Goal: Task Accomplishment & Management: Contribute content

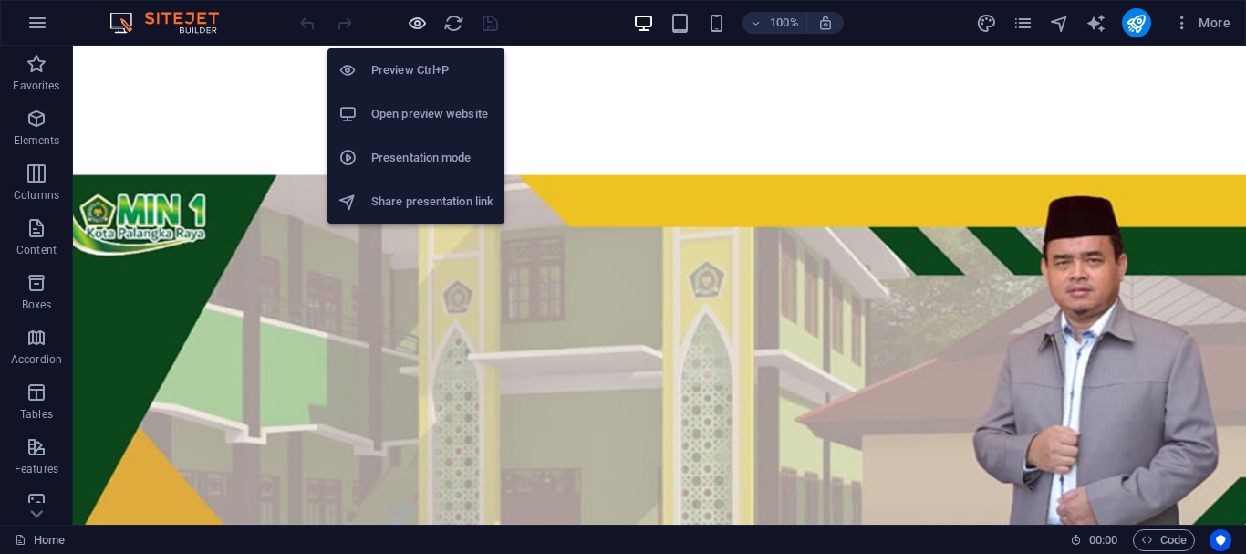
click at [413, 20] on icon "button" at bounding box center [417, 23] width 21 height 21
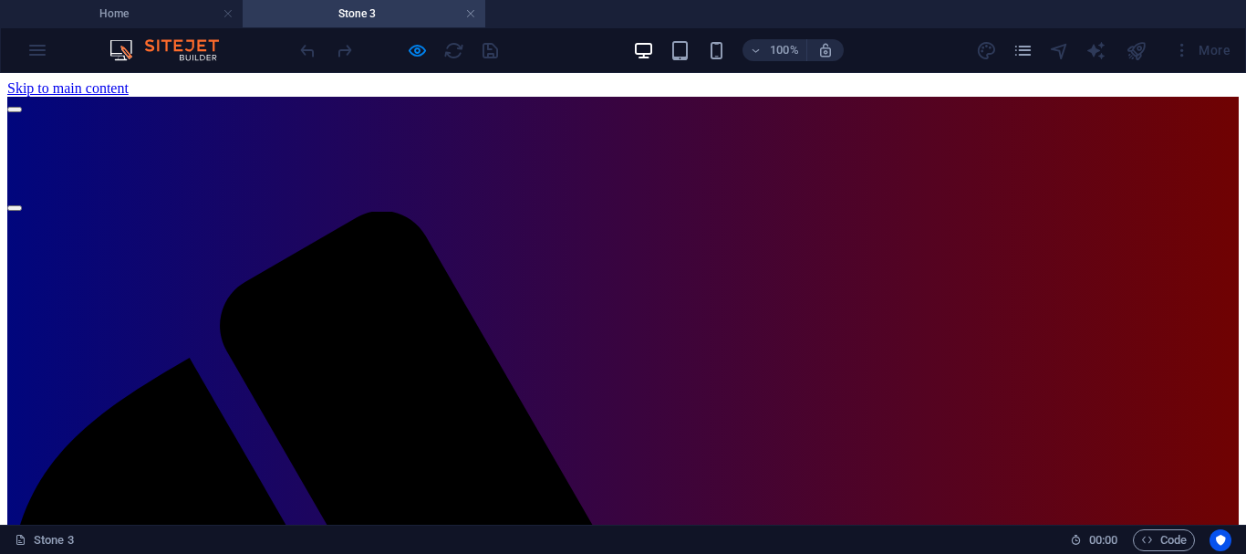
click at [472, 13] on link at bounding box center [470, 13] width 11 height 17
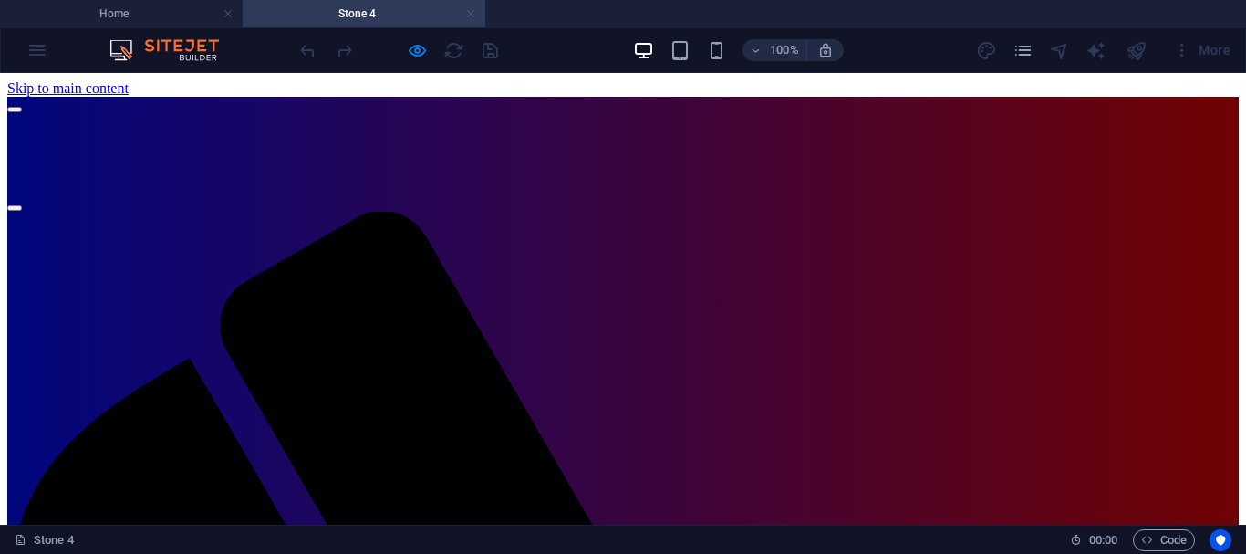
click at [470, 14] on link at bounding box center [470, 13] width 11 height 17
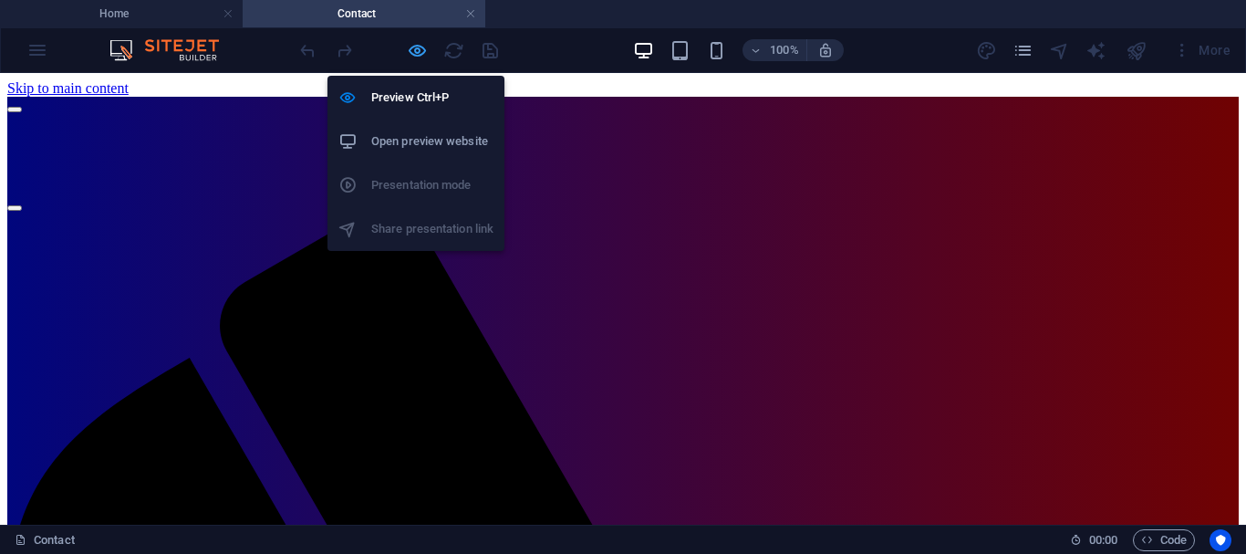
click at [418, 50] on icon "button" at bounding box center [417, 50] width 21 height 21
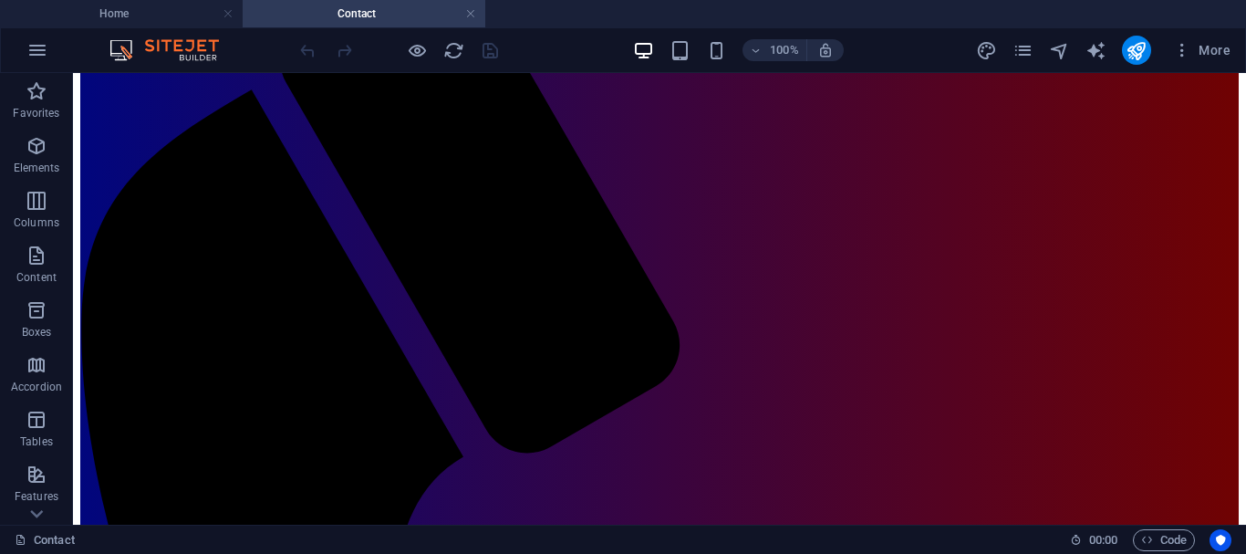
scroll to position [269, 0]
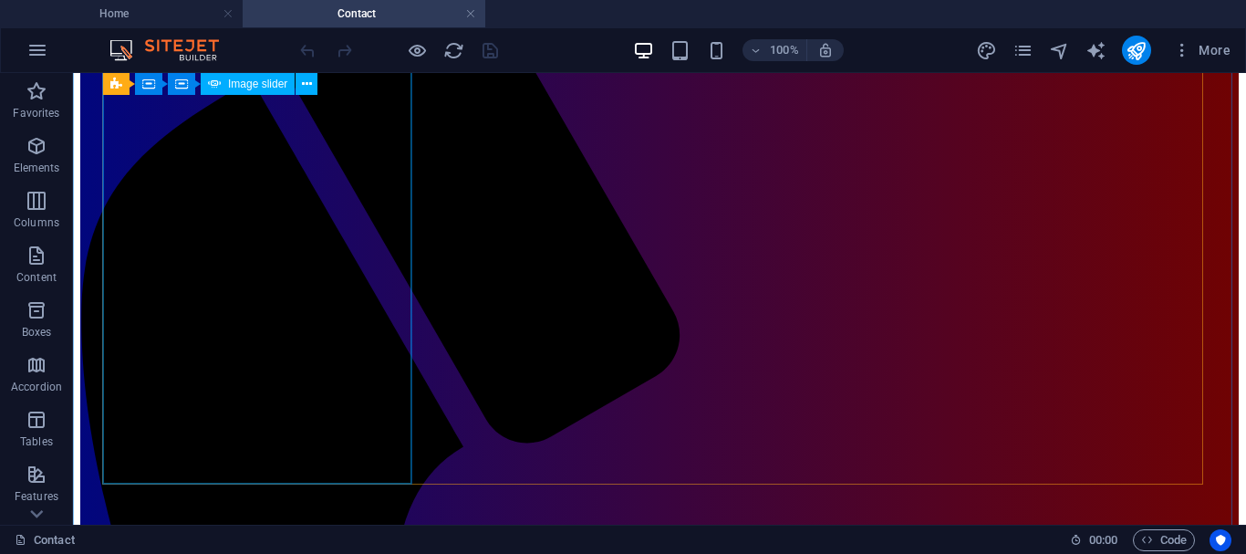
select select "rem"
select select "ms"
select select "s"
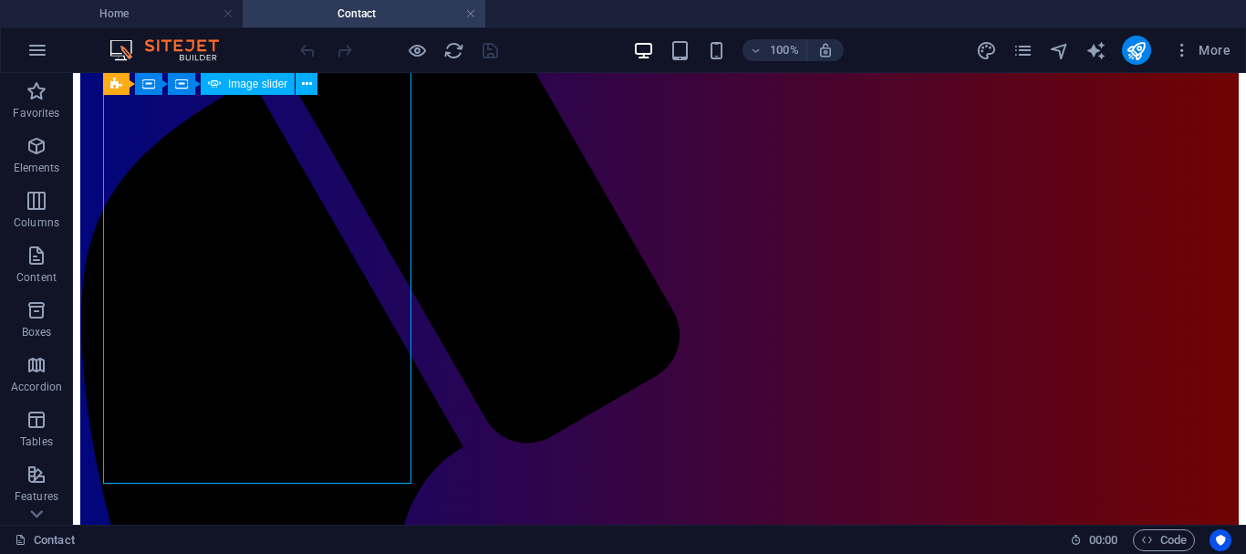
select select "progressive"
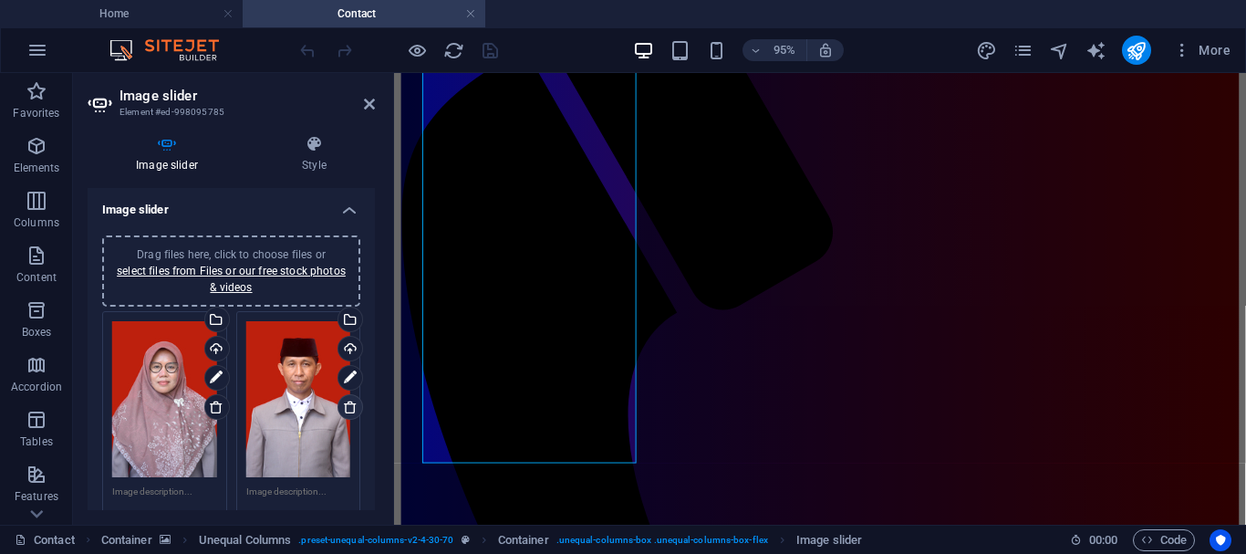
click at [347, 405] on icon at bounding box center [350, 407] width 15 height 15
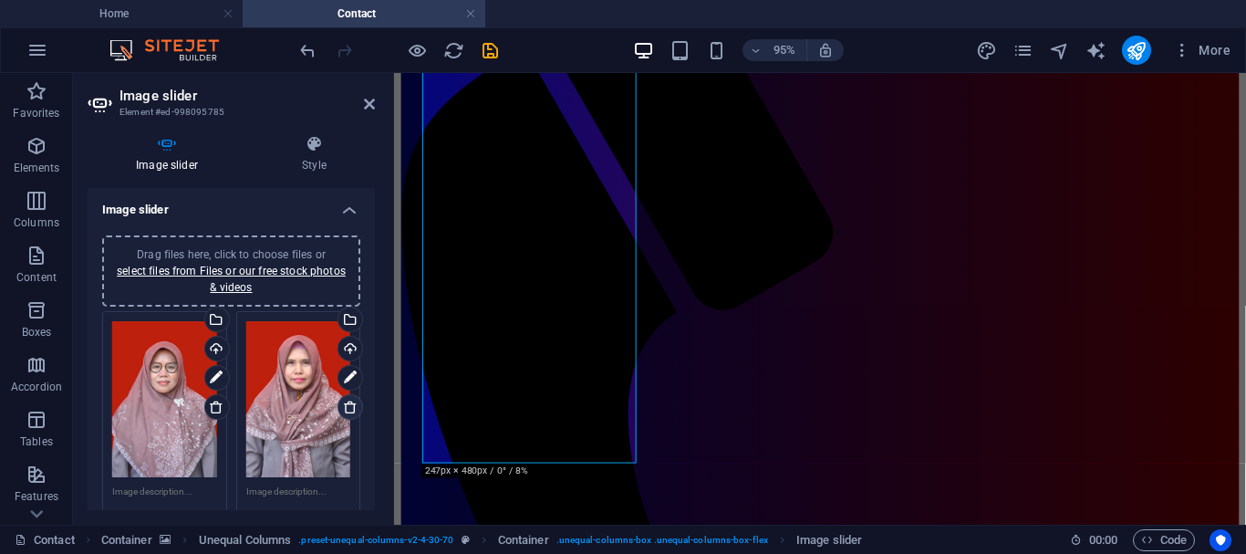
click at [347, 405] on icon at bounding box center [350, 407] width 15 height 15
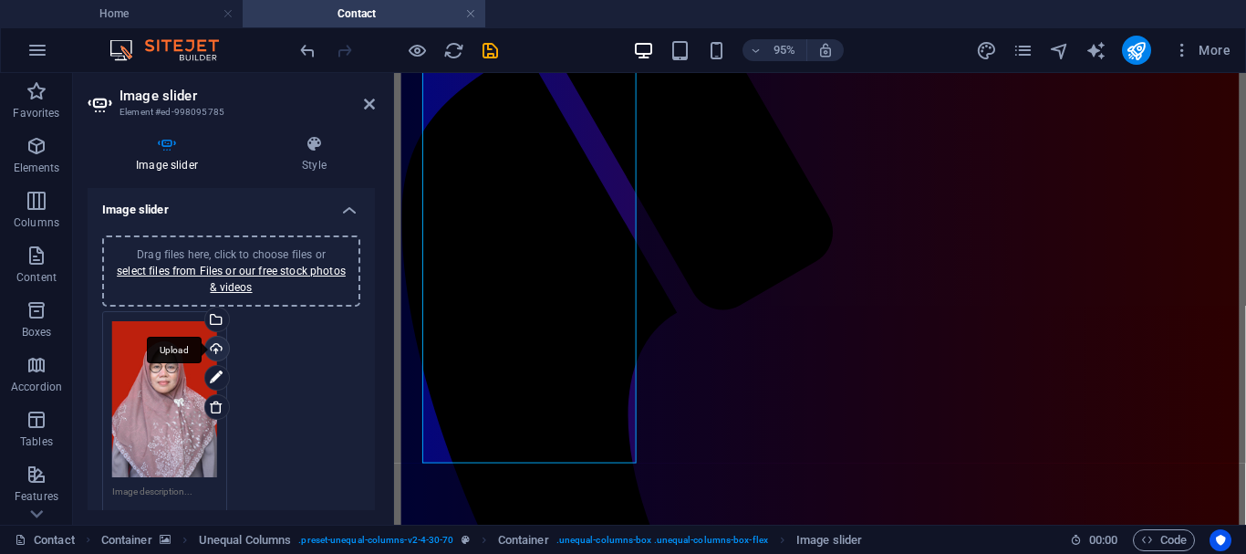
click at [213, 347] on div "Upload" at bounding box center [215, 350] width 27 height 27
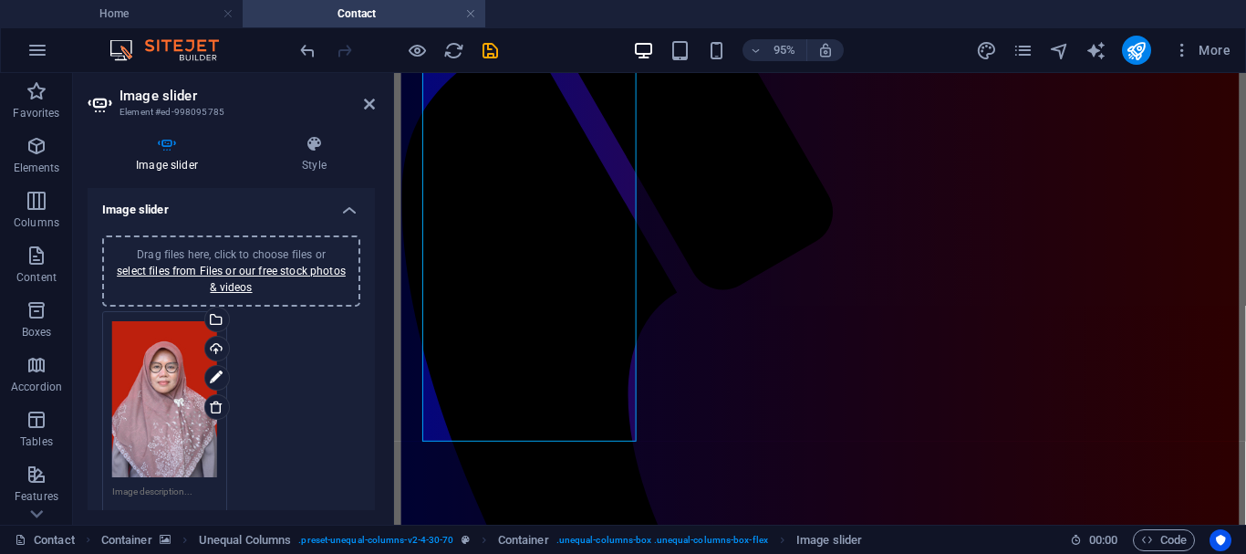
scroll to position [292, 0]
click at [236, 276] on link "select files from Files or our free stock photos & videos" at bounding box center [231, 279] width 229 height 29
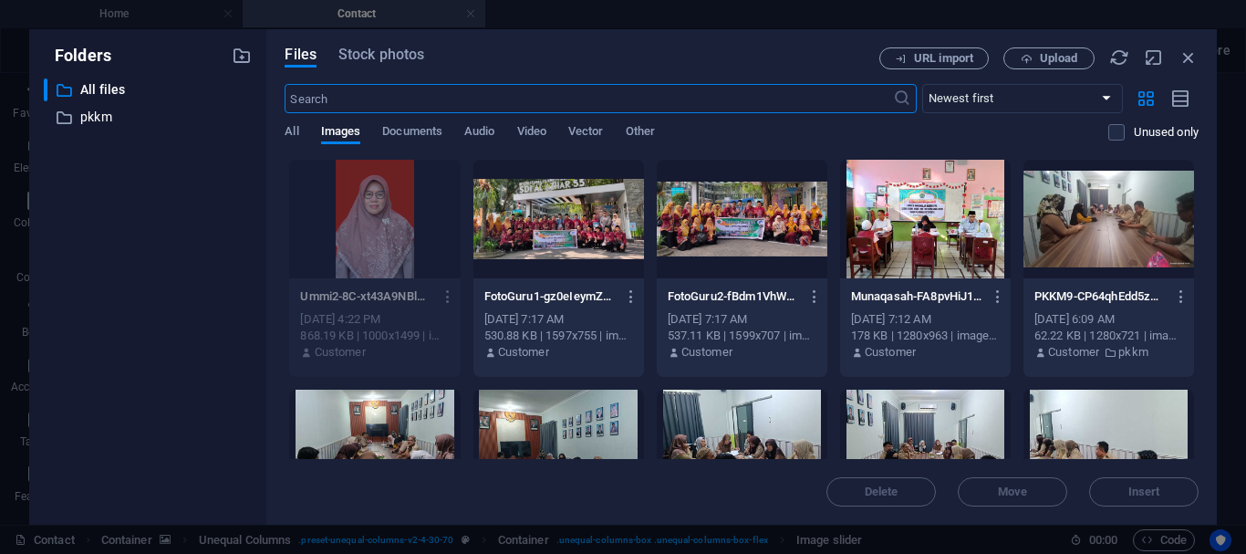
scroll to position [0, 0]
click at [1061, 63] on span "Upload" at bounding box center [1058, 58] width 37 height 11
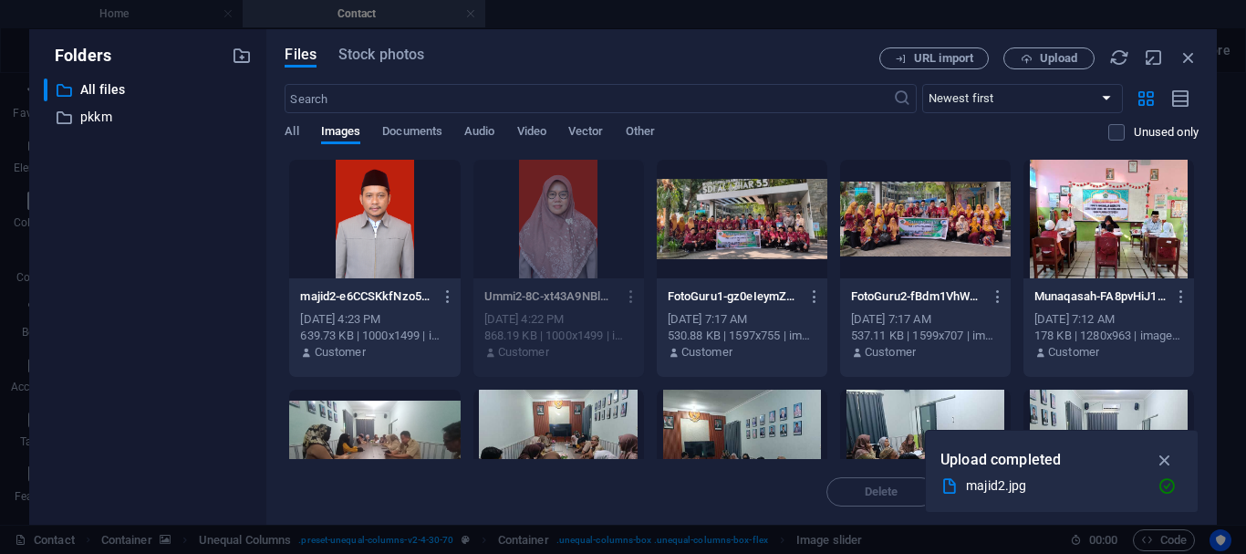
click at [376, 192] on div at bounding box center [374, 219] width 171 height 119
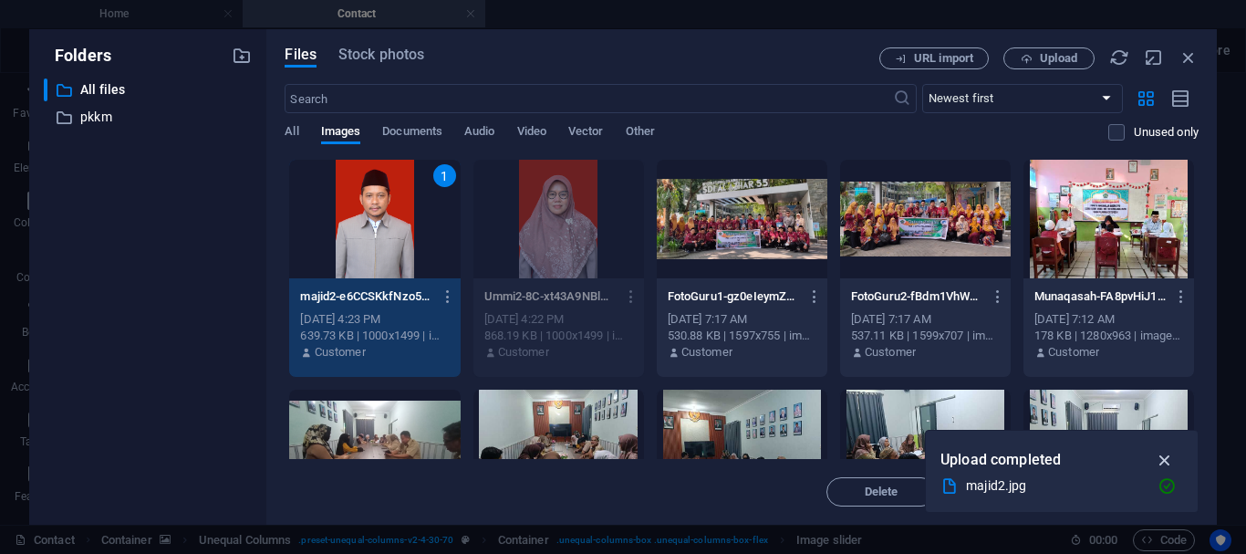
click at [1163, 460] on icon "button" at bounding box center [1165, 460] width 21 height 20
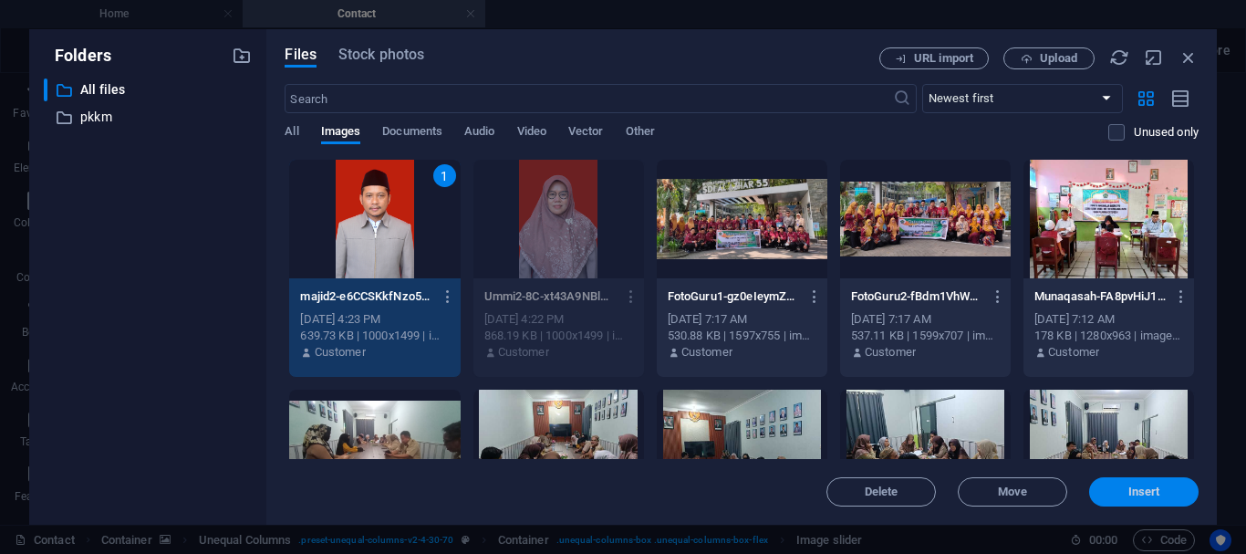
click at [1153, 489] on span "Insert" at bounding box center [1144, 491] width 32 height 11
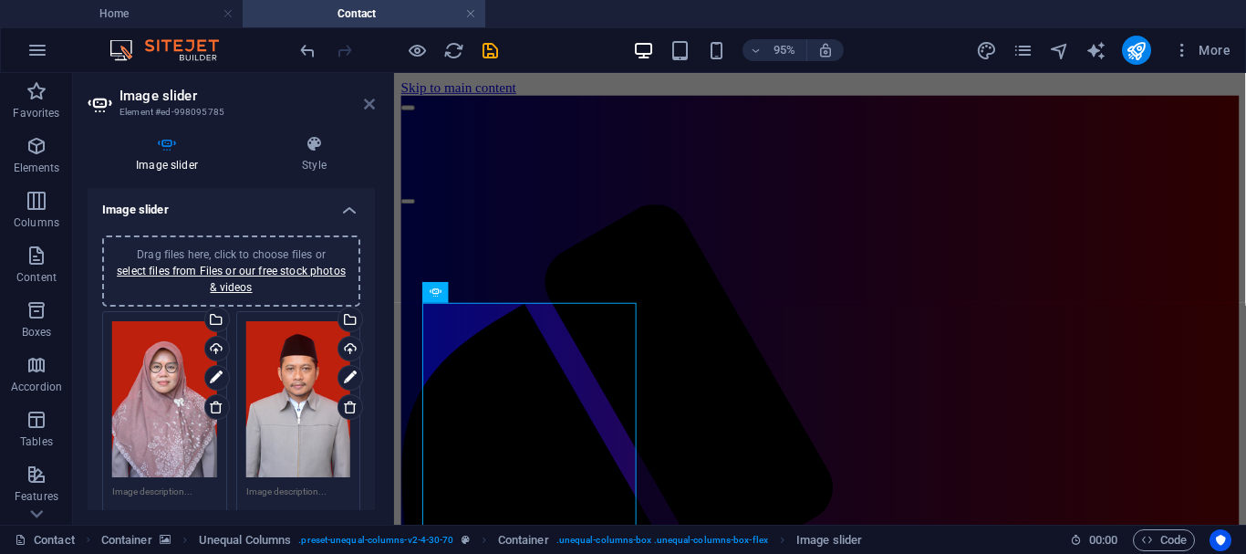
click at [366, 105] on icon at bounding box center [369, 104] width 11 height 15
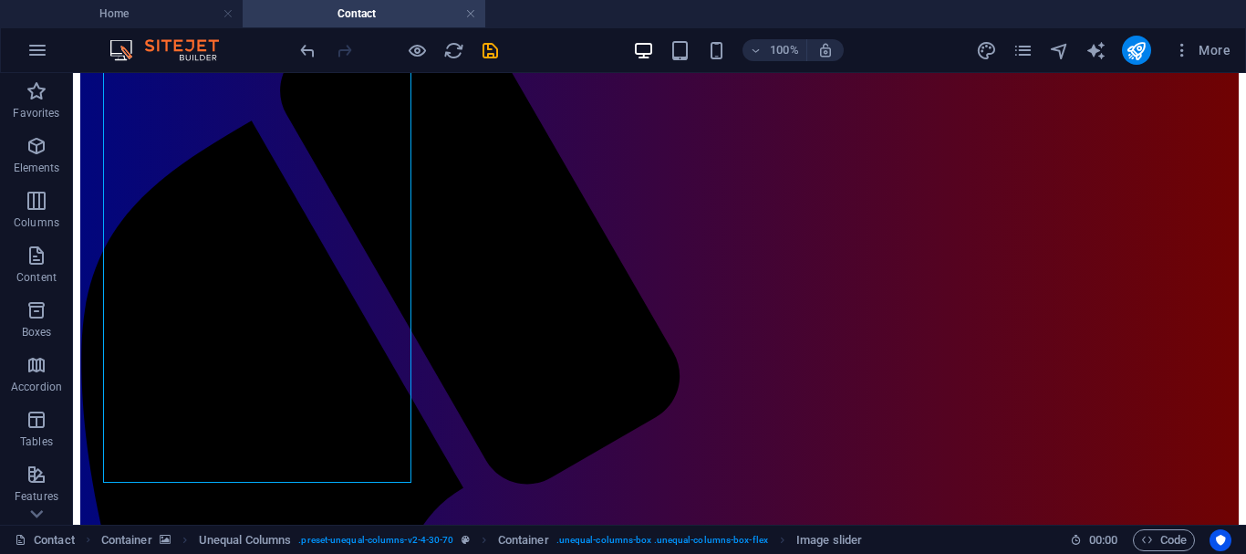
scroll to position [301, 0]
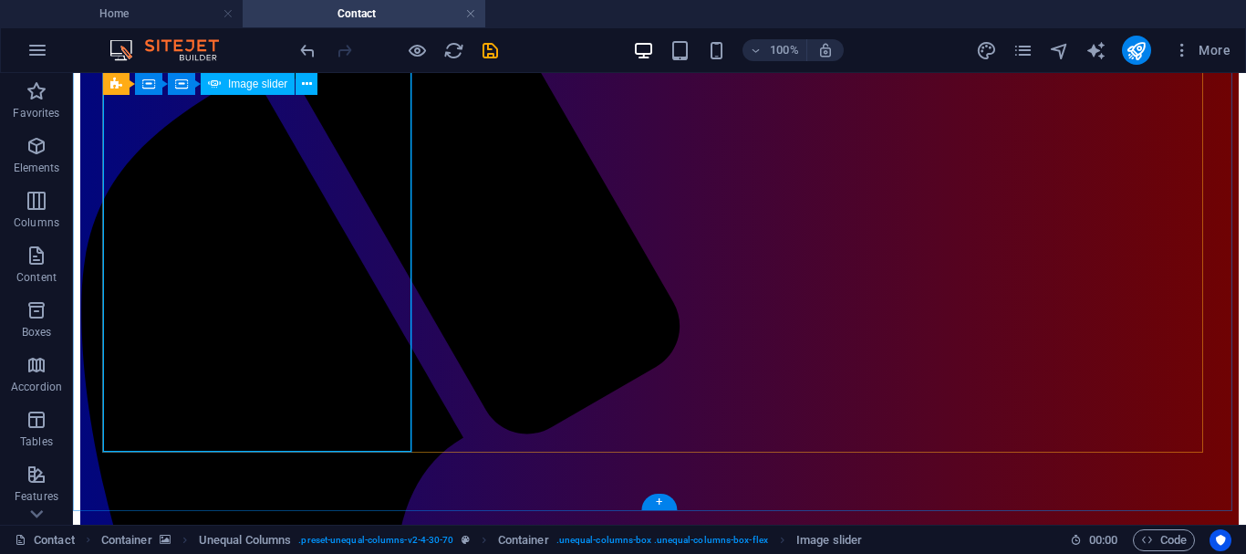
select select "rem"
select select "ms"
select select "s"
select select "progressive"
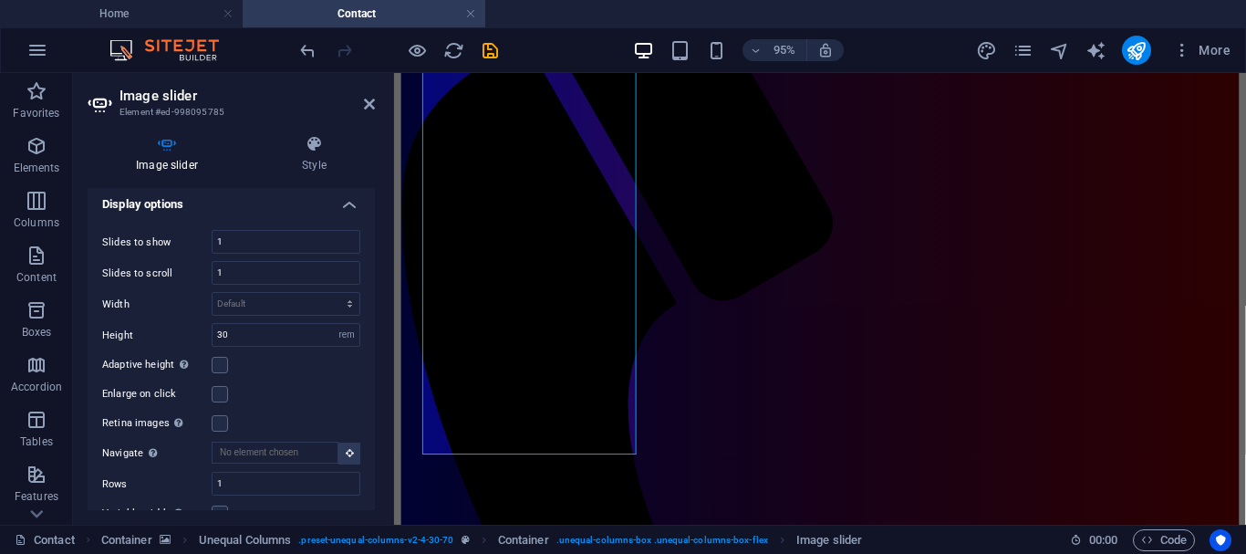
scroll to position [405, 0]
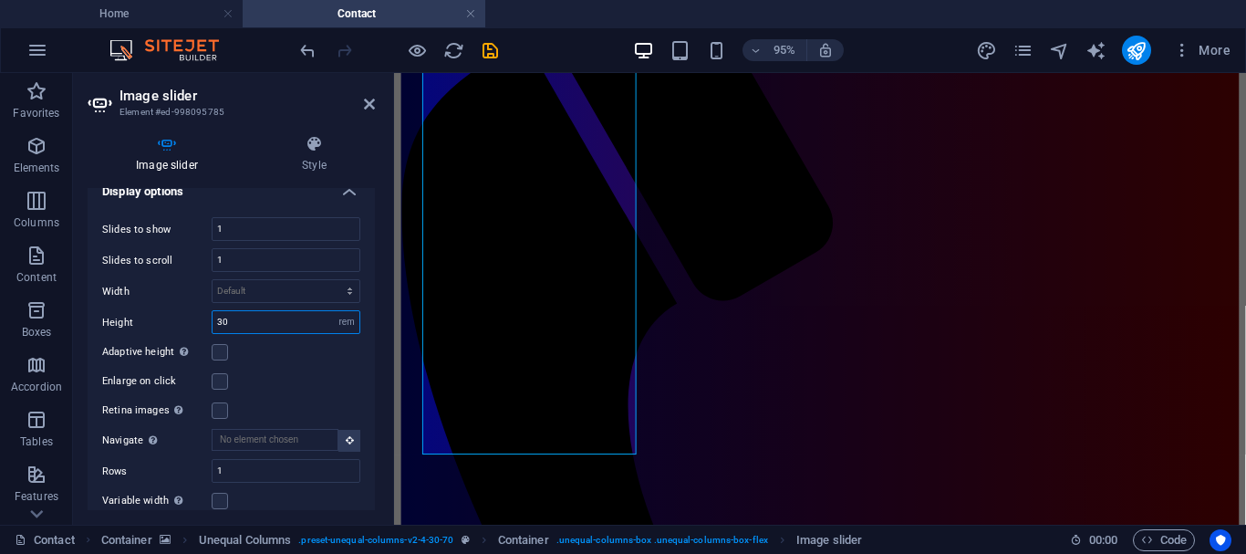
click at [235, 325] on input "30" at bounding box center [286, 322] width 147 height 22
type input "3"
type input "100"
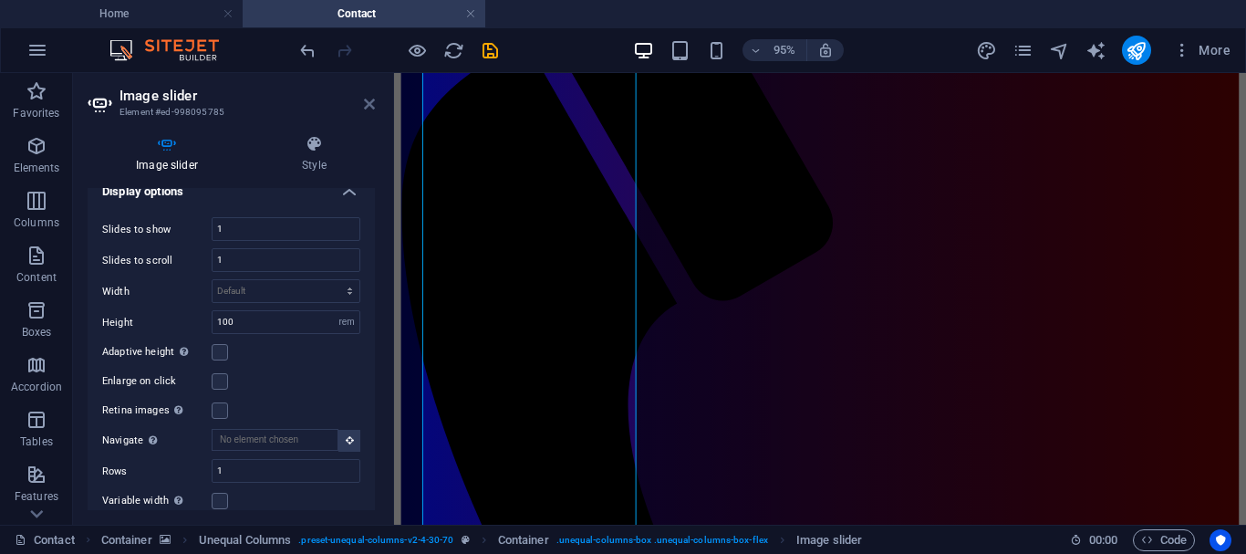
click at [371, 99] on icon at bounding box center [369, 104] width 11 height 15
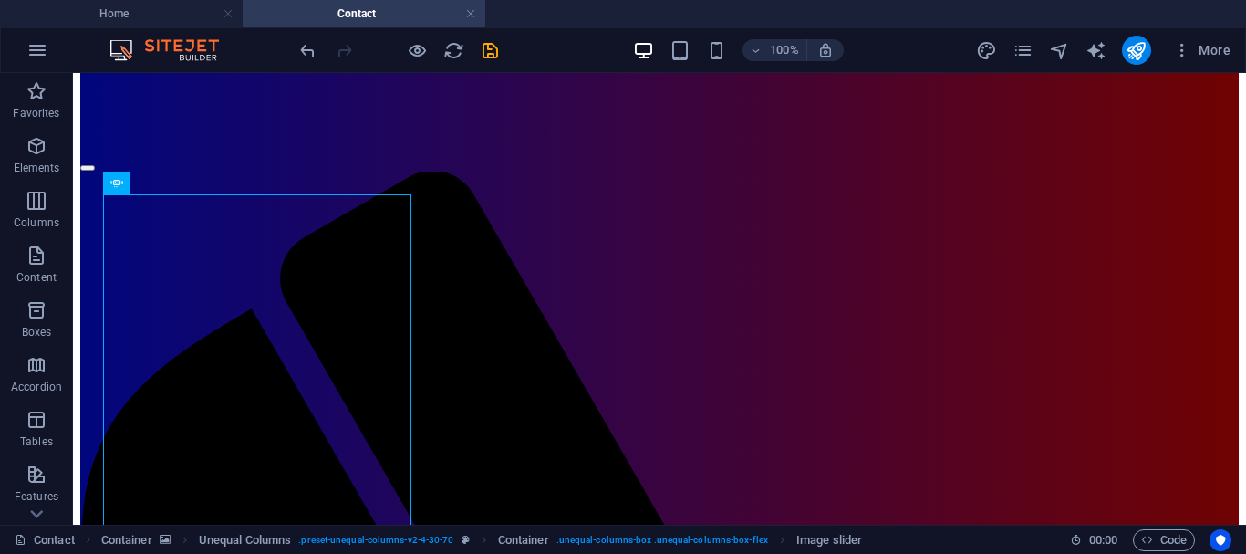
scroll to position [0, 0]
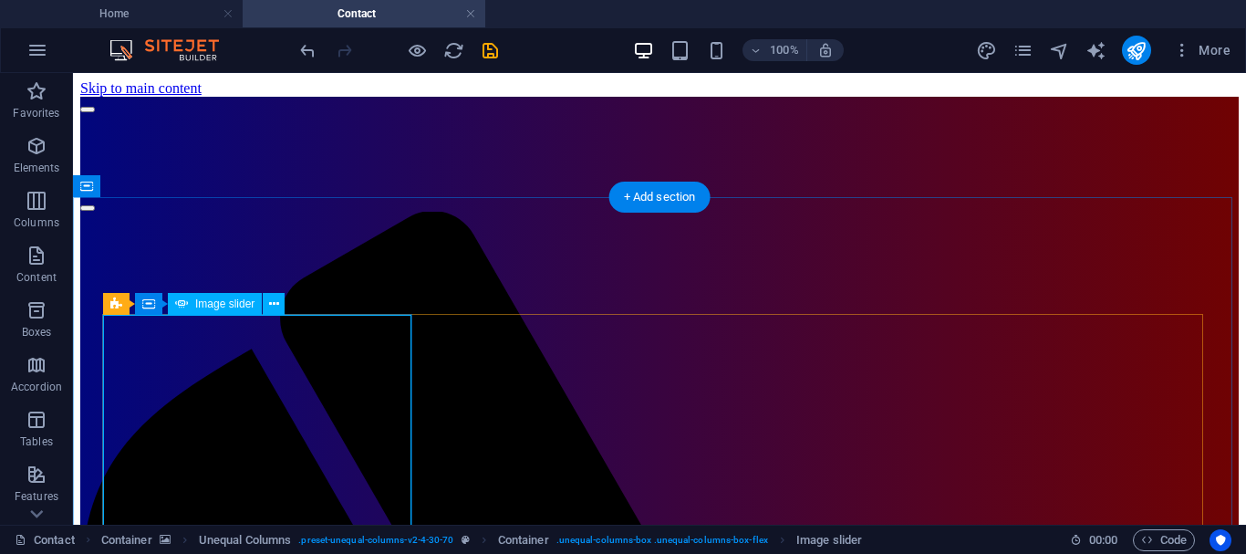
select select "rem"
select select "ms"
select select "s"
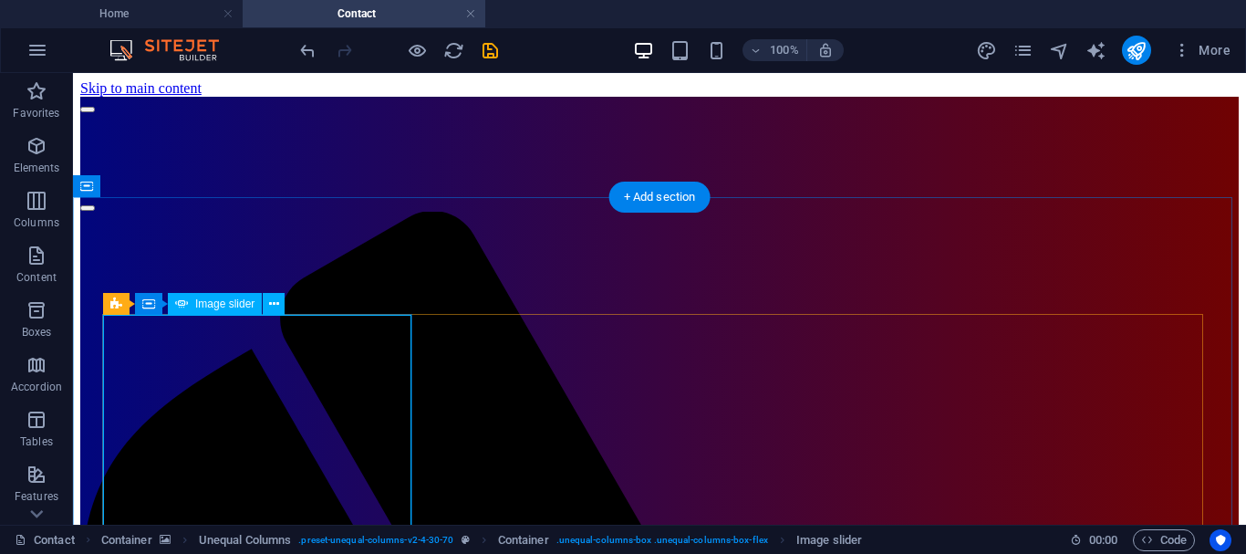
select select "progressive"
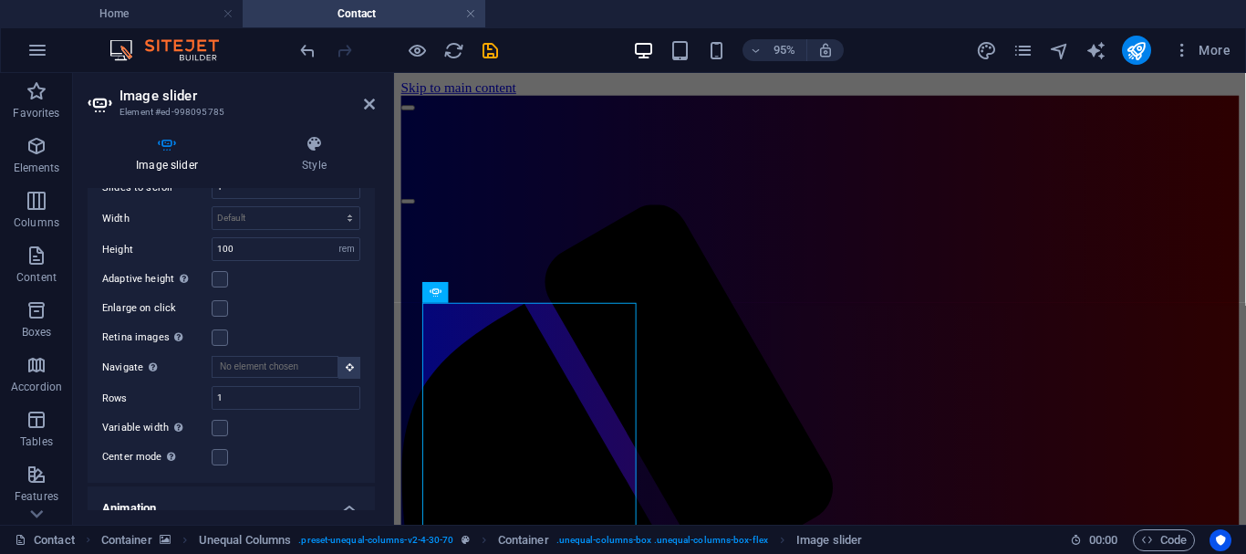
scroll to position [484, 0]
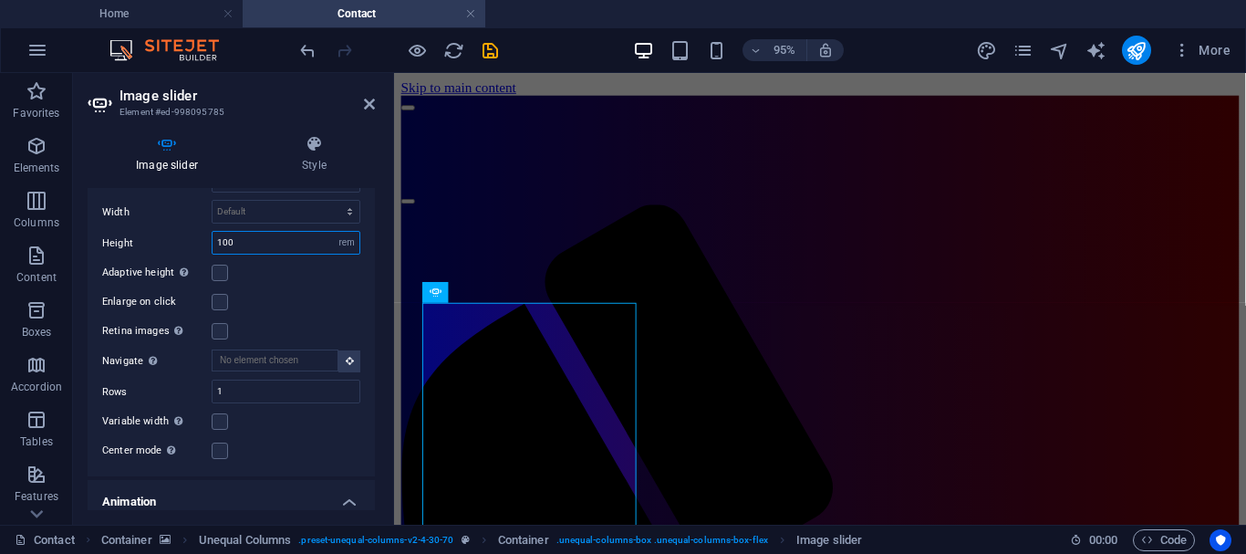
click at [257, 238] on input "100" at bounding box center [286, 243] width 147 height 22
type input "1"
type input "0"
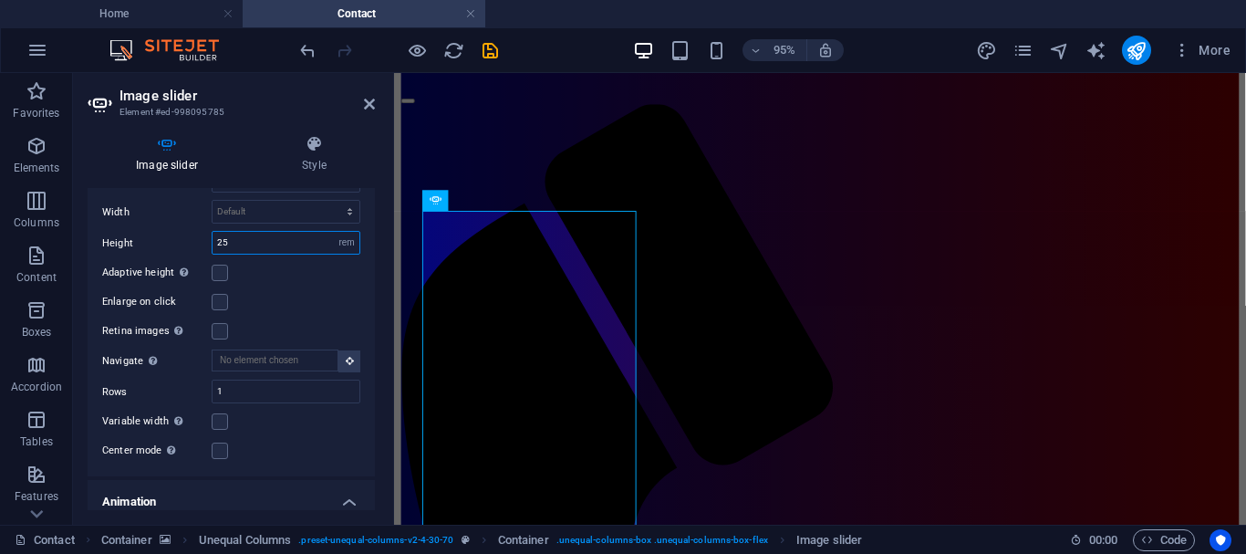
scroll to position [95, 0]
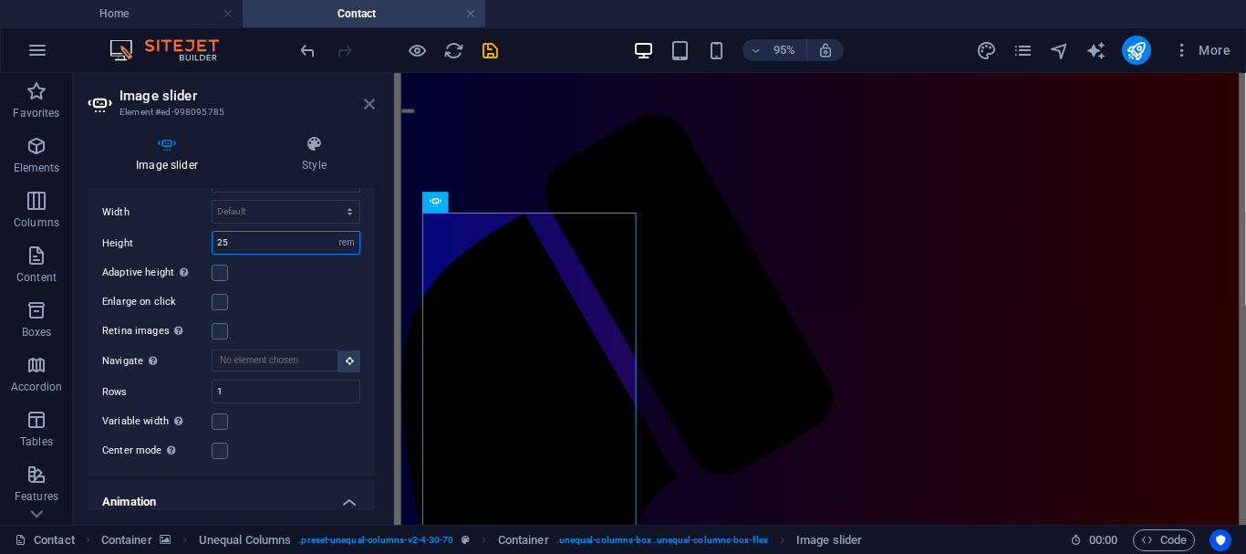
type input "25"
click at [372, 101] on icon at bounding box center [369, 104] width 11 height 15
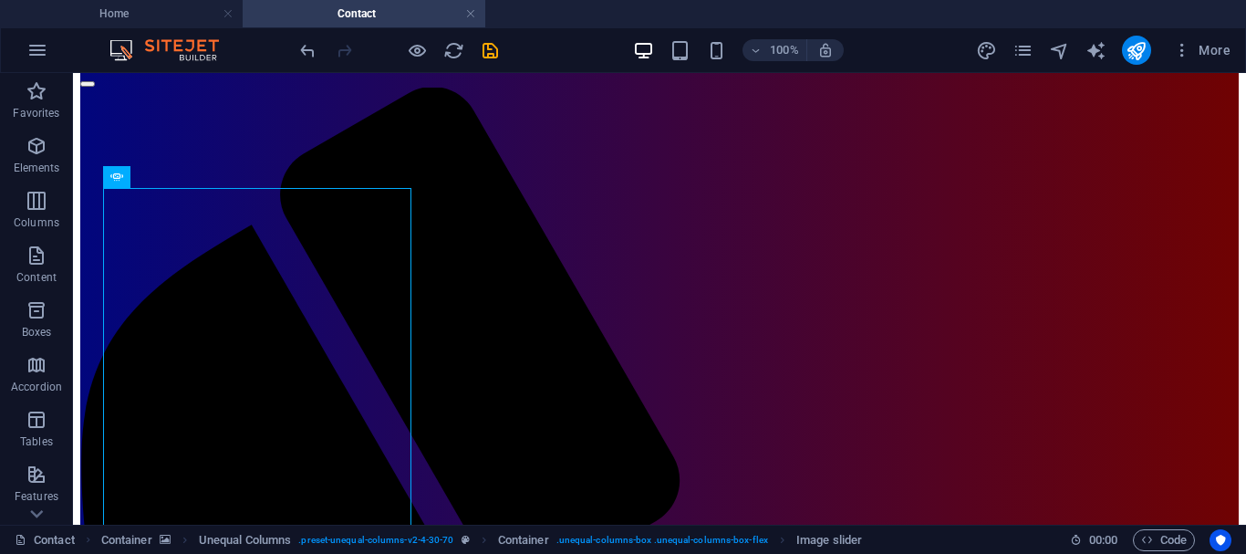
scroll to position [129, 0]
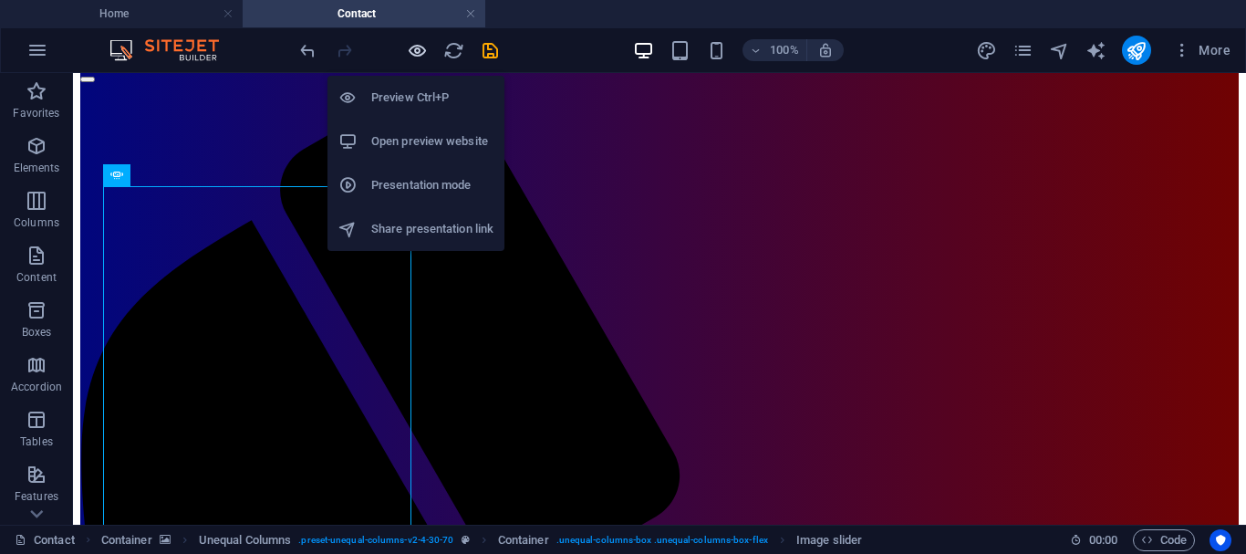
click at [421, 46] on icon "button" at bounding box center [417, 50] width 21 height 21
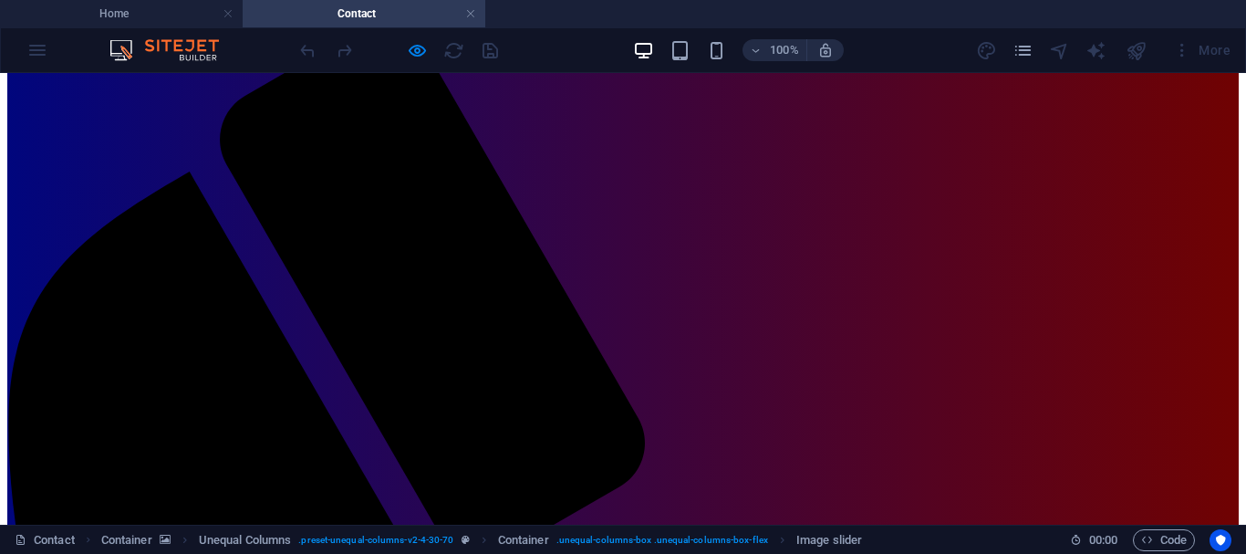
scroll to position [192, 0]
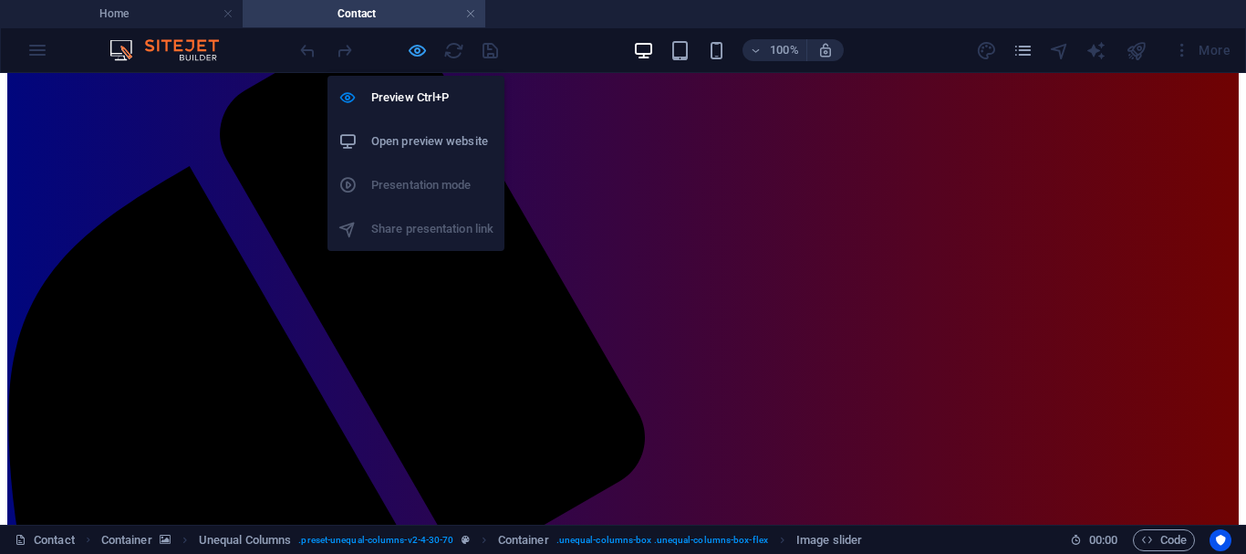
click at [418, 48] on icon "button" at bounding box center [417, 50] width 21 height 21
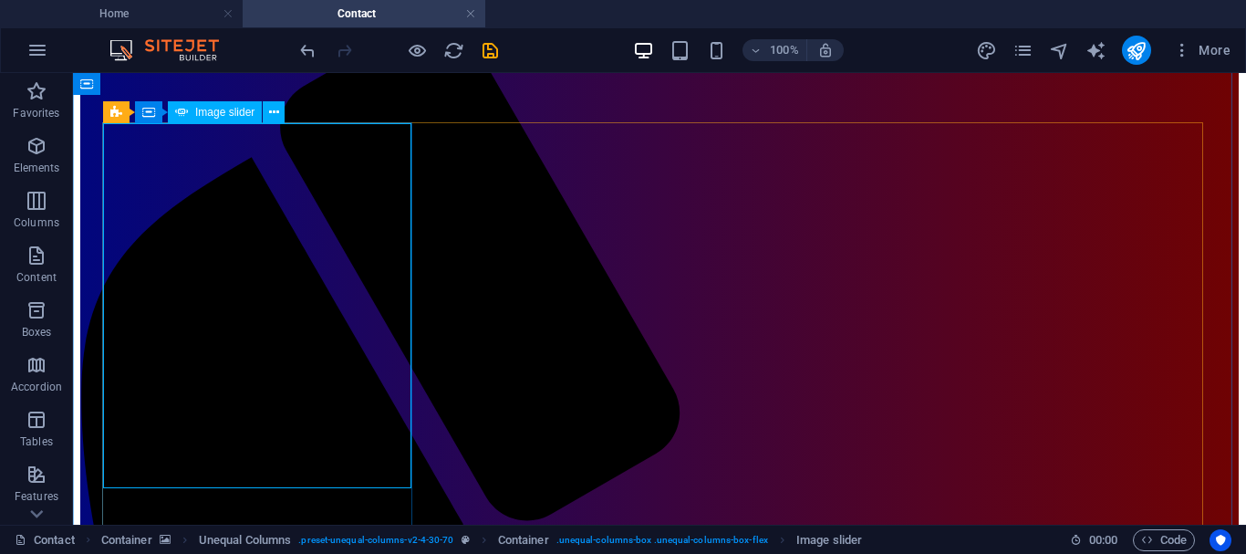
select select "rem"
select select "ms"
select select "s"
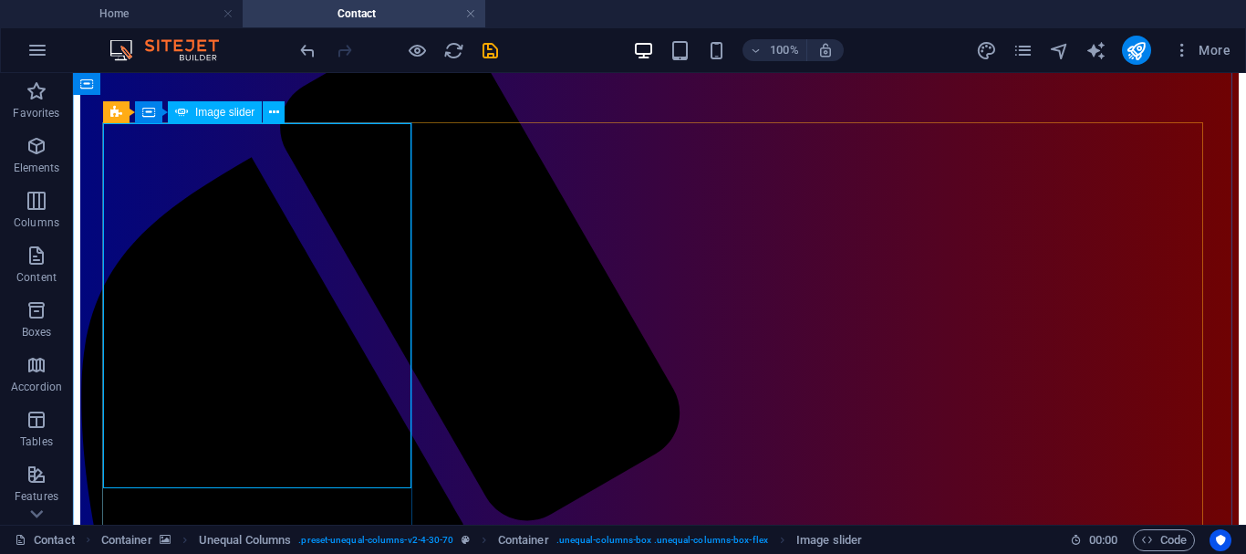
select select "progressive"
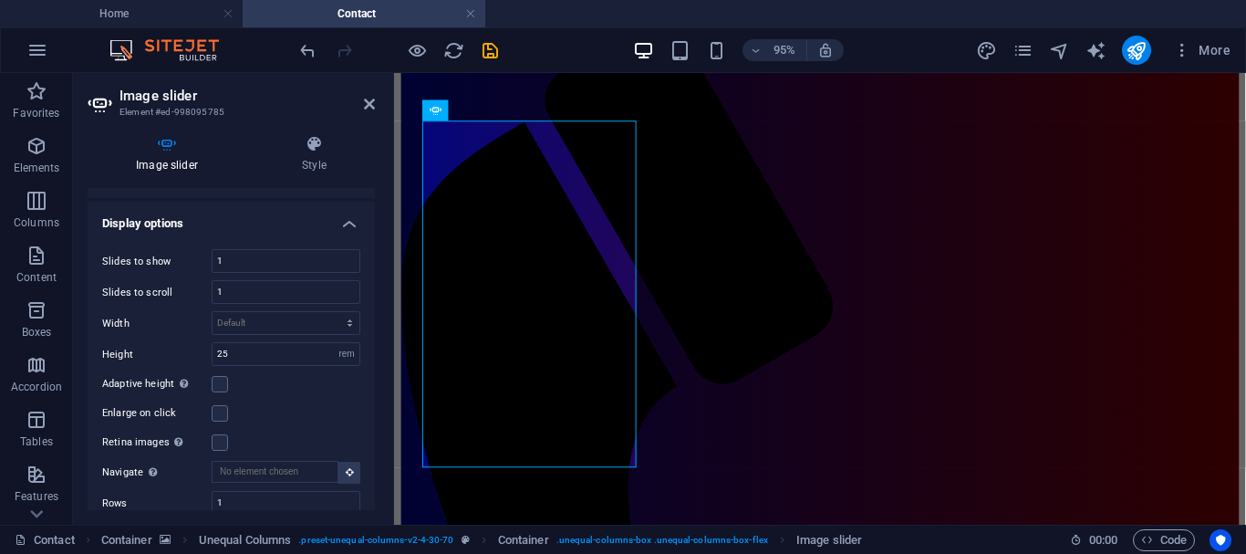
scroll to position [376, 0]
click at [223, 350] on input "25" at bounding box center [286, 351] width 147 height 22
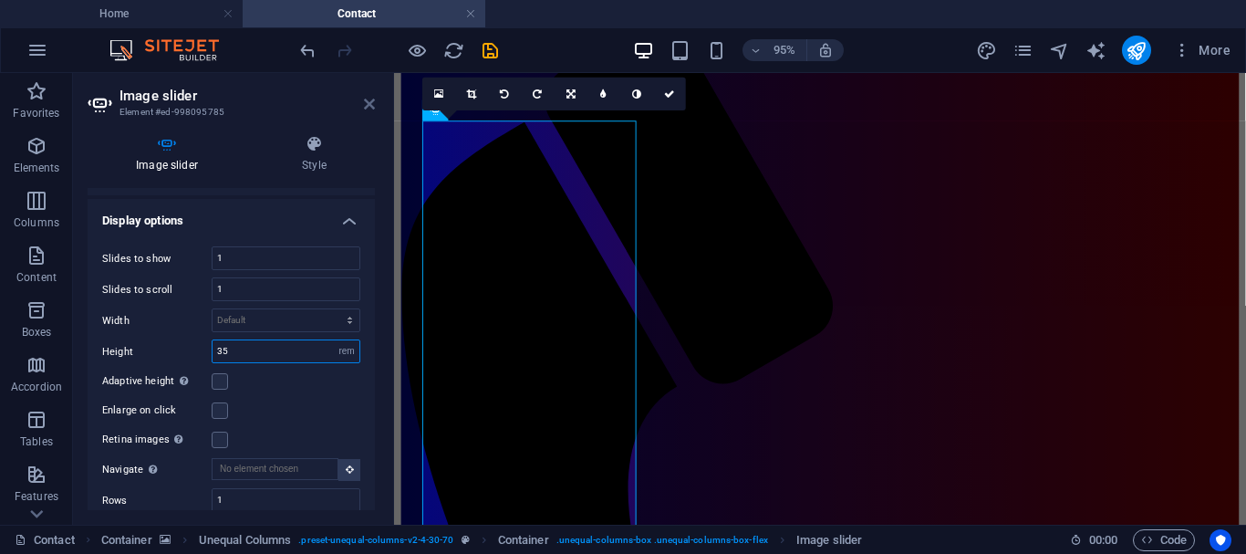
type input "35"
click at [369, 105] on icon at bounding box center [369, 104] width 11 height 15
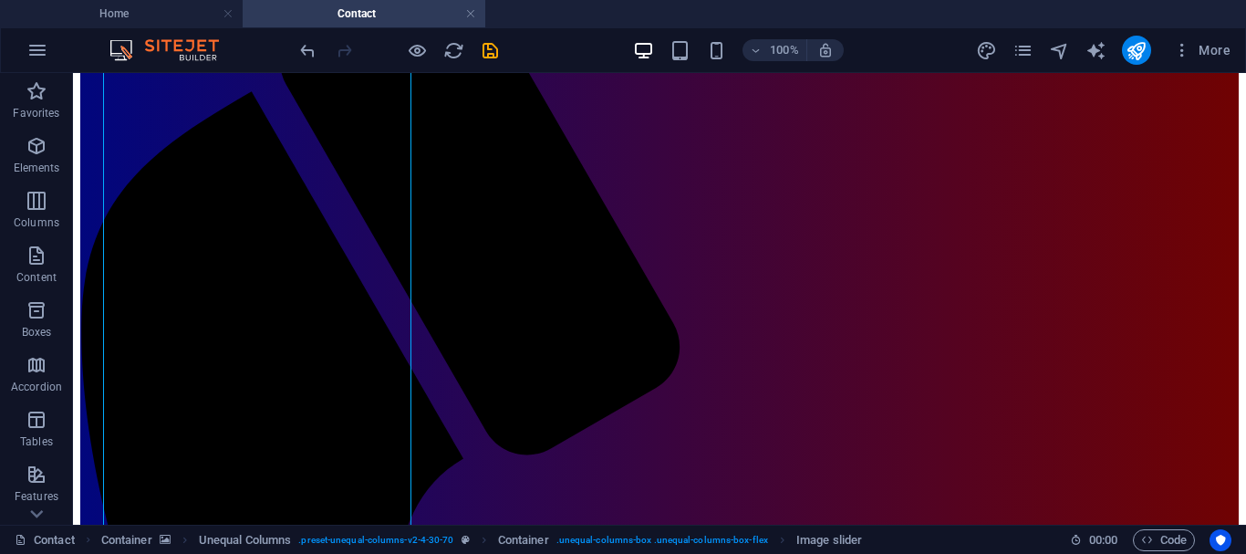
scroll to position [283, 0]
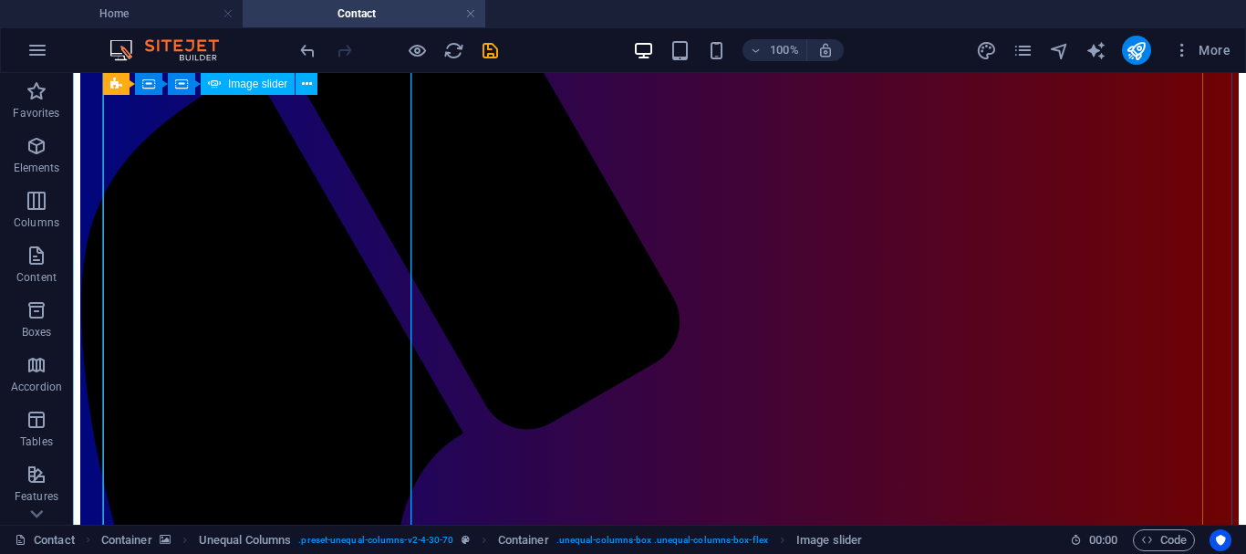
select select "rem"
select select "ms"
select select "s"
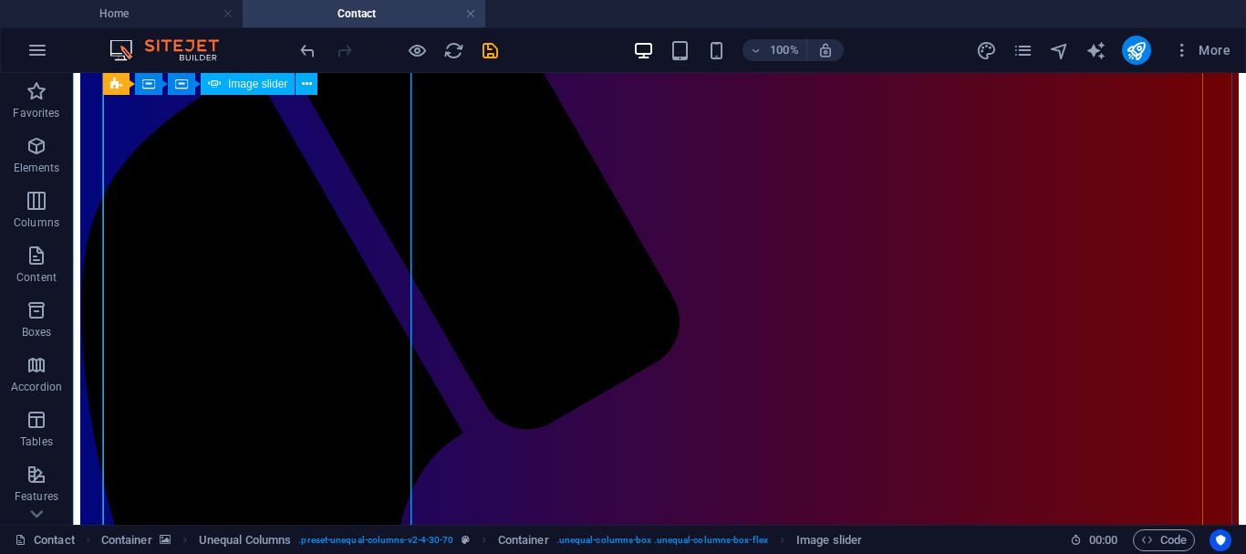
select select "progressive"
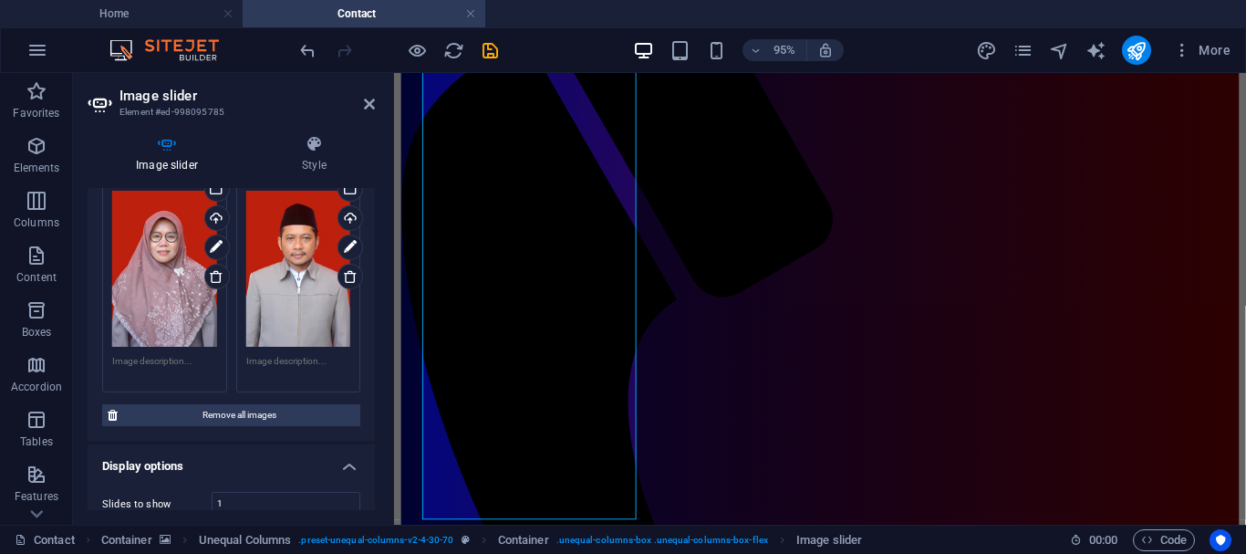
scroll to position [140, 0]
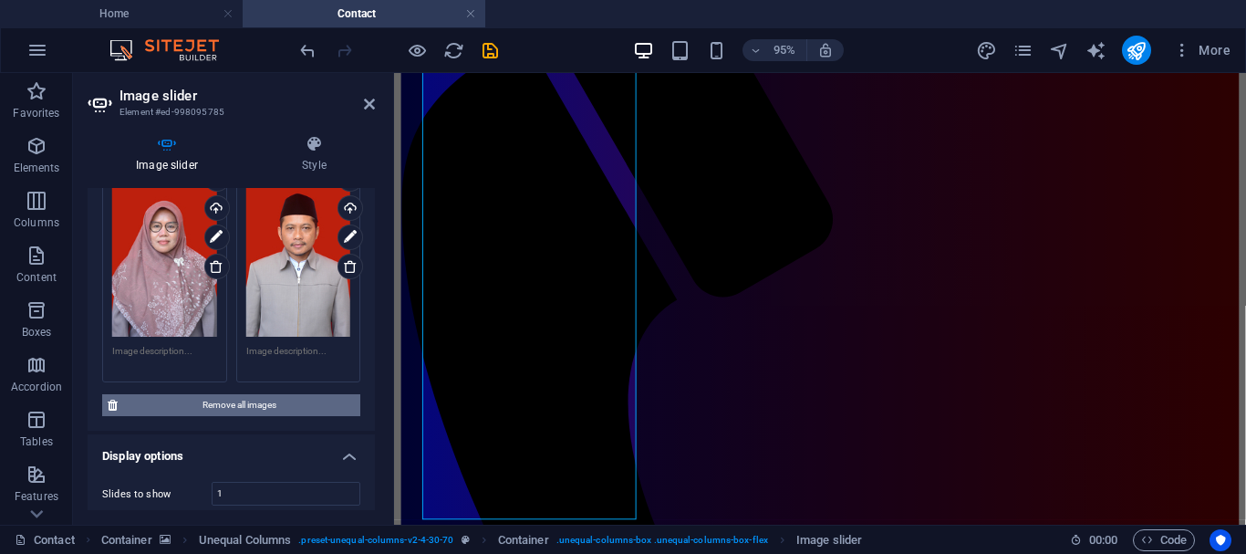
click at [254, 395] on span "Remove all images" at bounding box center [239, 405] width 232 height 22
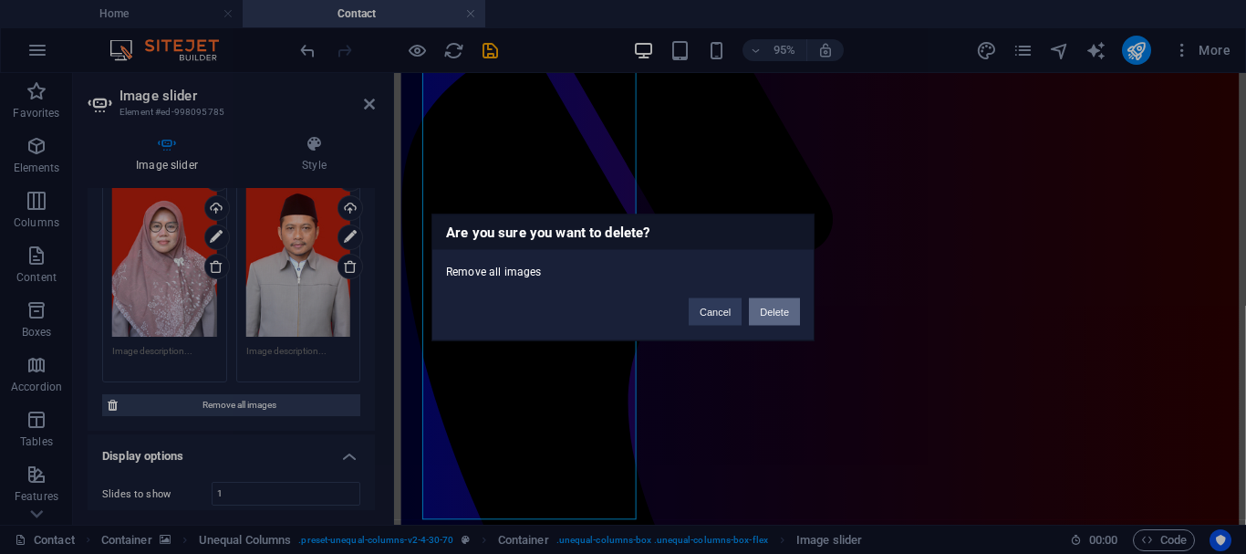
click at [767, 317] on button "Delete" at bounding box center [774, 310] width 51 height 27
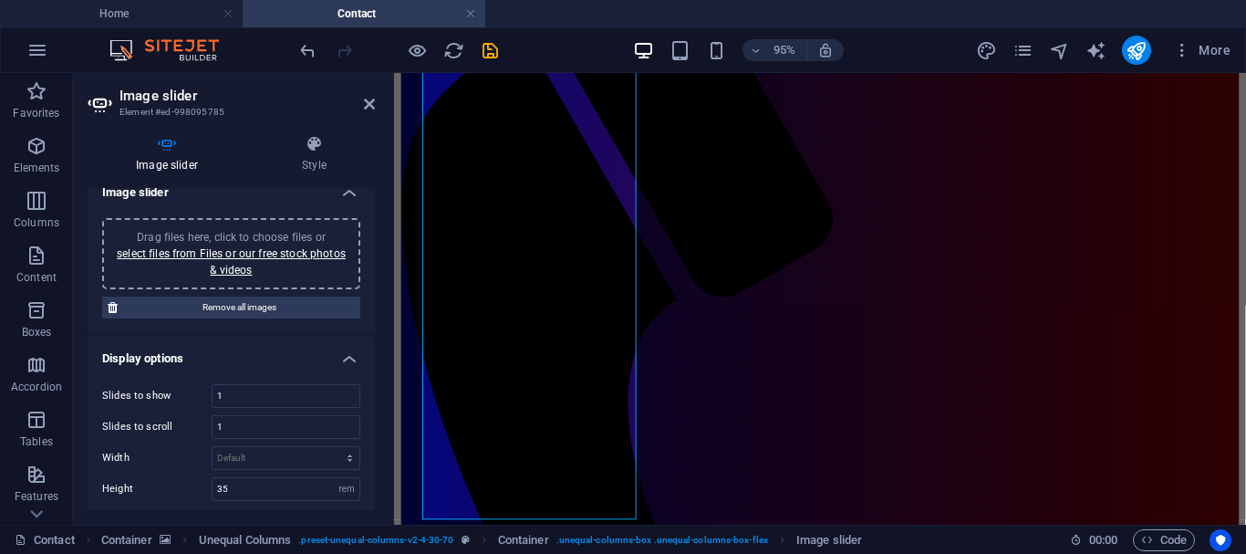
scroll to position [0, 0]
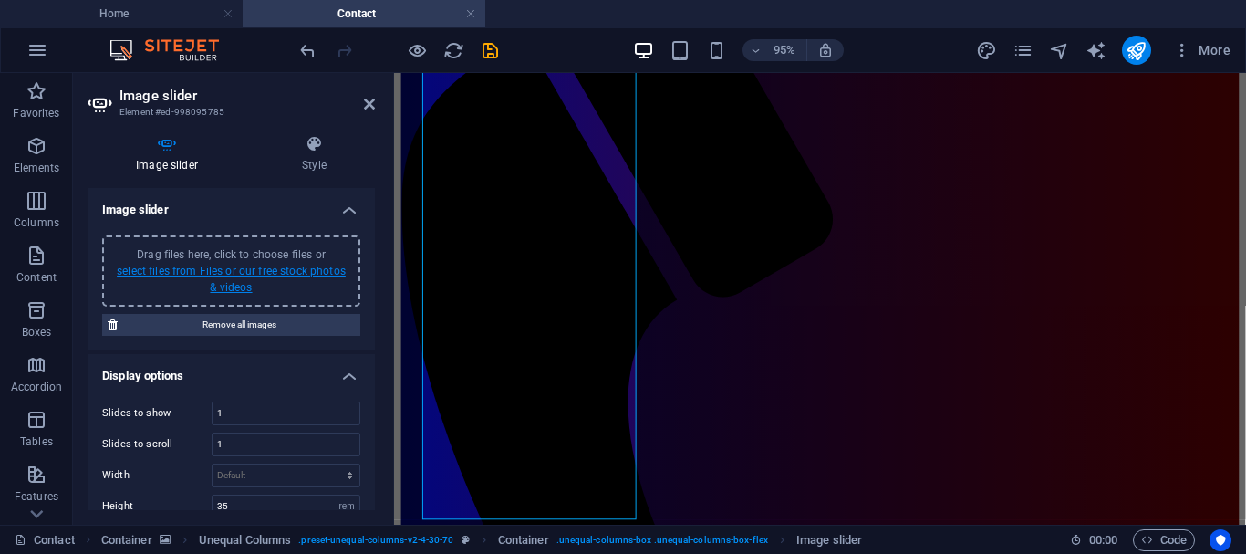
click at [220, 271] on link "select files from Files or our free stock photos & videos" at bounding box center [231, 279] width 229 height 29
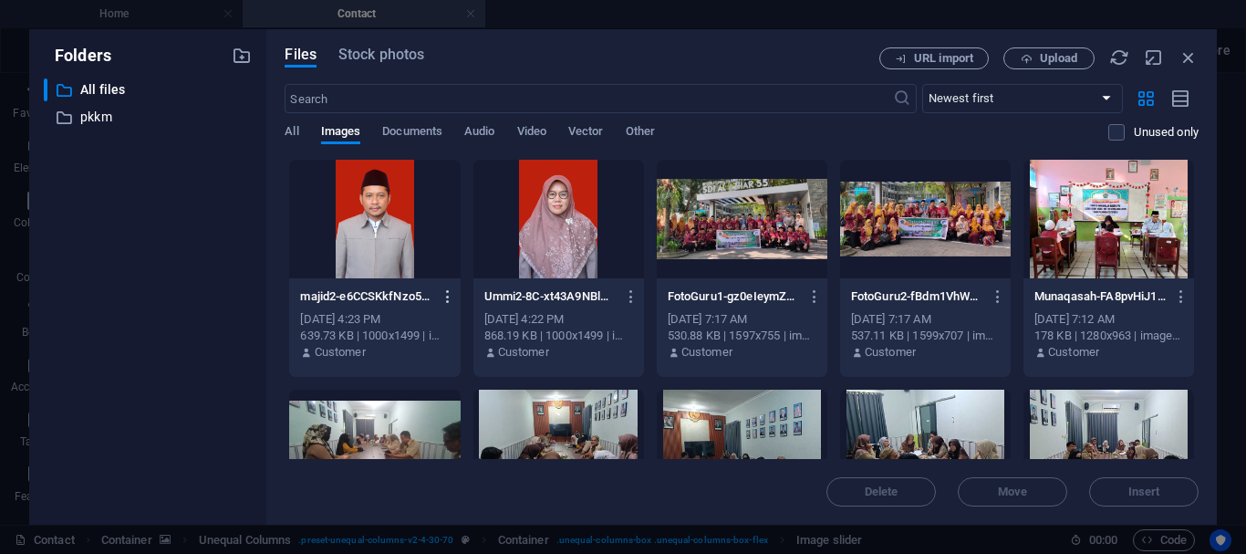
click at [444, 297] on icon "button" at bounding box center [448, 296] width 17 height 16
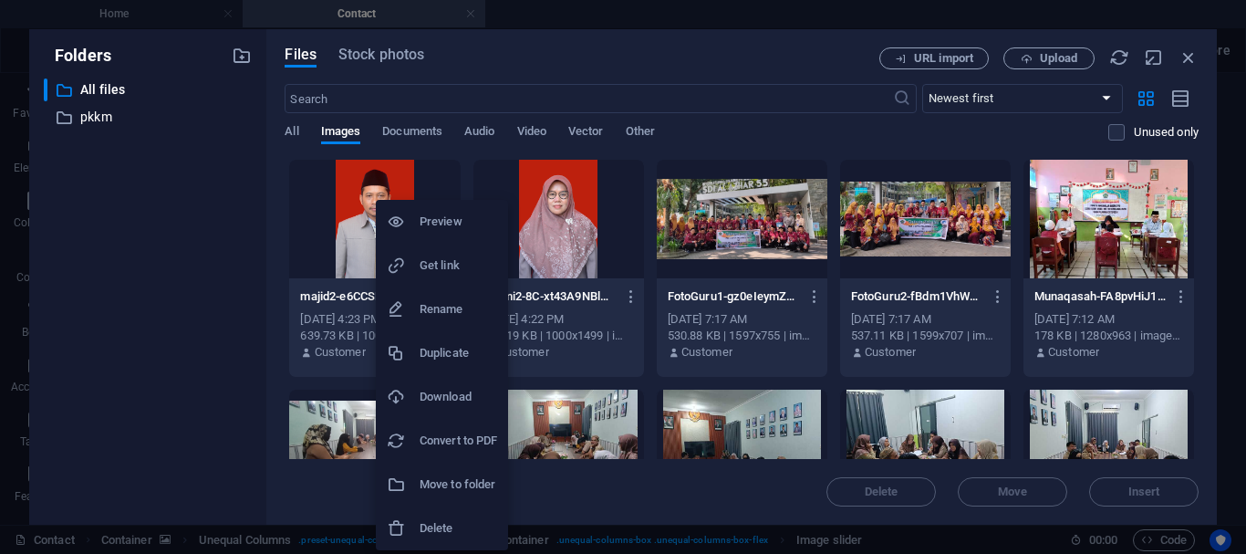
click at [443, 520] on h6 "Delete" at bounding box center [459, 528] width 78 height 22
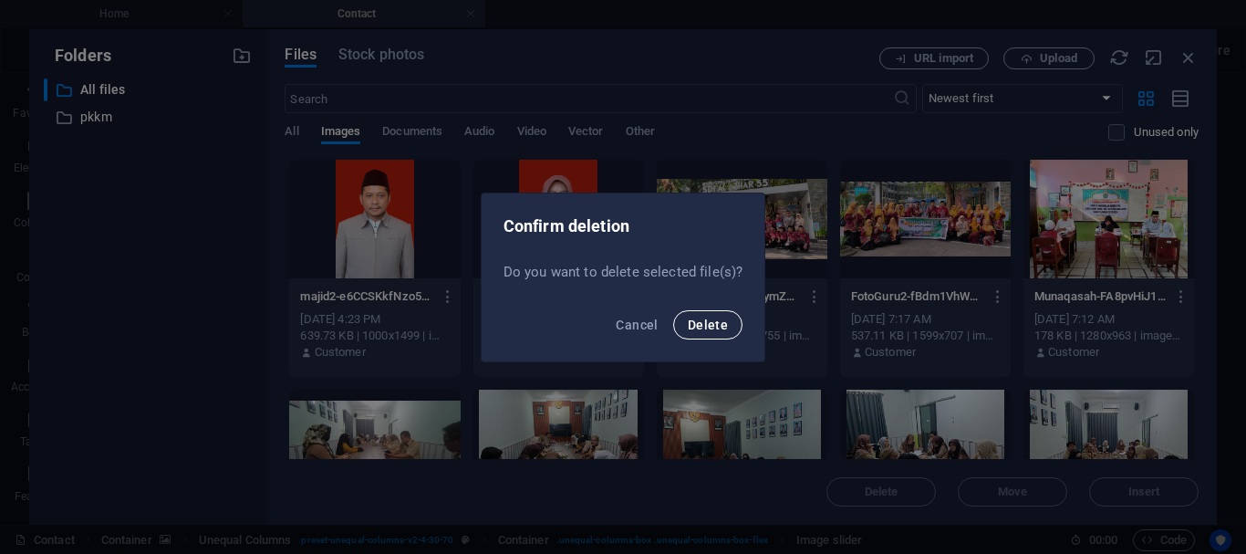
click at [722, 320] on span "Delete" at bounding box center [708, 324] width 40 height 15
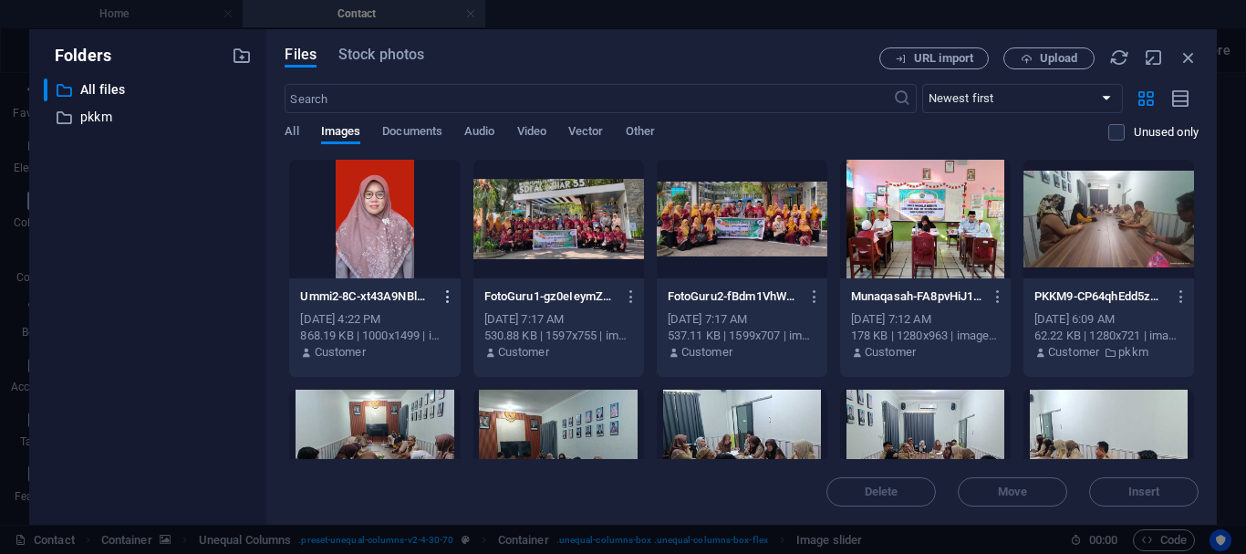
click at [447, 289] on icon "button" at bounding box center [448, 296] width 17 height 16
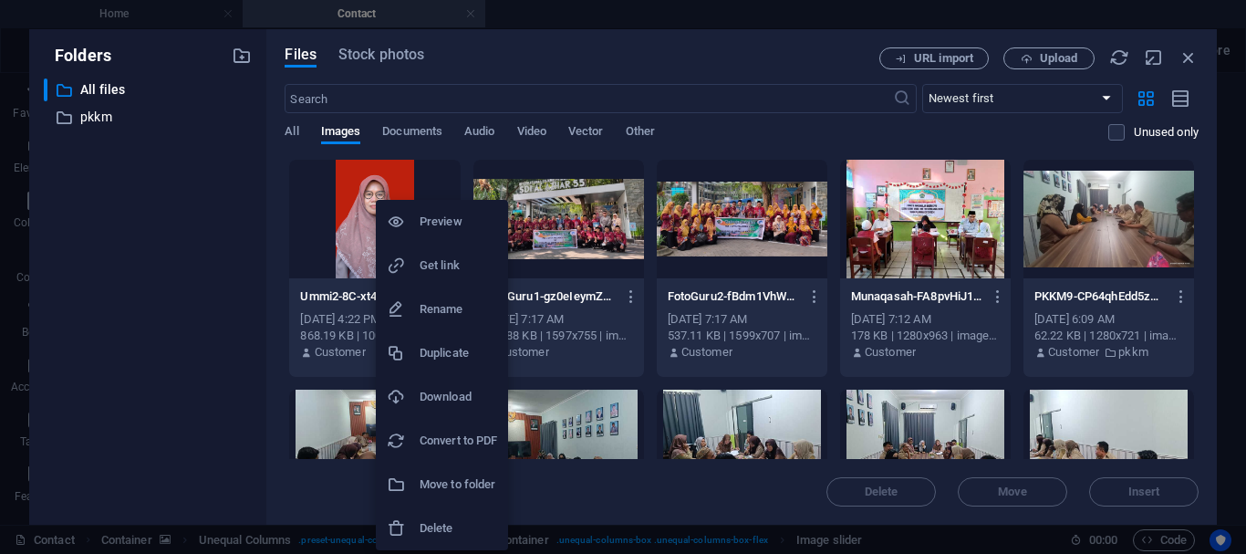
click at [431, 525] on h6 "Delete" at bounding box center [459, 528] width 78 height 22
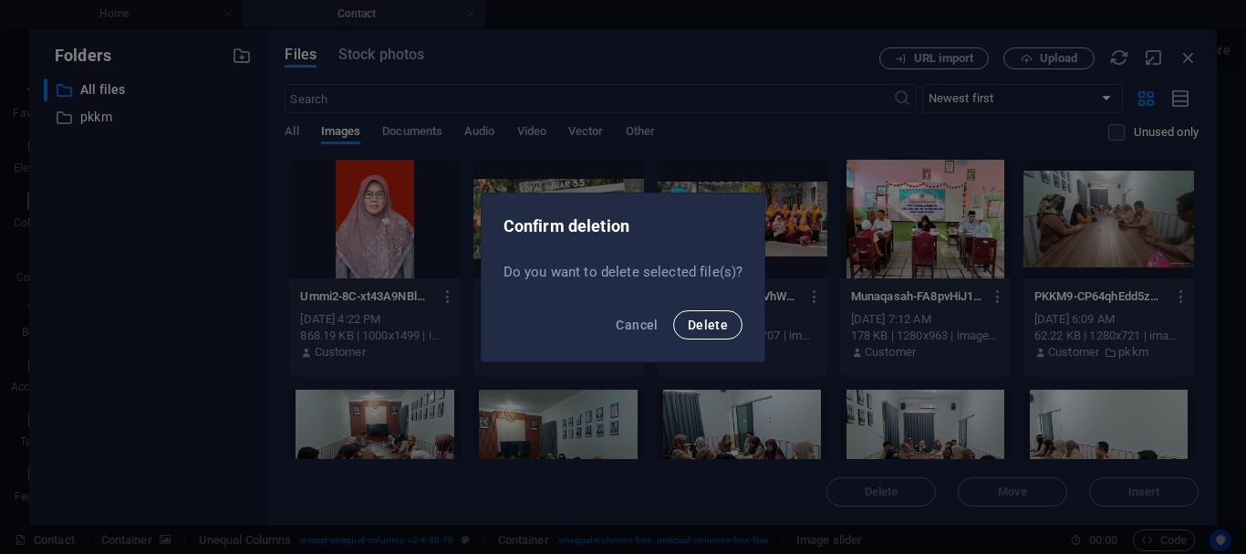
click at [718, 327] on span "Delete" at bounding box center [708, 324] width 40 height 15
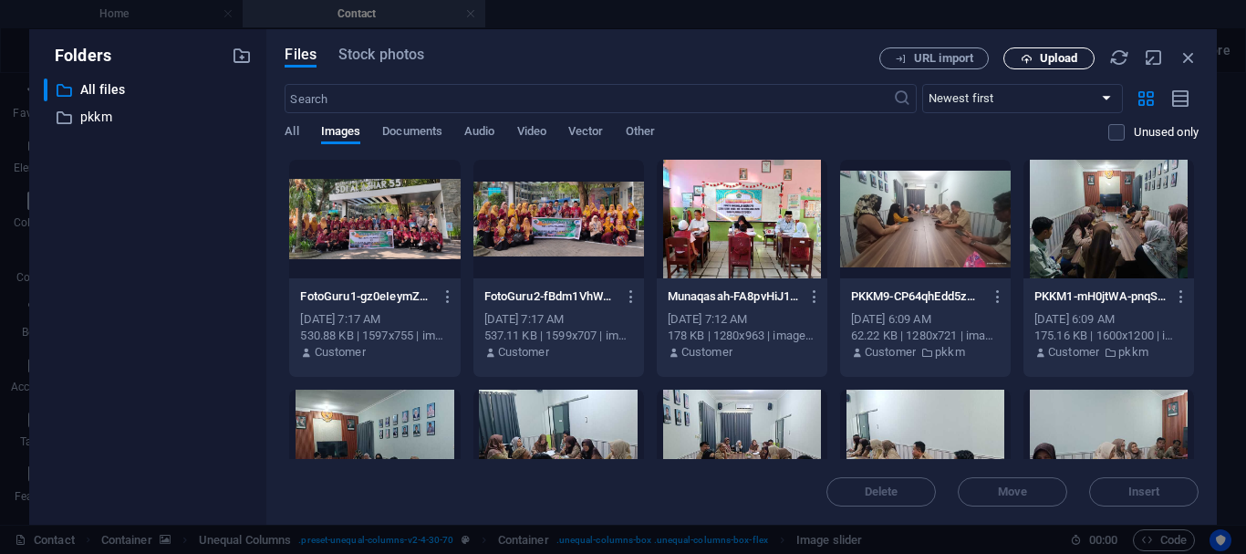
click at [1068, 53] on span "Upload" at bounding box center [1058, 58] width 37 height 11
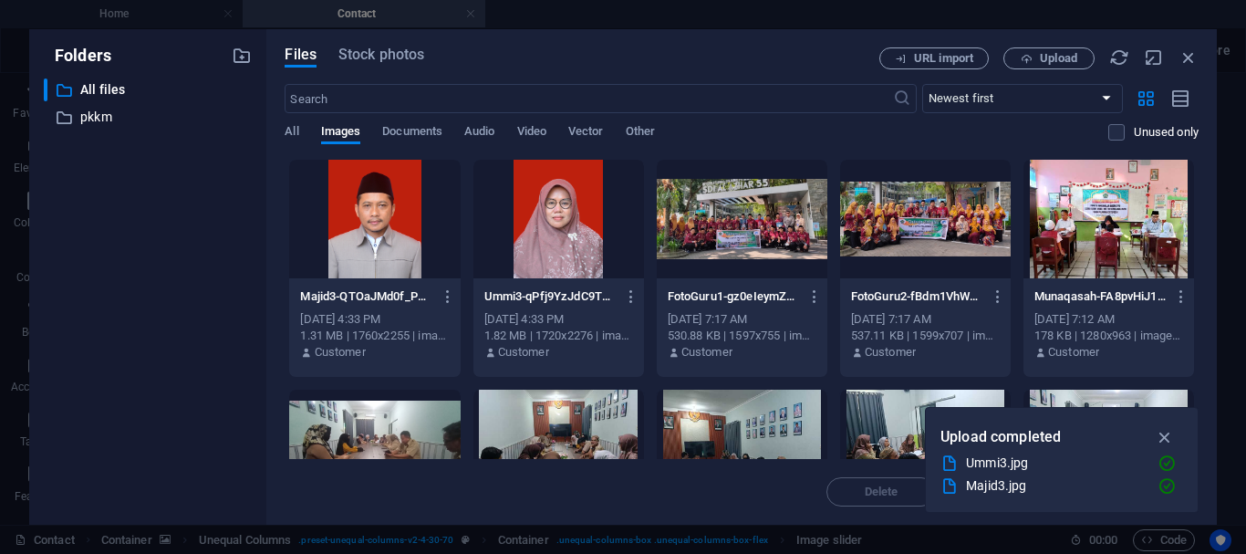
click at [533, 222] on div at bounding box center [558, 219] width 171 height 119
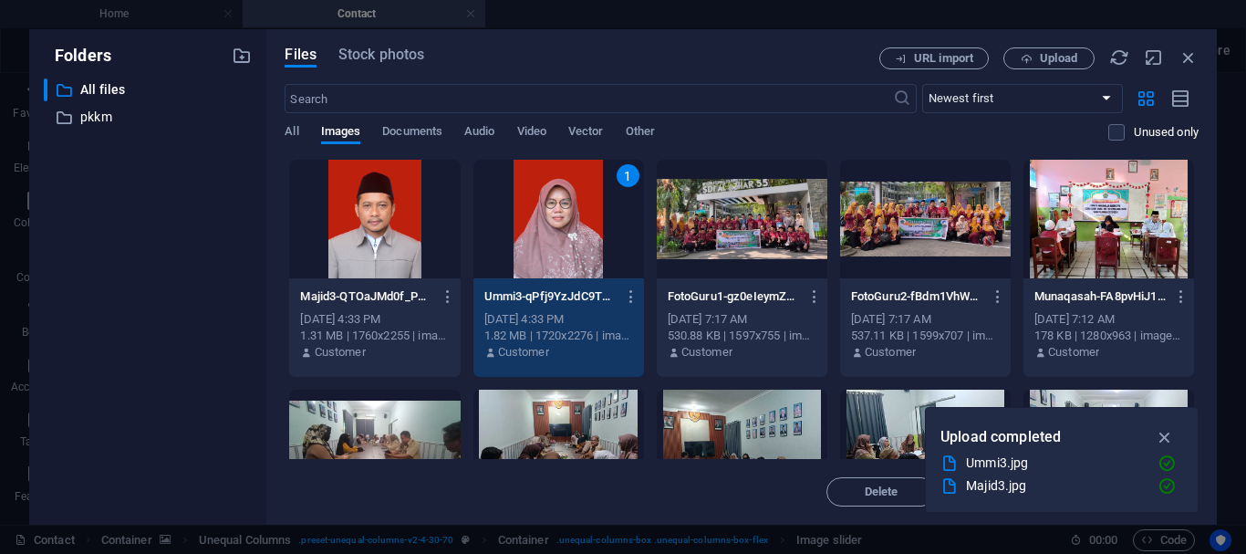
click at [419, 208] on div at bounding box center [374, 219] width 171 height 119
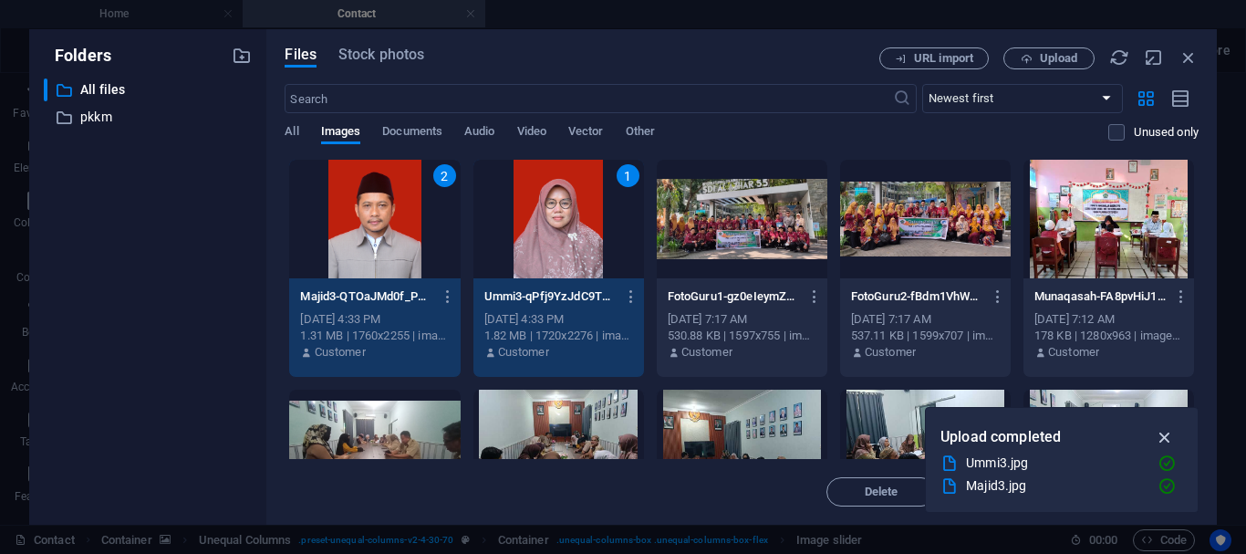
click at [1171, 430] on icon "button" at bounding box center [1165, 437] width 21 height 20
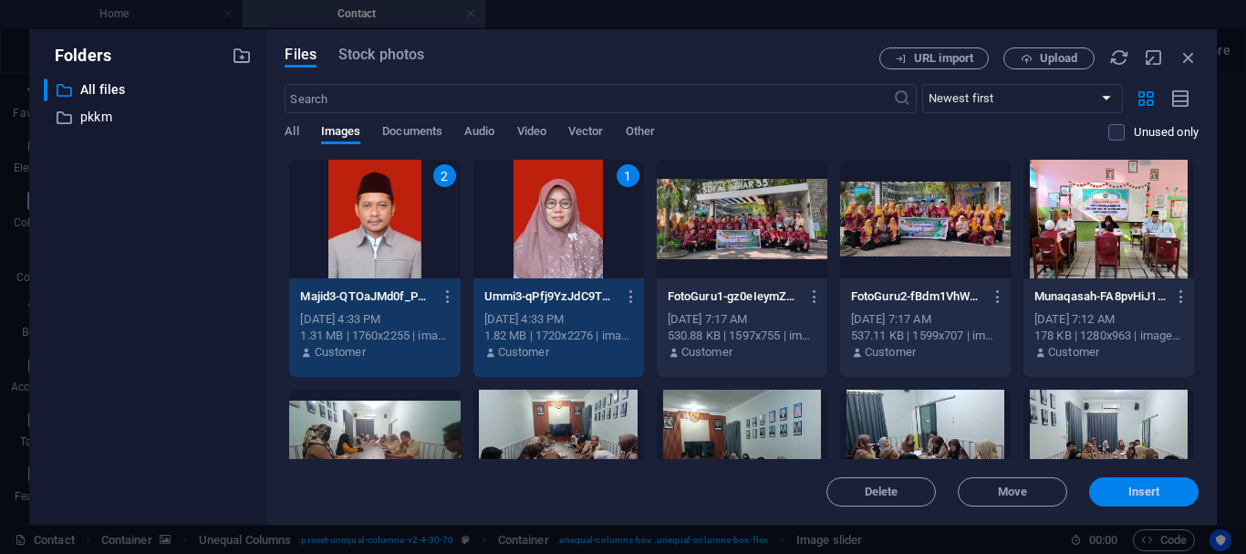
click at [1140, 487] on span "Insert" at bounding box center [1144, 491] width 32 height 11
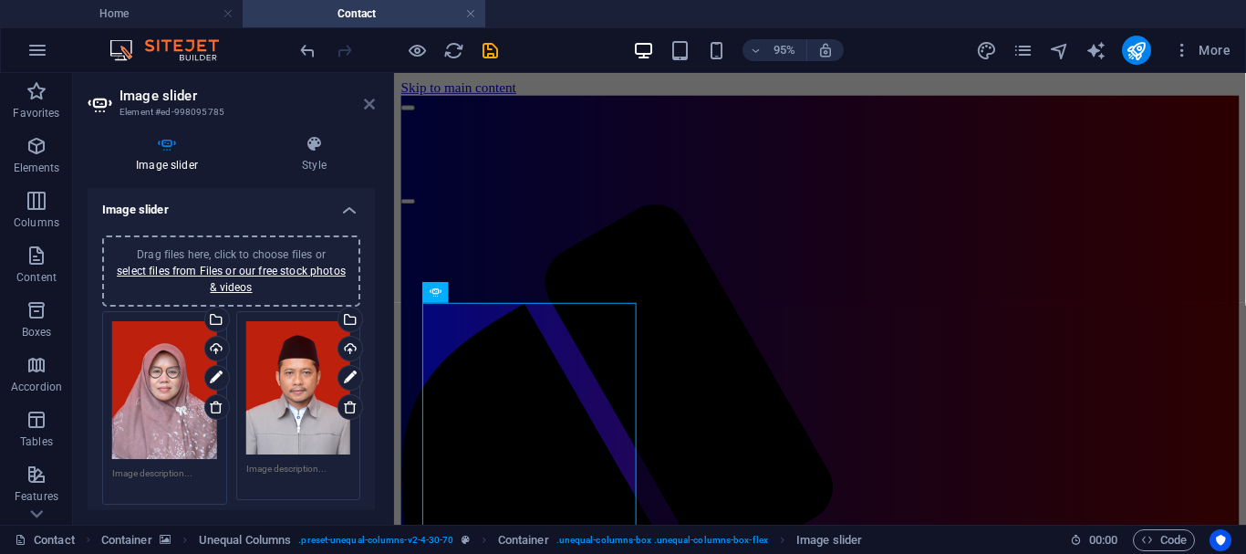
click at [364, 103] on icon at bounding box center [369, 104] width 11 height 15
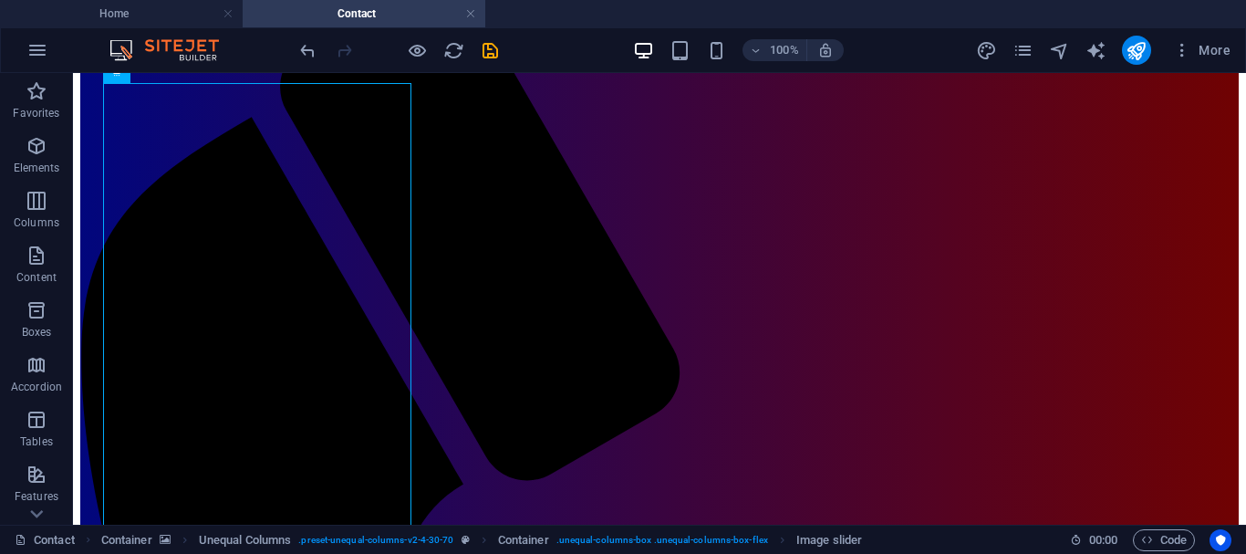
scroll to position [234, 0]
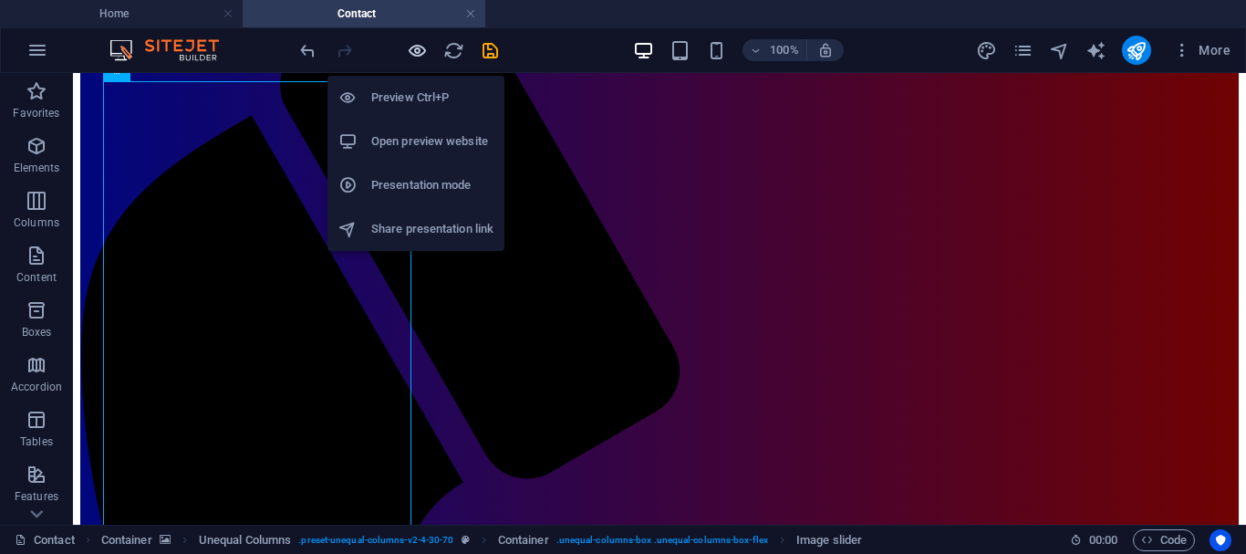
click at [424, 48] on icon "button" at bounding box center [417, 50] width 21 height 21
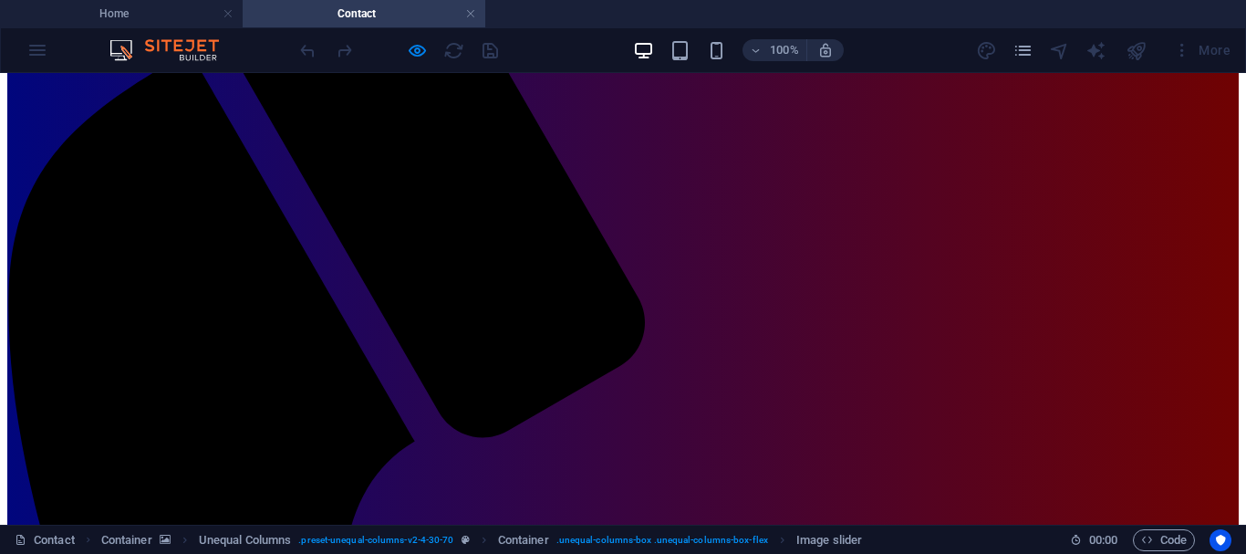
scroll to position [315, 0]
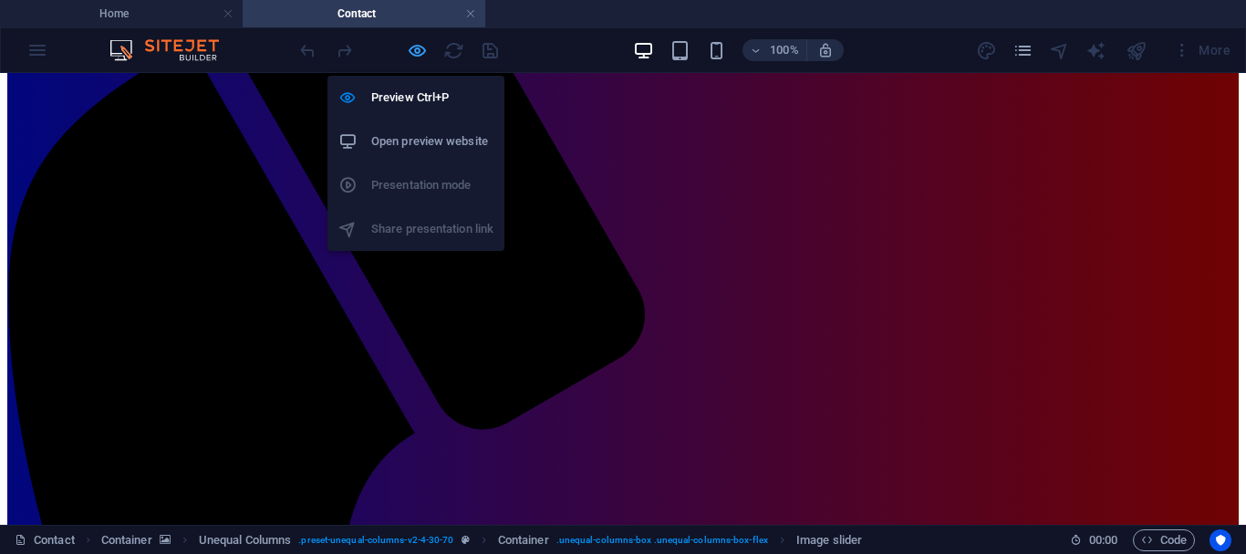
click at [417, 48] on icon "button" at bounding box center [417, 50] width 21 height 21
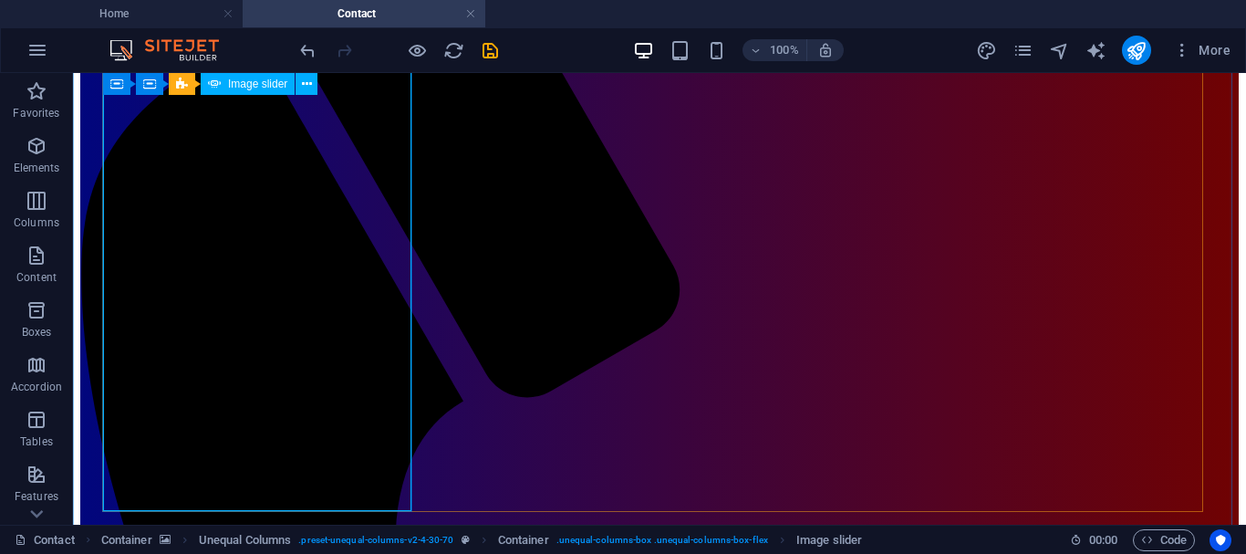
select select "rem"
select select "ms"
select select "s"
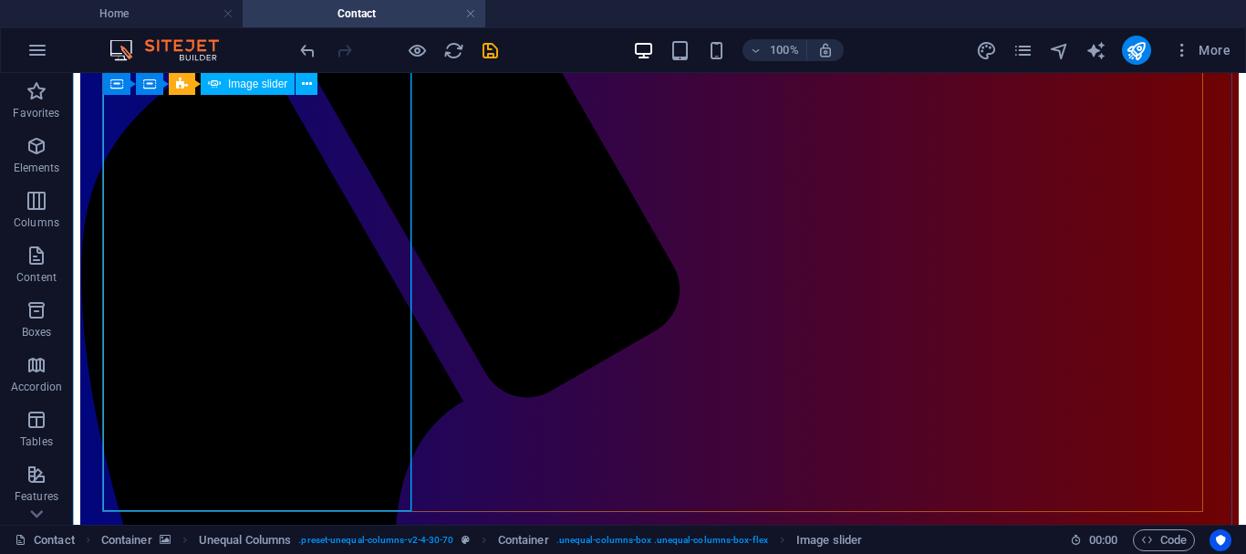
select select "progressive"
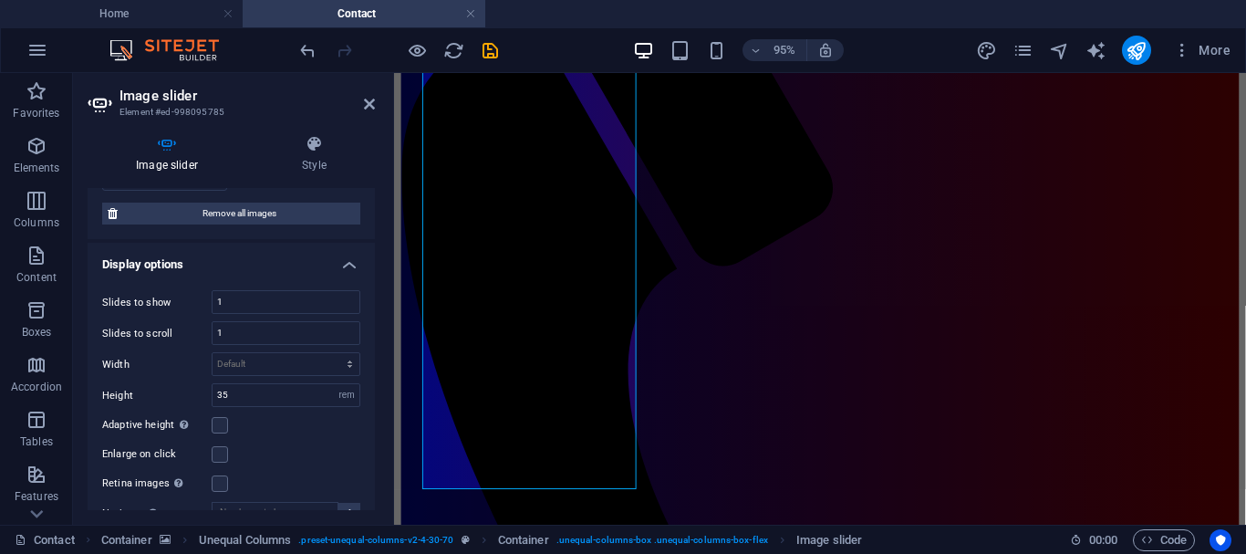
scroll to position [324, 0]
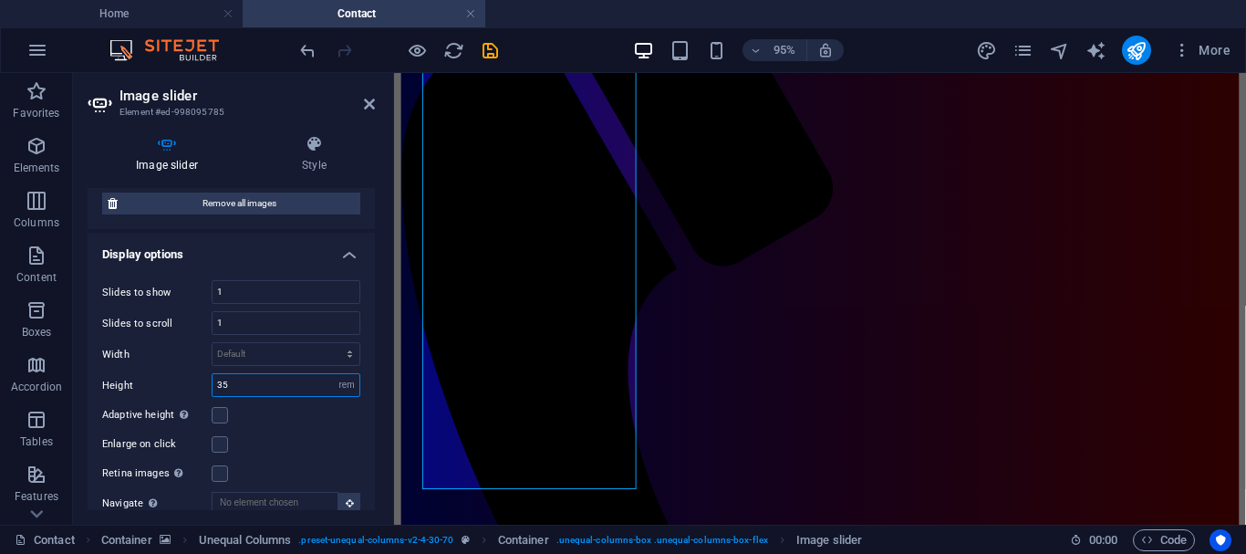
click at [229, 379] on input "35" at bounding box center [286, 385] width 147 height 22
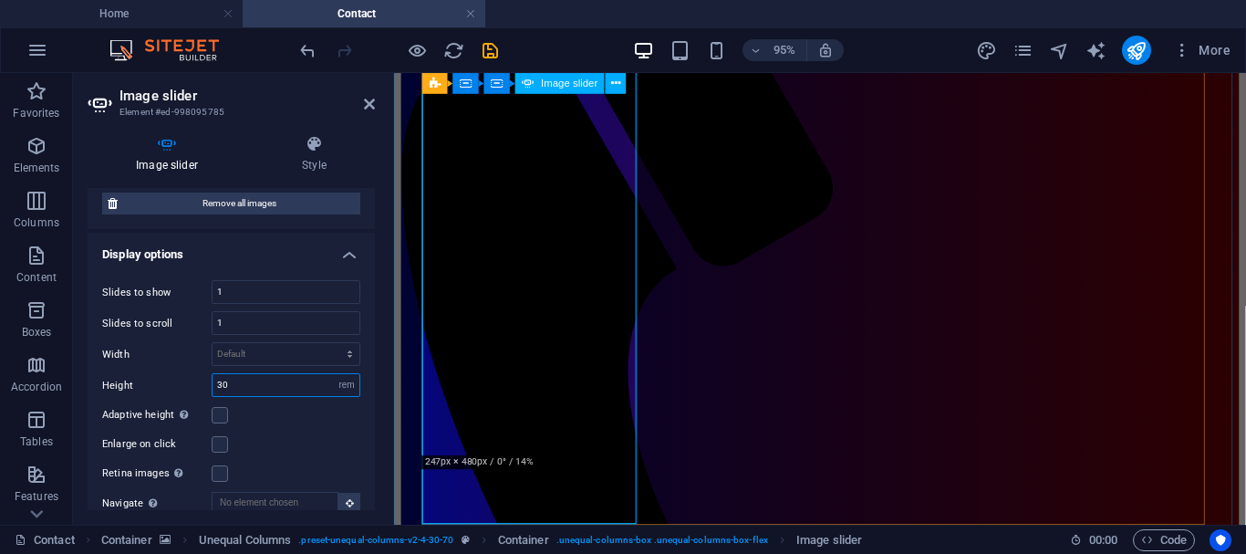
scroll to position [278, 0]
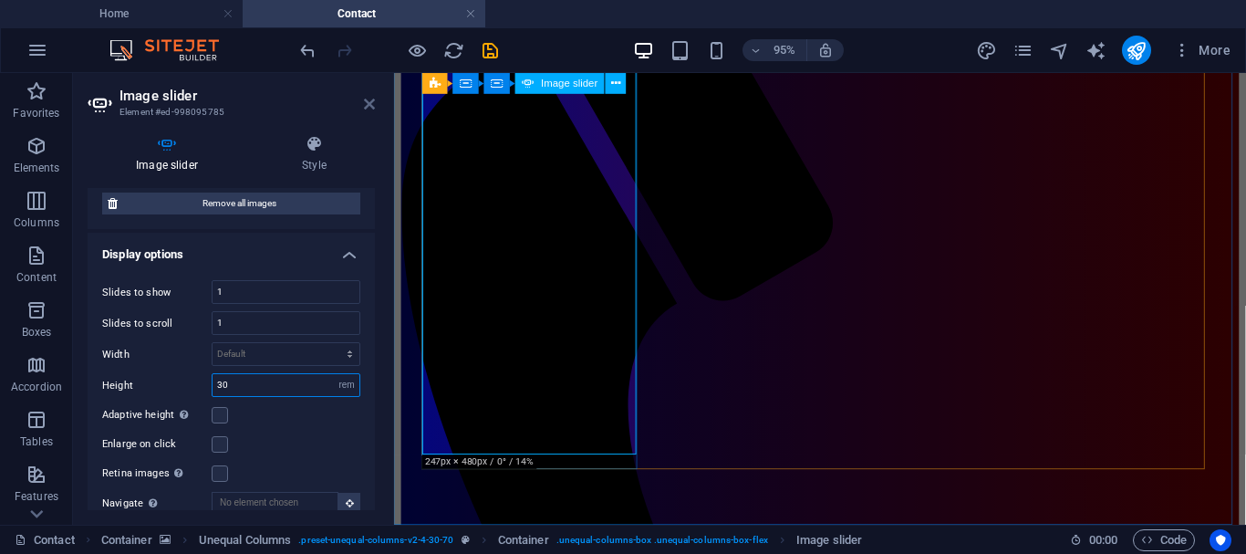
type input "30"
click at [369, 99] on icon at bounding box center [369, 104] width 11 height 15
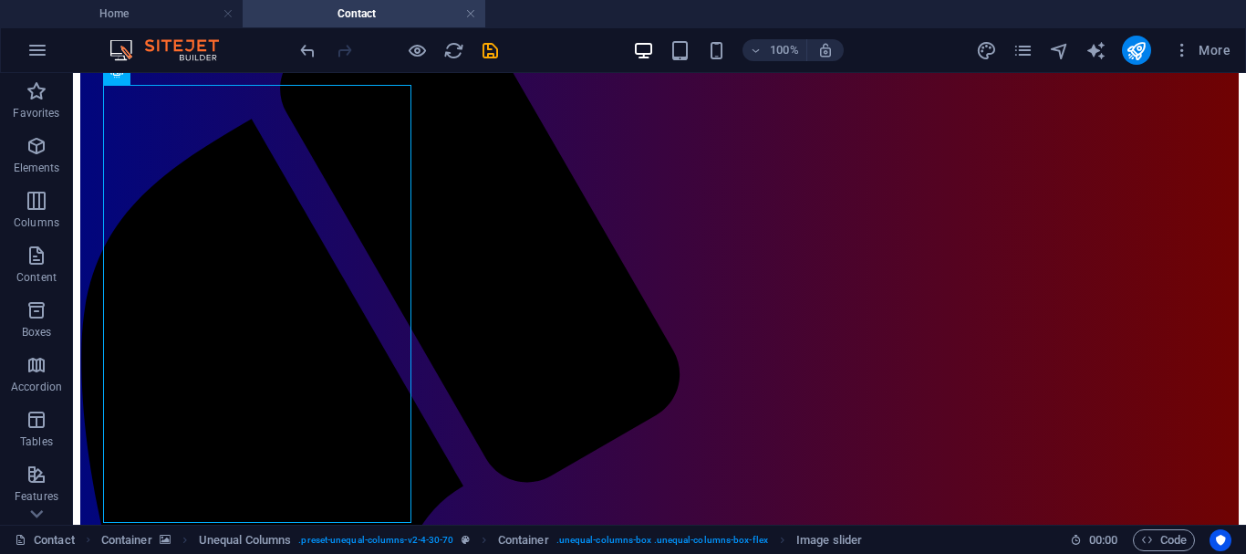
scroll to position [238, 0]
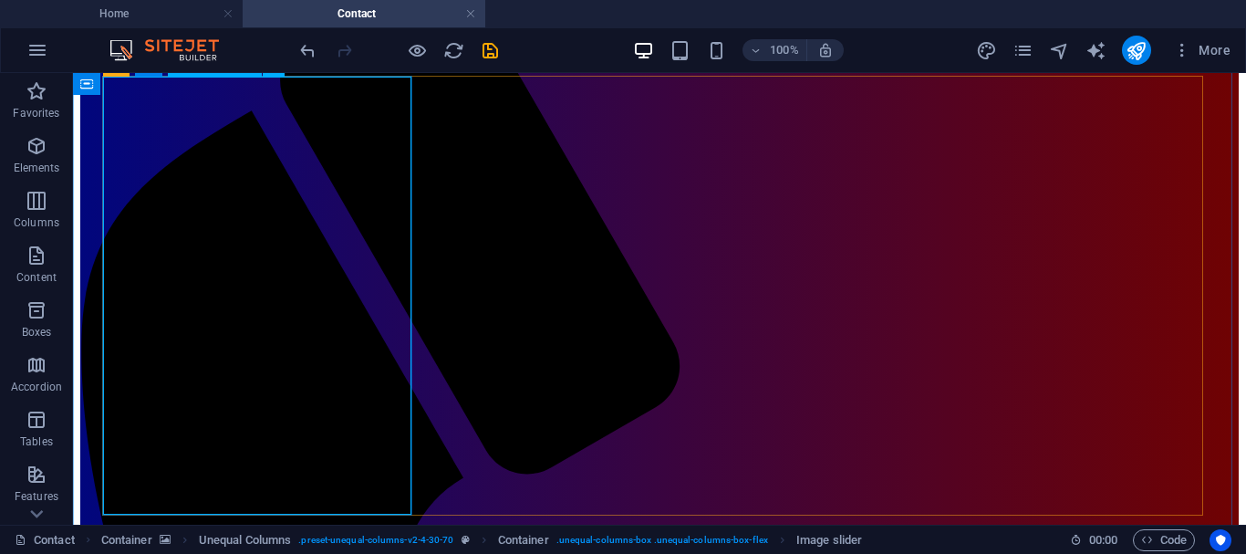
select select "rem"
select select "ms"
select select "s"
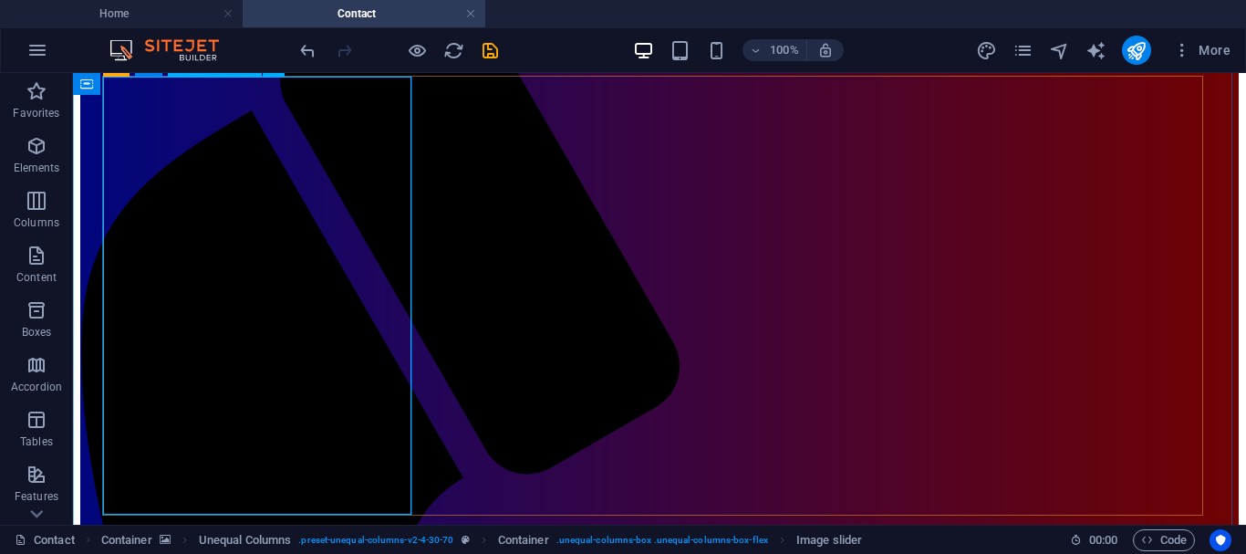
select select "progressive"
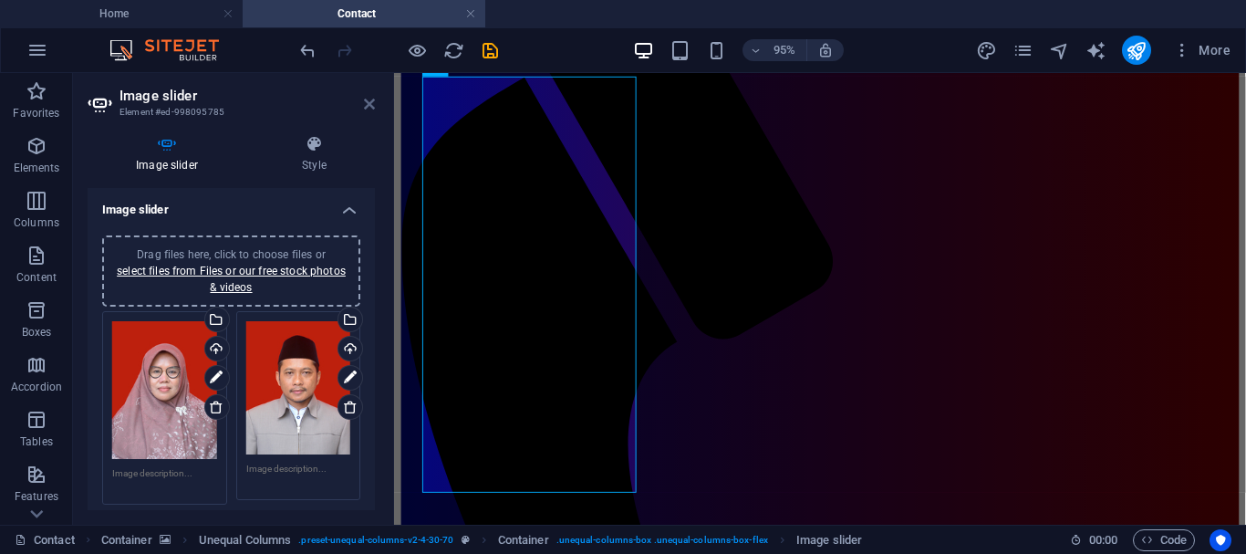
click at [368, 101] on icon at bounding box center [369, 104] width 11 height 15
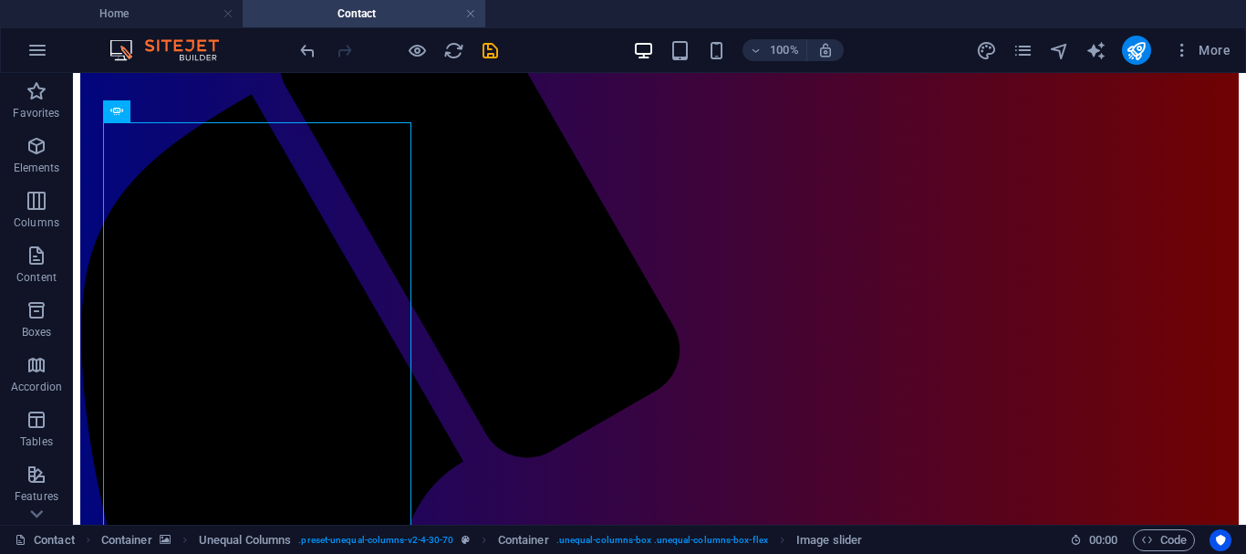
scroll to position [301, 0]
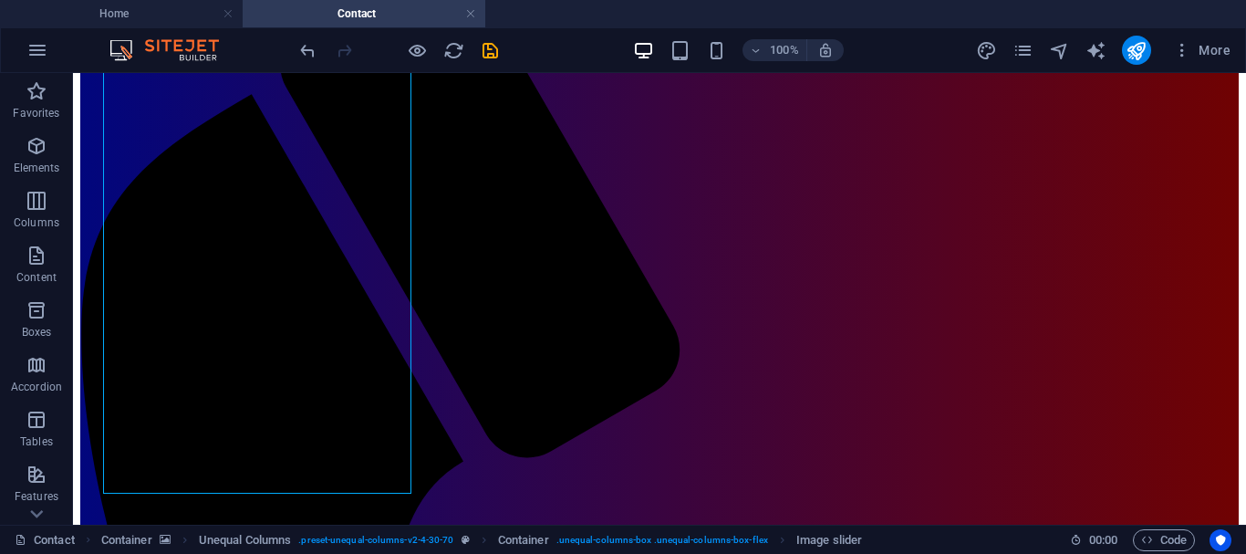
scroll to position [263, 0]
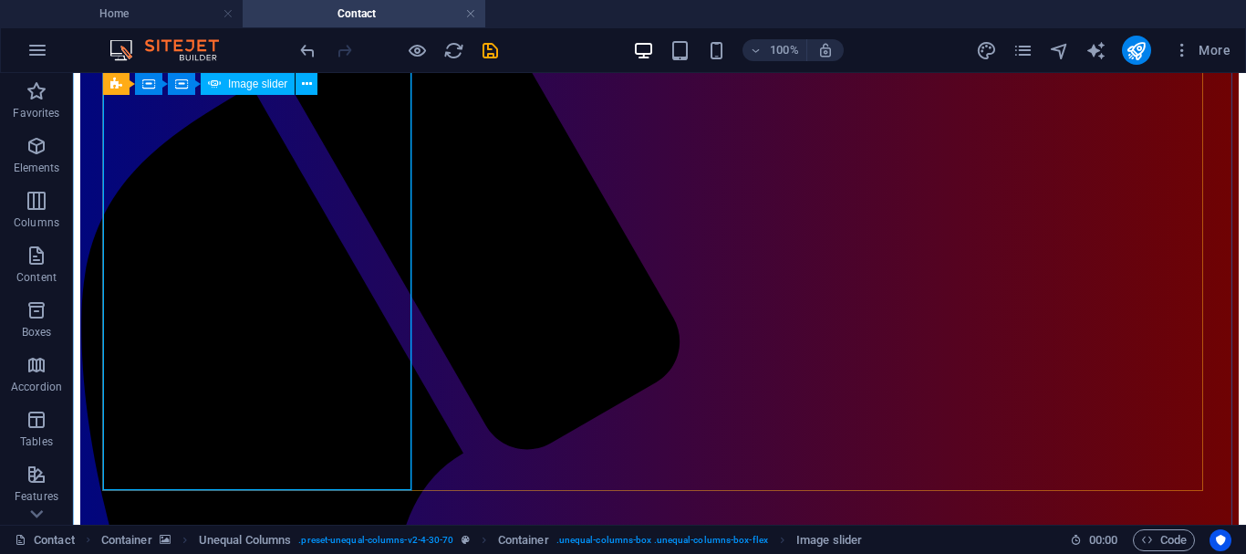
click at [308, 83] on icon at bounding box center [307, 84] width 10 height 19
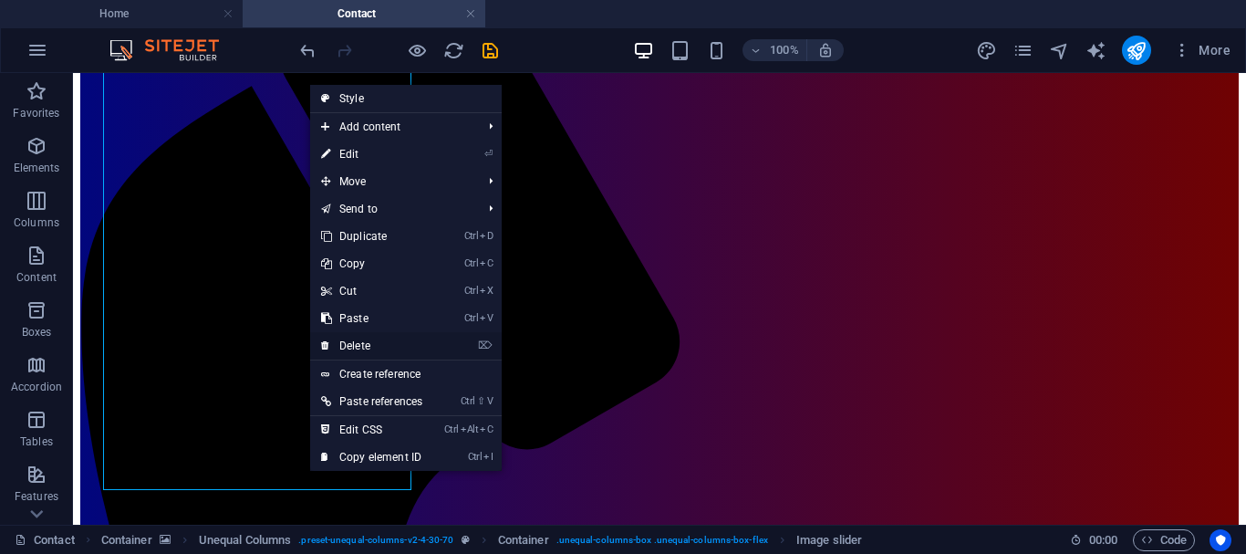
click at [362, 344] on link "⌦ Delete" at bounding box center [371, 345] width 123 height 27
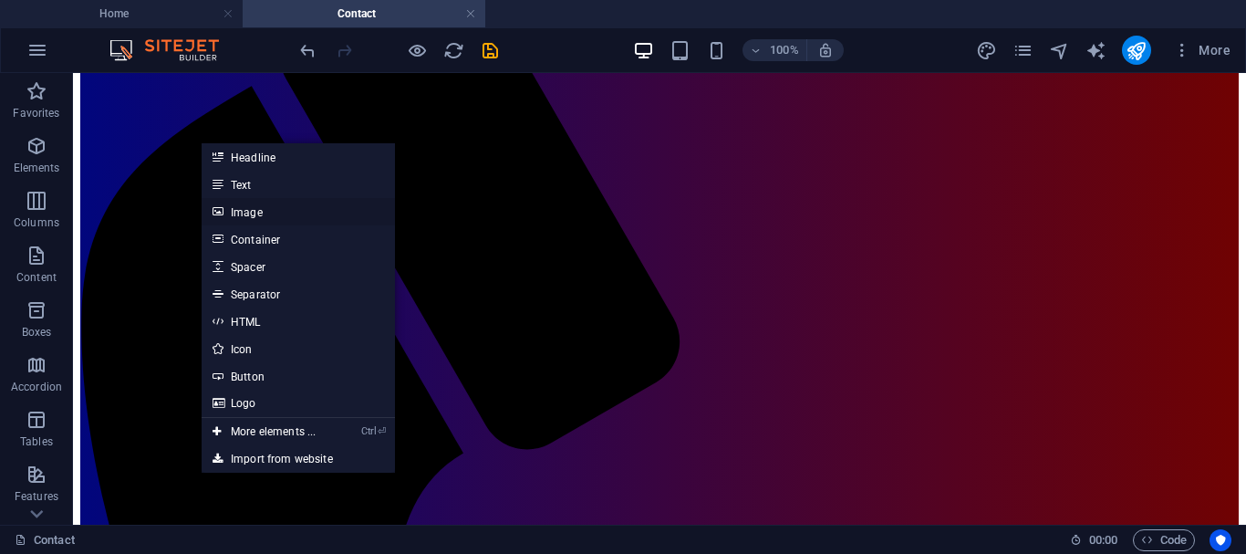
click at [247, 213] on link "Image" at bounding box center [298, 211] width 193 height 27
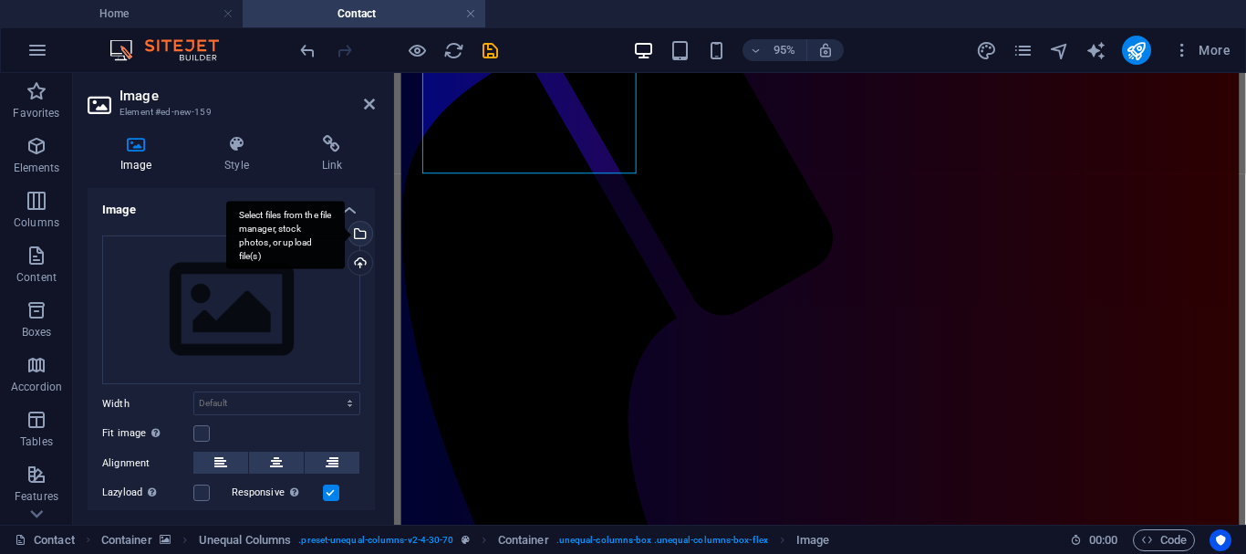
click at [361, 235] on div "Select files from the file manager, stock photos, or upload file(s)" at bounding box center [358, 235] width 27 height 27
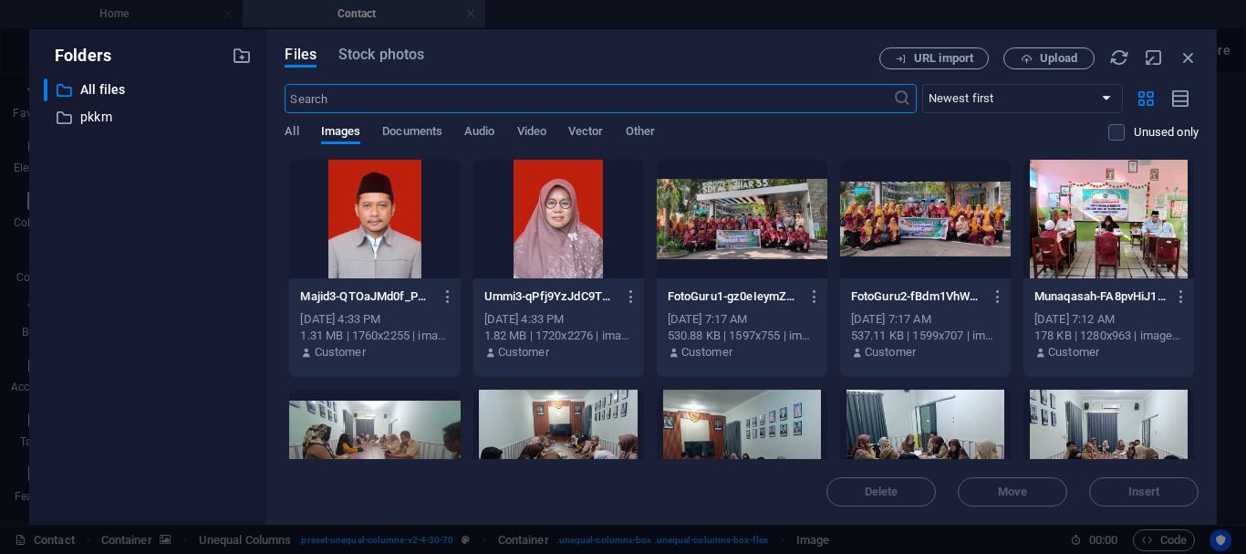
scroll to position [0, 0]
click at [557, 232] on div at bounding box center [558, 219] width 171 height 119
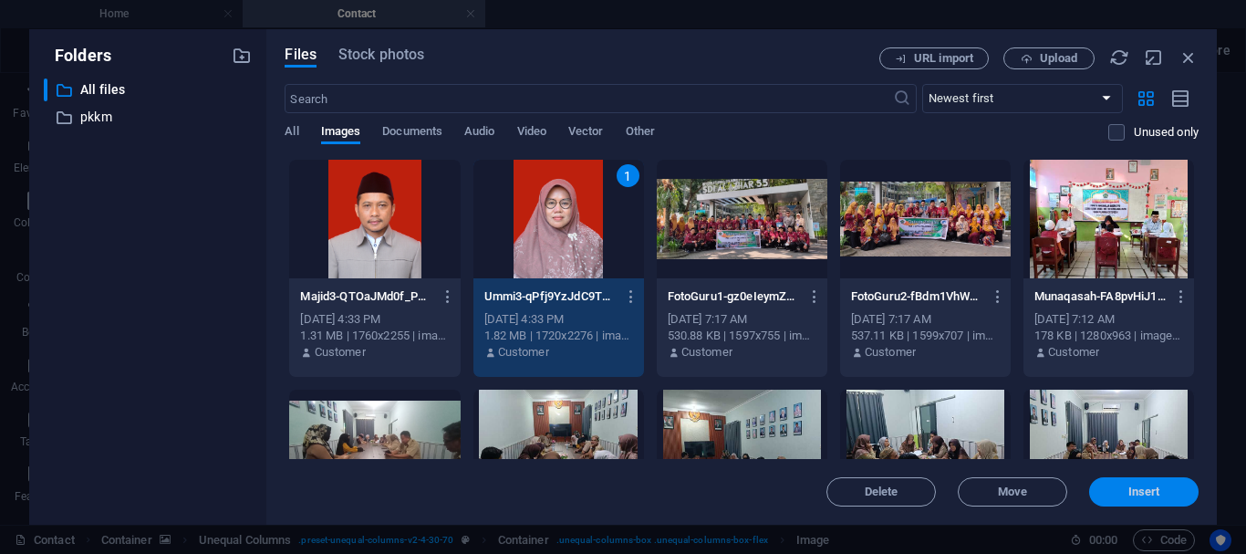
click at [1145, 487] on span "Insert" at bounding box center [1144, 491] width 32 height 11
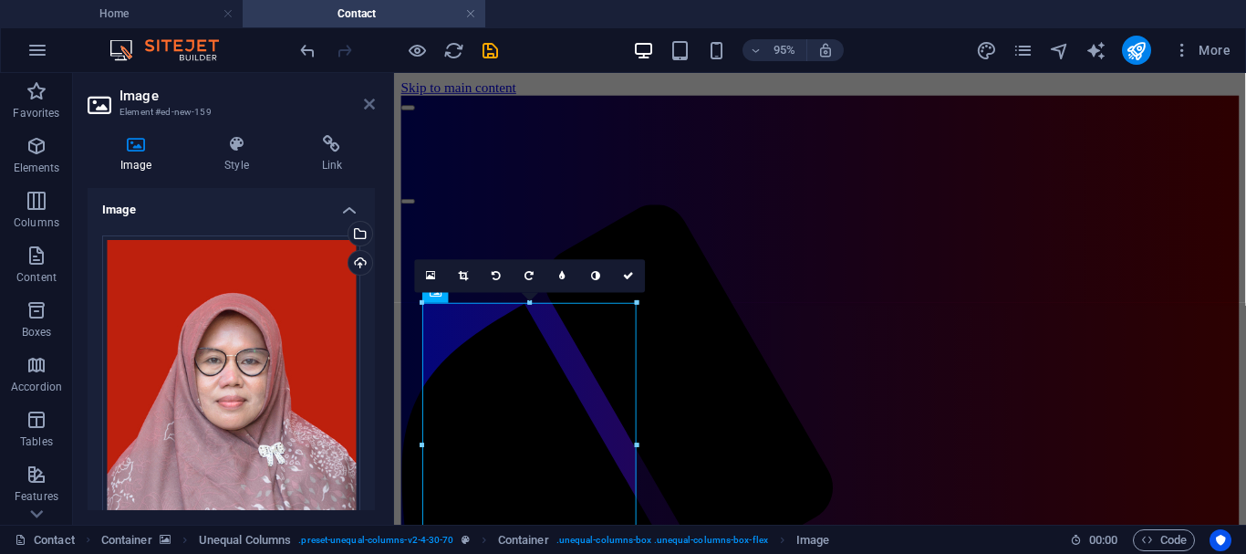
click at [369, 102] on icon at bounding box center [369, 104] width 11 height 15
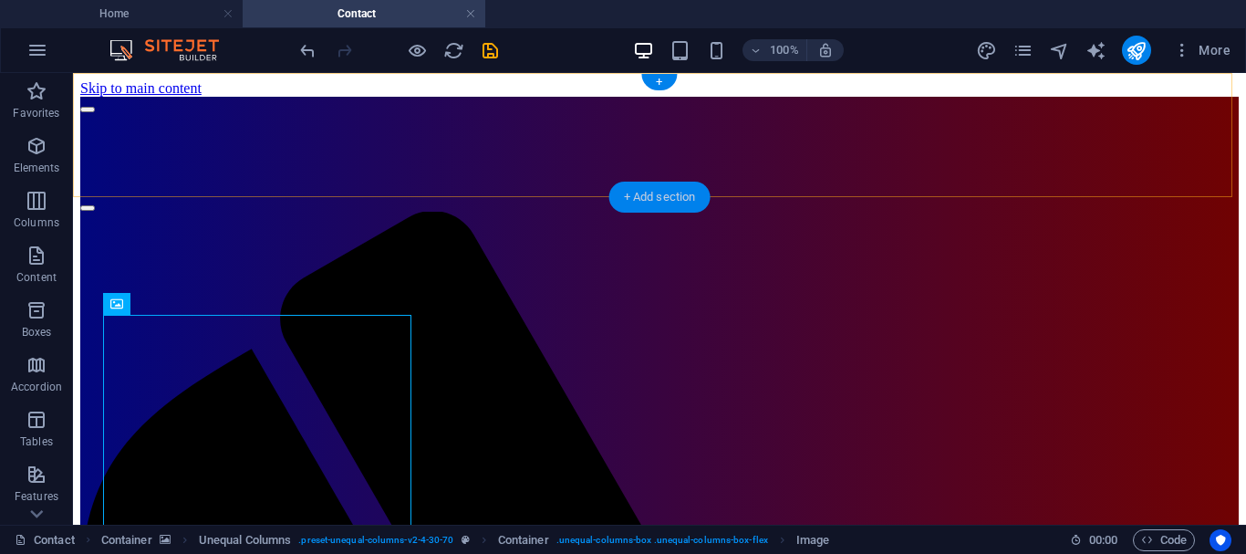
click at [675, 198] on div "+ Add section" at bounding box center [659, 197] width 101 height 31
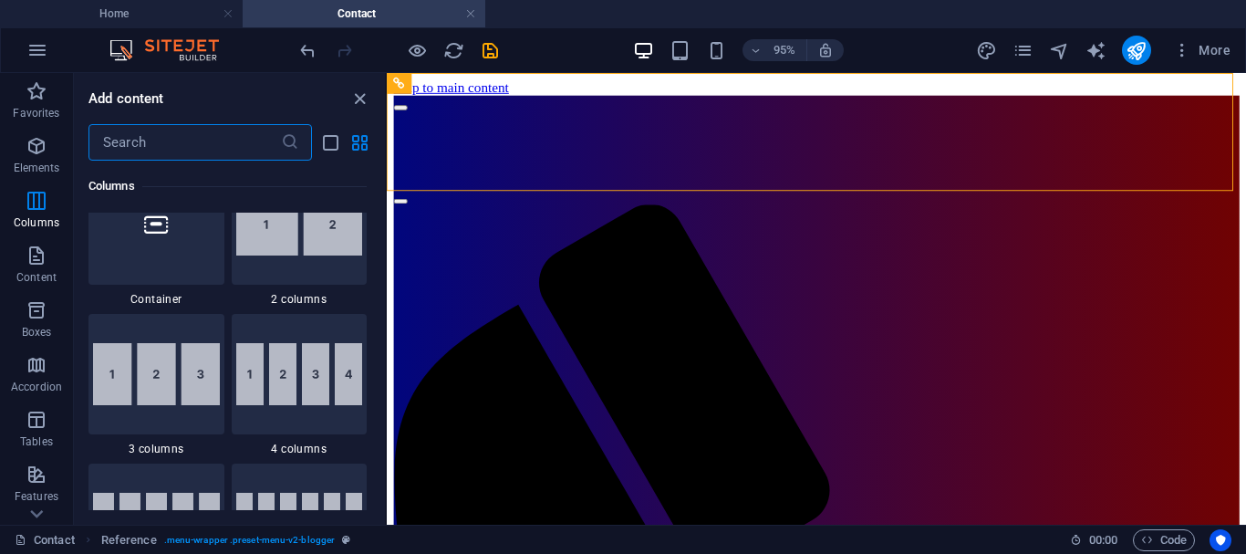
scroll to position [1285, 0]
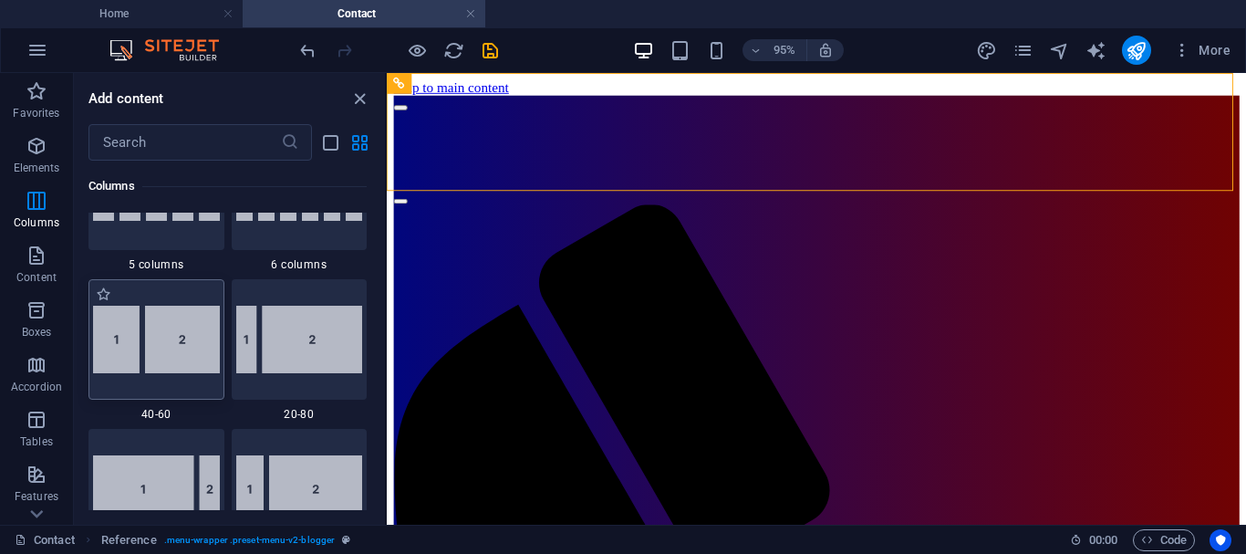
click at [171, 350] on img at bounding box center [156, 340] width 127 height 68
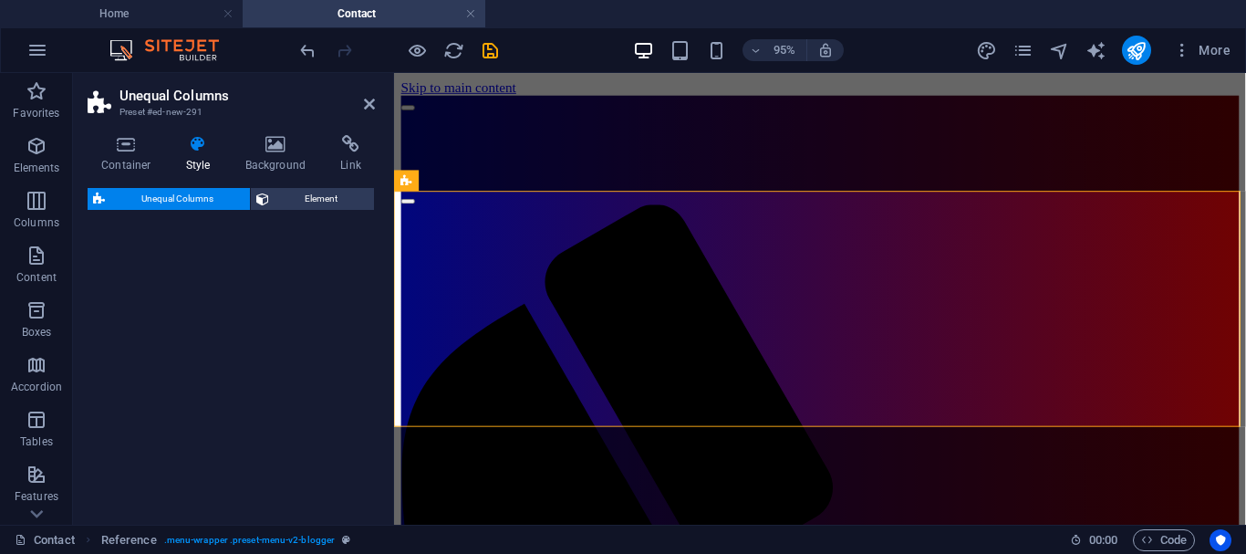
select select "%"
select select "rem"
select select "preset-unequal-columns-v2-1-40-60"
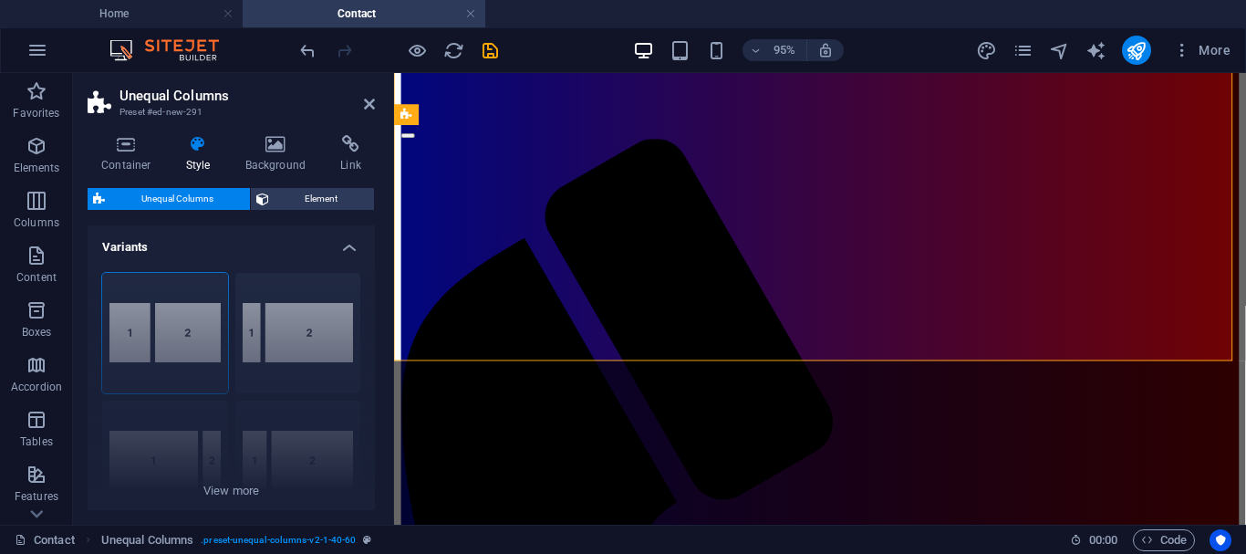
scroll to position [0, 0]
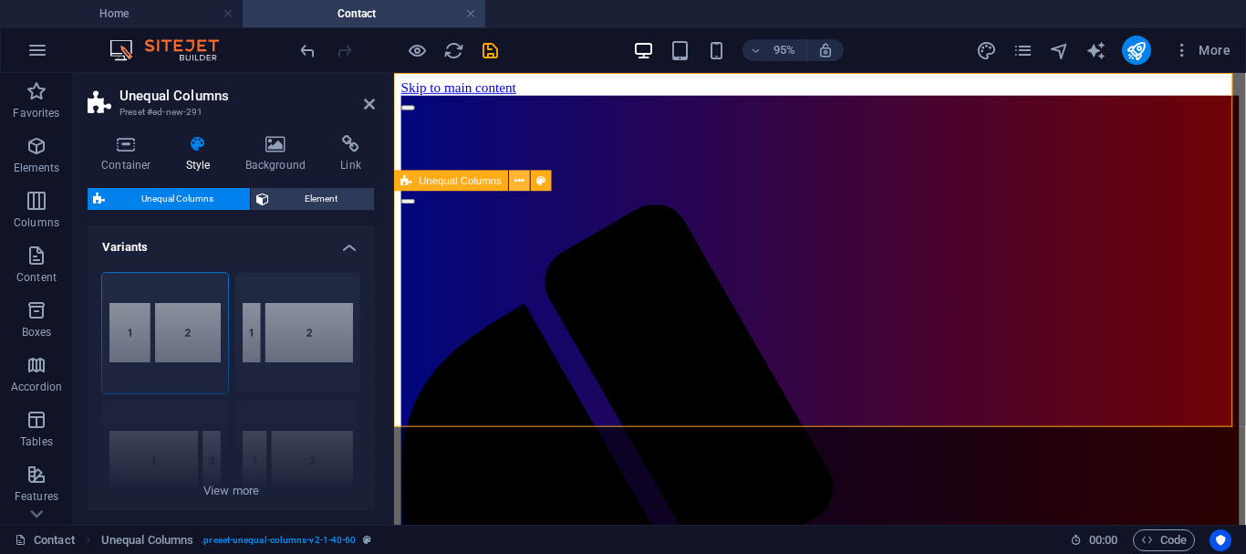
click at [520, 181] on icon at bounding box center [519, 181] width 9 height 18
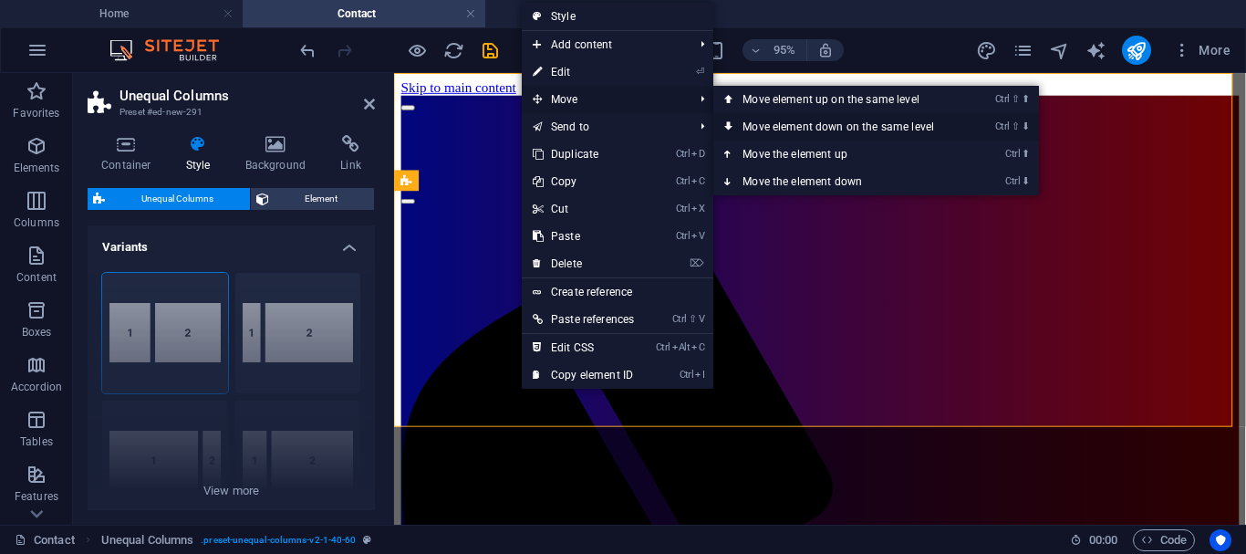
click at [733, 123] on icon at bounding box center [728, 126] width 9 height 27
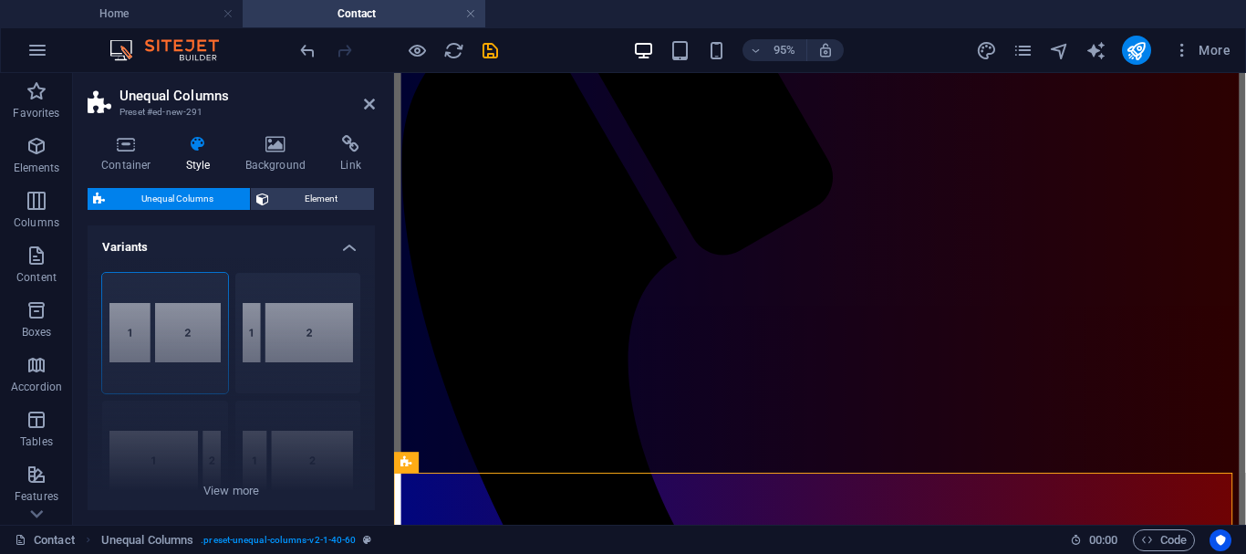
scroll to position [365, 0]
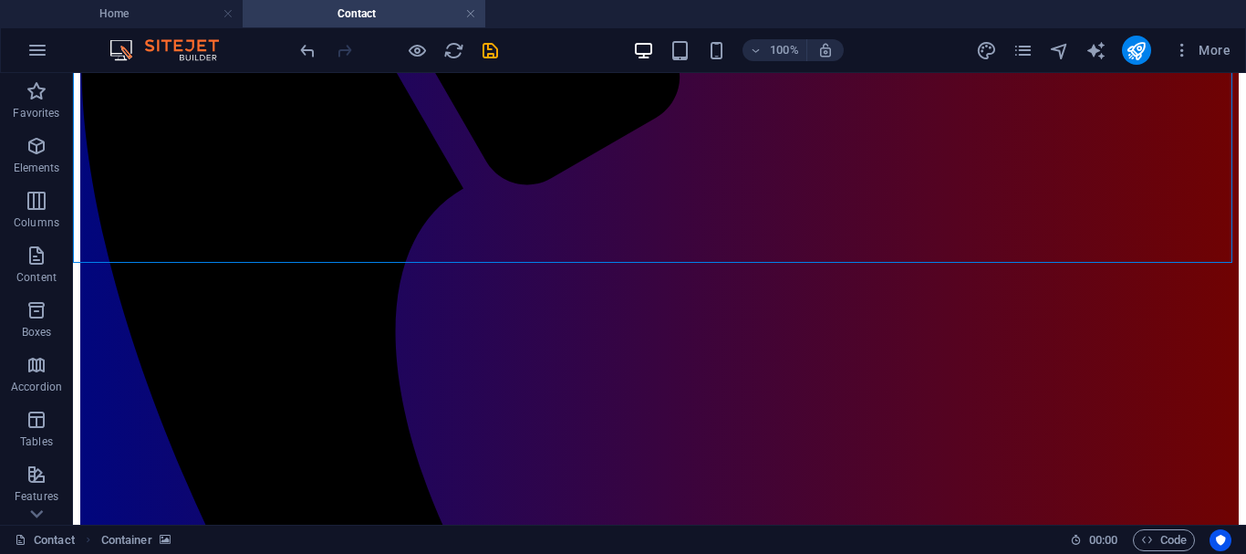
scroll to position [531, 0]
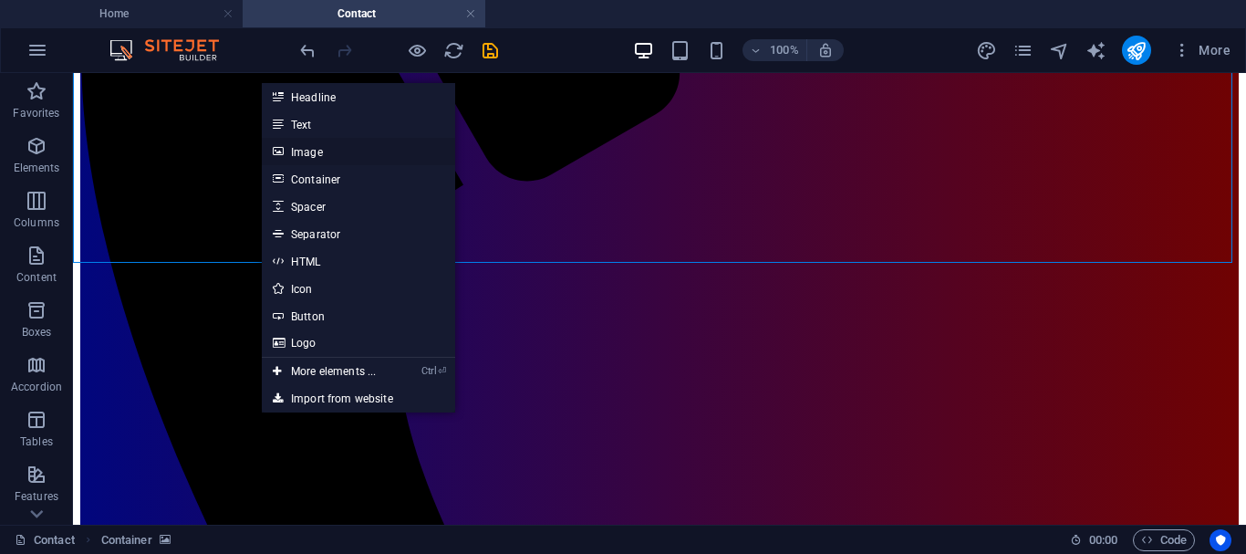
click at [313, 156] on link "Image" at bounding box center [358, 151] width 193 height 27
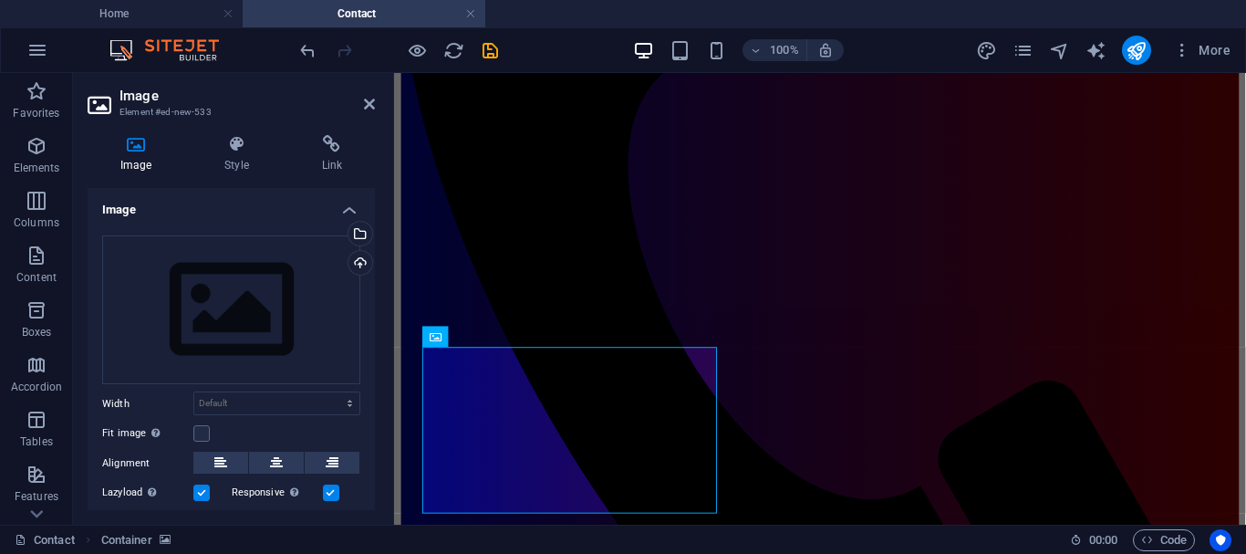
scroll to position [525, 0]
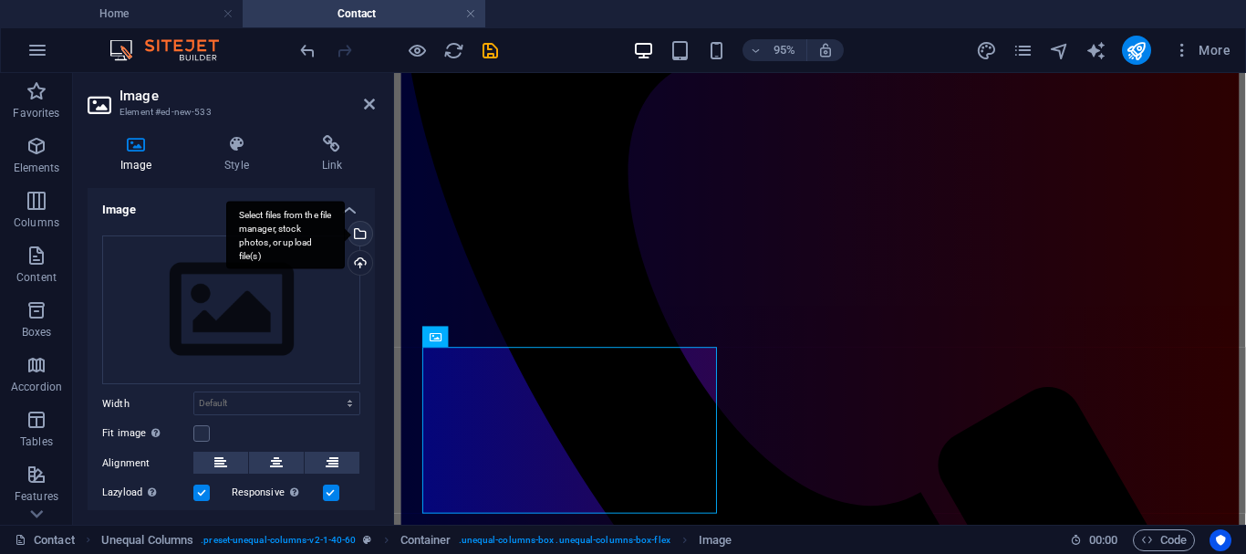
click at [359, 233] on div "Select files from the file manager, stock photos, or upload file(s)" at bounding box center [358, 235] width 27 height 27
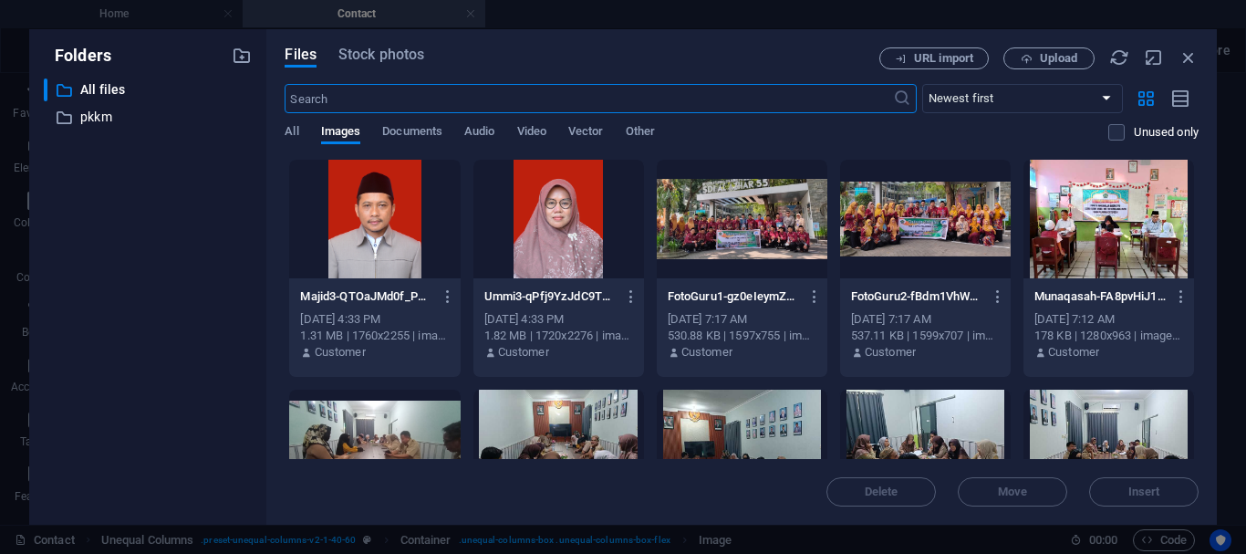
scroll to position [58, 0]
click at [1035, 57] on span "Upload" at bounding box center [1049, 59] width 75 height 12
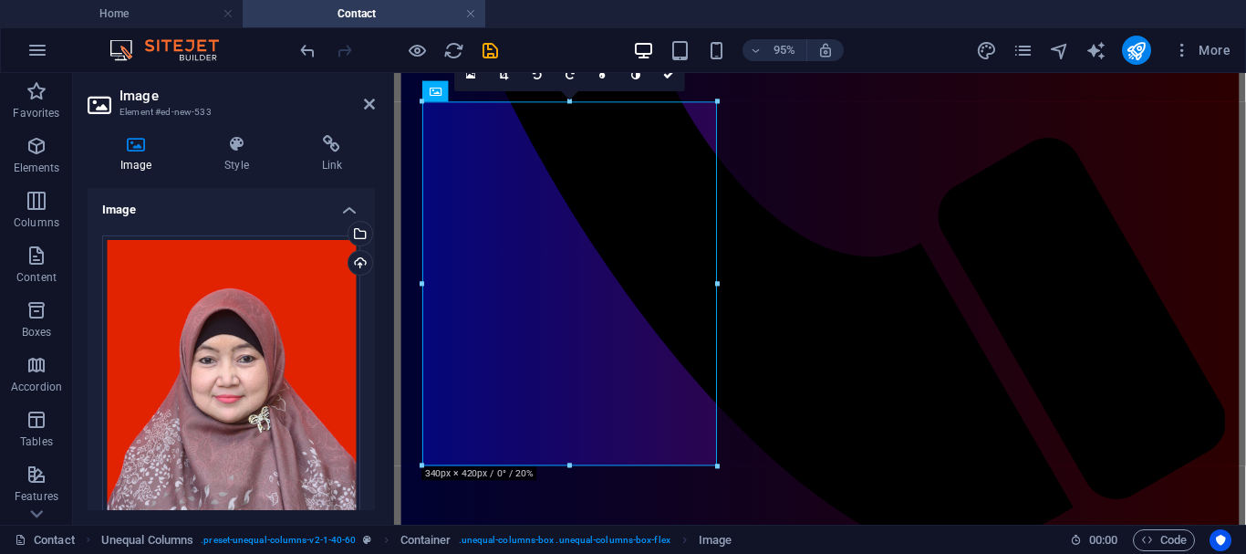
scroll to position [788, 0]
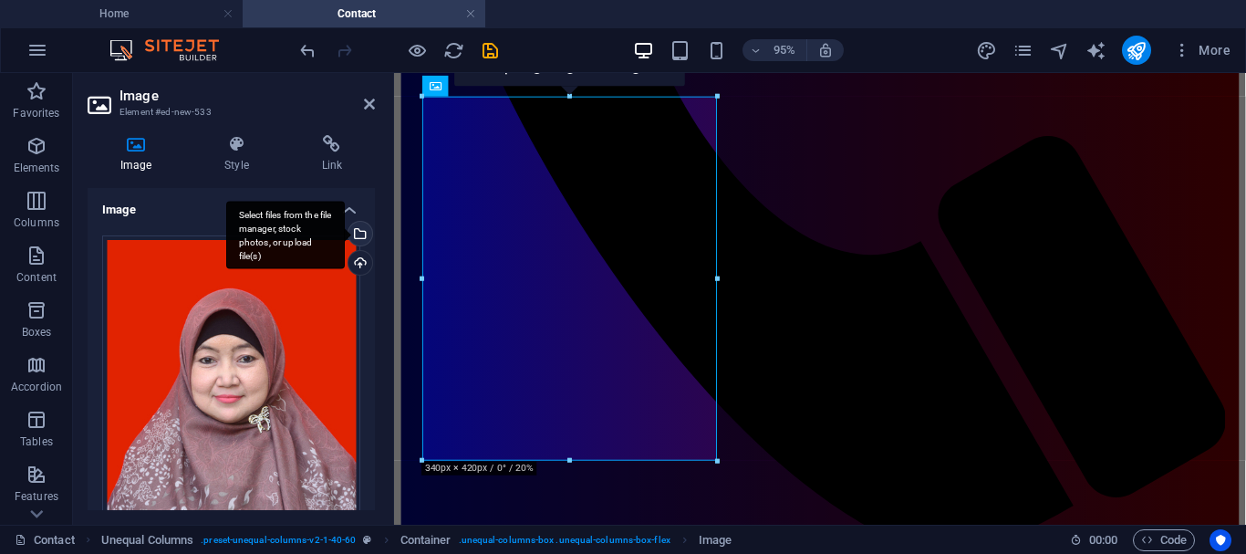
click at [357, 234] on div "Select files from the file manager, stock photos, or upload file(s)" at bounding box center [358, 235] width 27 height 27
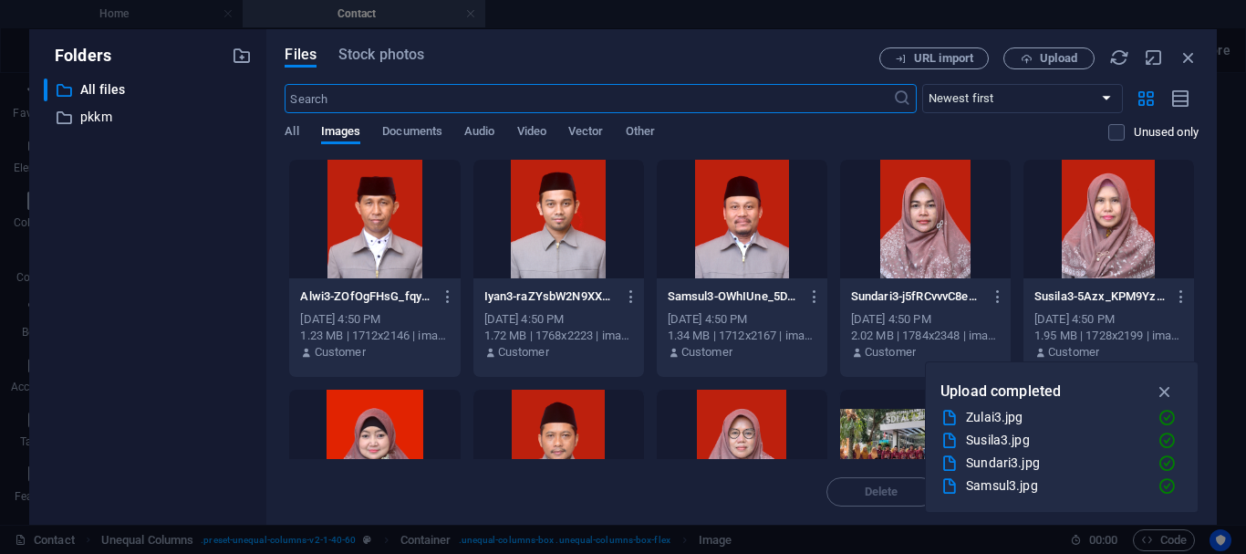
scroll to position [254, 0]
click at [1095, 248] on div at bounding box center [1109, 219] width 171 height 119
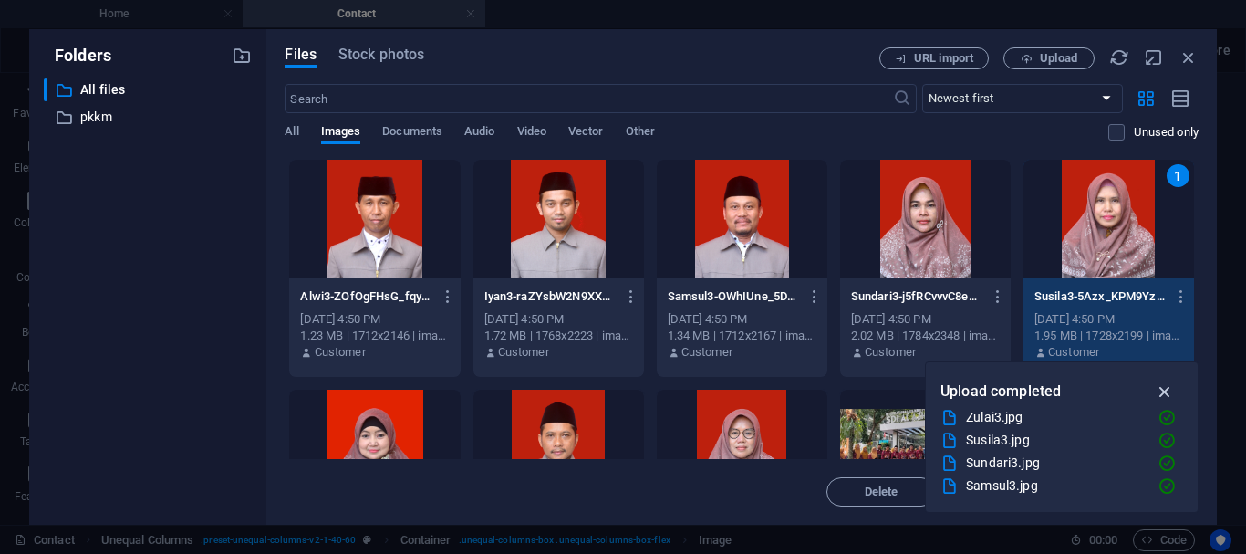
click at [1162, 390] on icon "button" at bounding box center [1165, 391] width 21 height 20
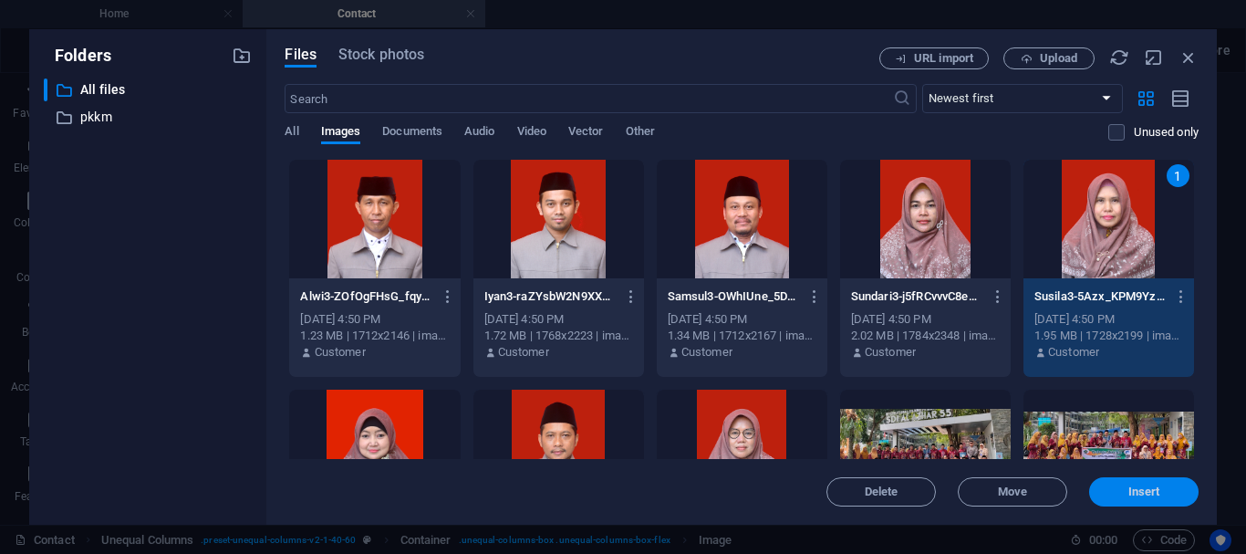
click at [1146, 495] on span "Insert" at bounding box center [1144, 491] width 32 height 11
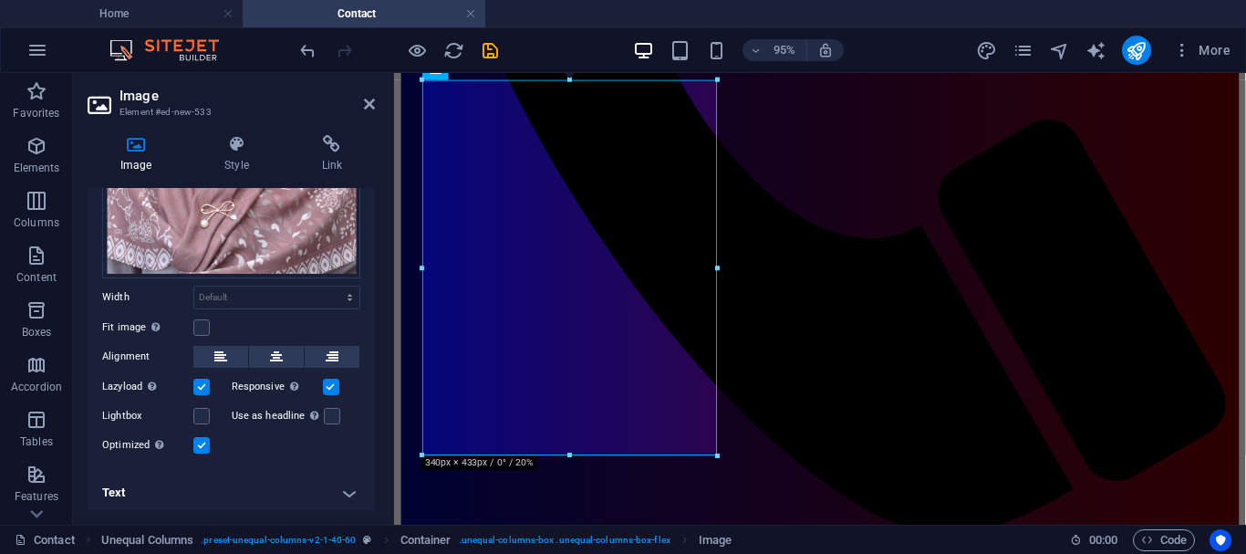
scroll to position [0, 0]
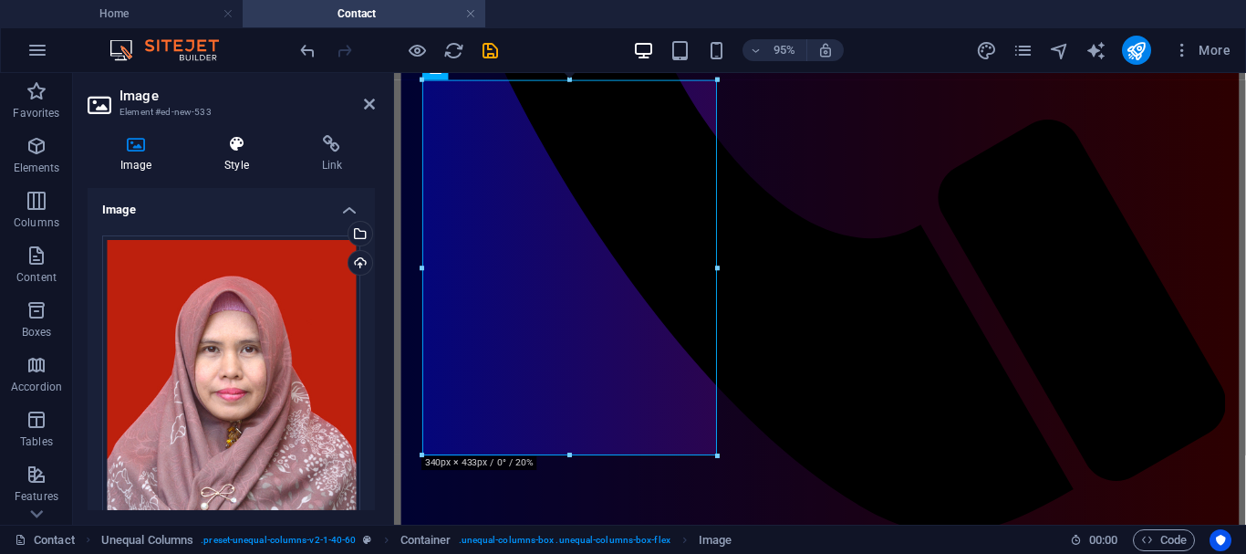
click at [234, 147] on icon at bounding box center [236, 144] width 89 height 18
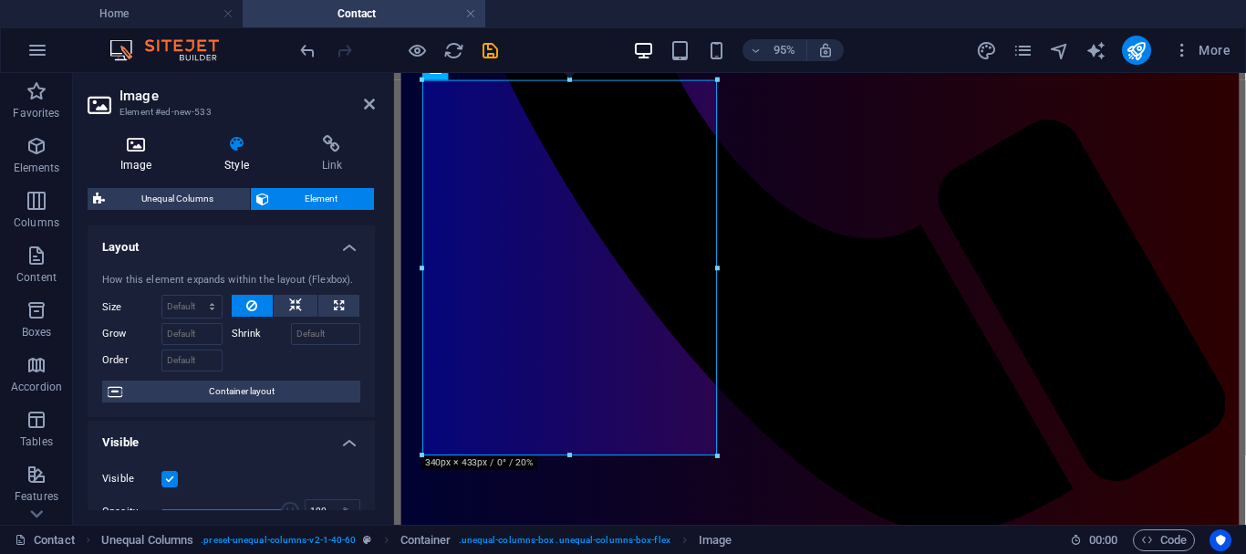
click at [142, 154] on h4 "Image" at bounding box center [140, 154] width 104 height 38
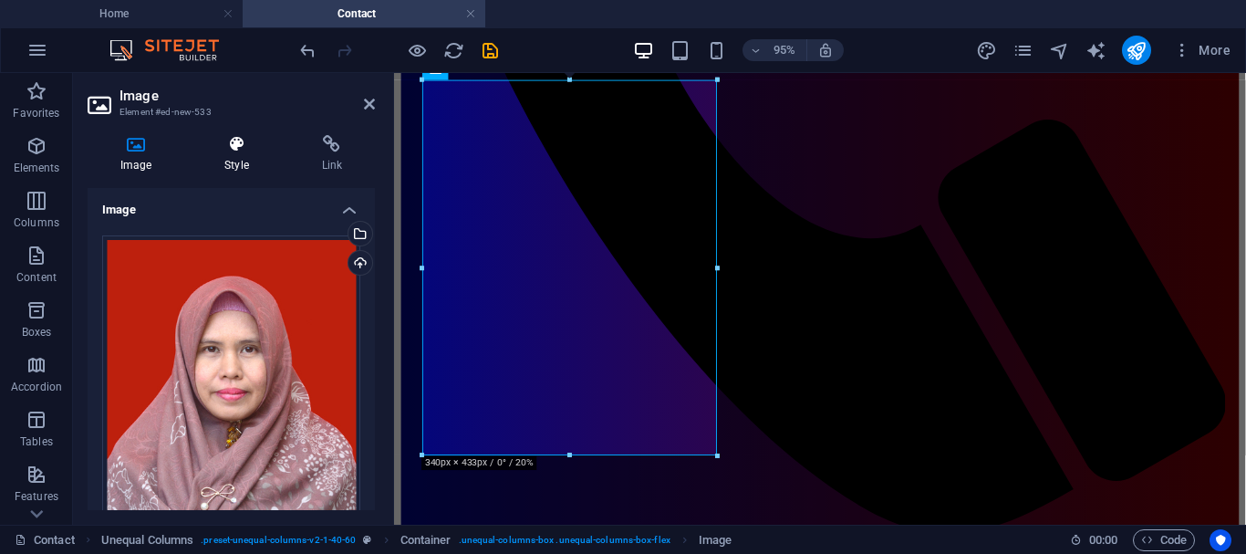
click at [244, 142] on icon at bounding box center [236, 144] width 89 height 18
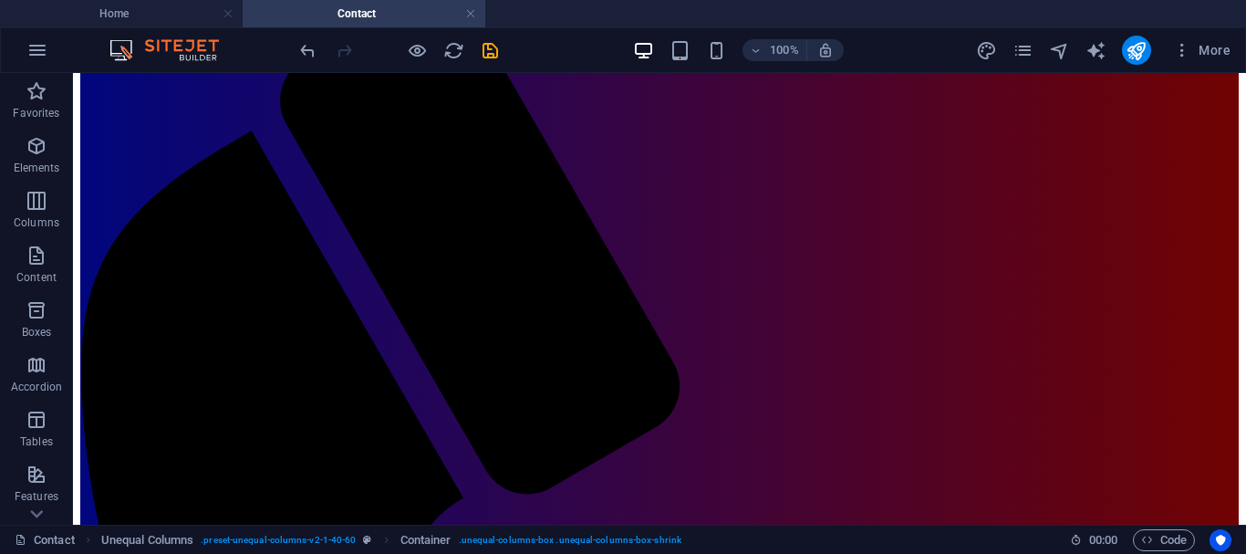
scroll to position [213, 0]
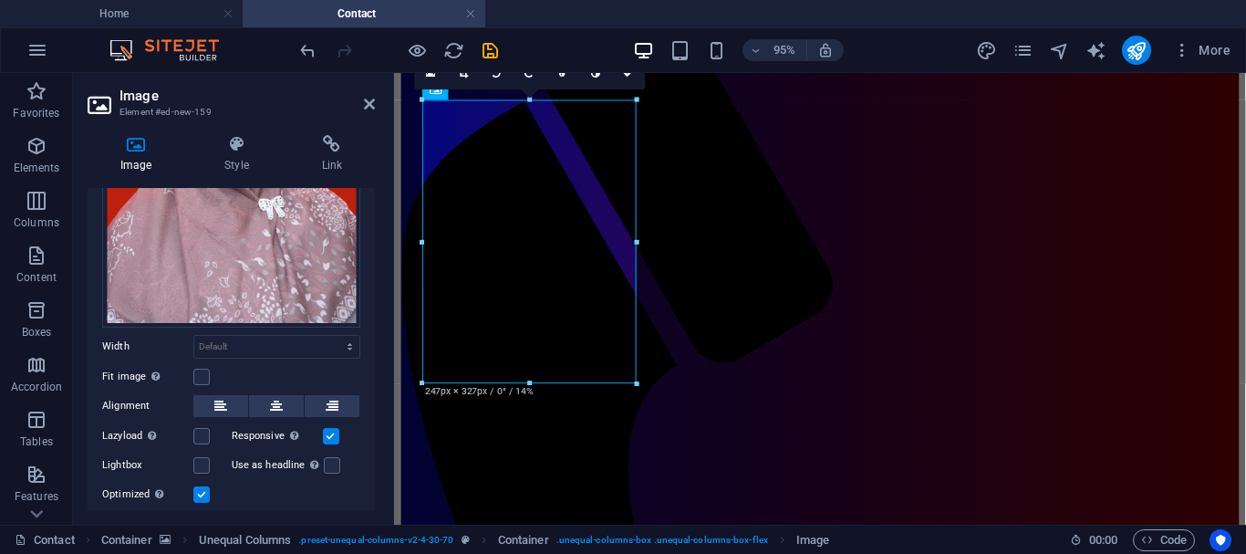
scroll to position [295, 0]
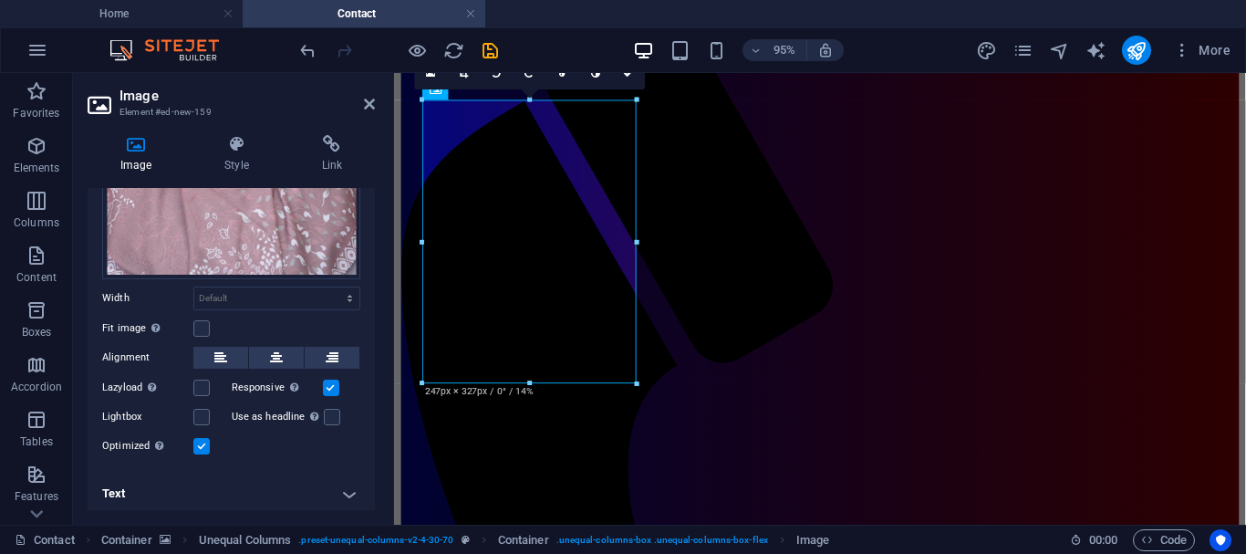
click at [344, 486] on h4 "Text" at bounding box center [231, 494] width 287 height 44
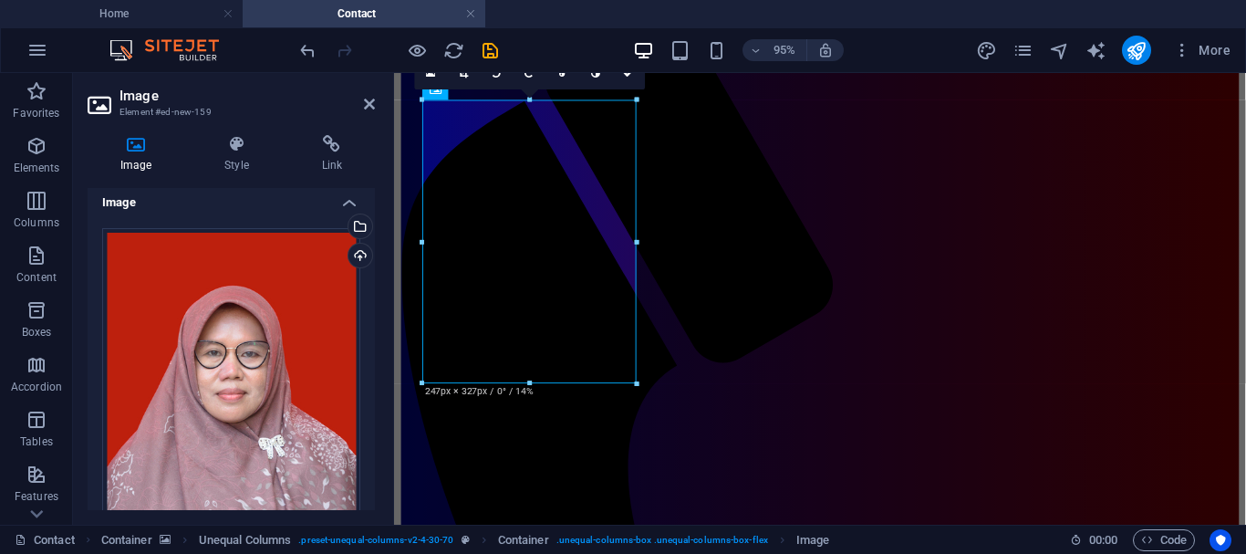
scroll to position [0, 0]
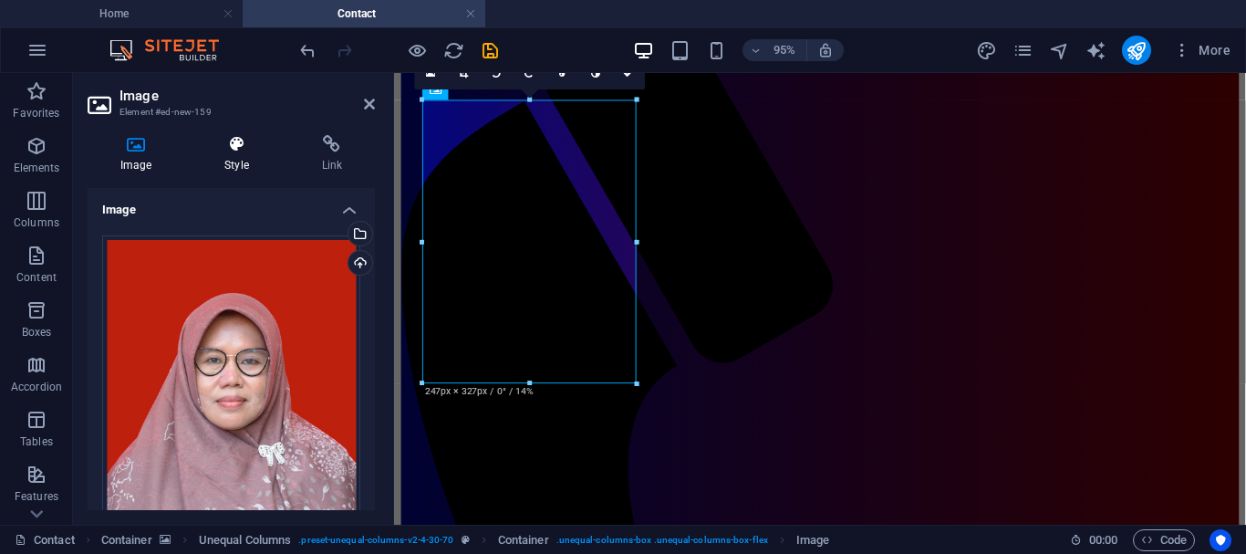
click at [240, 140] on icon at bounding box center [236, 144] width 89 height 18
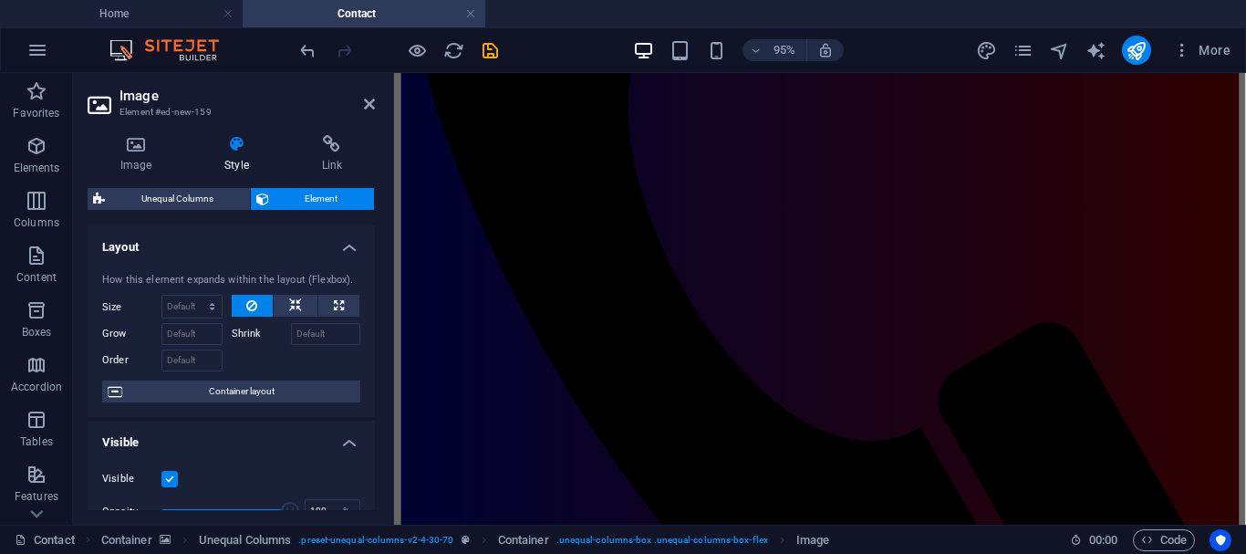
scroll to position [620, 0]
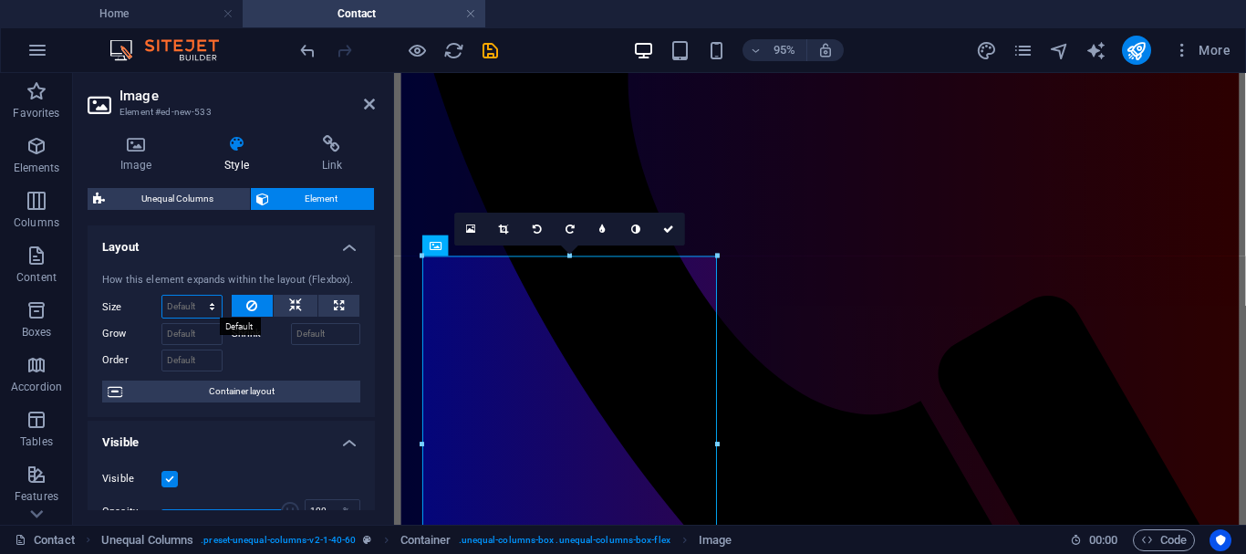
click at [184, 303] on select "Default auto px % 1/1 1/2 1/3 1/4 1/5 1/6 1/7 1/8 1/9 1/10" at bounding box center [191, 307] width 59 height 22
select select "1/2"
click at [193, 296] on select "Default auto px % 1/1 1/2 1/3 1/4 1/5 1/6 1/7 1/8 1/9 1/10" at bounding box center [191, 307] width 59 height 22
type input "50"
select select "%"
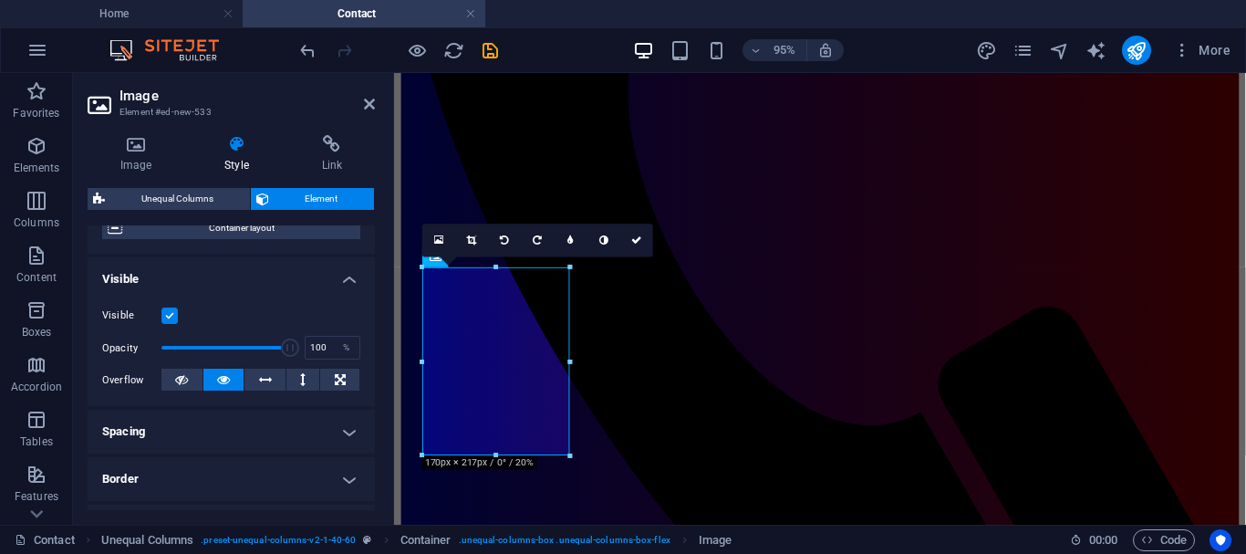
scroll to position [175, 0]
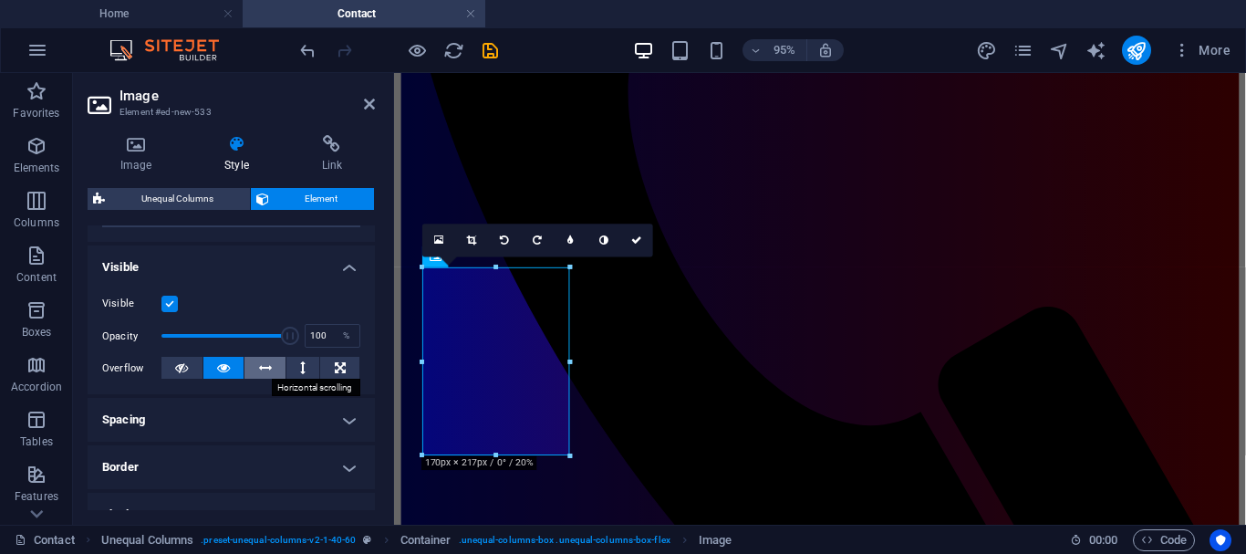
click at [269, 363] on icon at bounding box center [265, 368] width 13 height 22
click at [341, 365] on icon at bounding box center [340, 368] width 11 height 22
click at [223, 369] on icon at bounding box center [223, 368] width 13 height 22
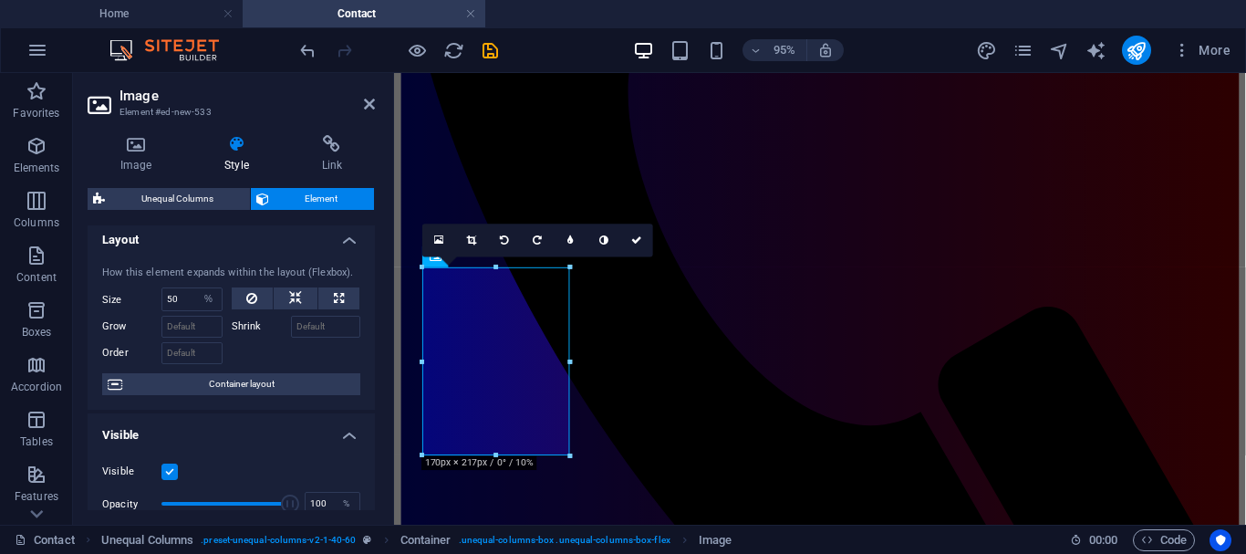
scroll to position [0, 0]
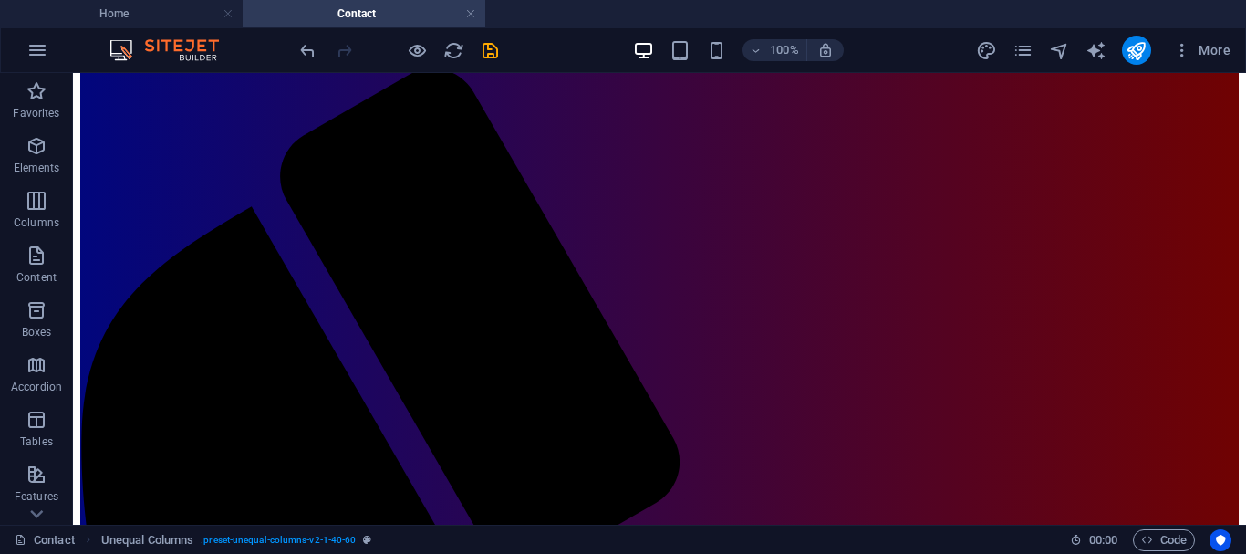
scroll to position [138, 0]
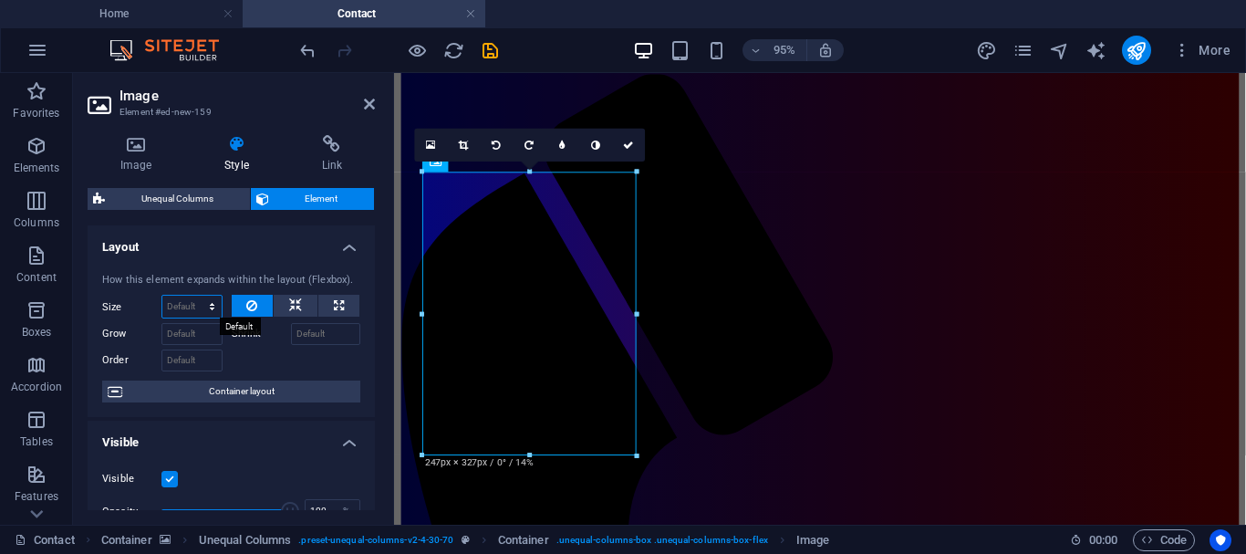
click at [180, 306] on select "Default auto px % 1/1 1/2 1/3 1/4 1/5 1/6 1/7 1/8 1/9 1/10" at bounding box center [191, 307] width 59 height 22
select select "1/2"
click at [193, 296] on select "Default auto px % 1/1 1/2 1/3 1/4 1/5 1/6 1/7 1/8 1/9 1/10" at bounding box center [191, 307] width 59 height 22
type input "50"
select select "%"
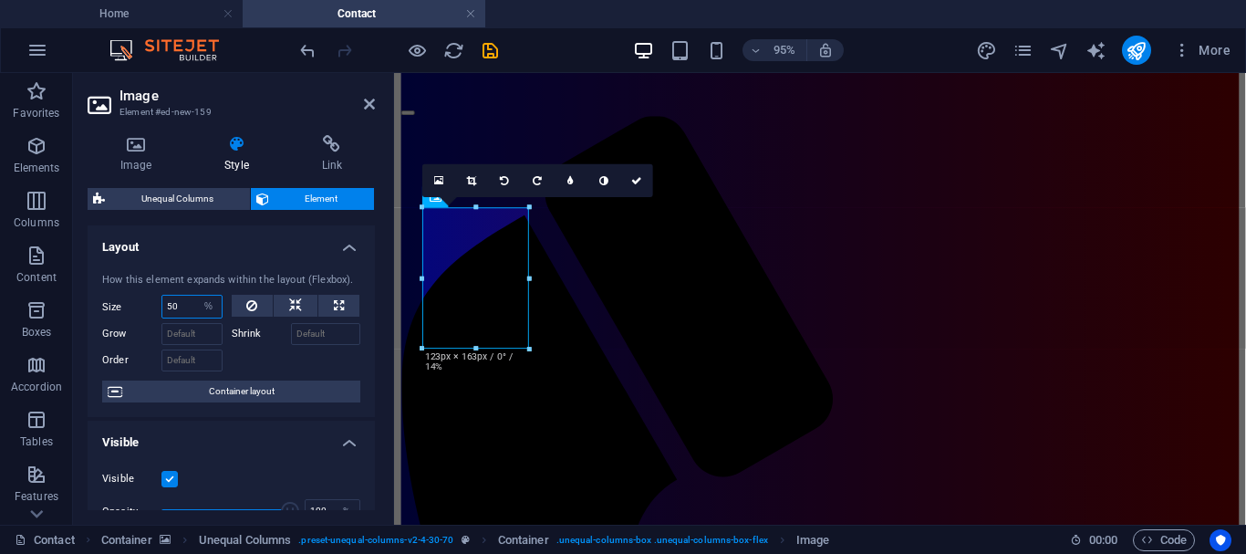
scroll to position [94, 0]
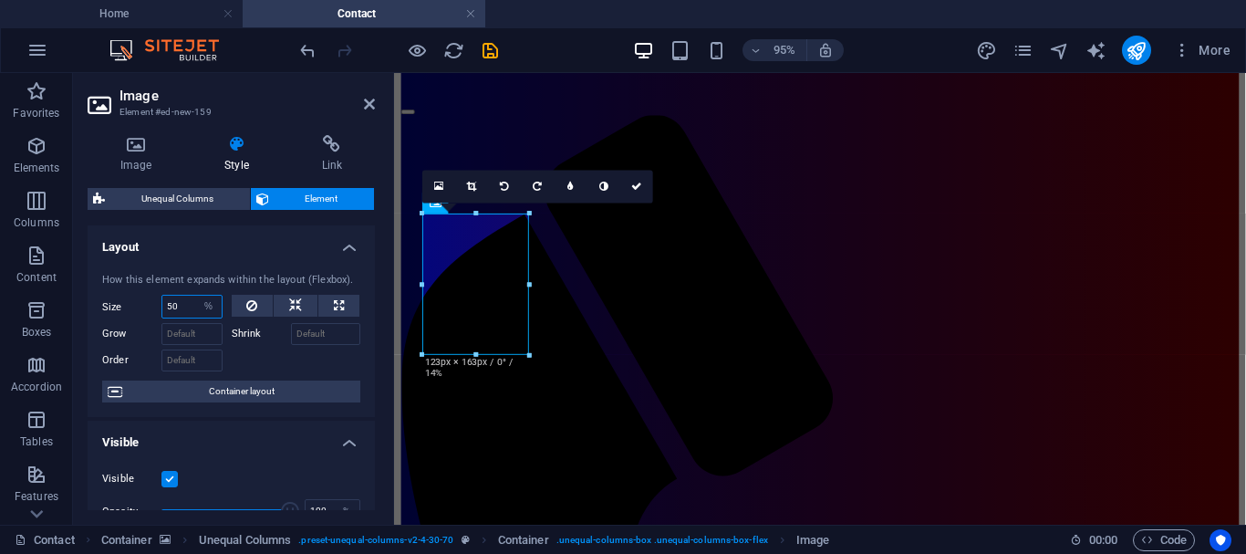
click at [184, 307] on input "50" at bounding box center [191, 307] width 59 height 22
type input "5"
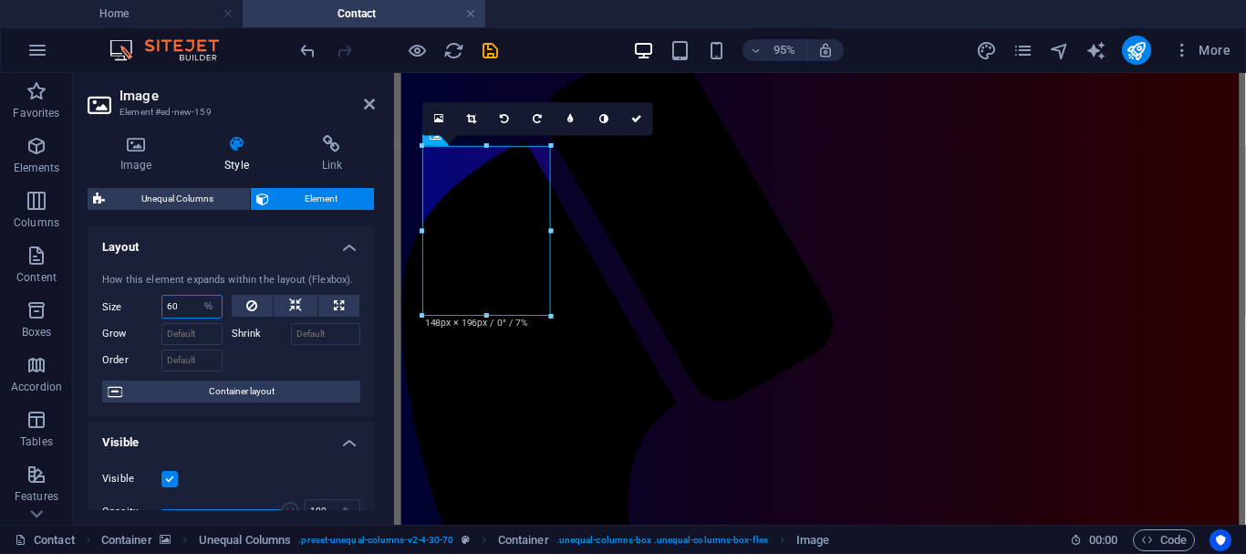
scroll to position [165, 0]
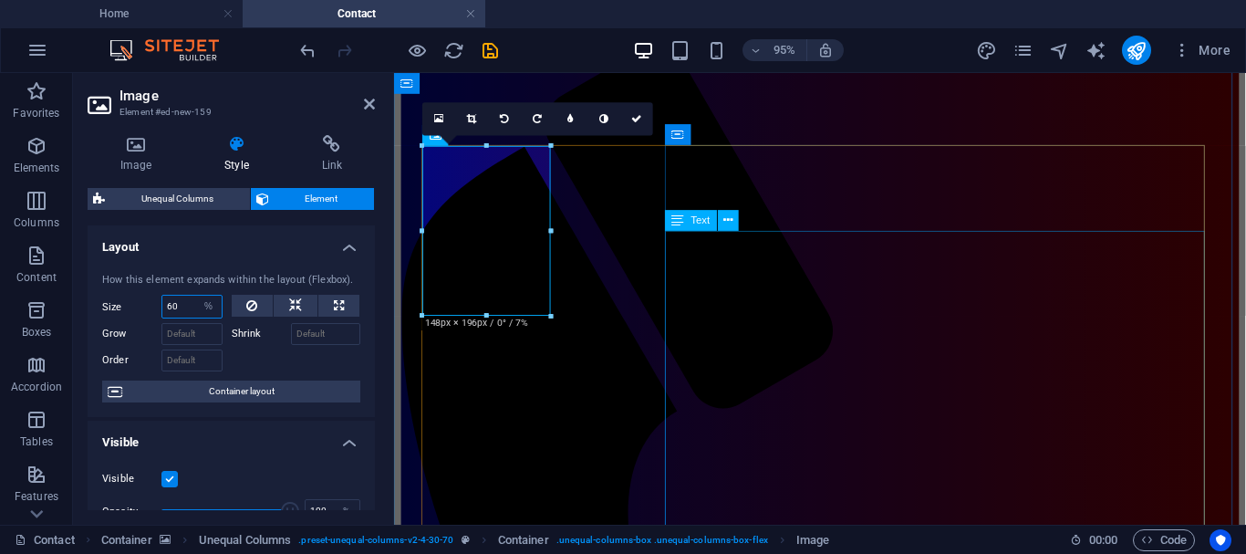
type input "60"
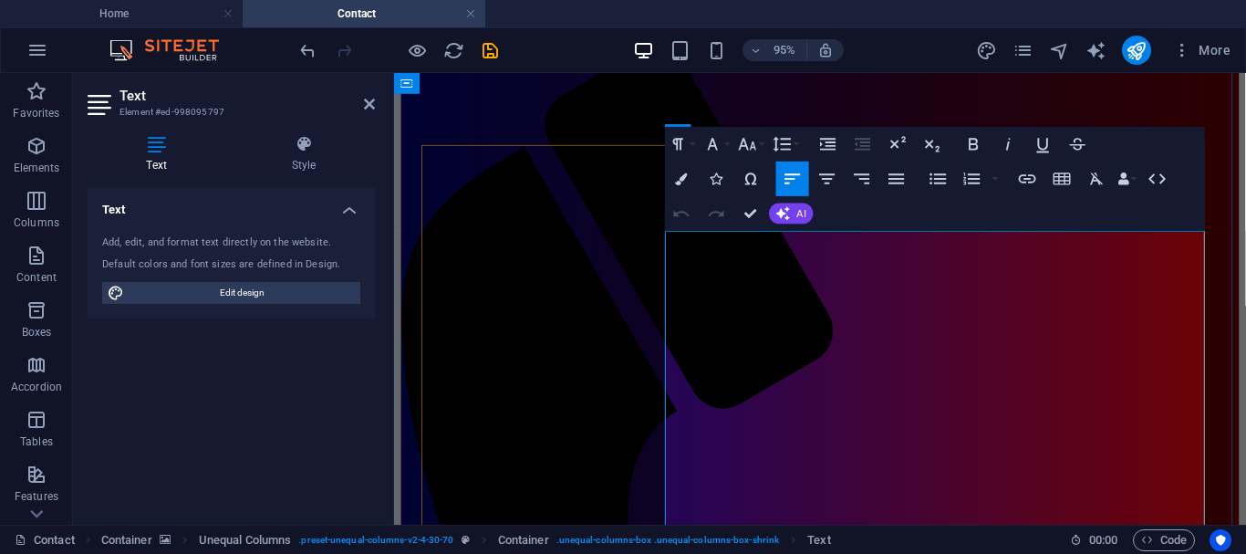
drag, startPoint x: 812, startPoint y: 416, endPoint x: 1190, endPoint y: 452, distance: 380.3
drag, startPoint x: 681, startPoint y: 418, endPoint x: 1191, endPoint y: 453, distance: 511.2
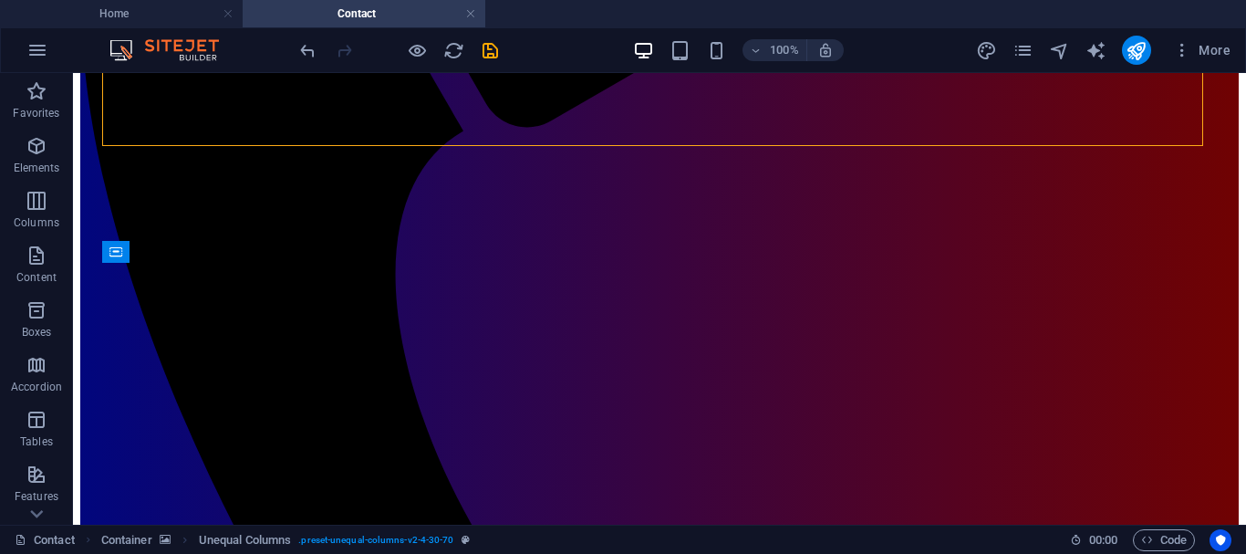
scroll to position [618, 0]
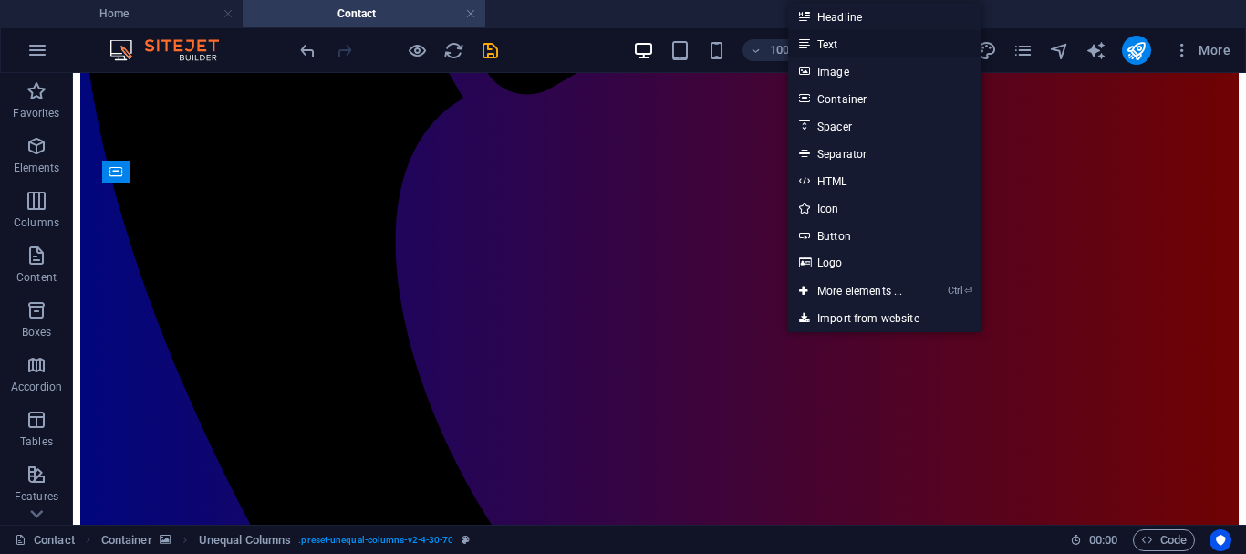
click at [830, 41] on link "Text" at bounding box center [884, 43] width 193 height 27
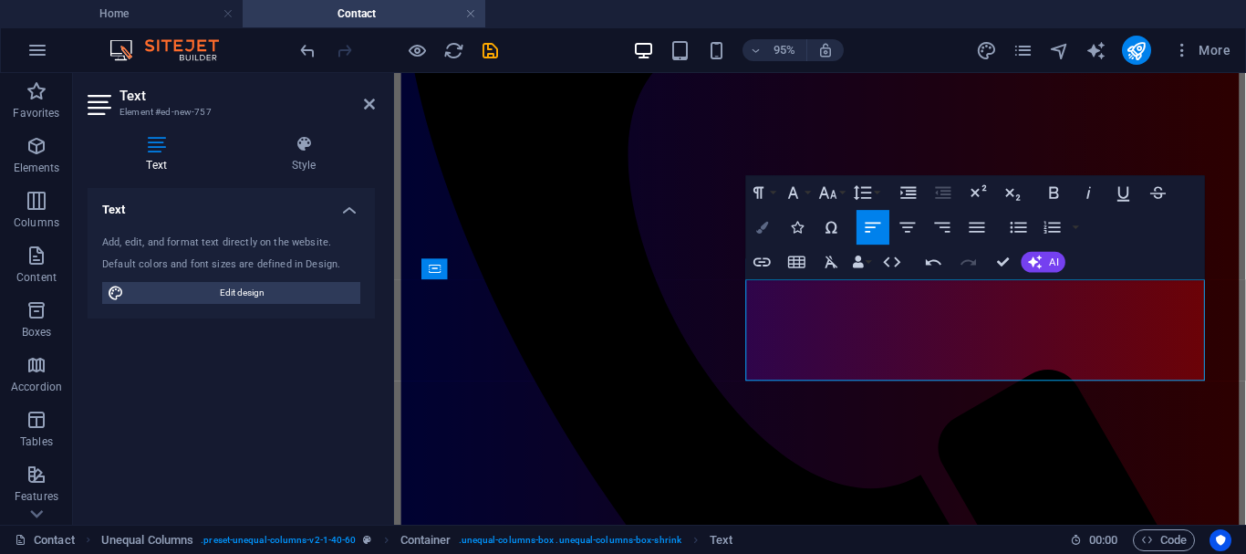
click at [762, 224] on icon "button" at bounding box center [762, 228] width 12 height 12
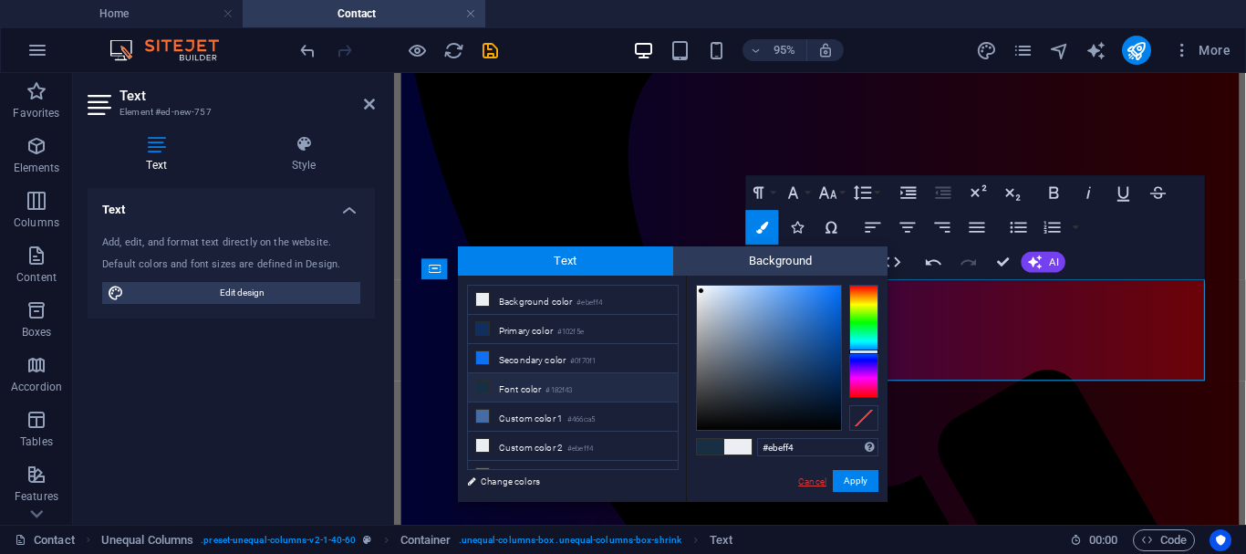
click at [815, 485] on link "Cancel" at bounding box center [812, 481] width 32 height 14
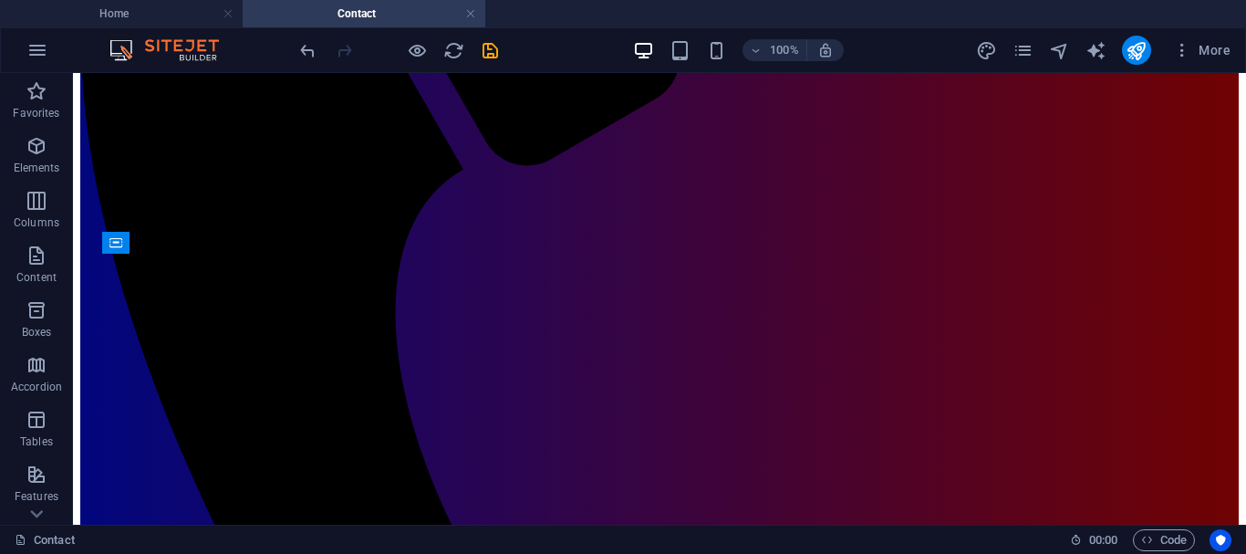
scroll to position [618, 0]
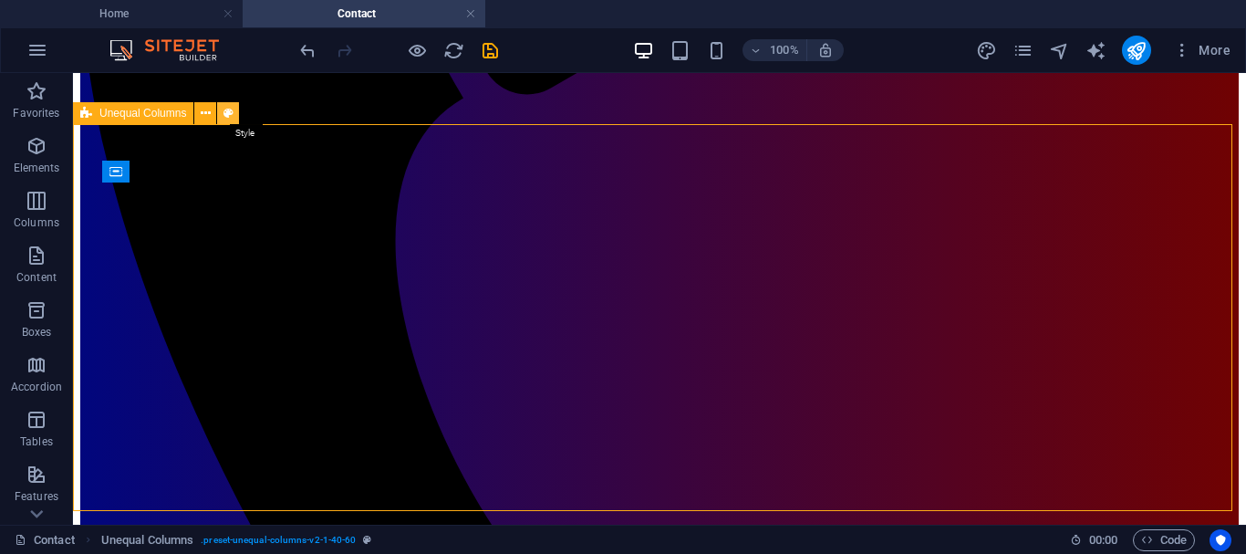
click at [232, 110] on icon at bounding box center [228, 113] width 10 height 19
select select "%"
select select "rem"
select select "preset-unequal-columns-v2-1-40-60"
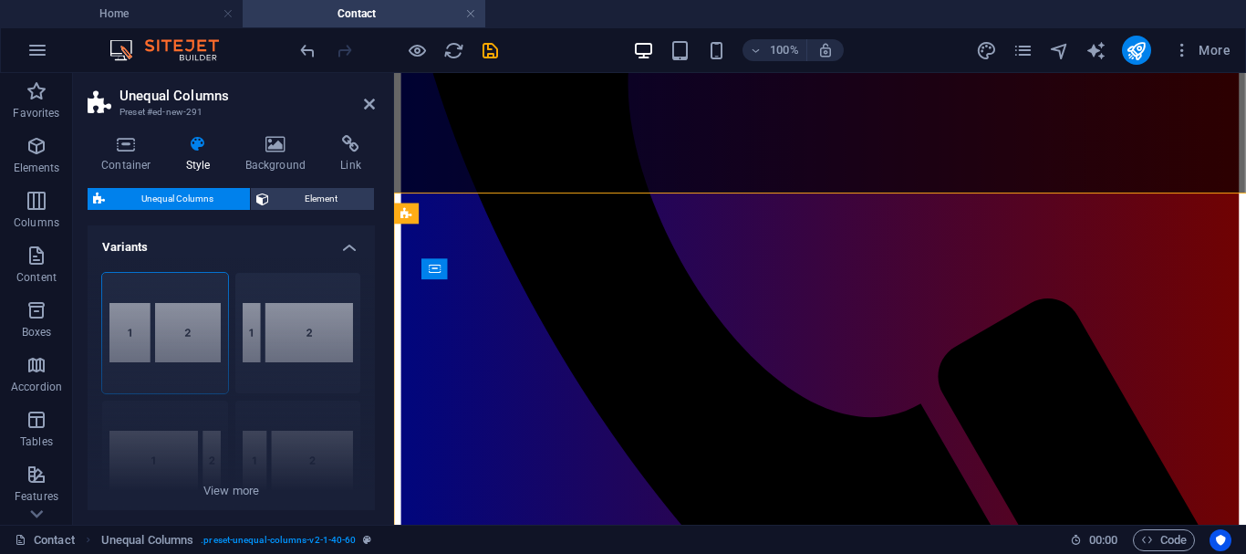
scroll to position [543, 0]
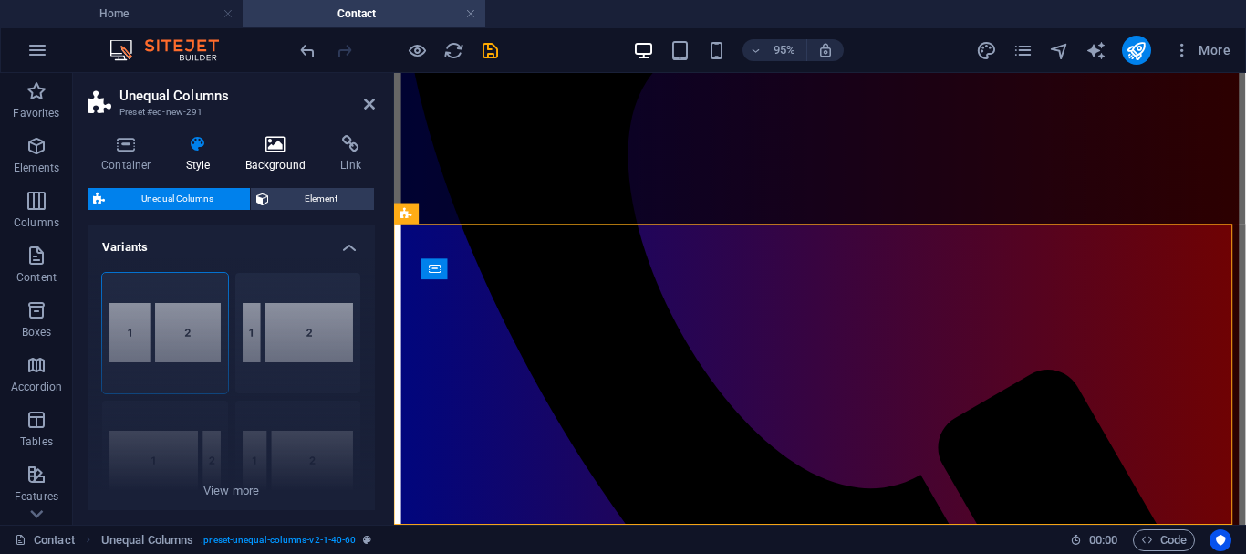
click at [269, 140] on icon at bounding box center [276, 144] width 88 height 18
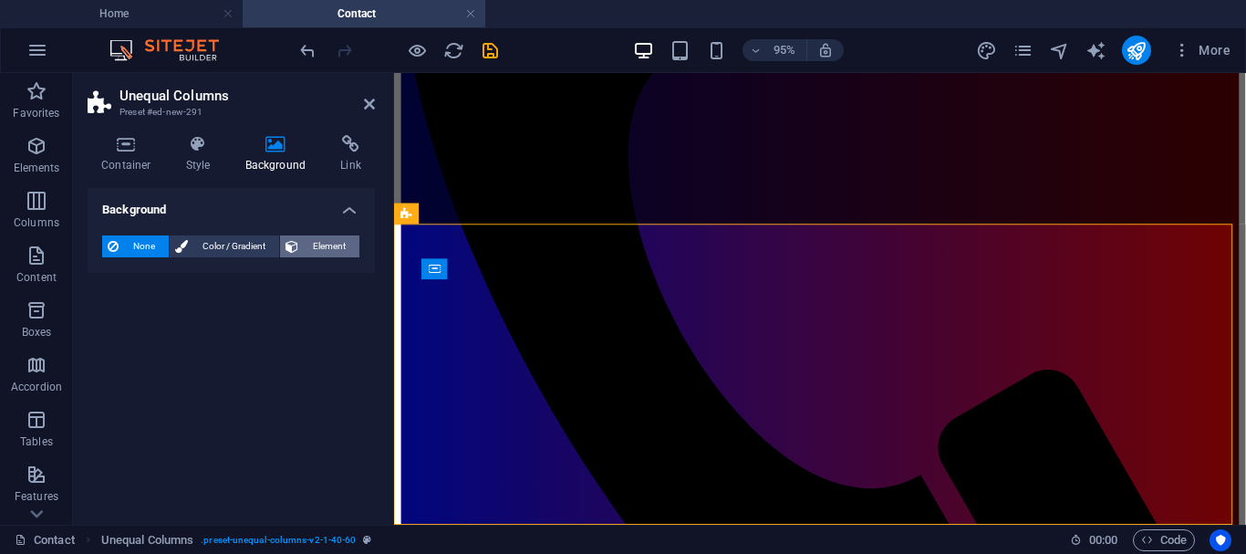
click at [306, 243] on span "Element" at bounding box center [329, 246] width 50 height 22
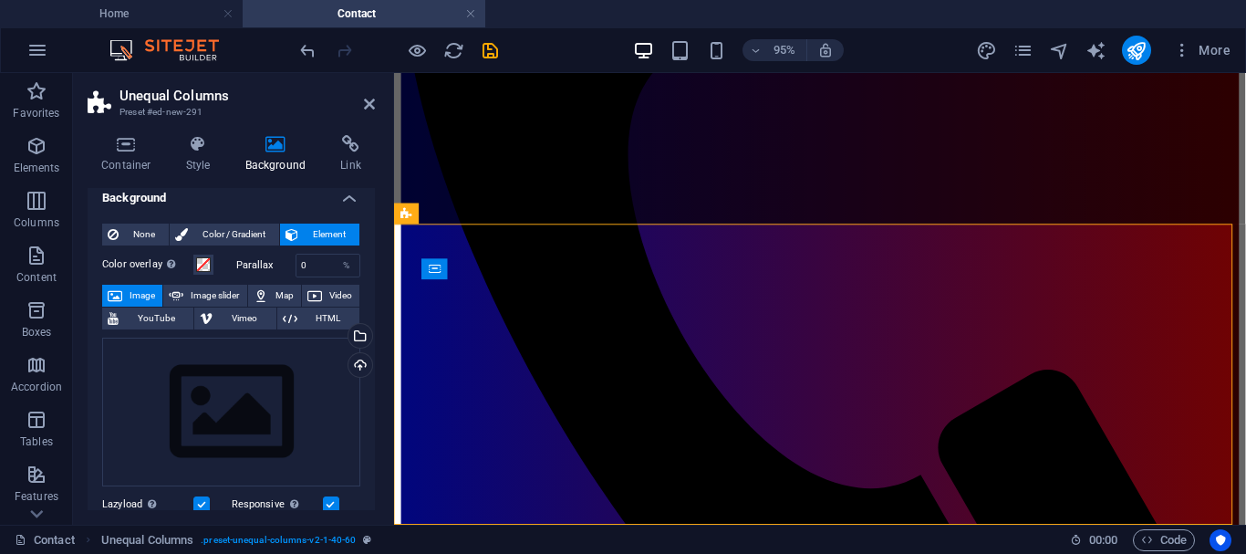
scroll to position [0, 0]
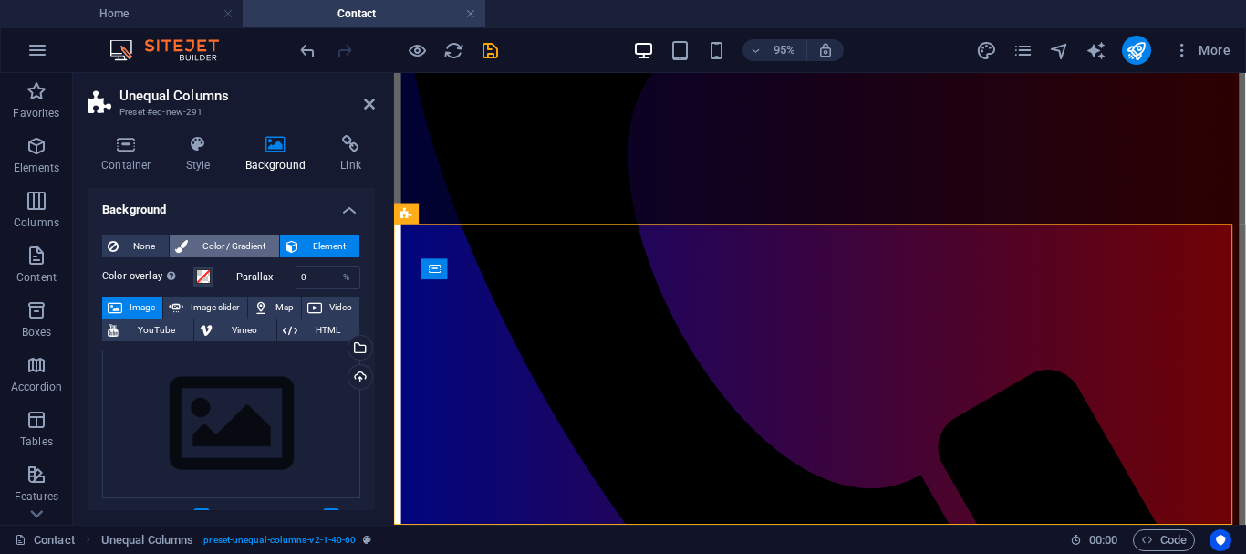
click at [208, 242] on span "Color / Gradient" at bounding box center [233, 246] width 80 height 22
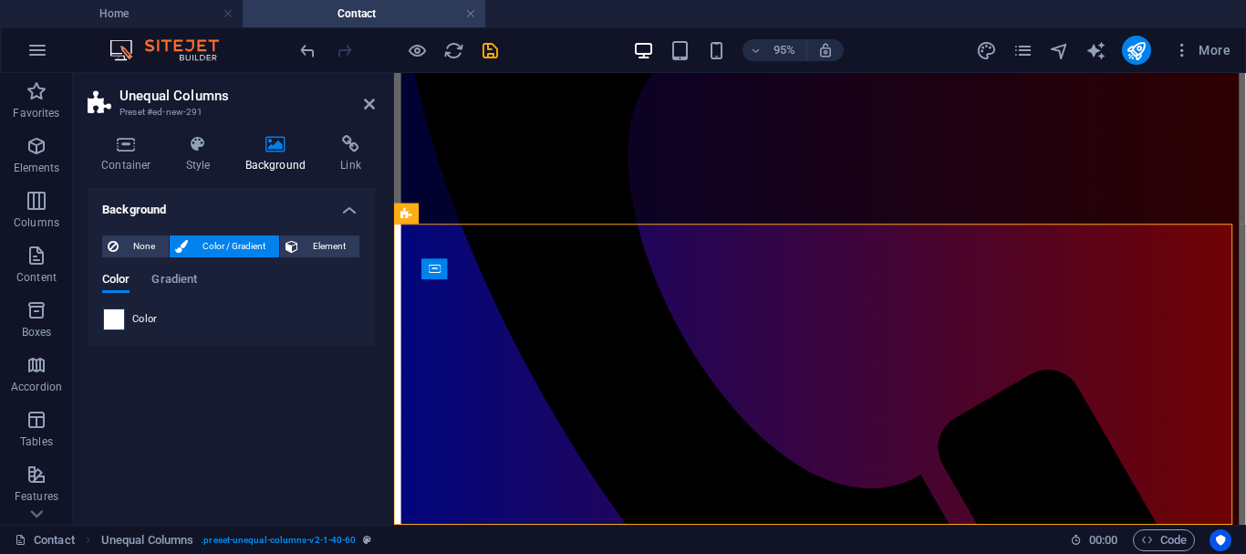
click at [118, 317] on span at bounding box center [114, 319] width 20 height 20
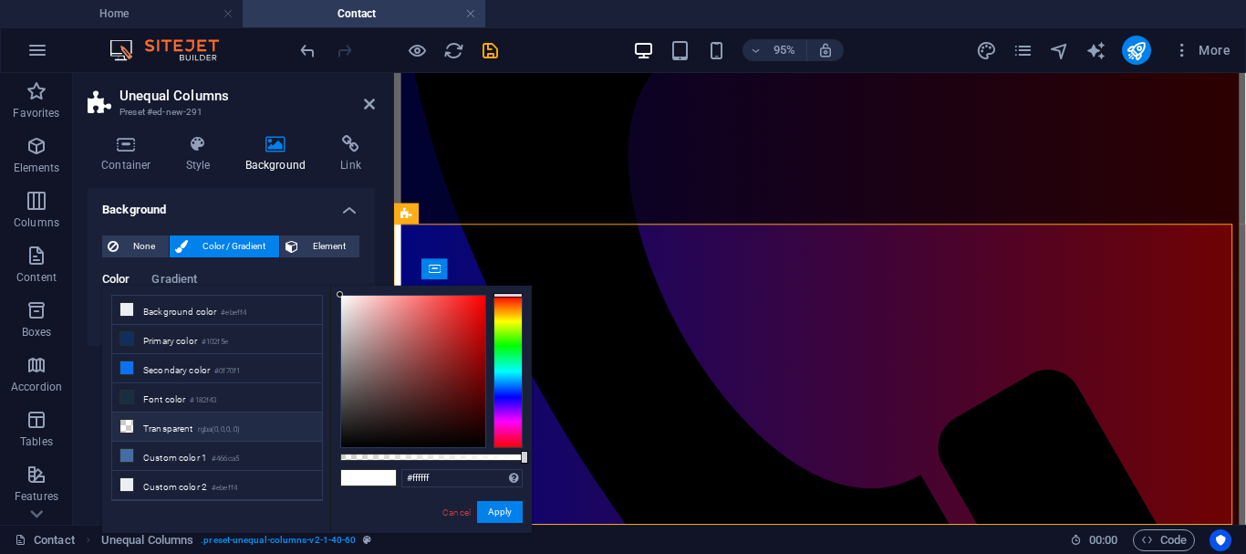
click at [163, 427] on li "Transparent rgba(0,0,0,.0)" at bounding box center [217, 426] width 210 height 29
type input "rgba(0, 0, 0, 0)"
click at [504, 512] on button "Apply" at bounding box center [500, 512] width 46 height 22
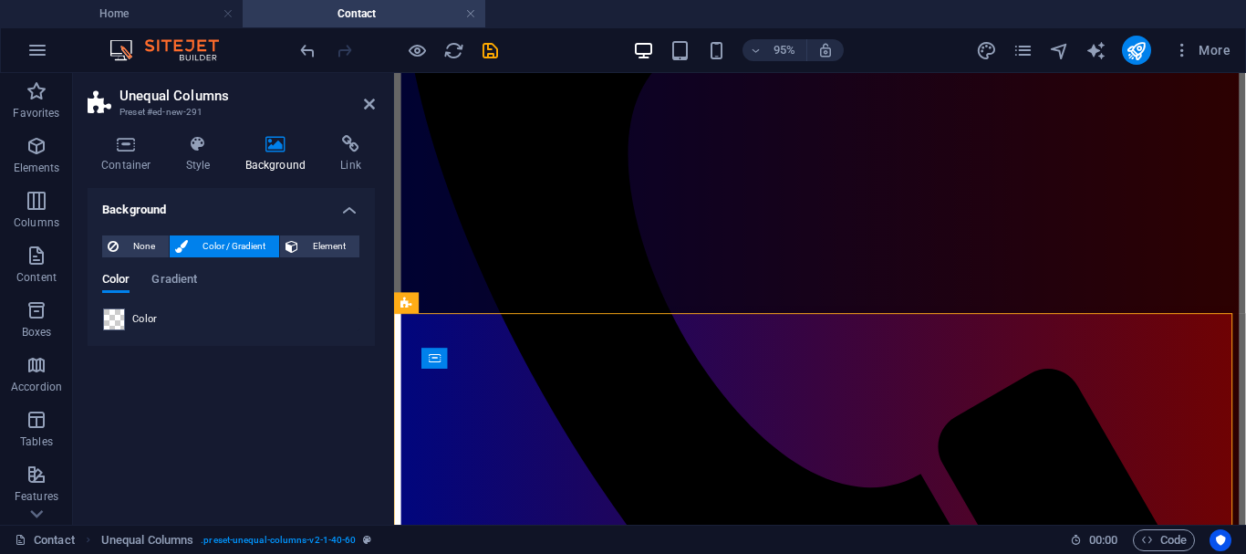
scroll to position [556, 0]
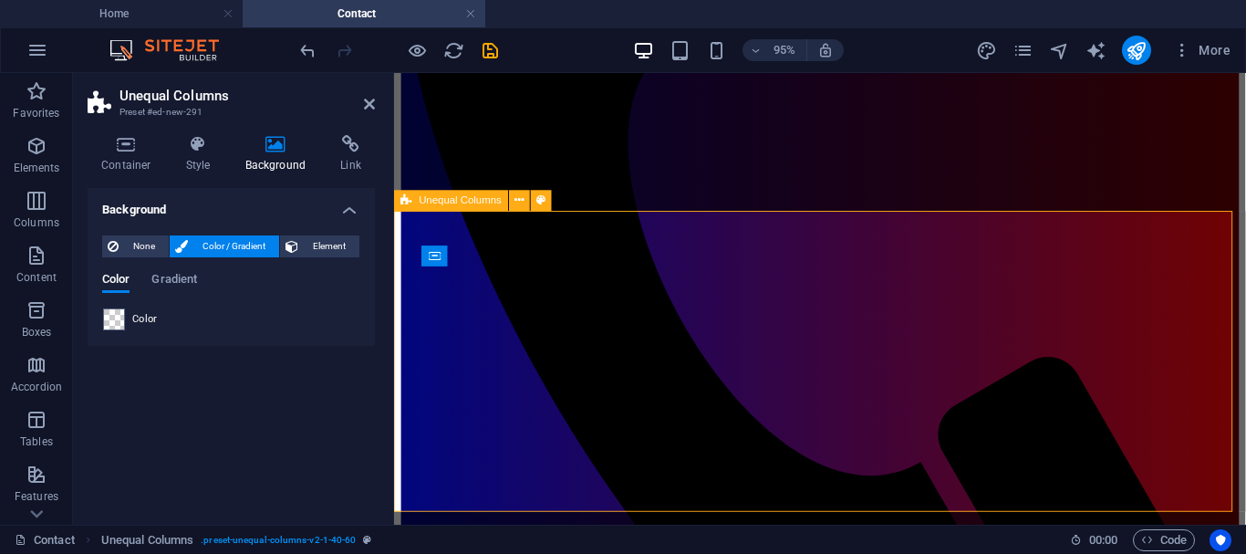
click at [309, 45] on icon "undo" at bounding box center [307, 50] width 21 height 21
click at [140, 237] on span "None" at bounding box center [143, 246] width 39 height 22
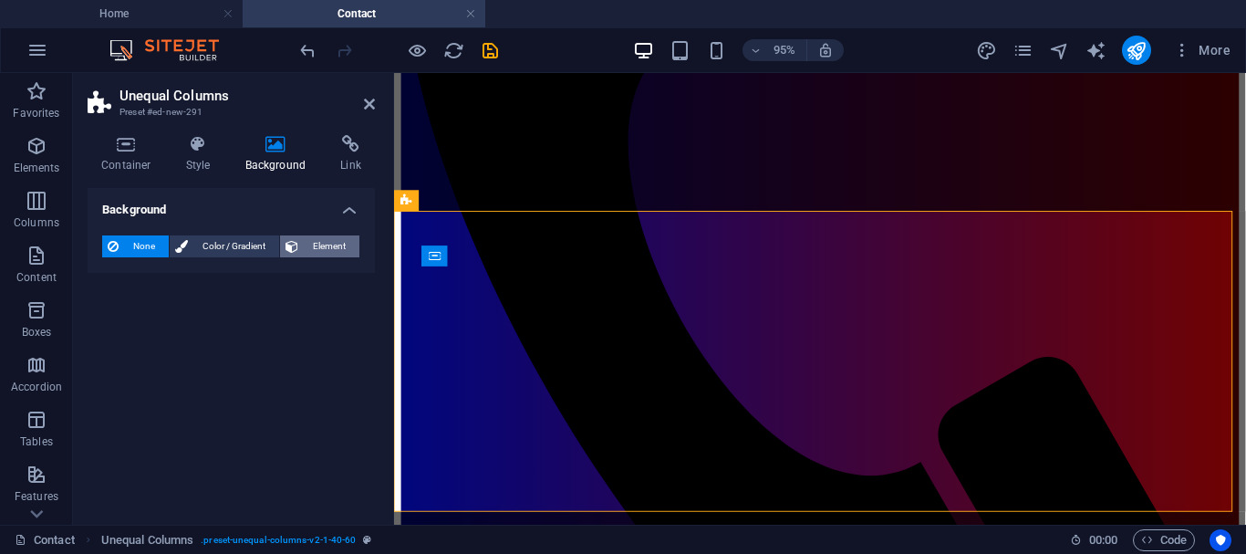
click at [336, 242] on span "Element" at bounding box center [329, 246] width 50 height 22
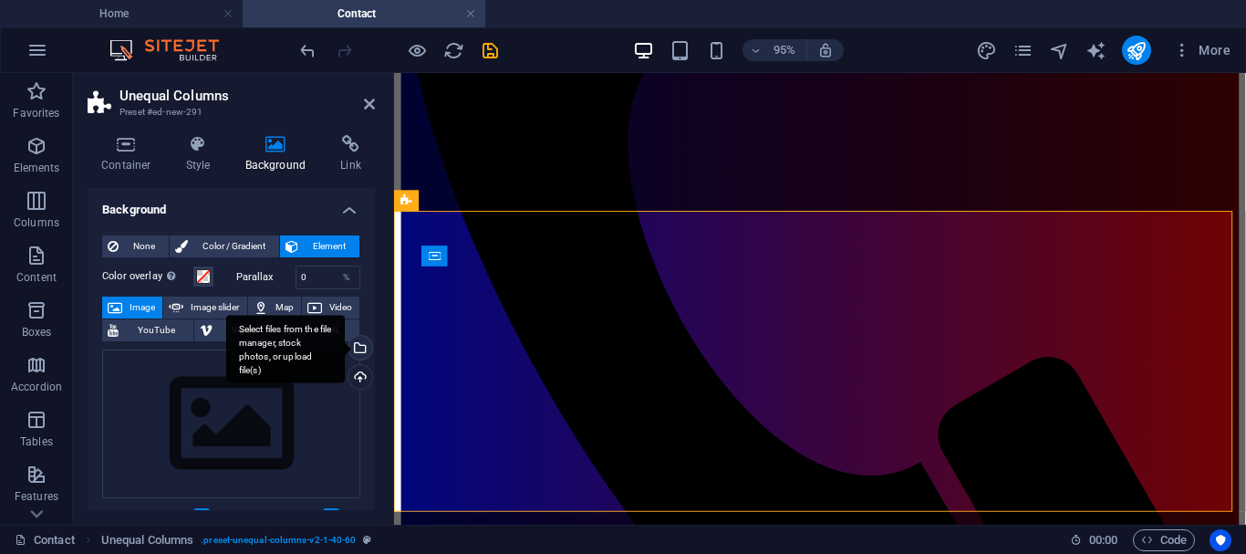
click at [357, 348] on div "Select files from the file manager, stock photos, or upload file(s)" at bounding box center [358, 349] width 27 height 27
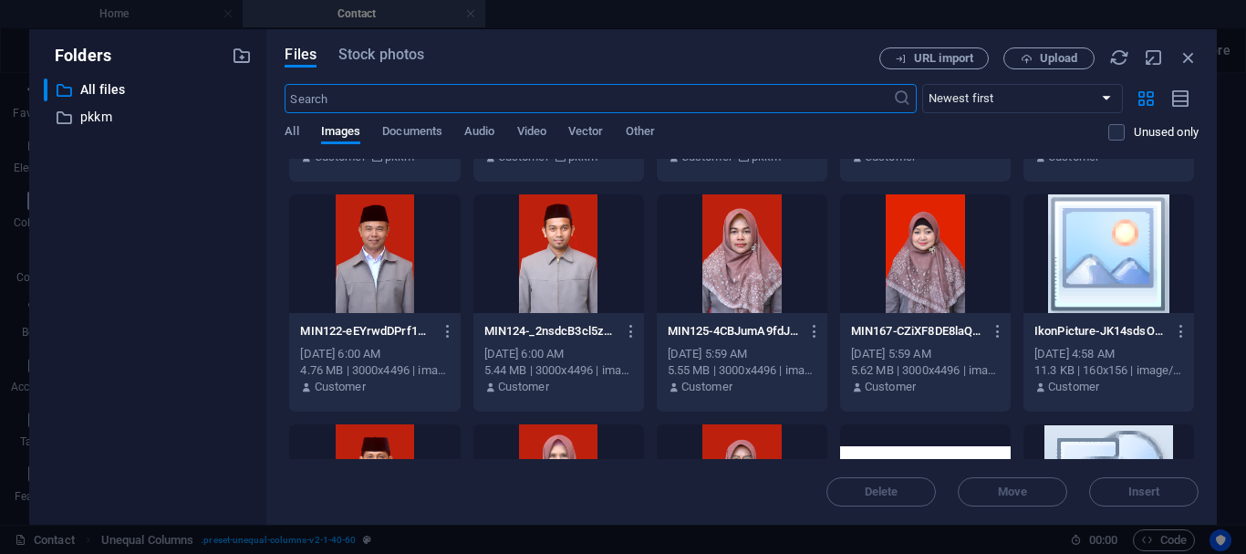
scroll to position [835, 0]
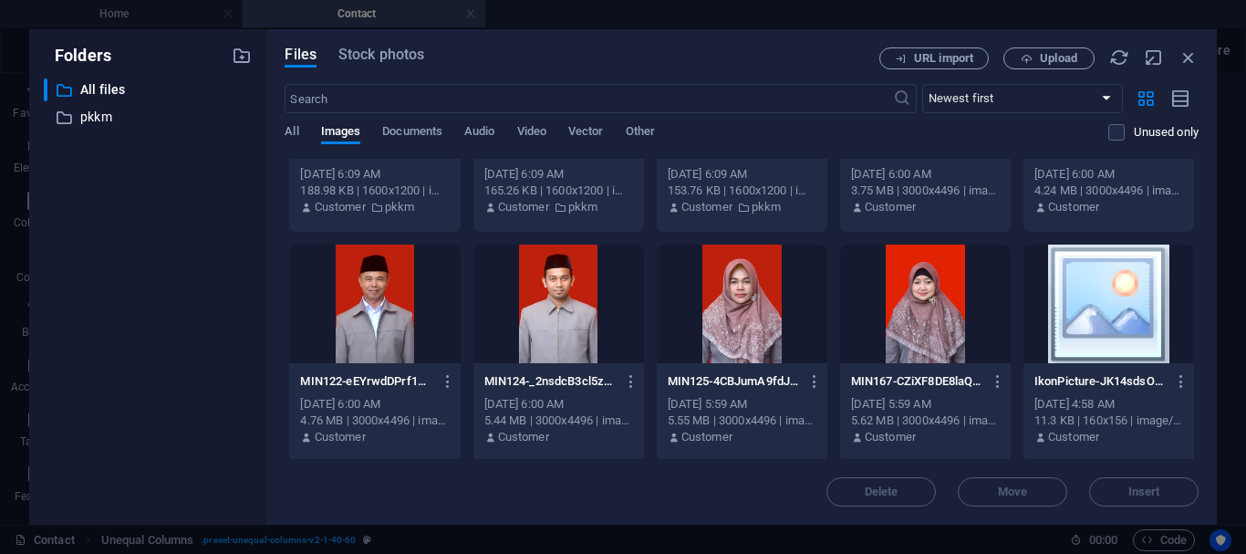
click at [1094, 311] on div at bounding box center [1109, 303] width 171 height 119
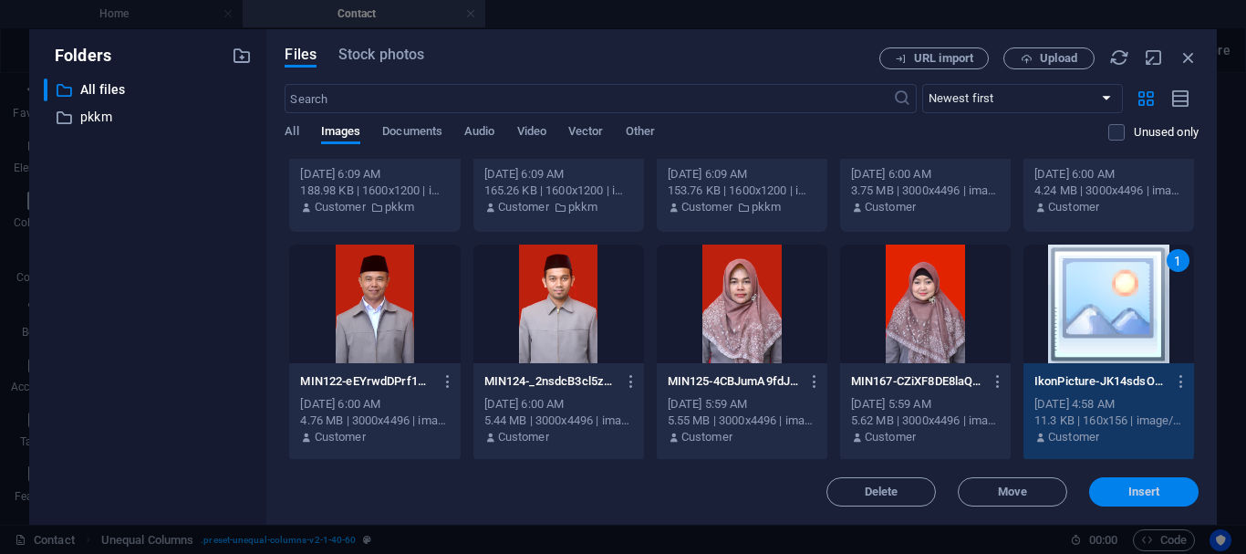
click at [1120, 486] on span "Insert" at bounding box center [1144, 491] width 95 height 11
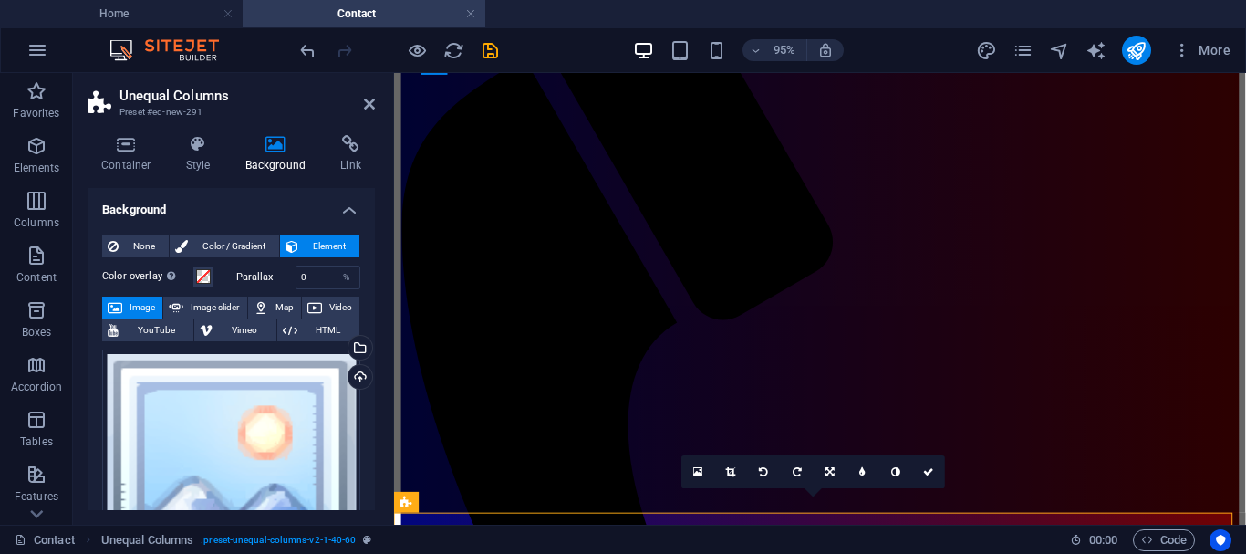
scroll to position [226, 0]
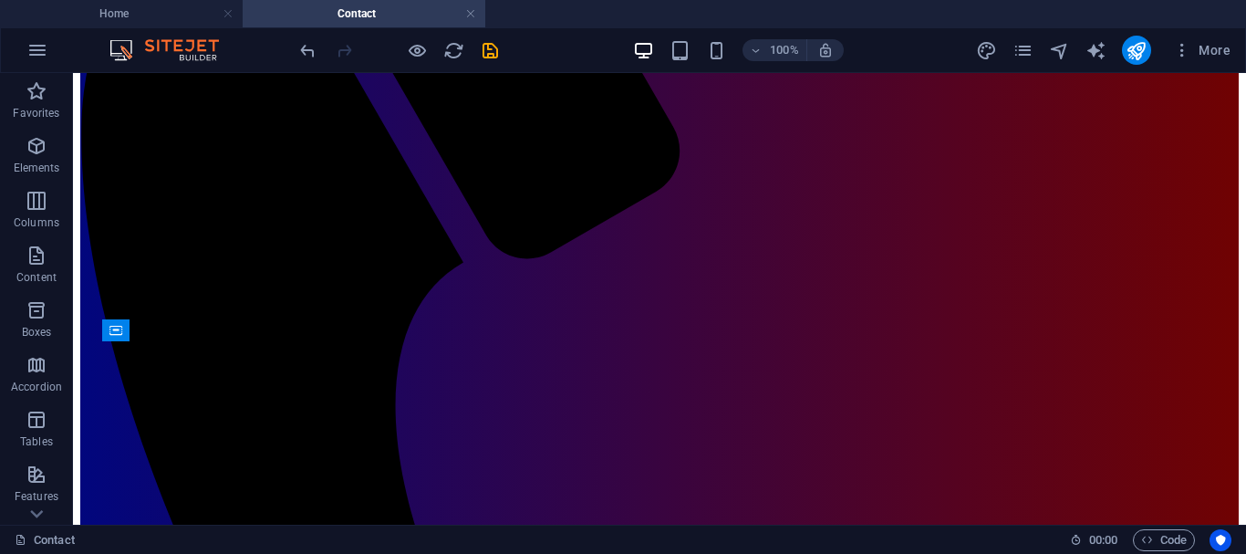
scroll to position [459, 0]
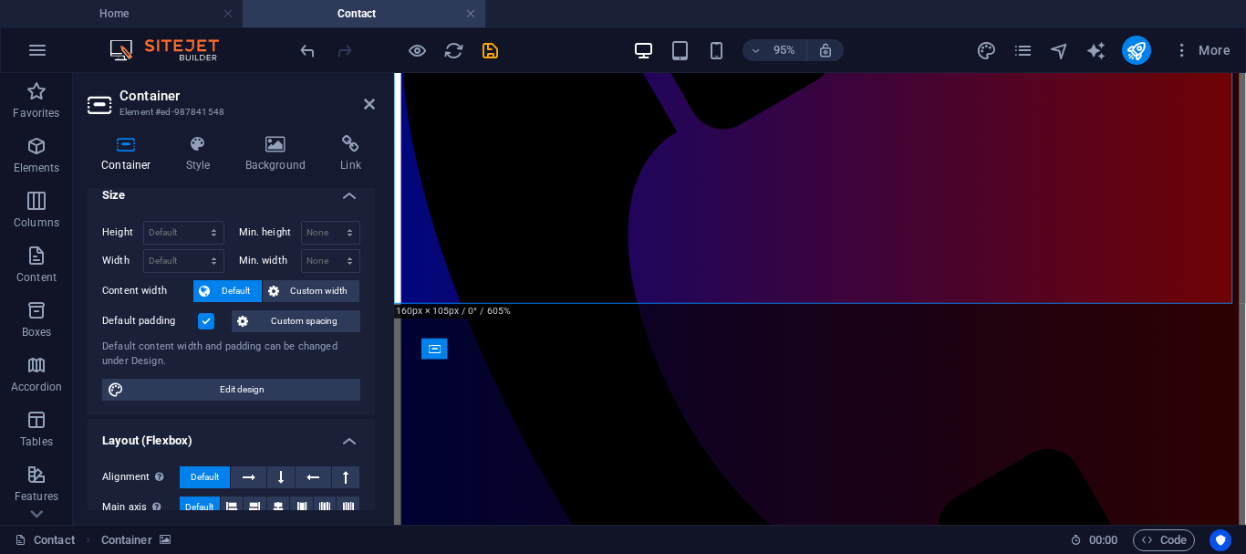
scroll to position [0, 0]
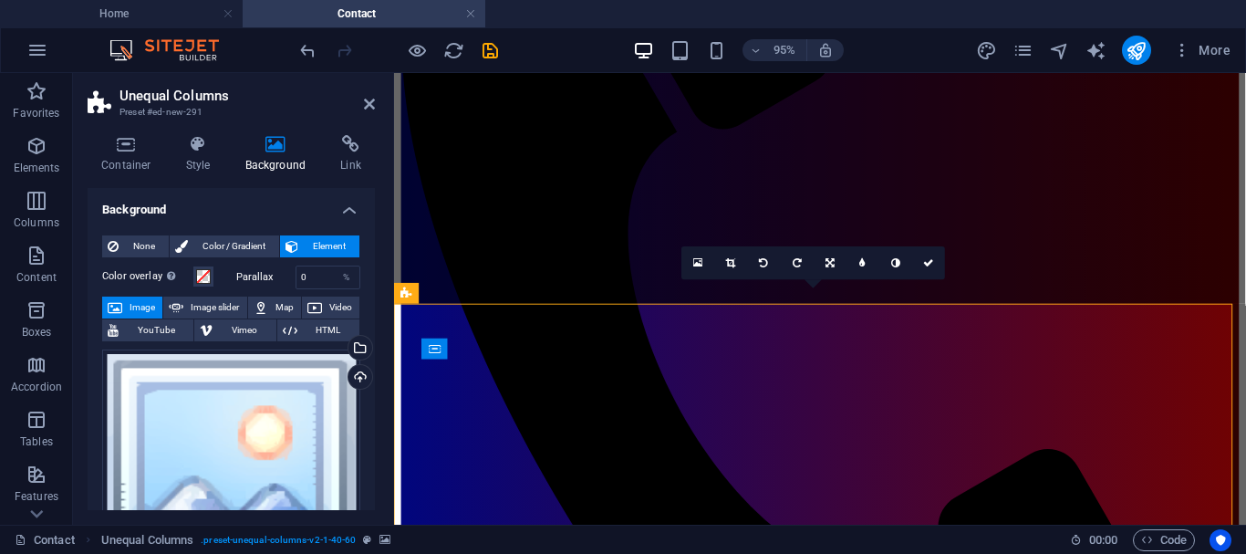
click at [133, 146] on icon at bounding box center [127, 144] width 78 height 18
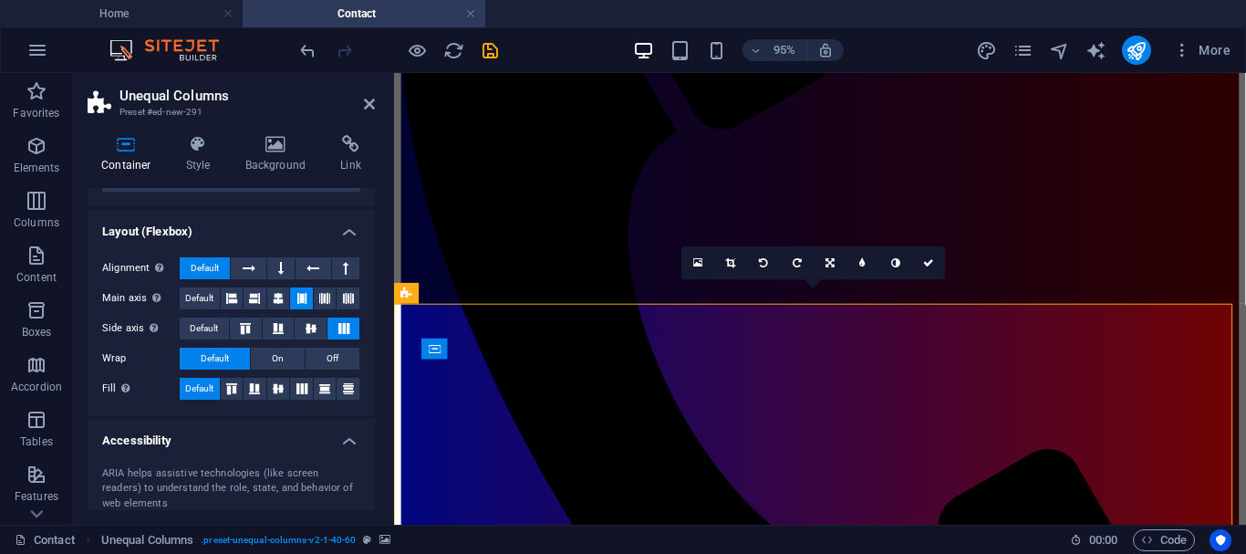
scroll to position [189, 0]
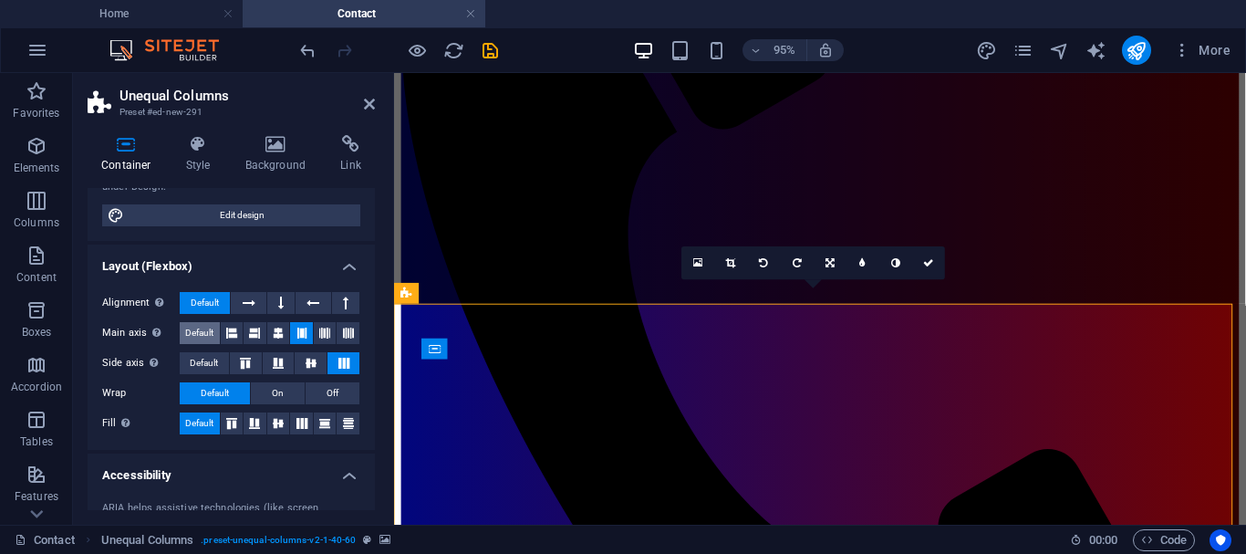
click at [197, 328] on span "Default" at bounding box center [199, 333] width 28 height 22
click at [197, 356] on span "Default" at bounding box center [204, 363] width 28 height 22
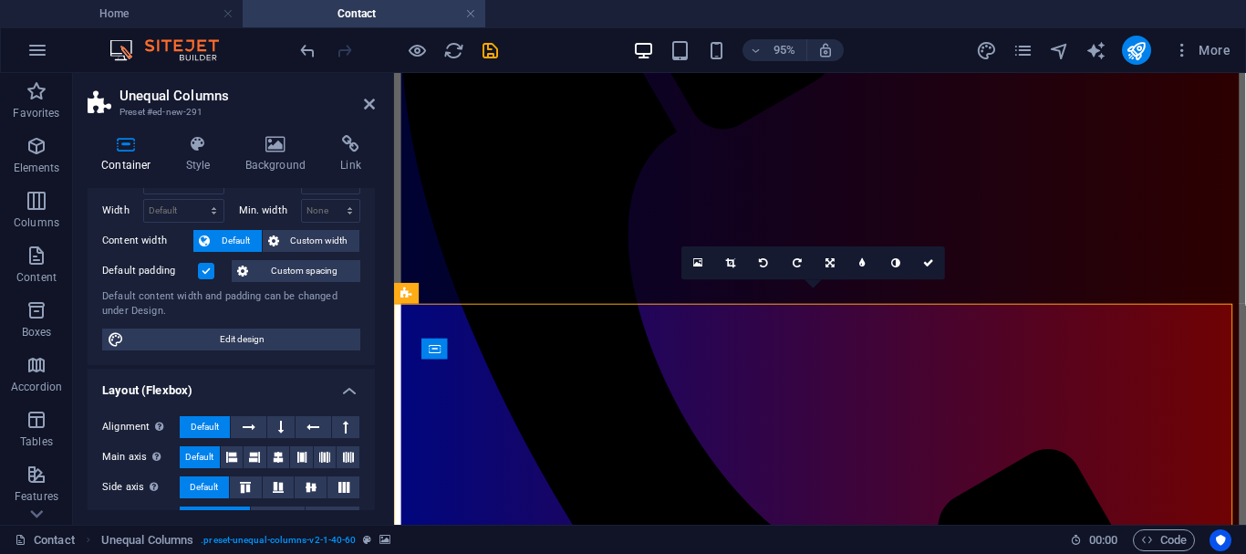
scroll to position [0, 0]
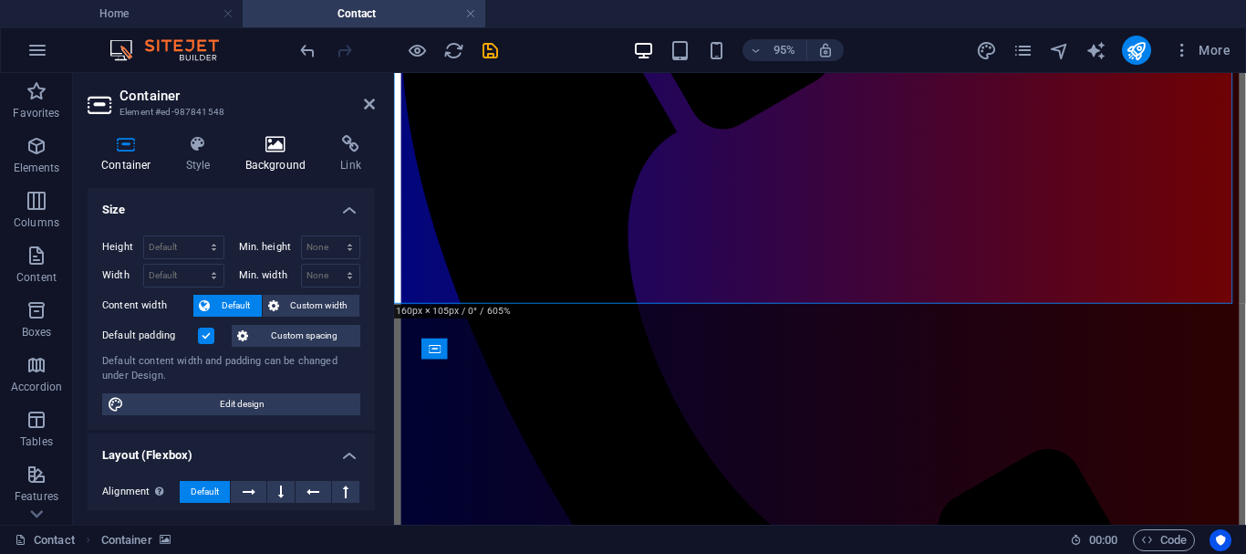
click at [285, 143] on icon at bounding box center [276, 144] width 88 height 18
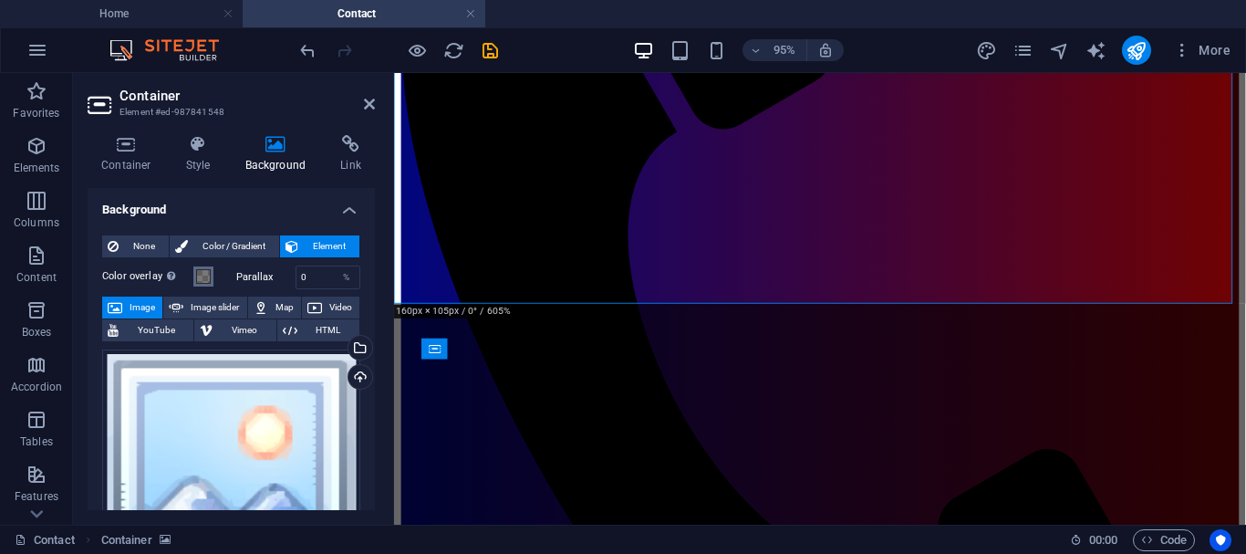
click at [201, 277] on span at bounding box center [203, 276] width 15 height 15
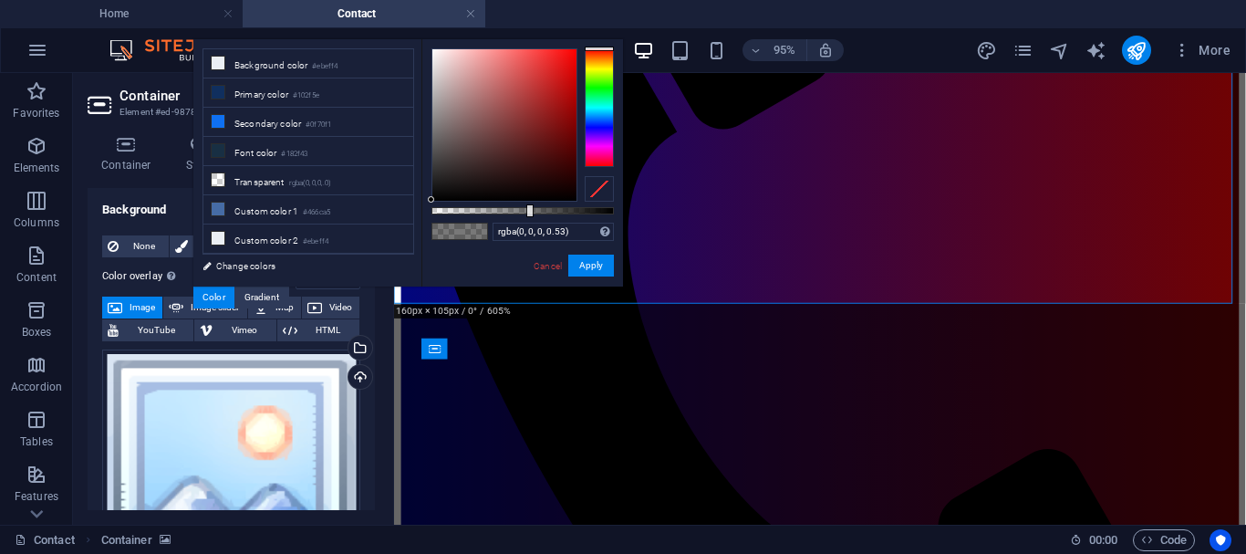
type input "rgba(1, 1, 1, 0.53)"
click at [431, 199] on div at bounding box center [431, 198] width 6 height 6
click at [556, 270] on link "Cancel" at bounding box center [548, 266] width 32 height 14
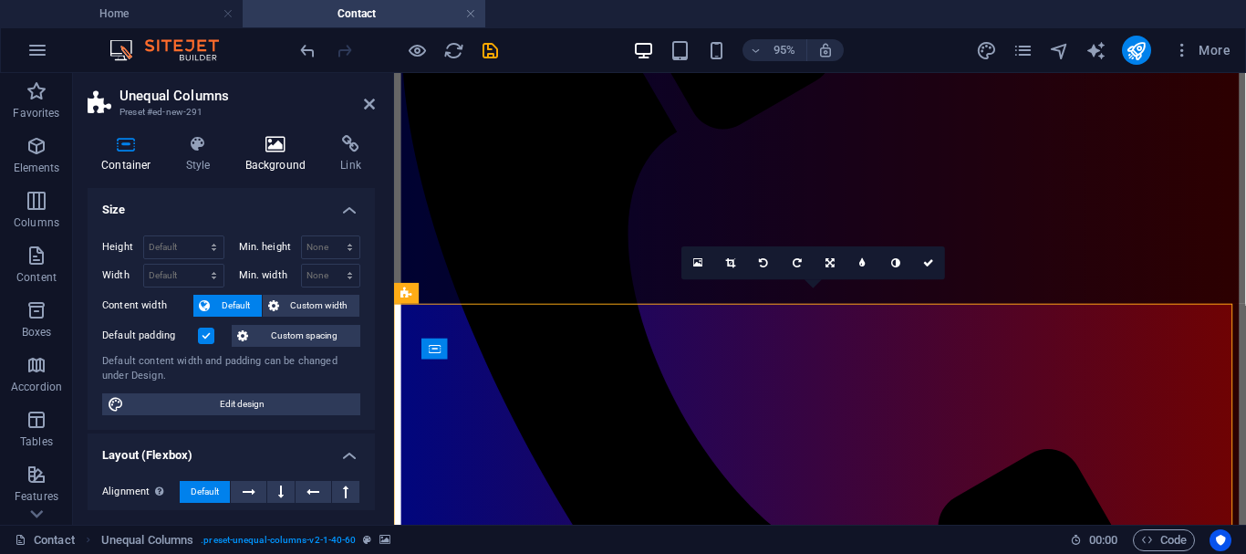
click at [277, 146] on icon at bounding box center [276, 144] width 88 height 18
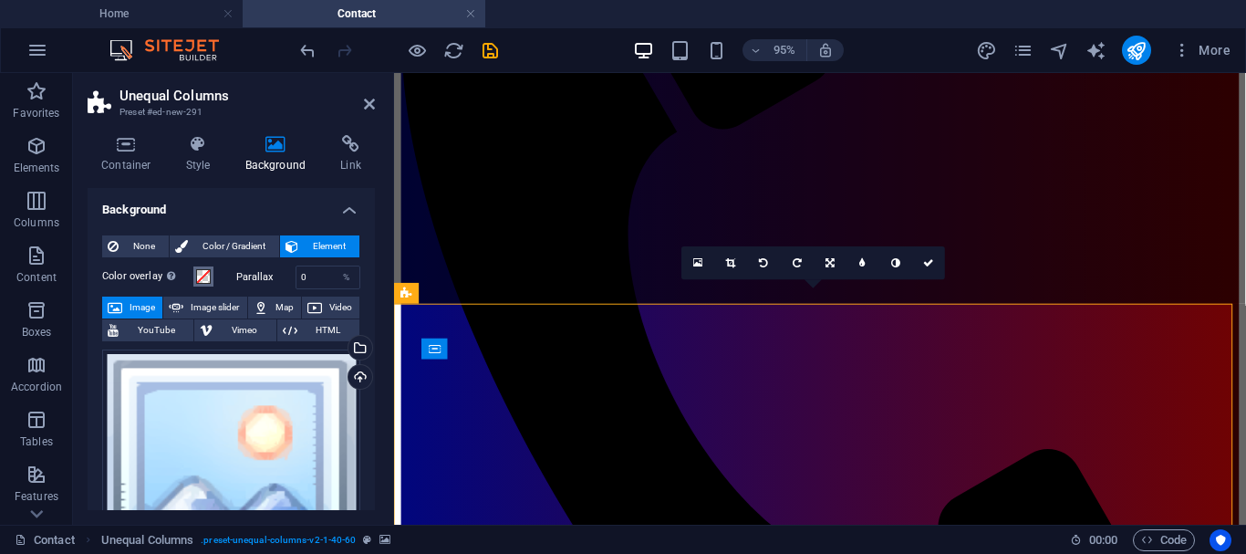
click at [201, 276] on span at bounding box center [203, 276] width 15 height 15
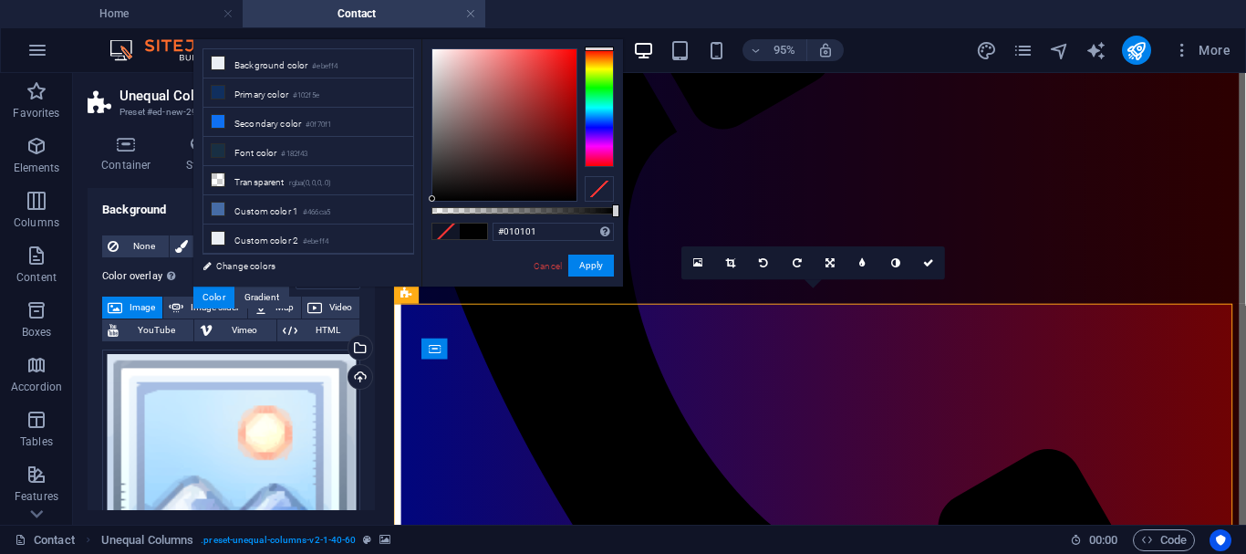
click at [432, 199] on div at bounding box center [504, 124] width 144 height 151
click at [429, 203] on div "#010101 Supported formats #0852ed rgb(8, 82, 237) rgba(8, 82, 237, 90%) hsv(221…" at bounding box center [522, 295] width 202 height 512
click at [433, 158] on div at bounding box center [504, 124] width 144 height 151
click at [433, 134] on div at bounding box center [504, 124] width 144 height 151
click at [451, 64] on div at bounding box center [504, 124] width 144 height 151
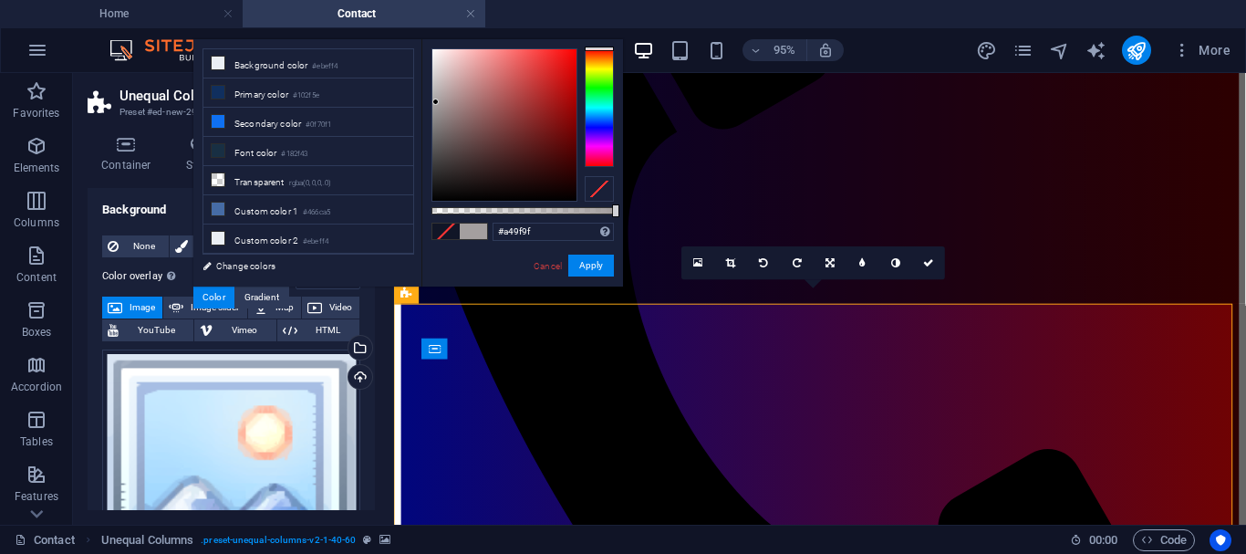
click at [436, 102] on div at bounding box center [504, 124] width 144 height 151
click at [435, 123] on div at bounding box center [504, 124] width 144 height 151
click at [435, 162] on div at bounding box center [504, 124] width 144 height 151
click at [434, 148] on div at bounding box center [504, 124] width 144 height 151
type input "#4b4949"
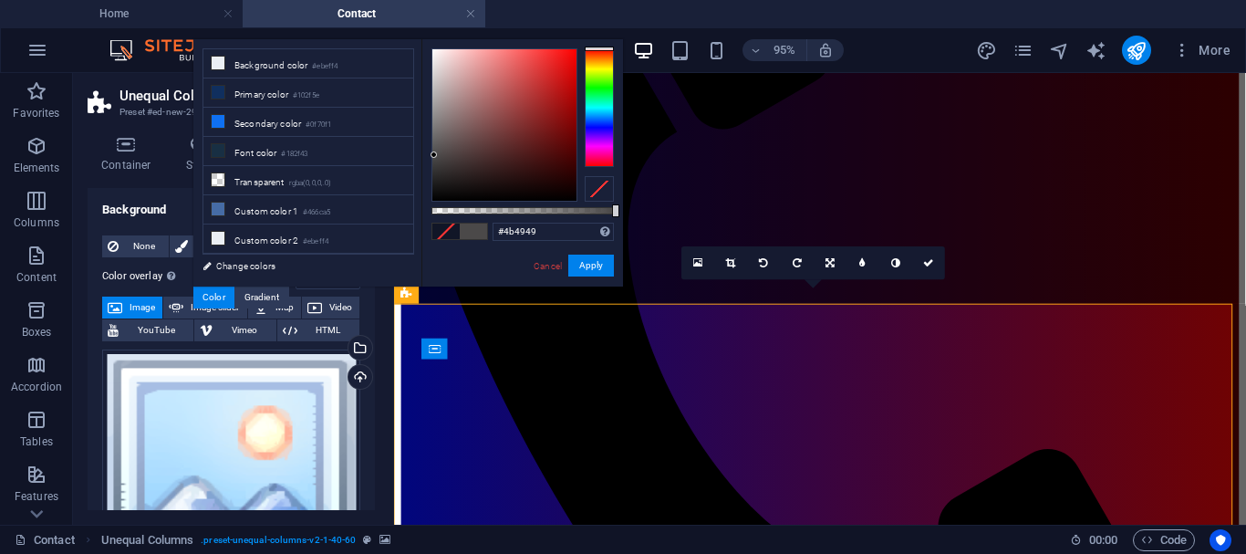
click at [434, 155] on div at bounding box center [504, 124] width 144 height 151
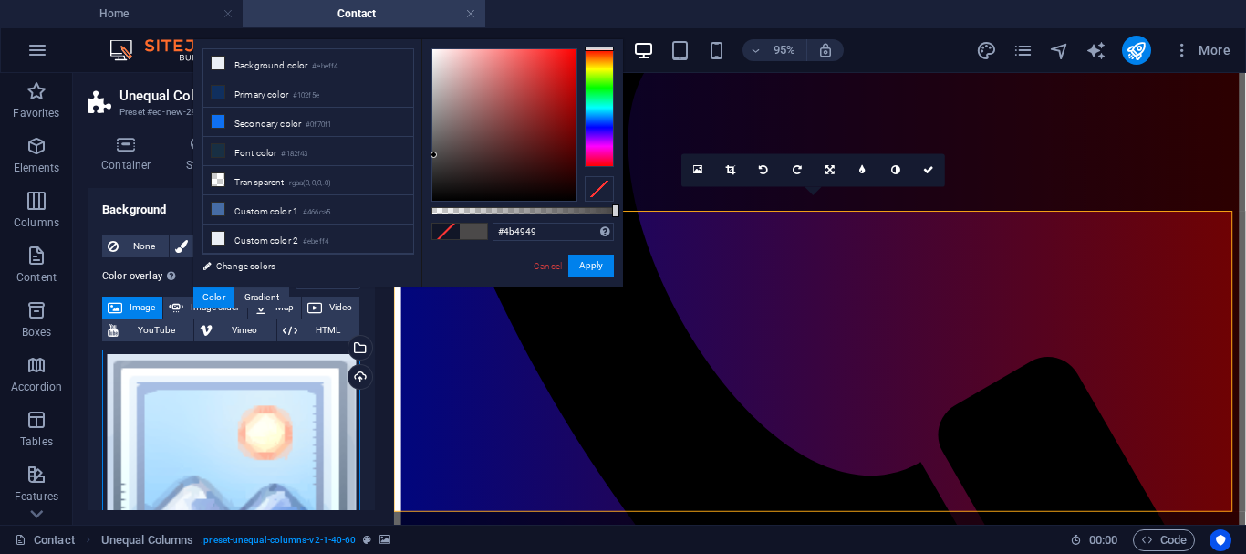
click at [264, 417] on div "Drag files here, click to choose files or select files from Files or our free s…" at bounding box center [231, 475] width 258 height 252
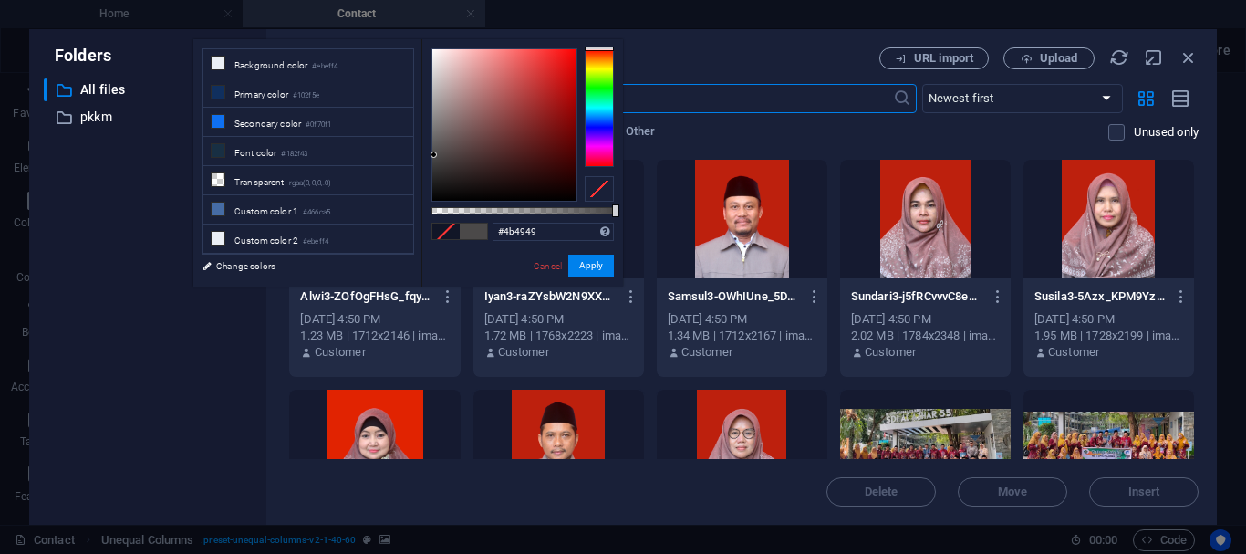
scroll to position [29, 0]
click at [1188, 54] on icon "button" at bounding box center [1189, 57] width 20 height 20
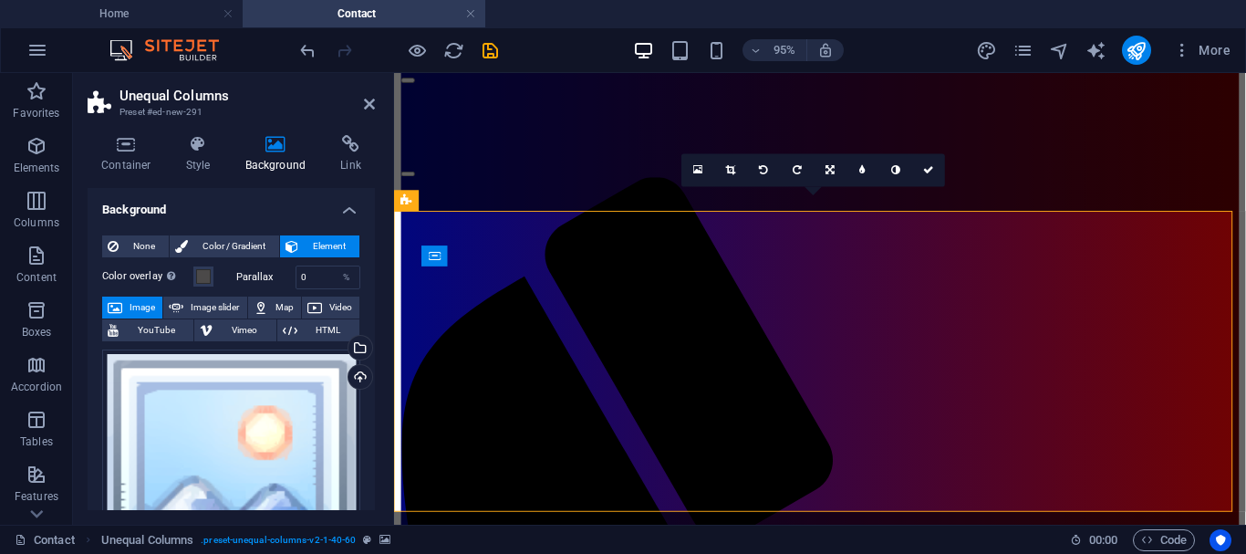
scroll to position [556, 0]
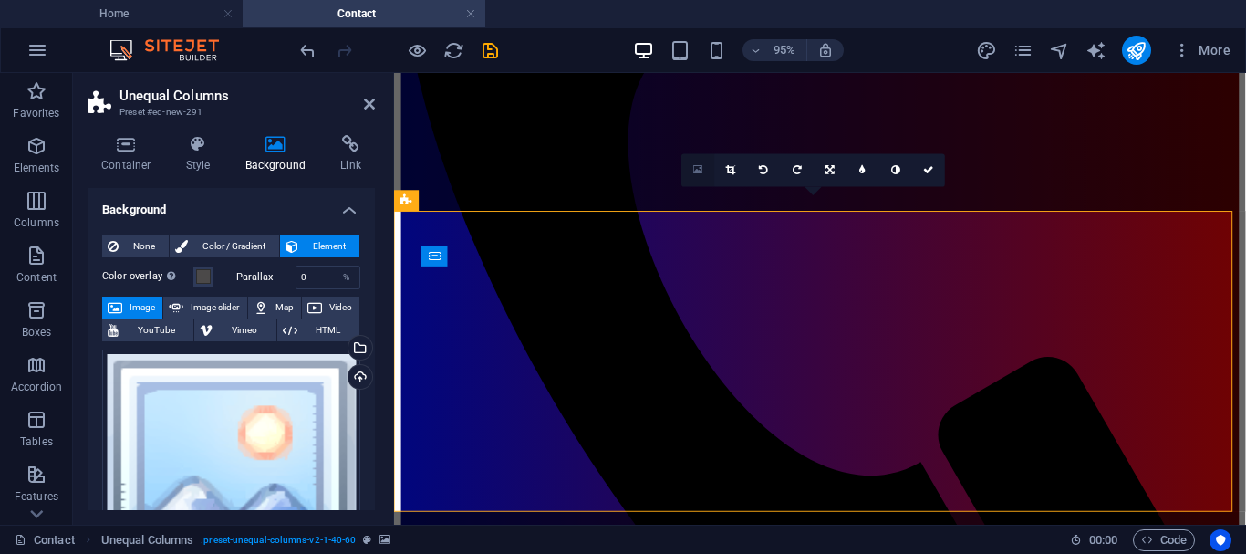
click at [700, 168] on icon at bounding box center [698, 170] width 10 height 12
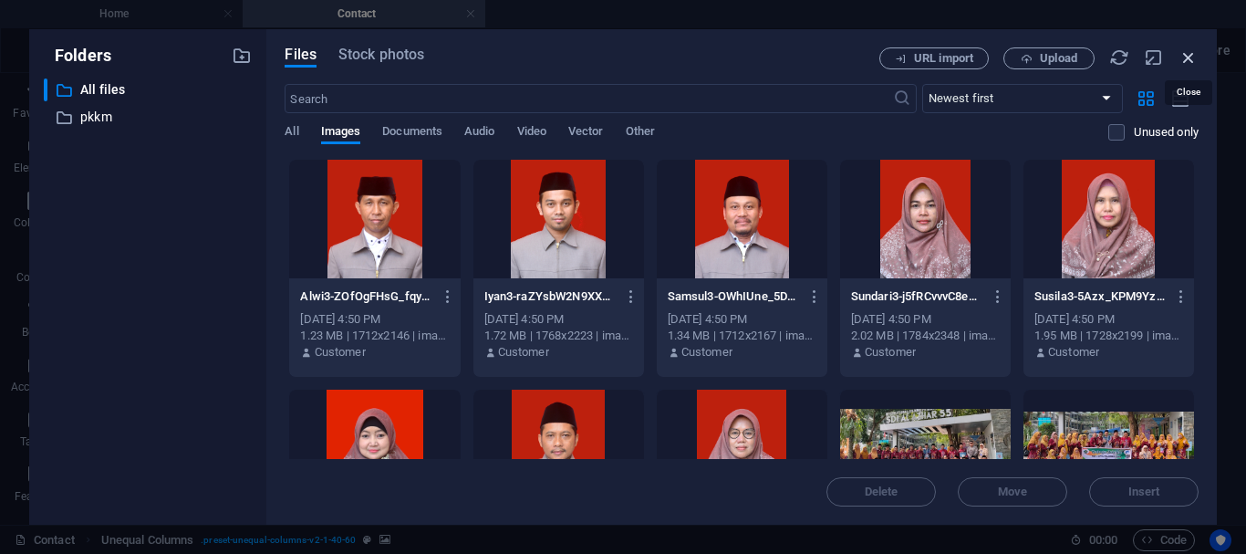
click at [1192, 56] on icon "button" at bounding box center [1189, 57] width 20 height 20
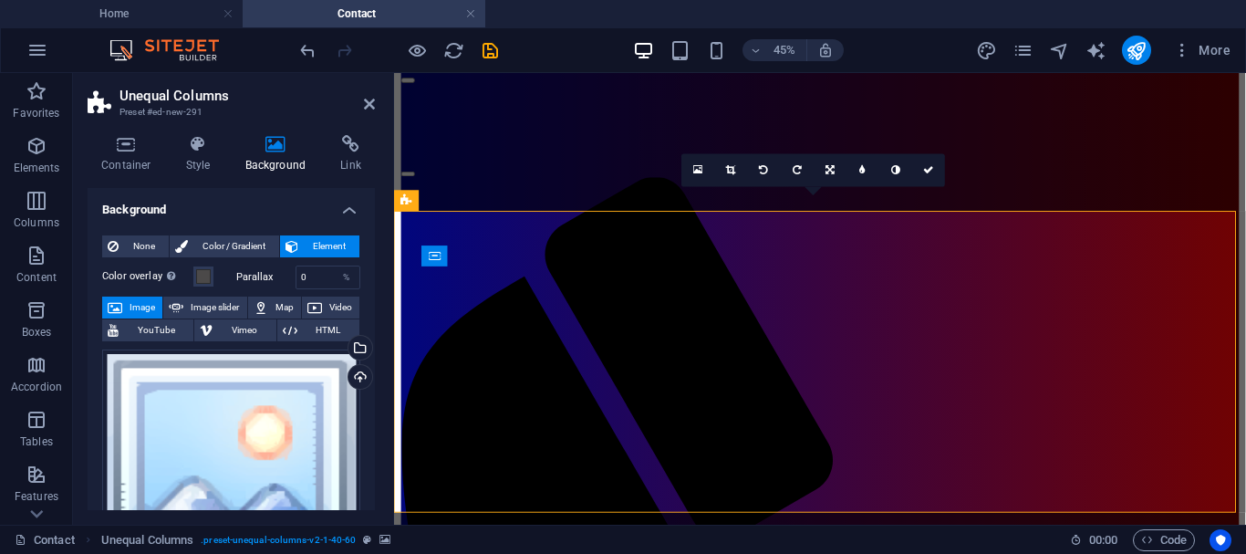
scroll to position [556, 0]
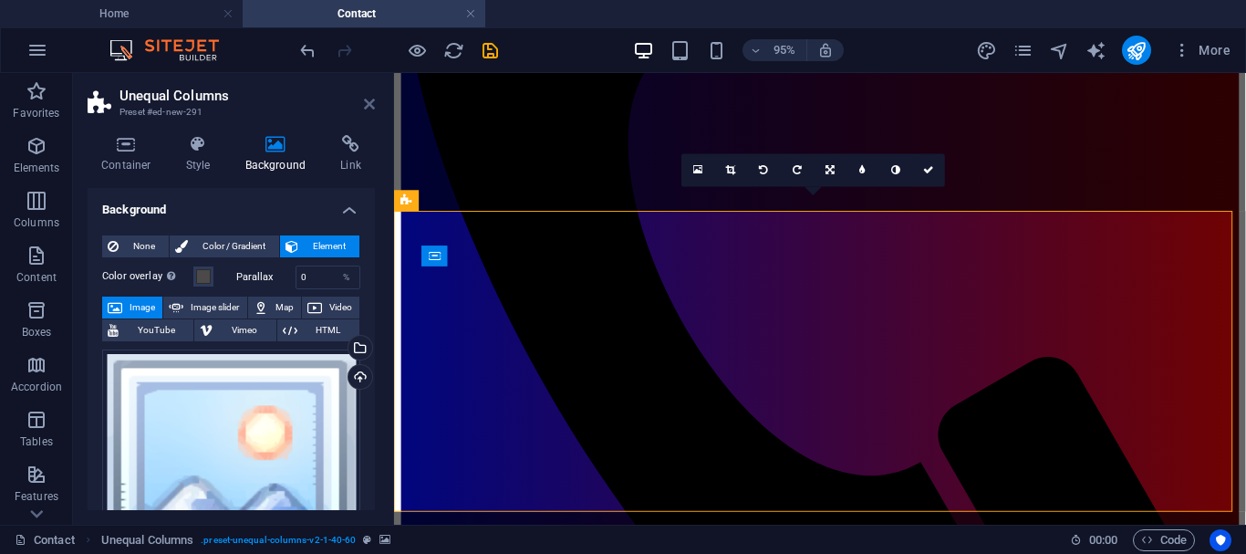
click at [365, 100] on icon at bounding box center [369, 104] width 11 height 15
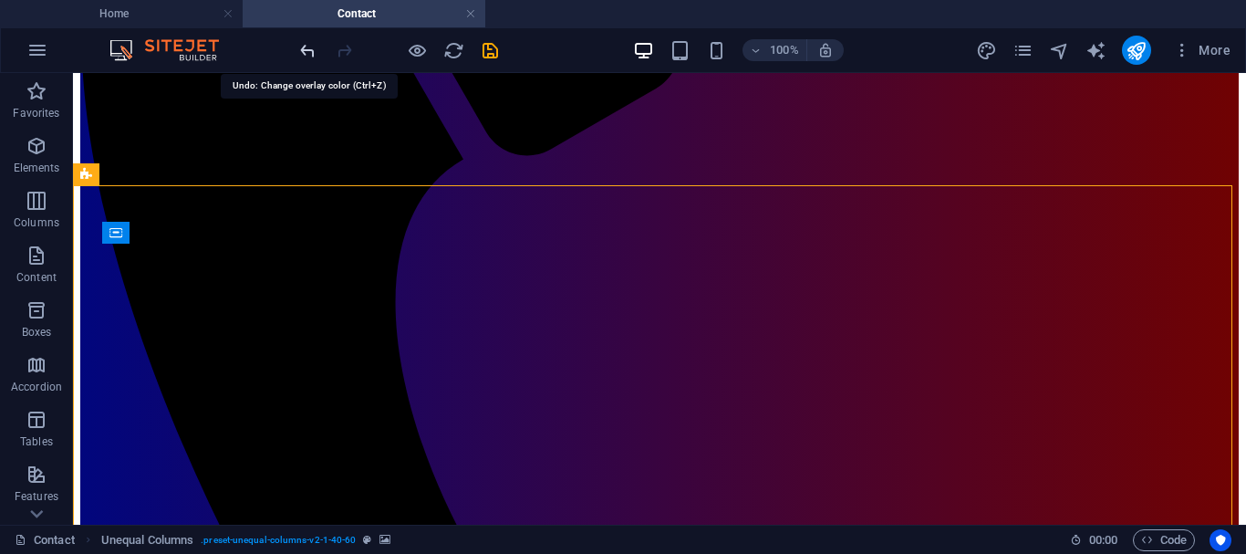
click at [308, 47] on icon "undo" at bounding box center [307, 50] width 21 height 21
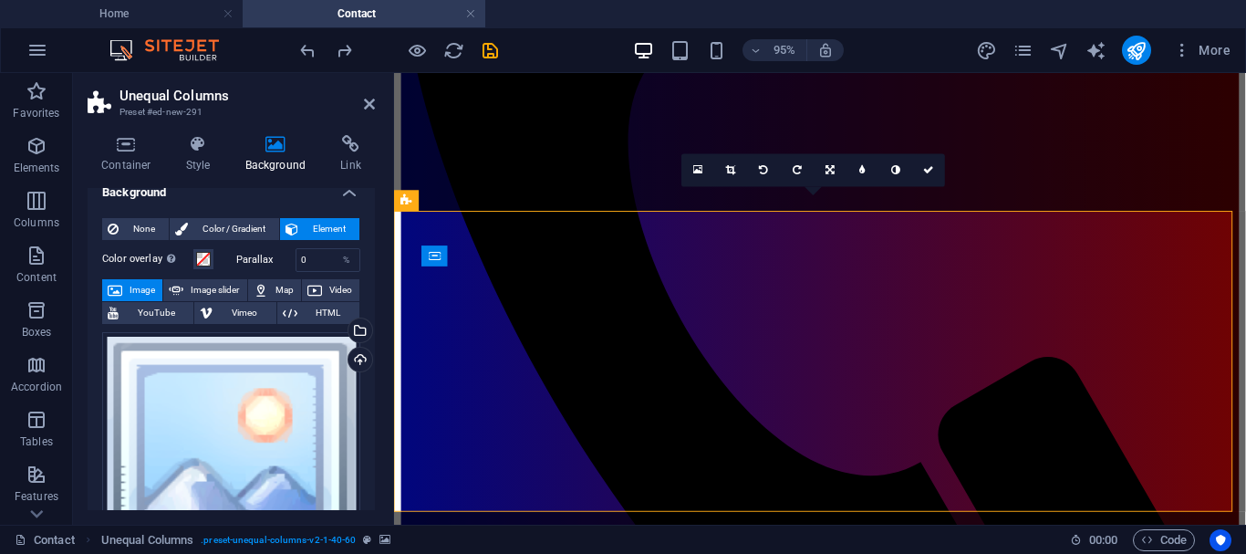
scroll to position [0, 0]
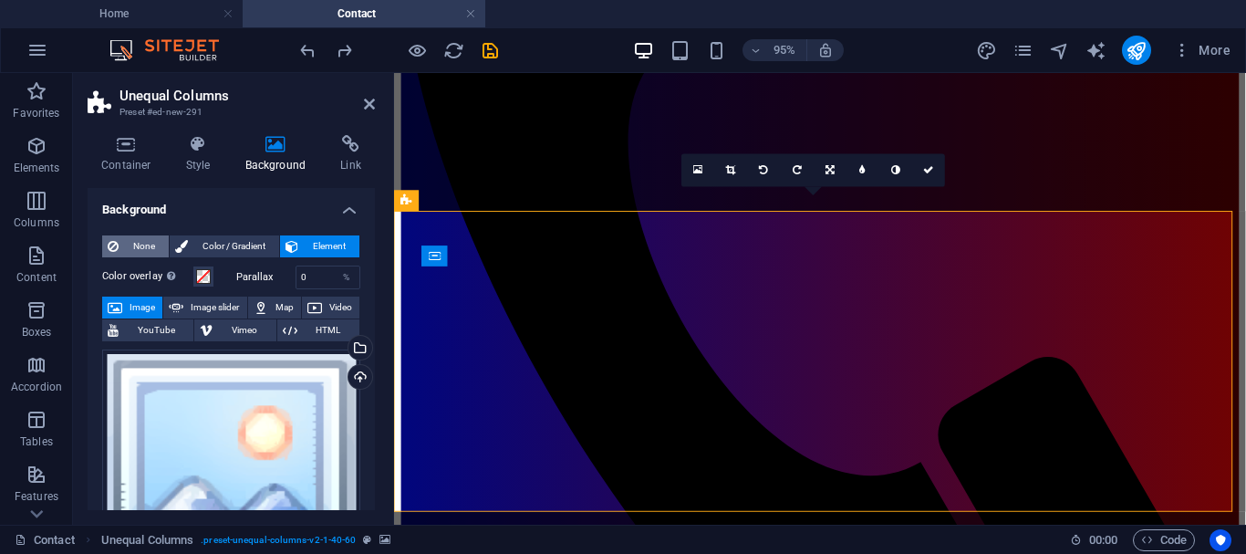
click at [137, 236] on span "None" at bounding box center [143, 246] width 39 height 22
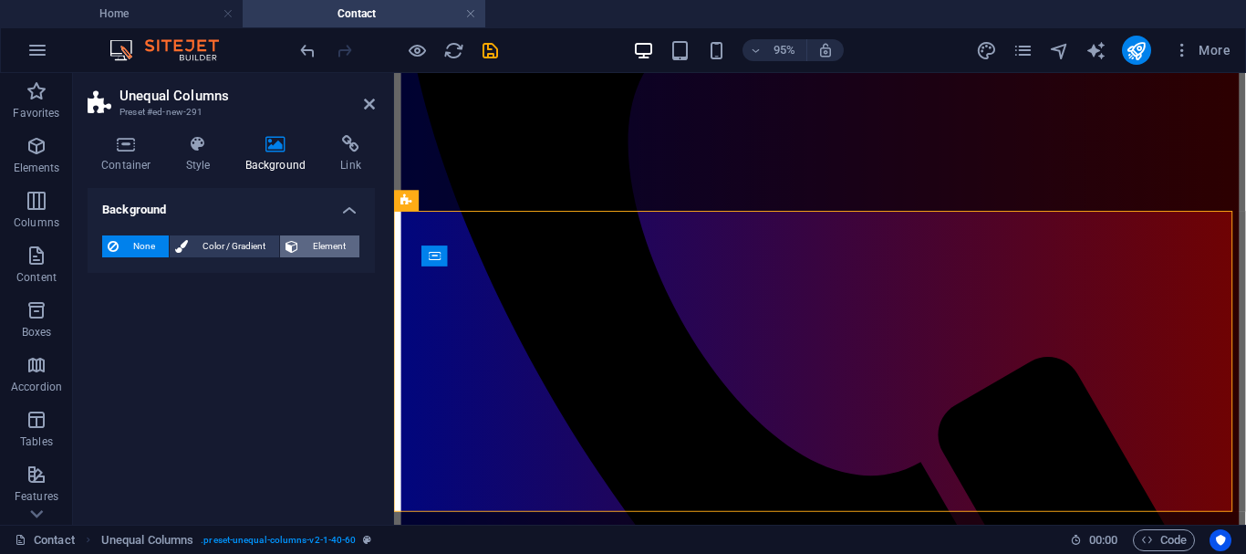
click at [319, 242] on span "Element" at bounding box center [329, 246] width 50 height 22
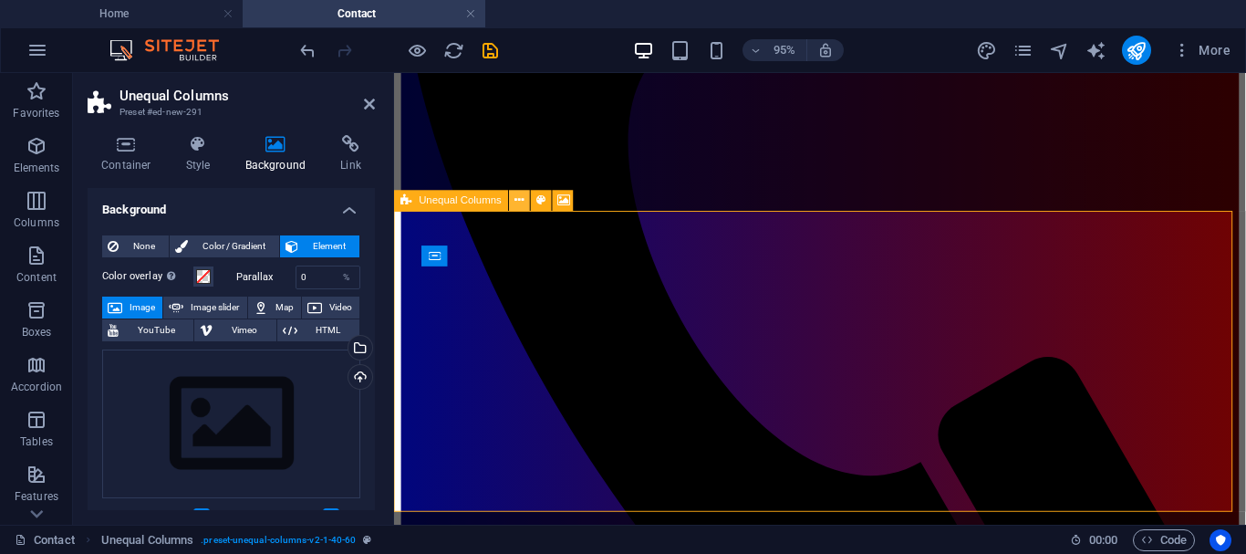
click at [516, 203] on icon at bounding box center [519, 201] width 9 height 18
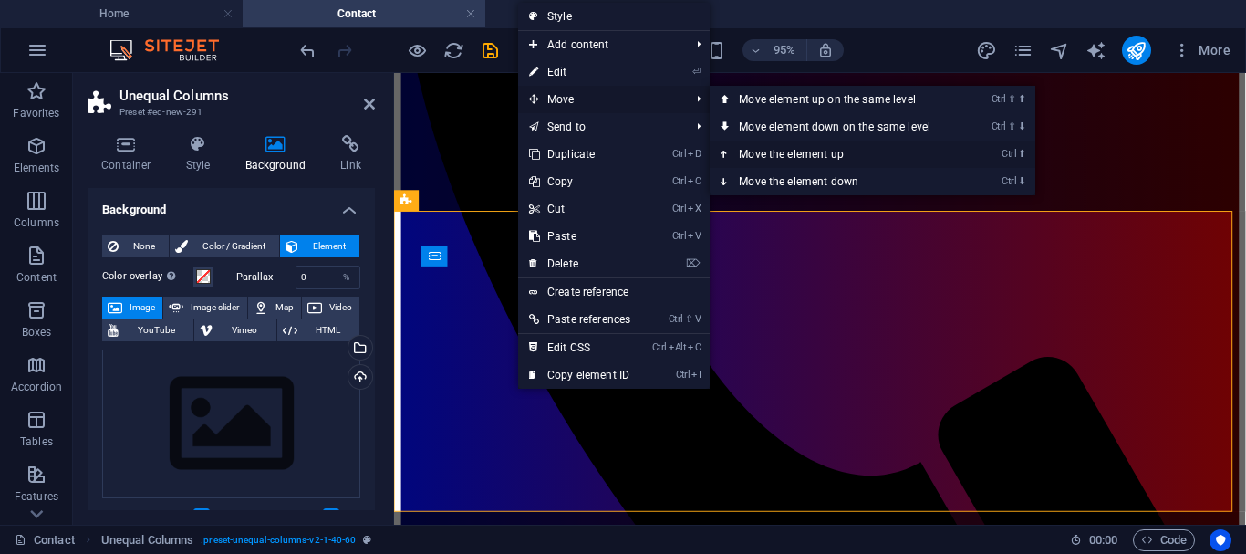
click at [727, 151] on icon at bounding box center [725, 153] width 9 height 27
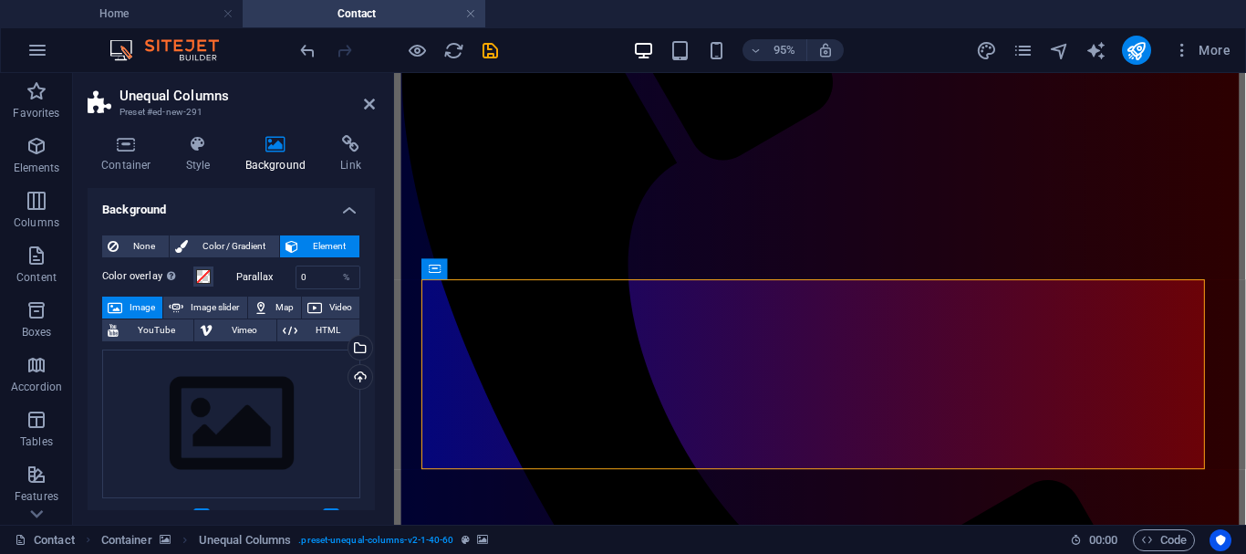
scroll to position [438, 0]
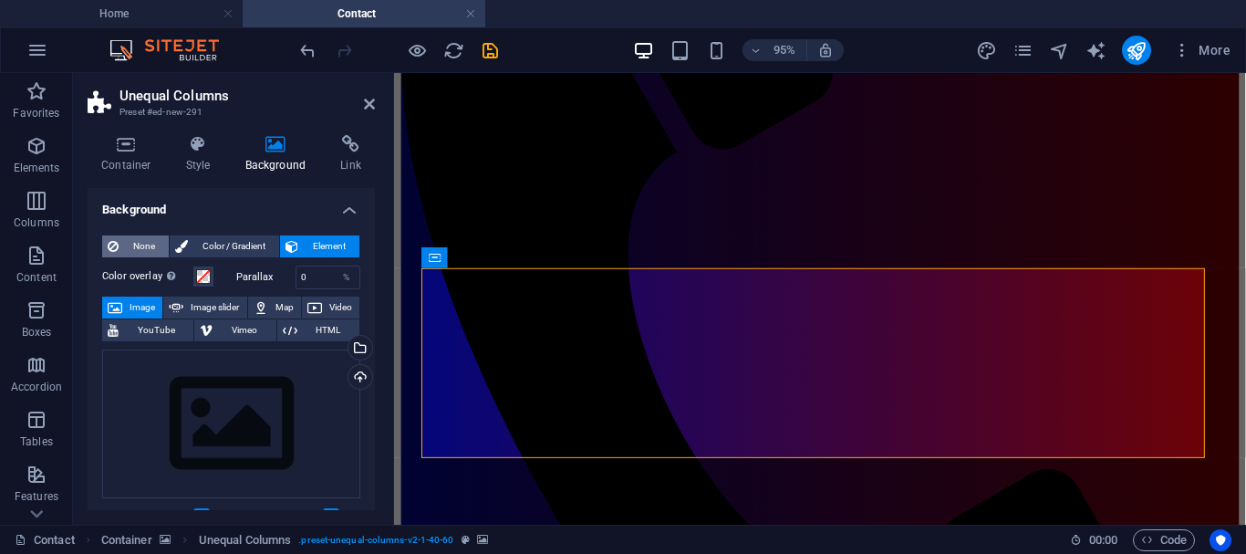
click at [136, 250] on span "None" at bounding box center [143, 246] width 39 height 22
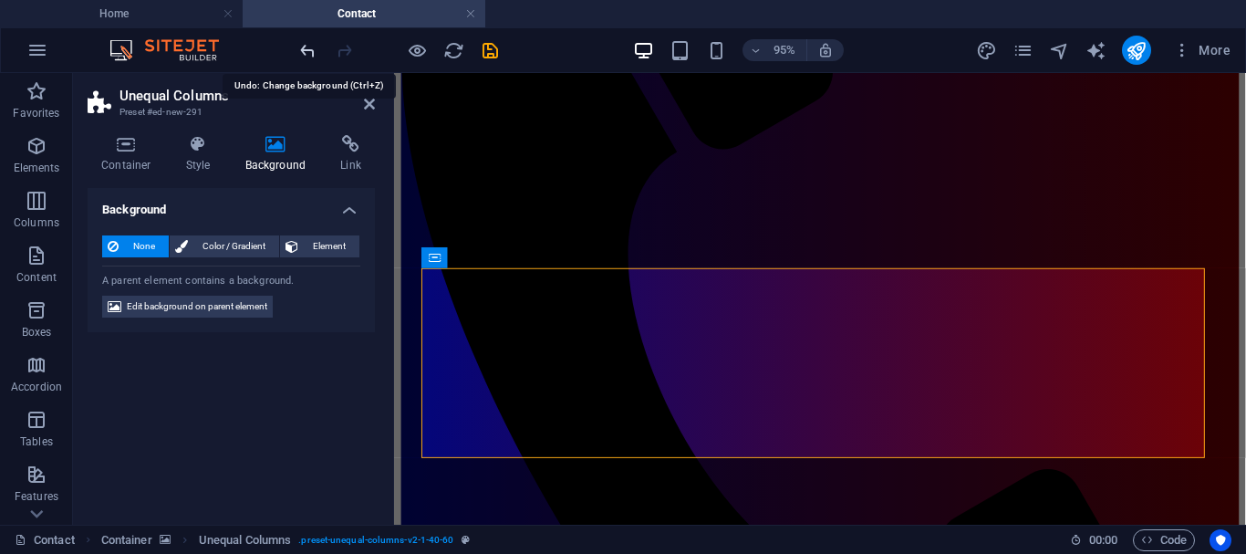
click at [308, 50] on icon "undo" at bounding box center [307, 50] width 21 height 21
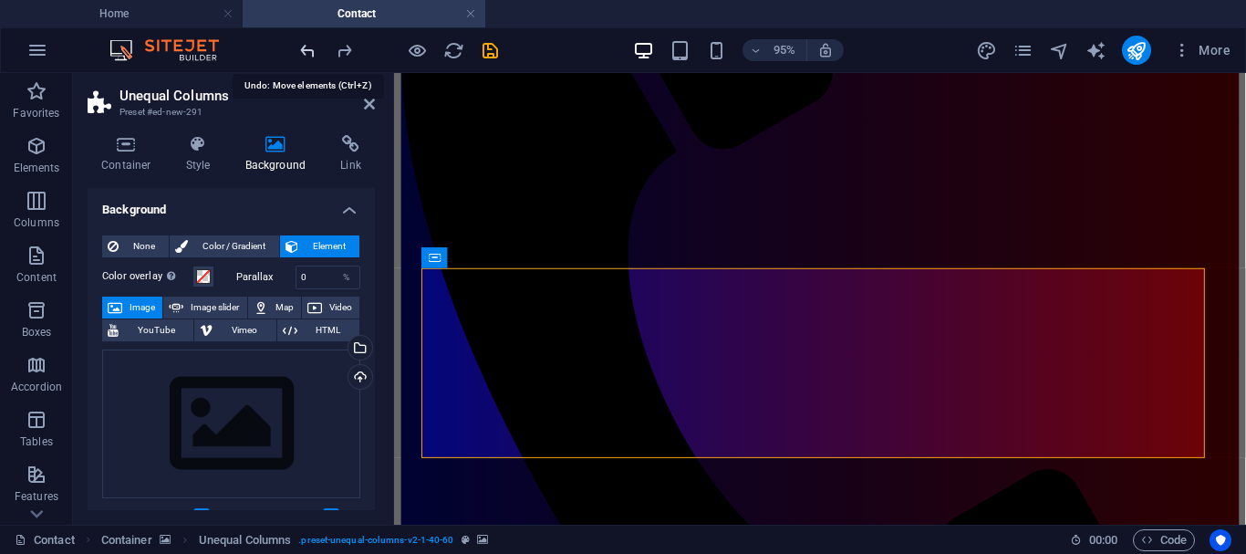
click at [308, 50] on icon "undo" at bounding box center [307, 50] width 21 height 21
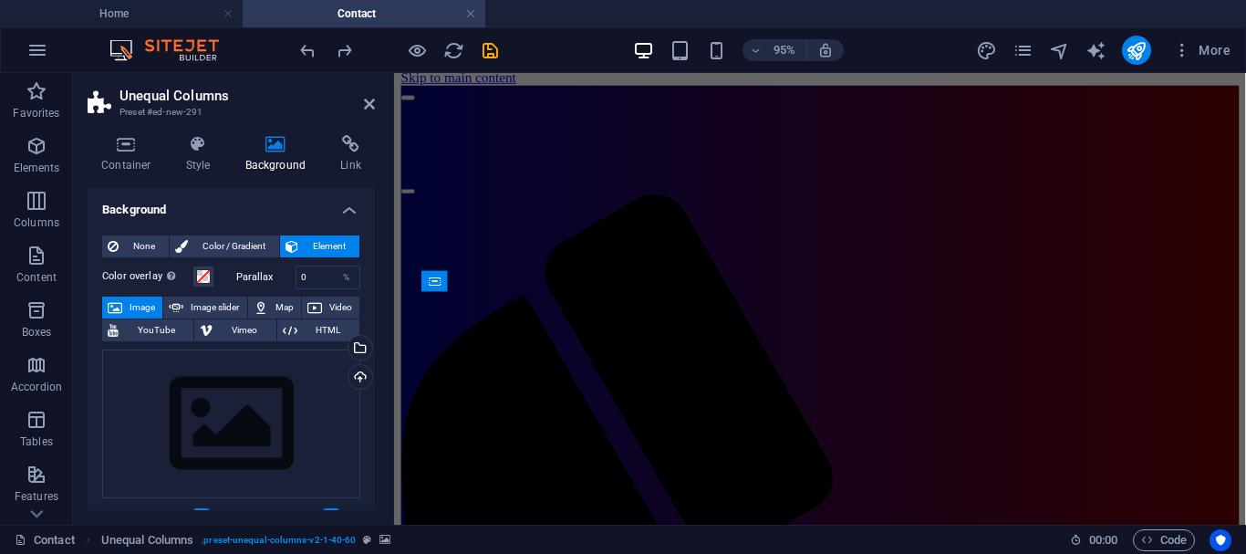
scroll to position [0, 0]
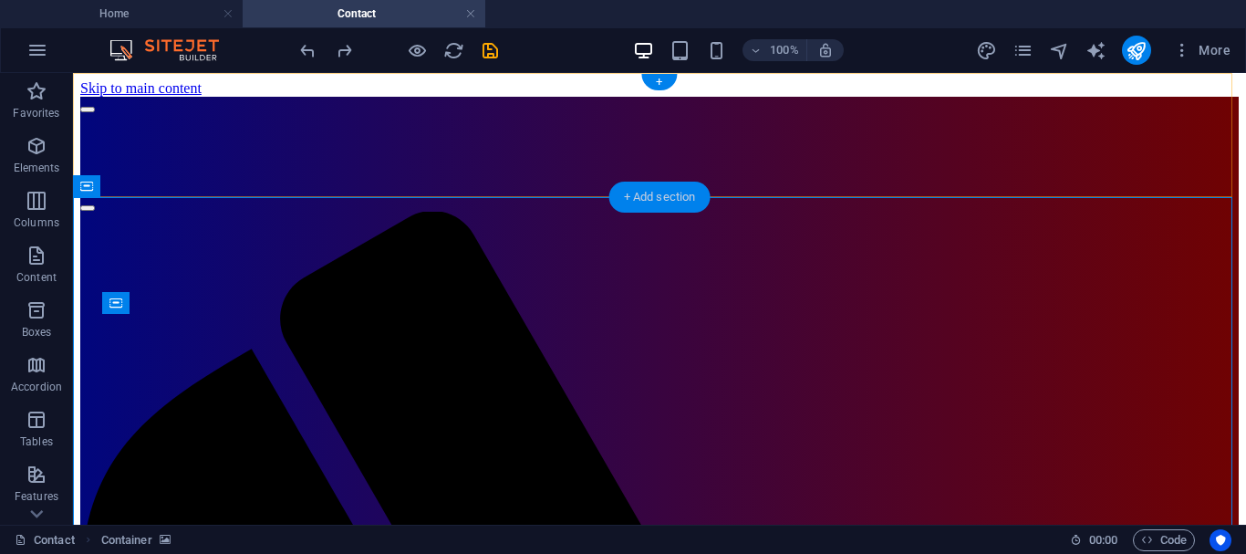
click at [641, 199] on div "+ Add section" at bounding box center [659, 197] width 101 height 31
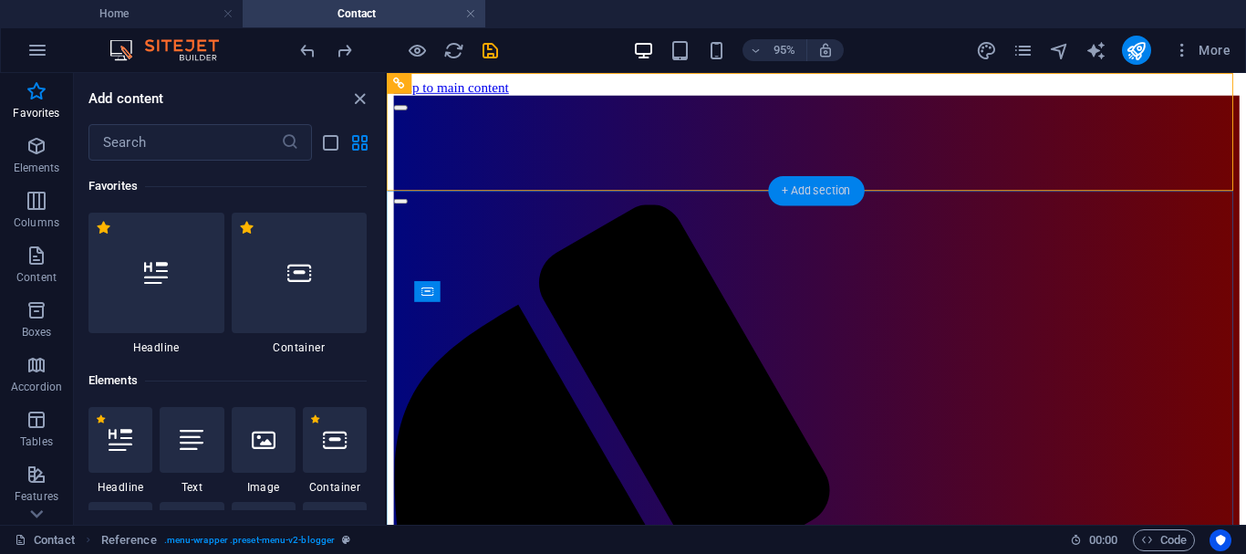
click at [785, 189] on div "+ Add section" at bounding box center [816, 190] width 96 height 29
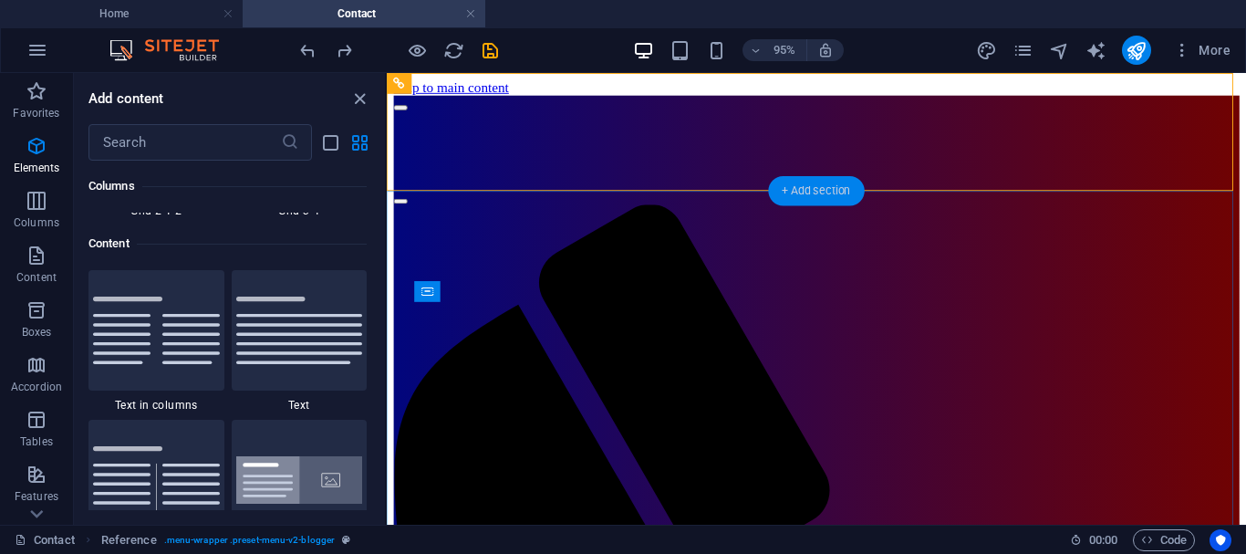
scroll to position [3192, 0]
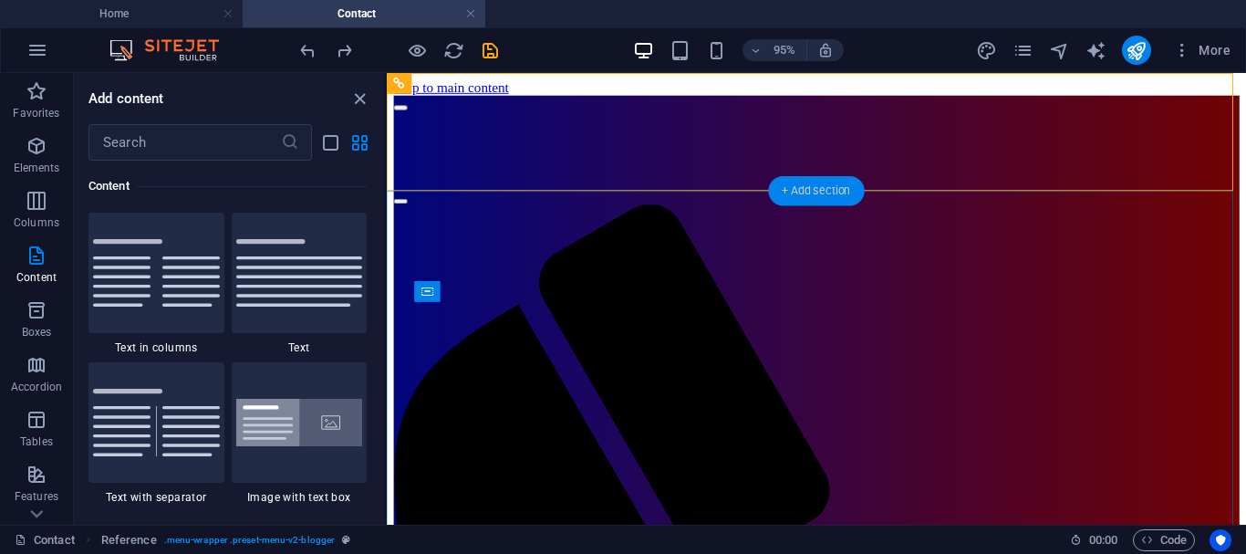
click at [785, 189] on div "+ Add section" at bounding box center [816, 190] width 96 height 29
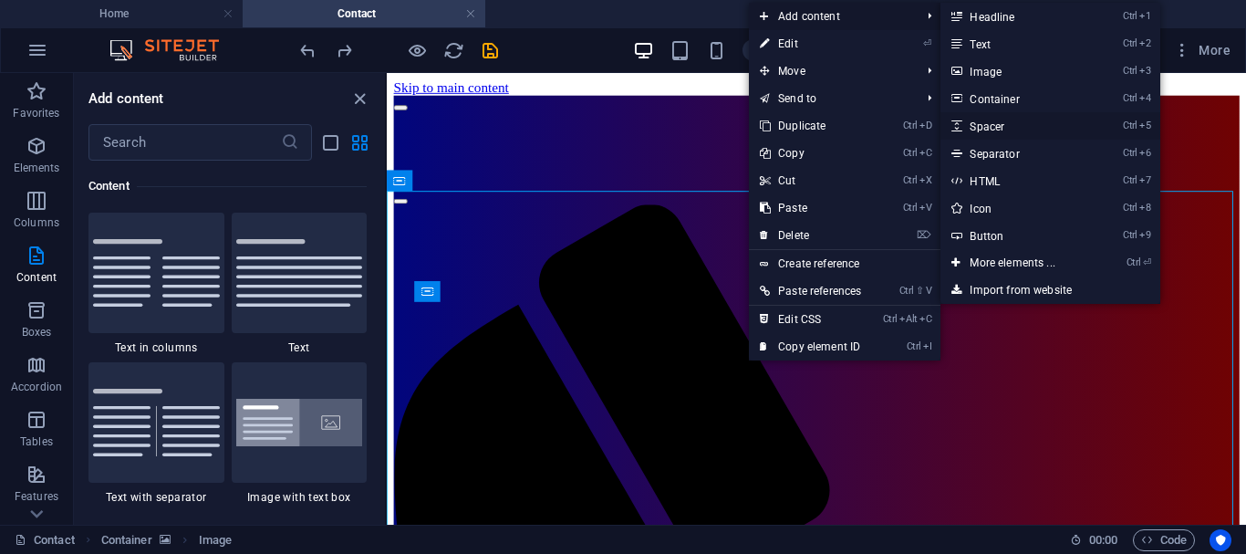
click at [998, 125] on link "Ctrl 5 Spacer" at bounding box center [1016, 125] width 151 height 27
select select "px"
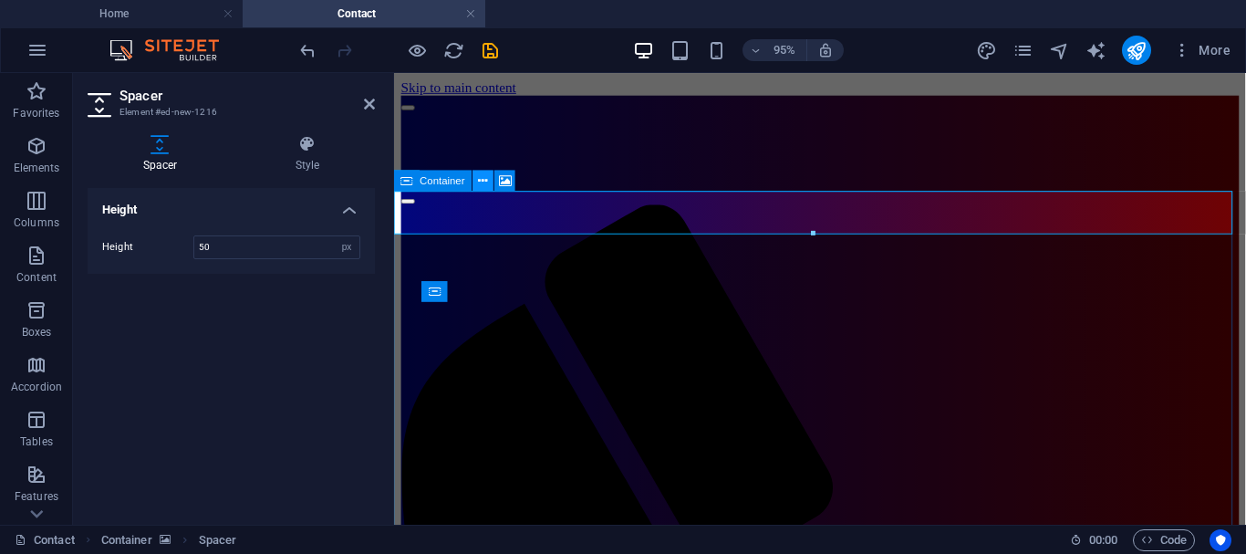
click at [483, 182] on icon at bounding box center [483, 181] width 9 height 18
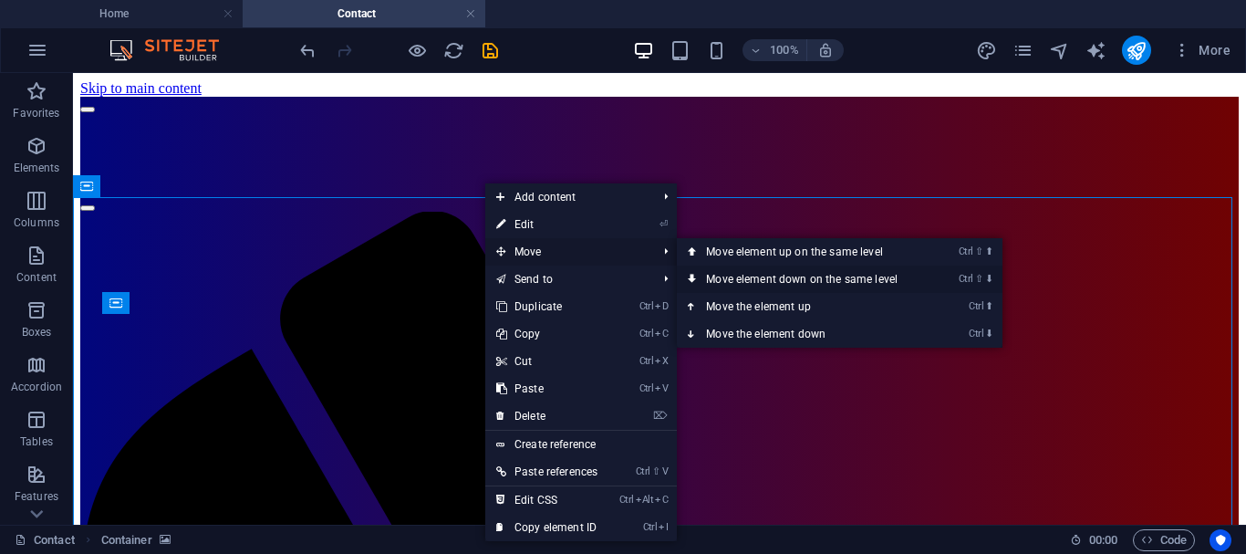
click at [696, 276] on icon at bounding box center [692, 278] width 9 height 27
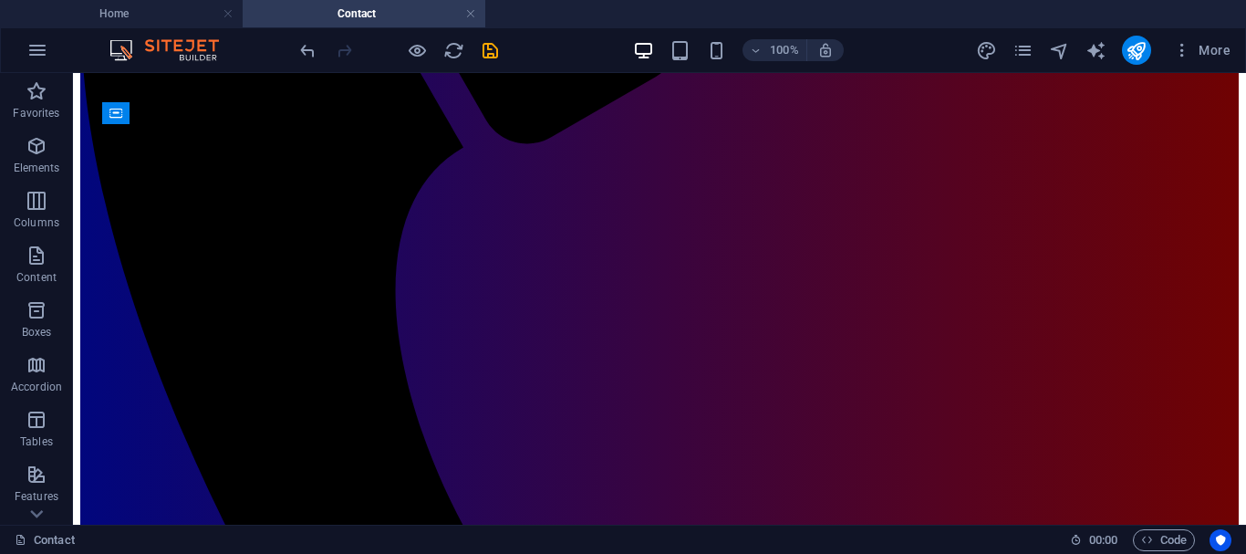
scroll to position [618, 0]
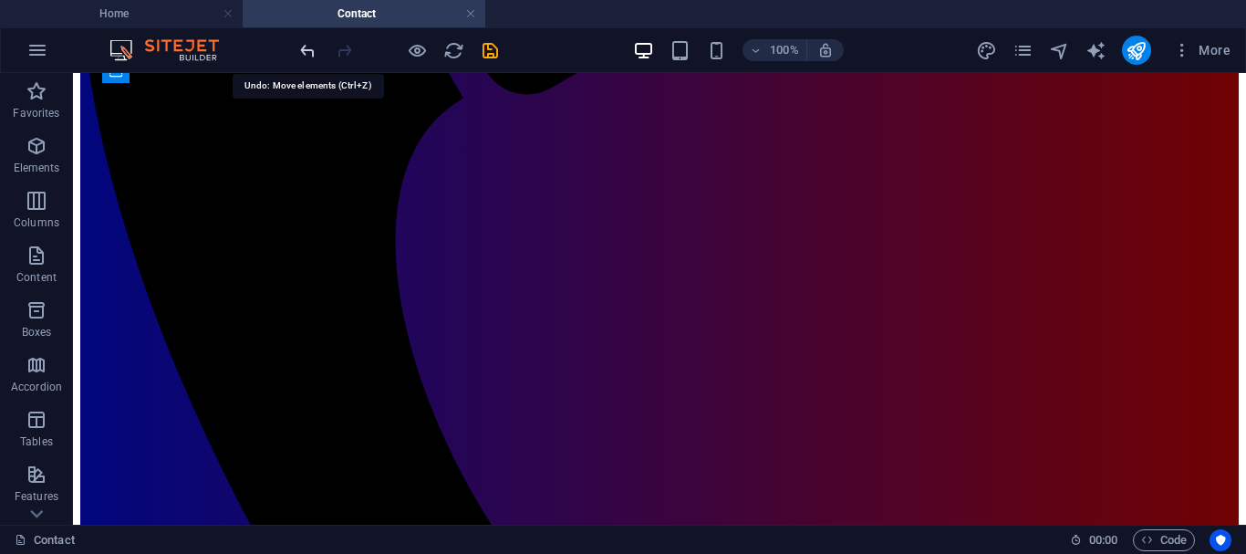
click at [307, 45] on icon "undo" at bounding box center [307, 50] width 21 height 21
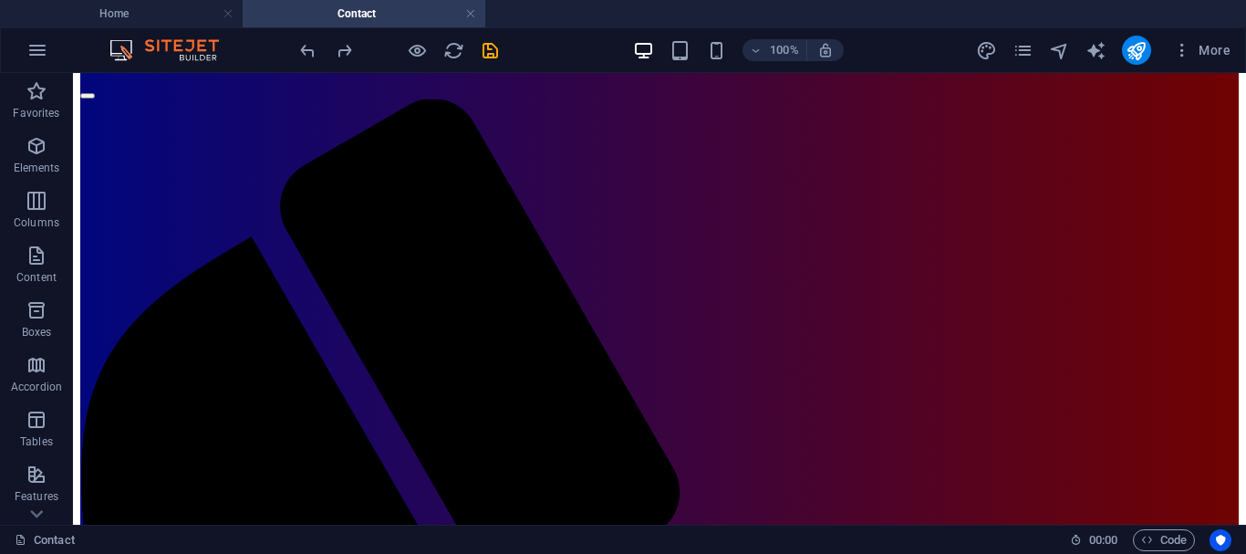
scroll to position [0, 0]
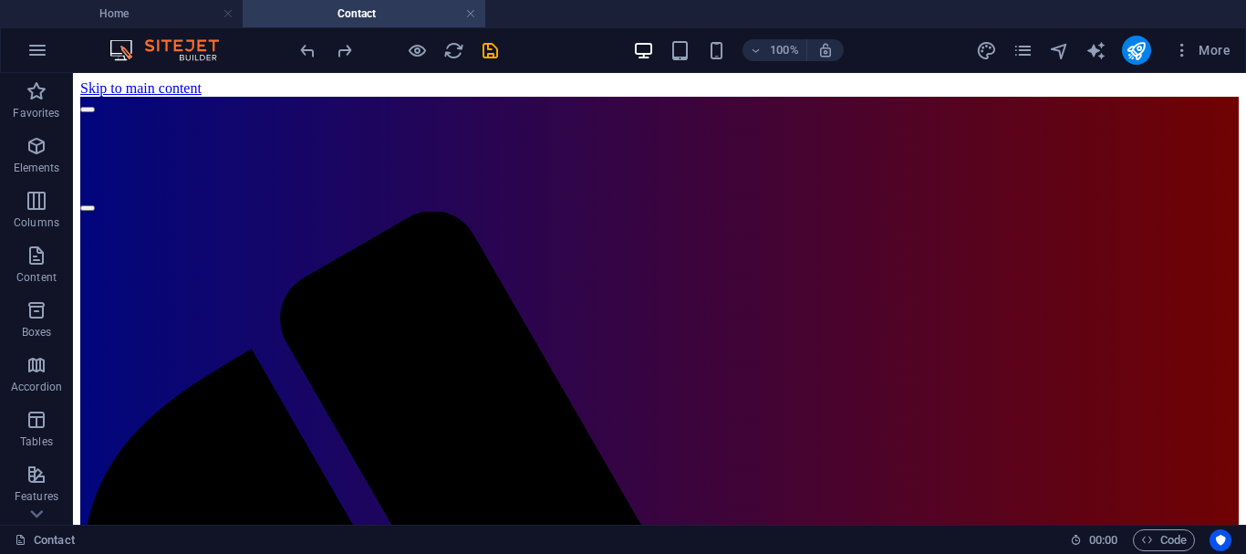
drag, startPoint x: 1242, startPoint y: 350, endPoint x: 1304, endPoint y: 137, distance: 222.3
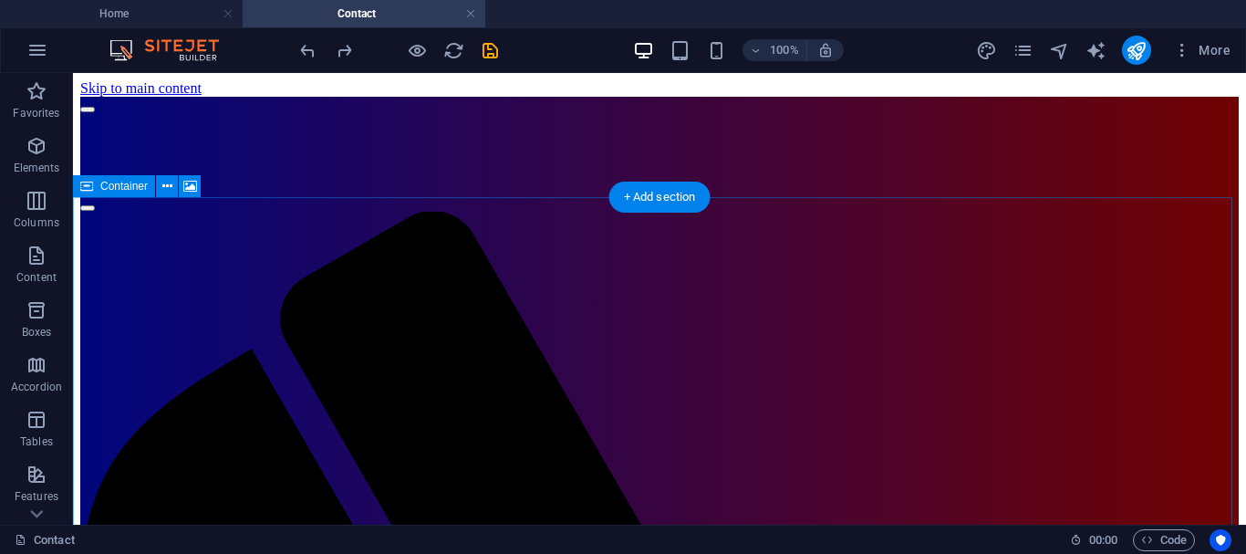
click at [624, 193] on div "+ Add section" at bounding box center [659, 197] width 101 height 31
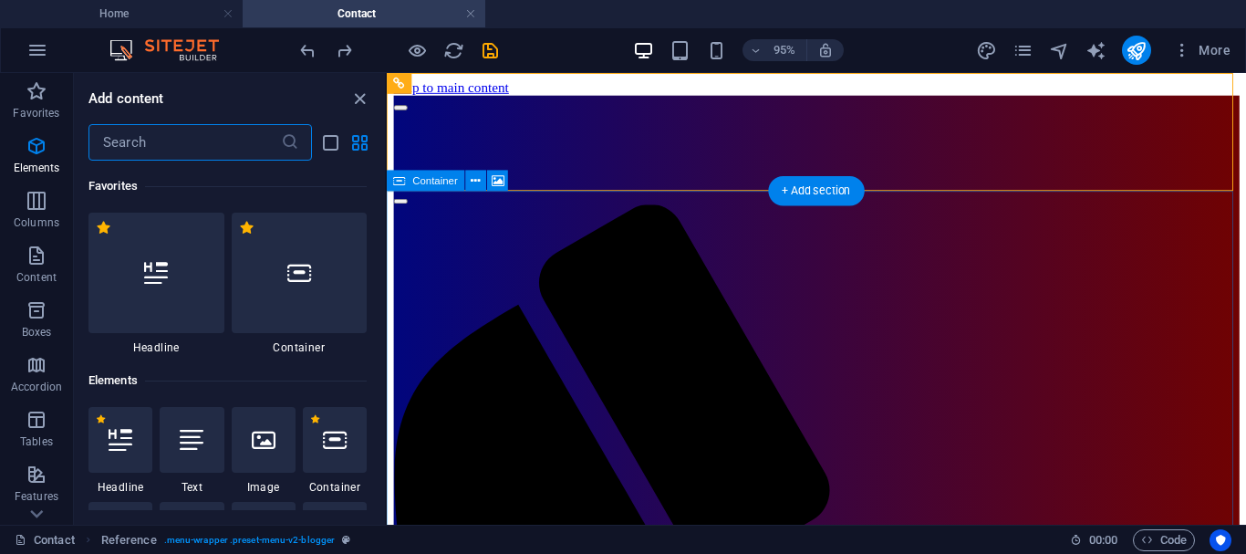
scroll to position [3192, 0]
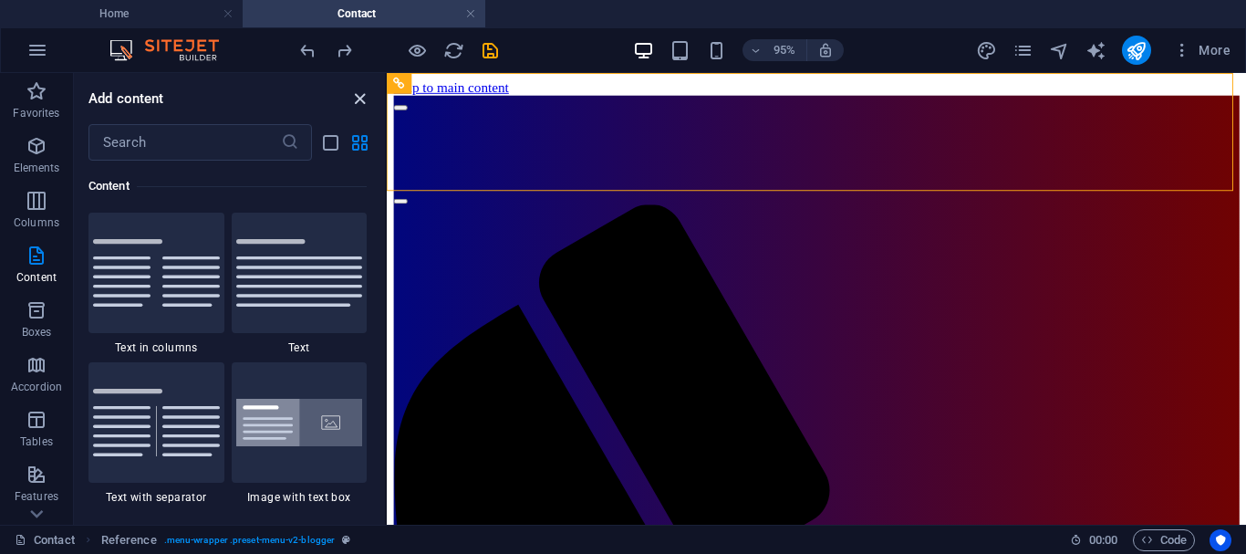
click at [361, 98] on icon "close panel" at bounding box center [359, 98] width 21 height 21
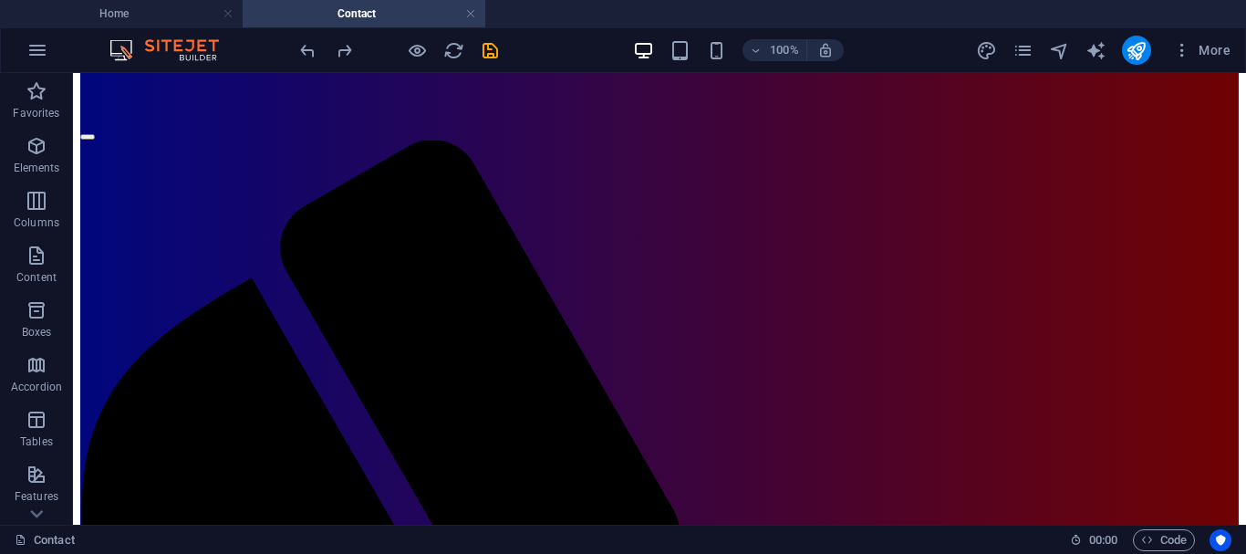
scroll to position [0, 0]
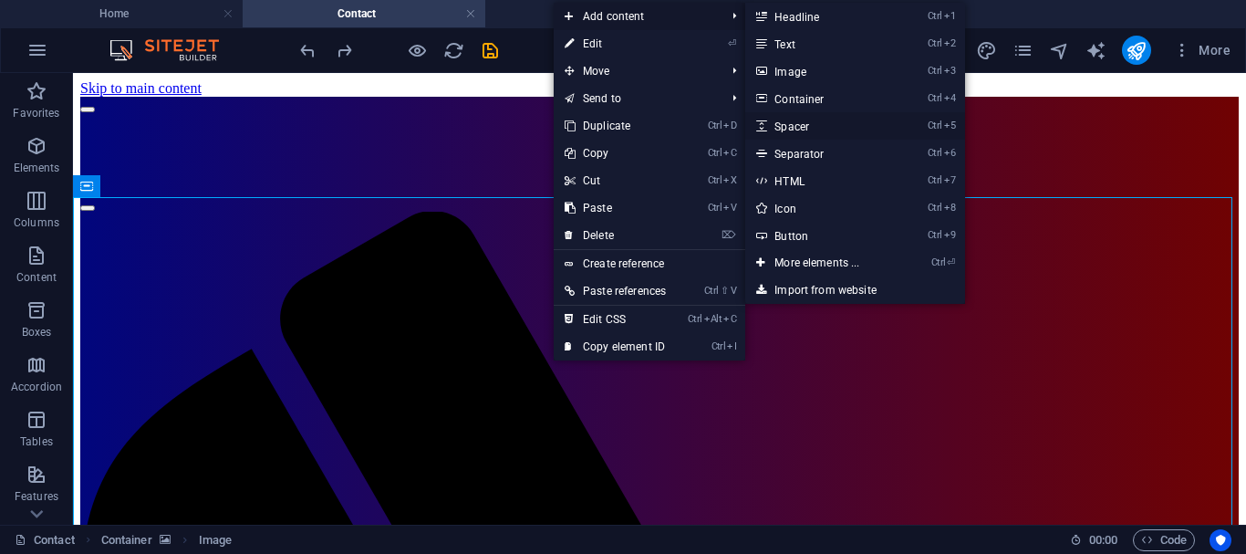
click at [804, 122] on link "Ctrl 5 Spacer" at bounding box center [820, 125] width 151 height 27
select select "px"
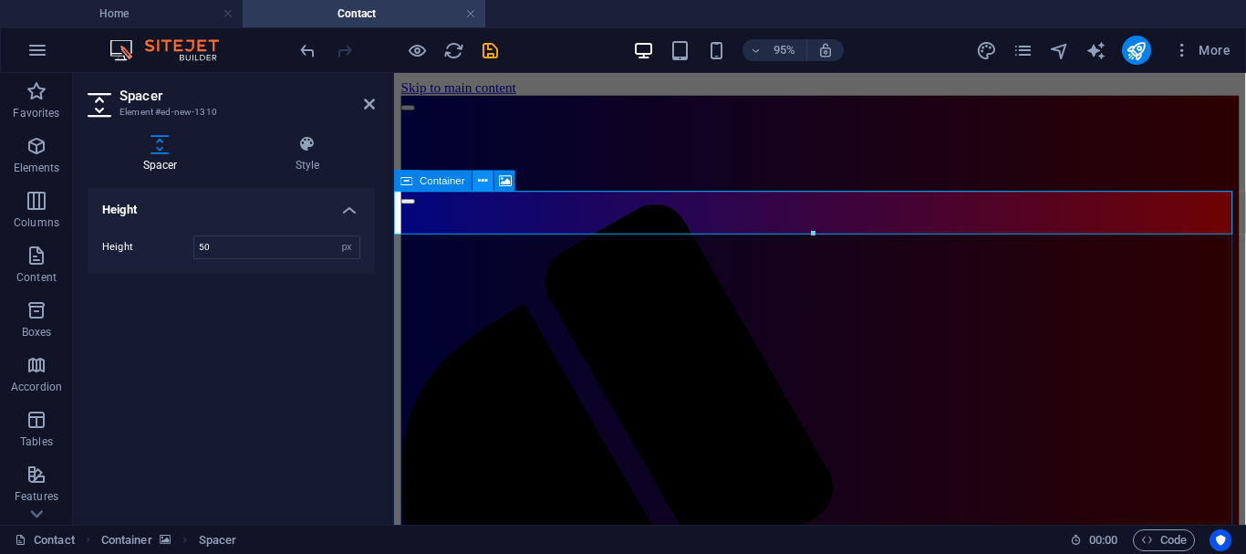
click at [483, 182] on icon at bounding box center [483, 181] width 9 height 18
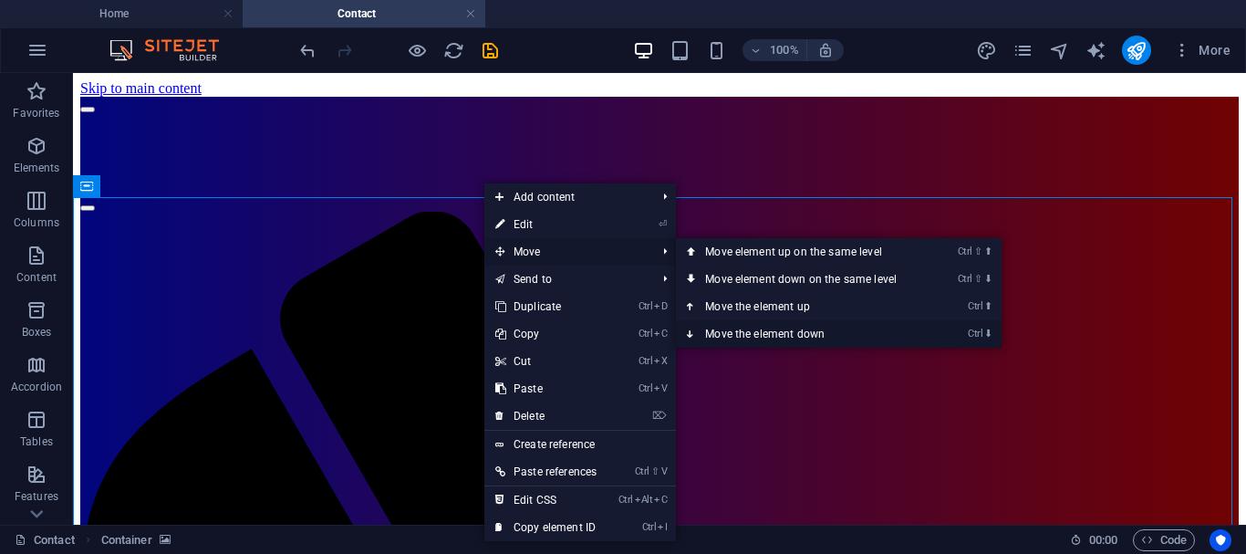
click at [696, 333] on icon at bounding box center [691, 333] width 9 height 27
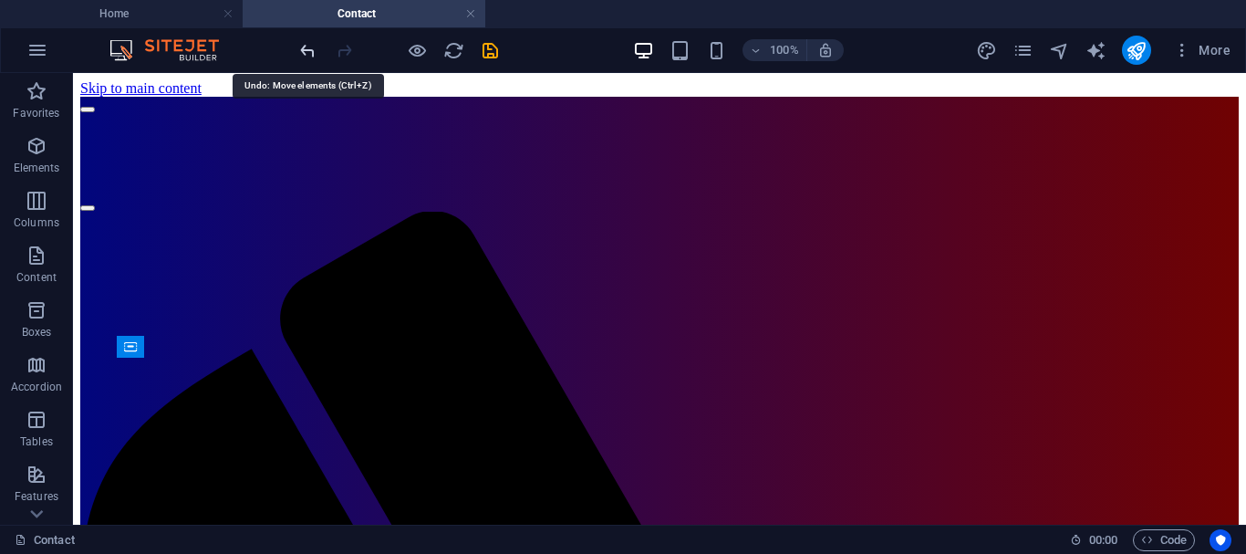
click at [302, 47] on icon "undo" at bounding box center [307, 50] width 21 height 21
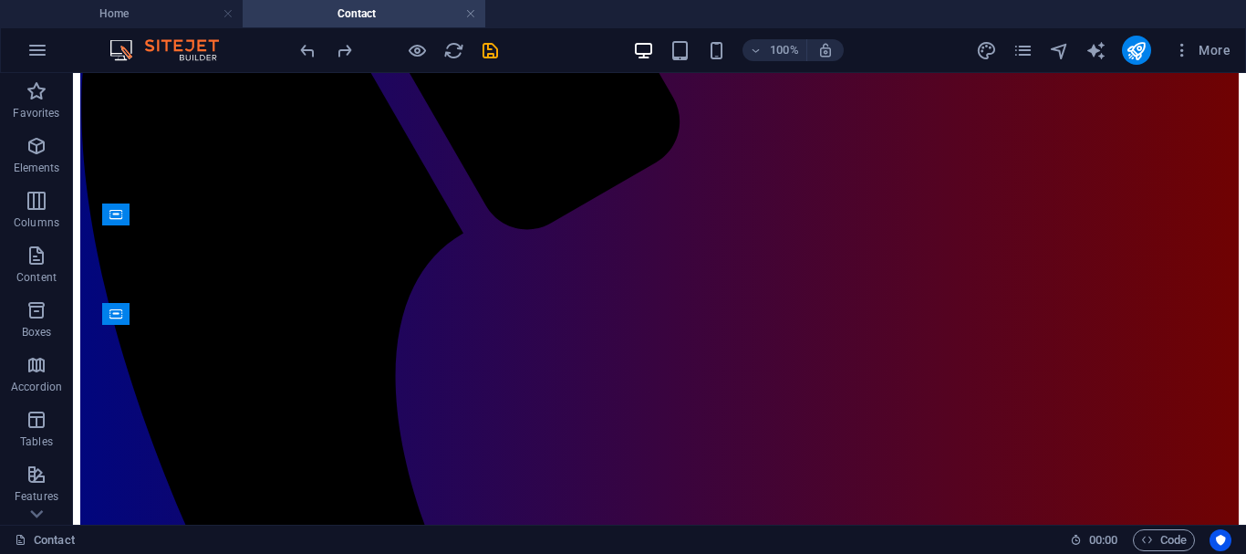
scroll to position [527, 0]
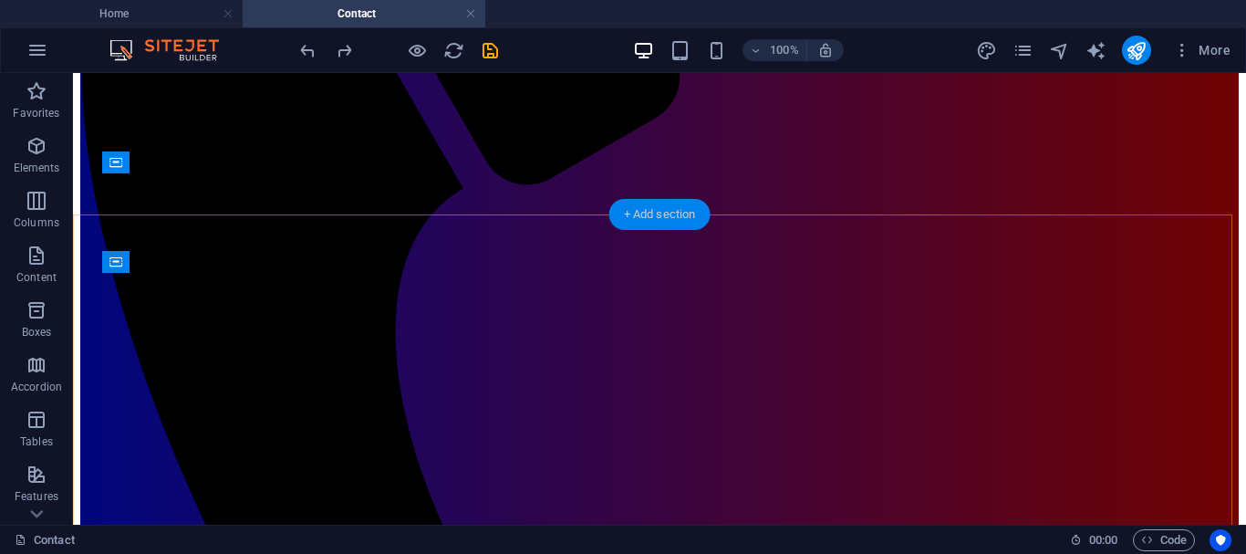
click at [625, 213] on div "+ Add section" at bounding box center [659, 214] width 101 height 31
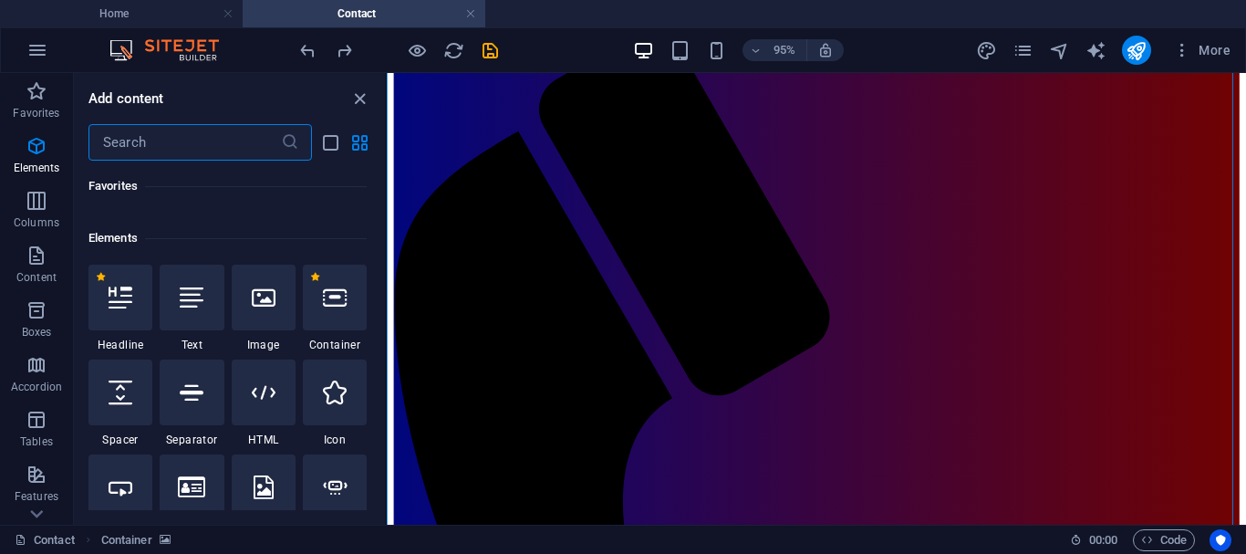
scroll to position [191, 0]
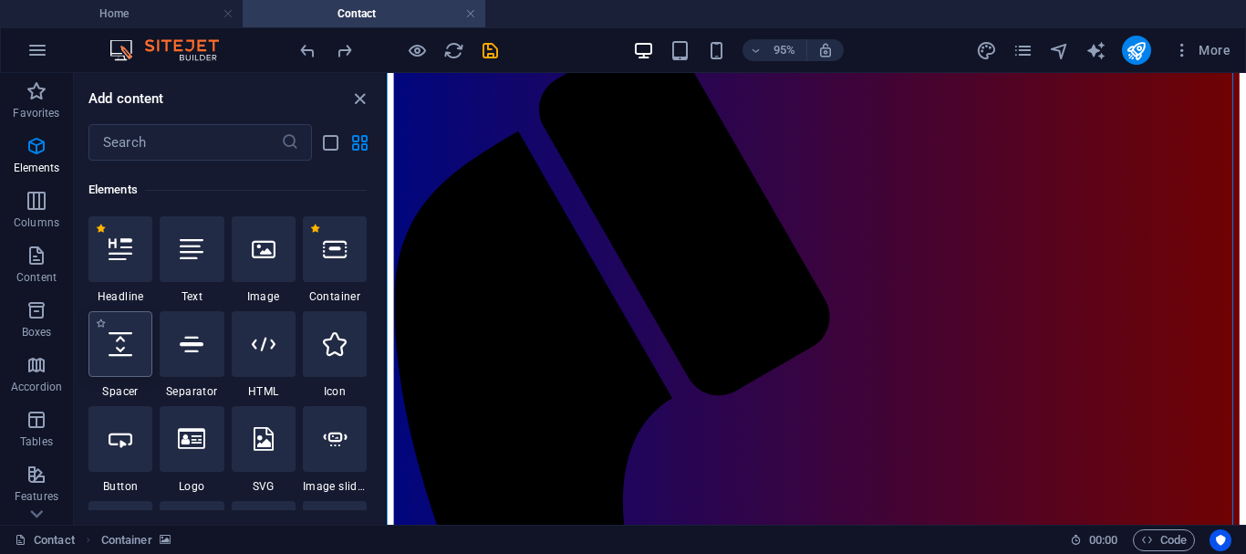
click at [127, 368] on div at bounding box center [120, 344] width 64 height 66
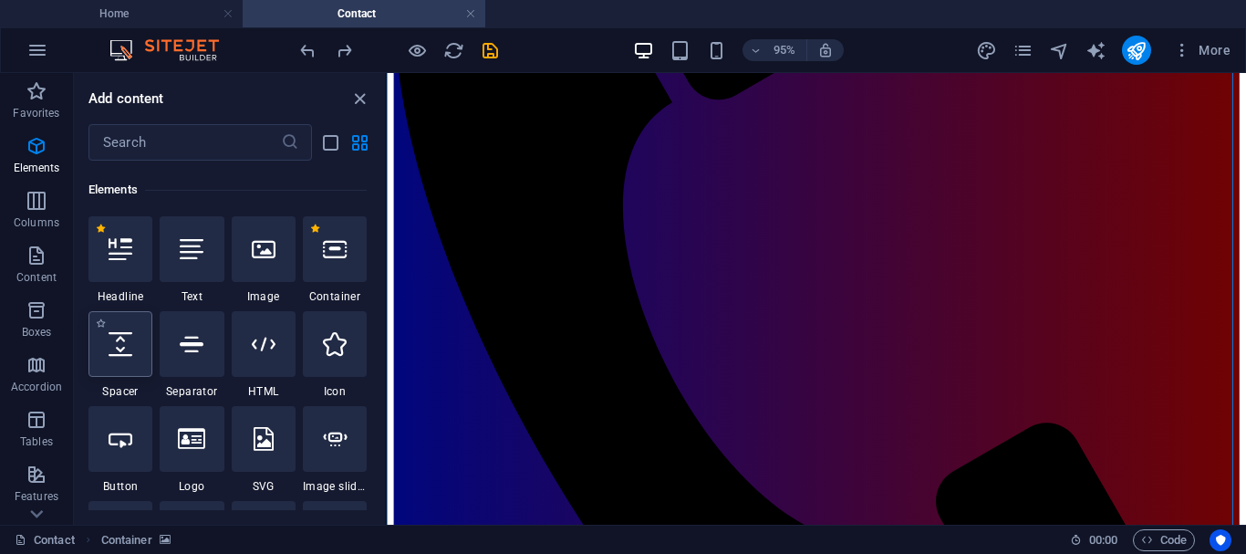
select select "px"
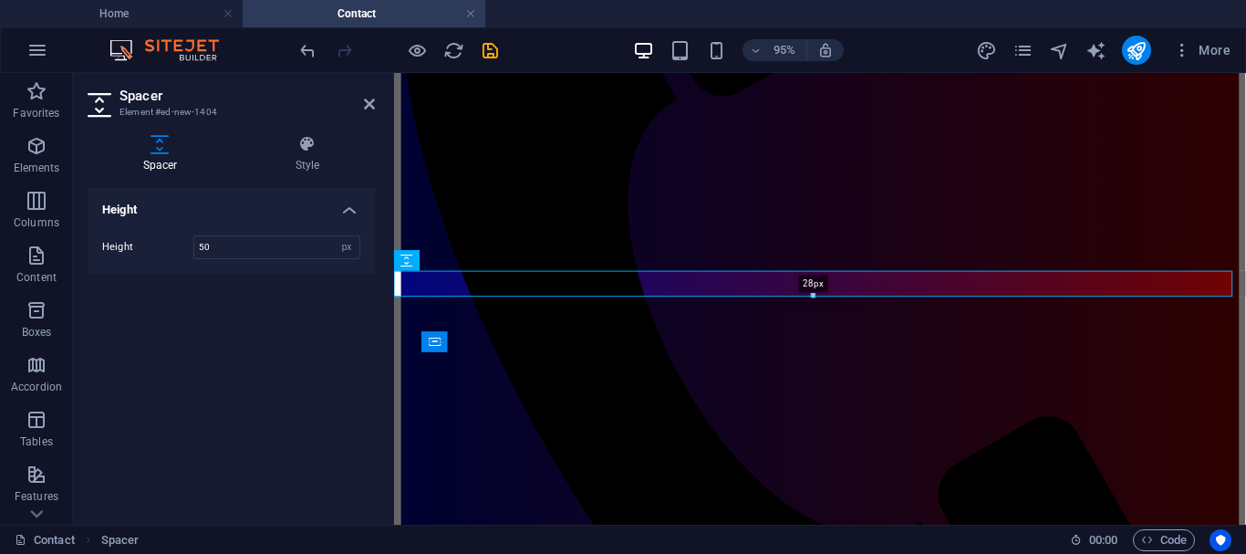
drag, startPoint x: 814, startPoint y: 314, endPoint x: 808, endPoint y: 293, distance: 21.7
click at [808, 293] on div at bounding box center [813, 296] width 837 height 6
type input "28"
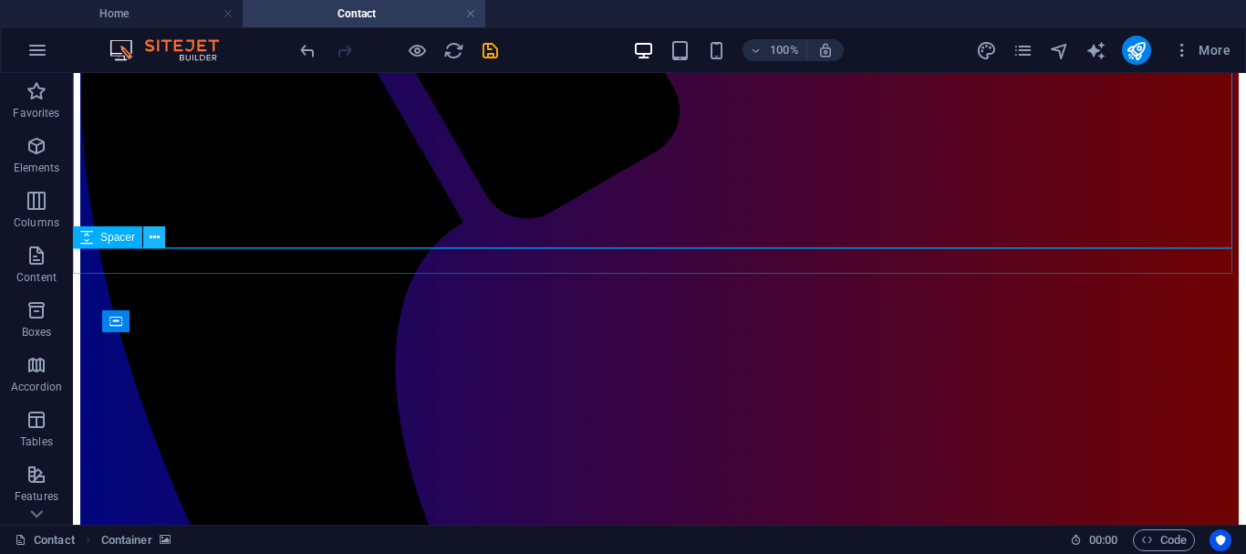
click at [151, 234] on icon at bounding box center [155, 237] width 10 height 19
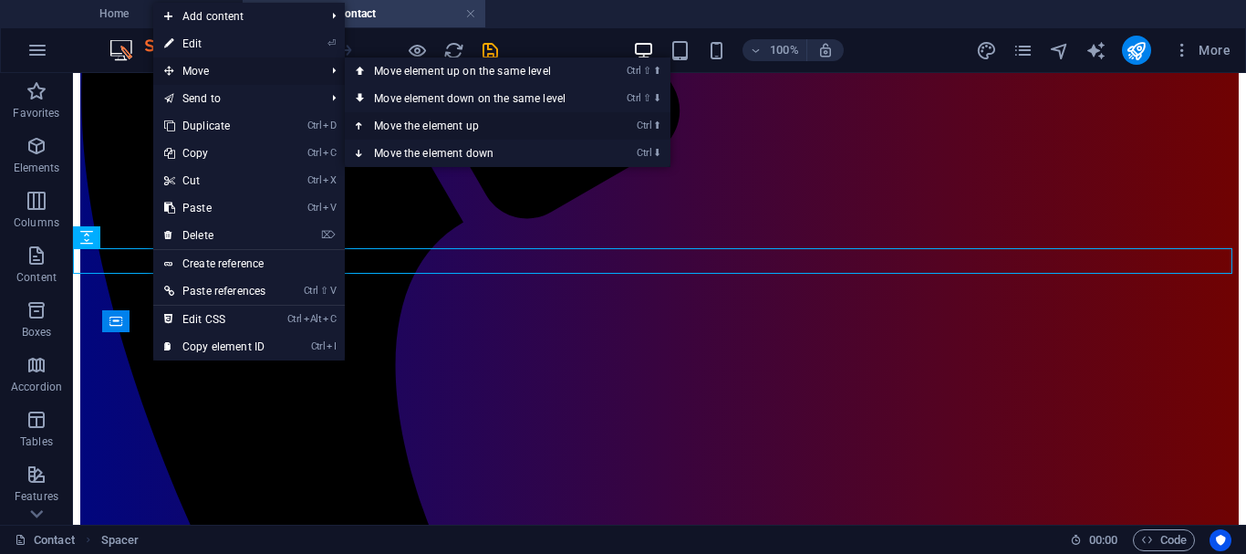
click at [363, 124] on icon at bounding box center [360, 125] width 9 height 27
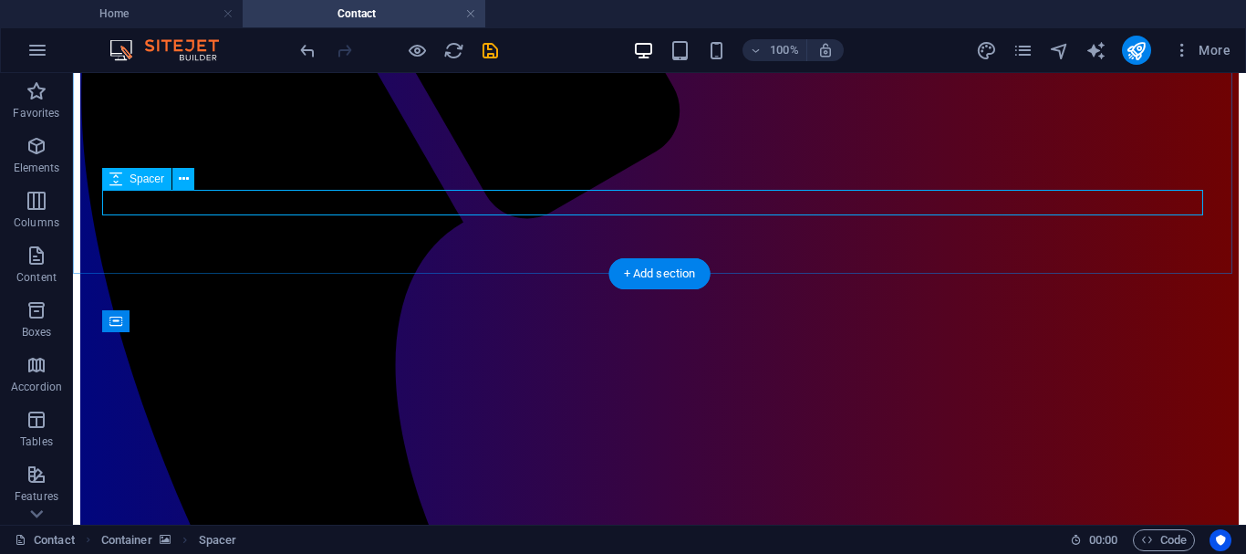
select select "px"
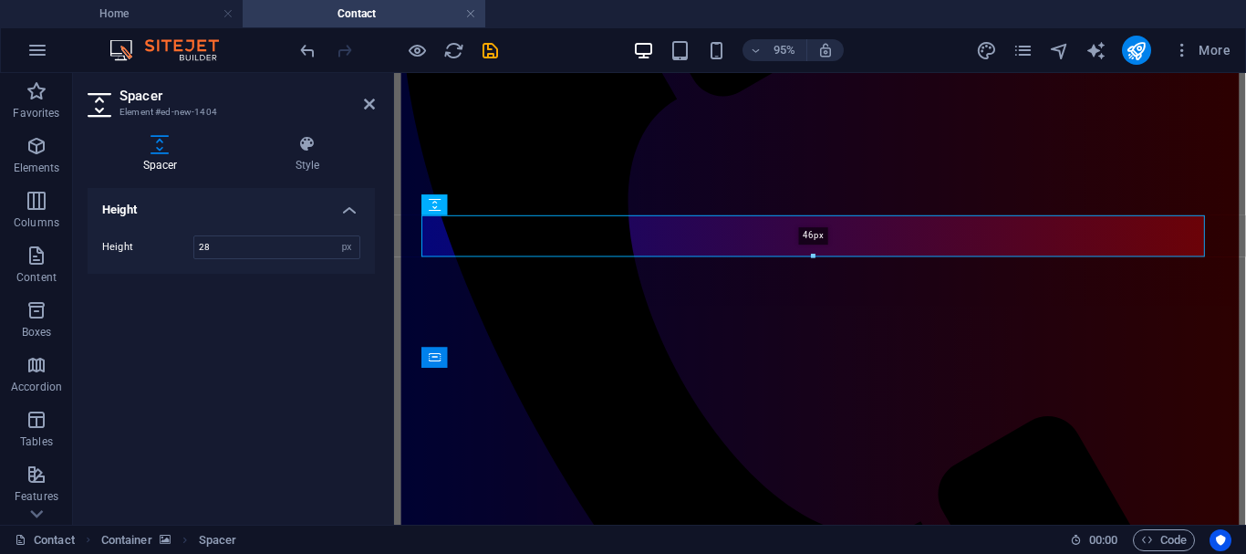
drag, startPoint x: 814, startPoint y: 239, endPoint x: 814, endPoint y: 255, distance: 15.5
click at [814, 255] on div at bounding box center [813, 257] width 782 height 6
type input "46"
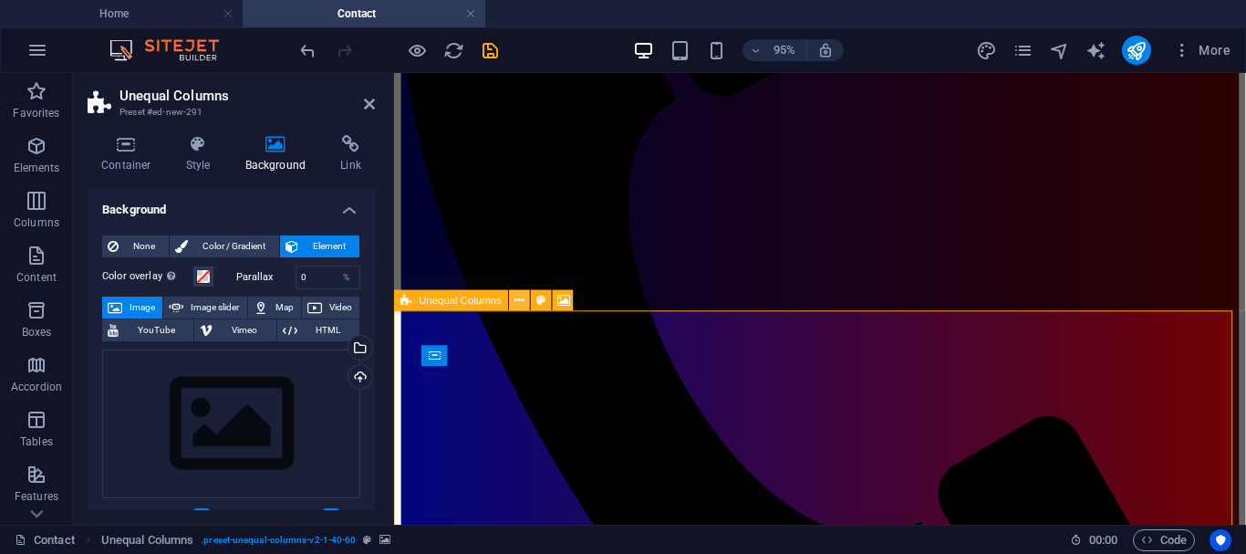
click at [519, 302] on icon at bounding box center [519, 300] width 9 height 18
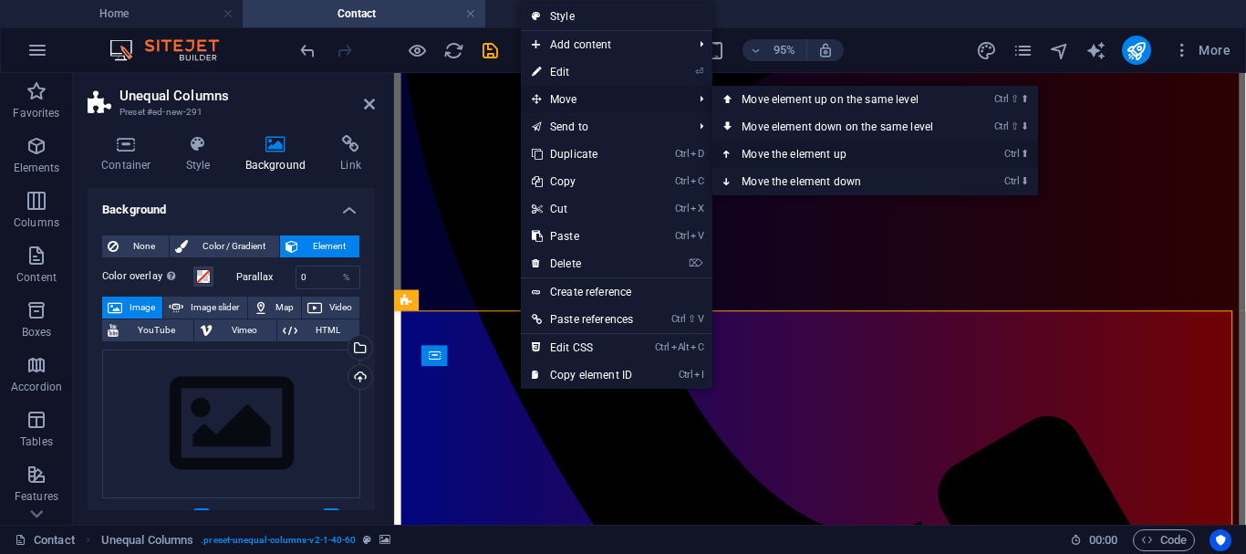
click at [733, 154] on icon at bounding box center [727, 153] width 9 height 27
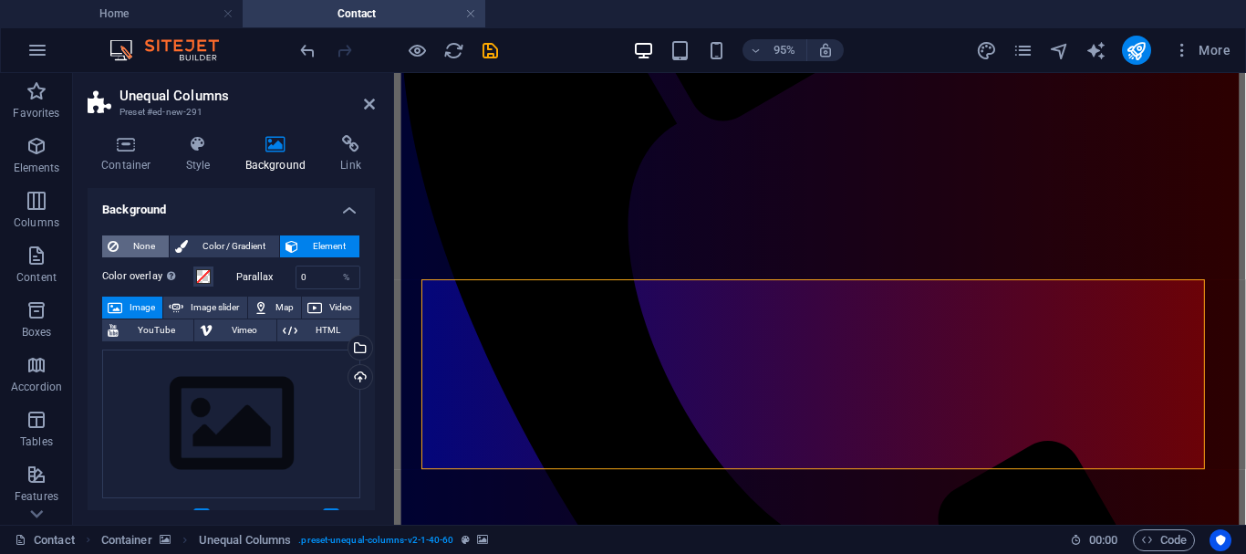
click at [151, 244] on span "None" at bounding box center [143, 246] width 39 height 22
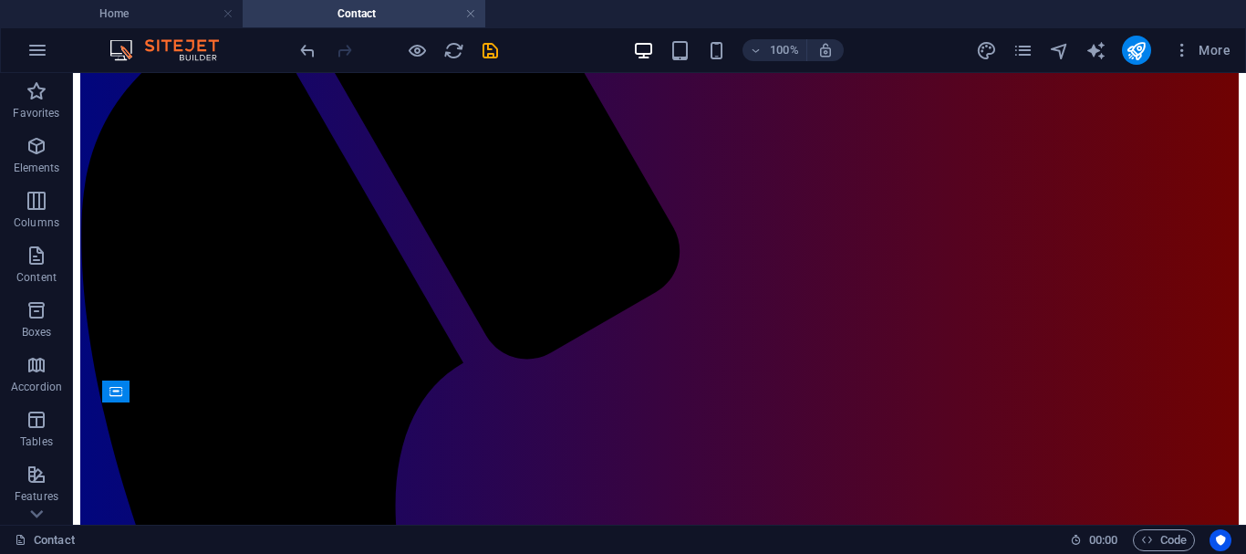
scroll to position [356, 0]
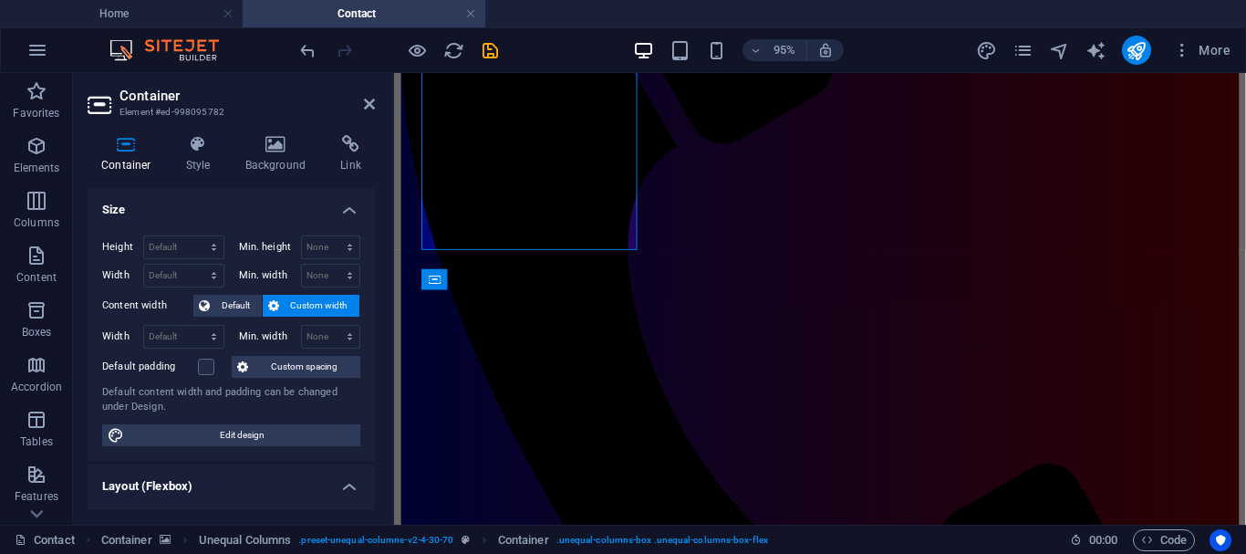
scroll to position [458, 0]
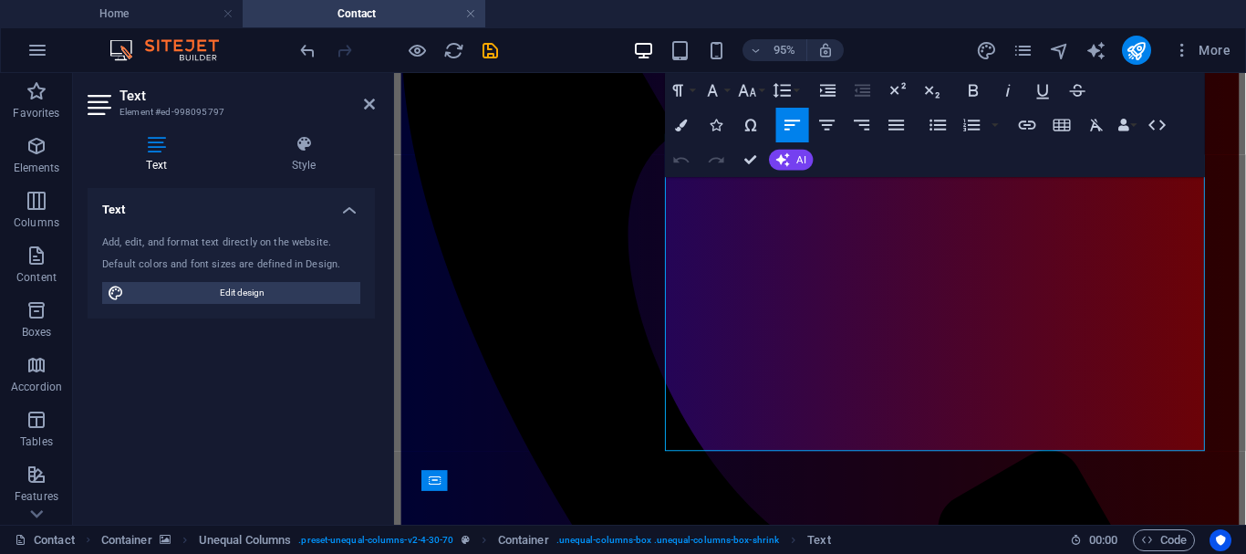
scroll to position [245, 0]
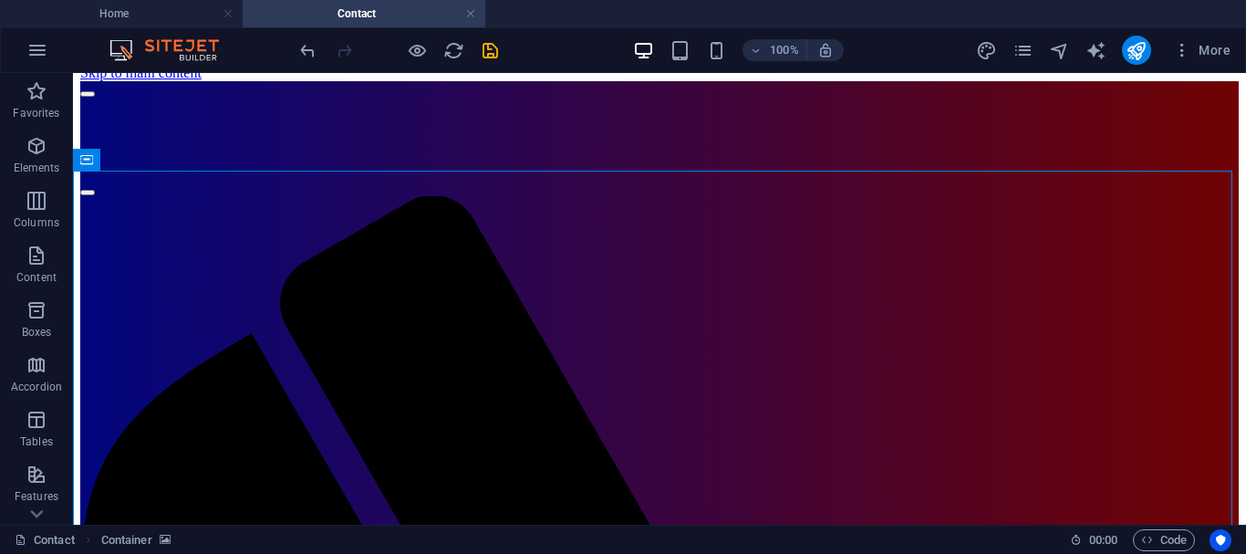
scroll to position [0, 0]
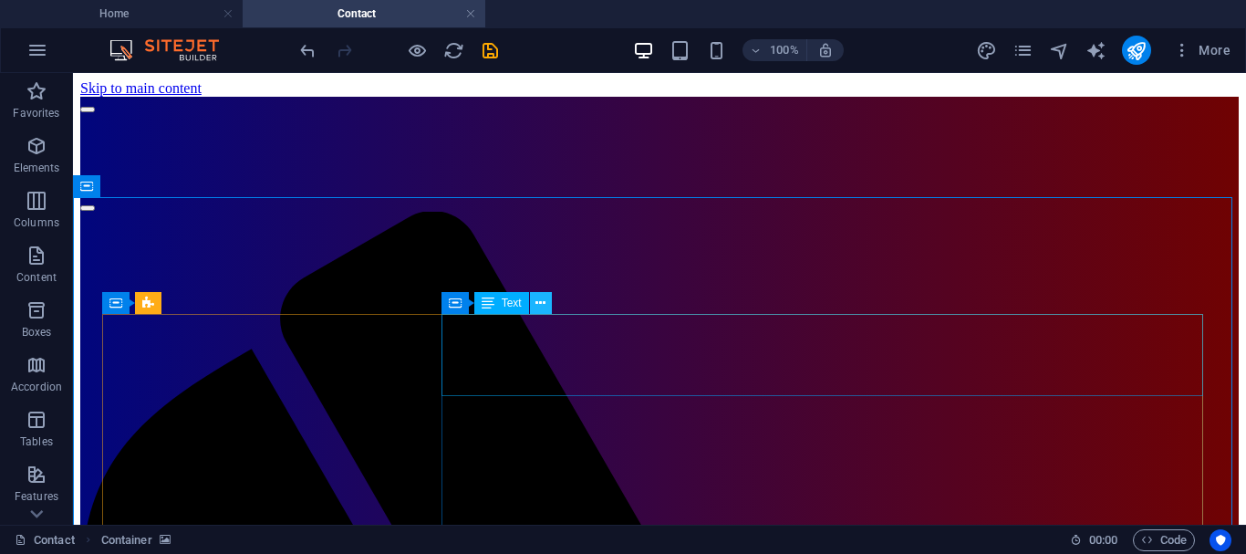
click at [539, 300] on icon at bounding box center [540, 303] width 10 height 19
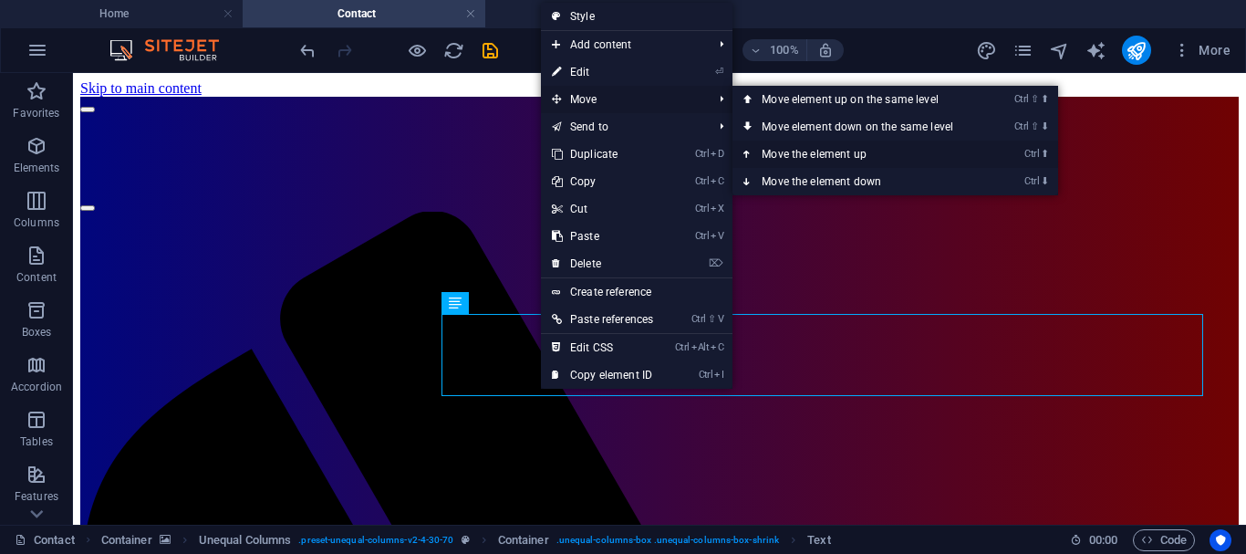
click at [753, 149] on icon at bounding box center [747, 153] width 9 height 27
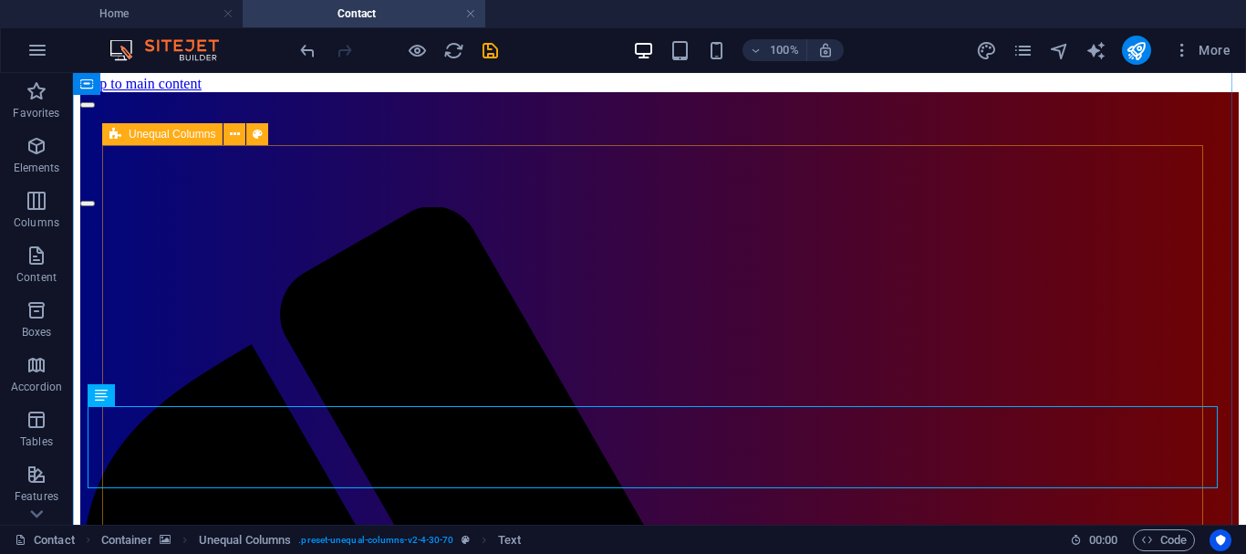
scroll to position [324, 0]
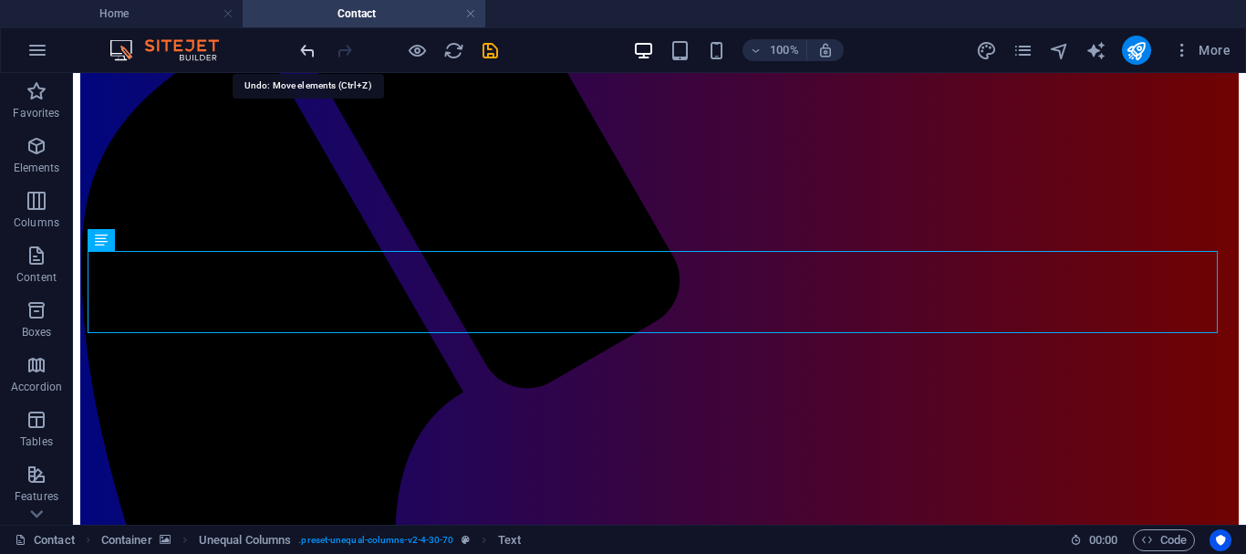
click at [301, 49] on icon "undo" at bounding box center [307, 50] width 21 height 21
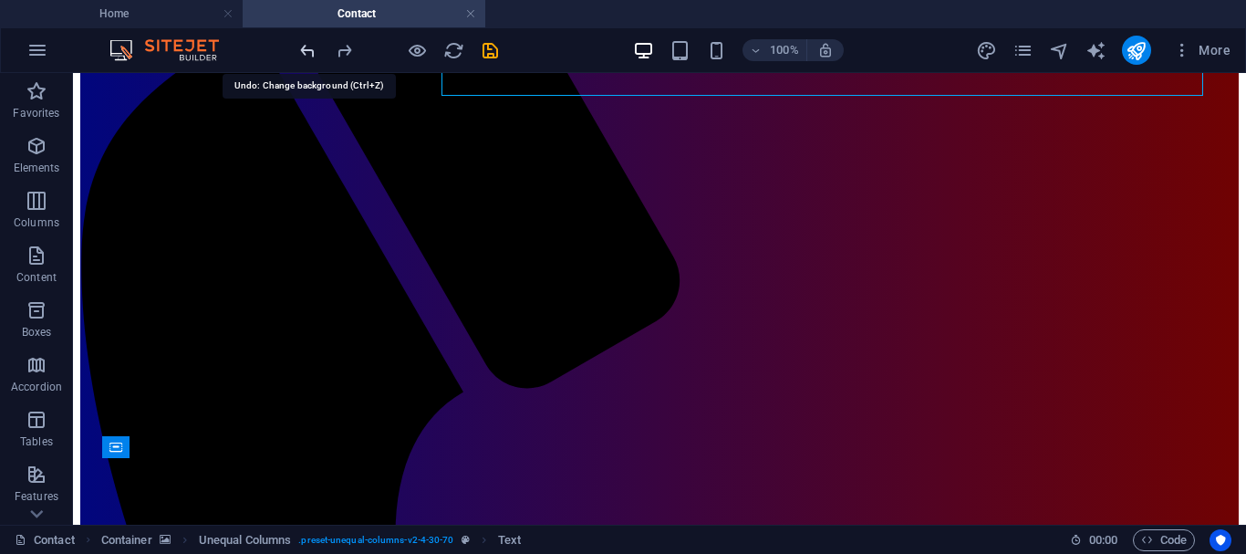
scroll to position [63, 0]
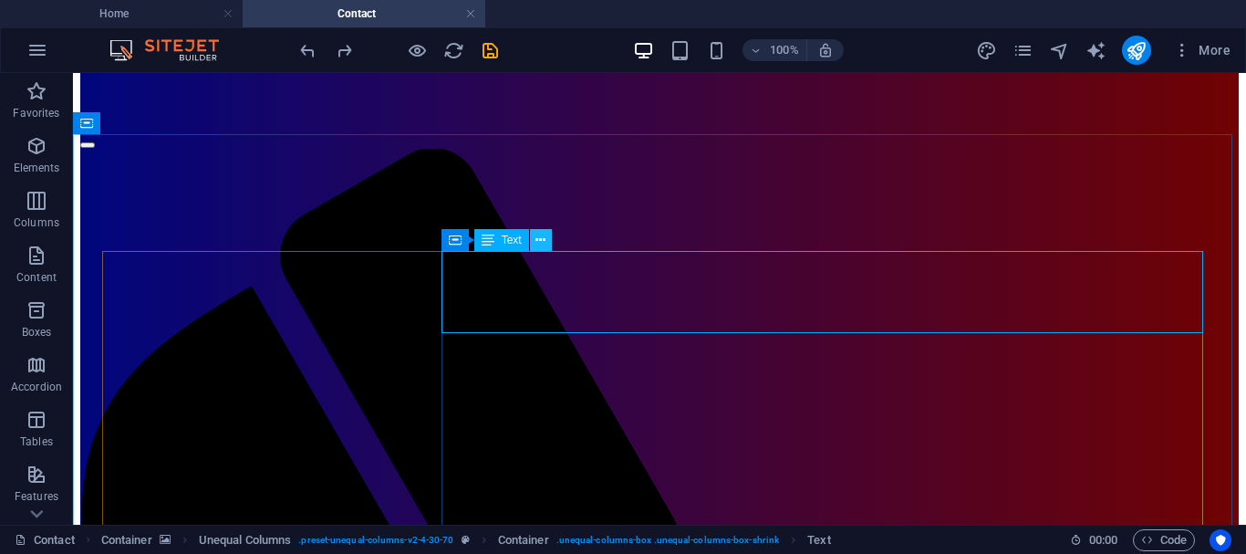
click at [539, 236] on icon at bounding box center [540, 240] width 10 height 19
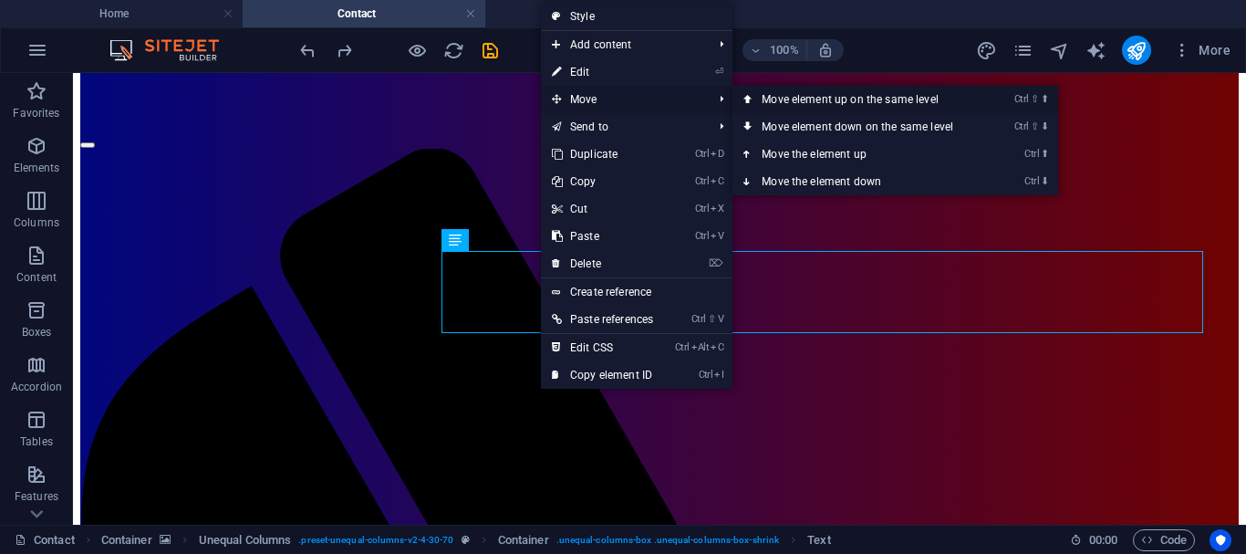
click at [749, 97] on icon at bounding box center [747, 99] width 9 height 27
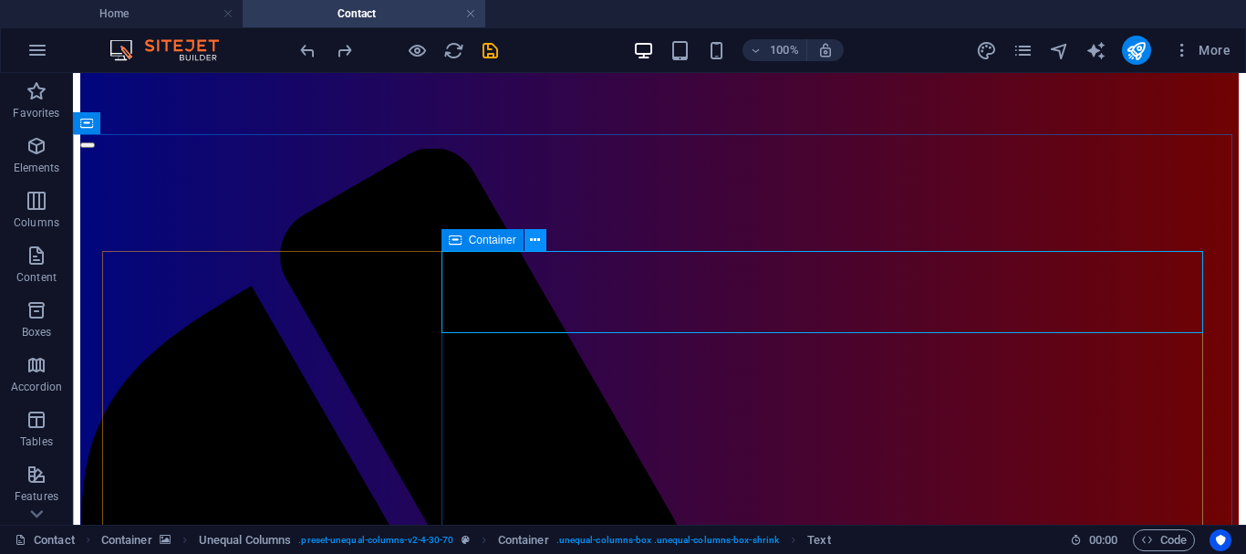
click at [535, 234] on icon at bounding box center [535, 240] width 10 height 19
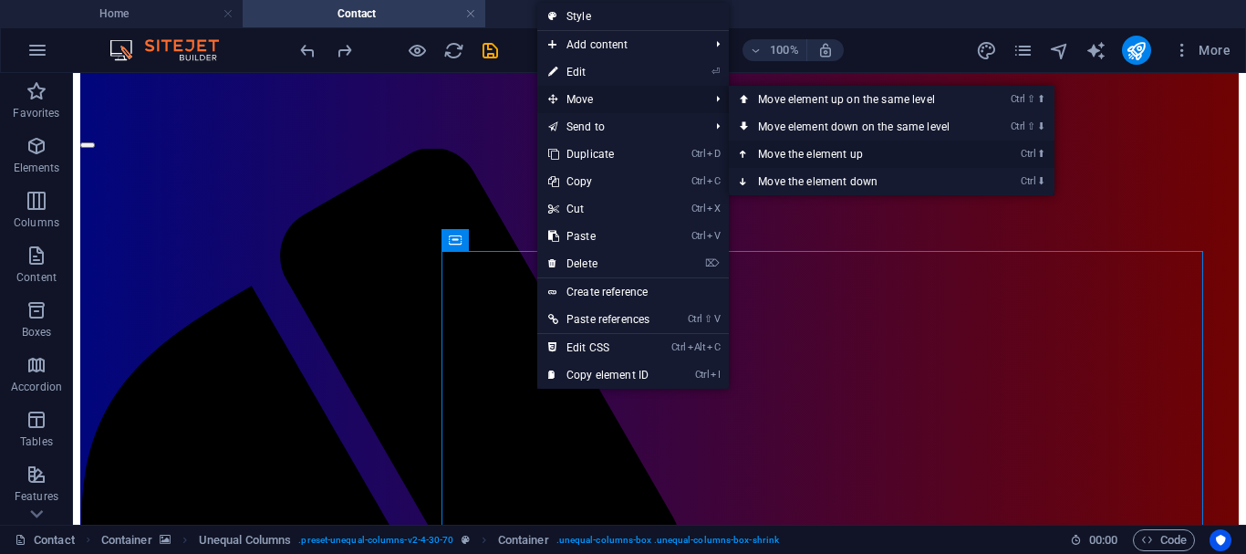
click at [748, 152] on icon at bounding box center [744, 153] width 9 height 27
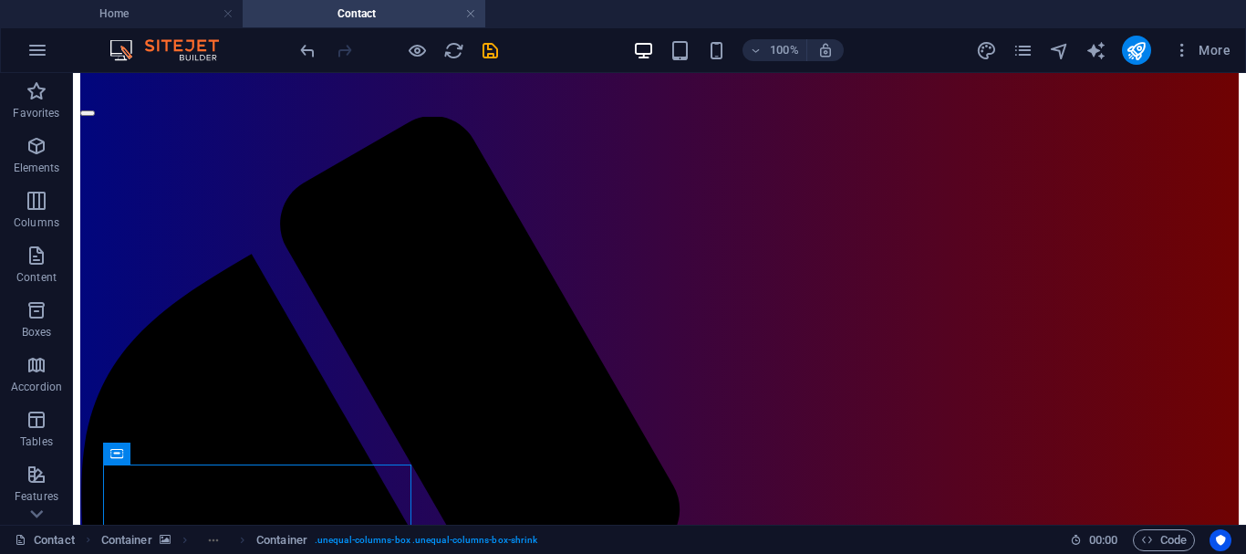
scroll to position [0, 0]
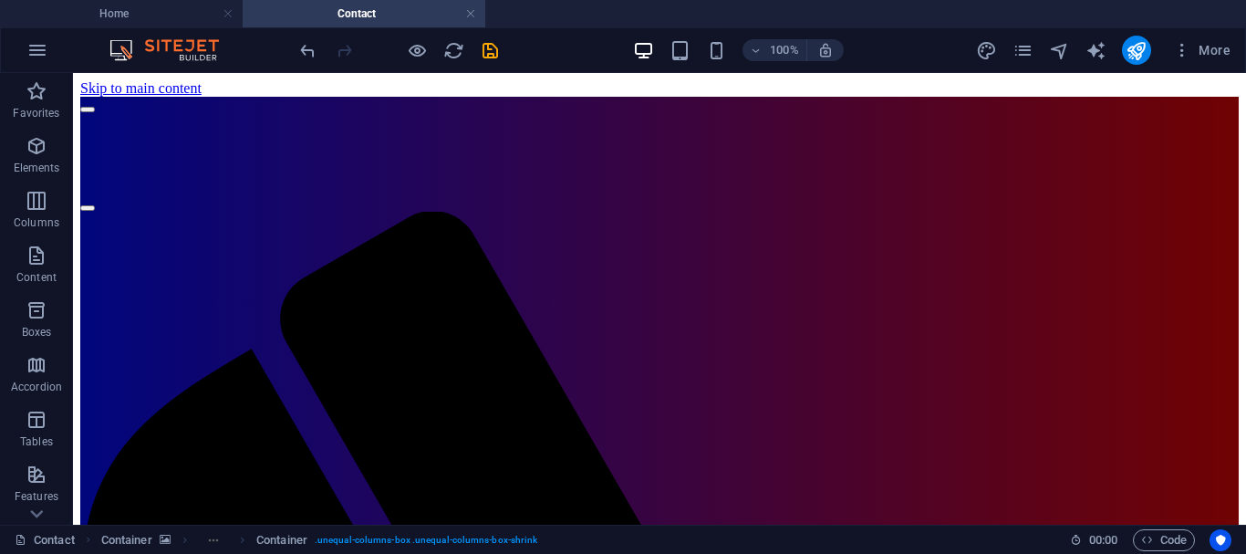
drag, startPoint x: 1239, startPoint y: 132, endPoint x: 1299, endPoint y: 123, distance: 60.9
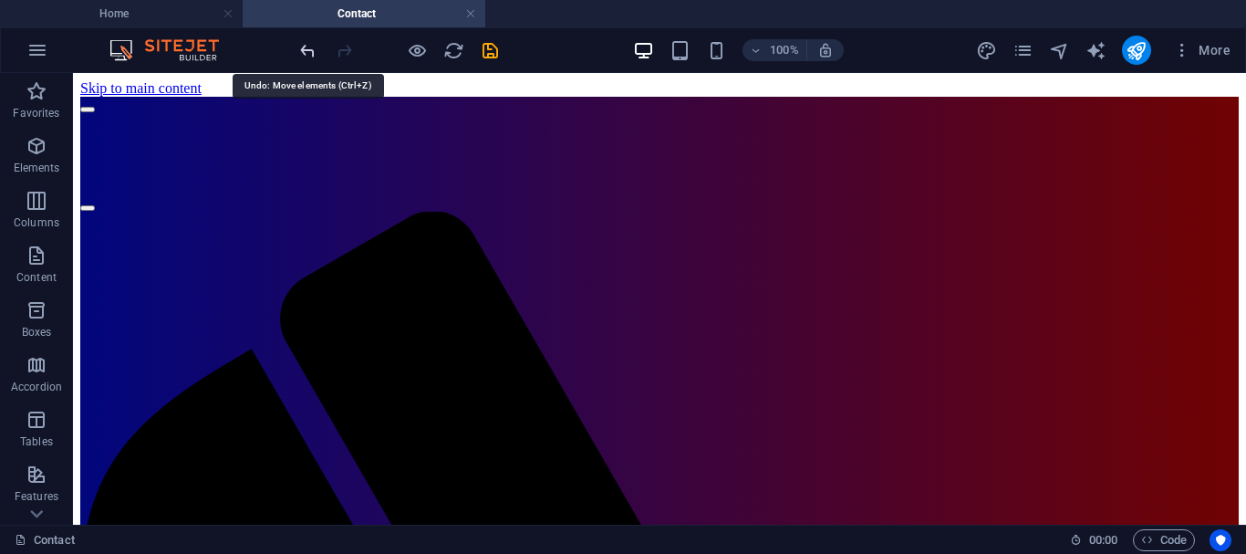
click at [304, 52] on icon "undo" at bounding box center [307, 50] width 21 height 21
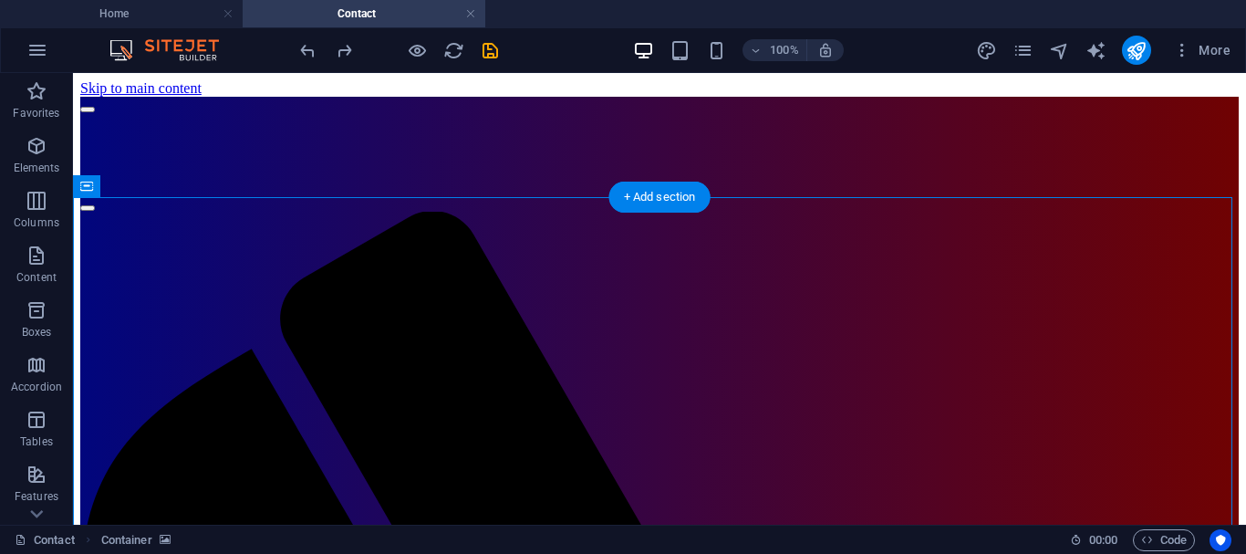
drag, startPoint x: 587, startPoint y: 379, endPoint x: 610, endPoint y: 359, distance: 29.8
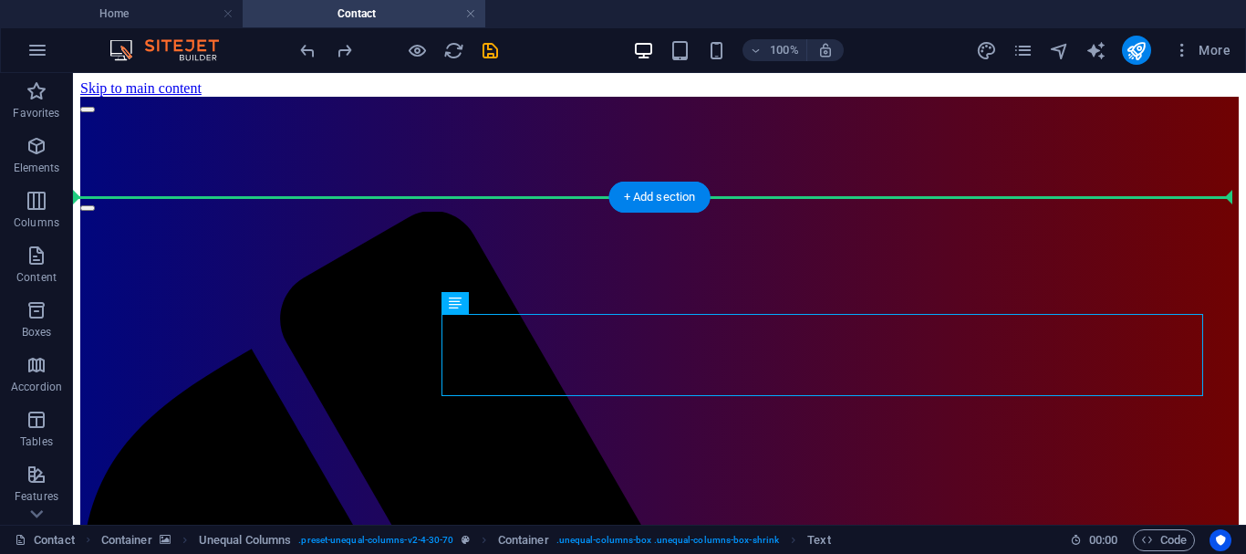
drag, startPoint x: 567, startPoint y: 376, endPoint x: 442, endPoint y: 237, distance: 186.7
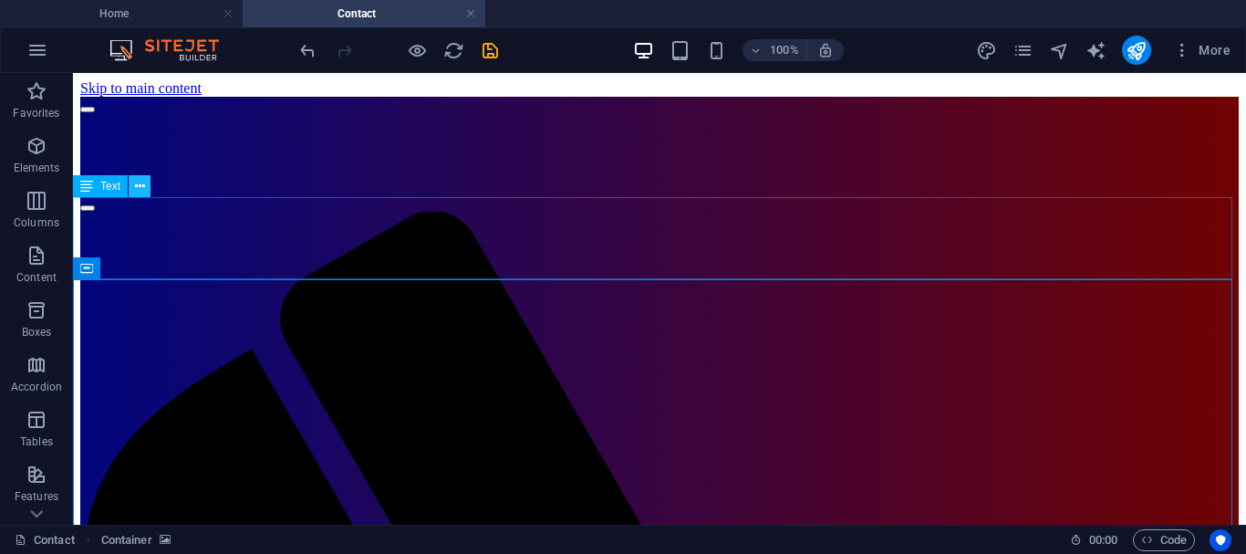
click at [139, 186] on icon at bounding box center [140, 186] width 10 height 19
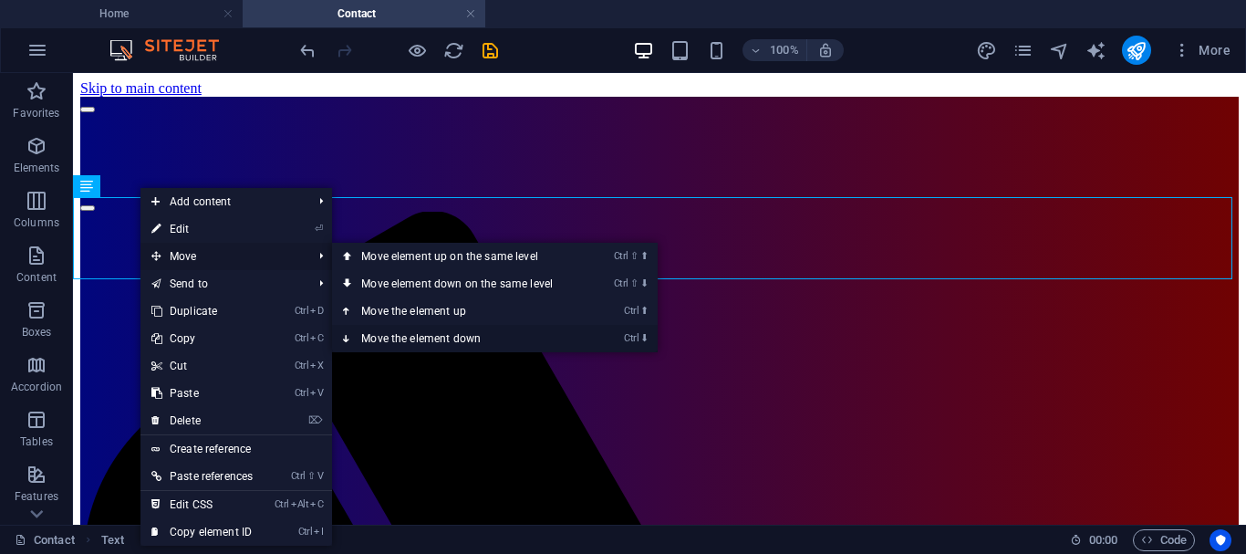
click at [348, 337] on icon at bounding box center [347, 338] width 9 height 27
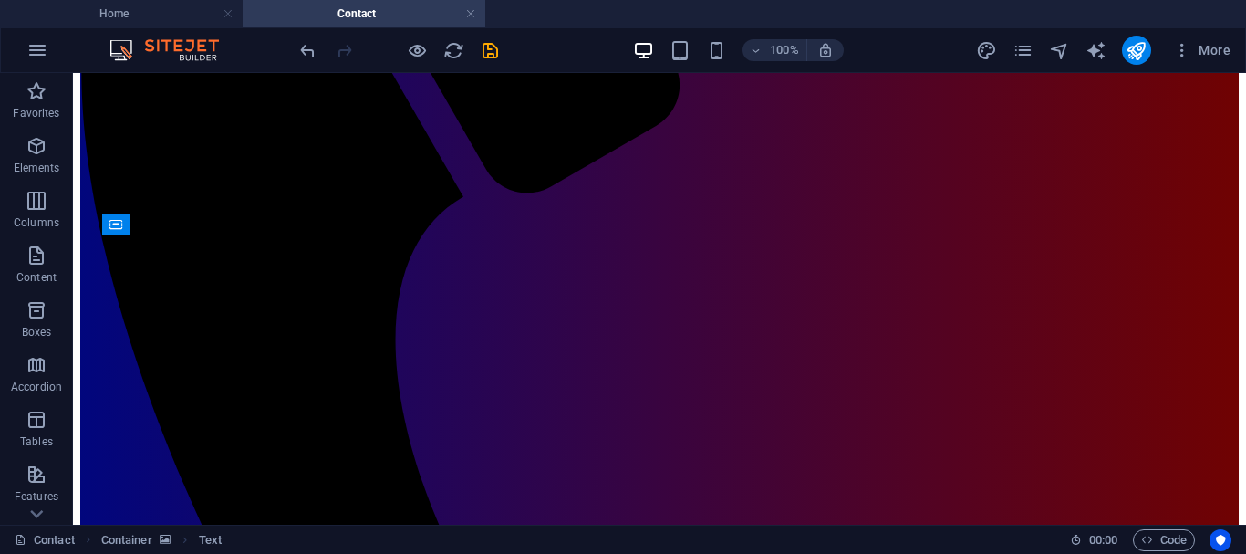
scroll to position [543, 0]
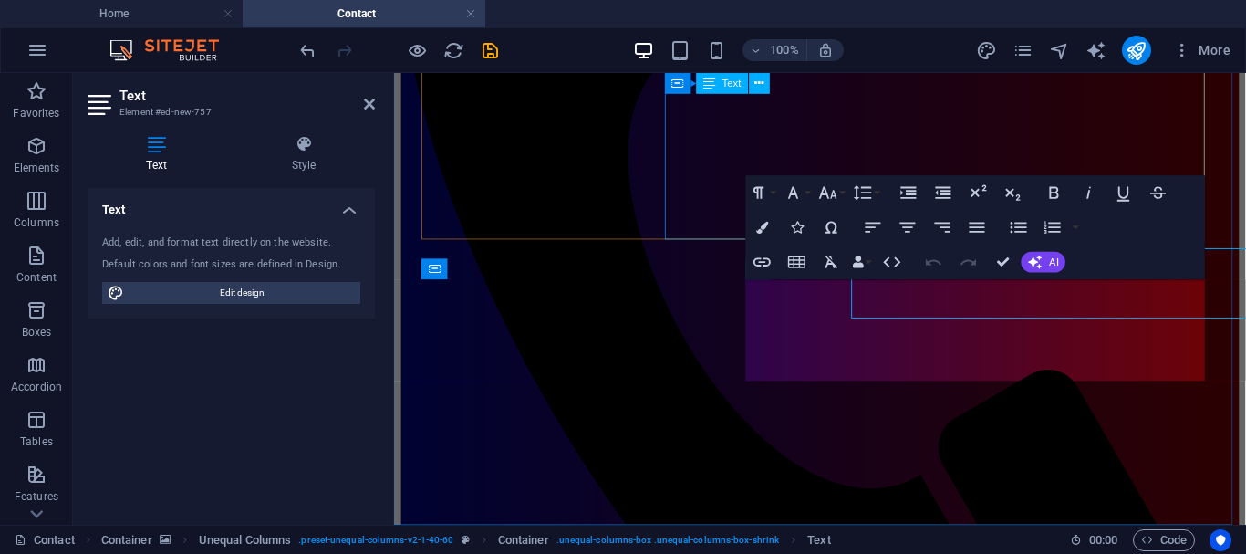
scroll to position [468, 0]
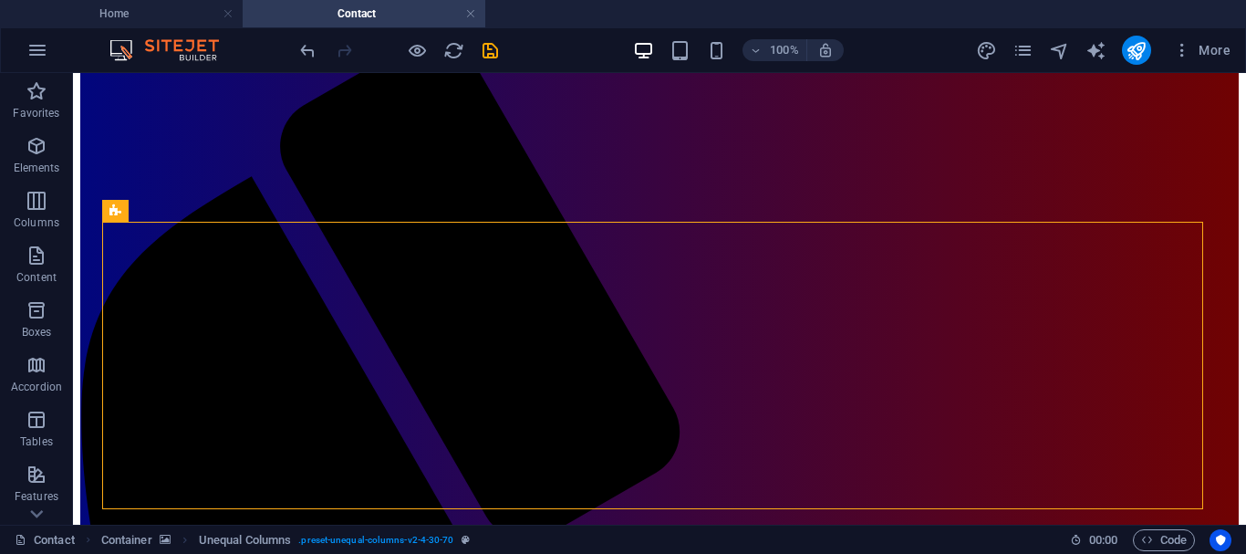
scroll to position [254, 0]
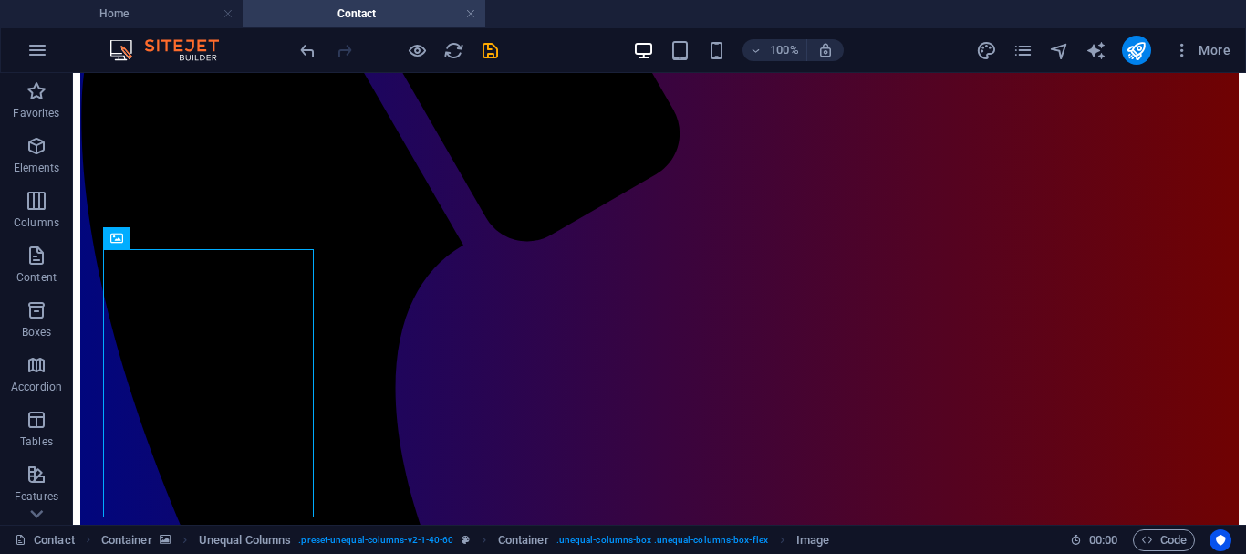
scroll to position [477, 0]
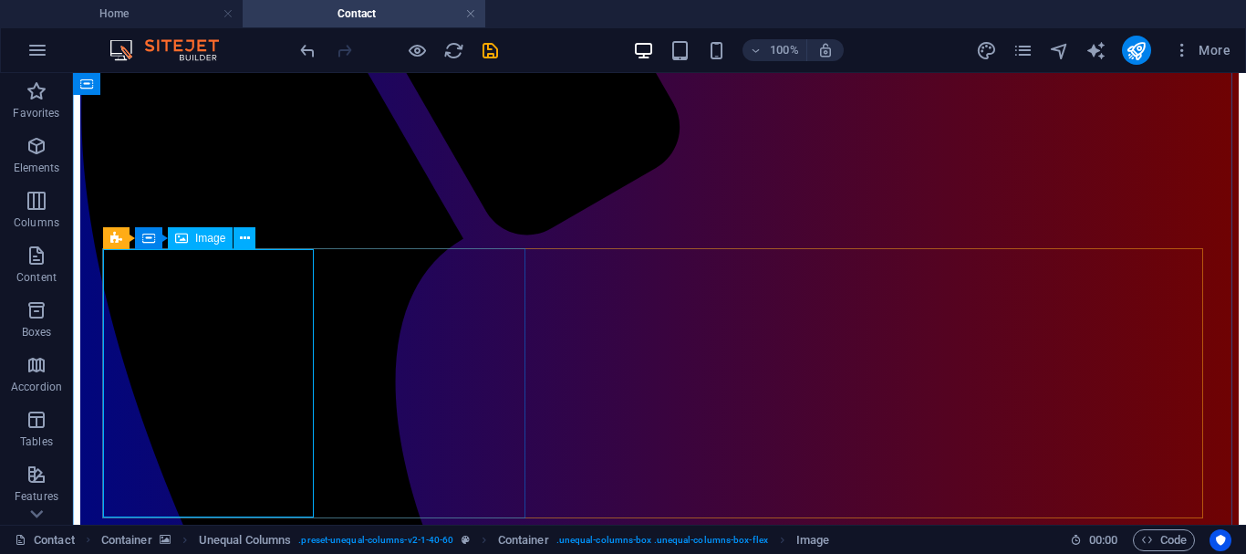
select select "%"
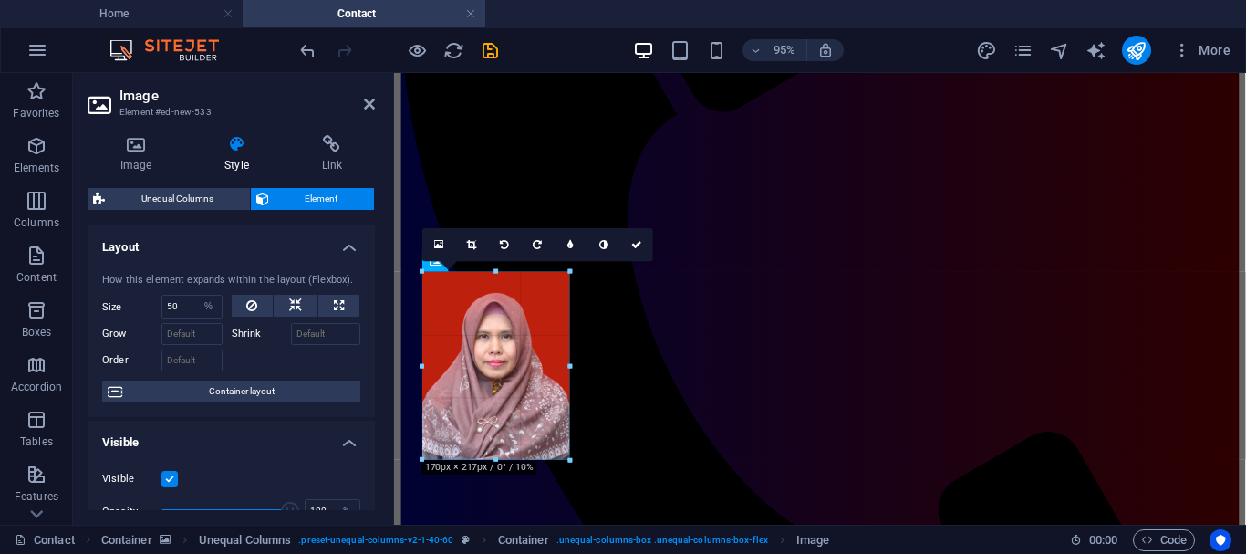
scroll to position [460, 0]
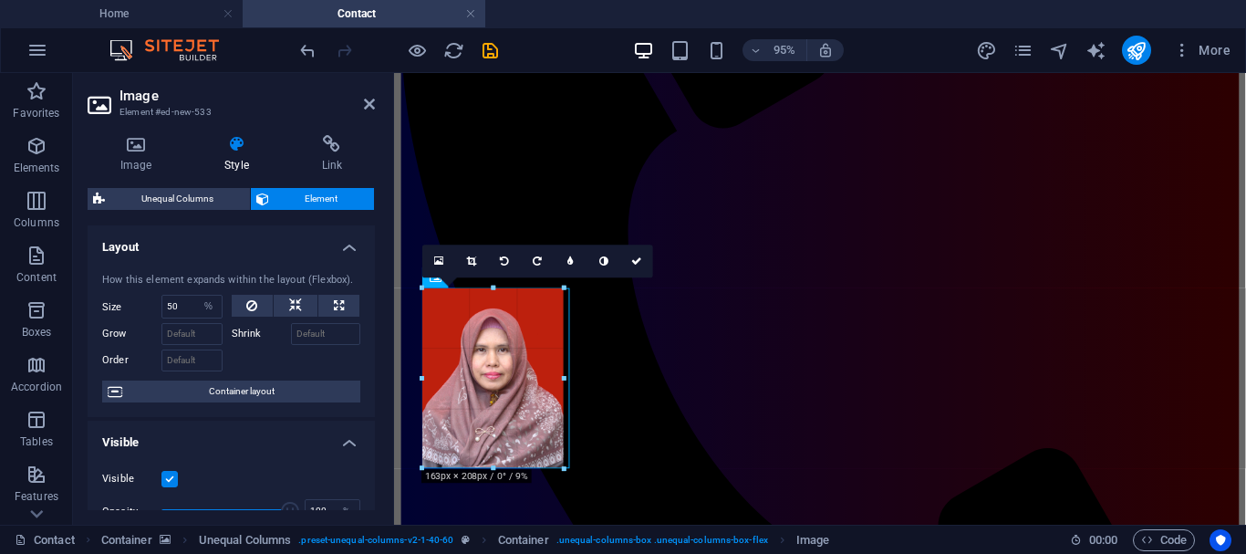
drag, startPoint x: 569, startPoint y: 459, endPoint x: 560, endPoint y: 449, distance: 13.6
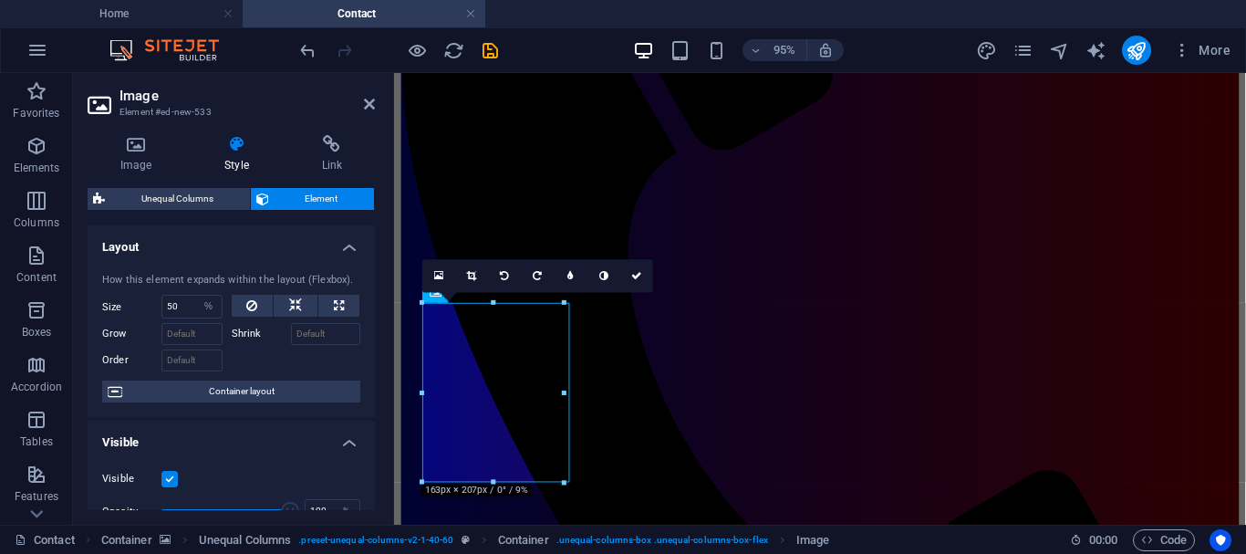
scroll to position [445, 0]
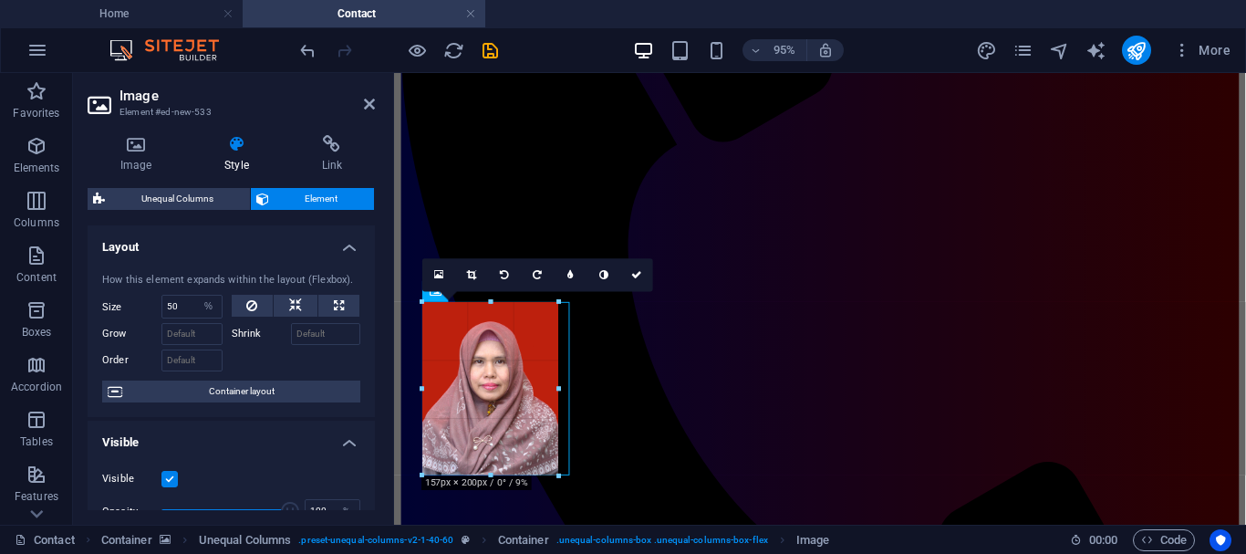
drag, startPoint x: 565, startPoint y: 480, endPoint x: 555, endPoint y: 472, distance: 13.0
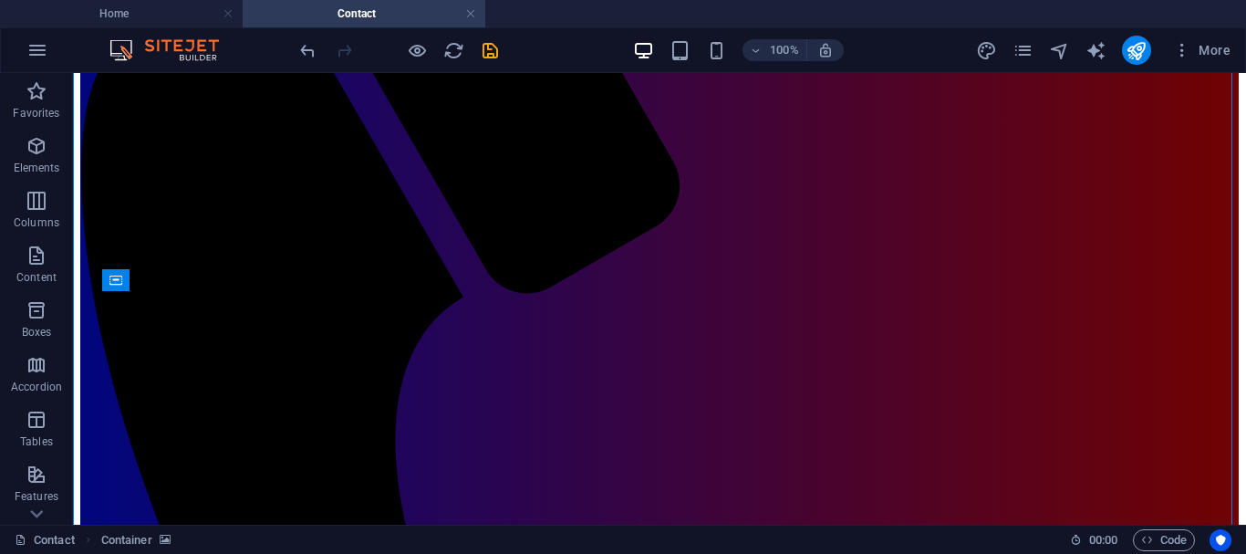
scroll to position [457, 0]
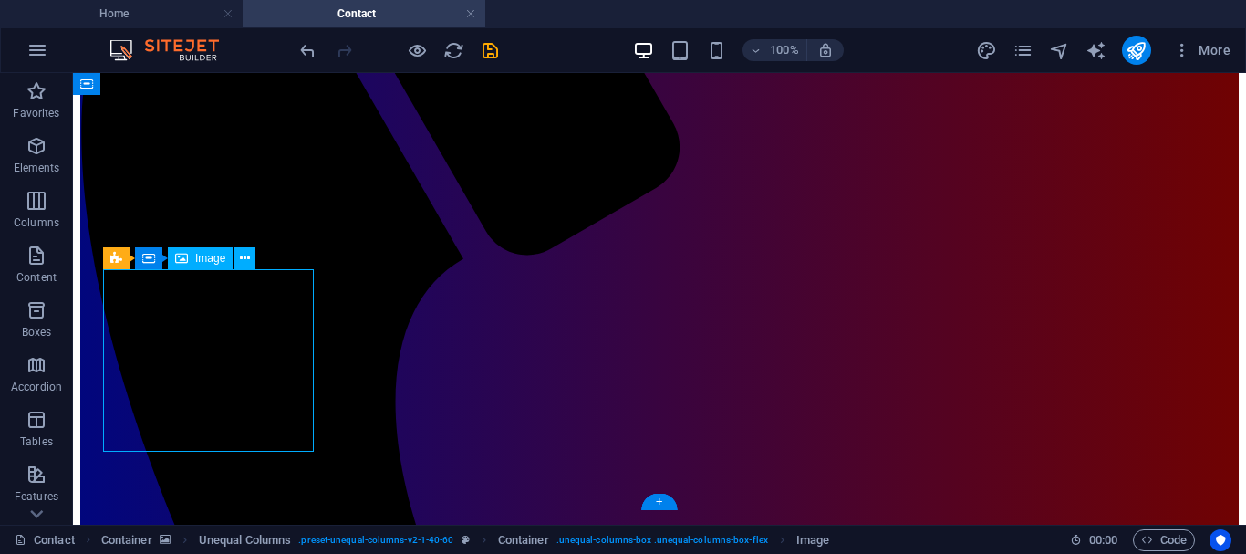
select select "%"
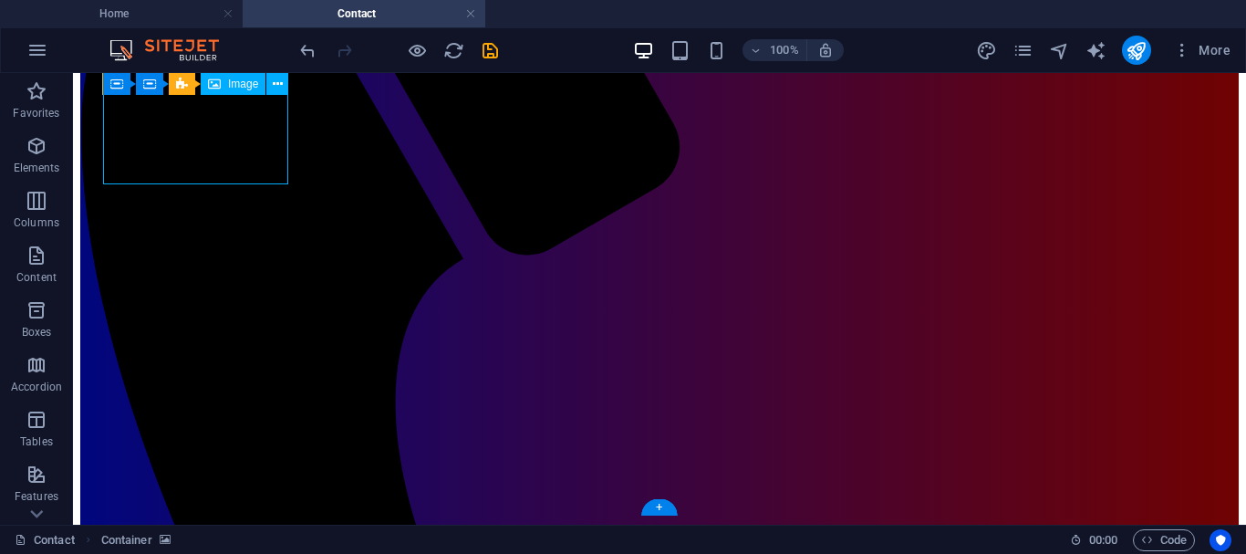
select select "%"
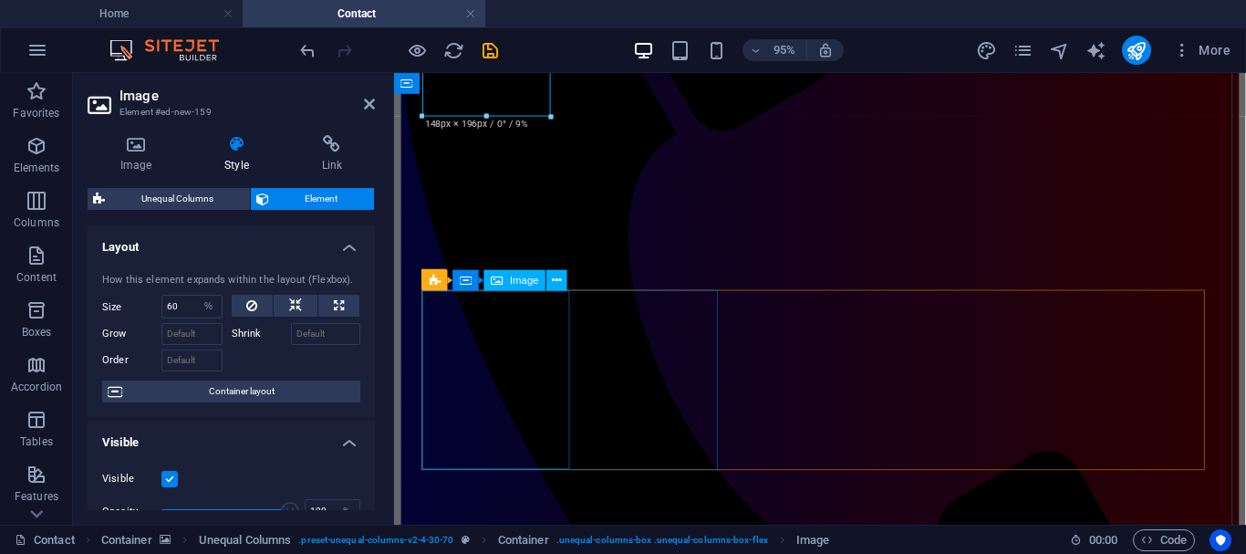
select select "%"
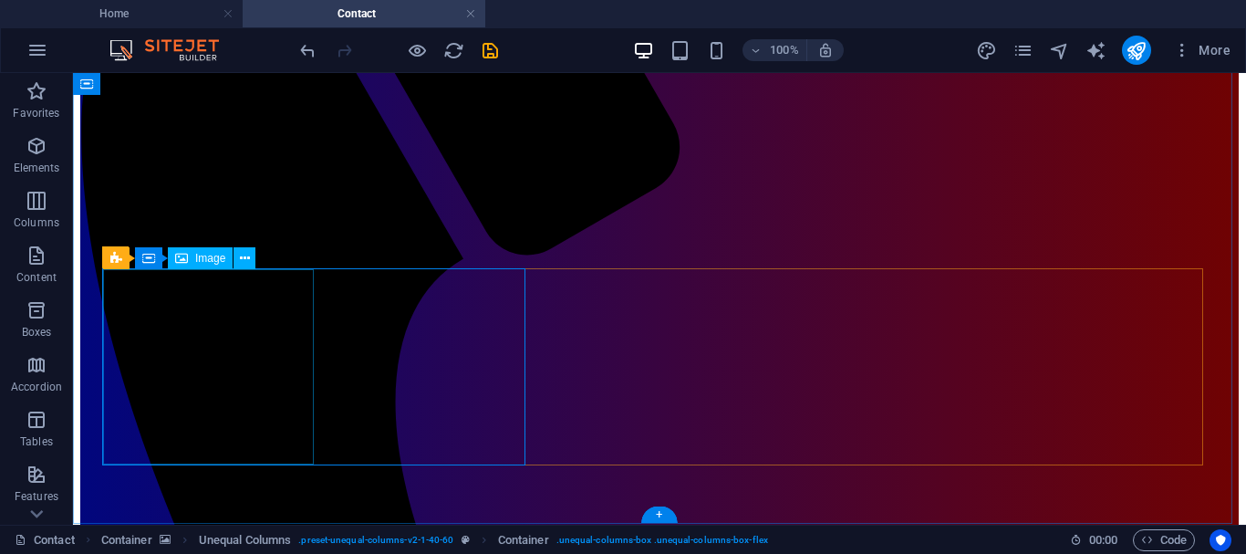
select select "%"
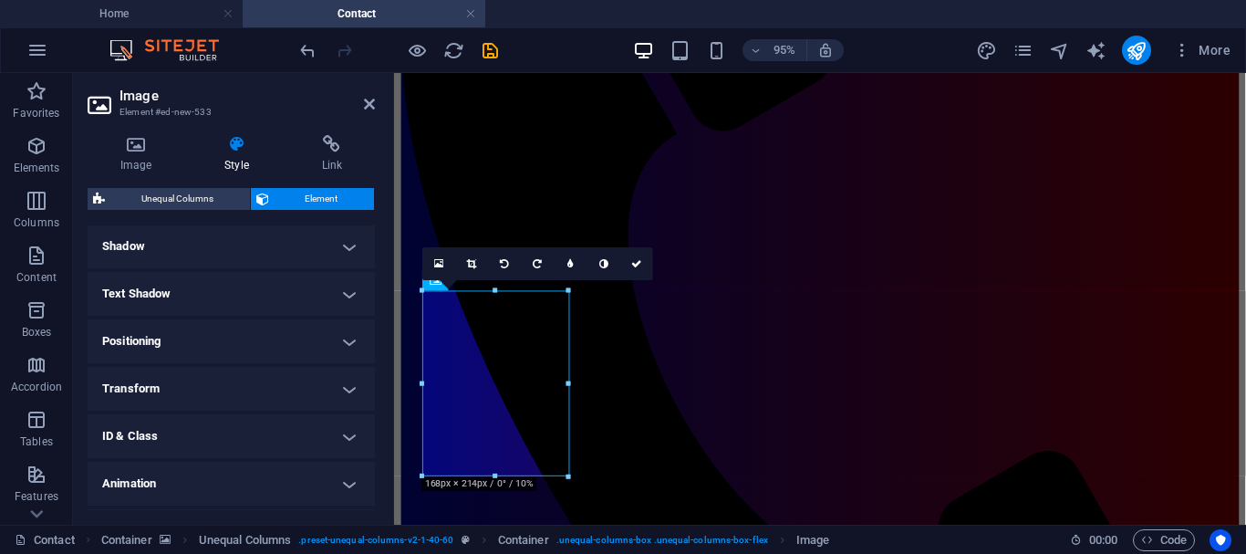
scroll to position [444, 0]
click at [348, 333] on h4 "Positioning" at bounding box center [231, 340] width 287 height 44
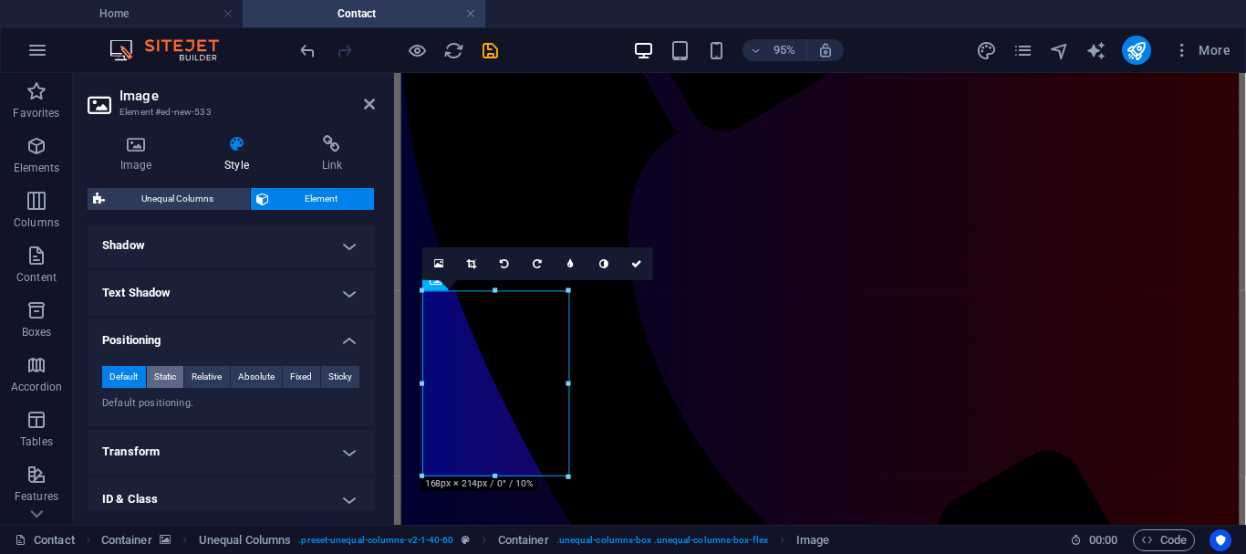
click at [157, 379] on span "Static" at bounding box center [165, 377] width 22 height 22
click at [250, 379] on span "Absolute" at bounding box center [256, 377] width 36 height 22
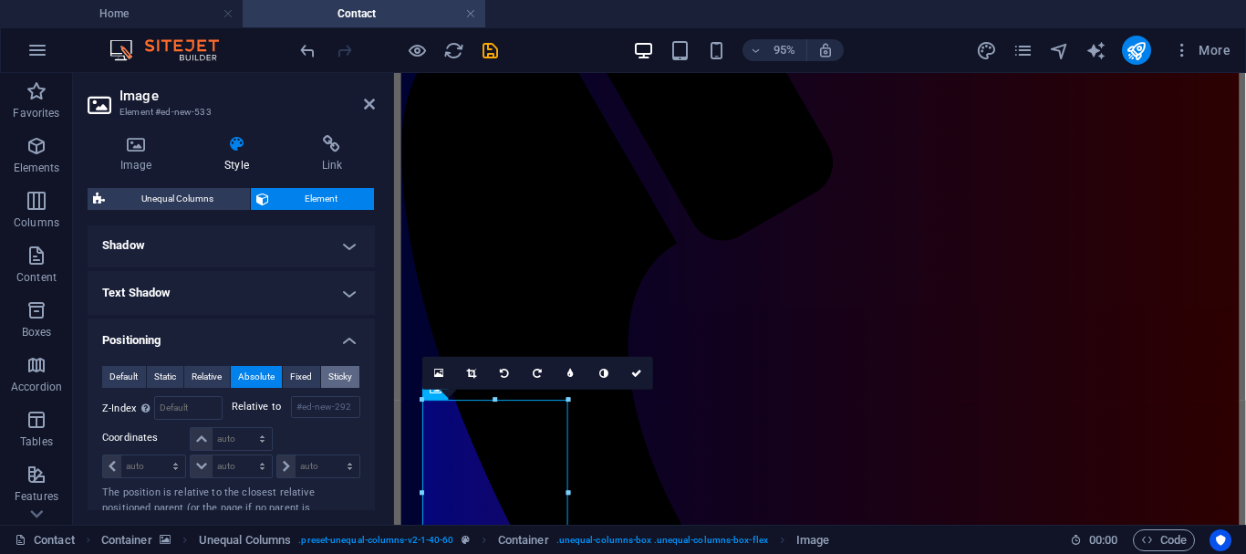
click at [338, 373] on span "Sticky" at bounding box center [340, 377] width 24 height 22
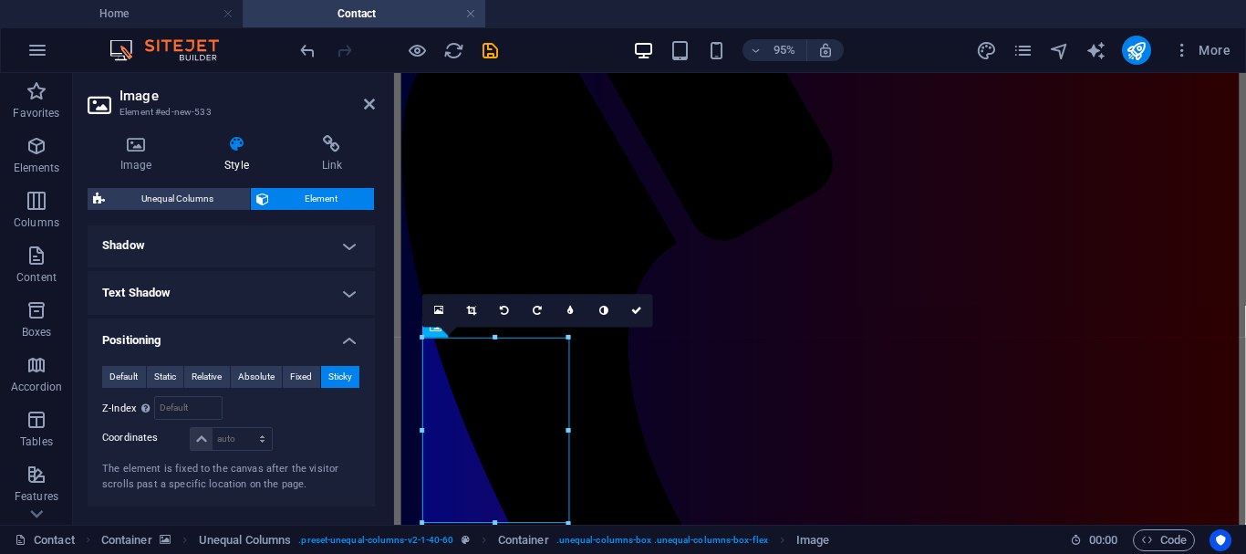
scroll to position [479, 0]
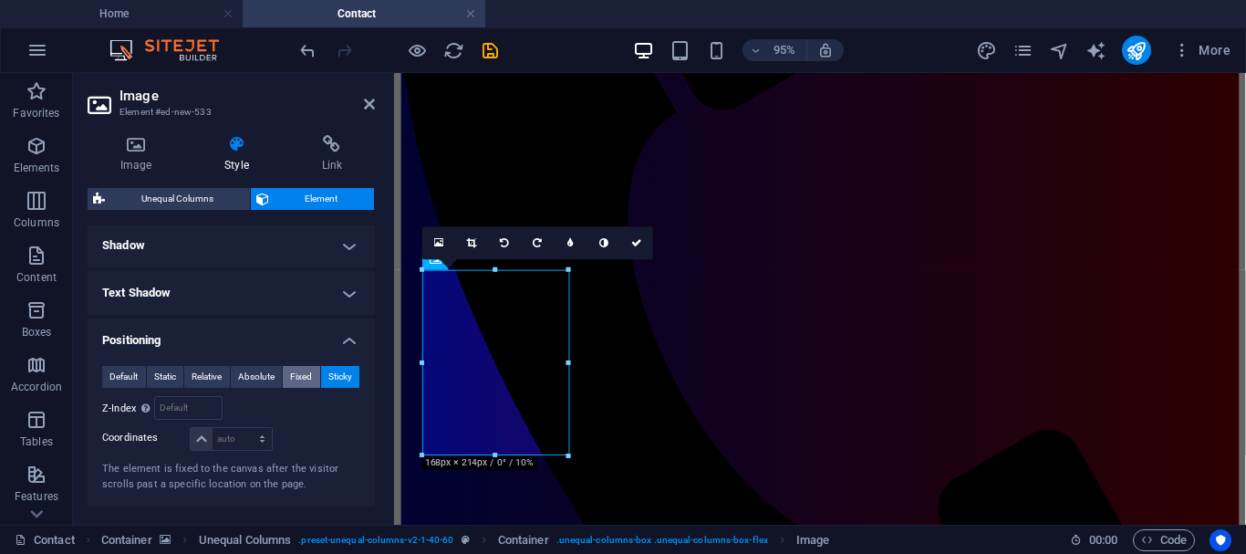
click at [302, 373] on span "Fixed" at bounding box center [301, 377] width 22 height 22
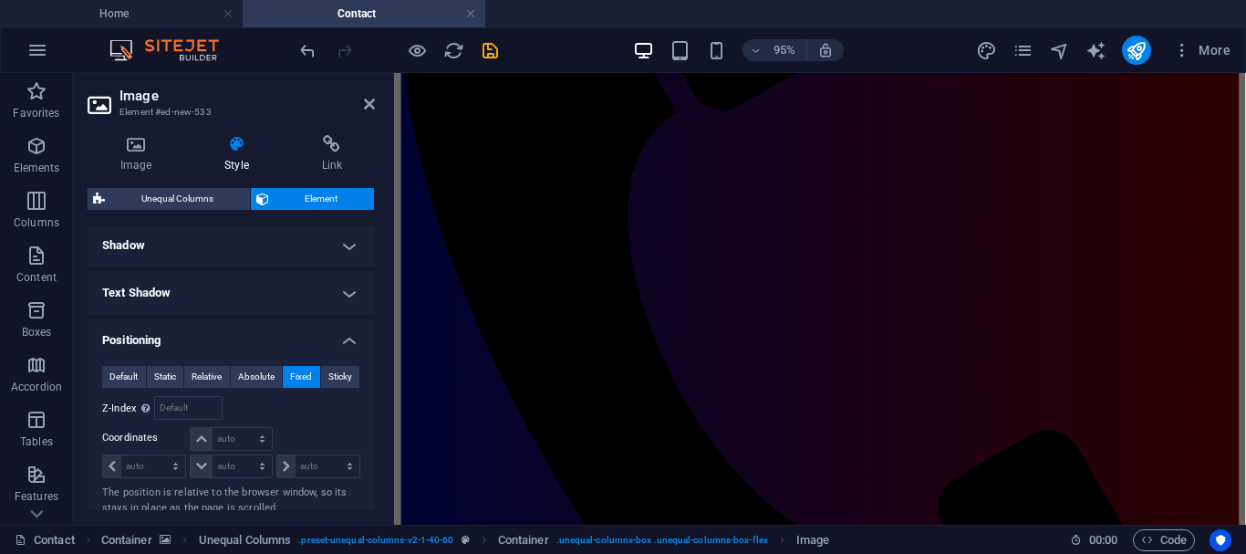
scroll to position [342, 0]
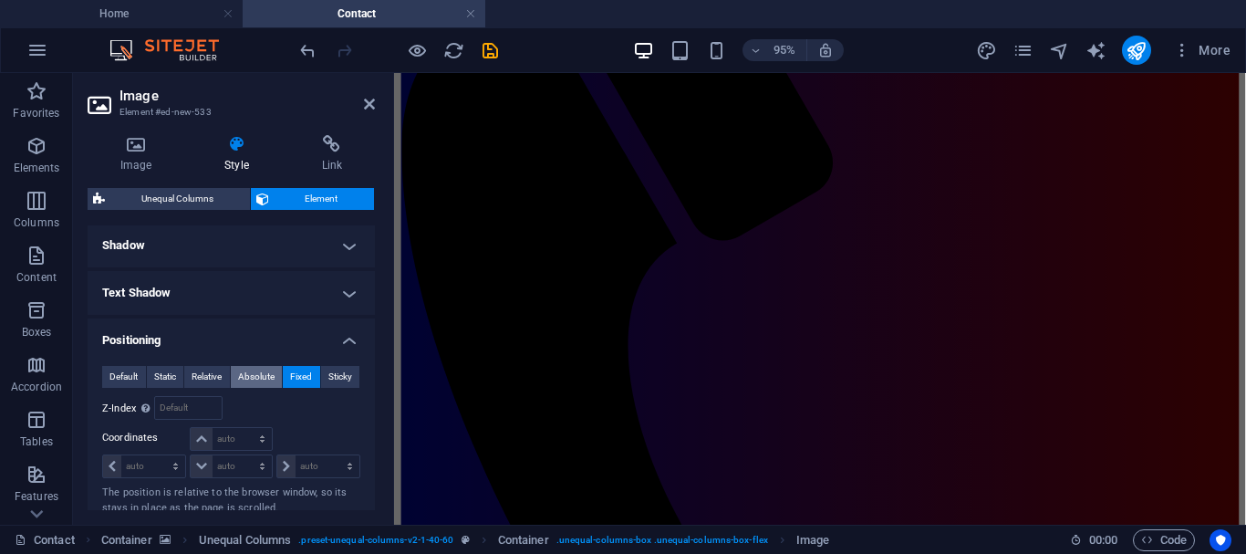
click at [268, 375] on span "Absolute" at bounding box center [256, 377] width 36 height 22
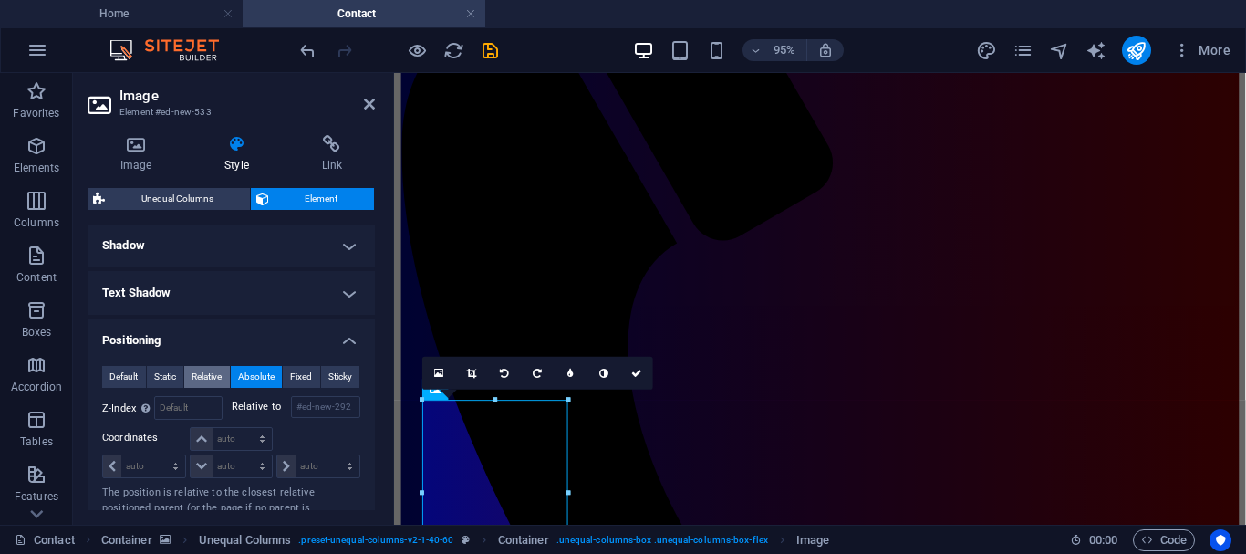
click at [214, 377] on span "Relative" at bounding box center [207, 377] width 30 height 22
click at [159, 377] on span "Static" at bounding box center [165, 377] width 22 height 22
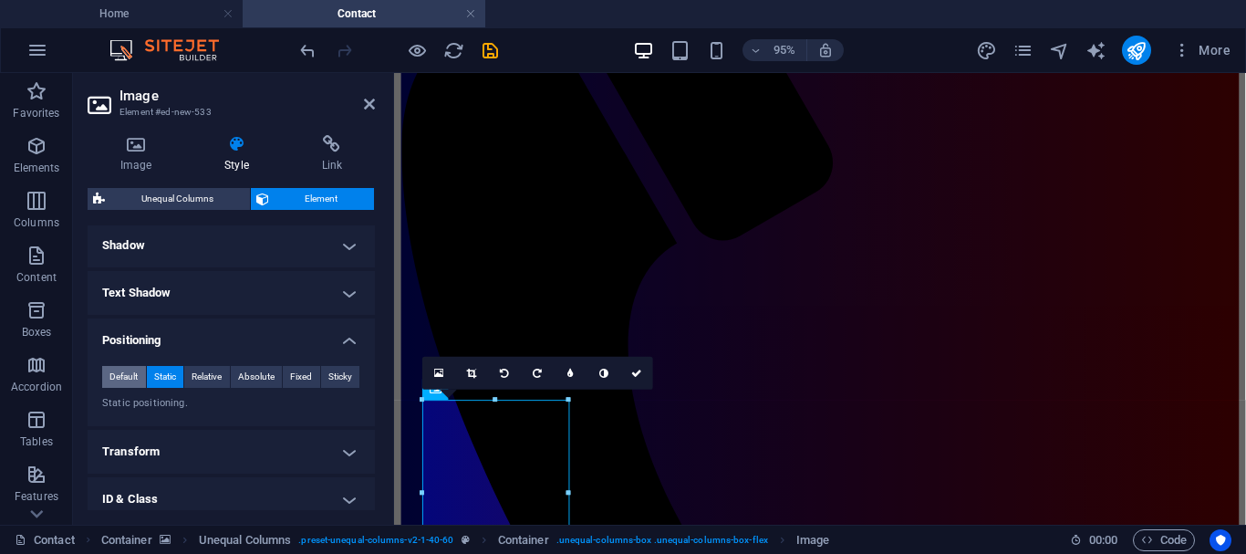
click at [139, 378] on button "Default" at bounding box center [124, 377] width 44 height 22
click at [204, 373] on span "Relative" at bounding box center [207, 377] width 30 height 22
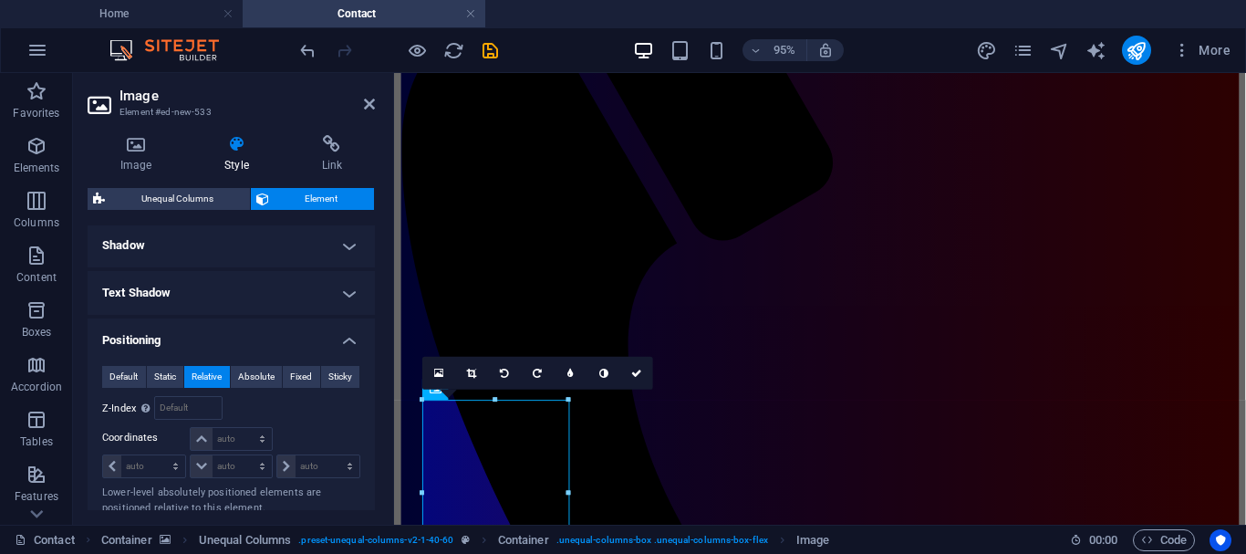
scroll to position [479, 0]
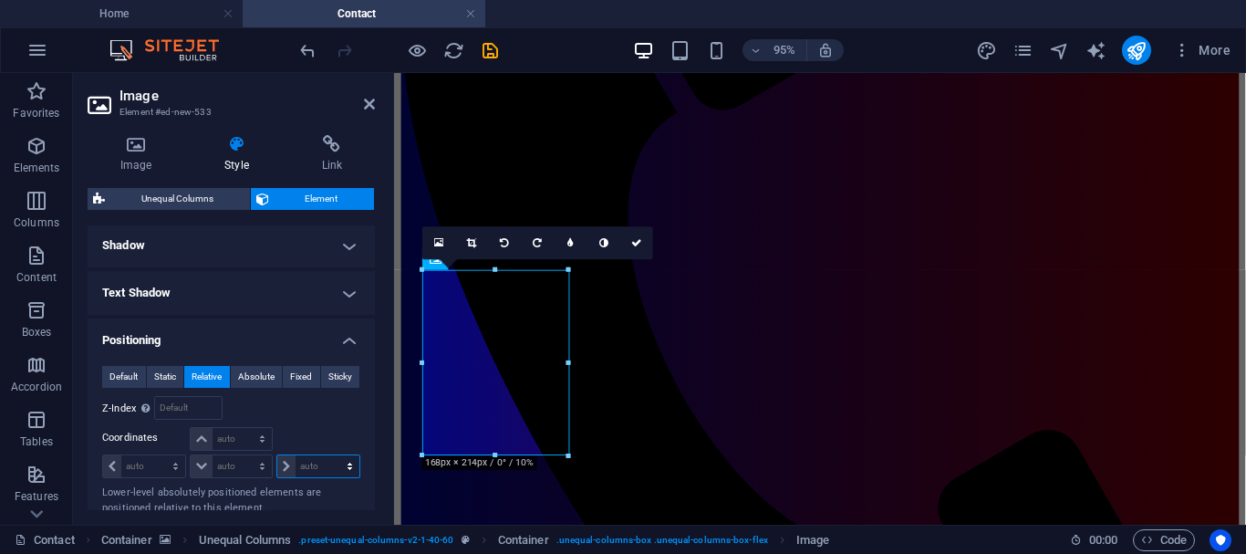
click at [286, 464] on select "auto px rem % em" at bounding box center [318, 466] width 82 height 22
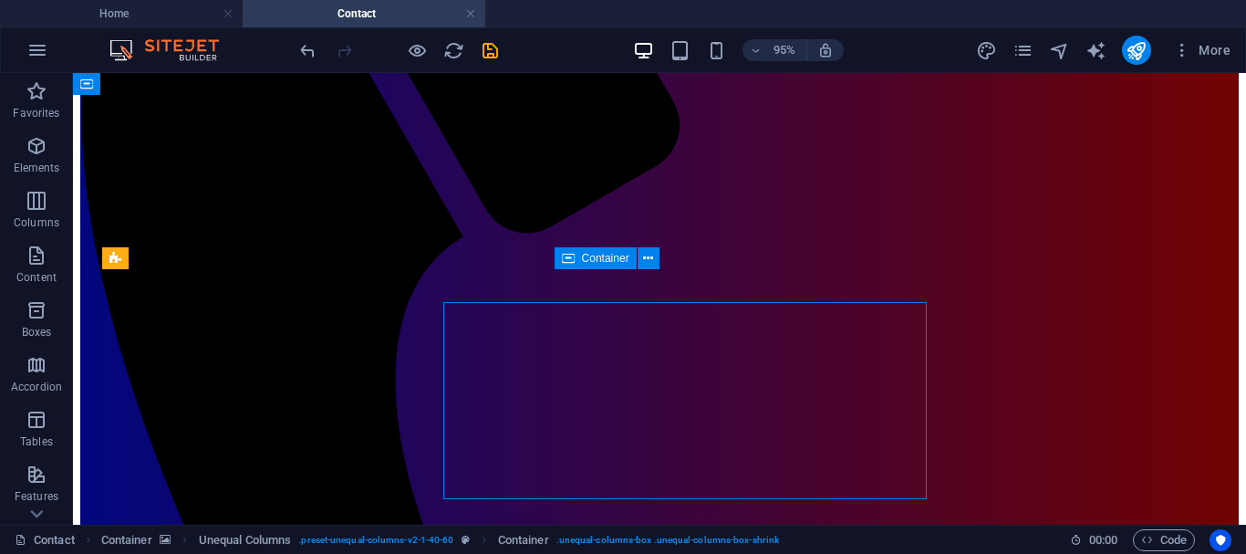
scroll to position [456, 0]
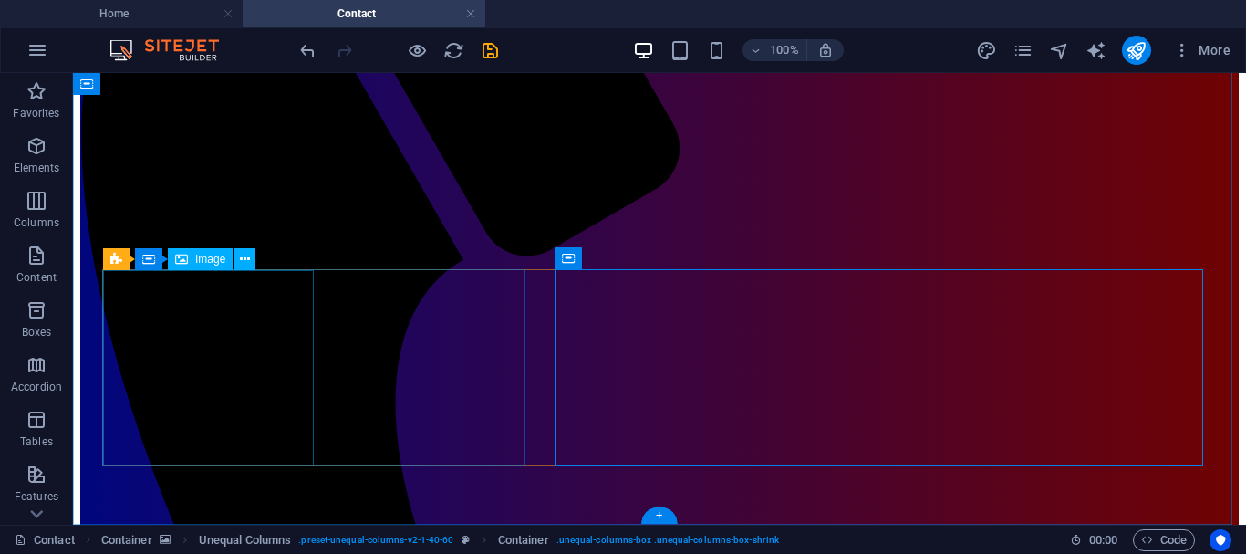
select select "%"
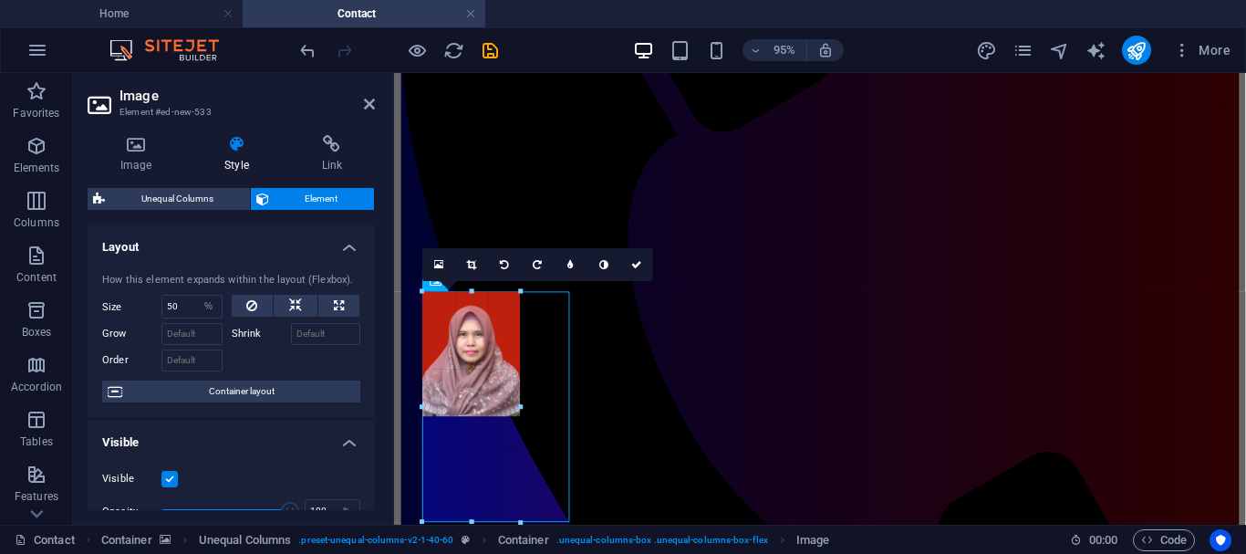
drag, startPoint x: 568, startPoint y: 477, endPoint x: 514, endPoint y: 442, distance: 64.8
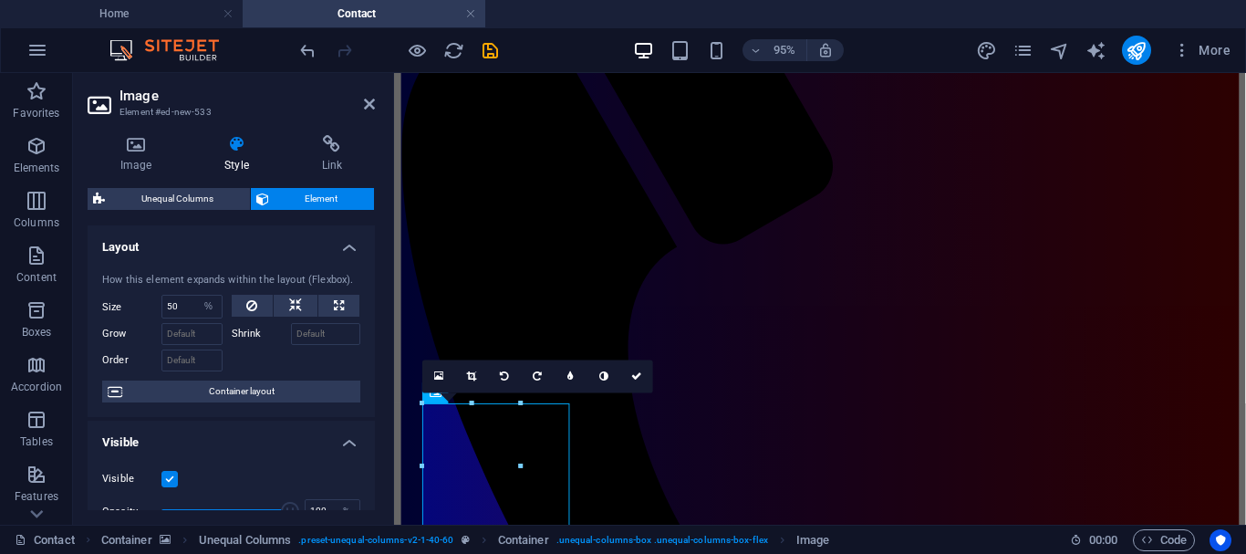
scroll to position [415, 0]
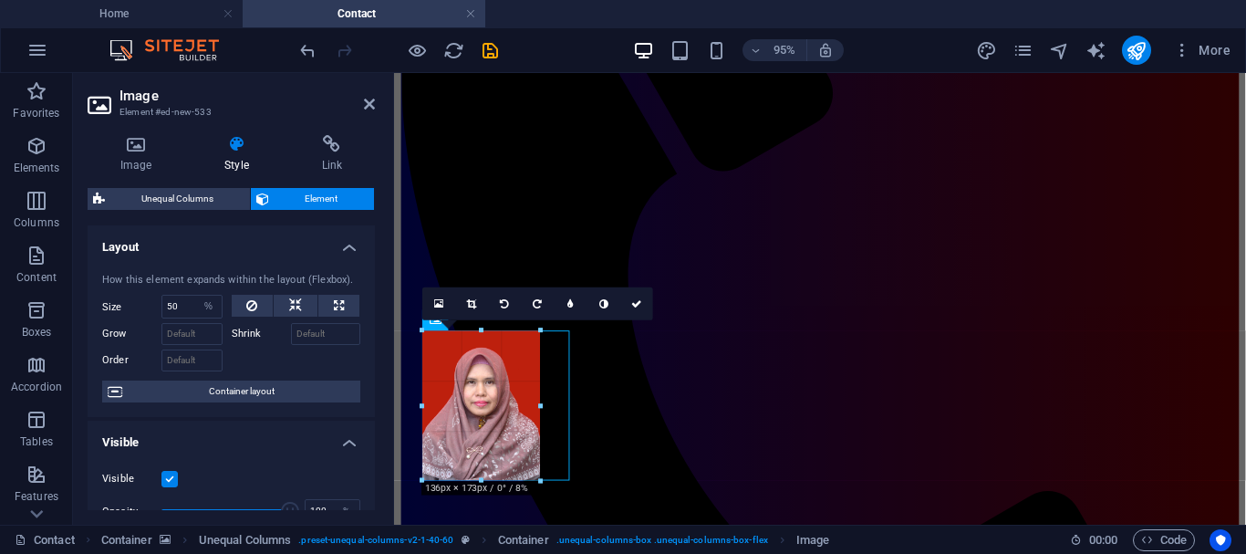
drag, startPoint x: 521, startPoint y: 455, endPoint x: 546, endPoint y: 468, distance: 27.7
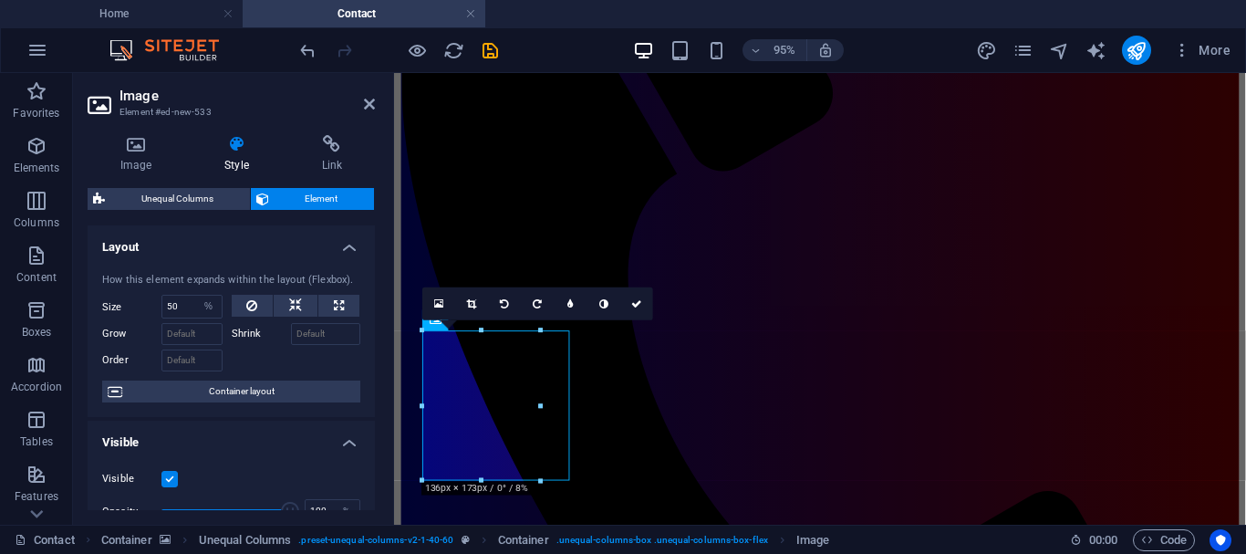
click at [541, 483] on div at bounding box center [541, 481] width 10 height 10
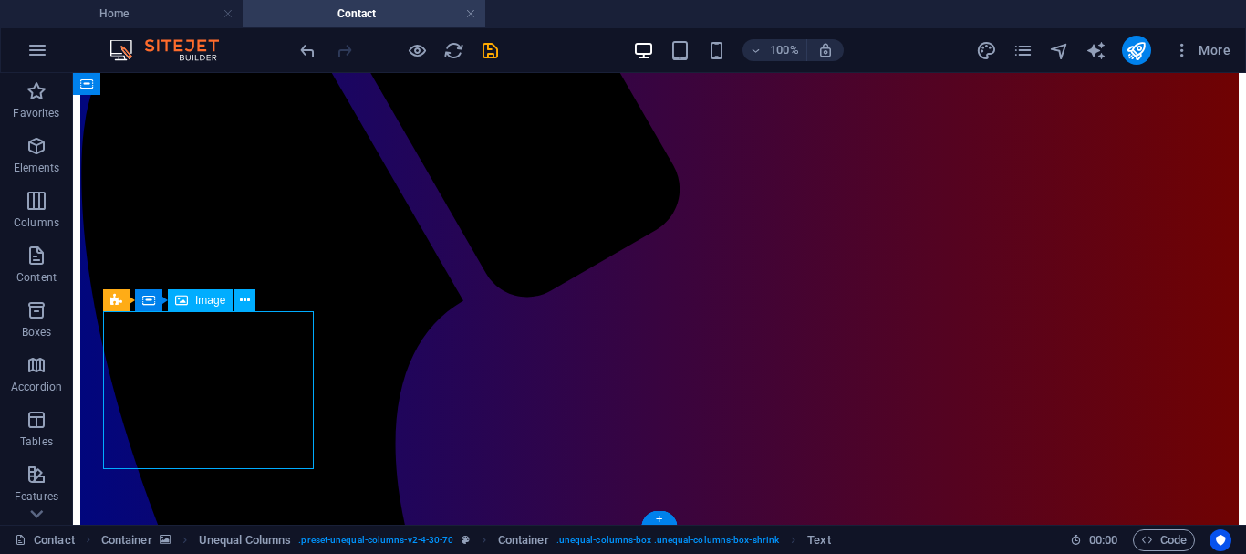
select select "%"
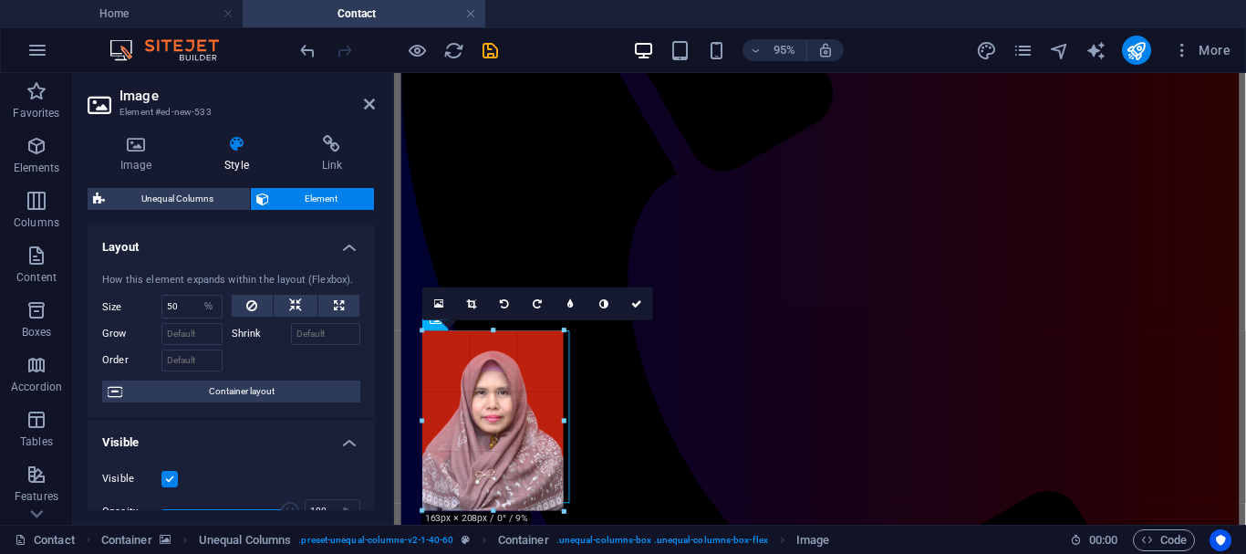
drag, startPoint x: 542, startPoint y: 480, endPoint x: 568, endPoint y: 497, distance: 31.6
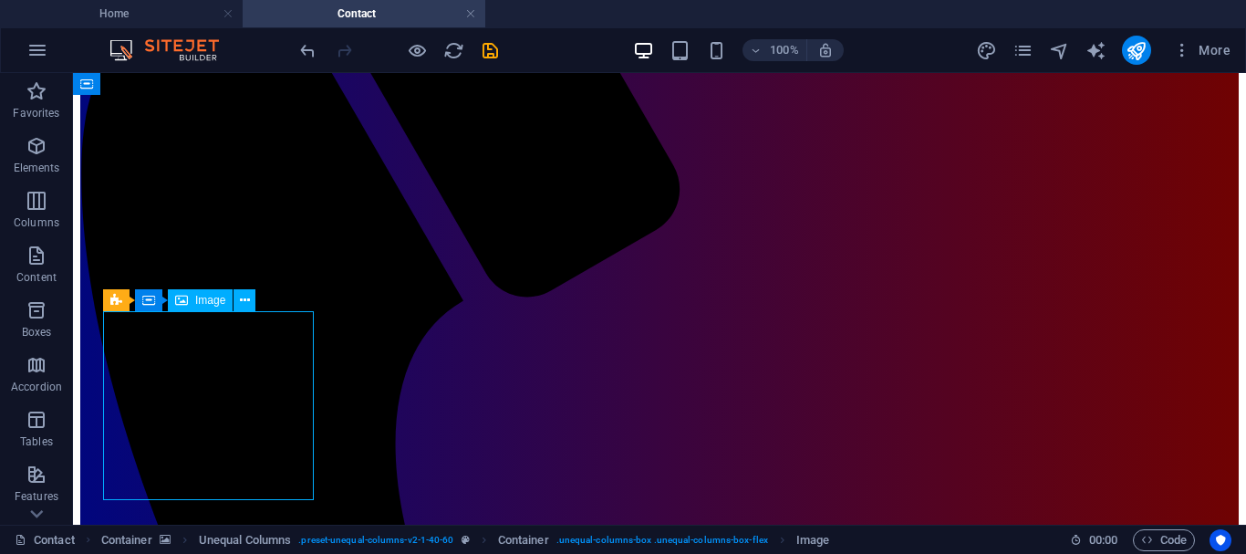
select select "%"
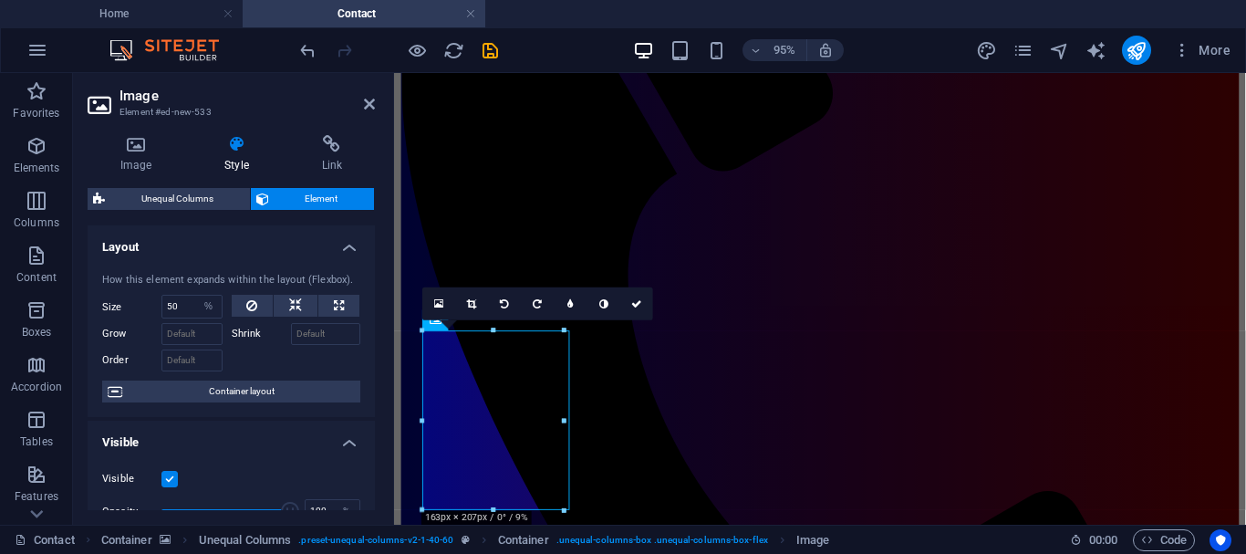
scroll to position [473, 0]
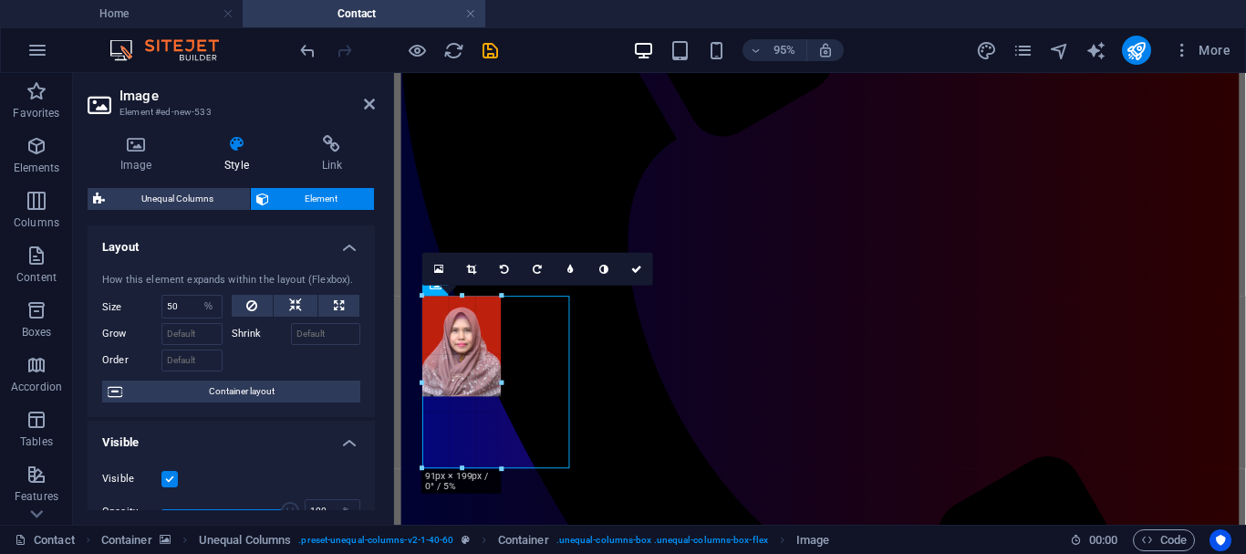
drag, startPoint x: 563, startPoint y: 458, endPoint x: 497, endPoint y: 408, distance: 82.7
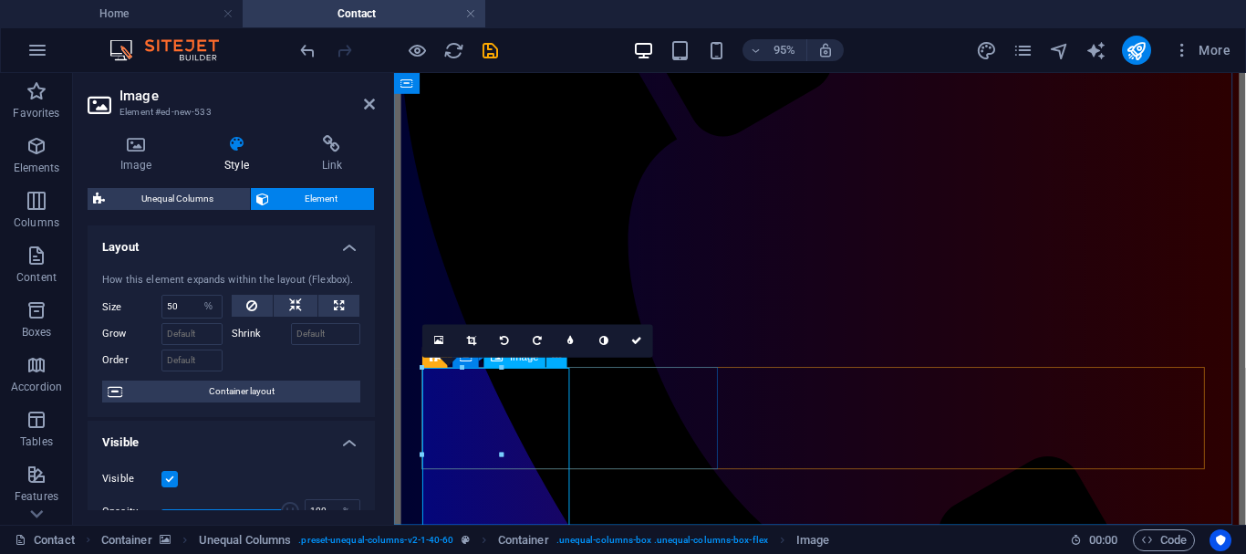
scroll to position [376, 0]
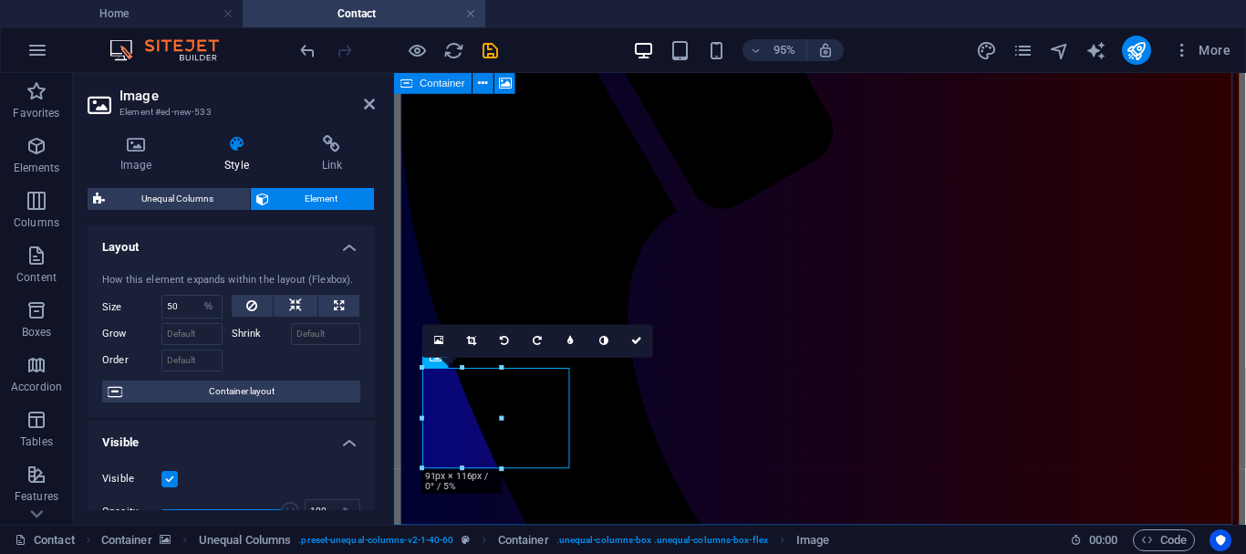
drag, startPoint x: 898, startPoint y: 544, endPoint x: 574, endPoint y: 515, distance: 325.2
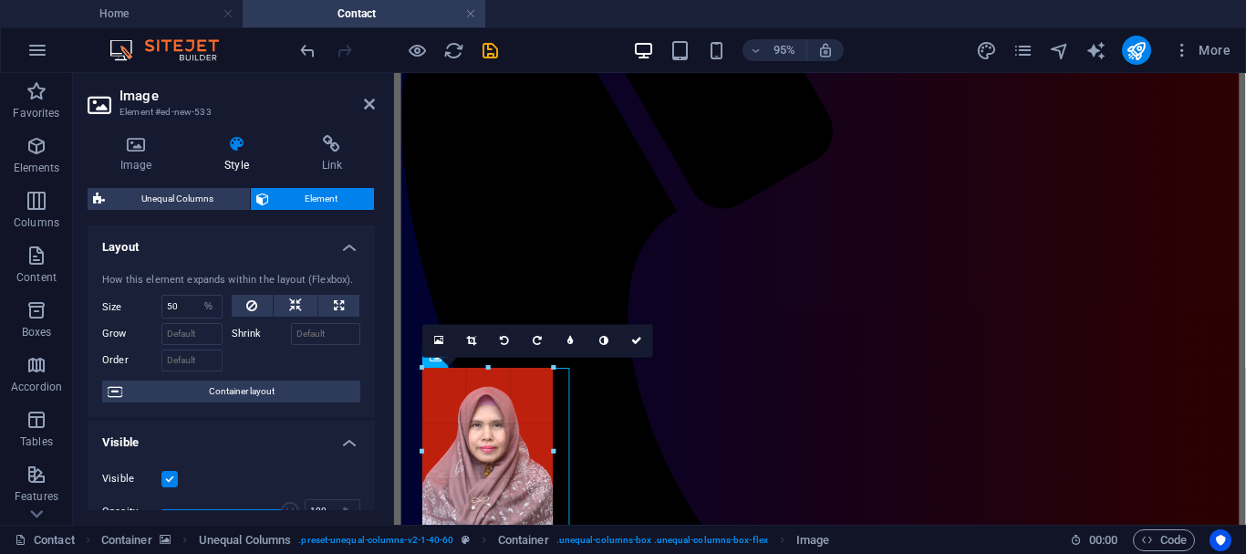
drag, startPoint x: 500, startPoint y: 467, endPoint x: 174, endPoint y: 441, distance: 326.7
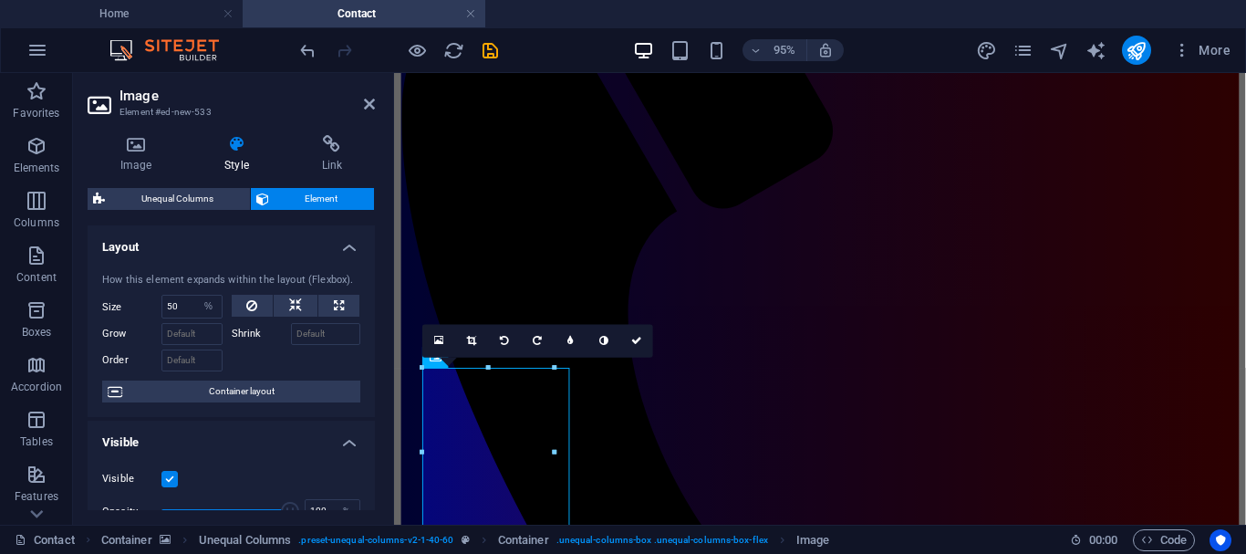
scroll to position [460, 0]
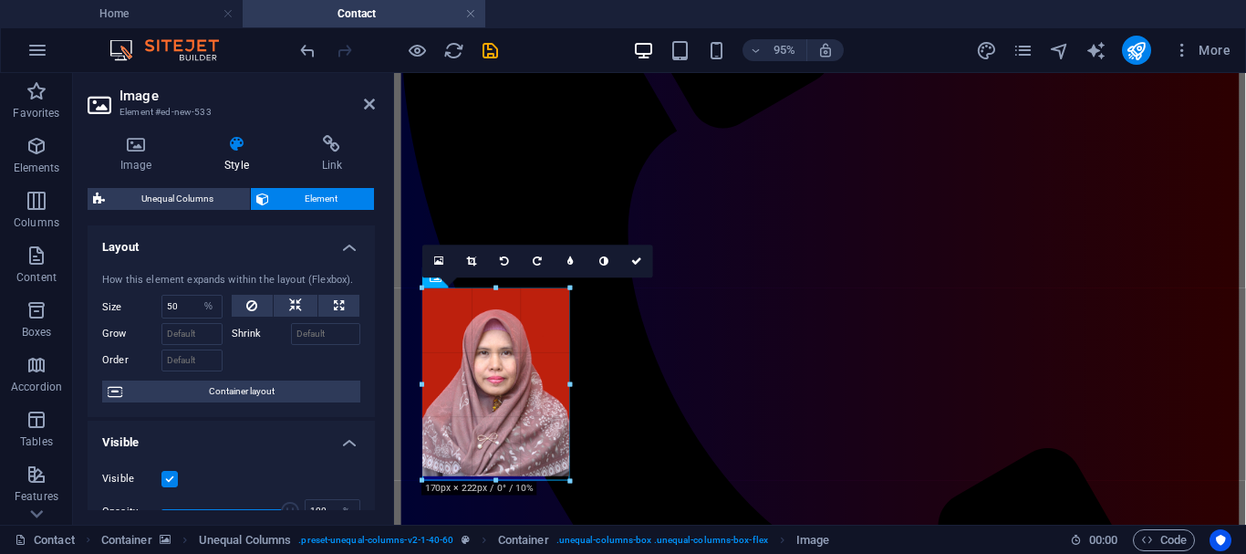
drag, startPoint x: 556, startPoint y: 456, endPoint x: 578, endPoint y: 482, distance: 33.6
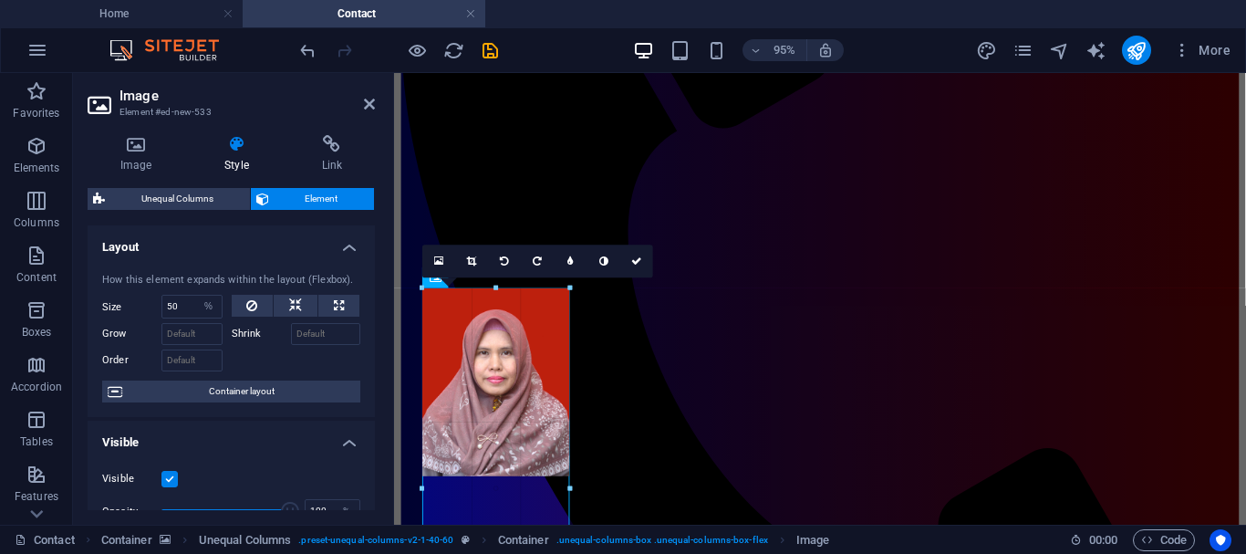
drag, startPoint x: 570, startPoint y: 476, endPoint x: 592, endPoint y: 495, distance: 29.1
drag, startPoint x: 569, startPoint y: 473, endPoint x: 584, endPoint y: 486, distance: 19.4
drag, startPoint x: 569, startPoint y: 379, endPoint x: 599, endPoint y: 387, distance: 31.2
click at [599, 387] on div "Reference Container Text Container Container Unequal Columns Container Unequal …" at bounding box center [820, 80] width 852 height 889
drag, startPoint x: 571, startPoint y: 477, endPoint x: 583, endPoint y: 490, distance: 17.4
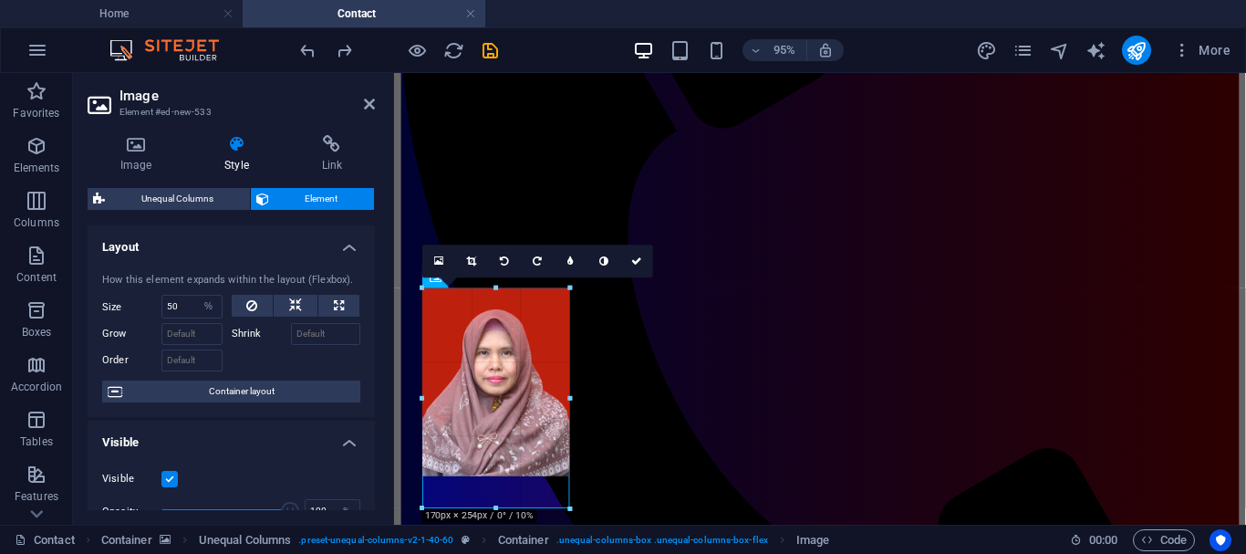
click at [583, 490] on div "Reference Container Text Container Container Unequal Columns Container Unequal …" at bounding box center [820, 80] width 852 height 889
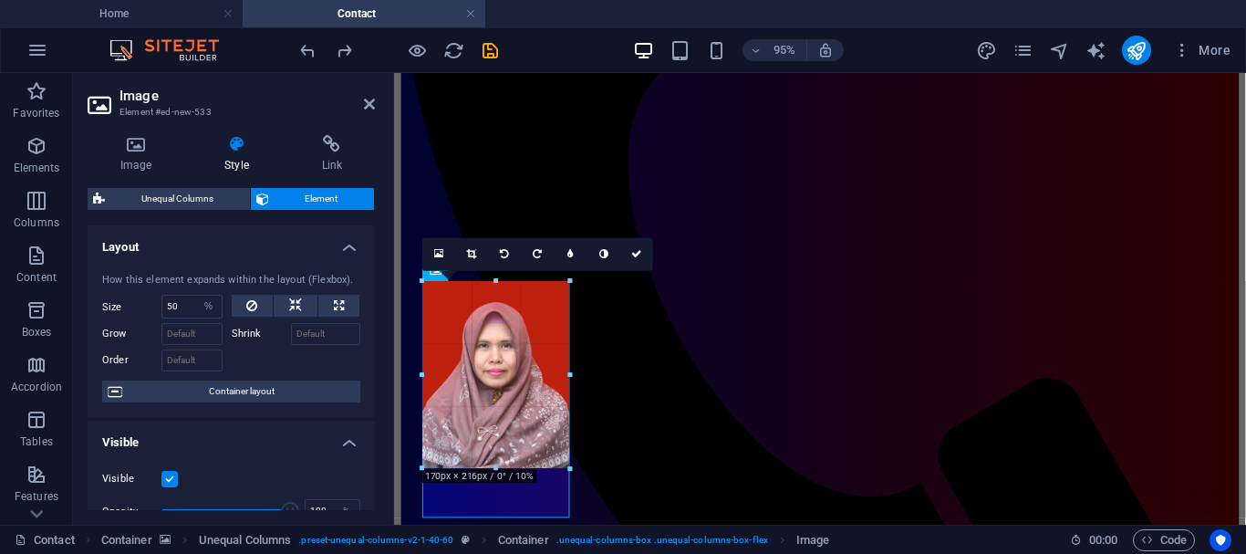
scroll to position [467, 0]
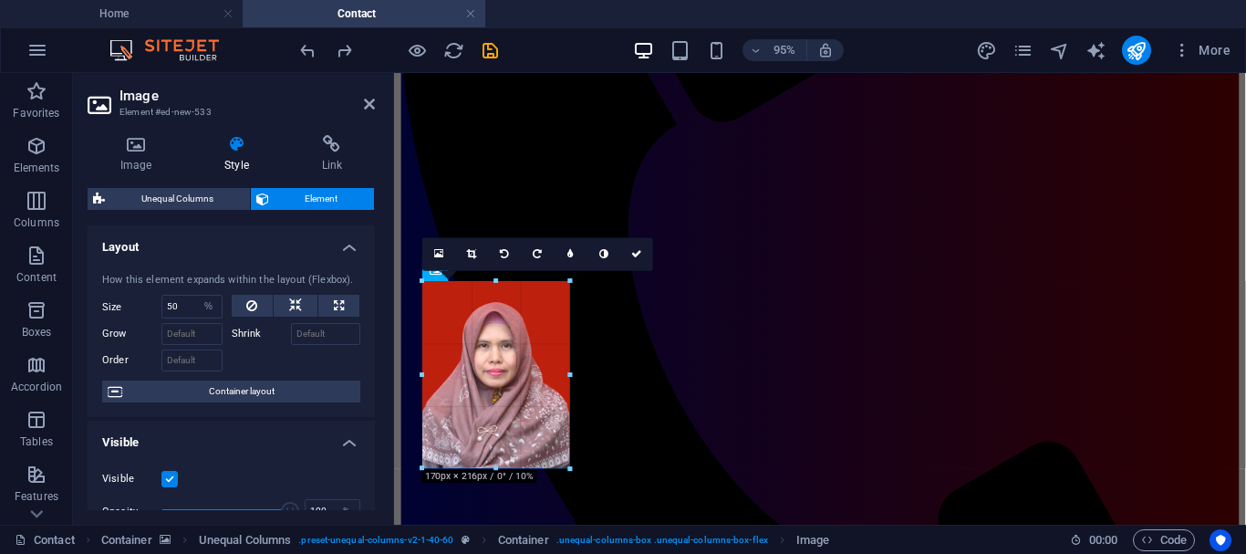
drag, startPoint x: 570, startPoint y: 406, endPoint x: 559, endPoint y: 403, distance: 11.3
click at [559, 403] on div "180 170 160 150 140 130 120 110 100 90 80 70 60 50 40 30 20 10 0 -10 -20 -30 -4…" at bounding box center [495, 374] width 147 height 187
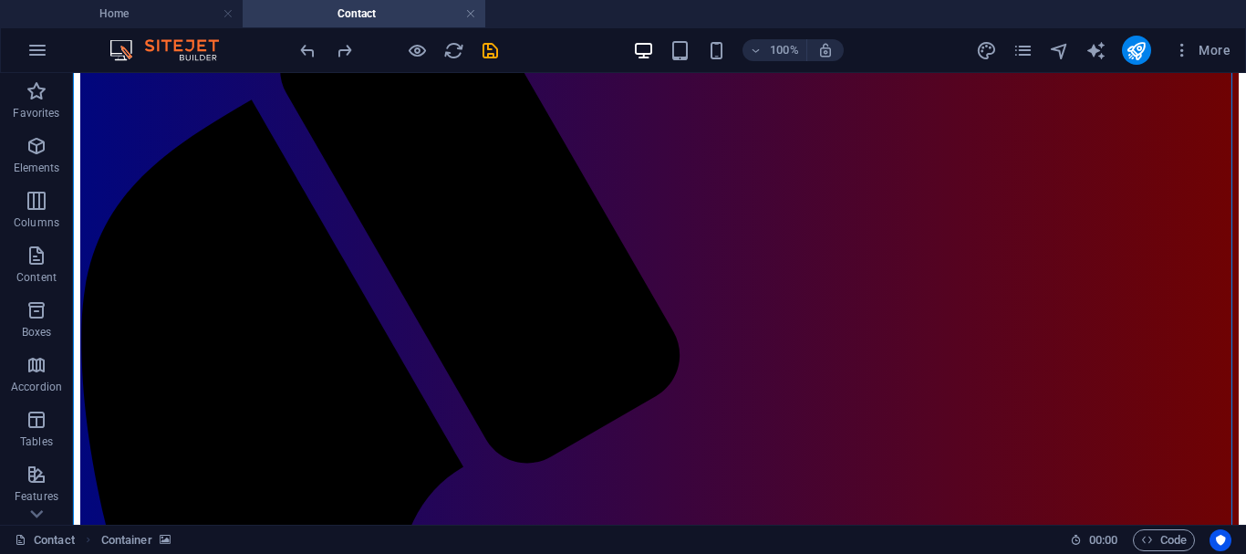
scroll to position [257, 0]
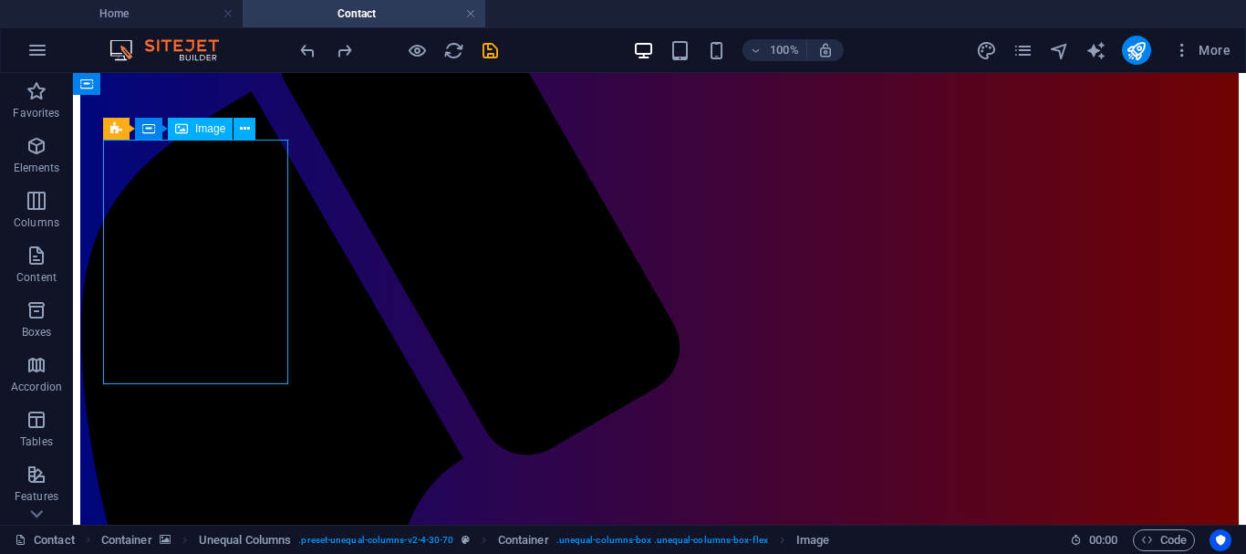
select select "%"
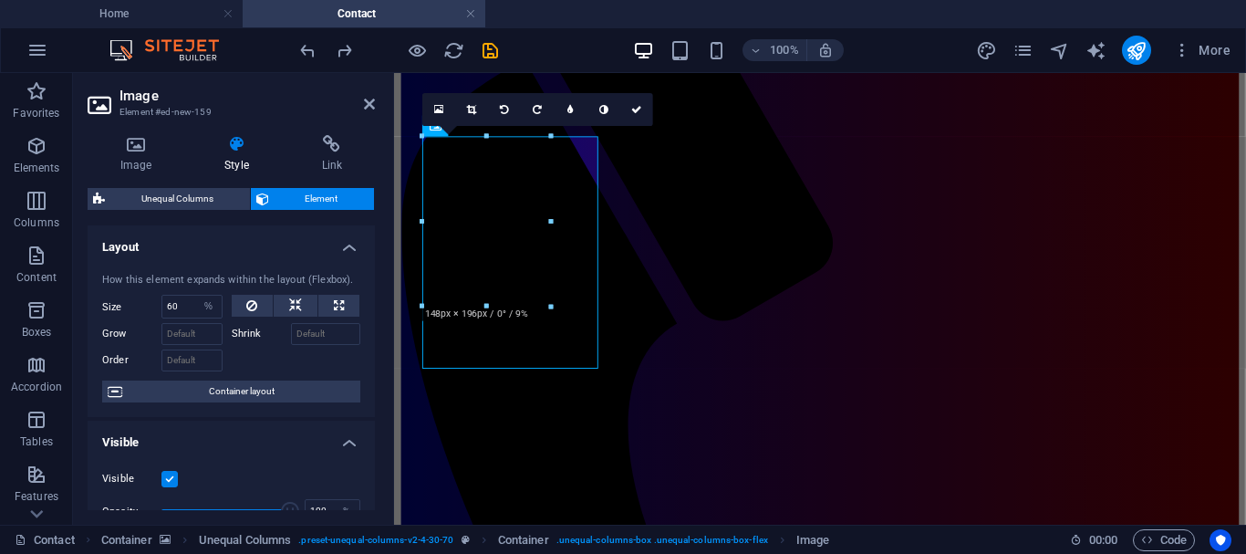
click at [210, 303] on select "Default auto px % 1/1 1/2 1/3 1/4 1/5 1/6 1/7 1/8 1/9 1/10" at bounding box center [209, 307] width 26 height 22
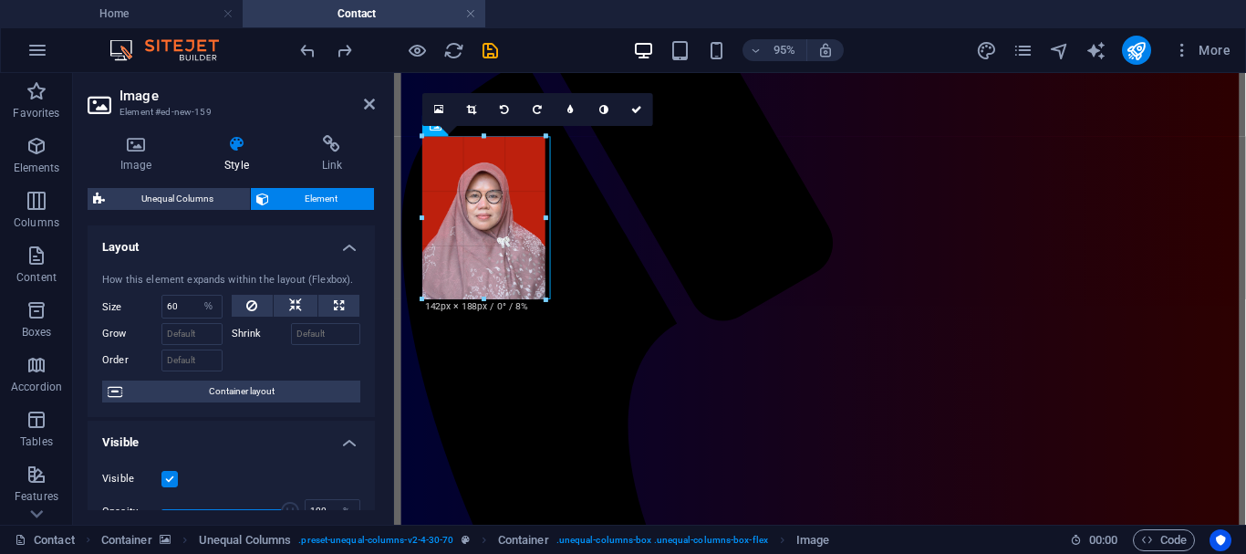
drag, startPoint x: 548, startPoint y: 307, endPoint x: 538, endPoint y: 299, distance: 13.0
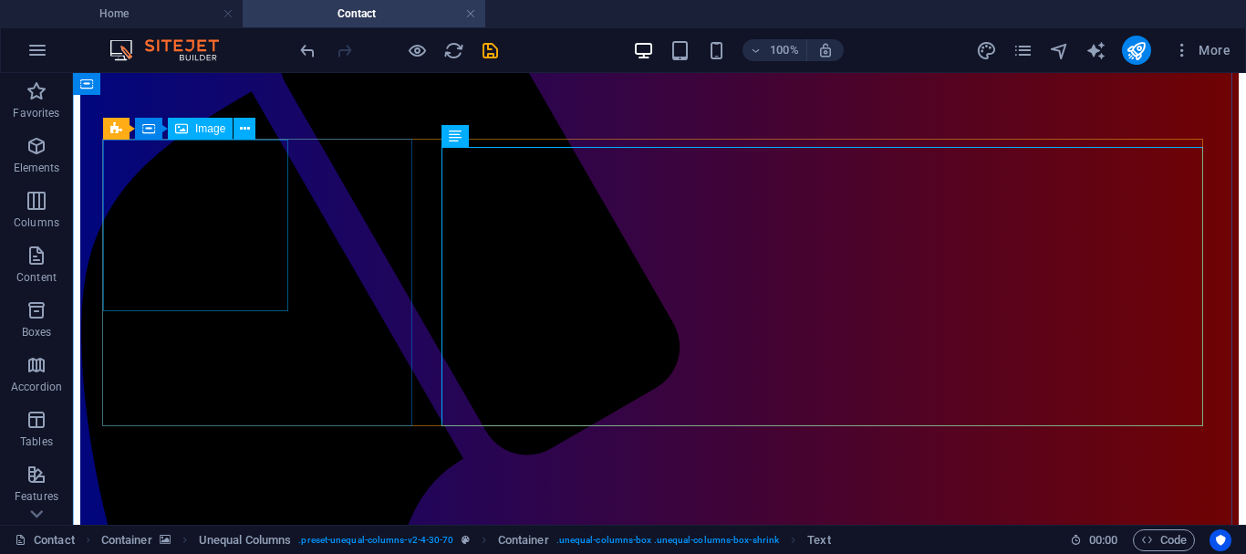
select select "%"
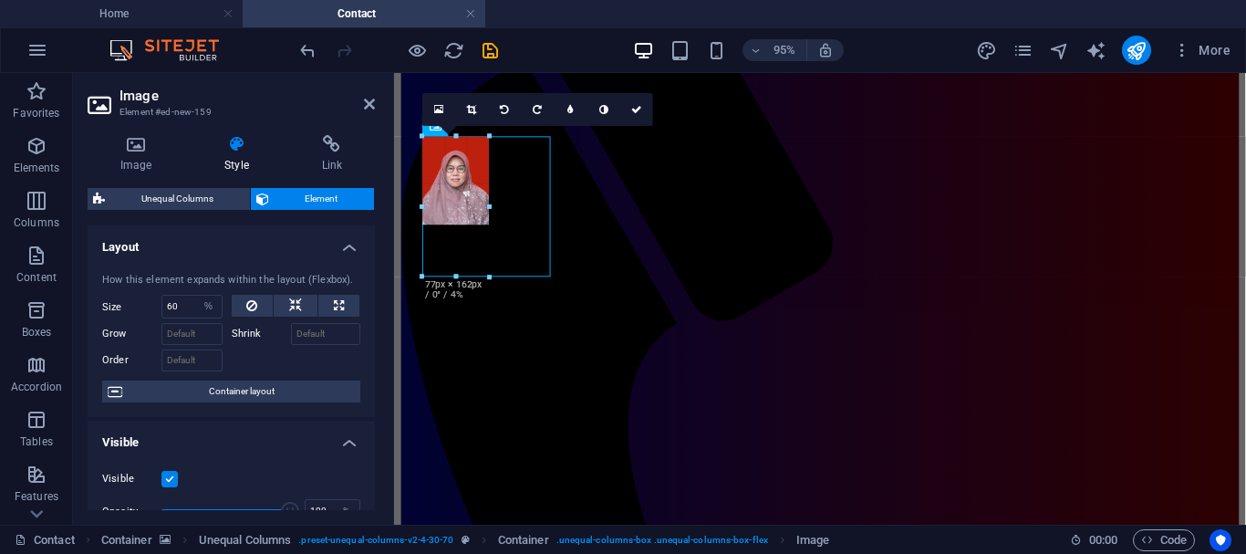
drag, startPoint x: 550, startPoint y: 302, endPoint x: 487, endPoint y: 253, distance: 79.9
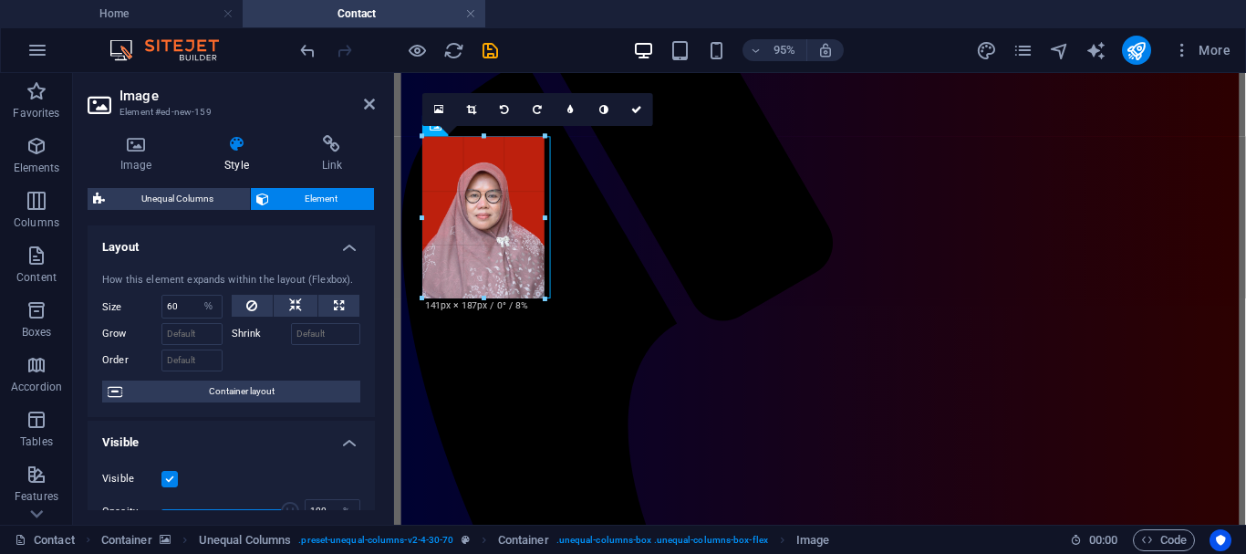
drag, startPoint x: 490, startPoint y: 224, endPoint x: 553, endPoint y: 299, distance: 97.8
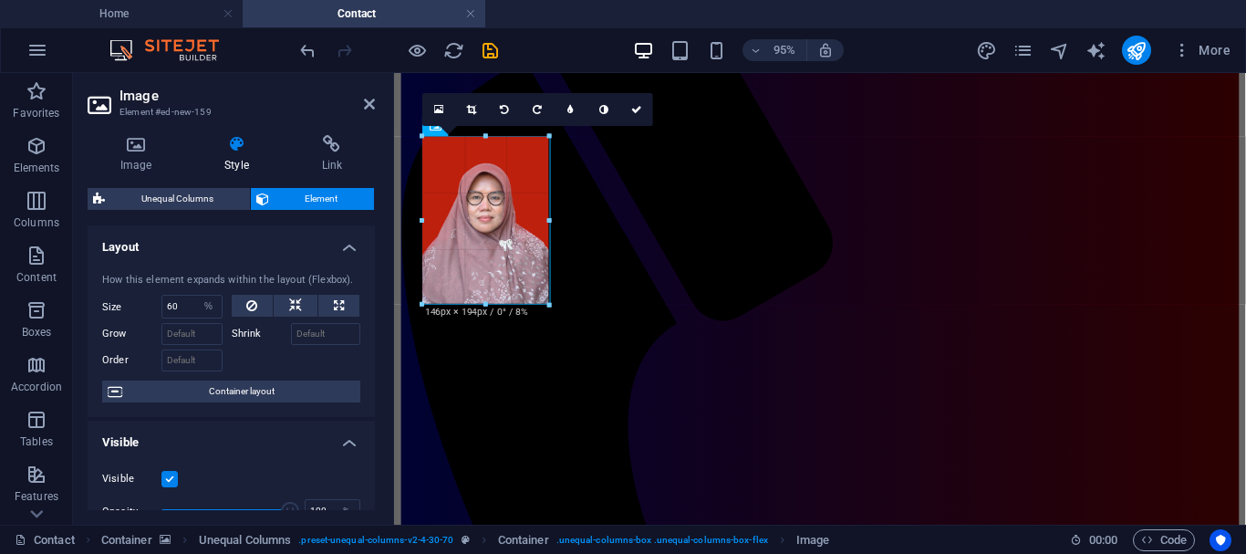
drag, startPoint x: 545, startPoint y: 296, endPoint x: 553, endPoint y: 308, distance: 14.4
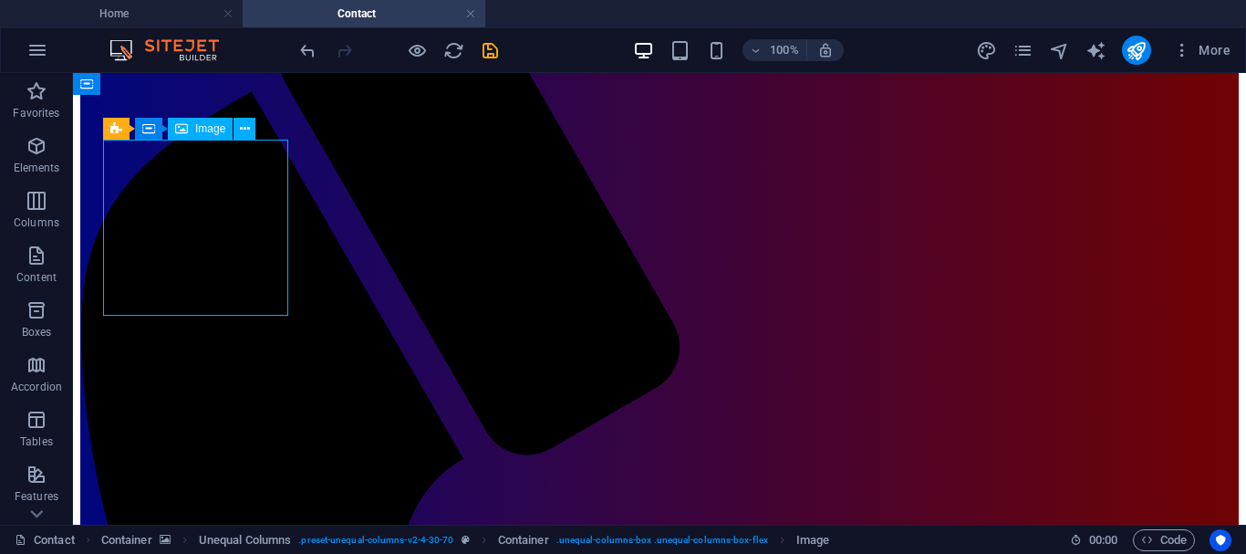
select select "%"
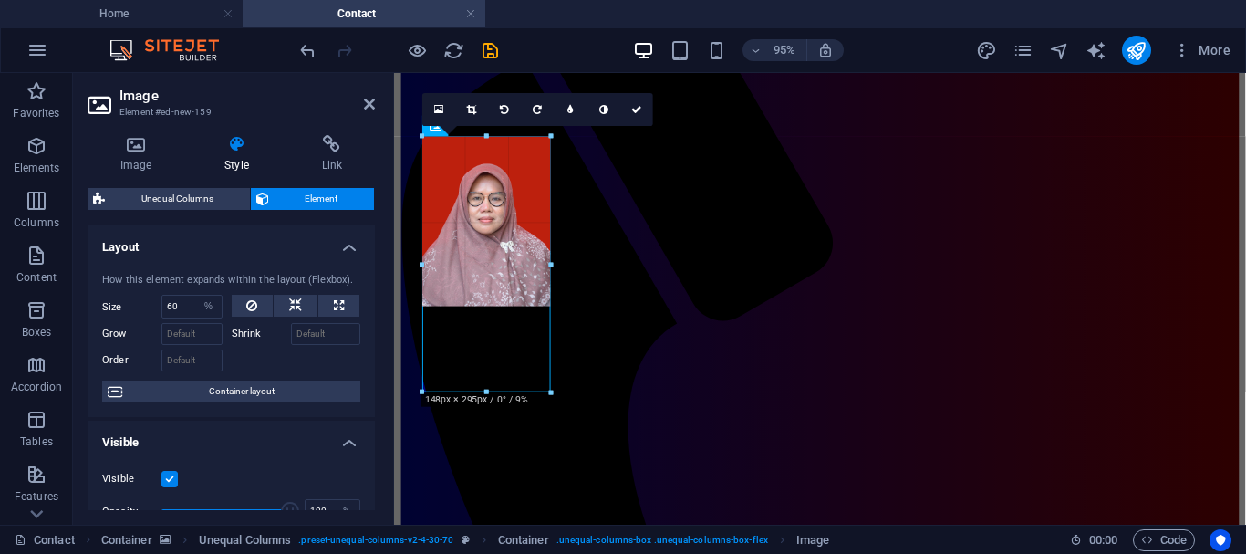
click at [551, 223] on div at bounding box center [551, 264] width 6 height 255
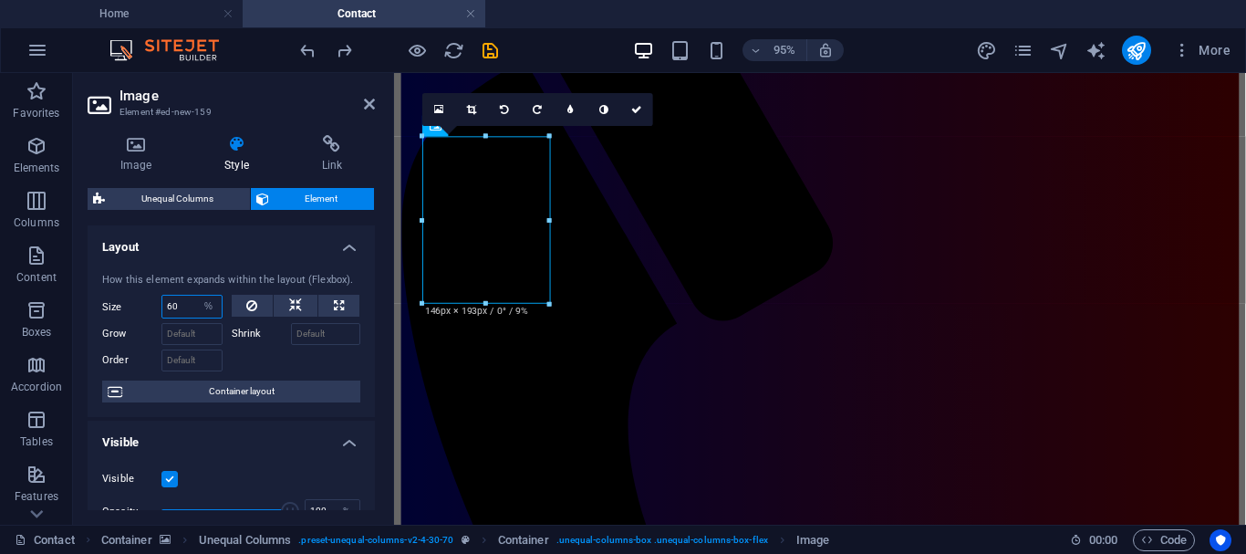
click at [183, 305] on input "60" at bounding box center [191, 307] width 59 height 22
type input "6"
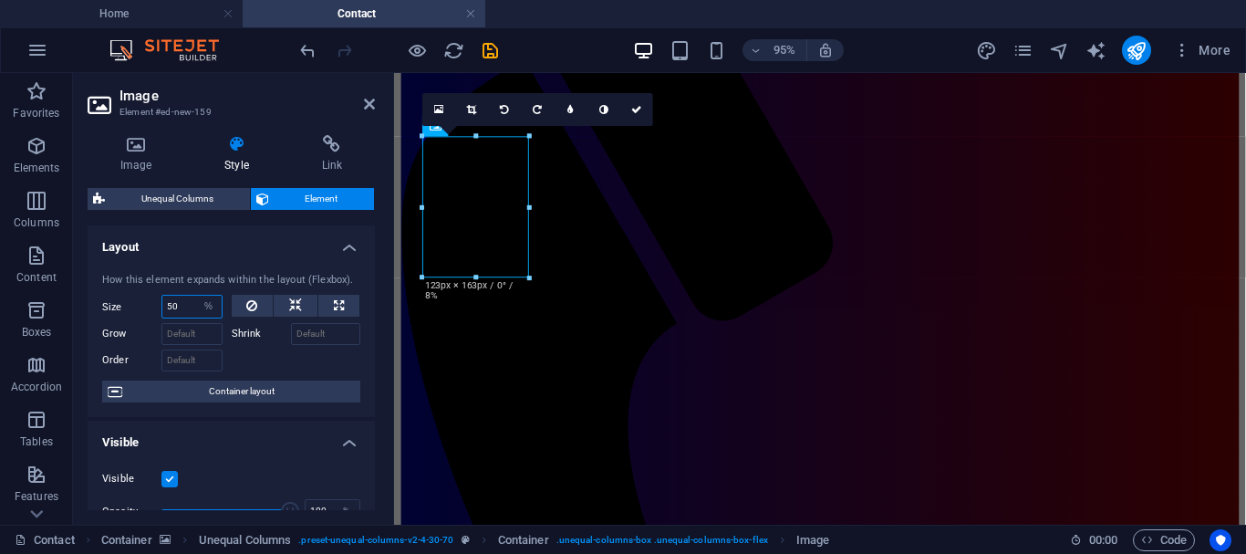
type input "5"
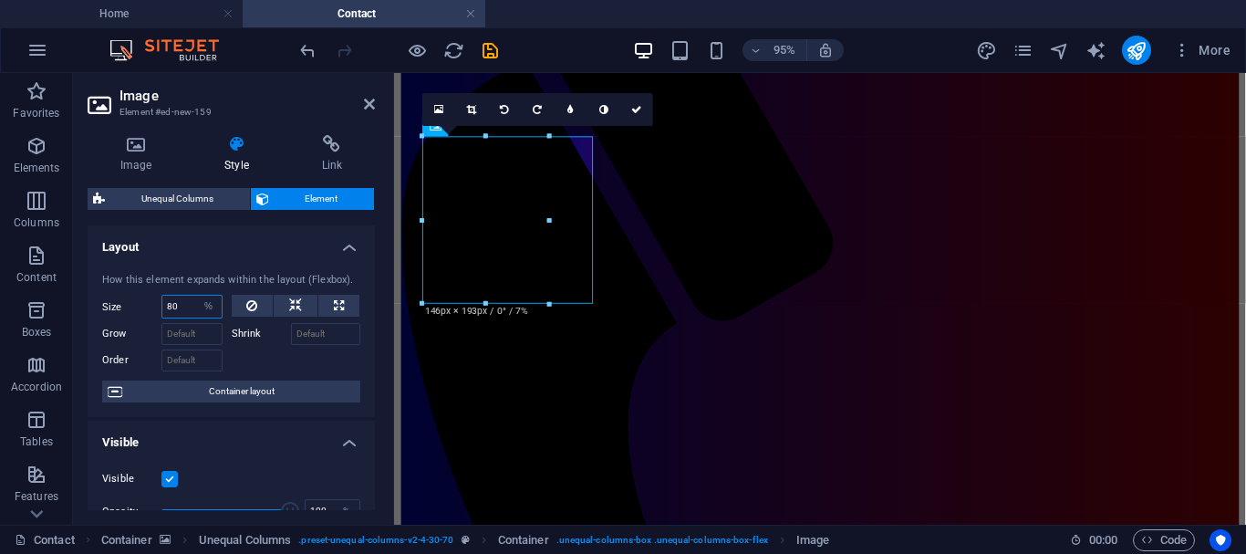
type input "8"
type input "7"
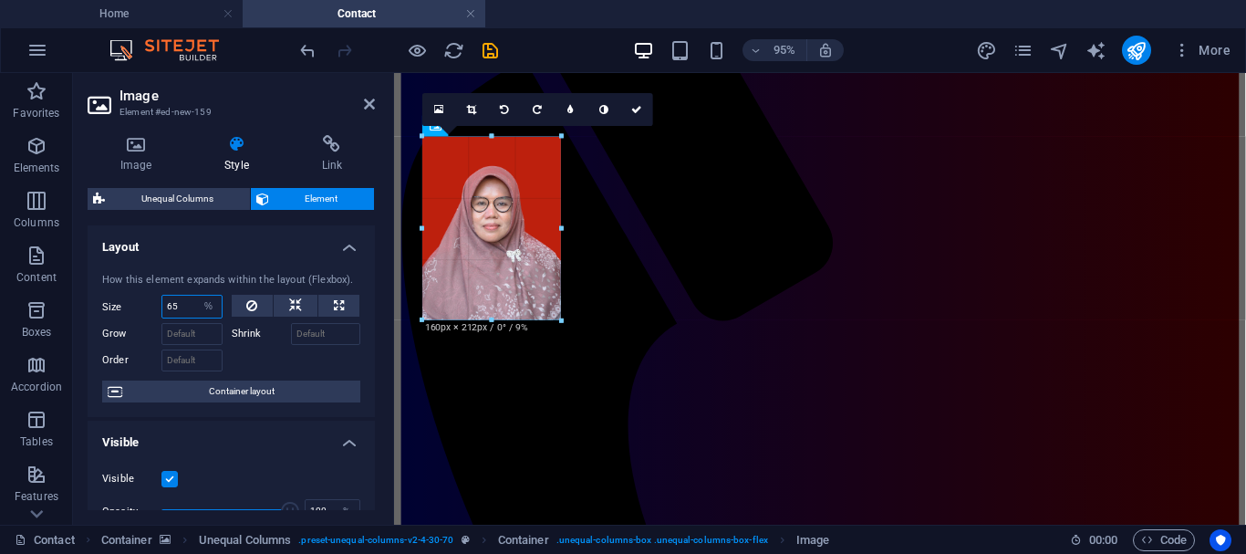
drag, startPoint x: 551, startPoint y: 304, endPoint x: 564, endPoint y: 315, distance: 16.8
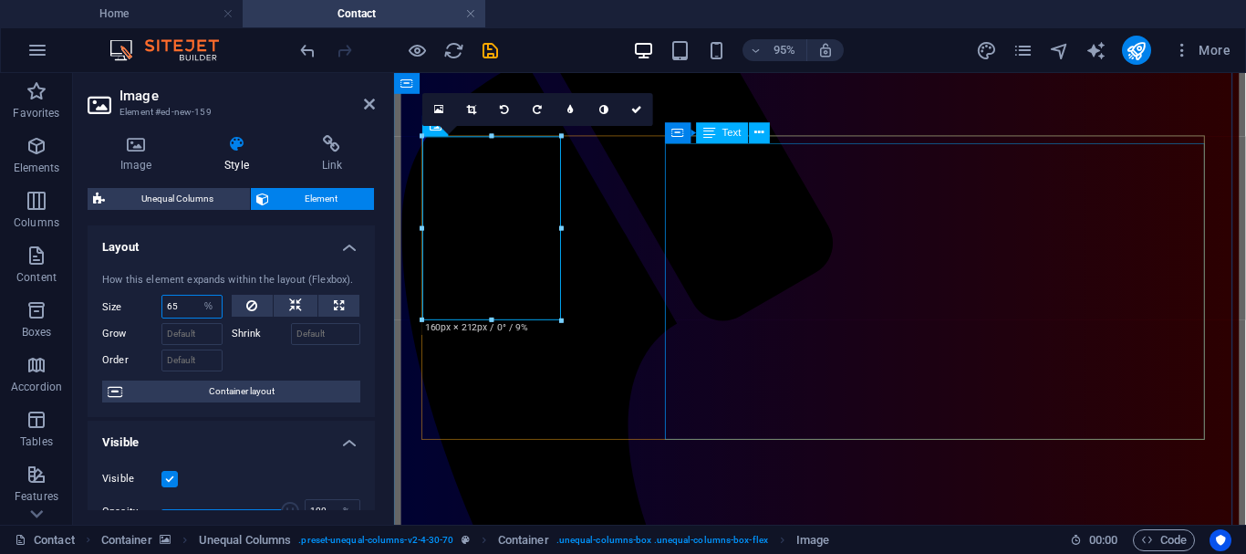
type input "65"
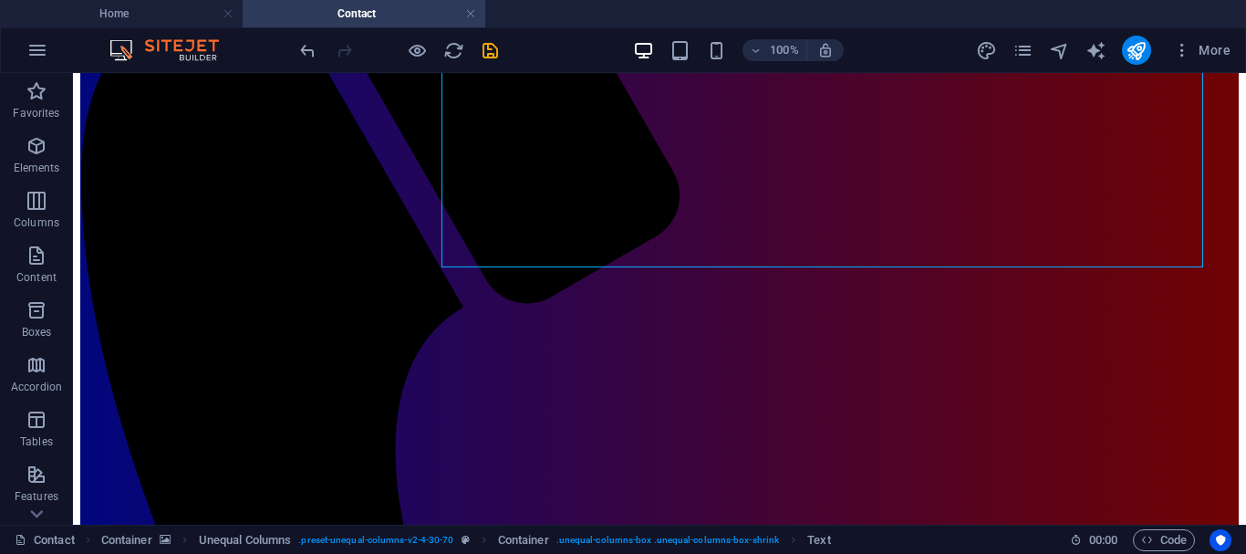
scroll to position [472, 0]
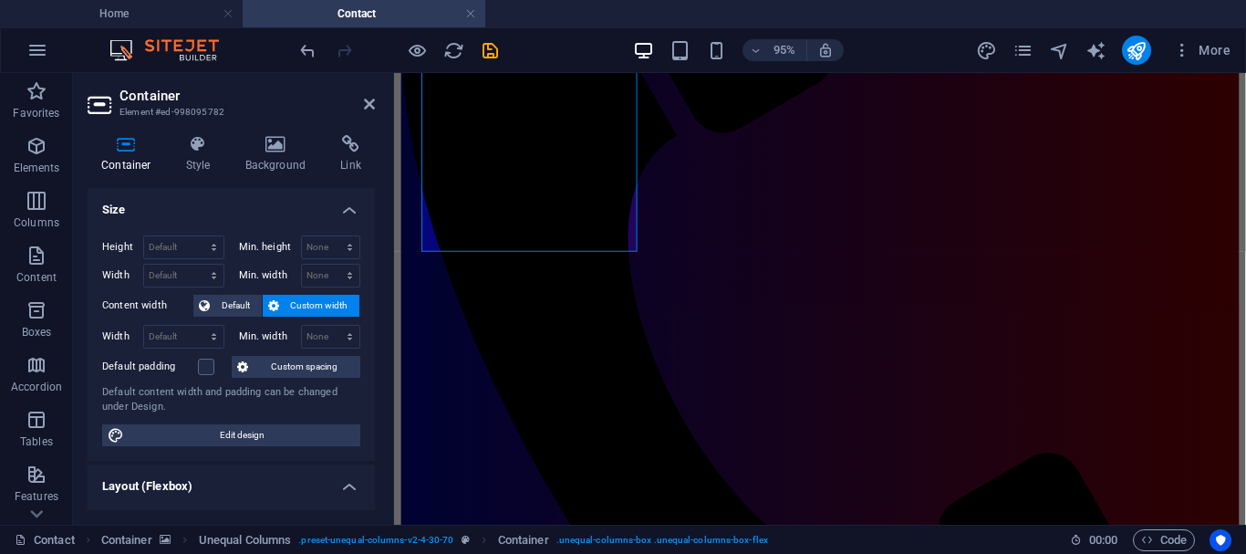
scroll to position [481, 0]
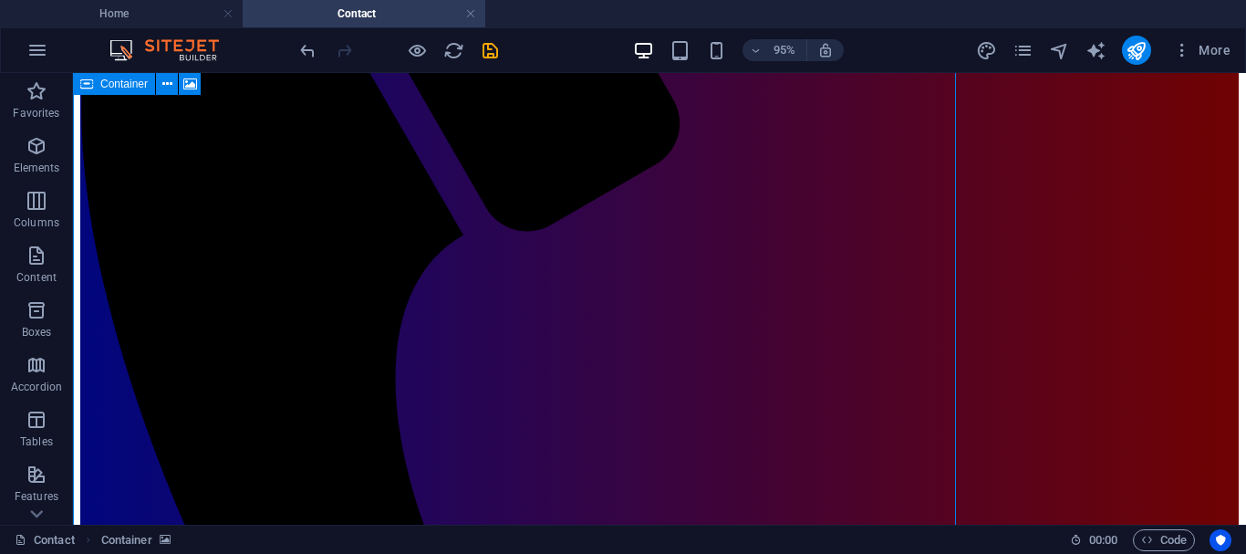
scroll to position [458, 0]
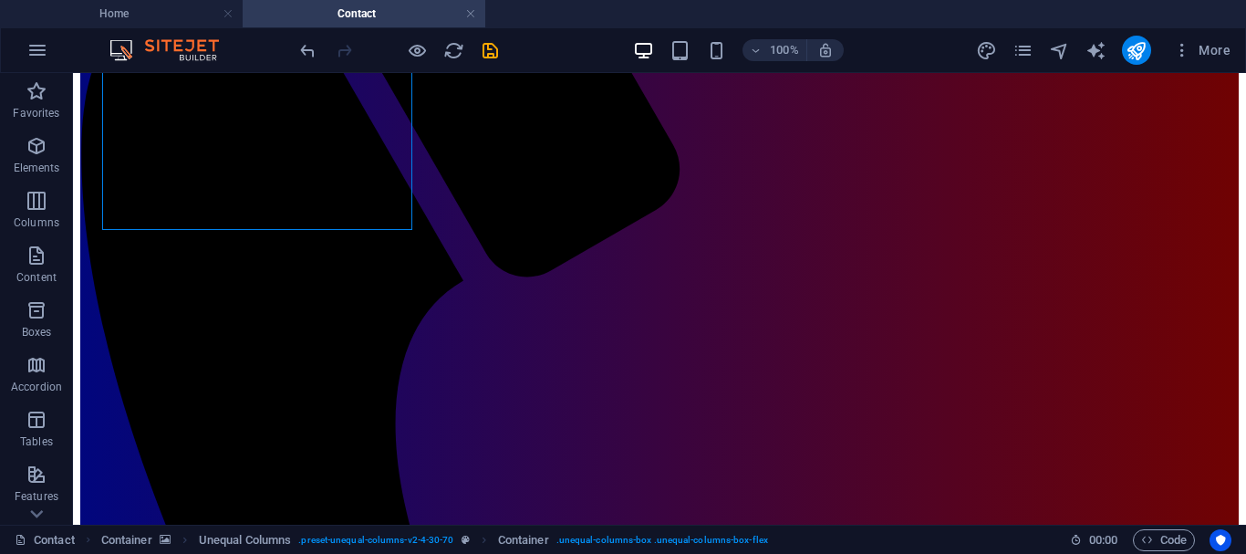
scroll to position [475, 0]
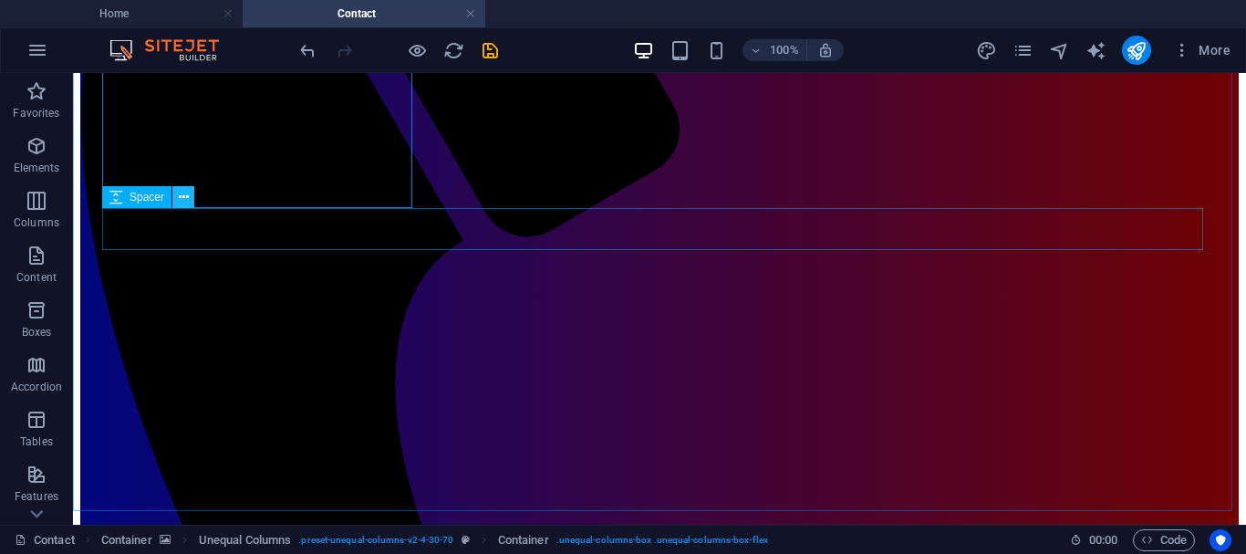
click at [183, 200] on icon at bounding box center [184, 197] width 10 height 19
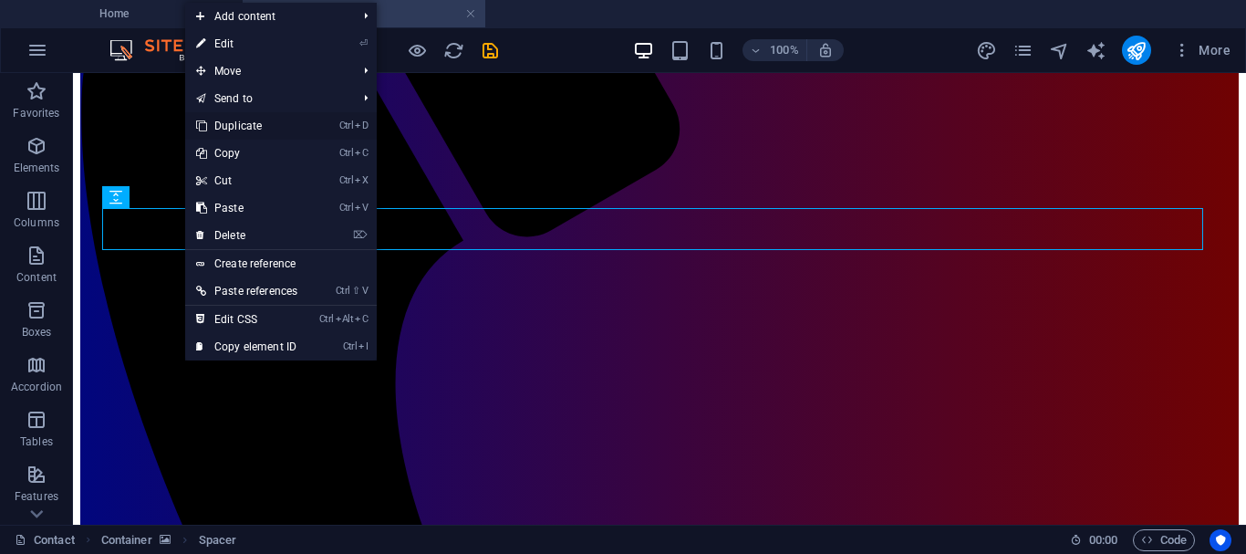
click at [239, 127] on link "Ctrl D Duplicate" at bounding box center [246, 125] width 123 height 27
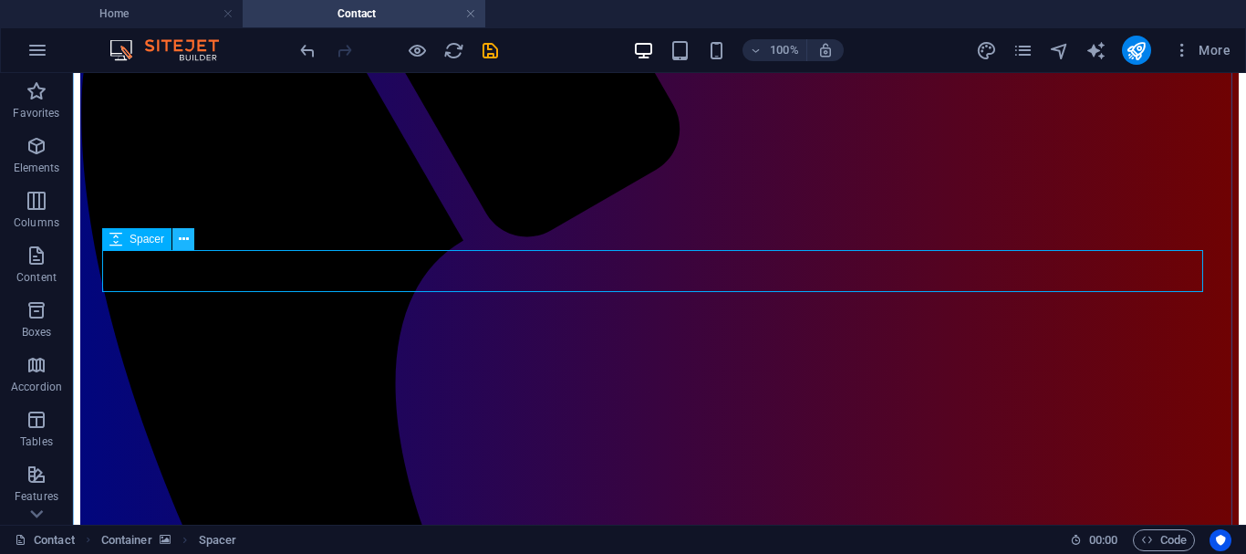
click at [182, 243] on icon at bounding box center [184, 239] width 10 height 19
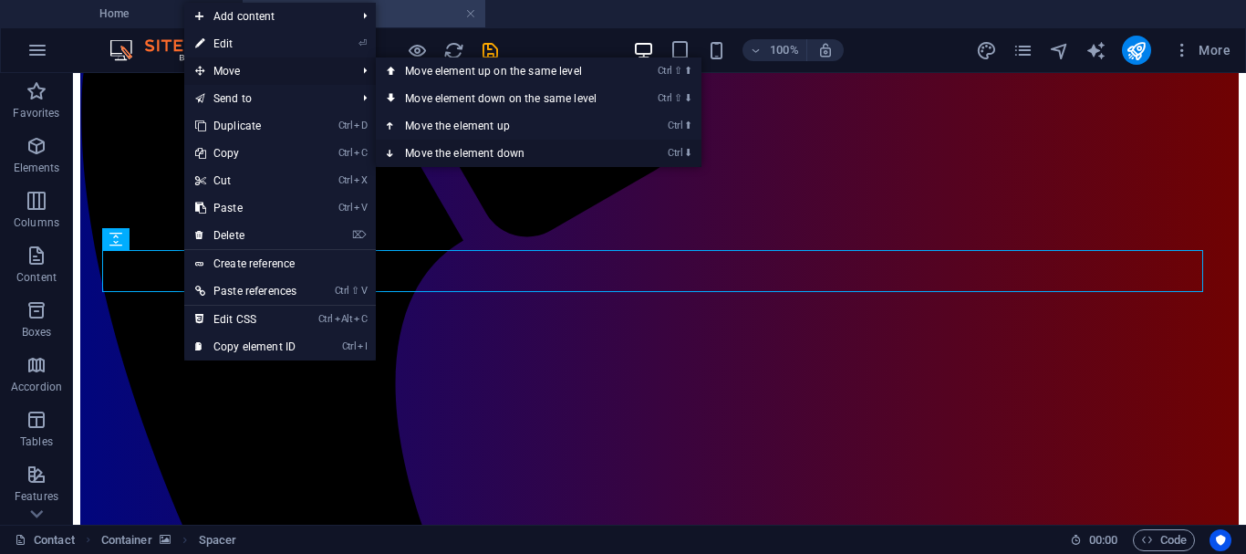
click at [394, 150] on icon at bounding box center [391, 153] width 9 height 27
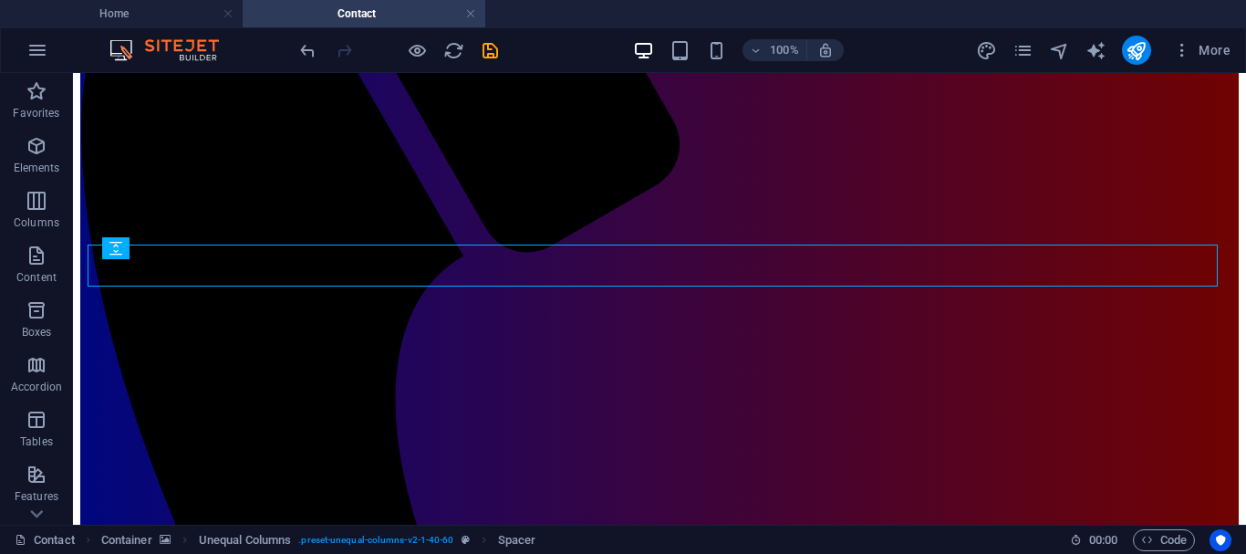
scroll to position [445, 0]
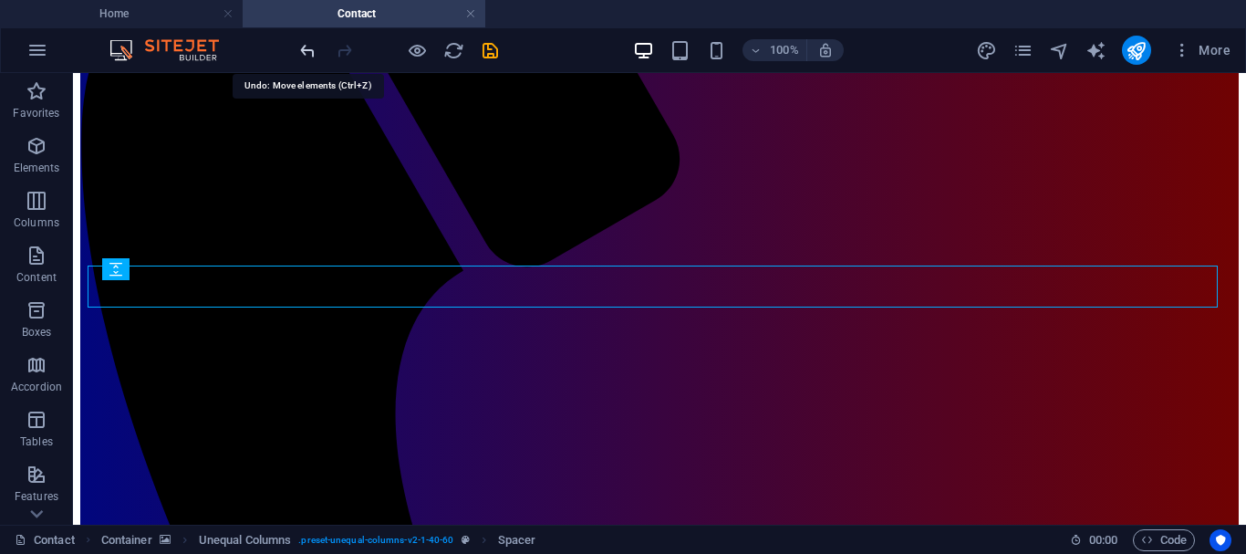
click at [304, 48] on icon "undo" at bounding box center [307, 50] width 21 height 21
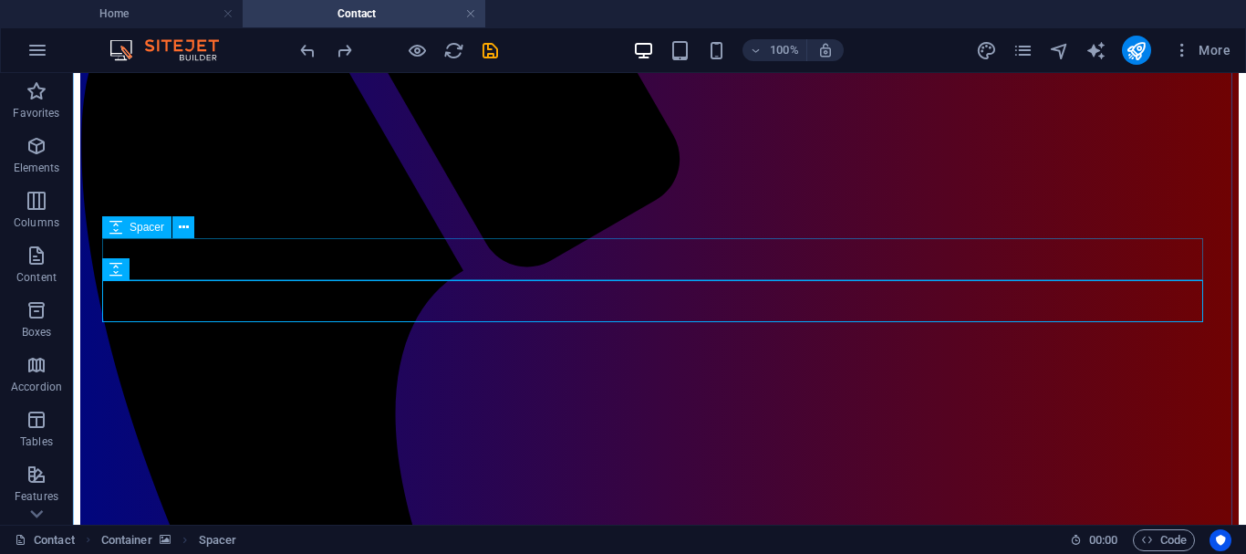
click at [184, 274] on icon at bounding box center [184, 269] width 10 height 19
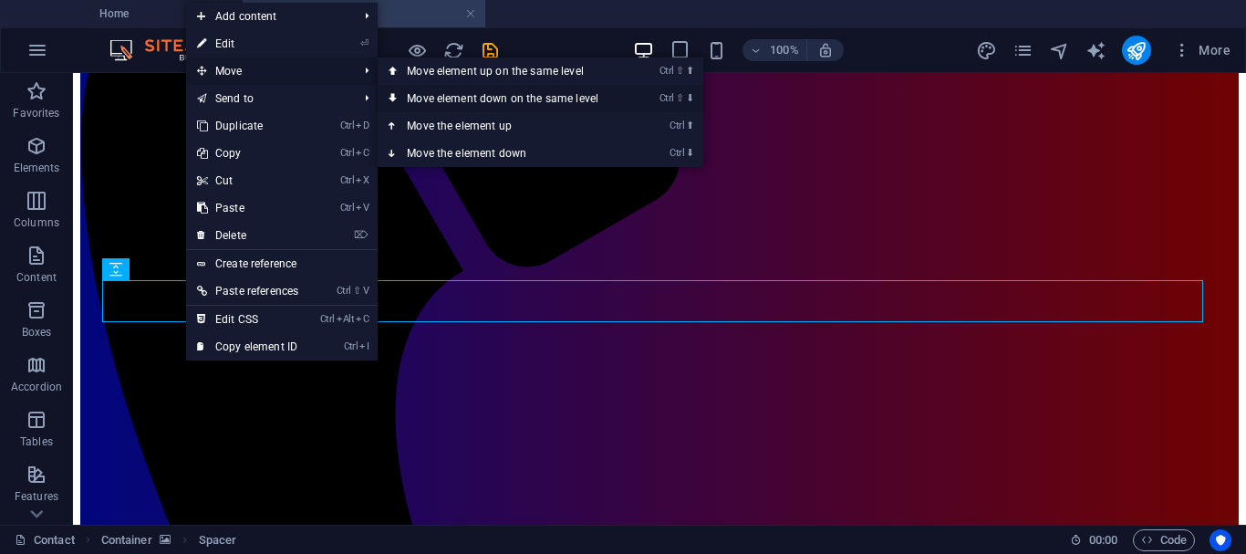
click at [398, 96] on icon at bounding box center [393, 98] width 9 height 27
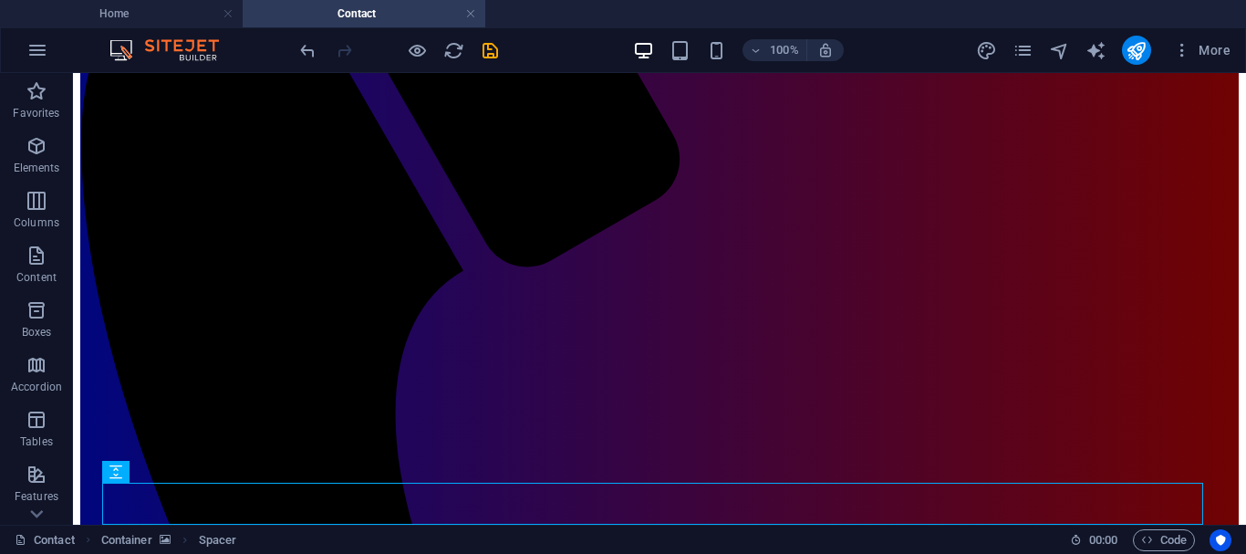
scroll to position [517, 0]
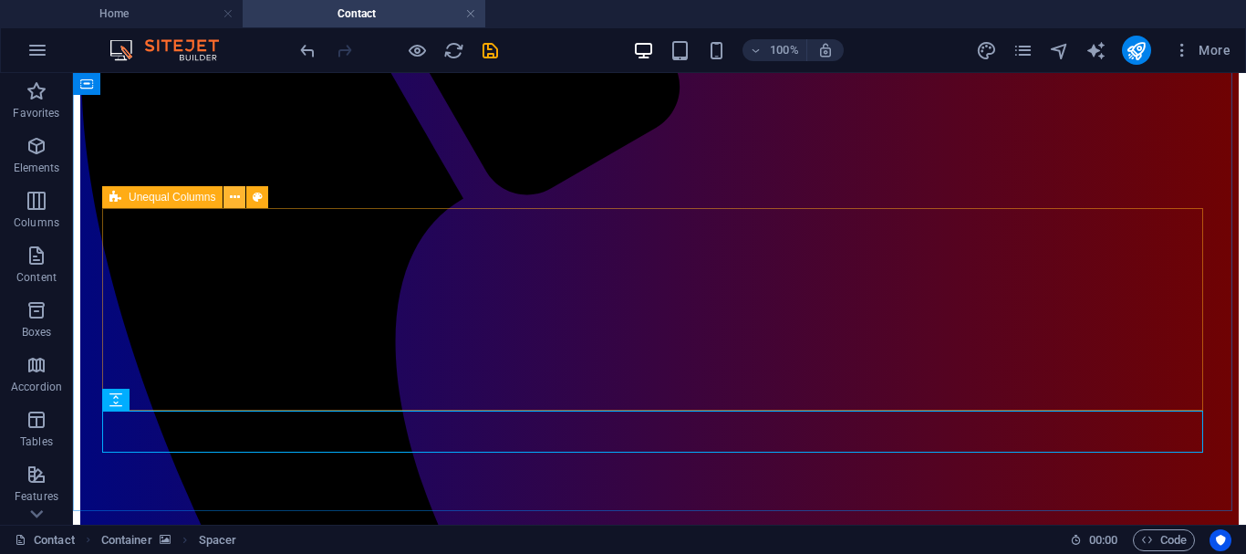
click at [235, 199] on icon at bounding box center [235, 197] width 10 height 19
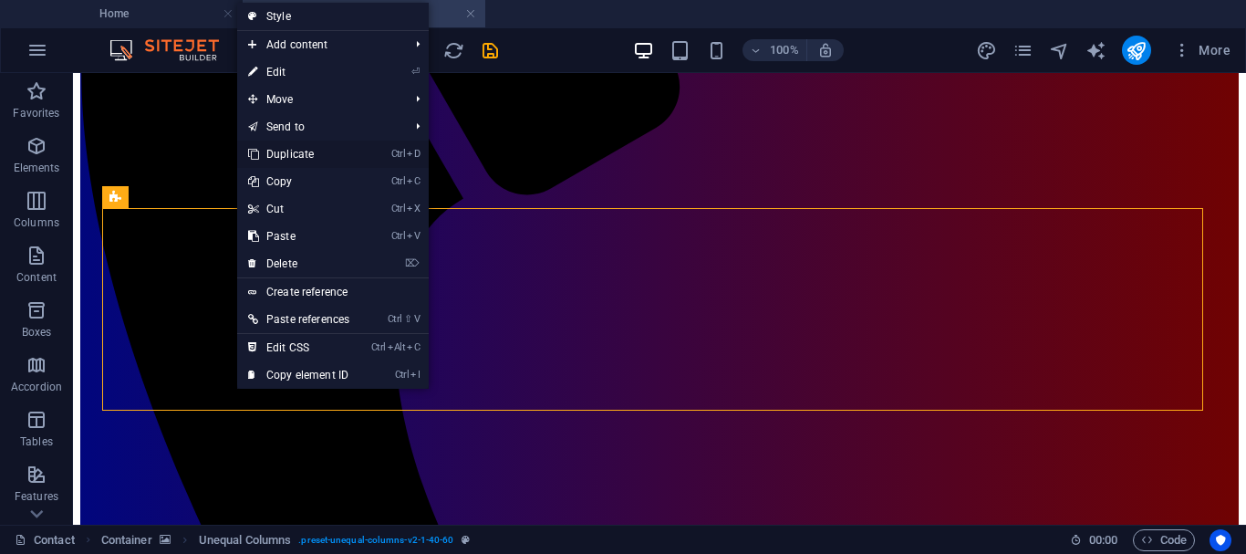
click at [290, 157] on link "Ctrl D Duplicate" at bounding box center [298, 153] width 123 height 27
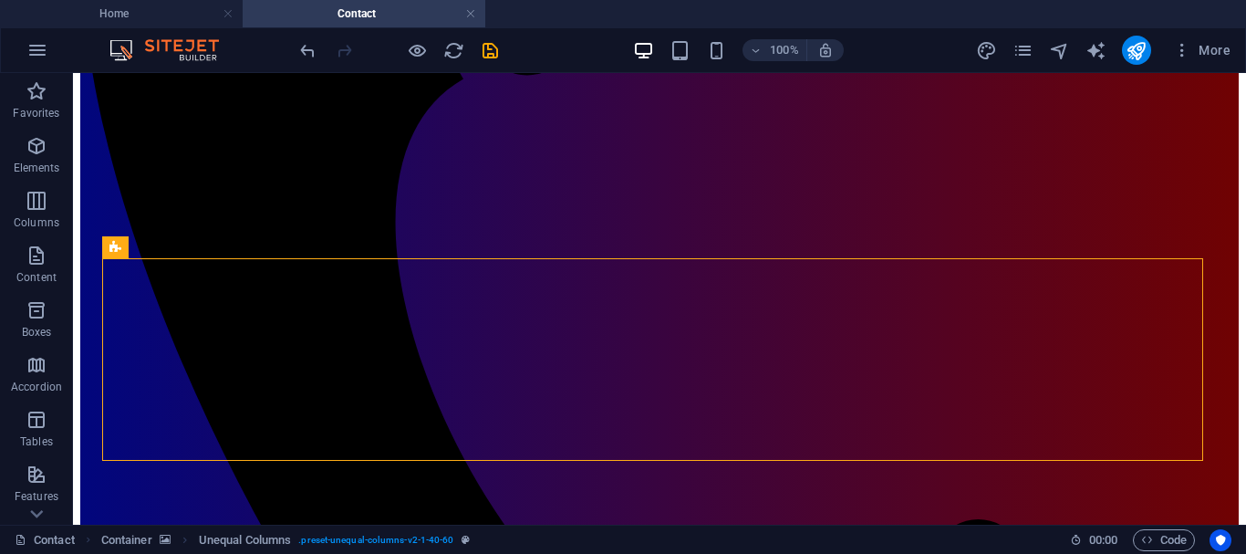
scroll to position [720, 0]
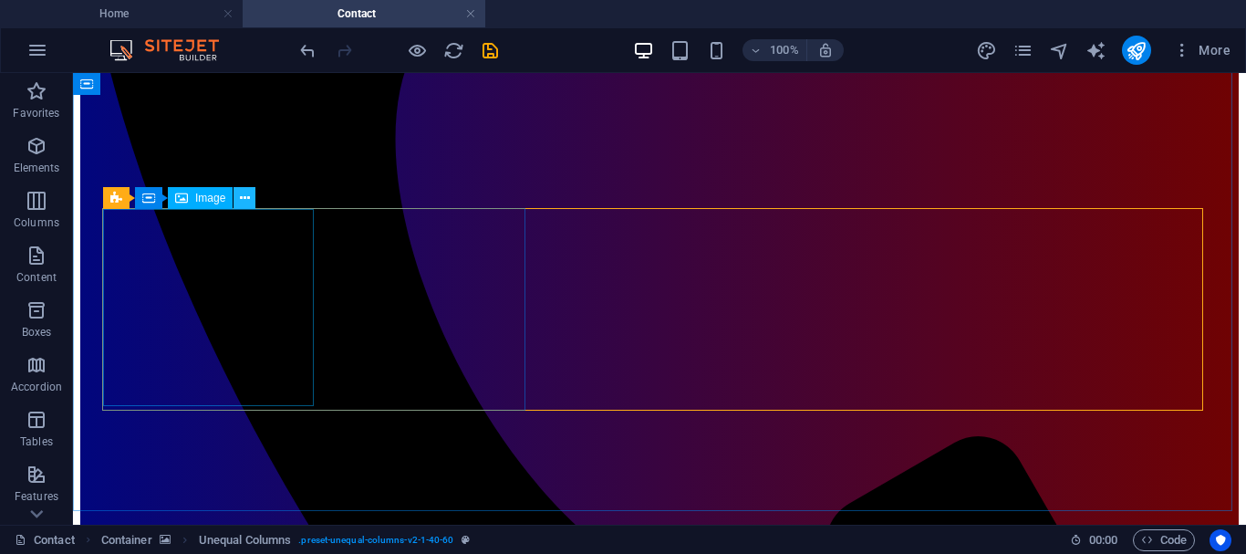
click at [241, 200] on icon at bounding box center [245, 198] width 10 height 19
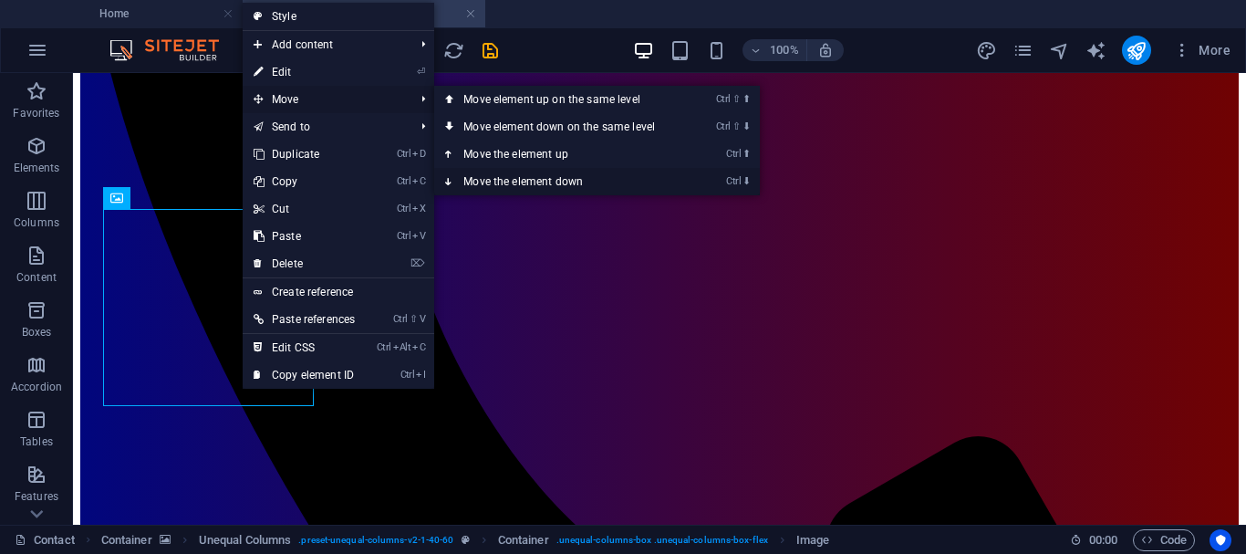
click at [452, 176] on icon at bounding box center [449, 181] width 9 height 27
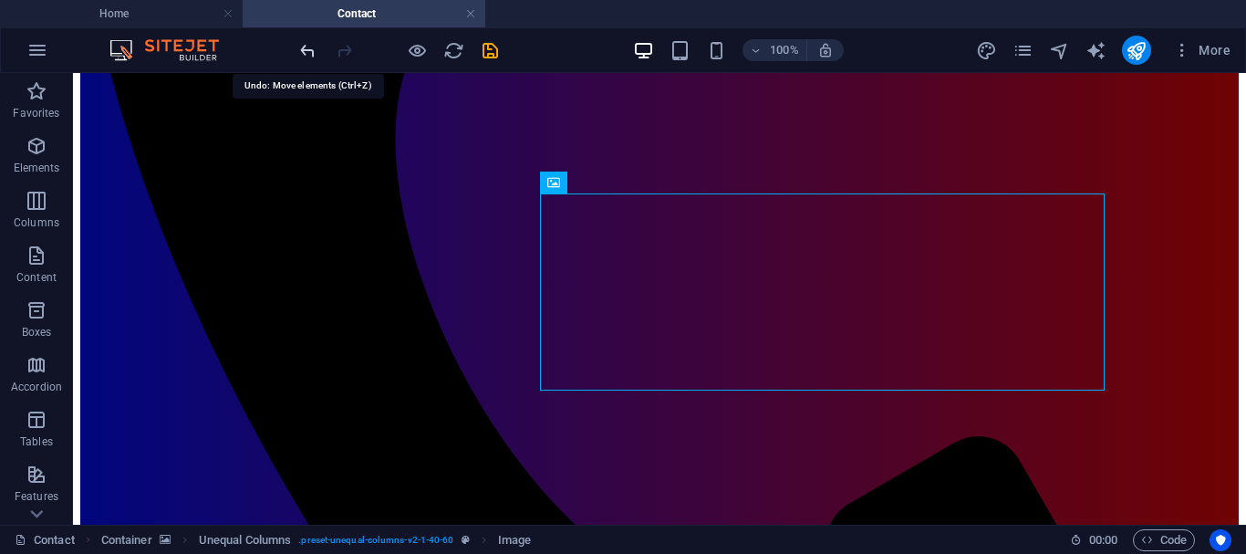
click at [308, 57] on icon "undo" at bounding box center [307, 50] width 21 height 21
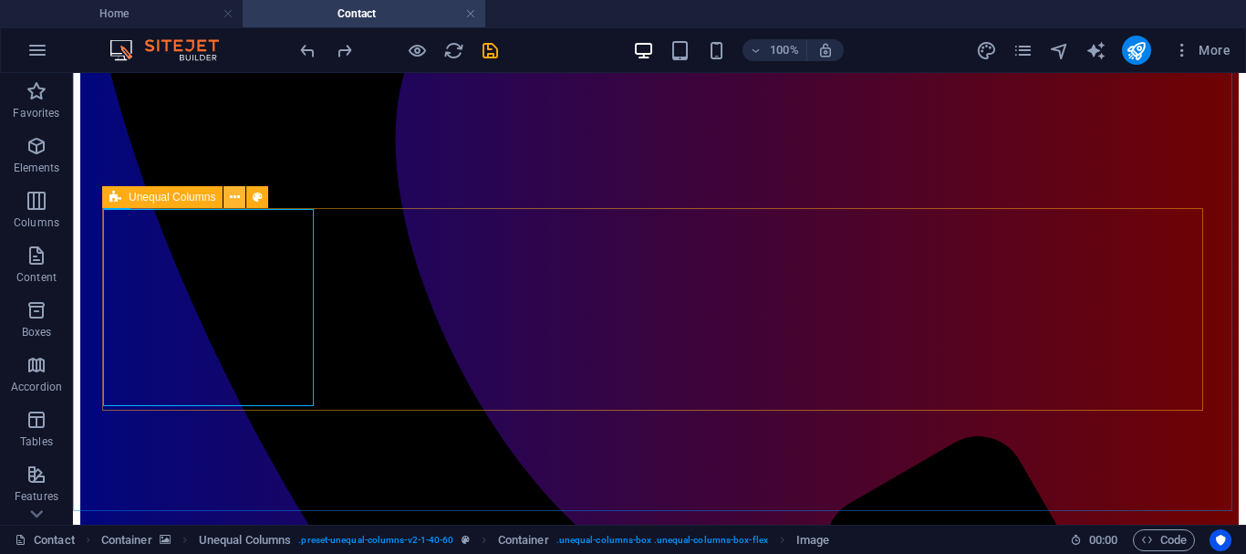
click at [235, 197] on icon at bounding box center [235, 197] width 10 height 19
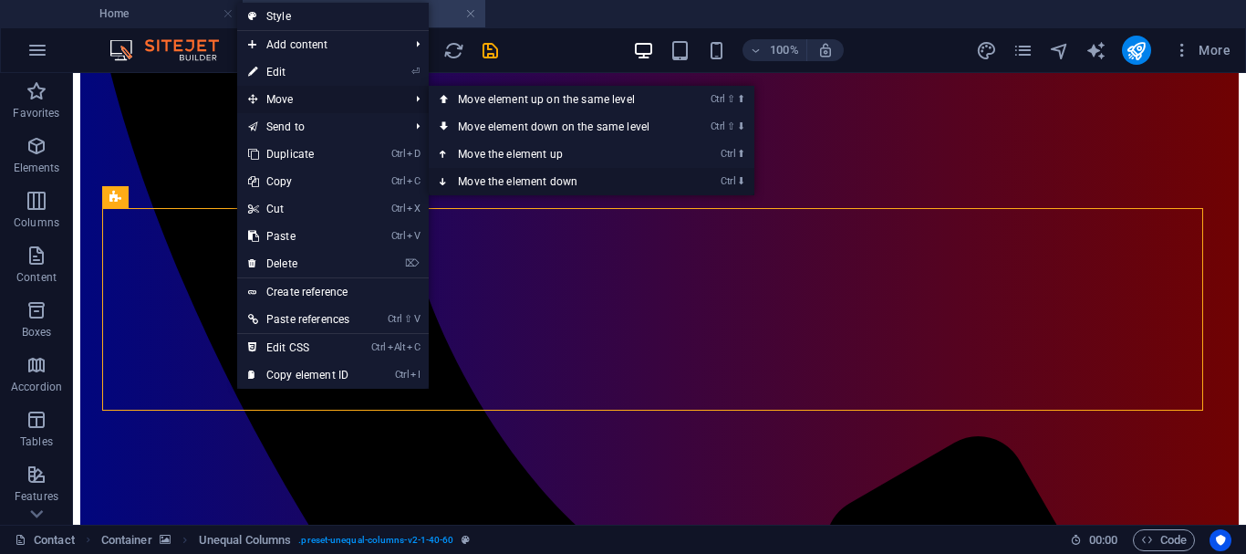
click at [444, 182] on icon at bounding box center [444, 181] width 9 height 27
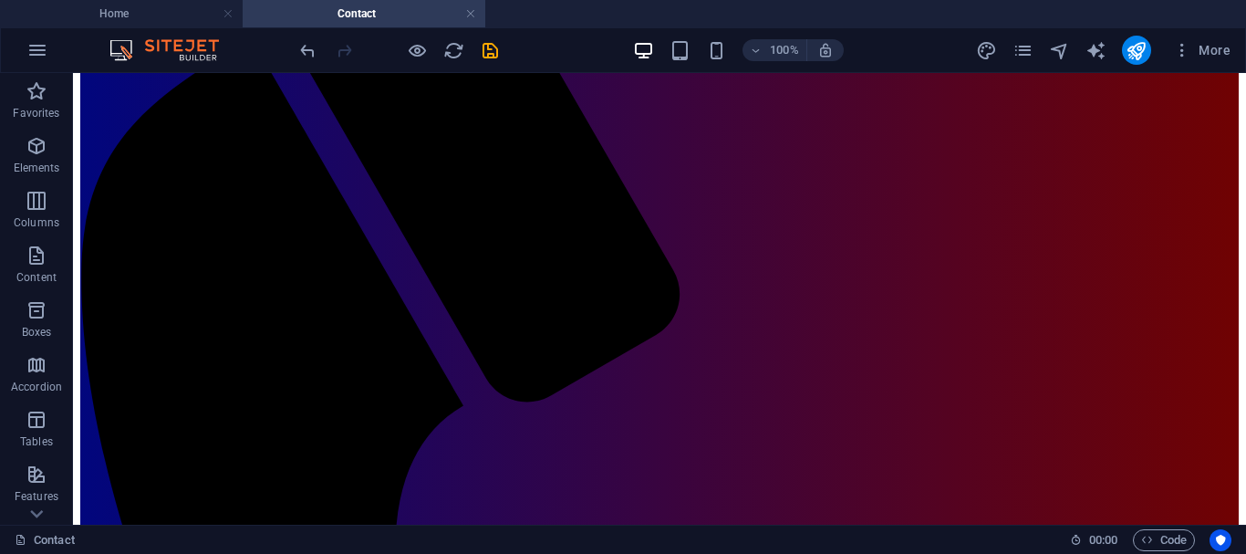
scroll to position [342, 0]
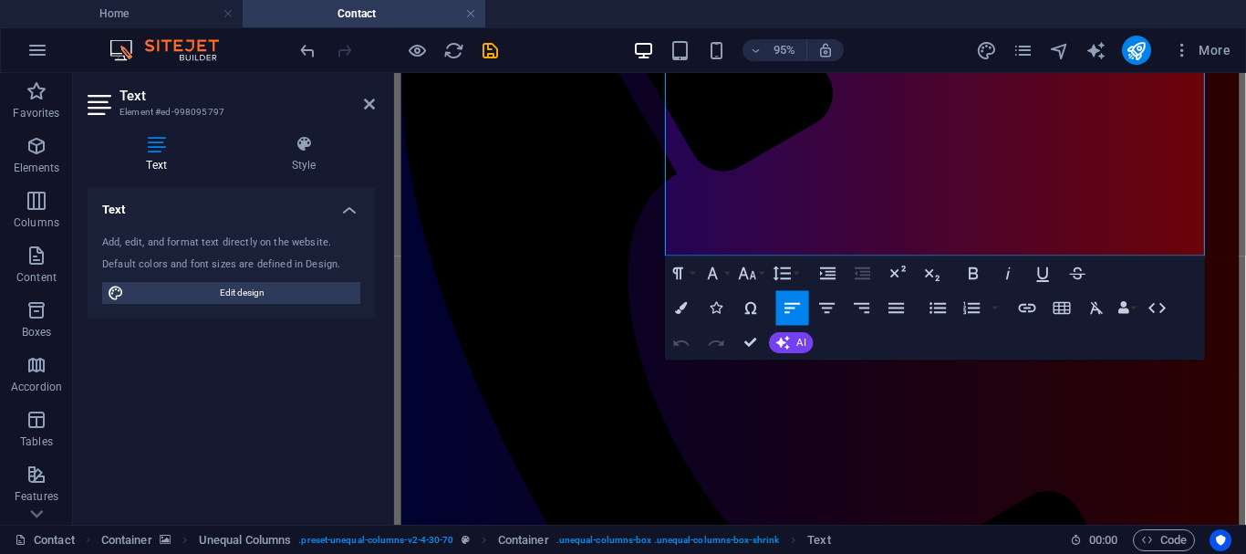
scroll to position [451, 0]
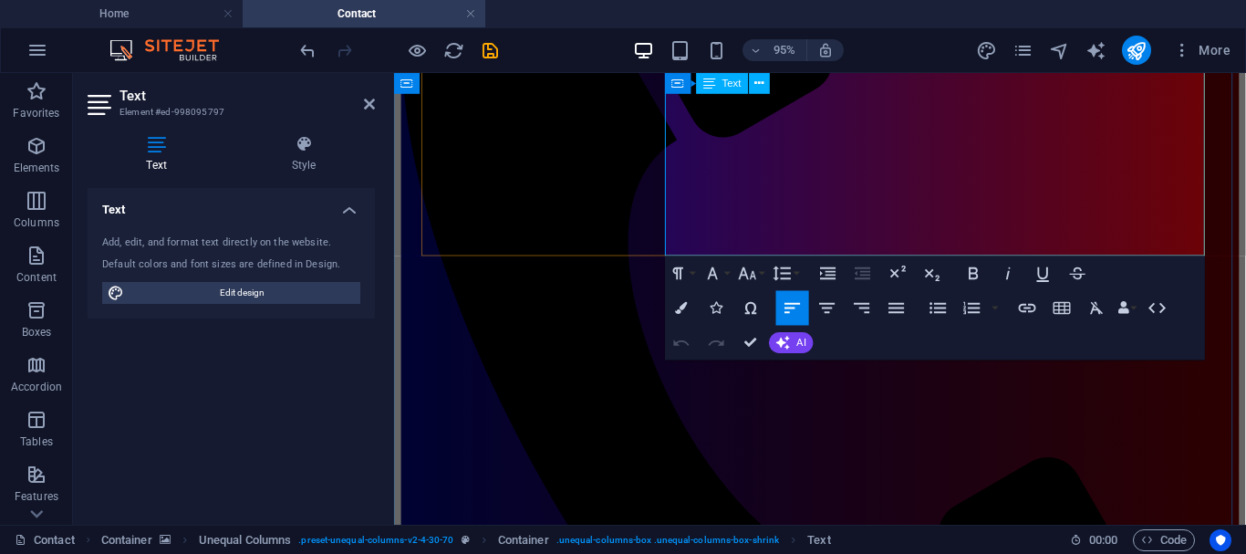
drag, startPoint x: 815, startPoint y: 178, endPoint x: 802, endPoint y: 250, distance: 73.2
drag, startPoint x: 681, startPoint y: 181, endPoint x: 948, endPoint y: 251, distance: 275.5
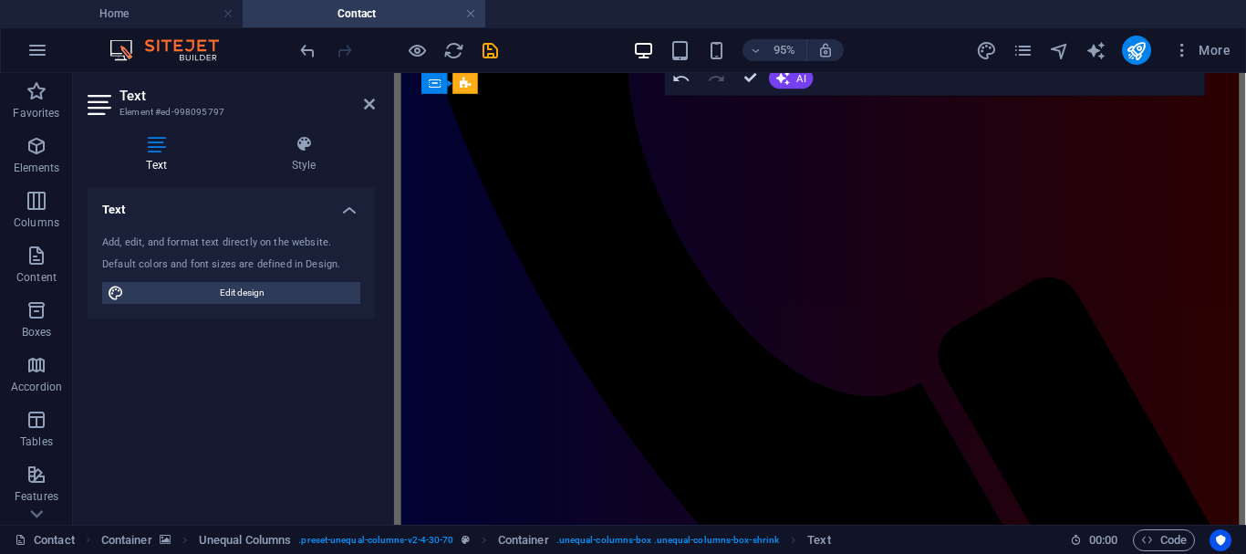
scroll to position [644, 0]
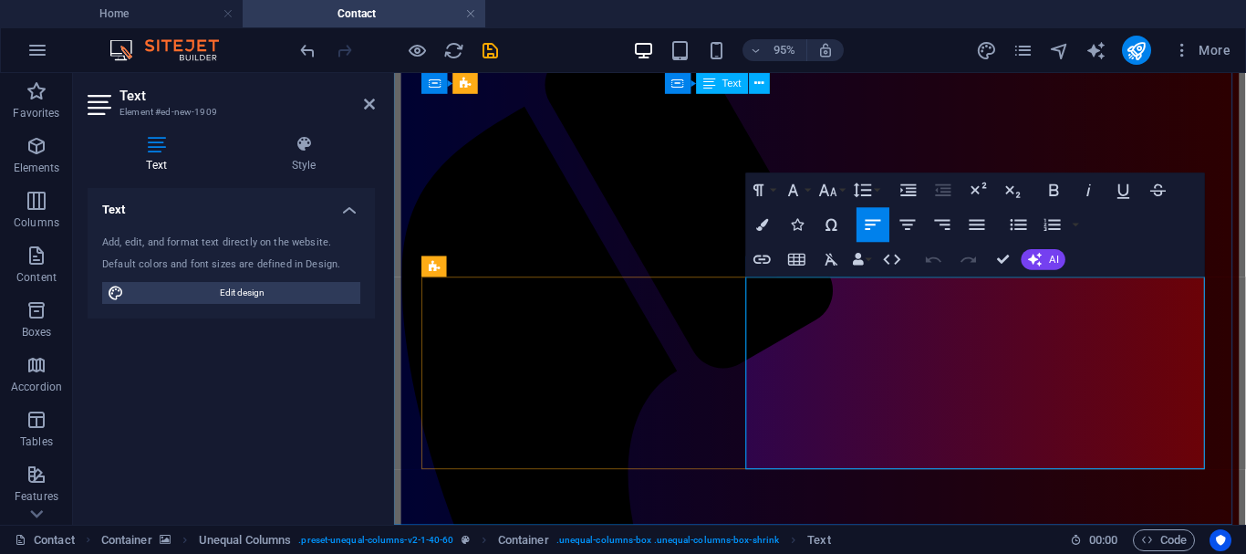
scroll to position [630, 0]
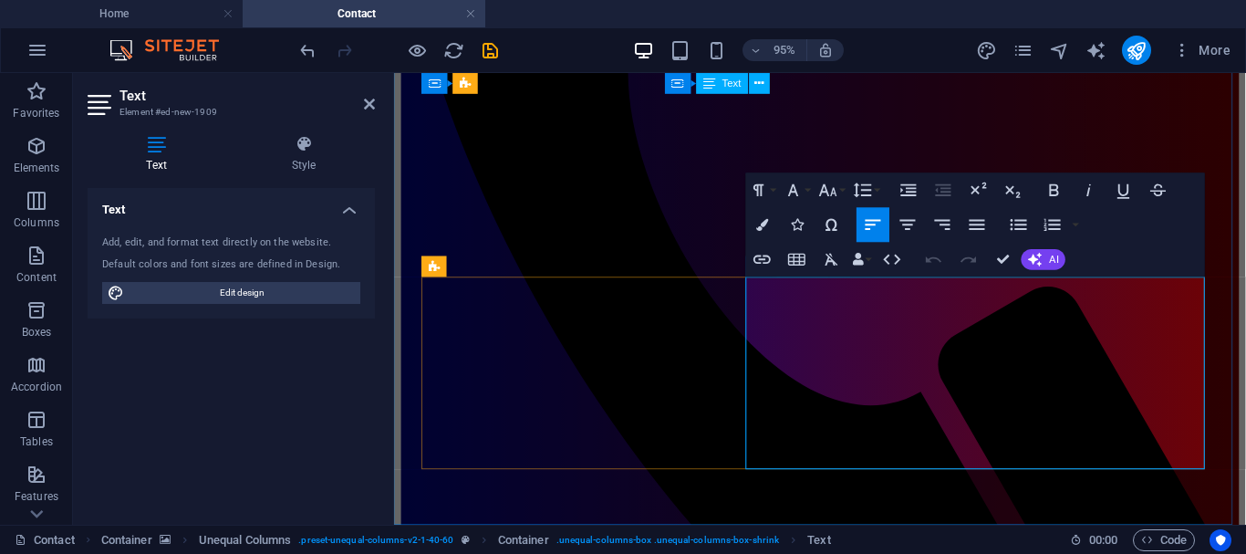
drag, startPoint x: 767, startPoint y: 440, endPoint x: 1149, endPoint y: 472, distance: 382.7
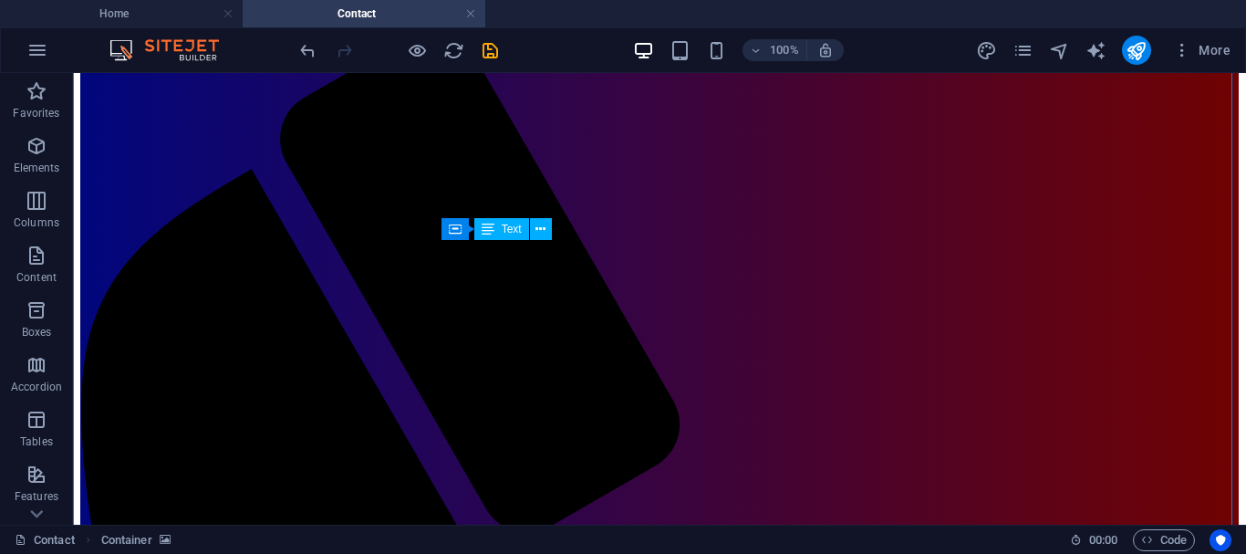
scroll to position [197, 0]
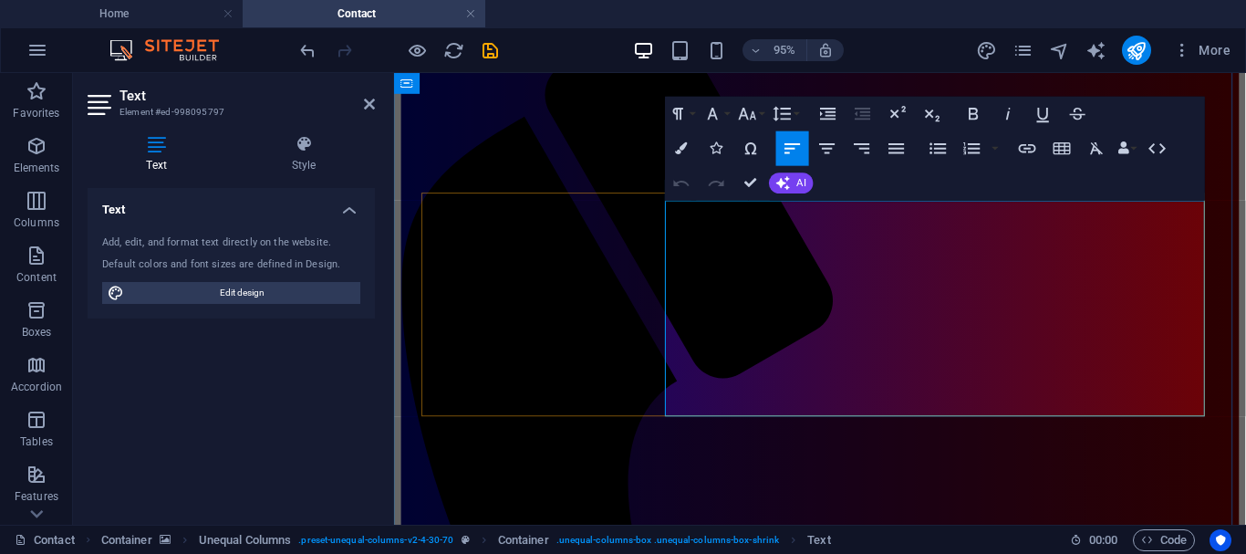
drag, startPoint x: 681, startPoint y: 296, endPoint x: 822, endPoint y: 299, distance: 140.5
drag, startPoint x: 680, startPoint y: 327, endPoint x: 813, endPoint y: 335, distance: 133.4
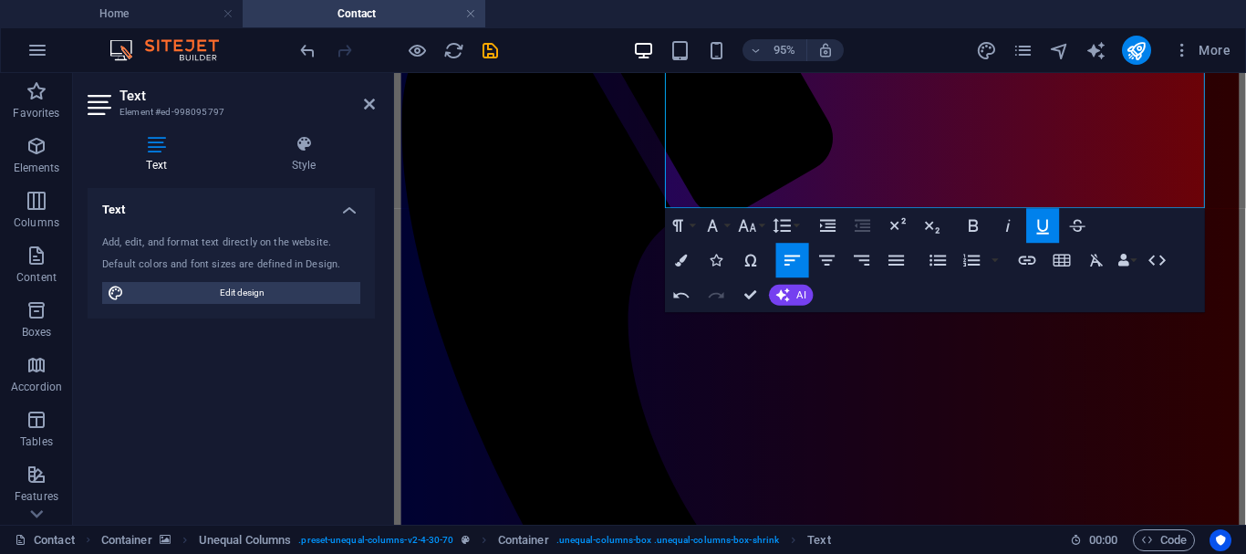
scroll to position [372, 0]
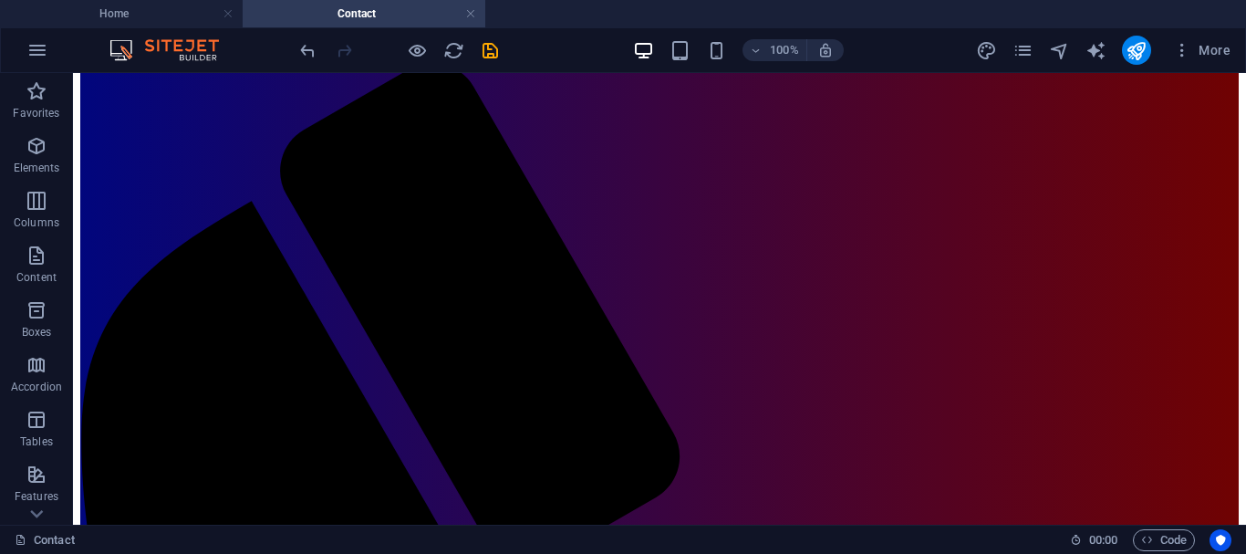
scroll to position [137, 0]
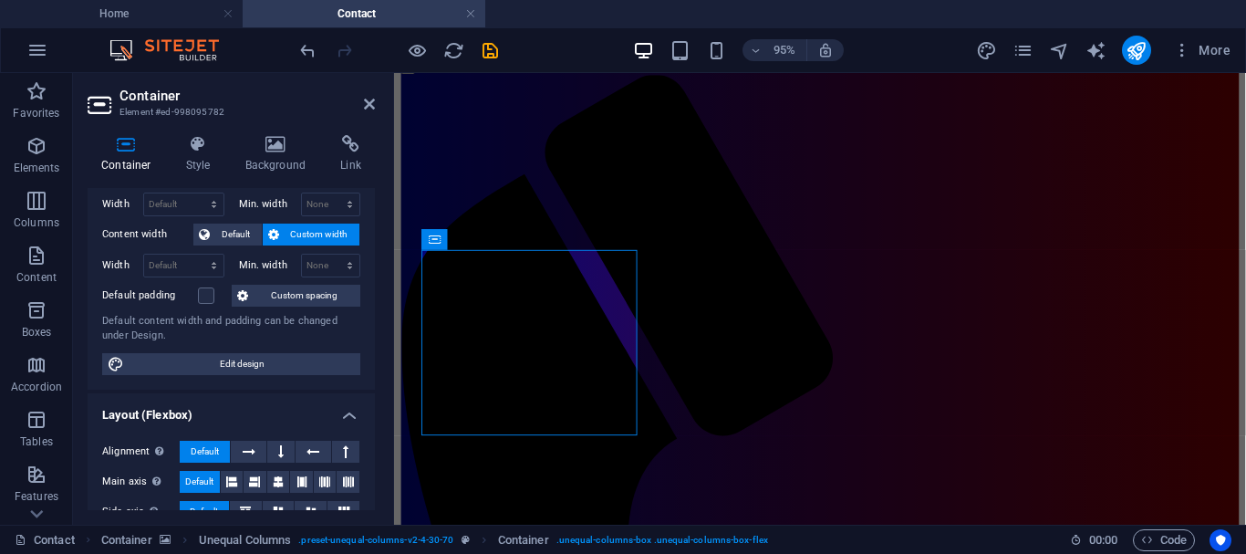
scroll to position [0, 0]
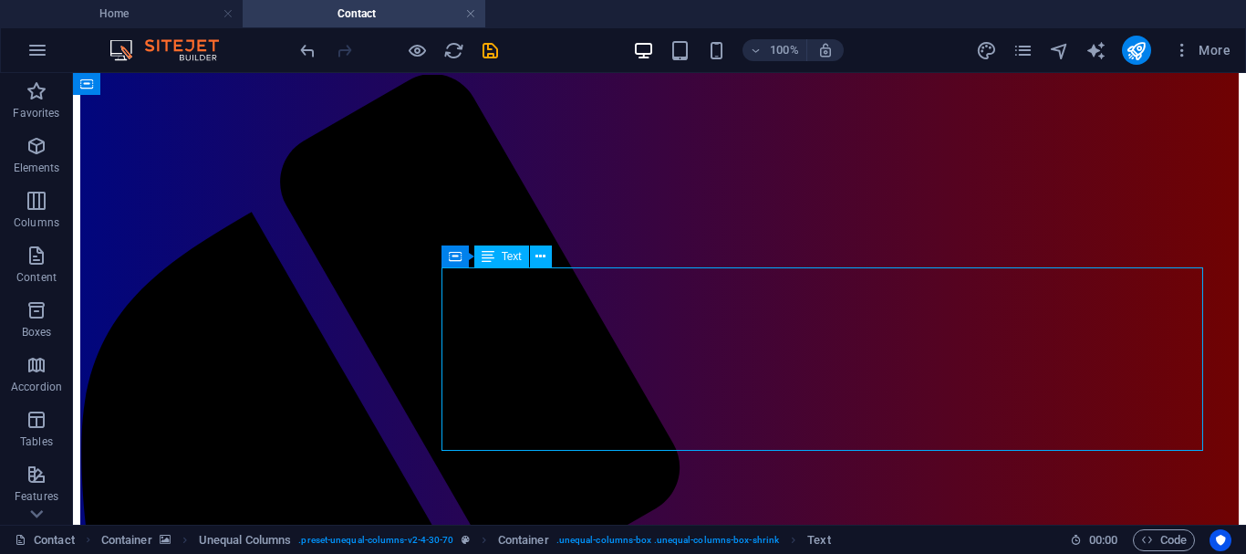
drag, startPoint x: 553, startPoint y: 288, endPoint x: 850, endPoint y: 278, distance: 297.6
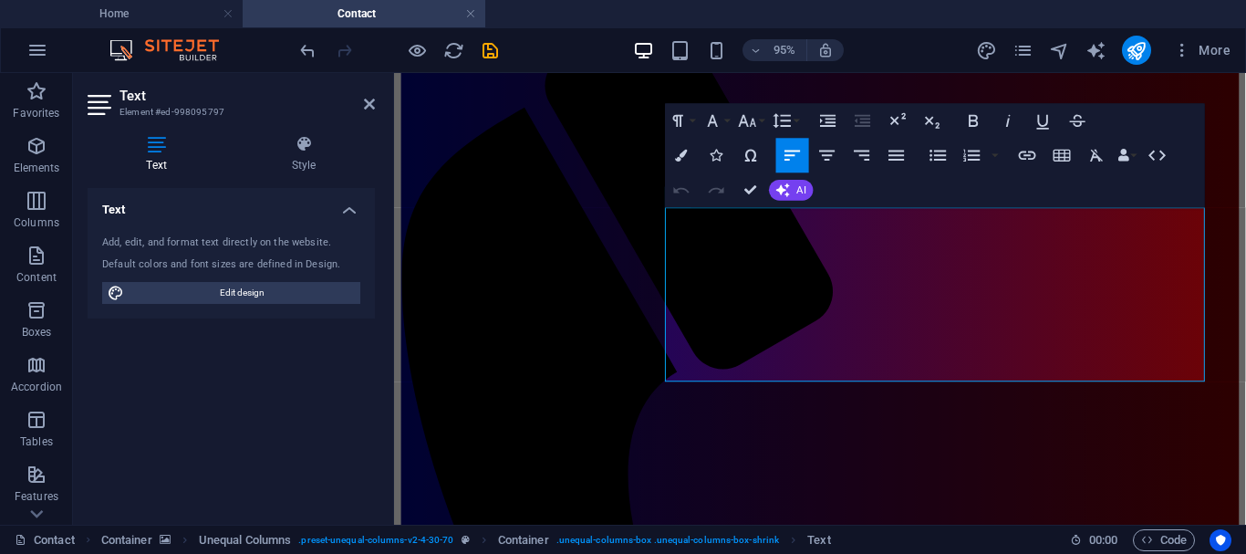
scroll to position [190, 0]
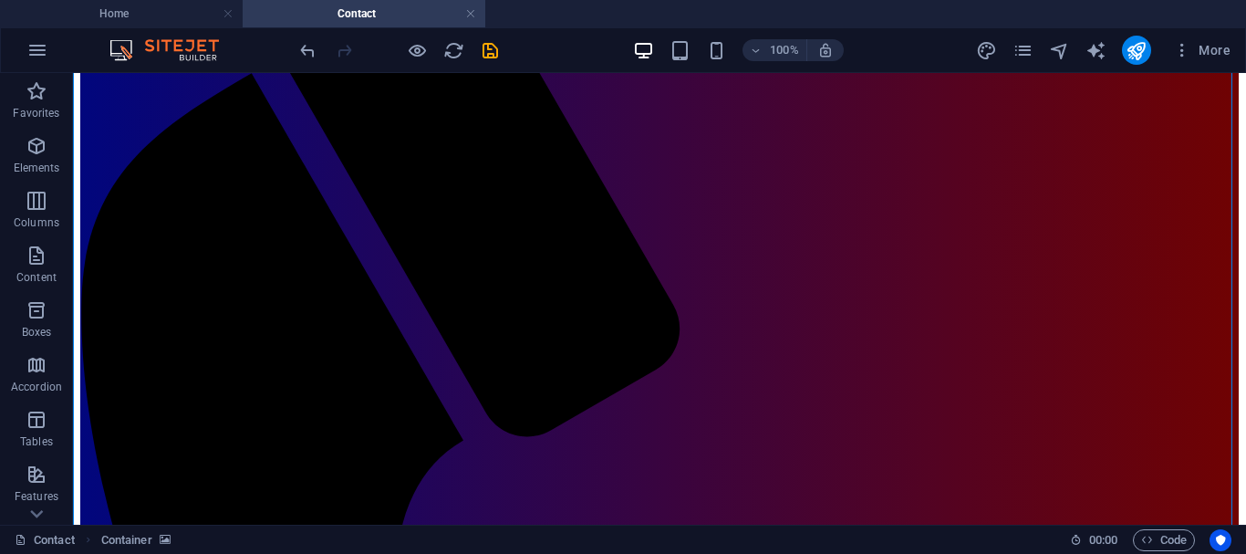
scroll to position [281, 0]
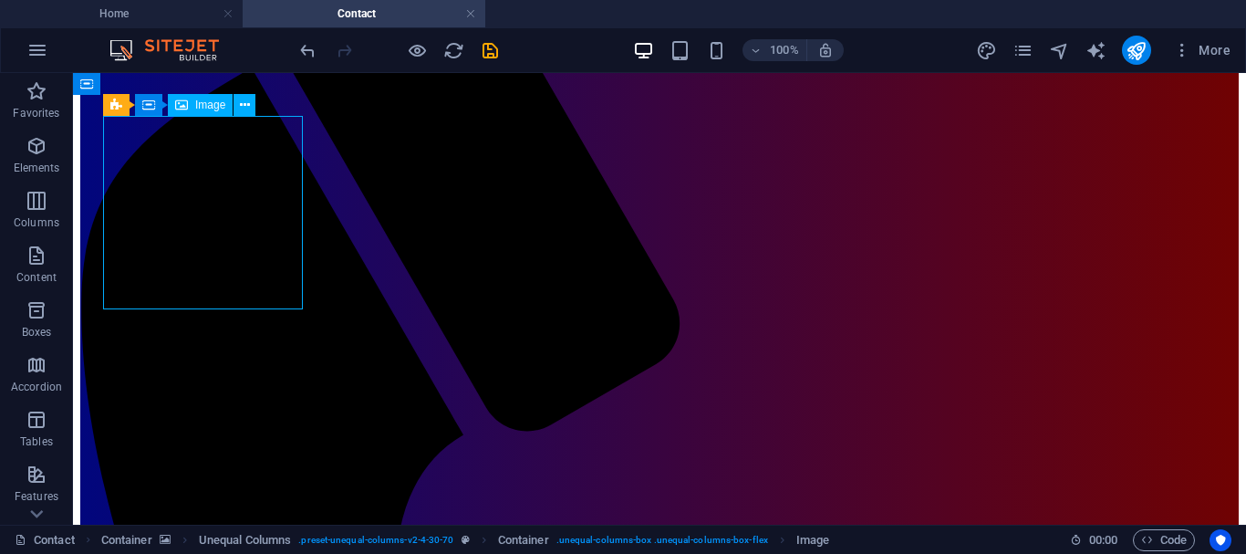
select select "%"
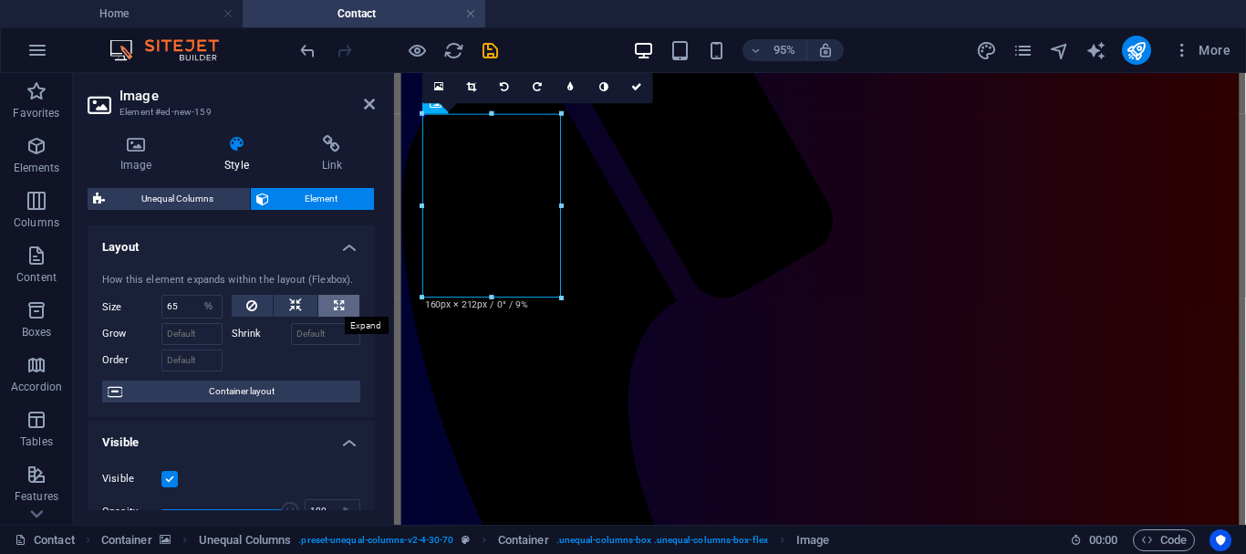
click at [334, 307] on icon at bounding box center [339, 306] width 10 height 22
type input "100"
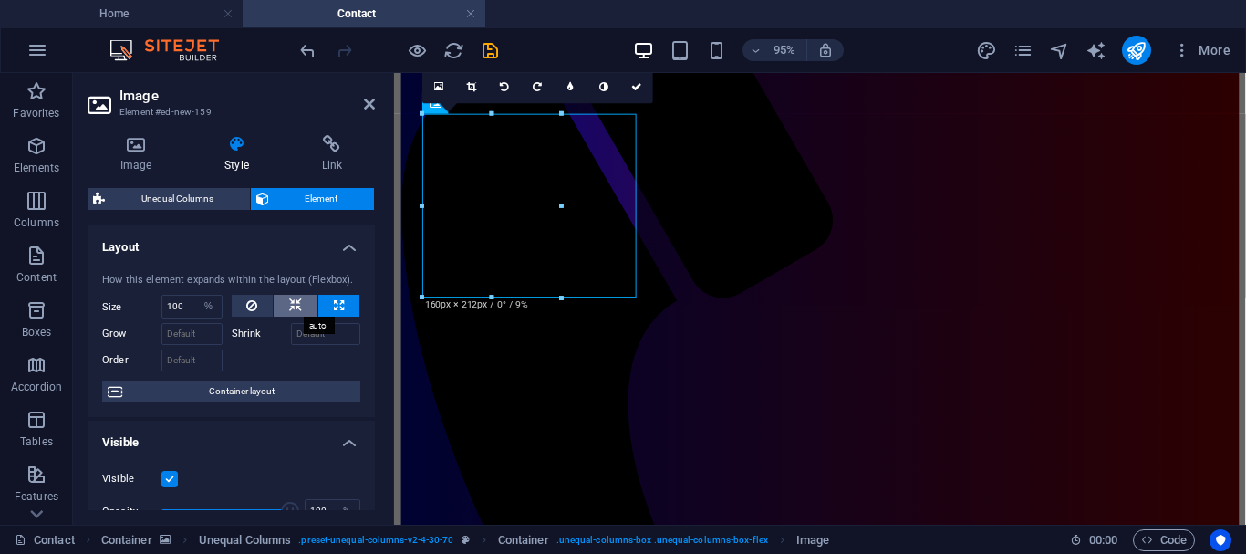
click at [293, 307] on icon at bounding box center [295, 306] width 13 height 22
select select "DISABLED_OPTION_VALUE"
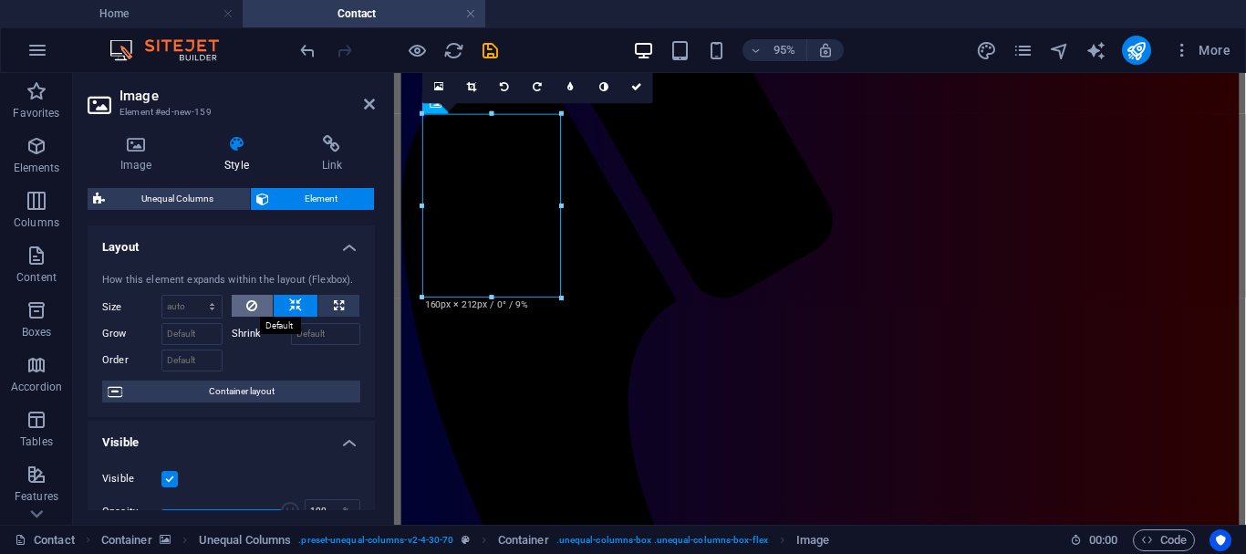
click at [247, 311] on icon at bounding box center [251, 306] width 11 height 22
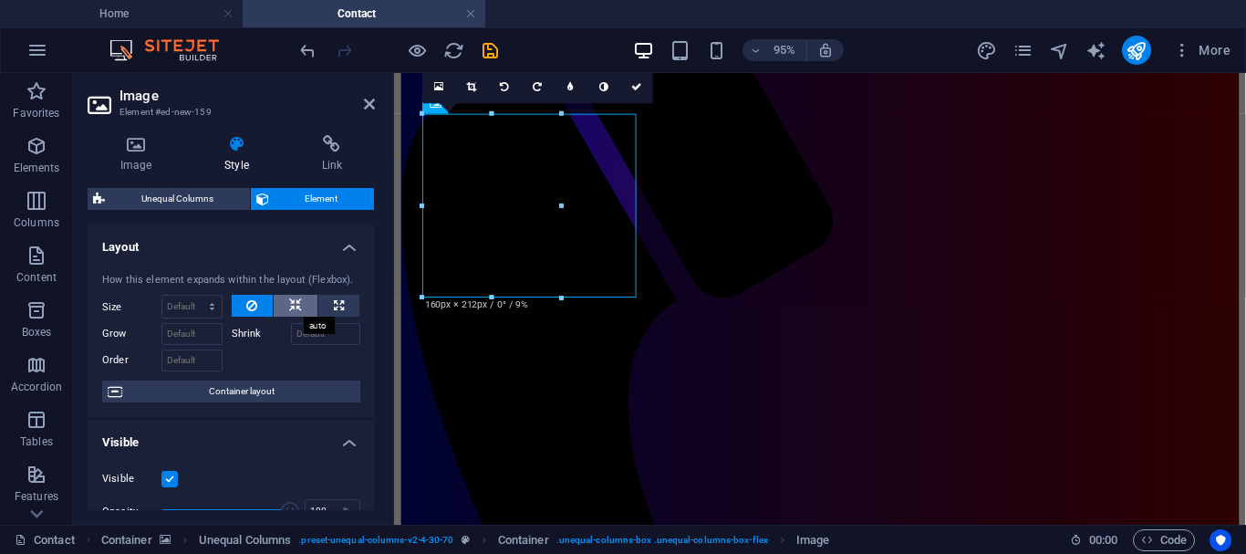
click at [300, 307] on button at bounding box center [296, 306] width 44 height 22
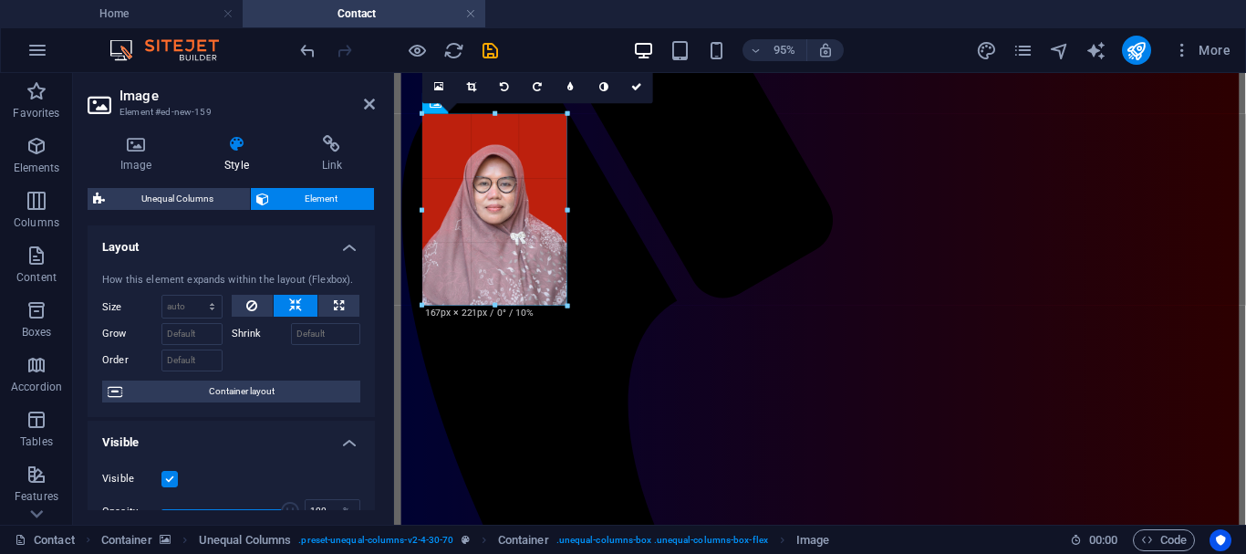
drag, startPoint x: 562, startPoint y: 298, endPoint x: 571, endPoint y: 305, distance: 11.1
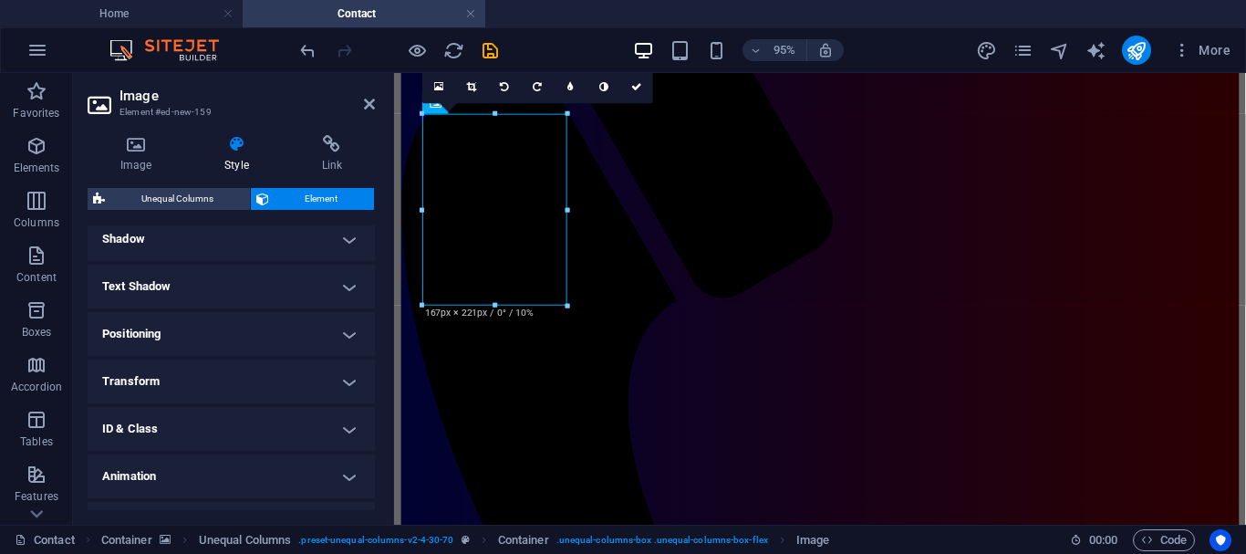
scroll to position [460, 0]
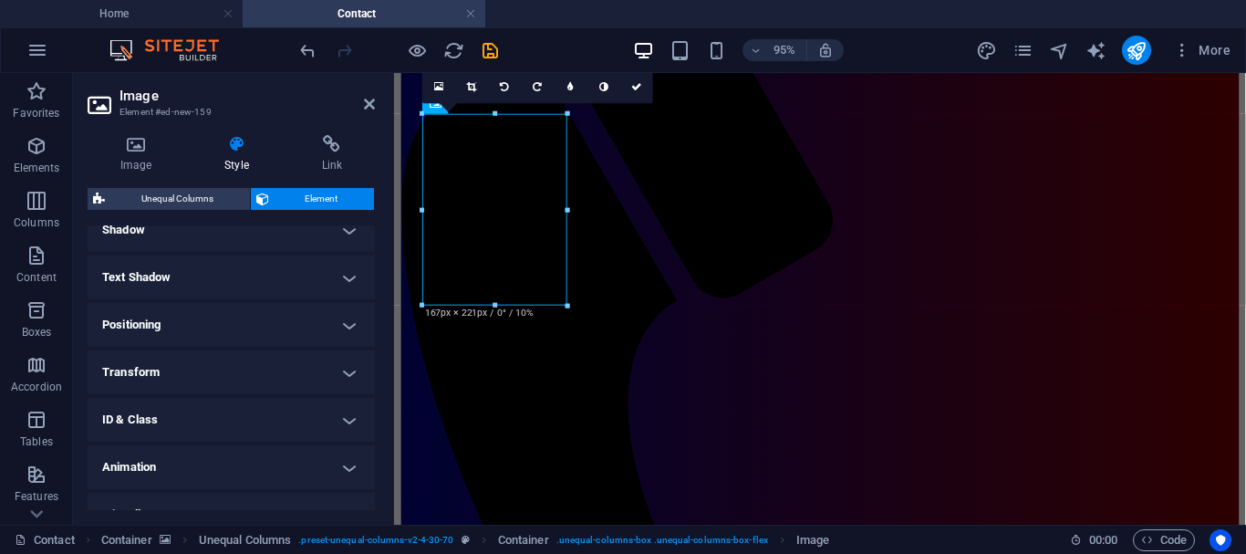
click at [344, 324] on h4 "Positioning" at bounding box center [231, 325] width 287 height 44
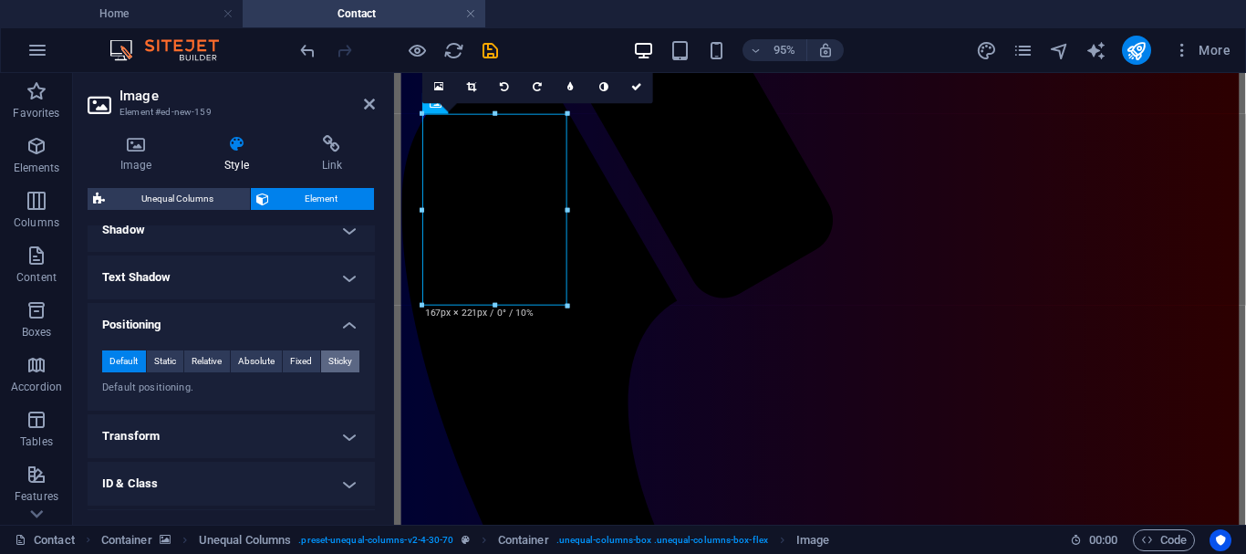
click at [335, 358] on span "Sticky" at bounding box center [340, 361] width 24 height 22
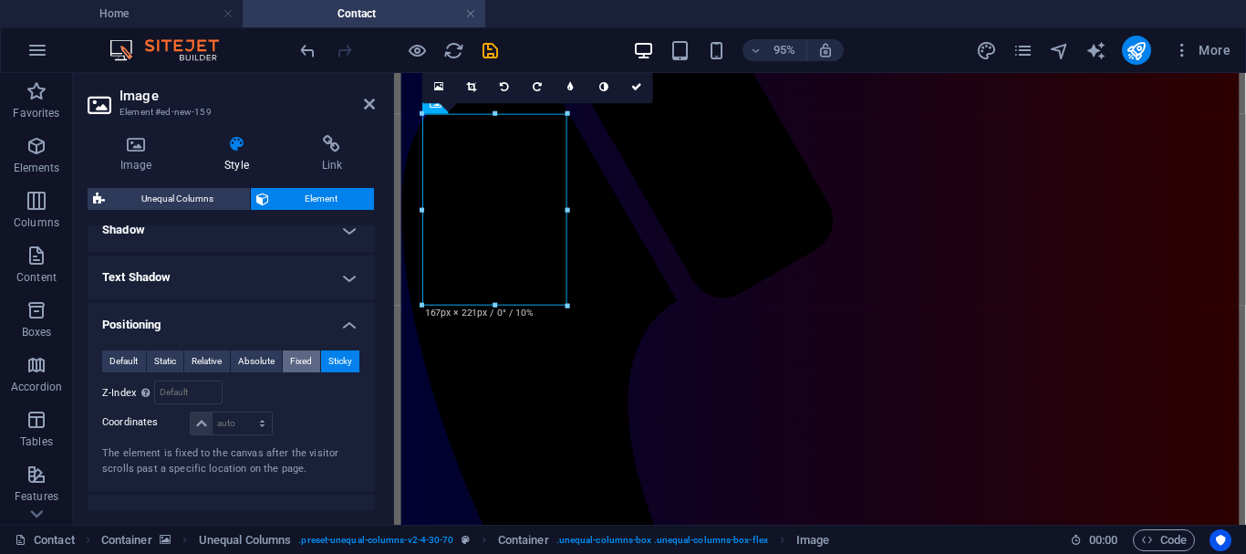
click at [296, 359] on span "Fixed" at bounding box center [301, 361] width 22 height 22
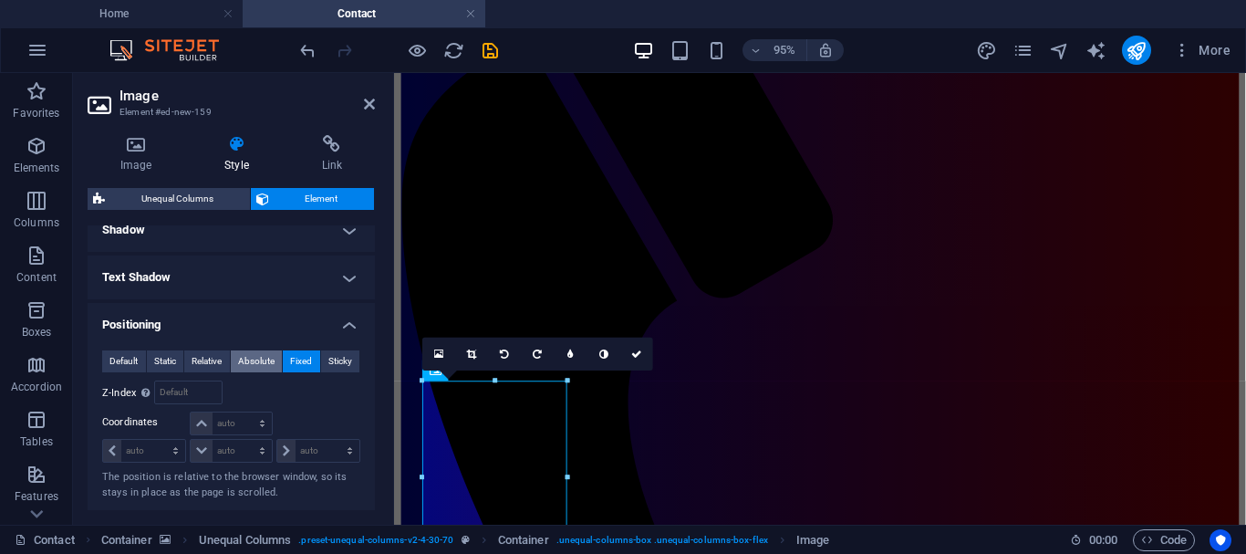
click at [250, 358] on span "Absolute" at bounding box center [256, 361] width 36 height 22
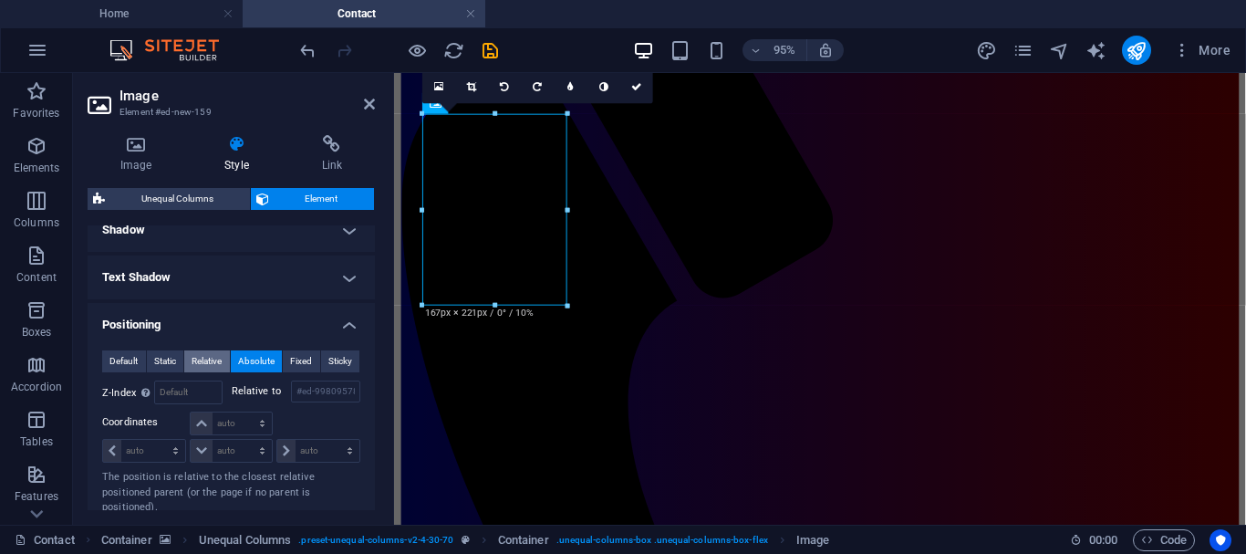
click at [208, 359] on span "Relative" at bounding box center [207, 361] width 30 height 22
click at [248, 359] on span "Absolute" at bounding box center [256, 361] width 36 height 22
click at [213, 360] on span "Relative" at bounding box center [207, 361] width 30 height 22
click at [169, 360] on span "Static" at bounding box center [165, 361] width 22 height 22
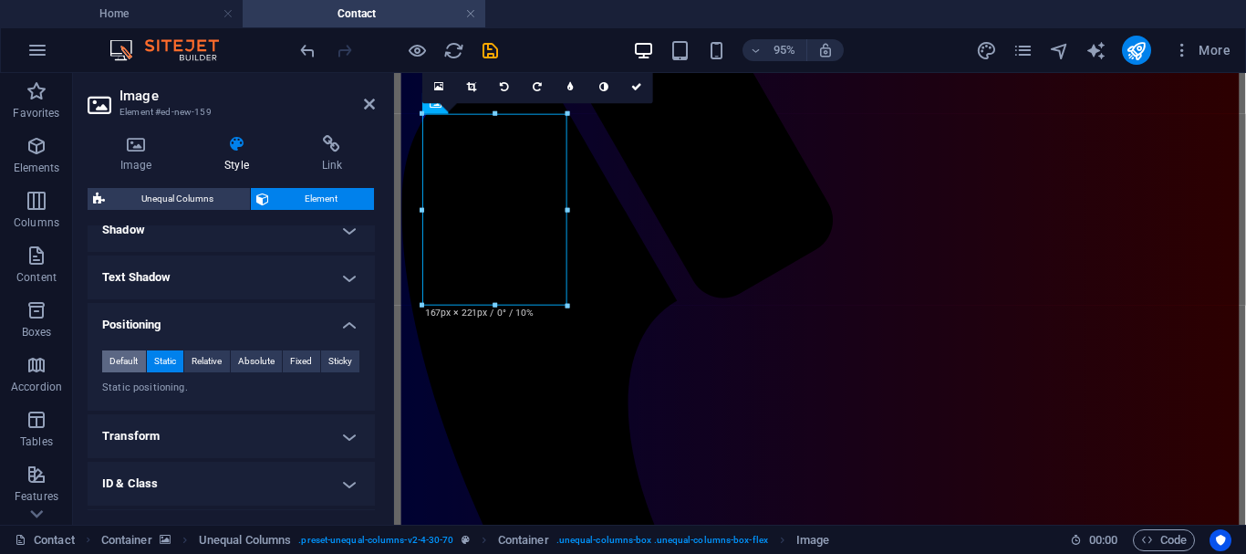
click at [126, 363] on span "Default" at bounding box center [123, 361] width 28 height 22
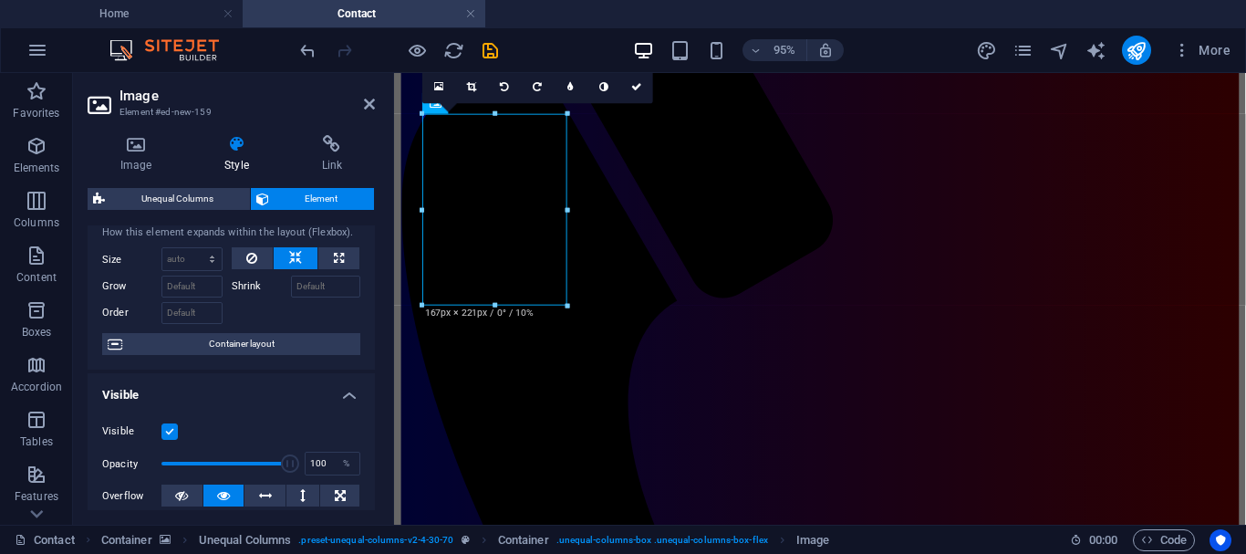
scroll to position [0, 0]
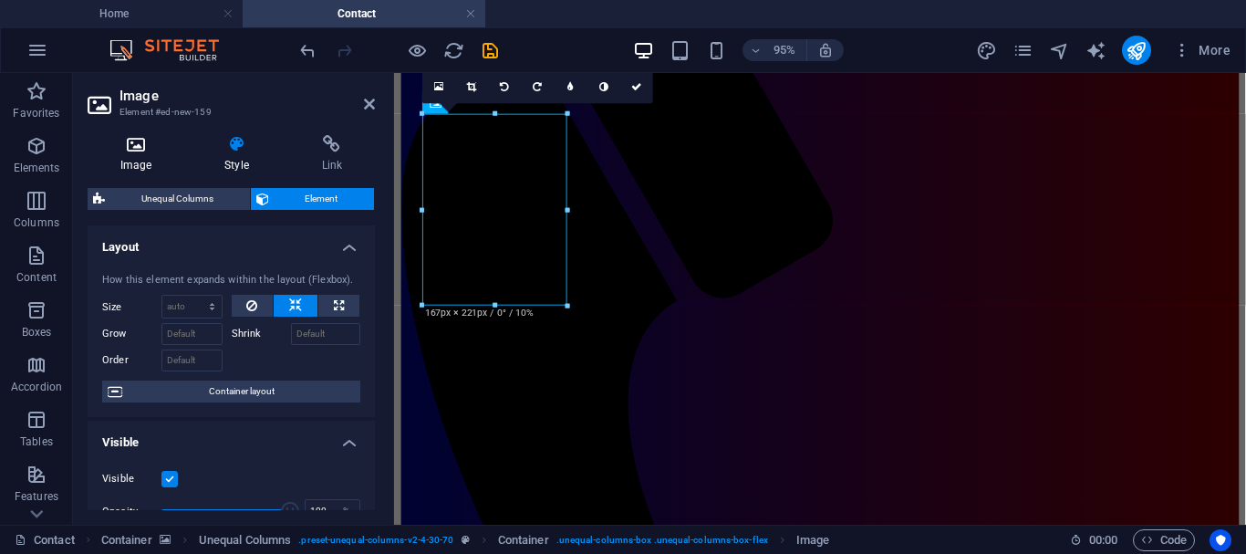
click at [139, 158] on h4 "Image" at bounding box center [140, 154] width 104 height 38
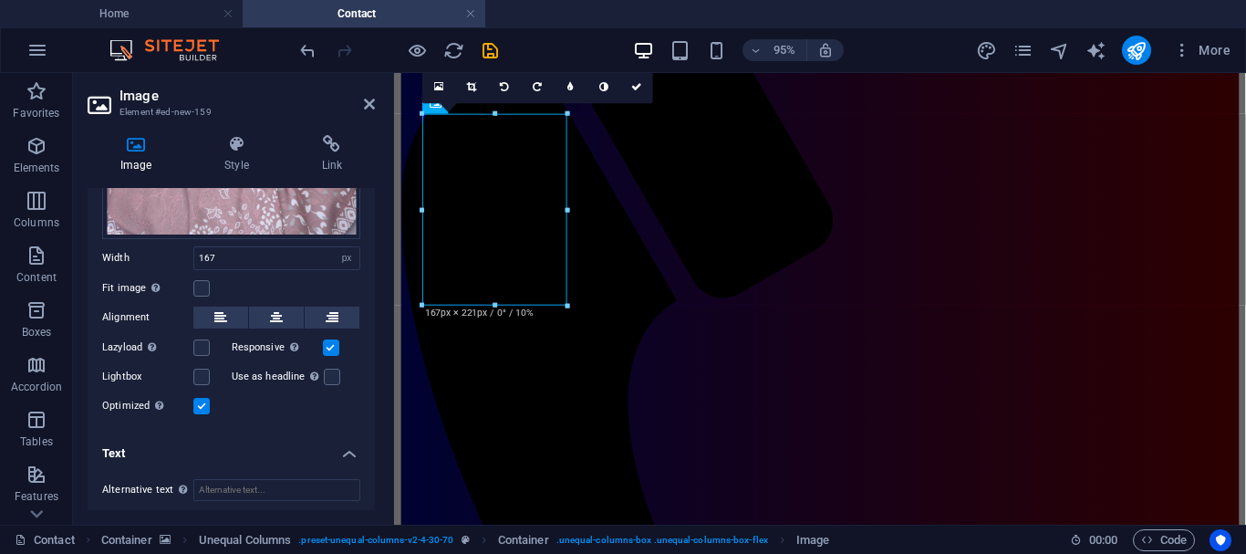
scroll to position [340, 0]
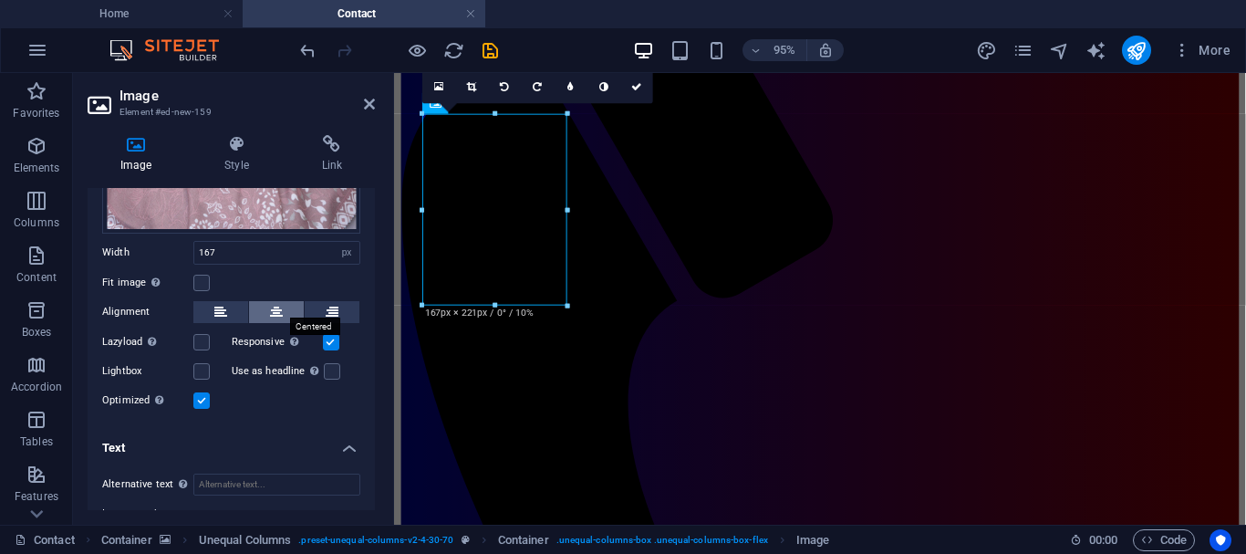
click at [264, 307] on button at bounding box center [276, 312] width 55 height 22
click at [332, 301] on icon at bounding box center [332, 312] width 13 height 22
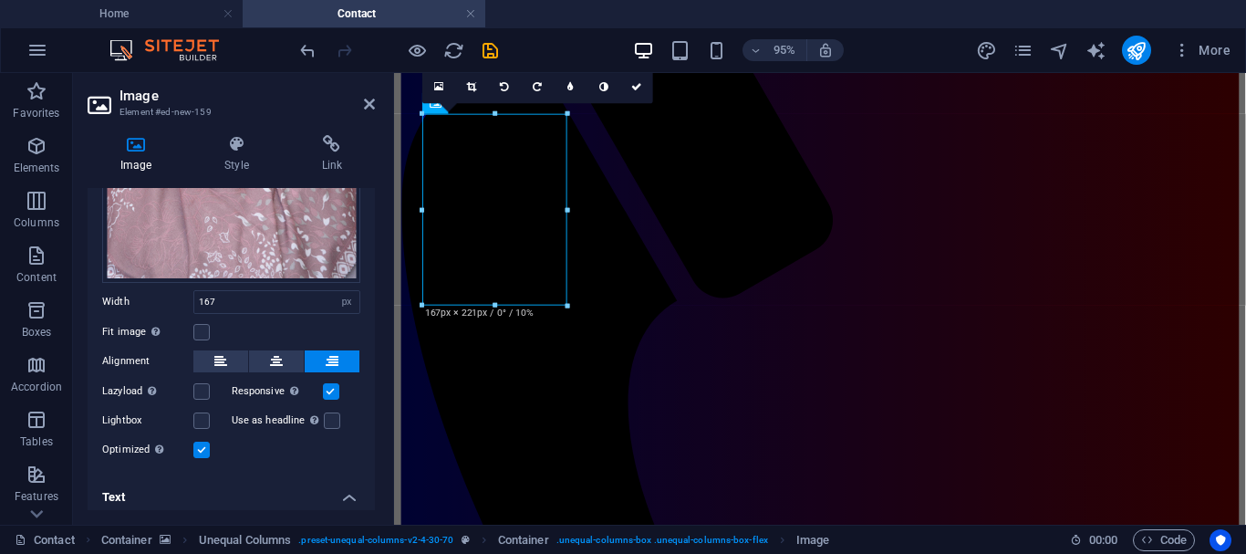
scroll to position [308, 0]
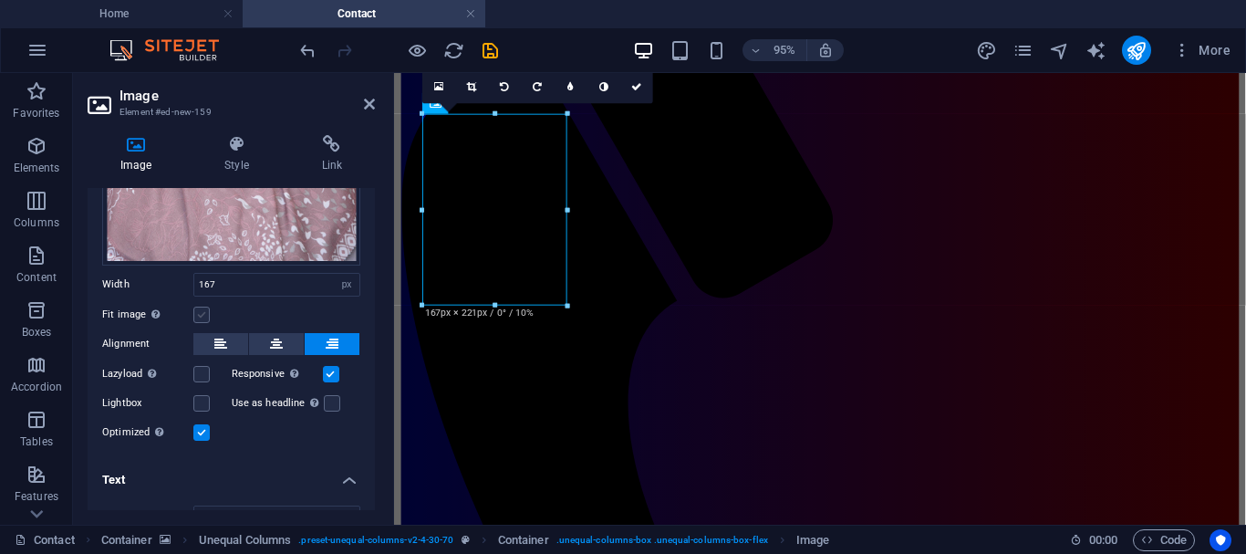
click at [198, 307] on label at bounding box center [201, 315] width 16 height 16
click at [0, 0] on input "Fit image Automatically fit image to a fixed width and height" at bounding box center [0, 0] width 0 height 0
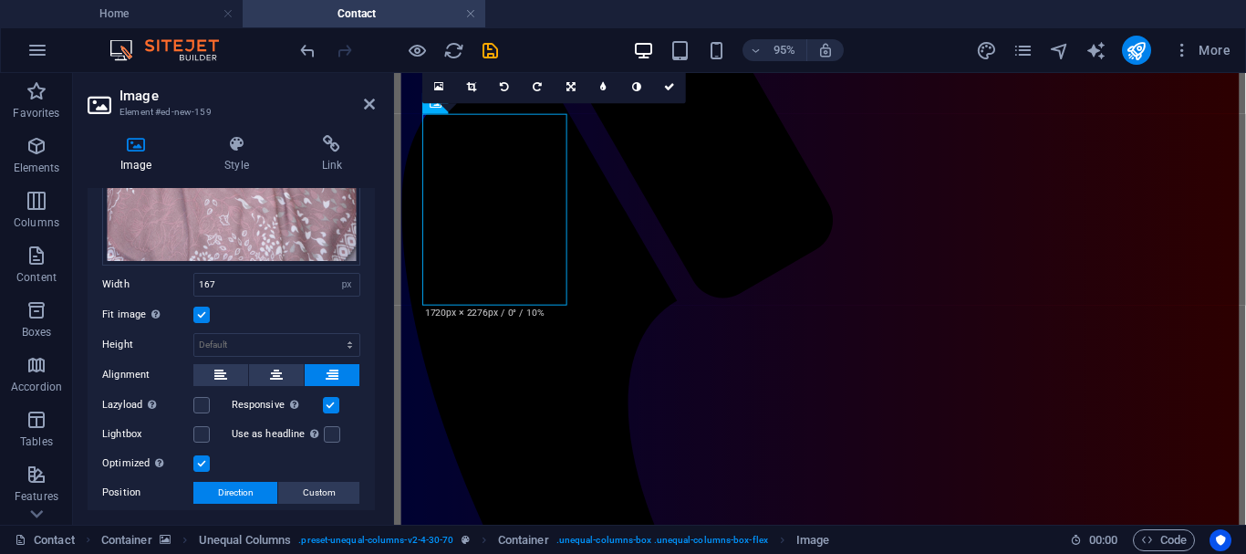
click at [206, 309] on label at bounding box center [201, 315] width 16 height 16
click at [0, 0] on input "Fit image Automatically fit image to a fixed width and height" at bounding box center [0, 0] width 0 height 0
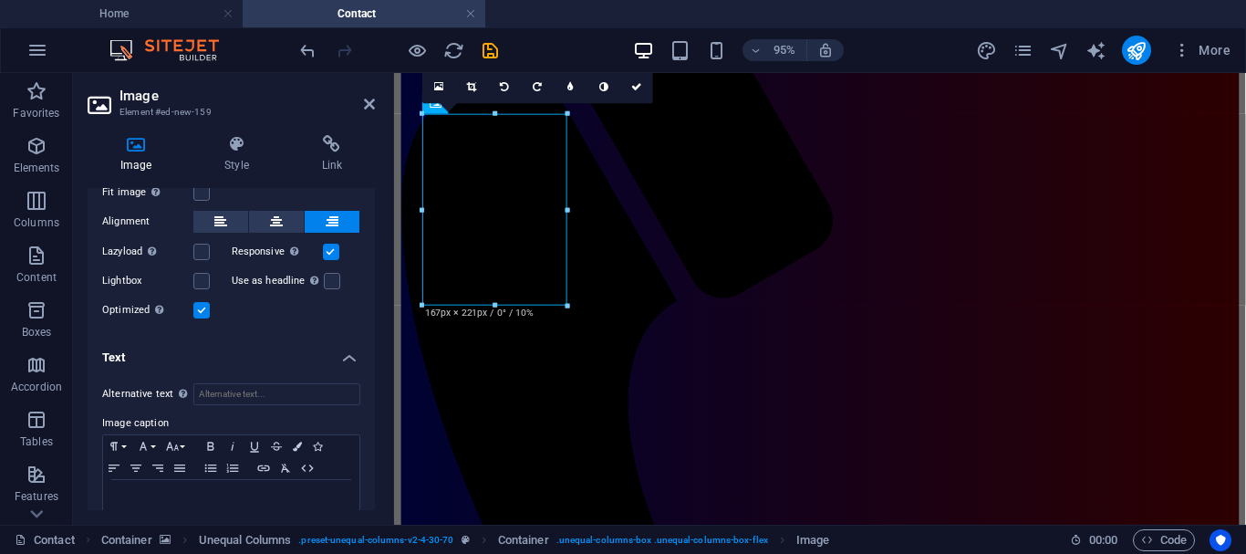
scroll to position [466, 0]
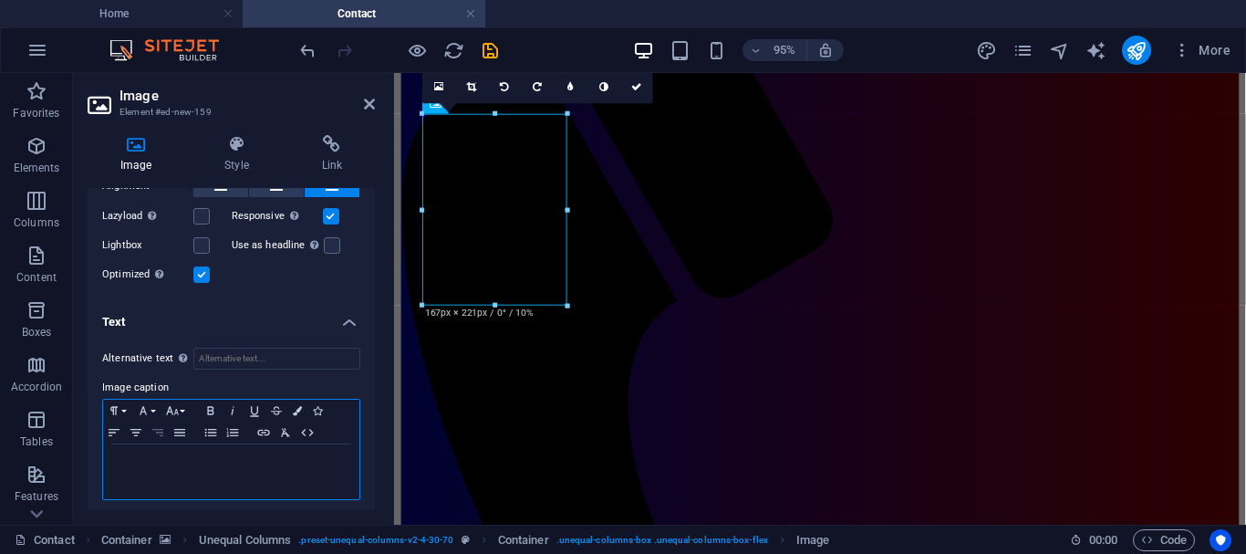
click at [160, 429] on icon "button" at bounding box center [157, 432] width 11 height 7
click at [122, 425] on icon "button" at bounding box center [114, 432] width 22 height 15
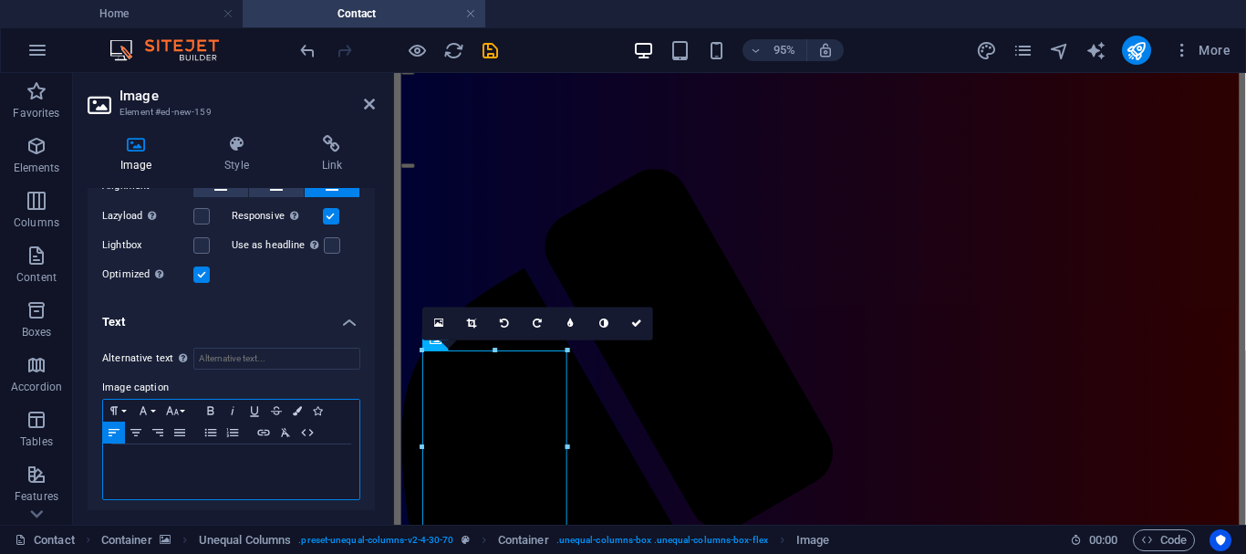
scroll to position [21, 0]
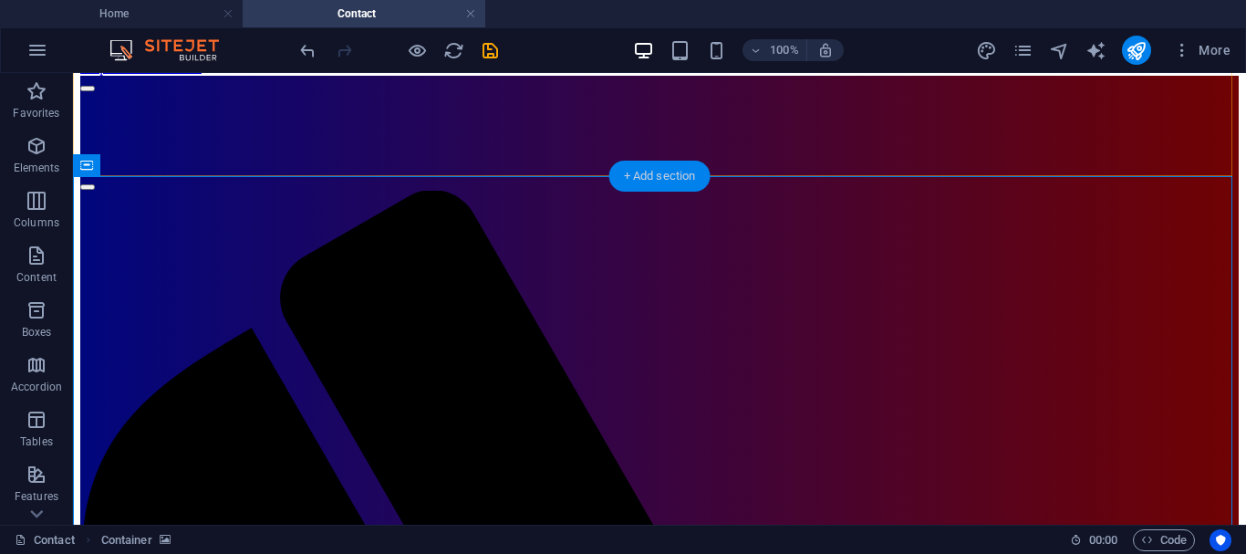
click at [633, 176] on div "+ Add section" at bounding box center [659, 176] width 101 height 31
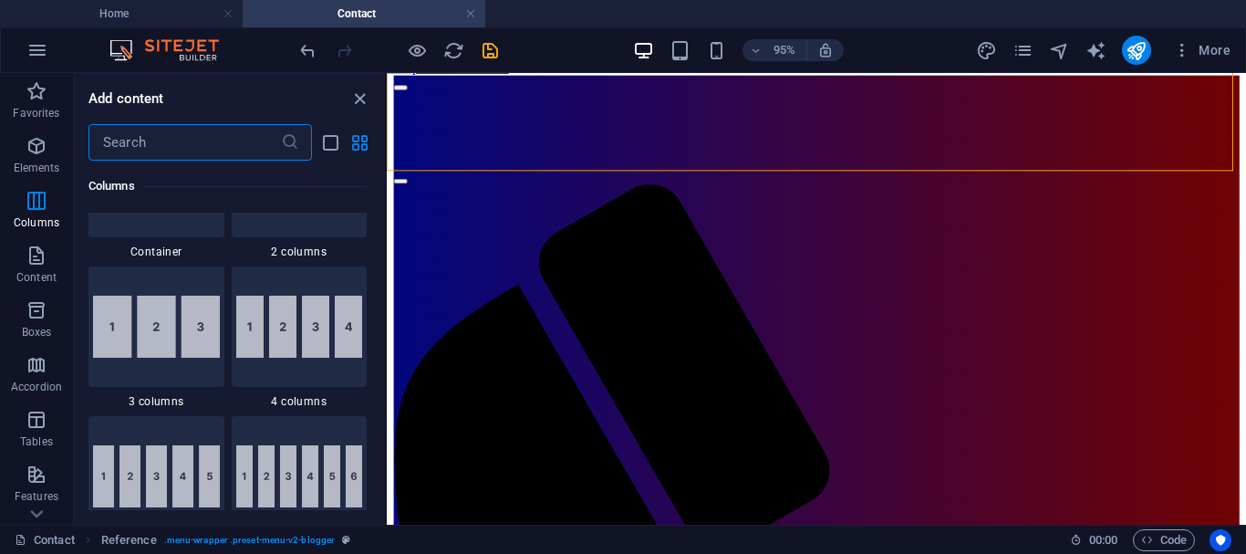
scroll to position [1000, 0]
click at [129, 336] on img at bounding box center [156, 326] width 127 height 62
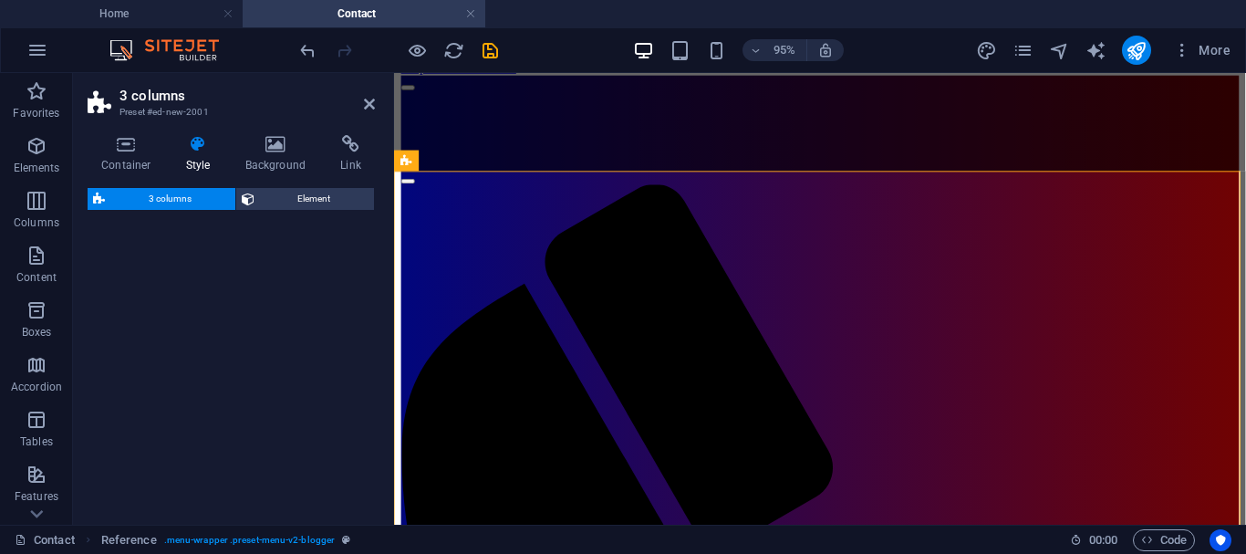
select select "rem"
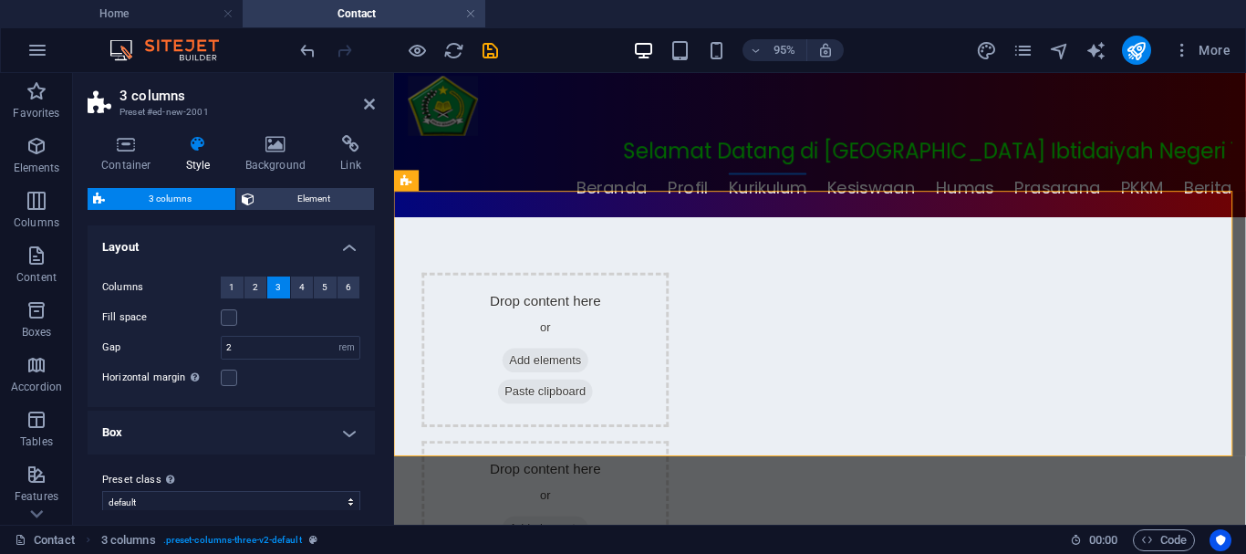
scroll to position [0, 0]
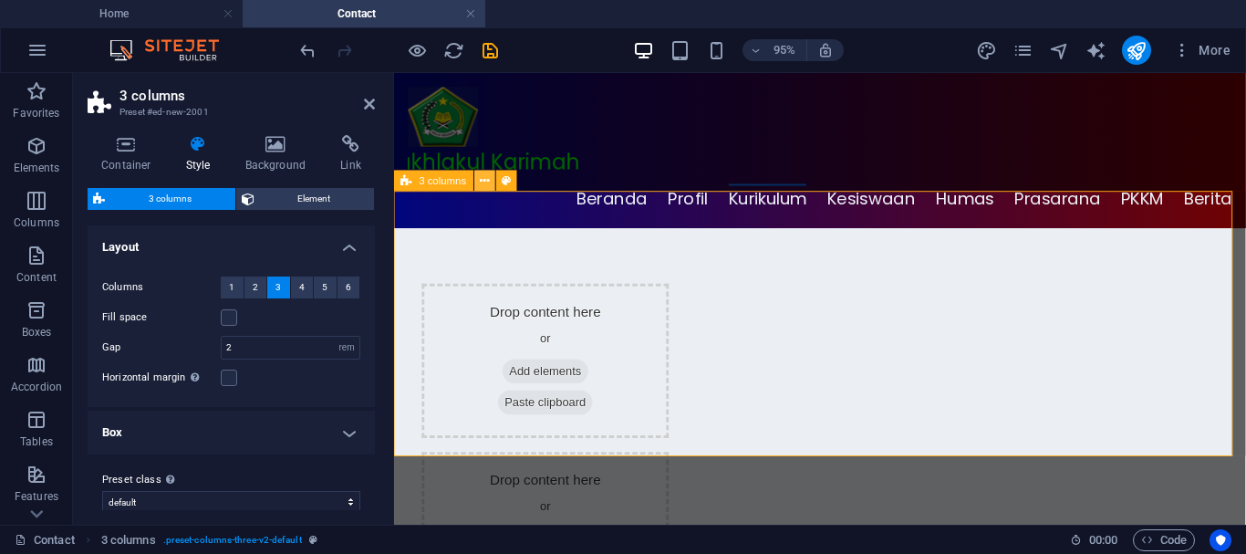
click at [486, 179] on icon at bounding box center [484, 181] width 9 height 18
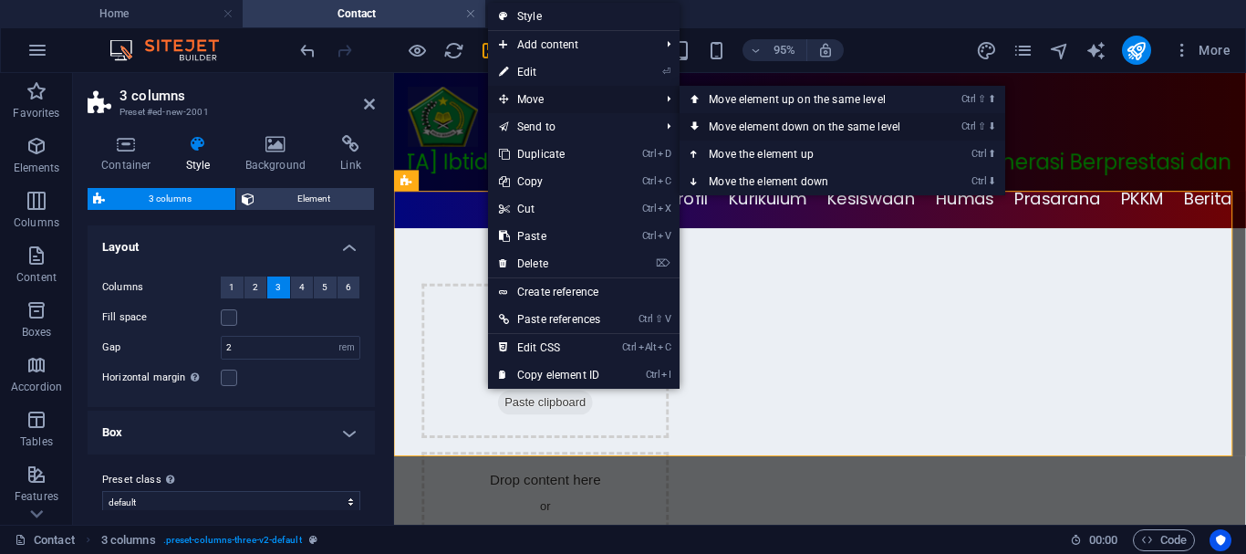
click at [699, 122] on icon at bounding box center [695, 126] width 9 height 27
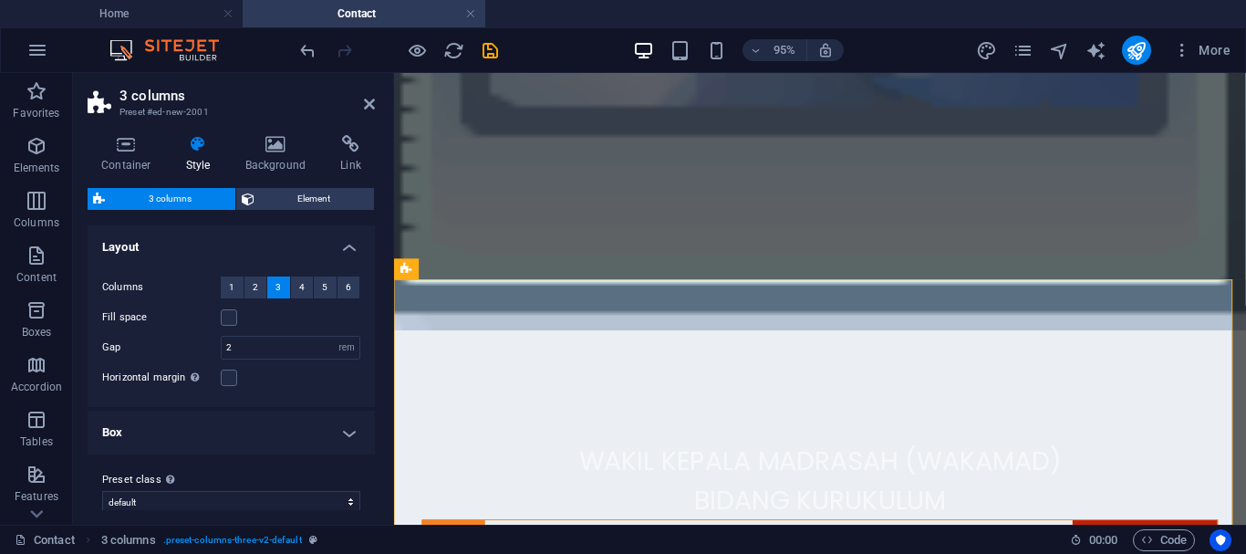
scroll to position [875, 0]
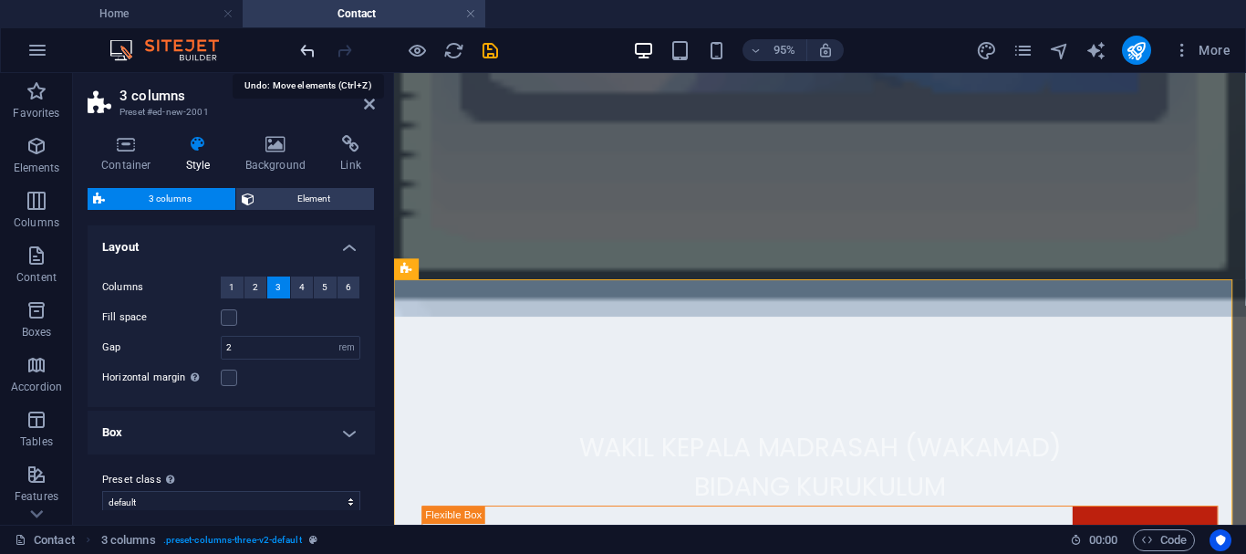
click at [307, 55] on icon "undo" at bounding box center [307, 50] width 21 height 21
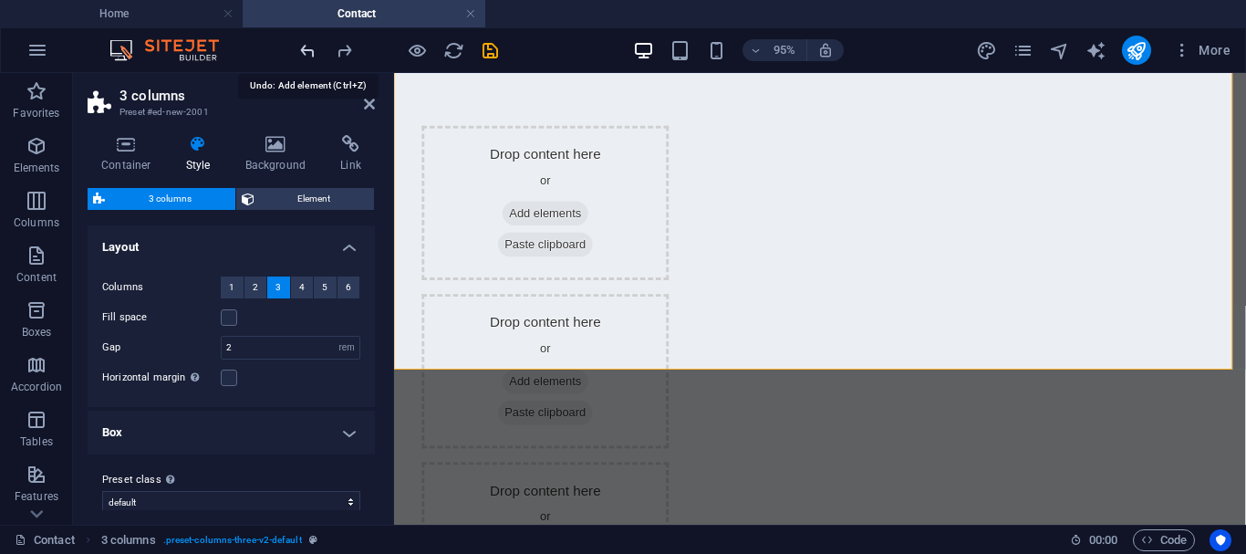
scroll to position [33, 0]
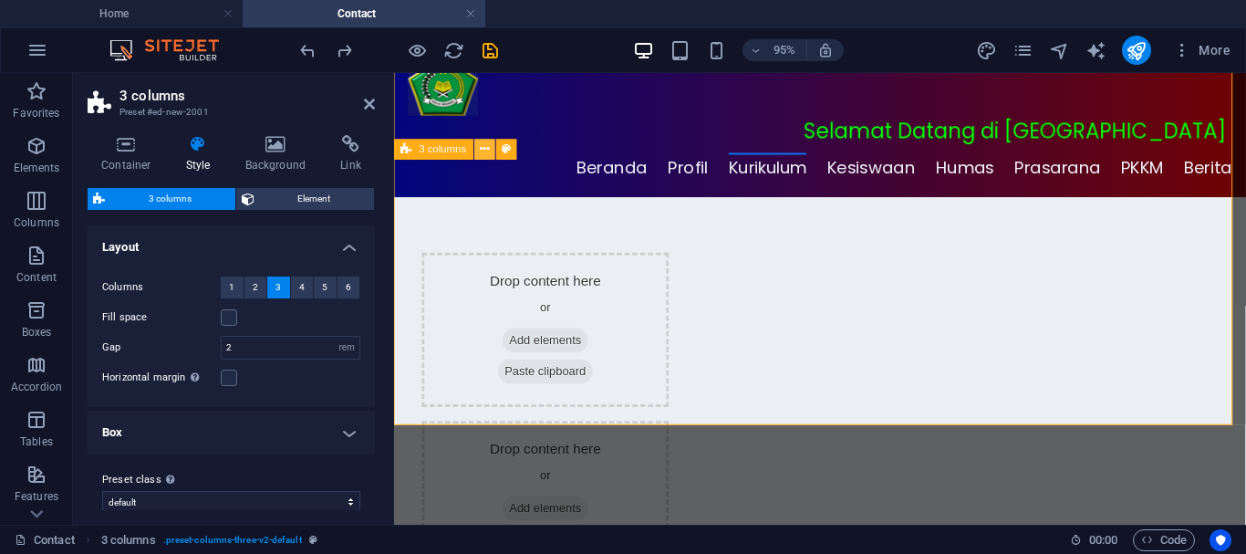
click at [486, 157] on icon at bounding box center [484, 149] width 9 height 18
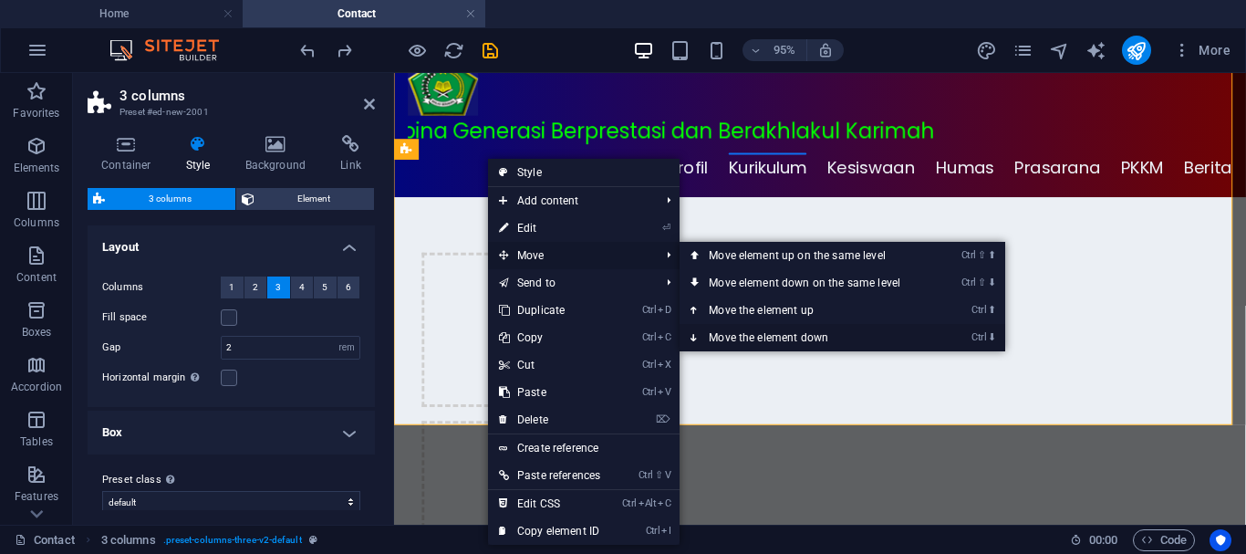
click at [698, 336] on icon at bounding box center [695, 337] width 9 height 27
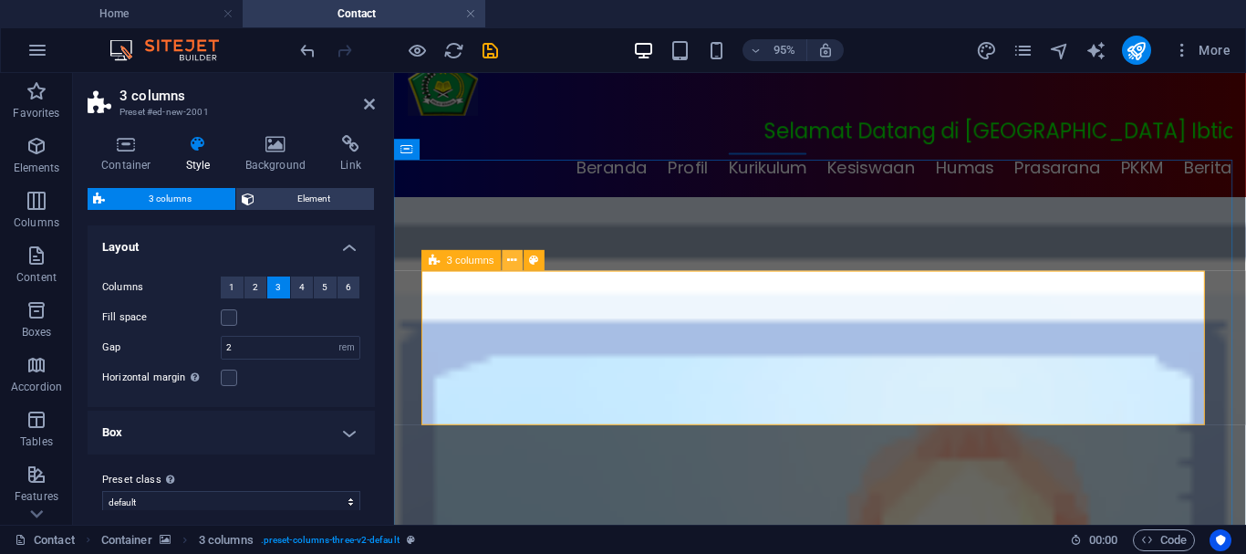
click at [515, 257] on icon at bounding box center [512, 260] width 9 height 18
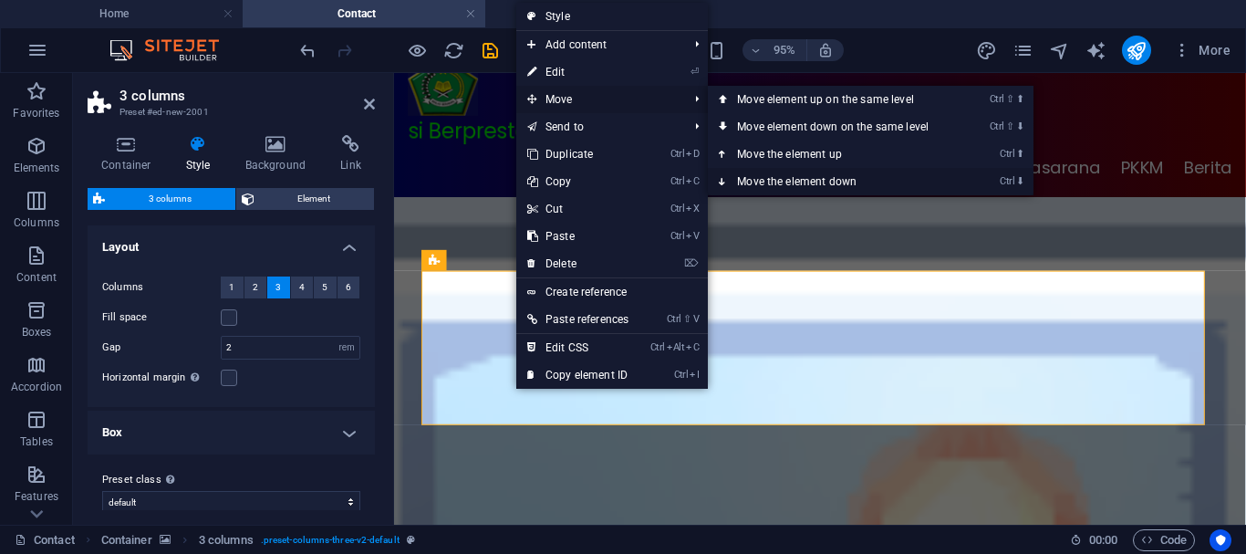
click at [725, 178] on icon at bounding box center [723, 181] width 9 height 27
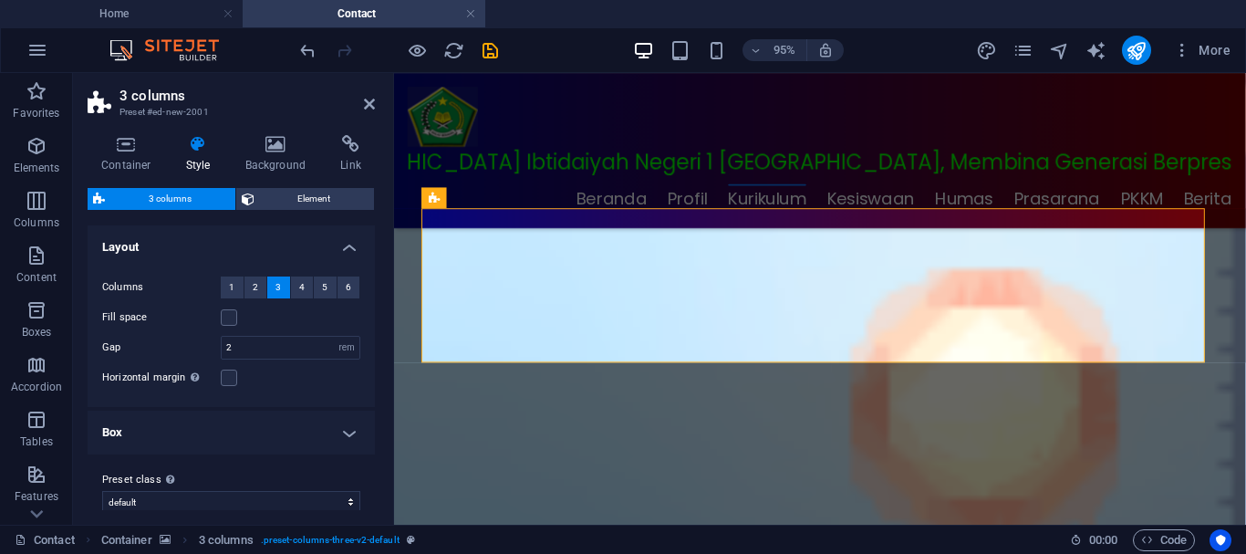
scroll to position [181, 0]
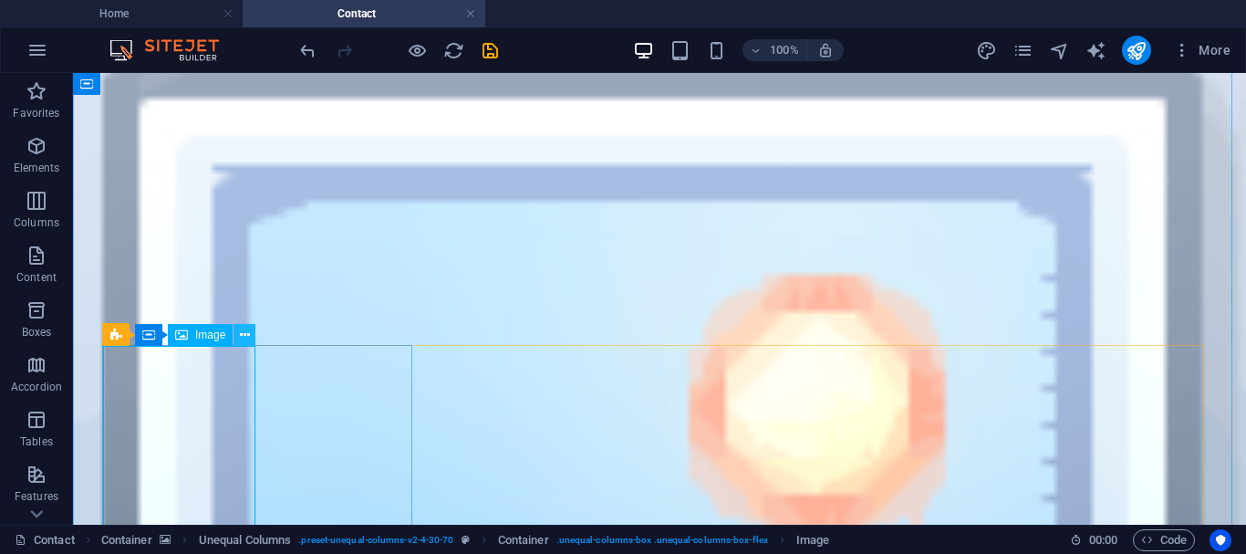
click at [240, 331] on icon at bounding box center [245, 335] width 10 height 19
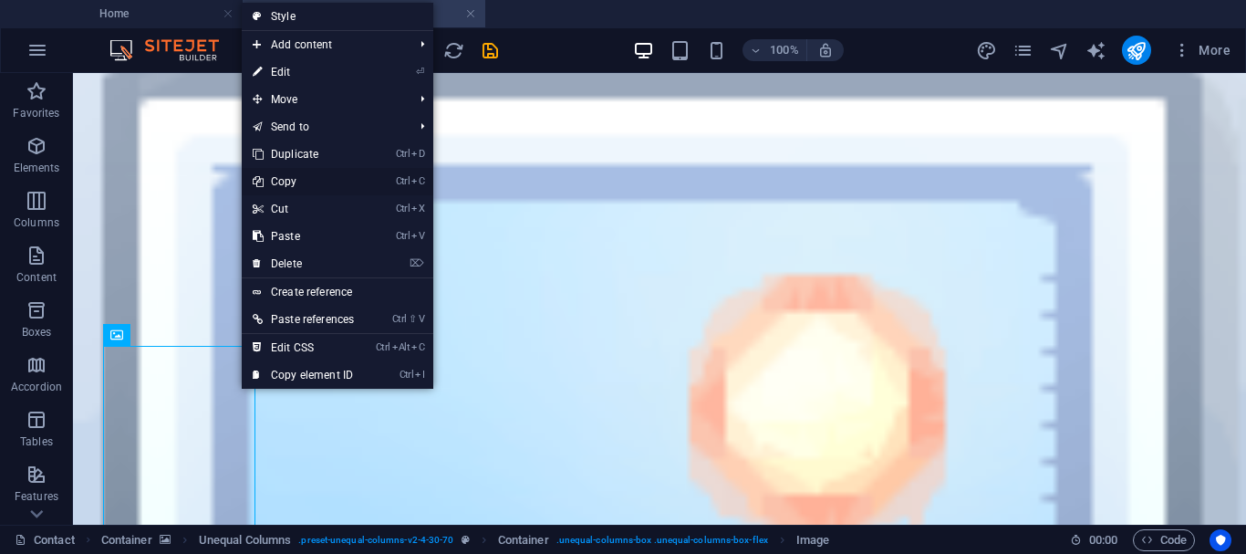
click at [288, 183] on link "Ctrl C Copy" at bounding box center [303, 181] width 123 height 27
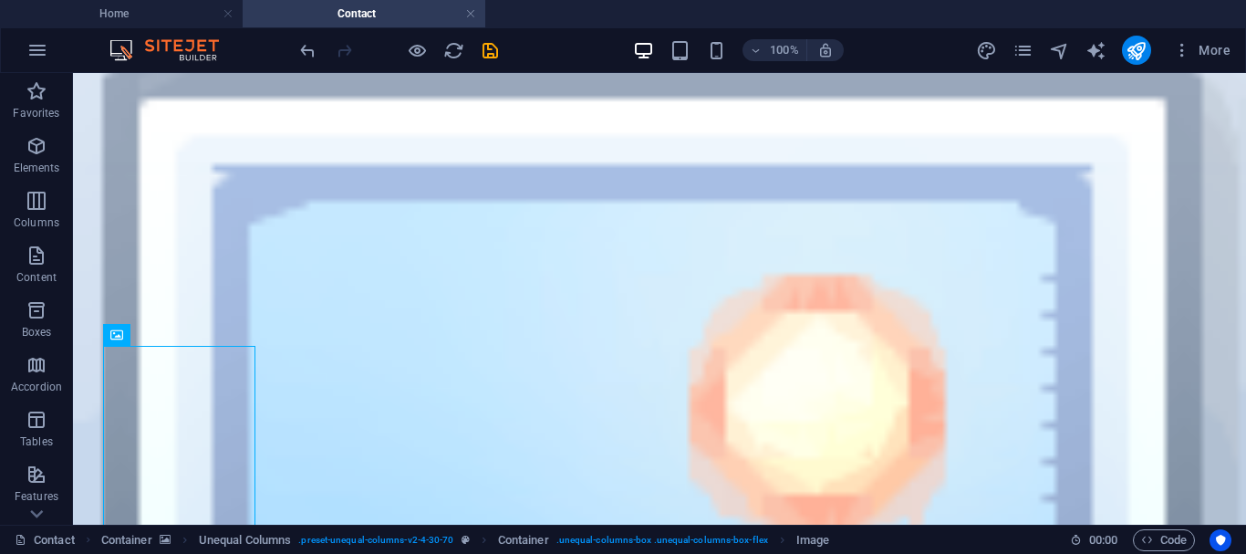
drag, startPoint x: 274, startPoint y: 410, endPoint x: 208, endPoint y: 242, distance: 180.2
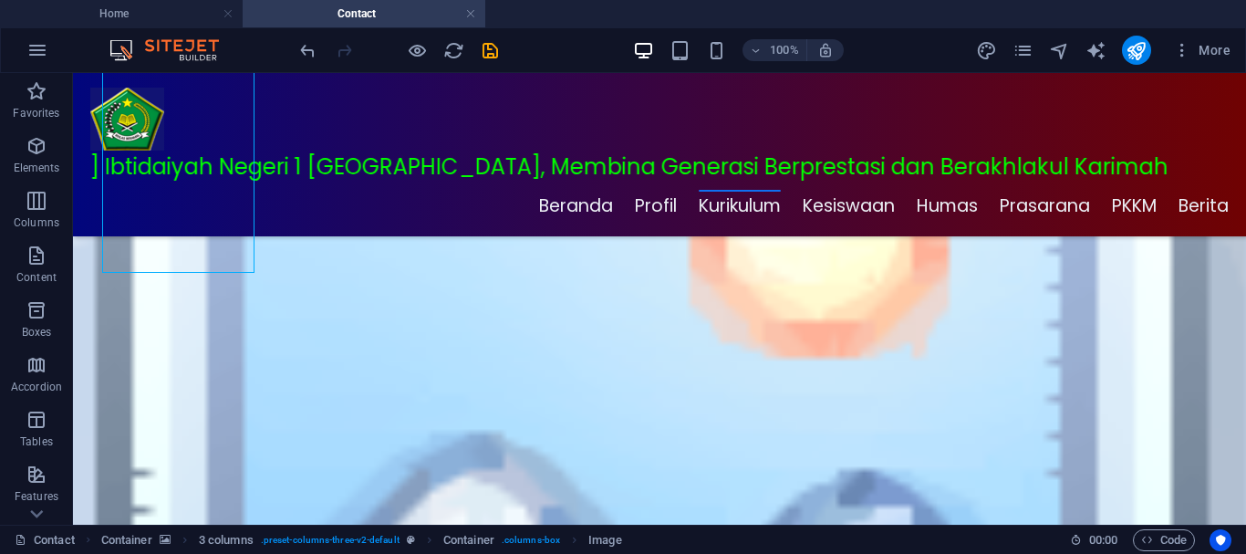
scroll to position [333, 0]
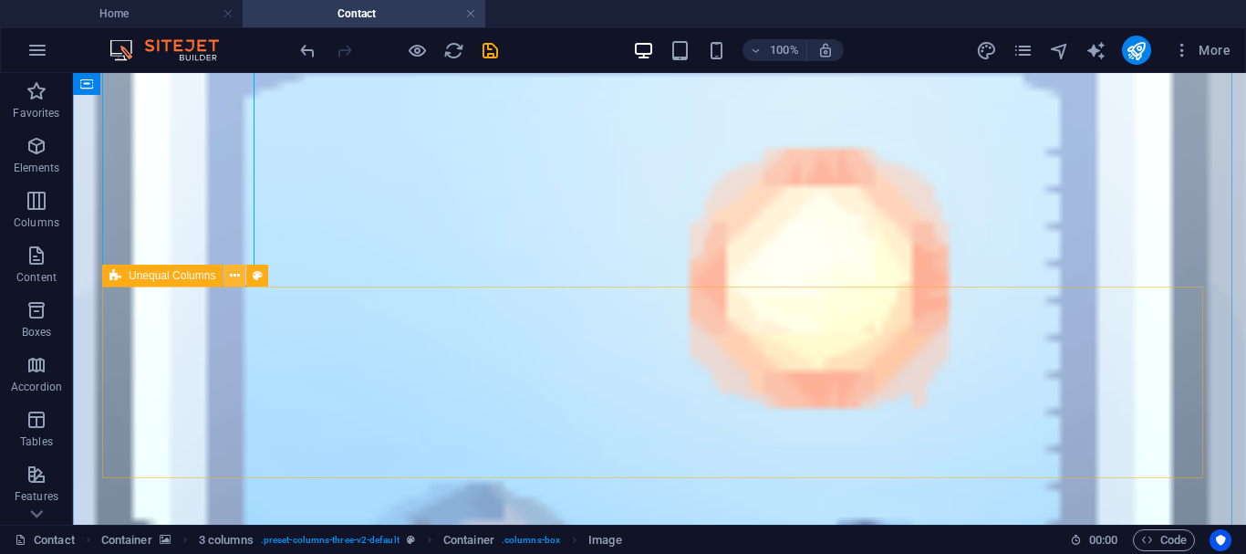
click at [230, 275] on icon at bounding box center [235, 275] width 10 height 19
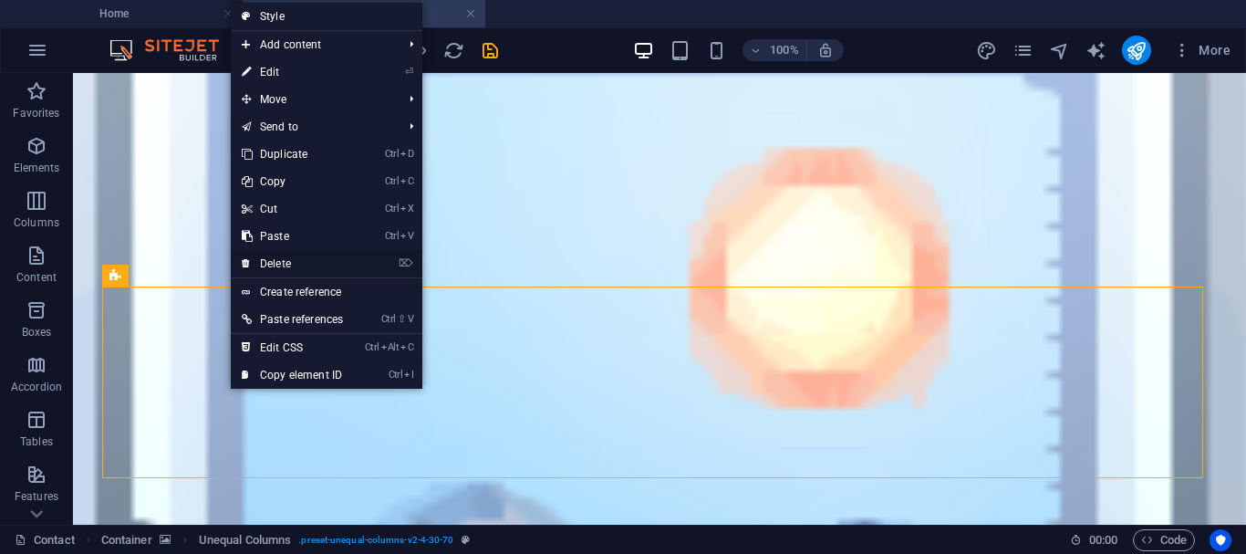
click at [280, 264] on link "⌦ Delete" at bounding box center [292, 263] width 123 height 27
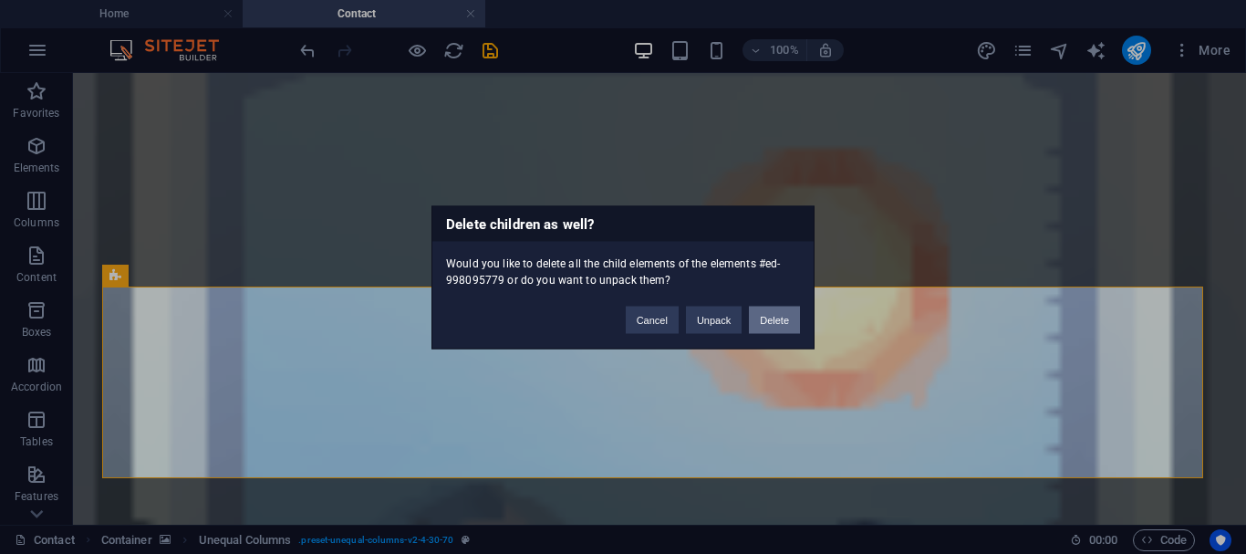
click at [783, 317] on button "Delete" at bounding box center [774, 319] width 51 height 27
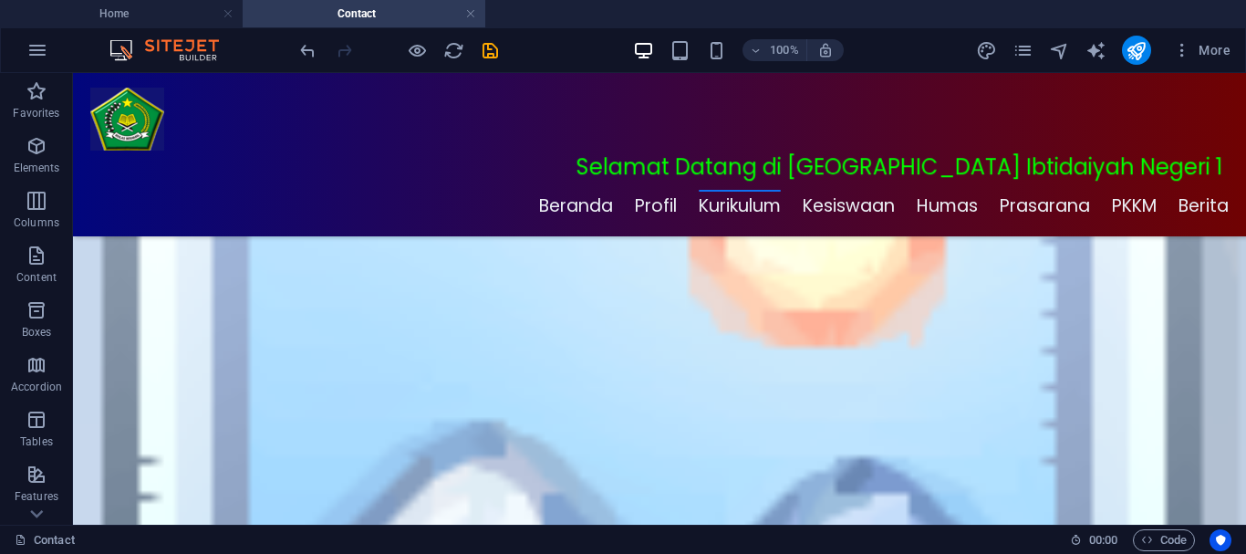
scroll to position [260, 0]
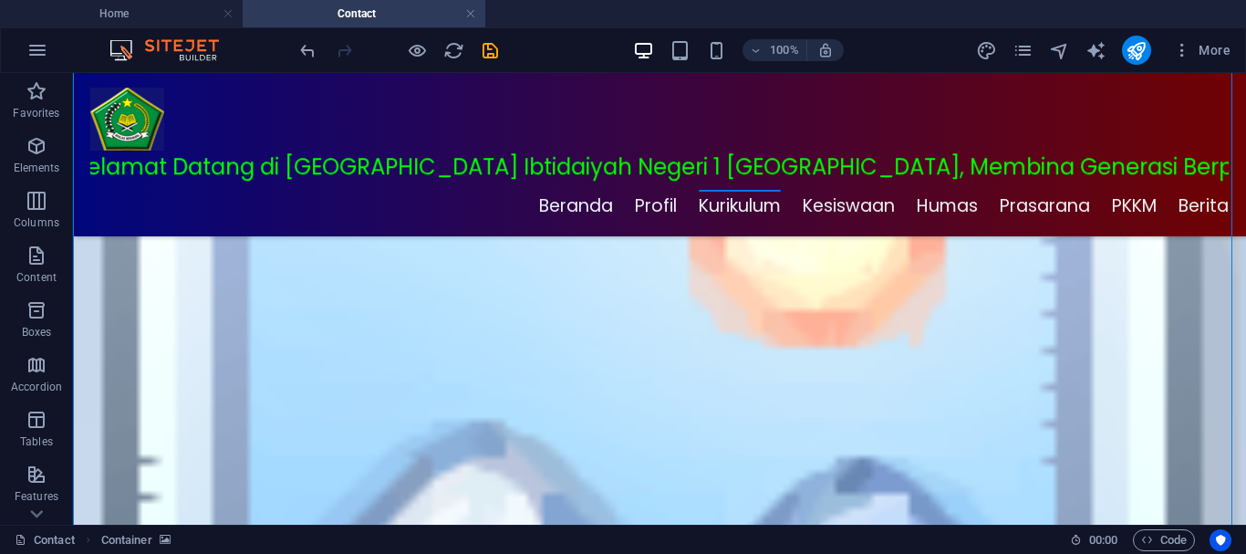
drag, startPoint x: 275, startPoint y: 469, endPoint x: 188, endPoint y: 454, distance: 87.9
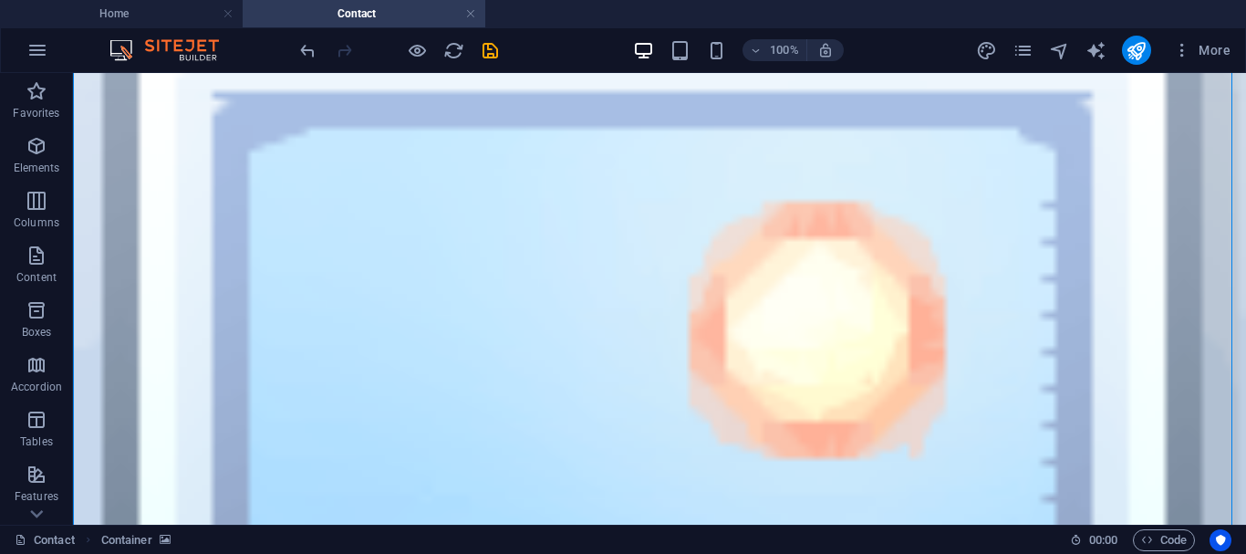
scroll to position [253, 0]
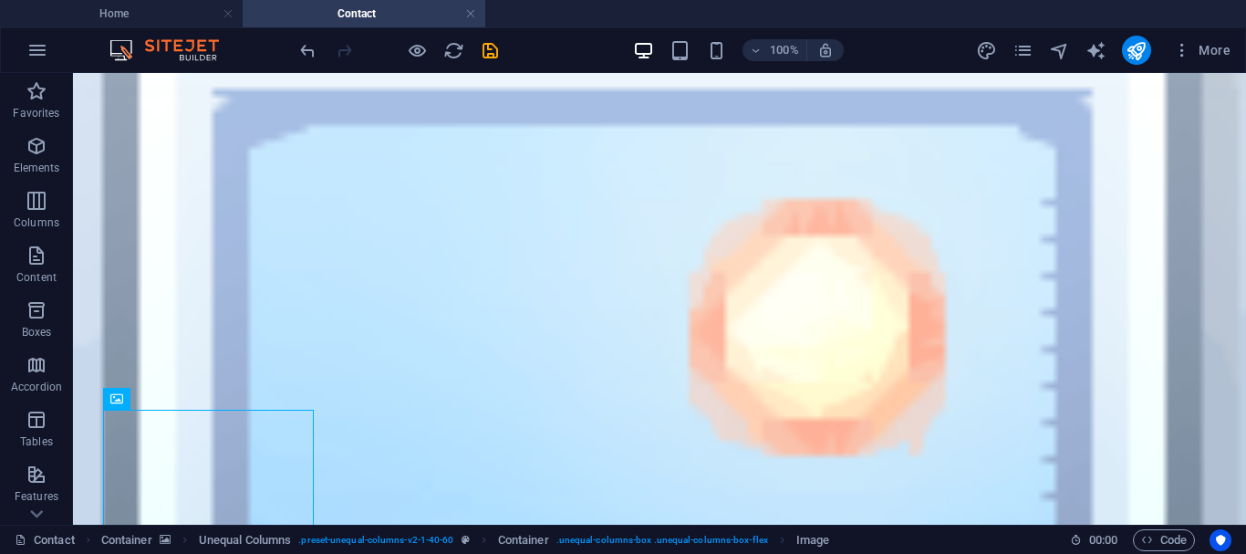
drag, startPoint x: 281, startPoint y: 473, endPoint x: 523, endPoint y: 204, distance: 361.7
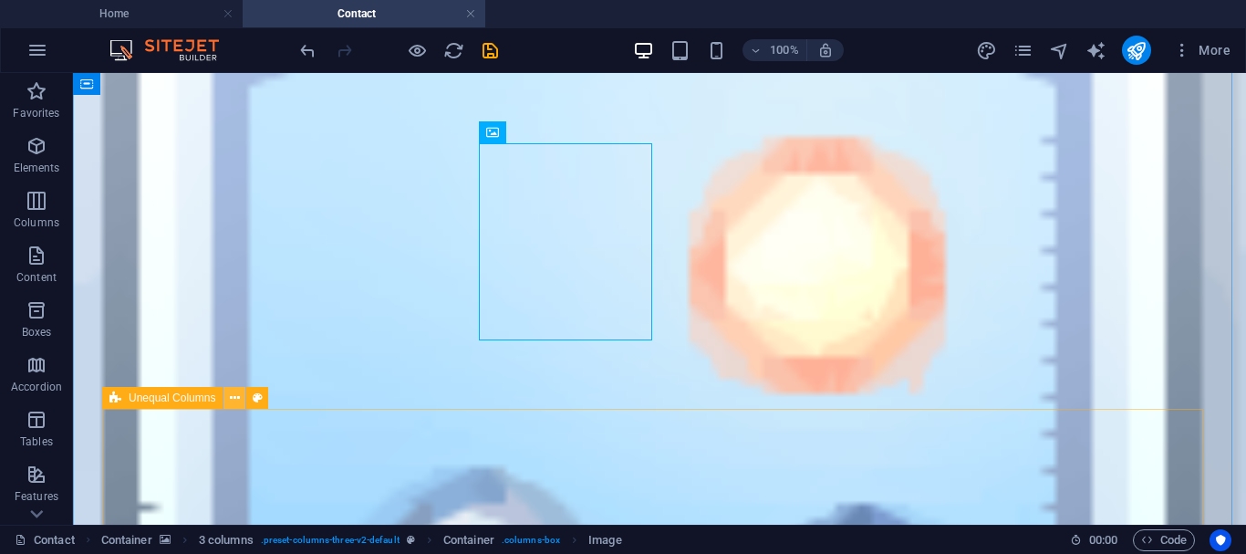
click at [234, 398] on icon at bounding box center [235, 398] width 10 height 19
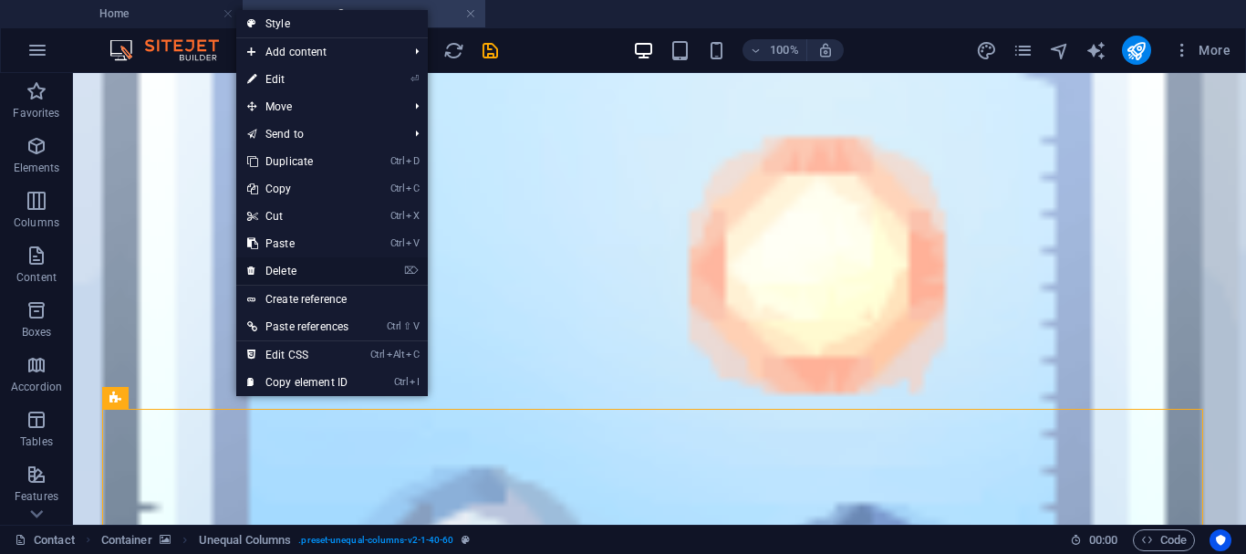
click at [293, 272] on link "⌦ Delete" at bounding box center [297, 270] width 123 height 27
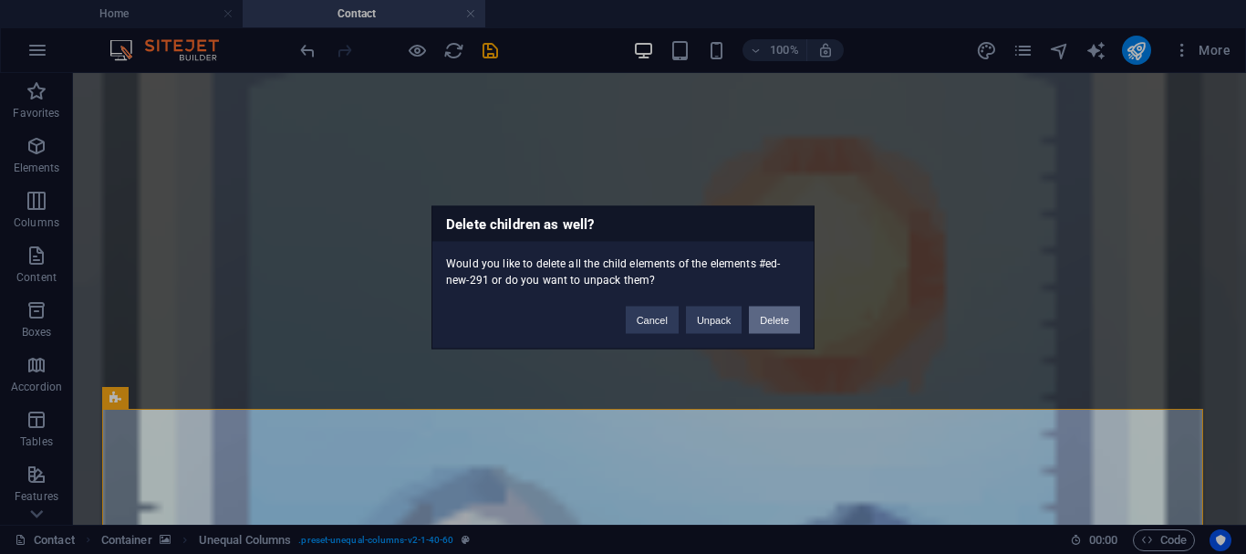
click at [777, 320] on button "Delete" at bounding box center [774, 319] width 51 height 27
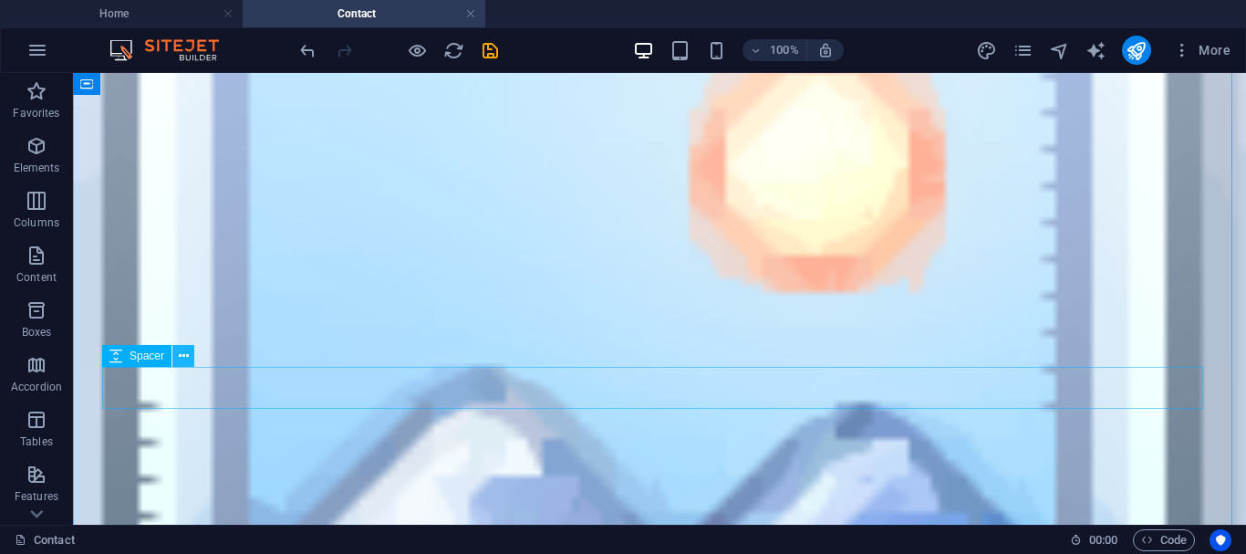
click at [177, 360] on button at bounding box center [183, 356] width 22 height 22
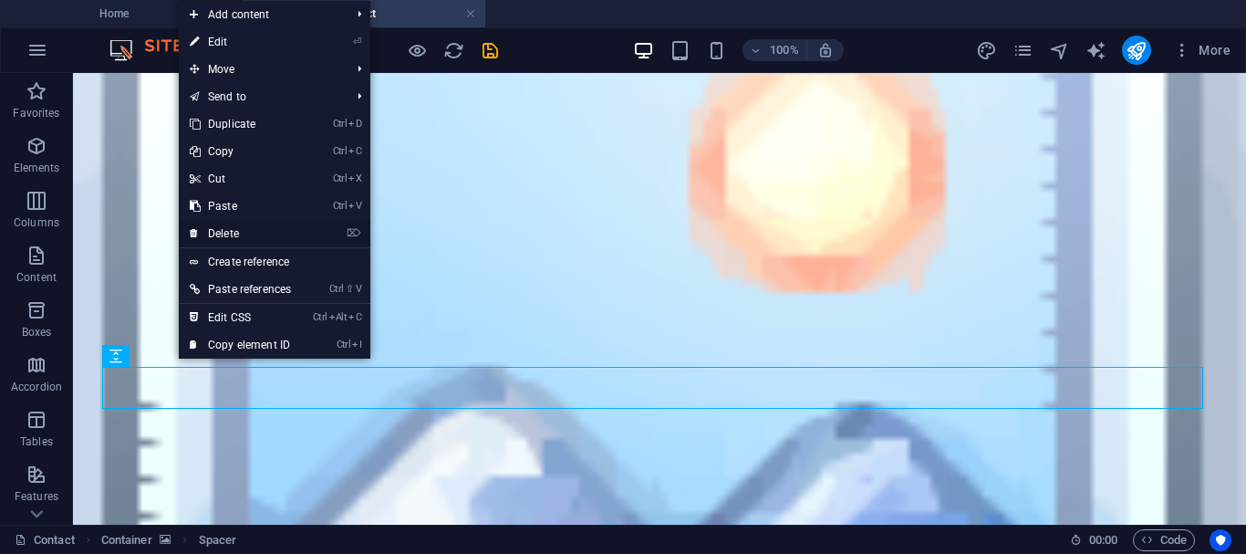
click at [228, 234] on link "⌦ Delete" at bounding box center [240, 233] width 123 height 27
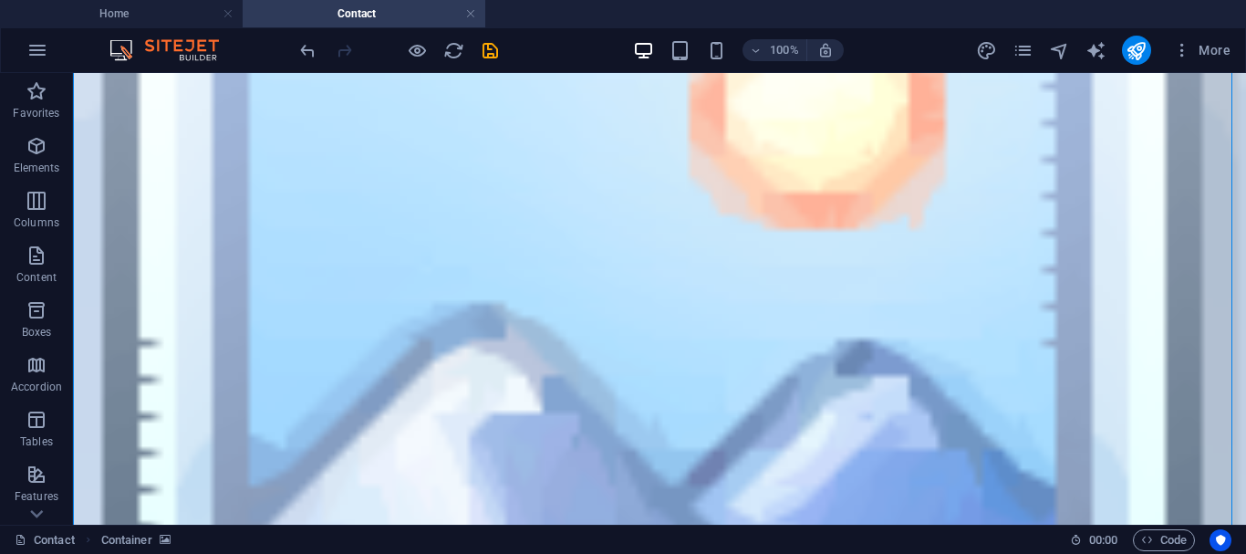
drag, startPoint x: 283, startPoint y: 471, endPoint x: 174, endPoint y: 458, distance: 109.3
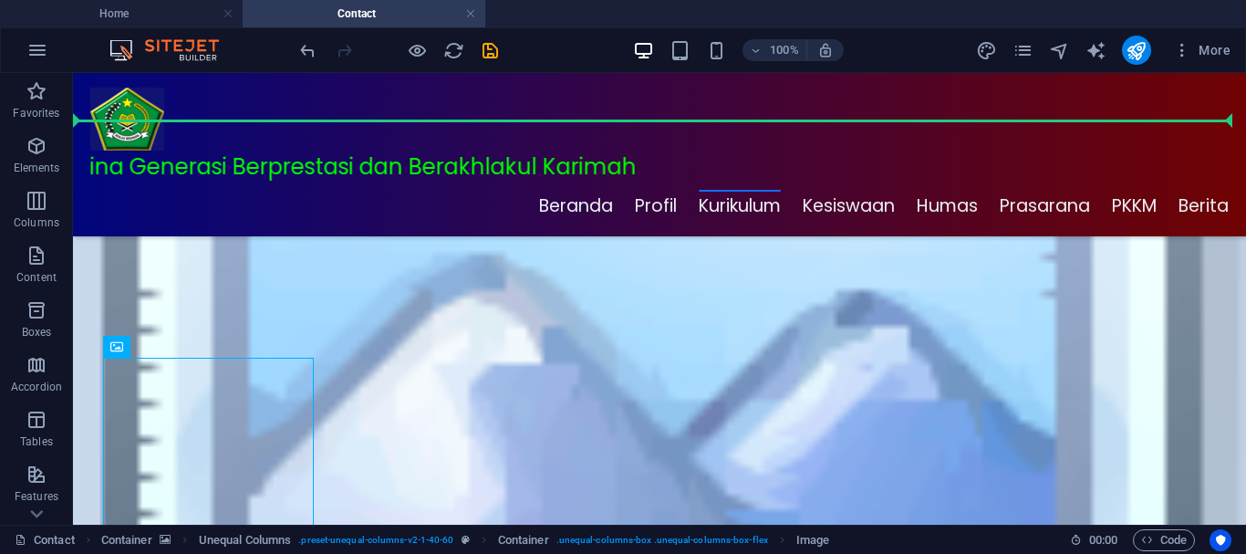
scroll to position [272, 0]
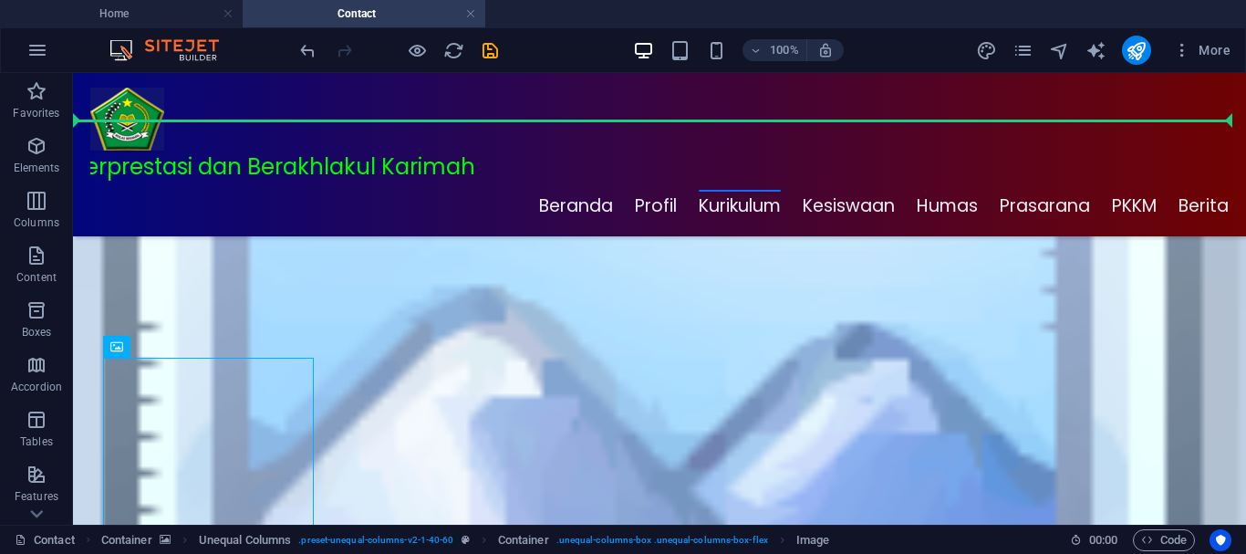
drag, startPoint x: 266, startPoint y: 417, endPoint x: 927, endPoint y: 113, distance: 727.0
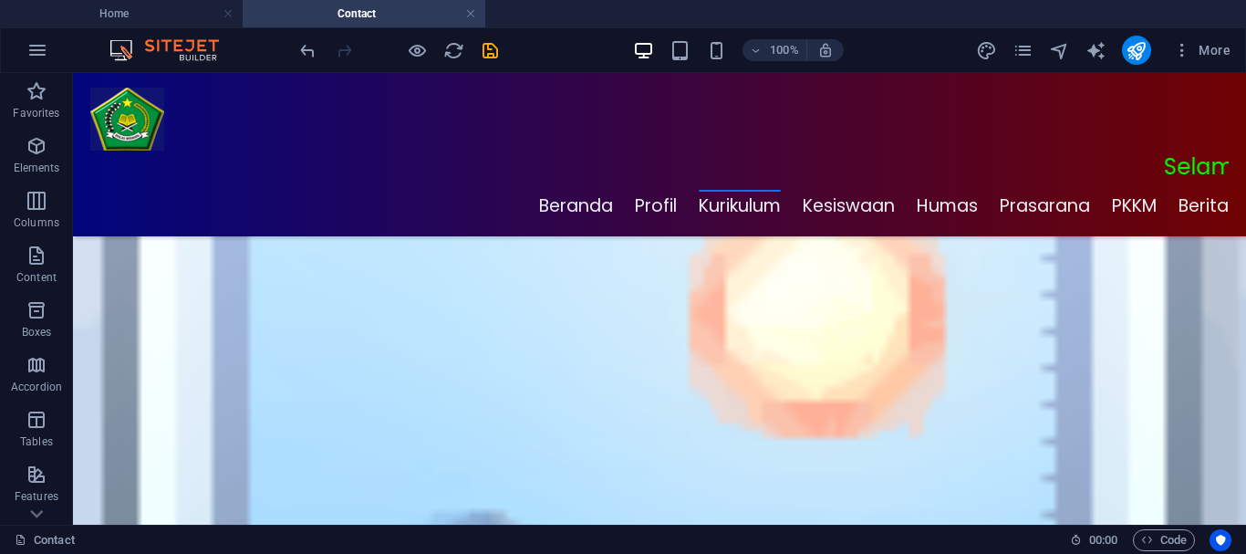
scroll to position [223, 0]
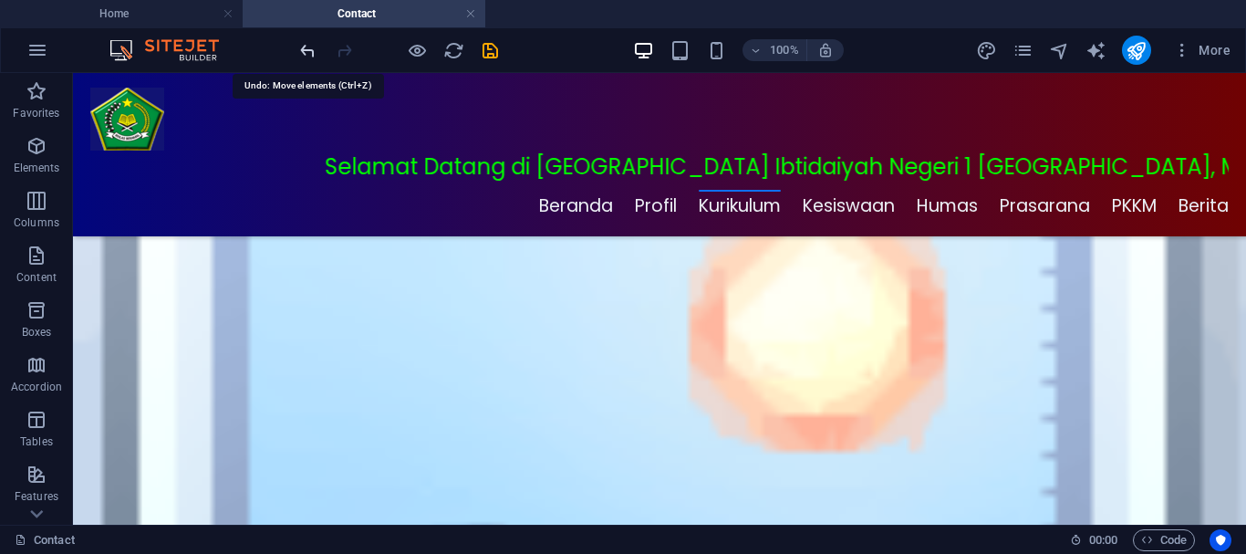
click at [315, 55] on icon "undo" at bounding box center [307, 50] width 21 height 21
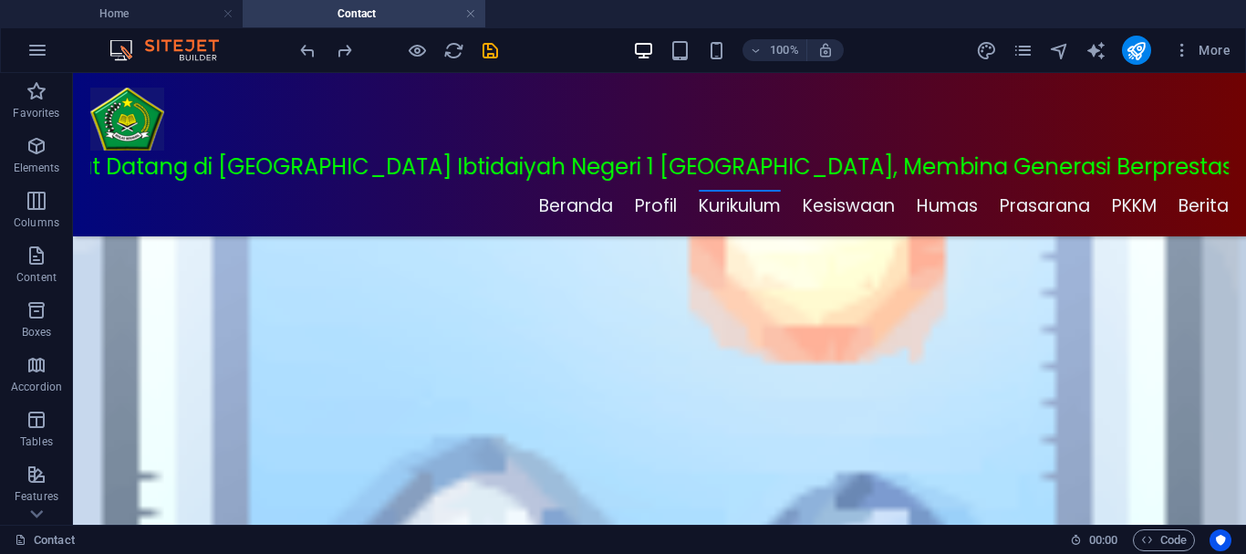
scroll to position [179, 0]
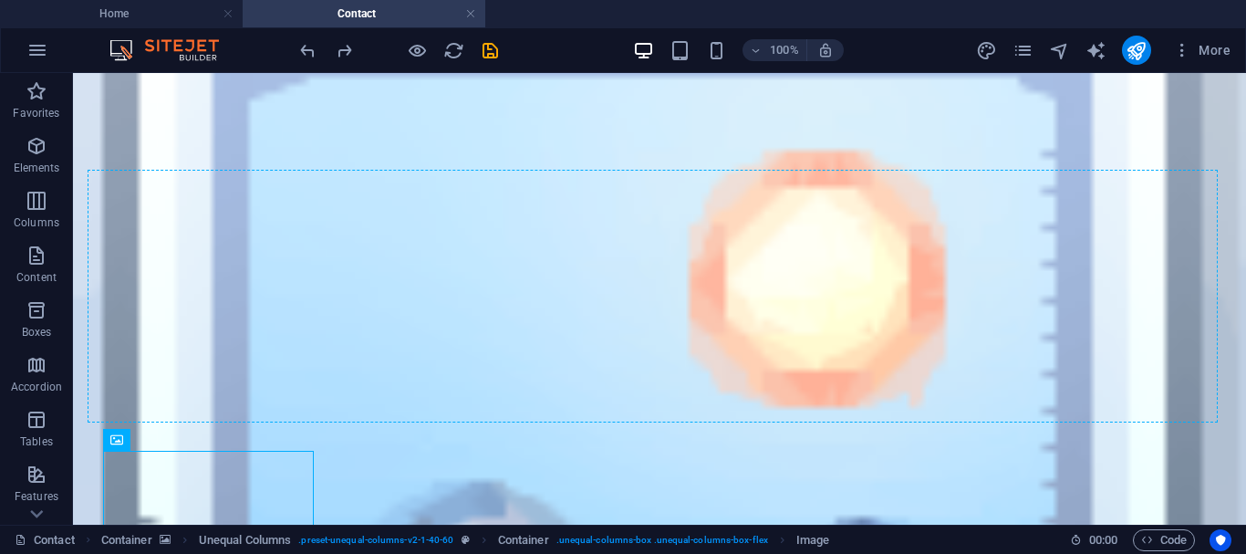
scroll to position [212, 0]
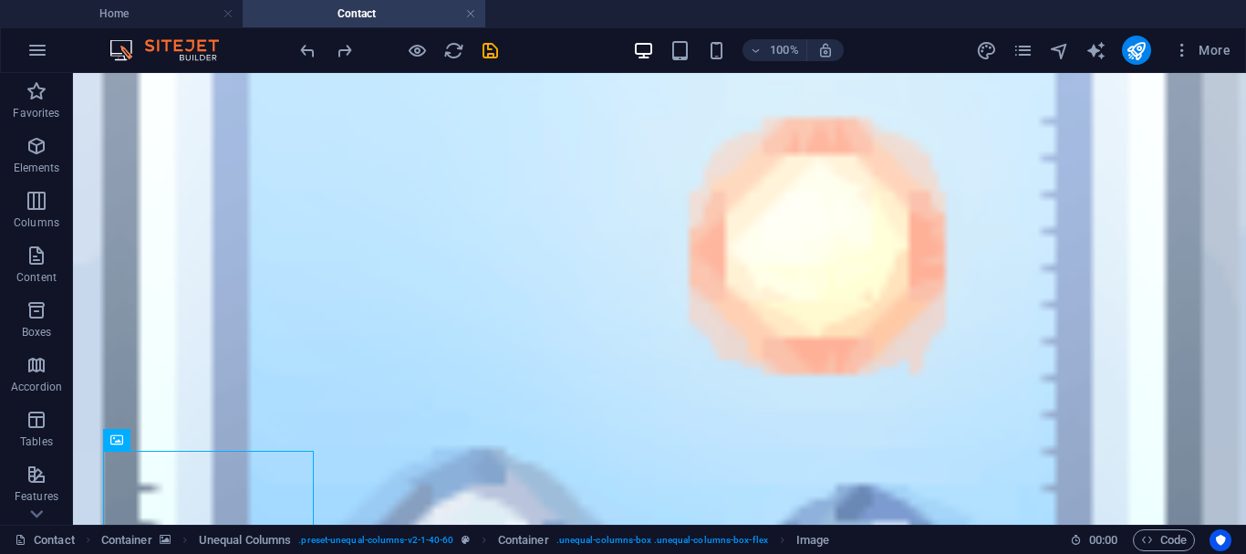
drag, startPoint x: 279, startPoint y: 548, endPoint x: 887, endPoint y: 269, distance: 668.6
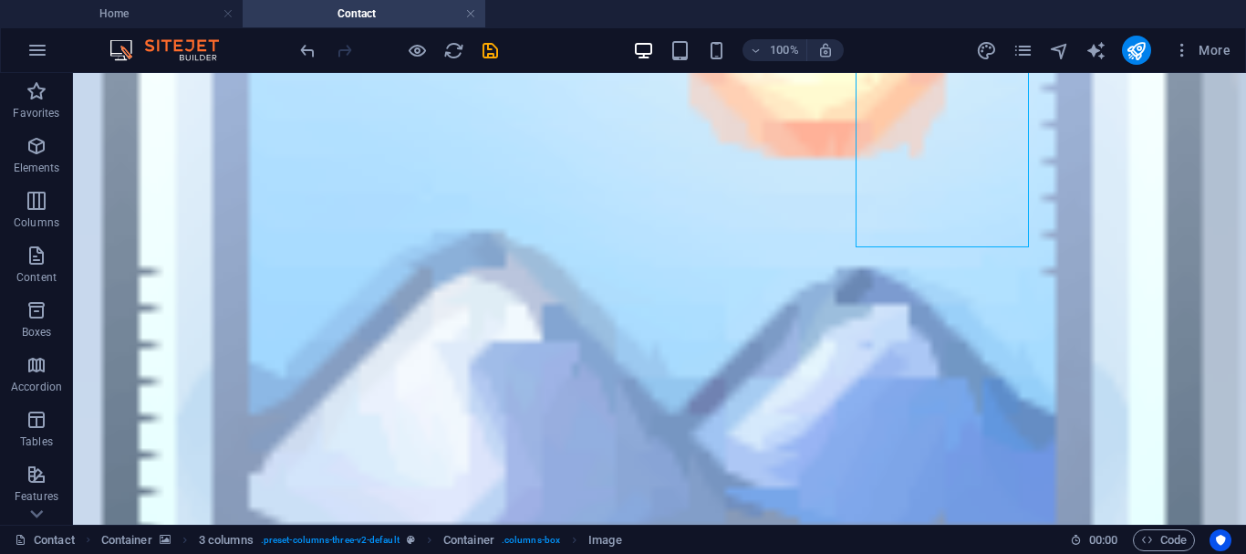
scroll to position [392, 0]
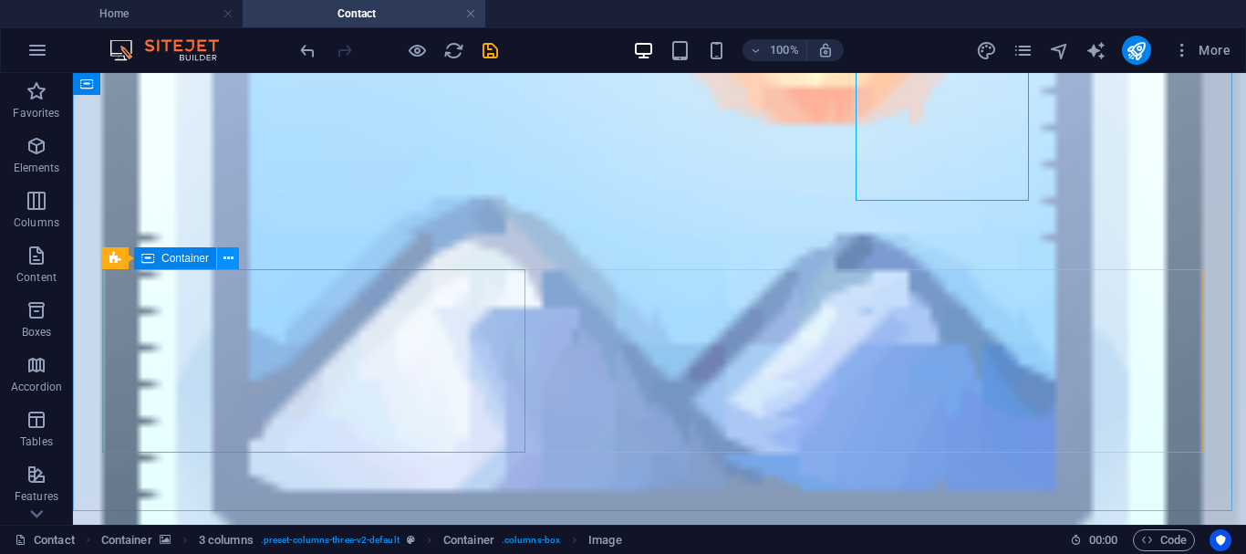
click at [229, 258] on icon at bounding box center [228, 258] width 10 height 19
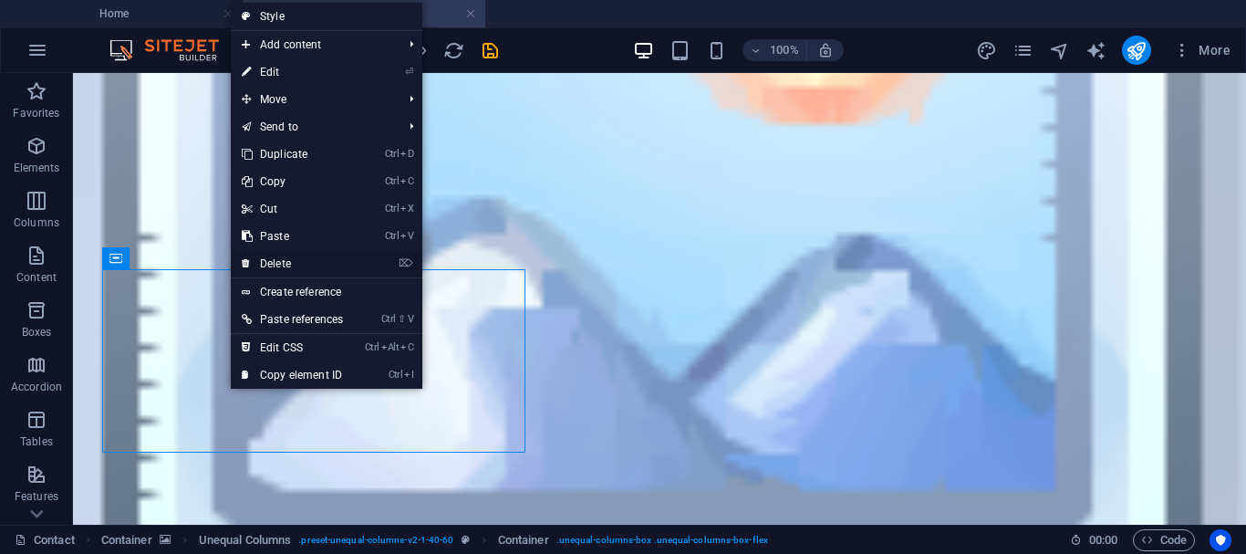
click at [279, 263] on link "⌦ Delete" at bounding box center [292, 263] width 123 height 27
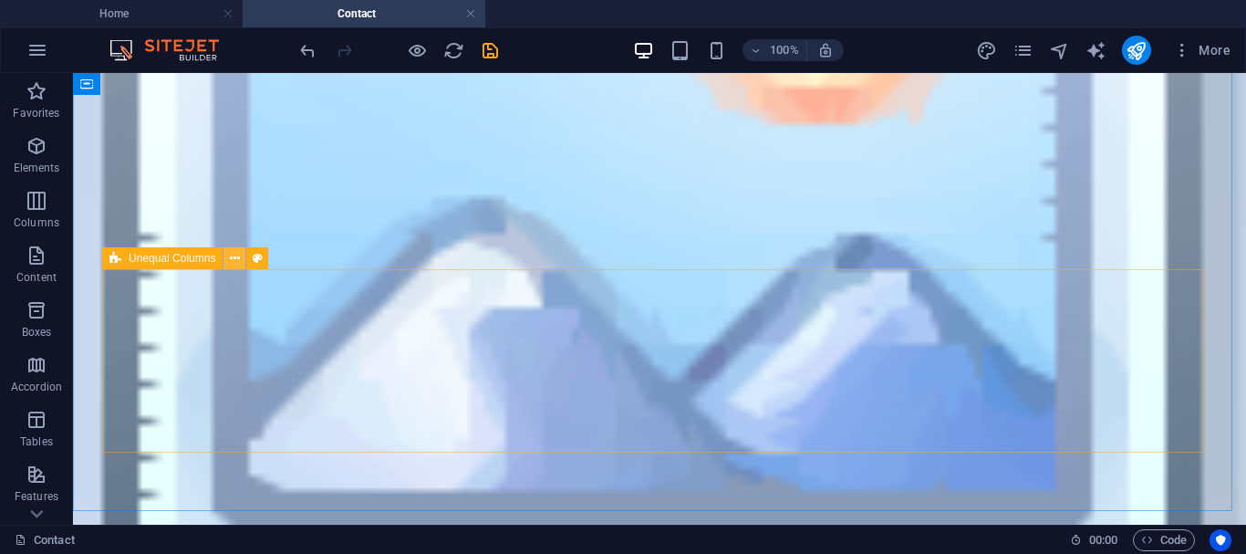
click at [236, 261] on icon at bounding box center [235, 258] width 10 height 19
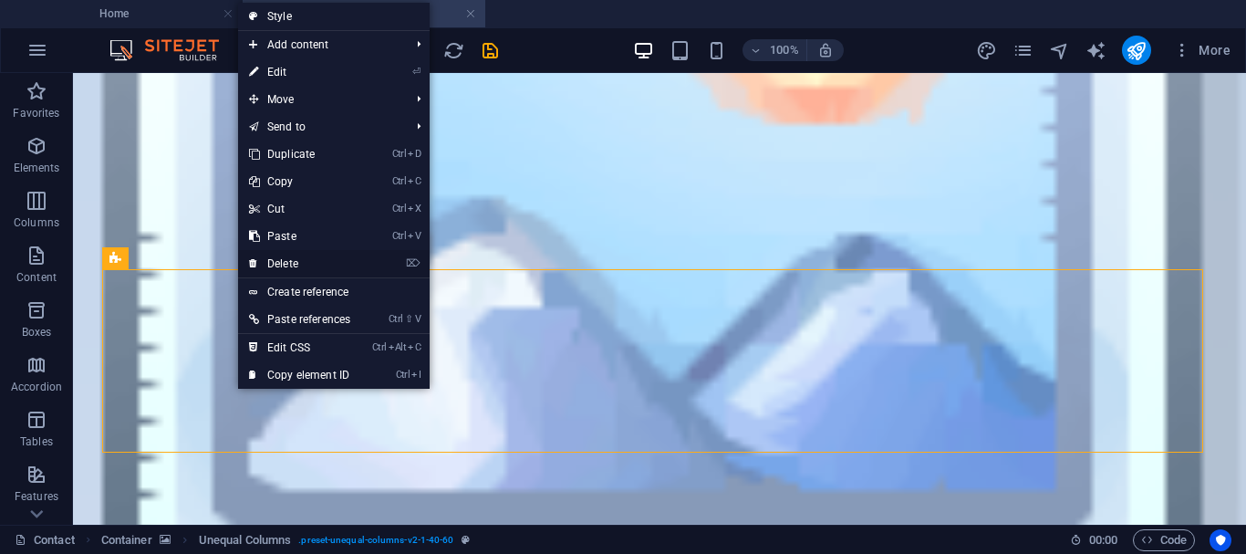
click at [290, 264] on link "⌦ Delete" at bounding box center [299, 263] width 123 height 27
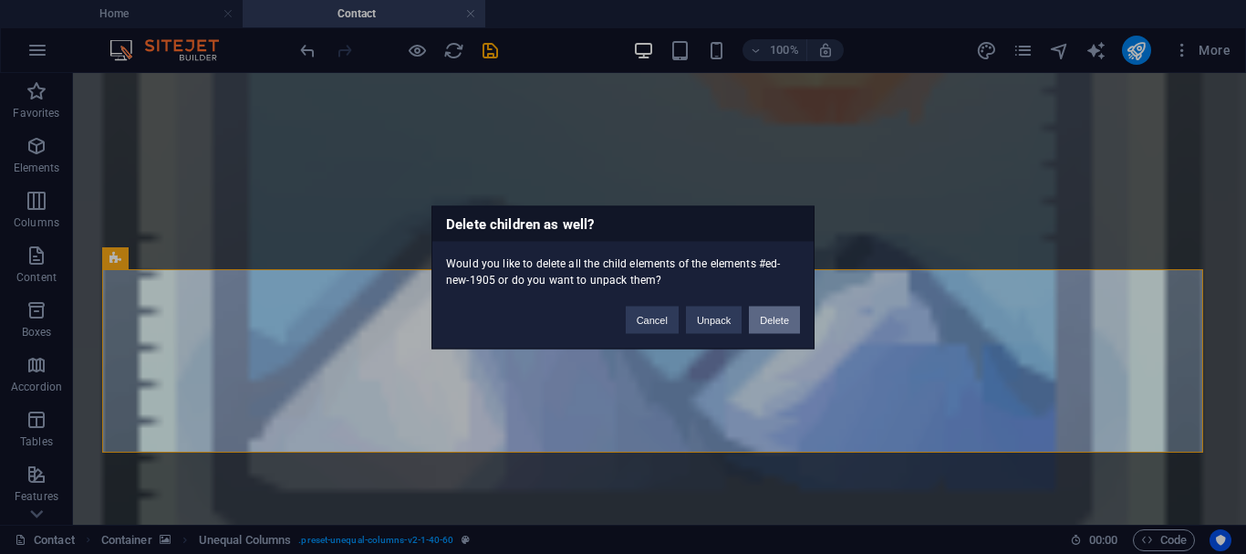
click at [770, 317] on button "Delete" at bounding box center [774, 319] width 51 height 27
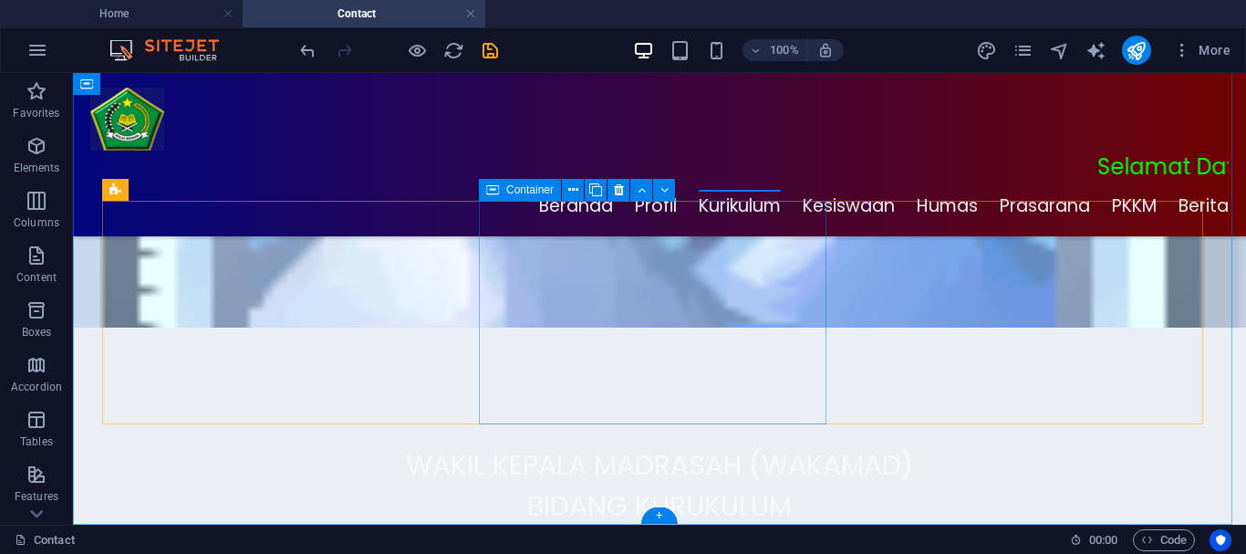
scroll to position [195, 0]
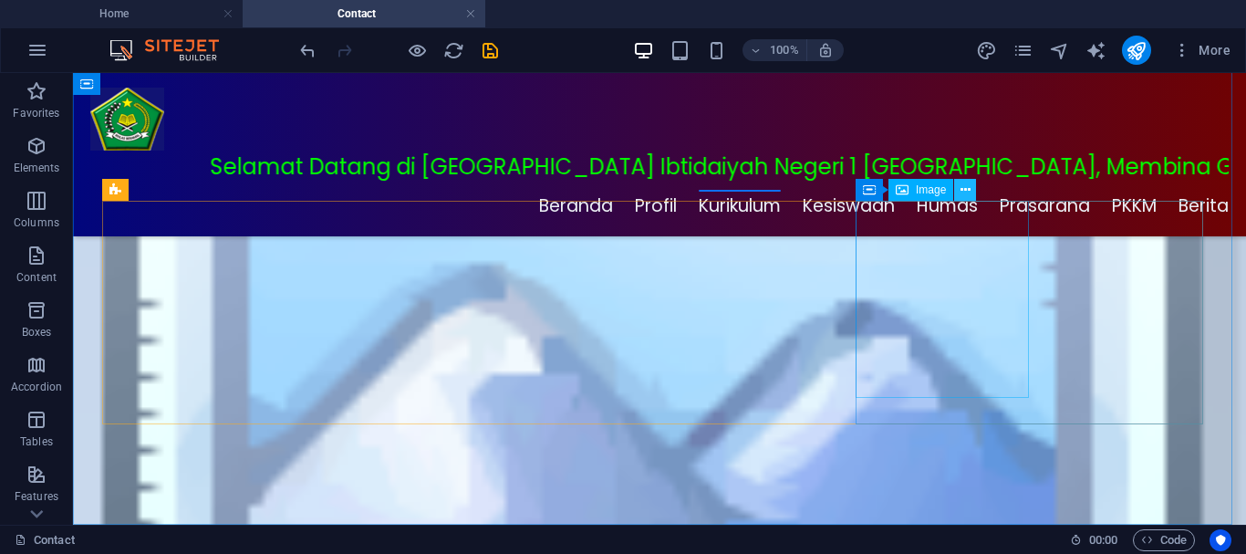
click at [968, 184] on icon at bounding box center [966, 190] width 10 height 19
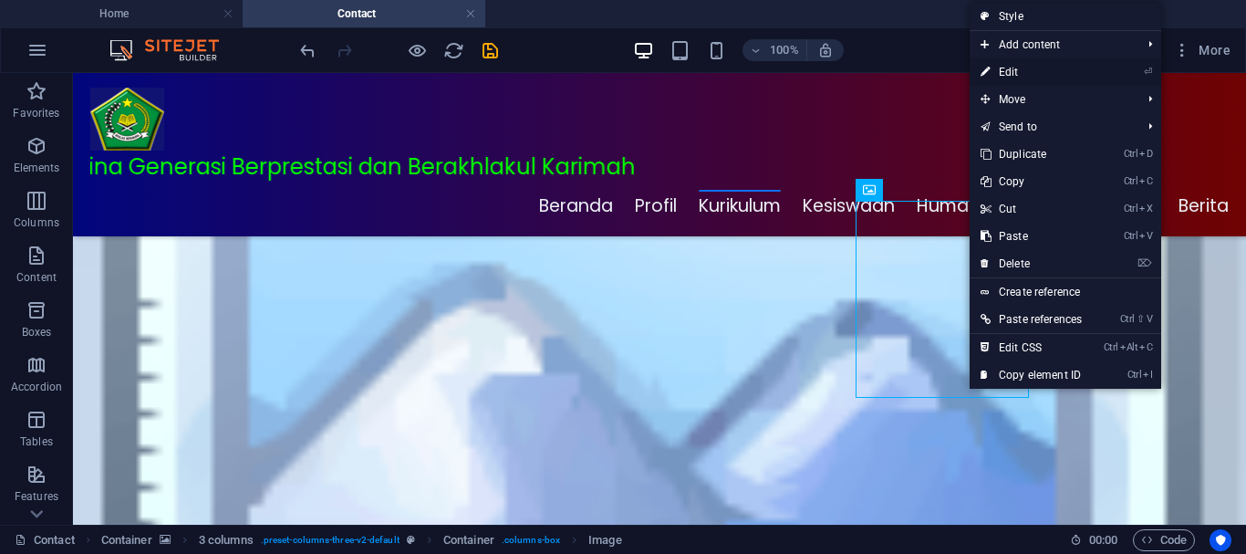
click at [1014, 70] on link "⏎ Edit" at bounding box center [1031, 71] width 123 height 27
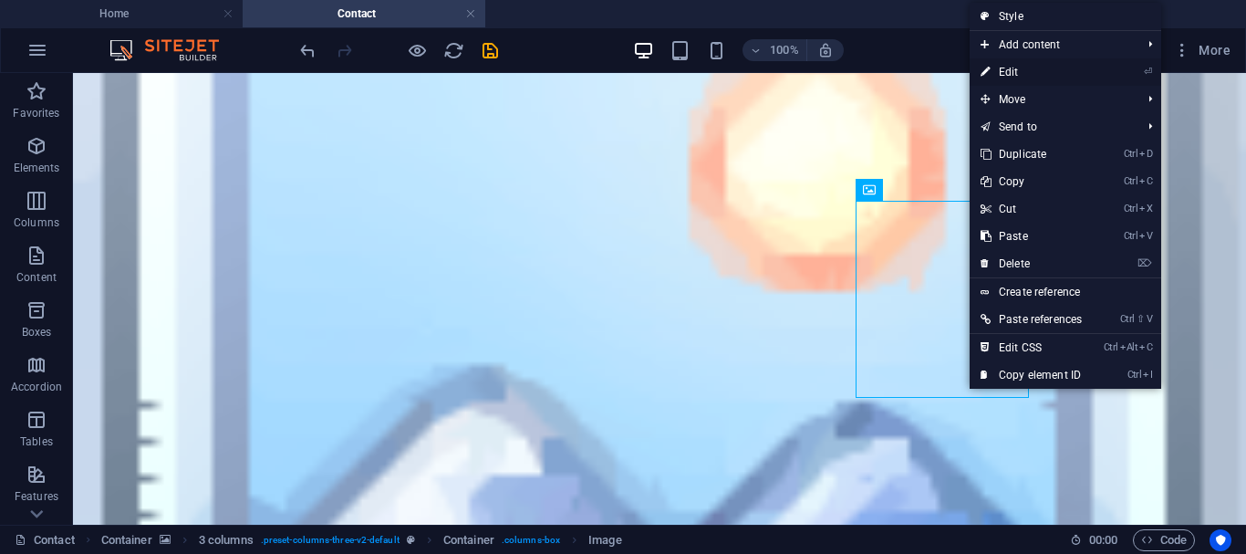
select select "px"
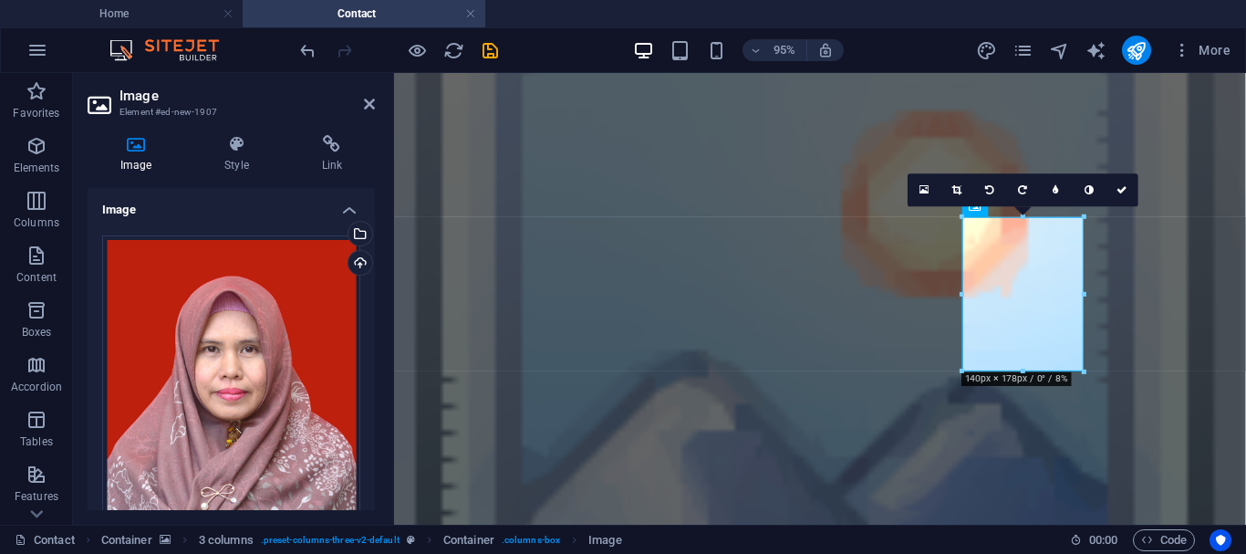
scroll to position [172, 0]
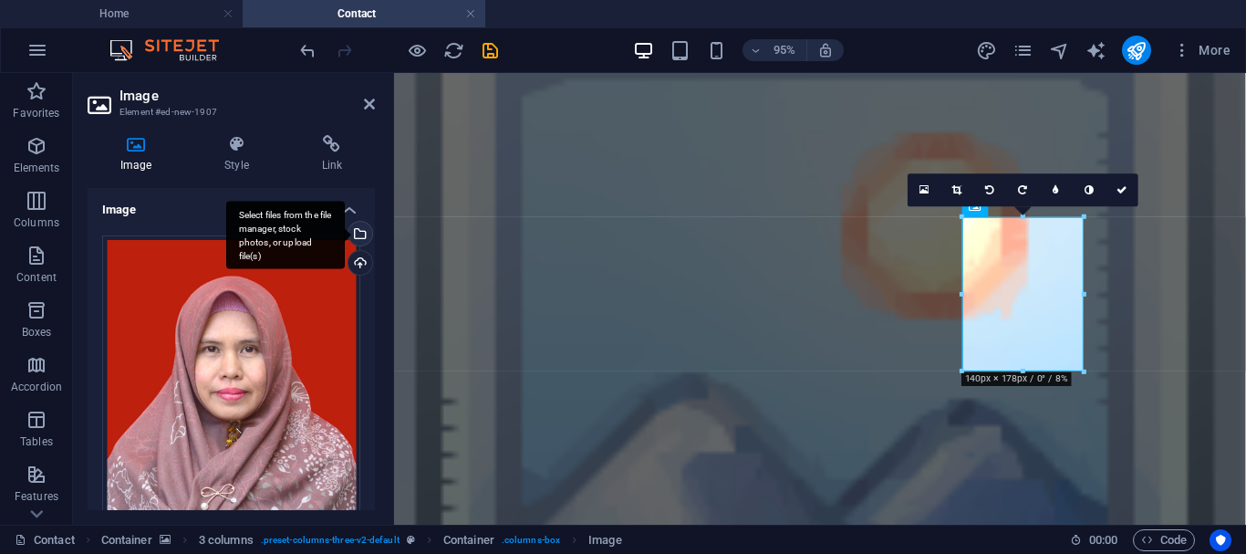
click at [345, 230] on div "Select files from the file manager, stock photos, or upload file(s)" at bounding box center [285, 235] width 119 height 68
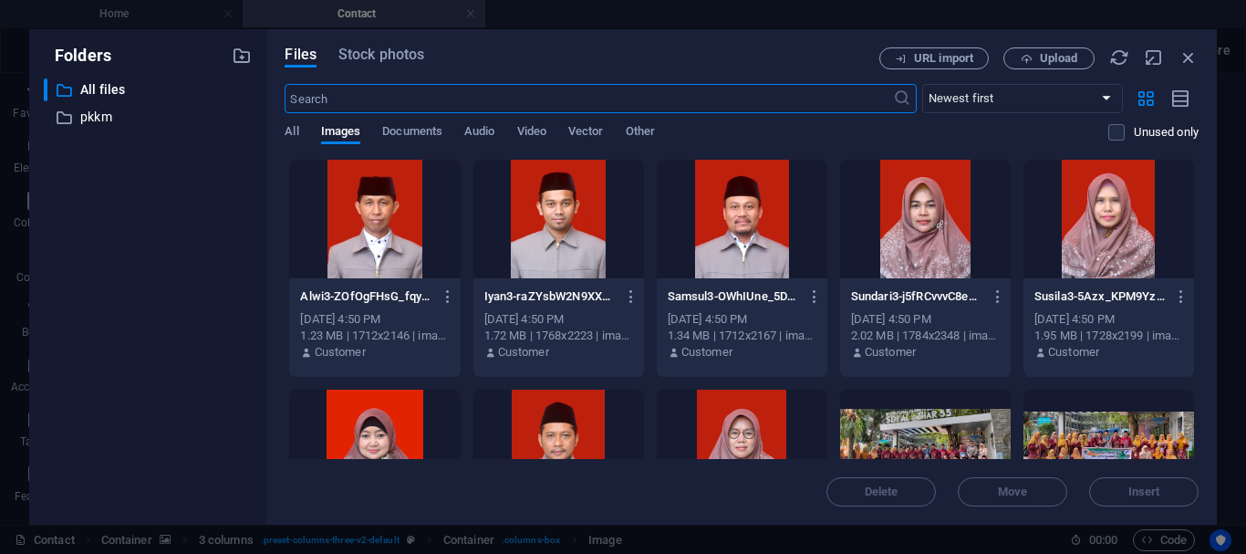
scroll to position [0, 0]
click at [393, 235] on div at bounding box center [374, 219] width 171 height 119
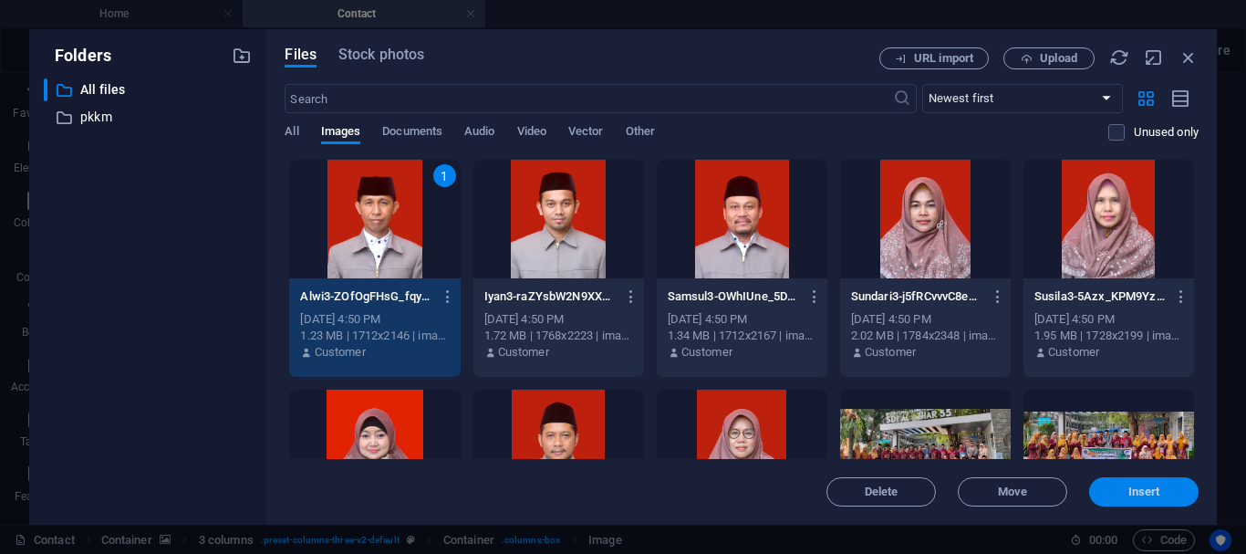
click at [1156, 483] on button "Insert" at bounding box center [1143, 491] width 109 height 29
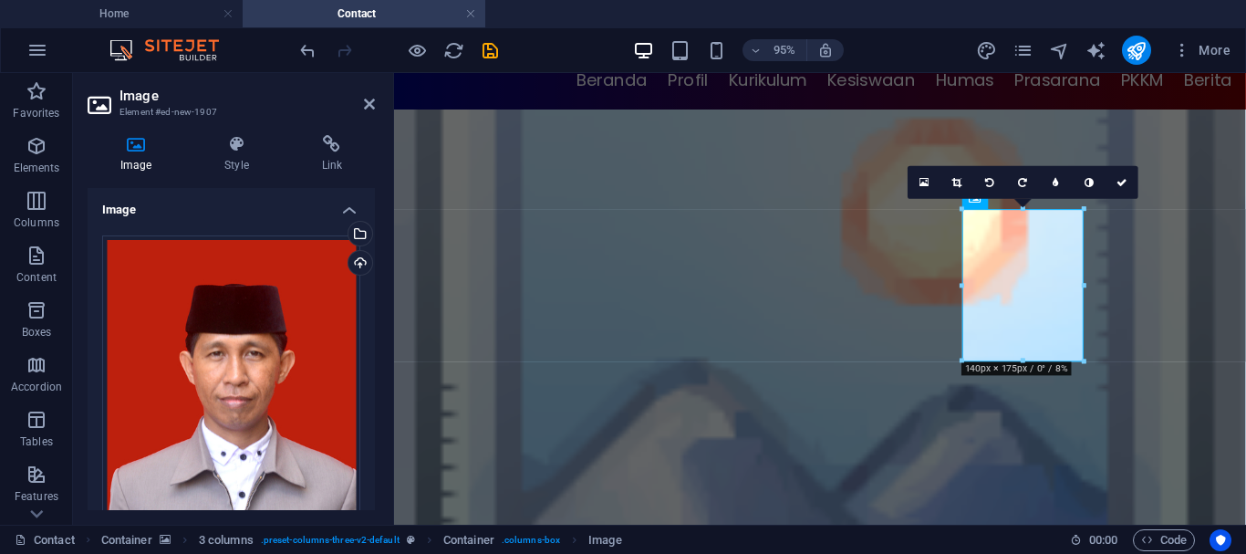
scroll to position [185, 0]
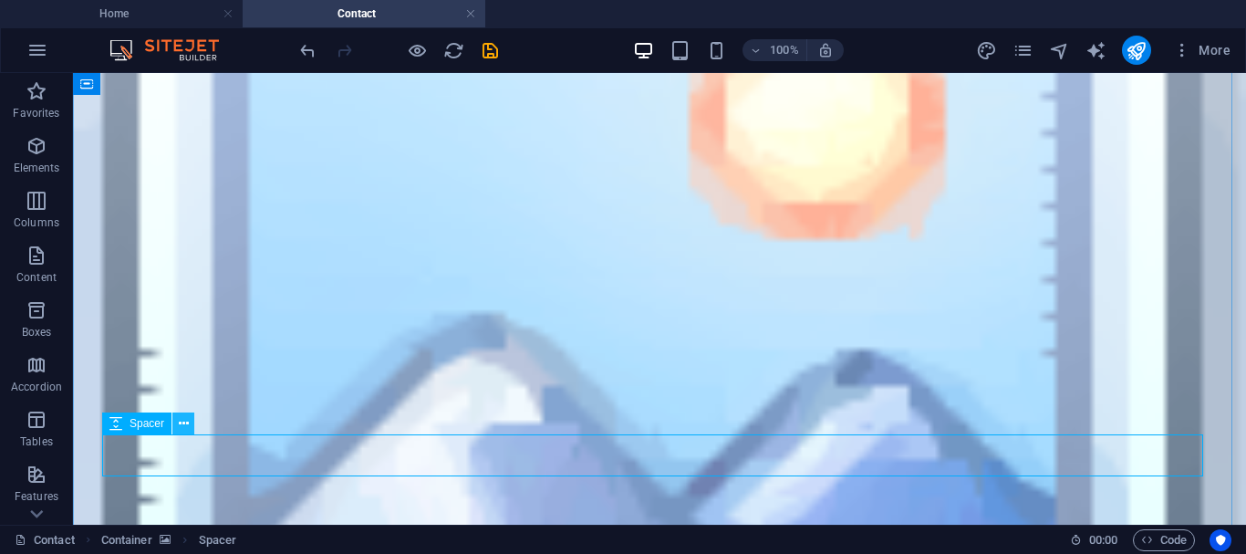
click at [183, 425] on icon at bounding box center [184, 423] width 10 height 19
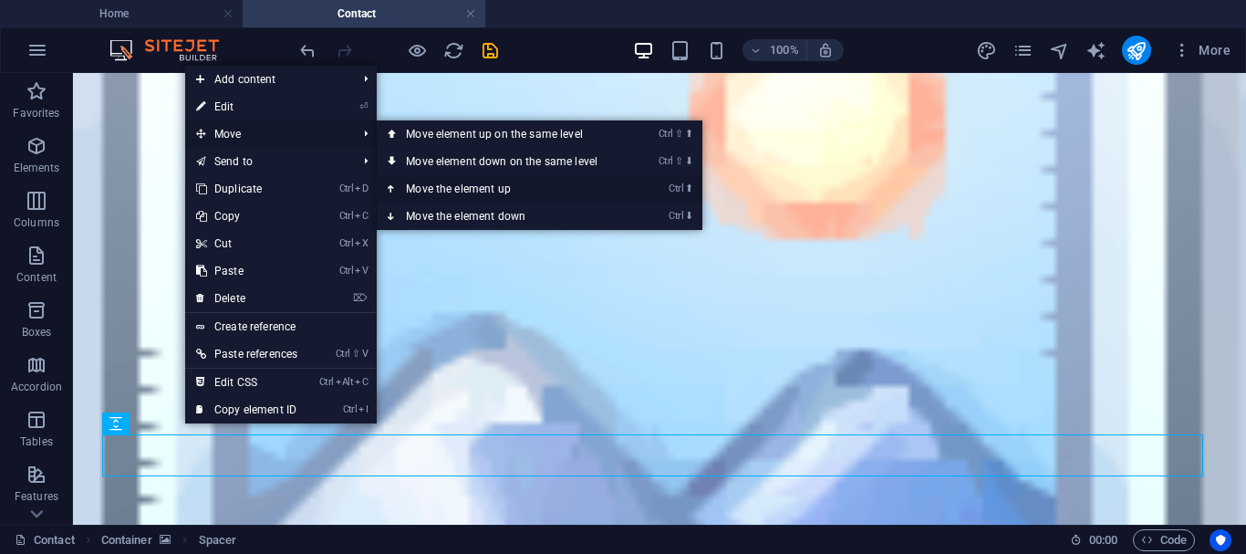
click at [397, 187] on icon at bounding box center [392, 188] width 9 height 27
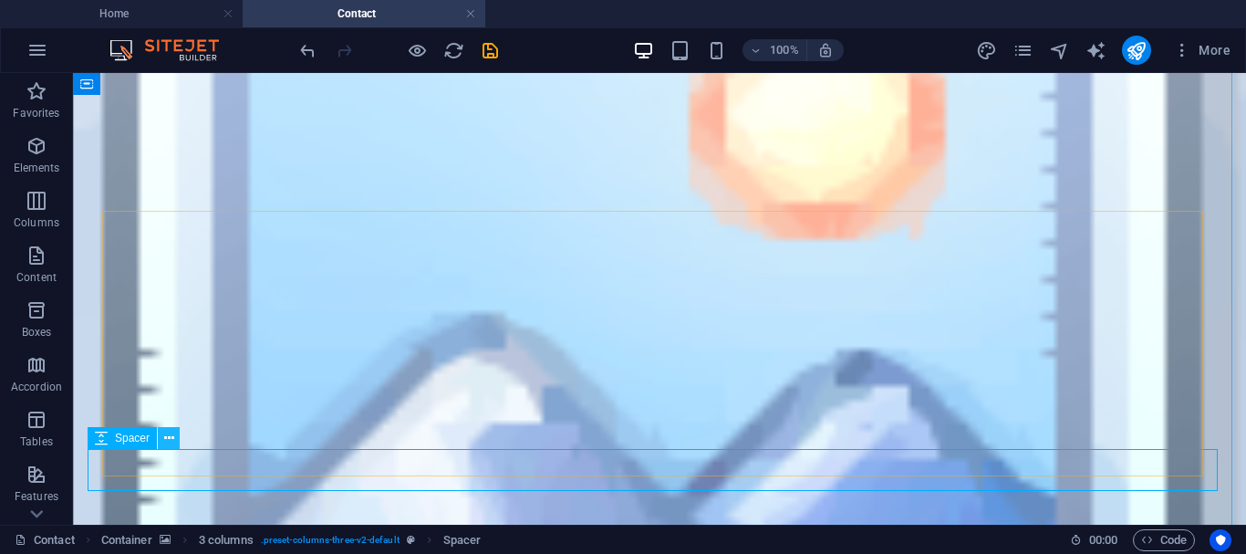
click at [168, 439] on icon at bounding box center [169, 438] width 10 height 19
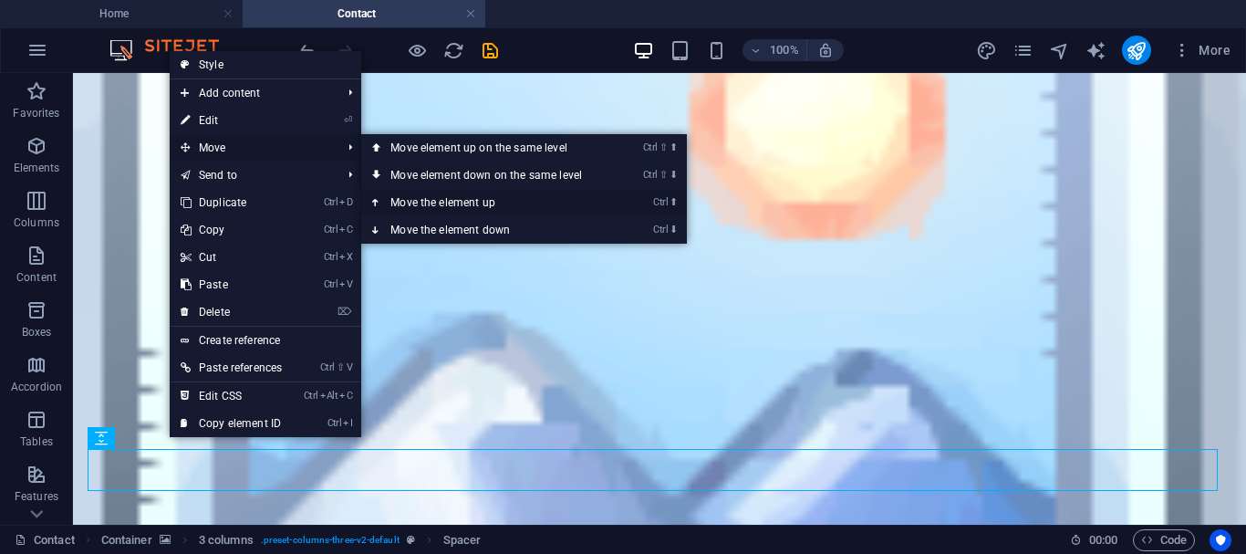
click at [381, 204] on icon at bounding box center [376, 202] width 9 height 27
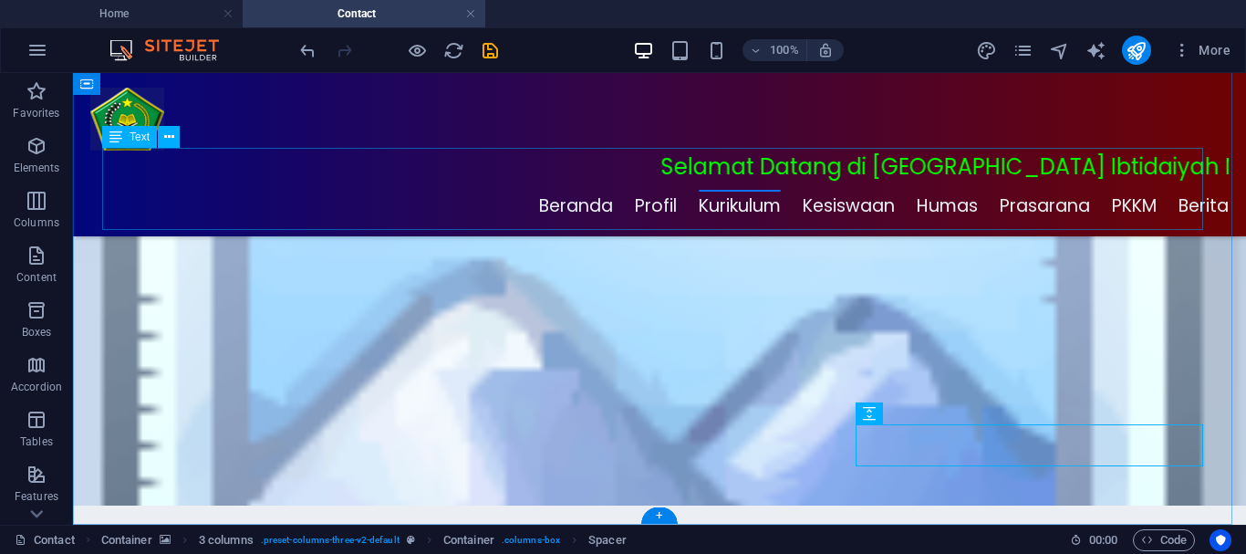
scroll to position [166, 0]
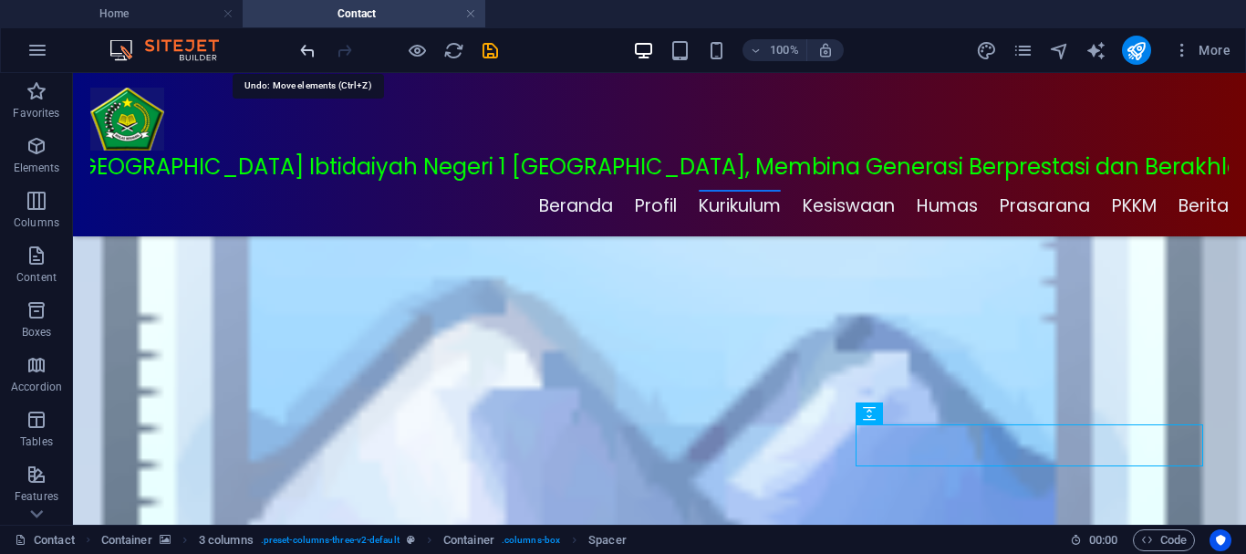
click at [311, 49] on icon "undo" at bounding box center [307, 50] width 21 height 21
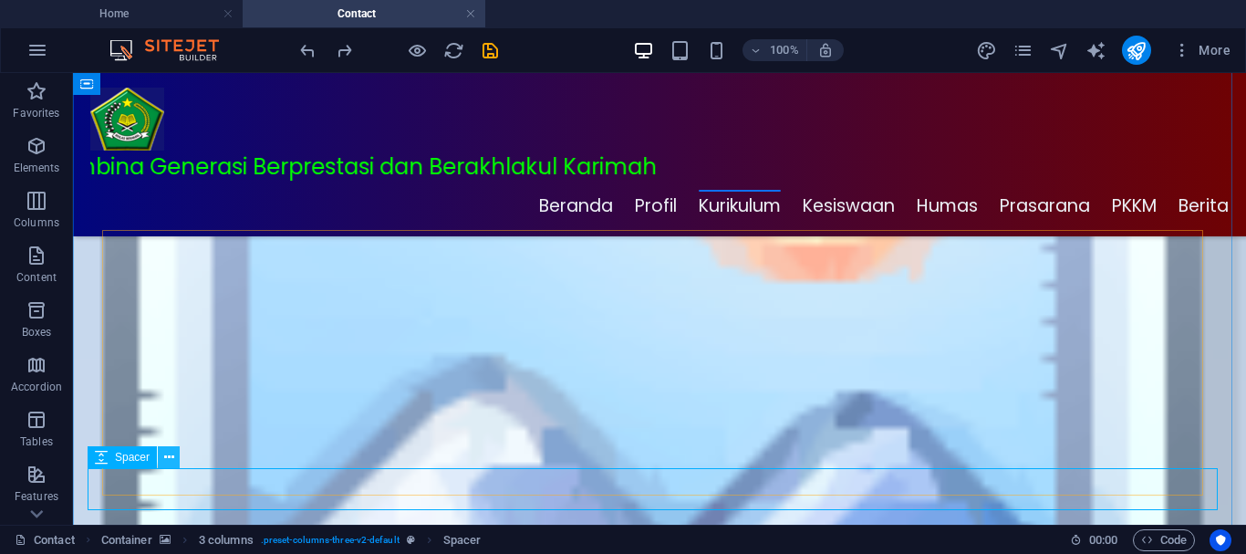
click at [166, 451] on icon at bounding box center [169, 457] width 10 height 19
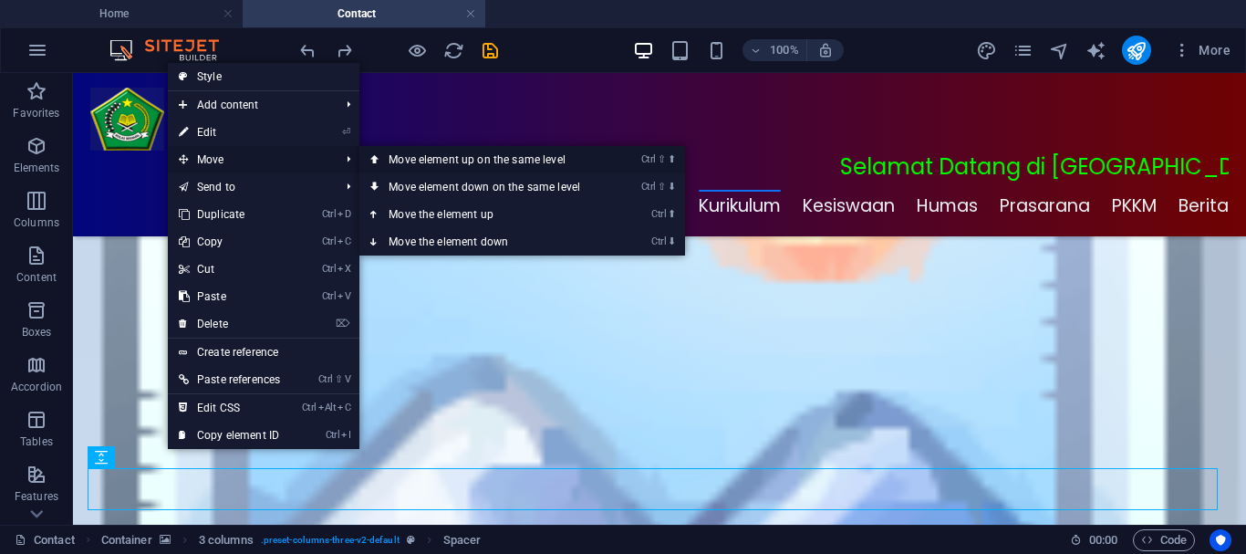
click at [387, 160] on link "Ctrl ⇧ ⬆ Move element up on the same level" at bounding box center [487, 159] width 257 height 27
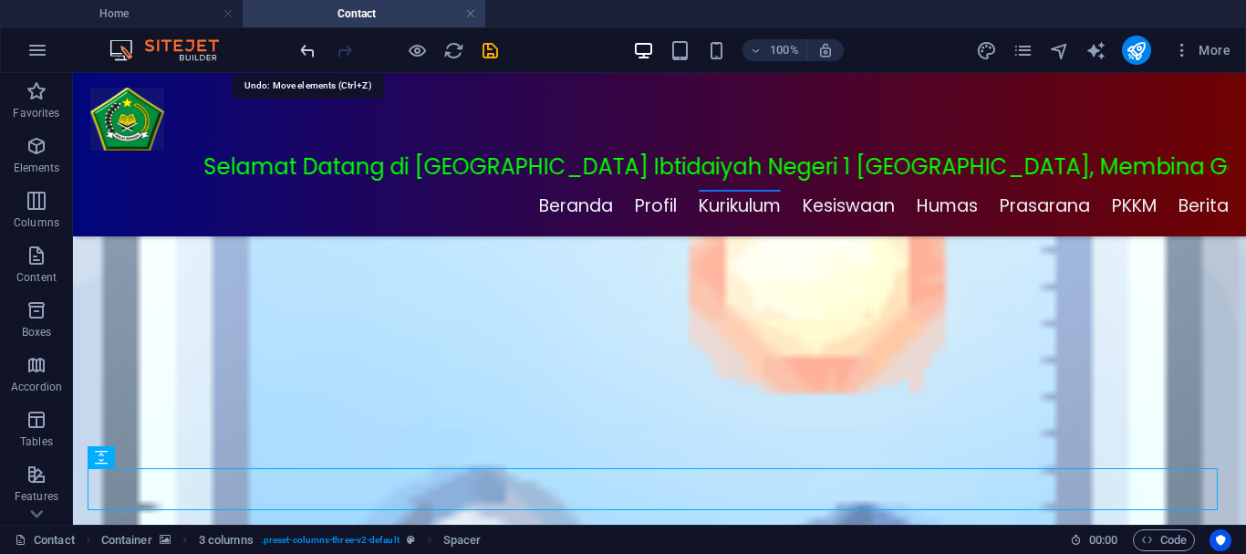
click at [305, 45] on icon "undo" at bounding box center [307, 50] width 21 height 21
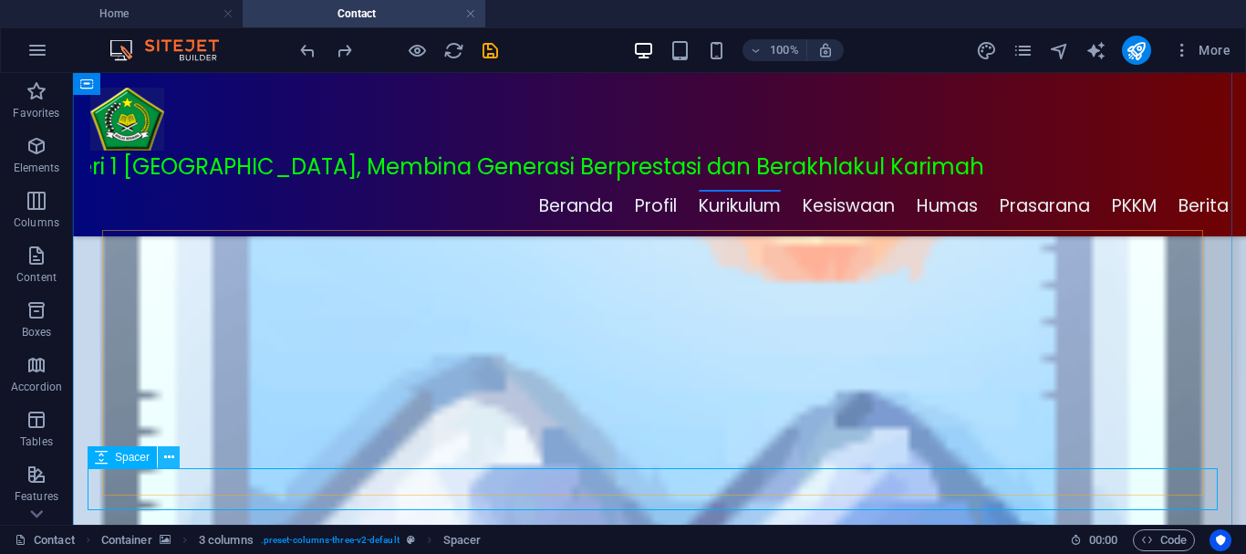
click at [167, 457] on icon at bounding box center [169, 457] width 10 height 19
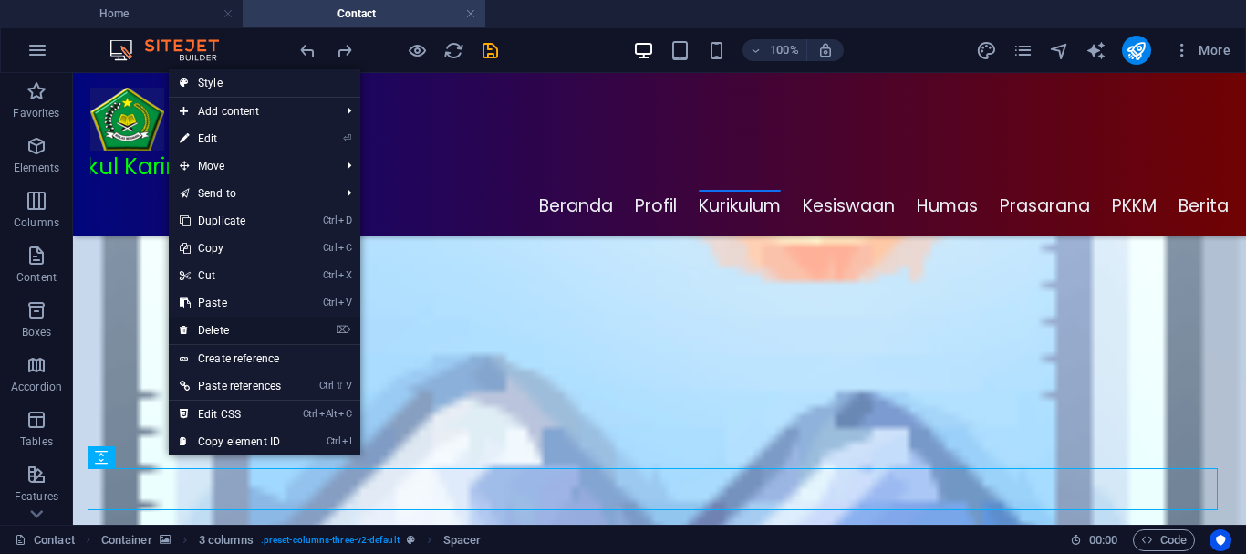
click at [221, 327] on link "⌦ Delete" at bounding box center [230, 330] width 123 height 27
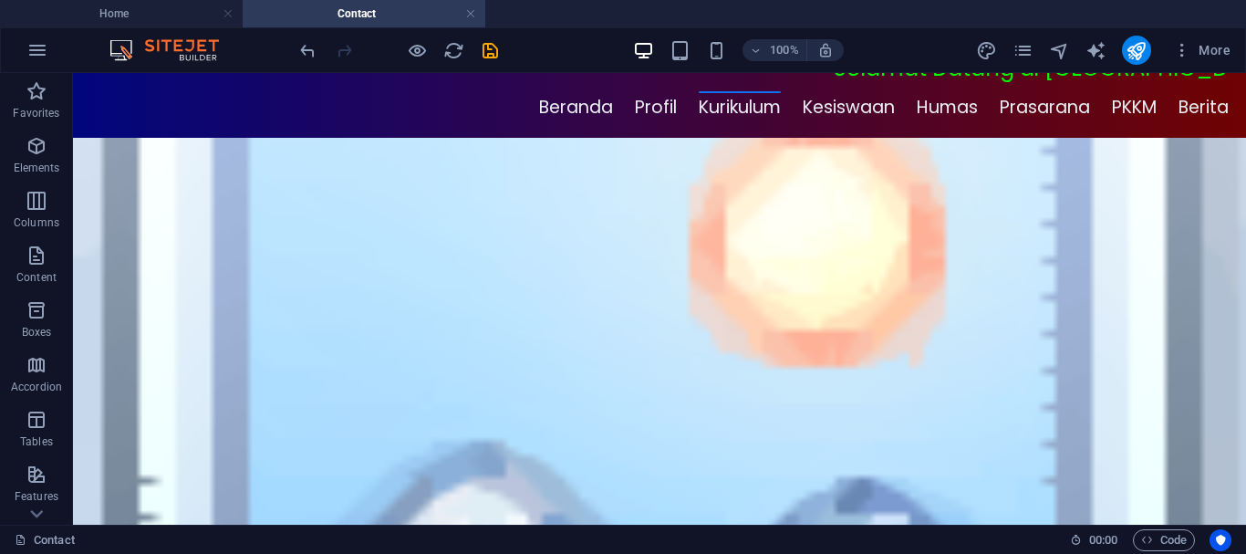
scroll to position [167, 0]
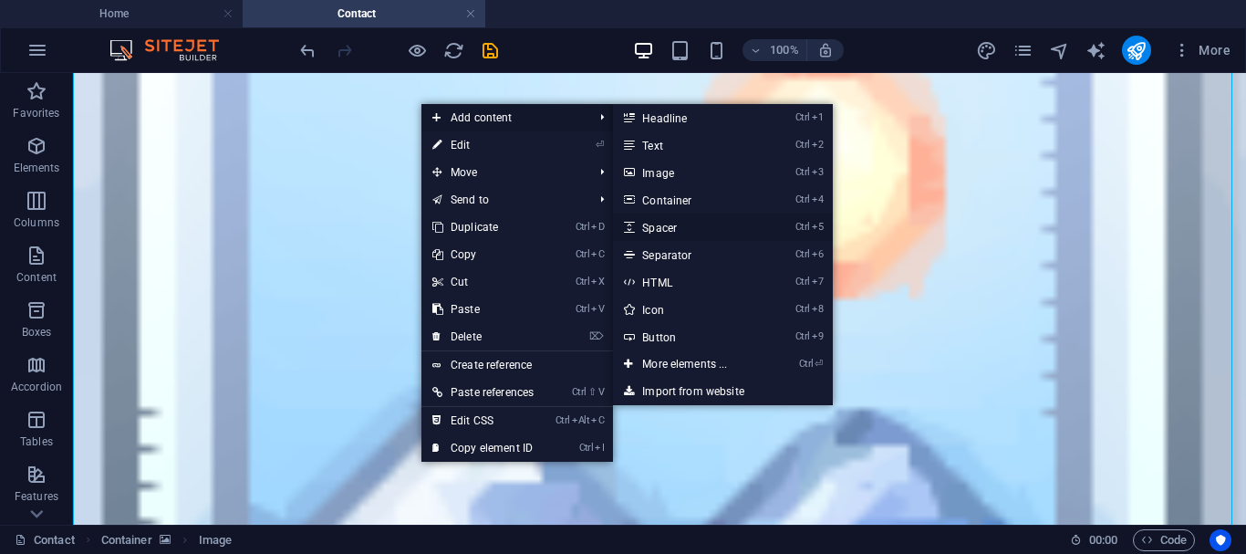
click at [670, 224] on link "Ctrl 5 Spacer" at bounding box center [688, 226] width 151 height 27
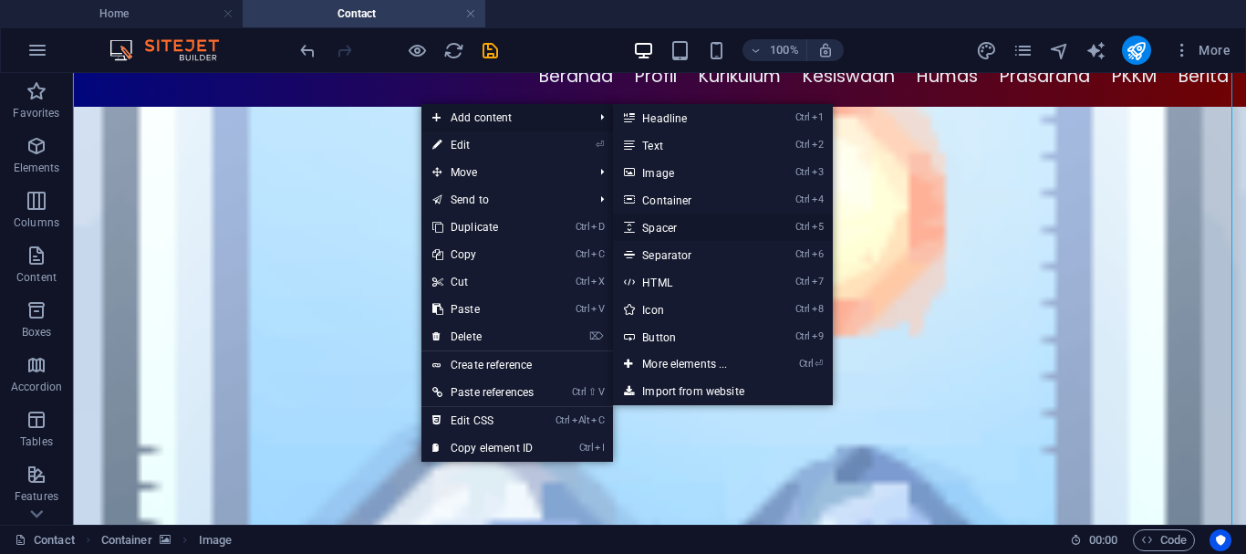
select select "px"
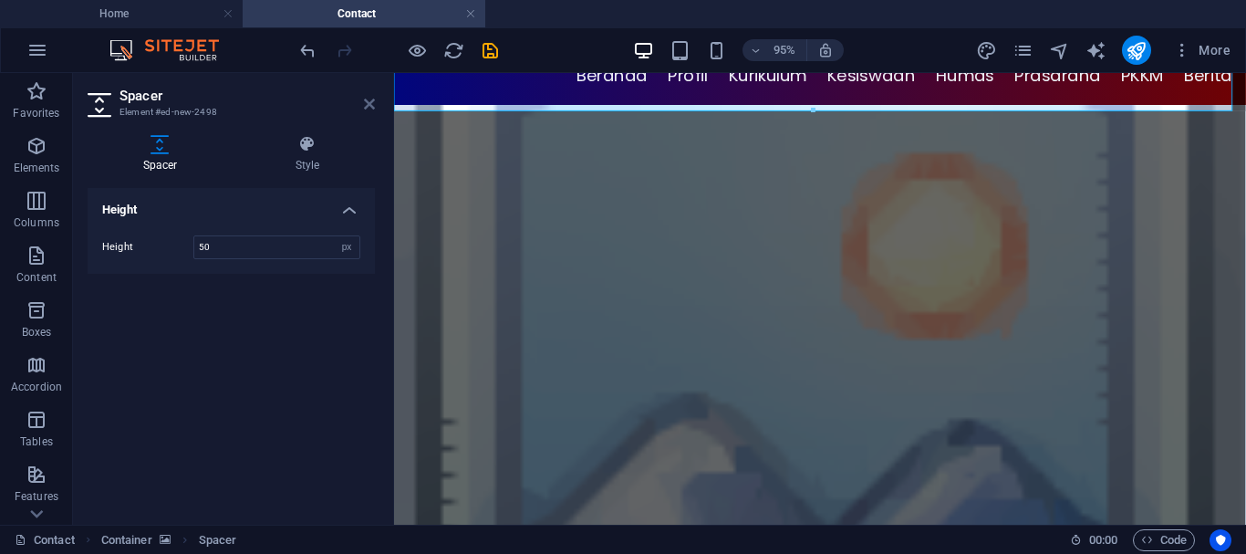
click at [367, 101] on icon at bounding box center [369, 104] width 11 height 15
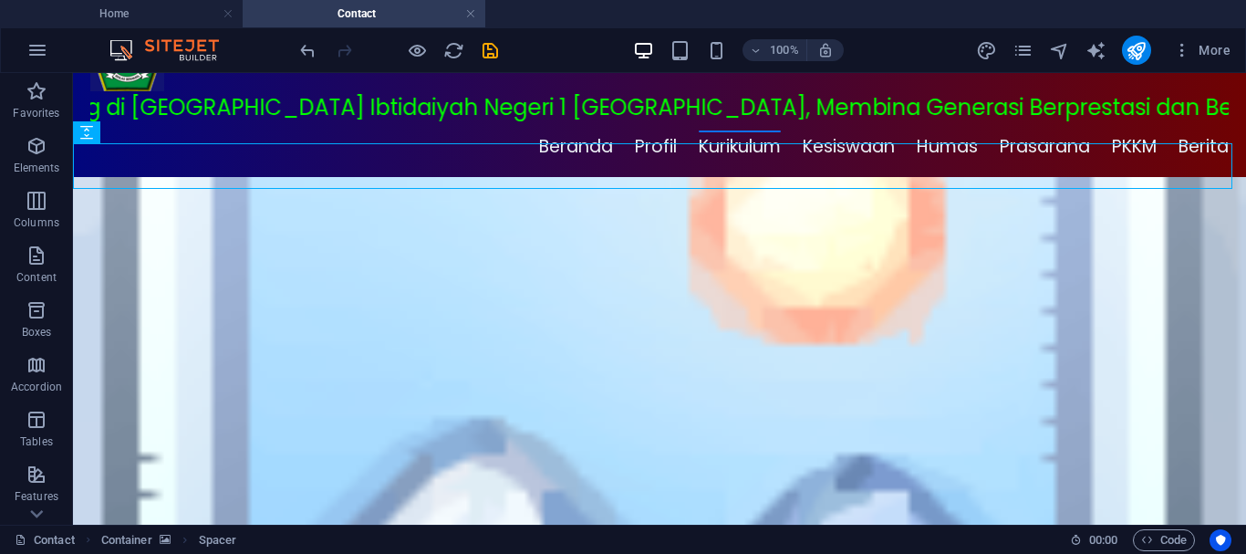
scroll to position [43, 0]
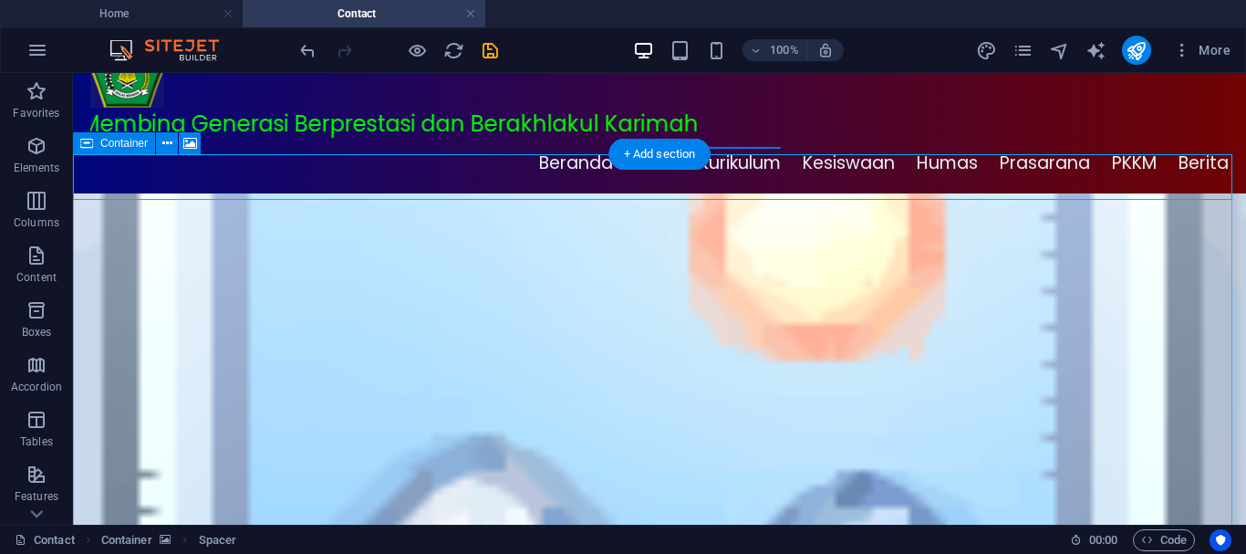
click at [171, 193] on figure at bounding box center [659, 433] width 1173 height 481
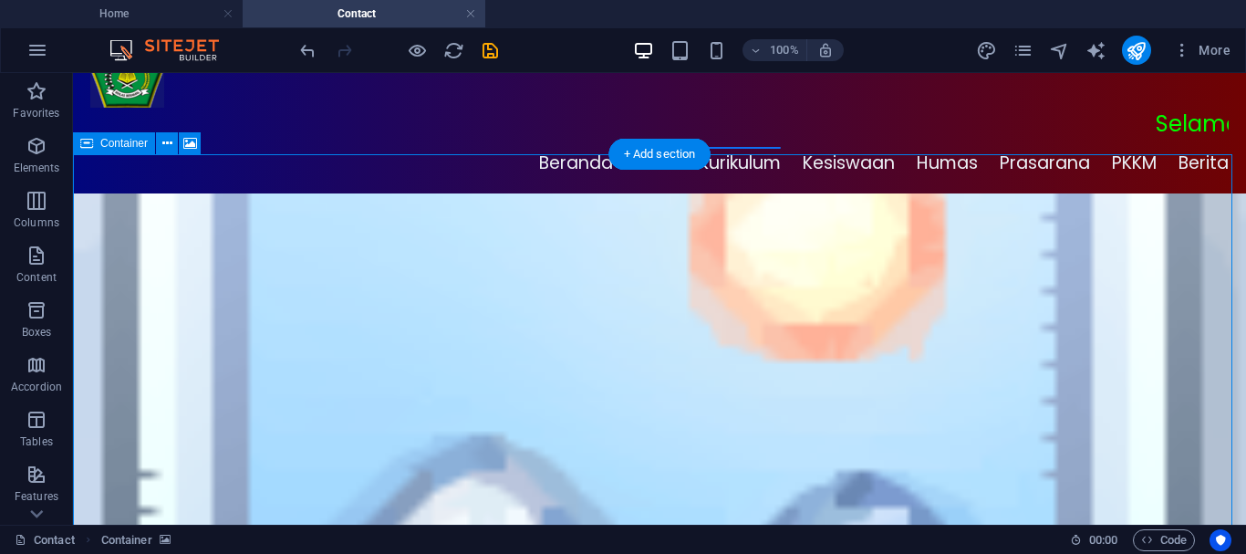
click at [360, 193] on figure at bounding box center [659, 433] width 1173 height 481
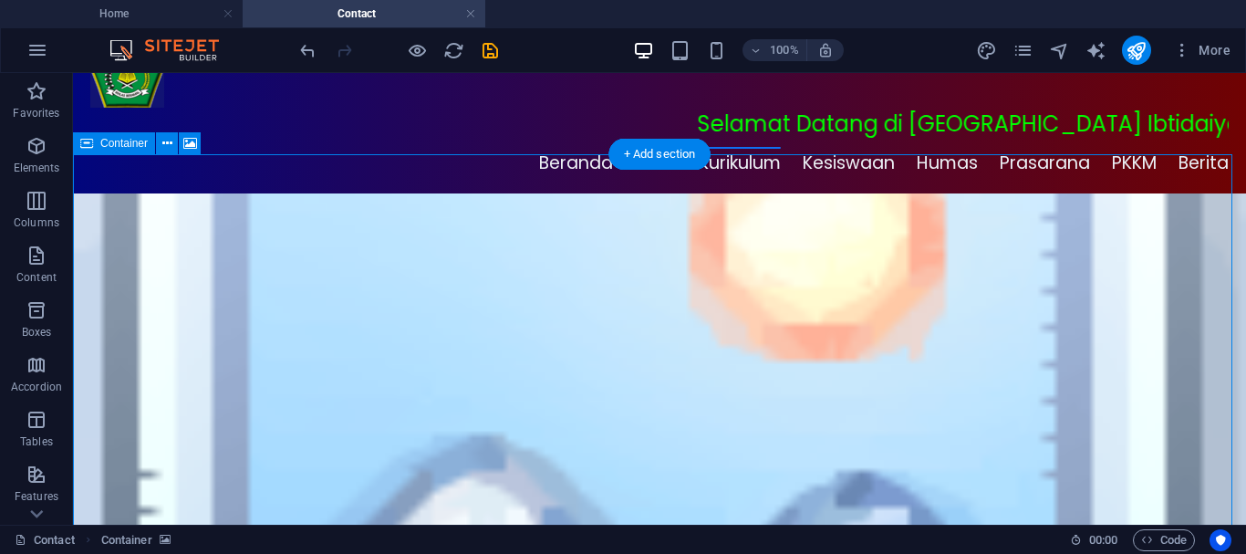
click at [401, 193] on figure at bounding box center [659, 433] width 1173 height 481
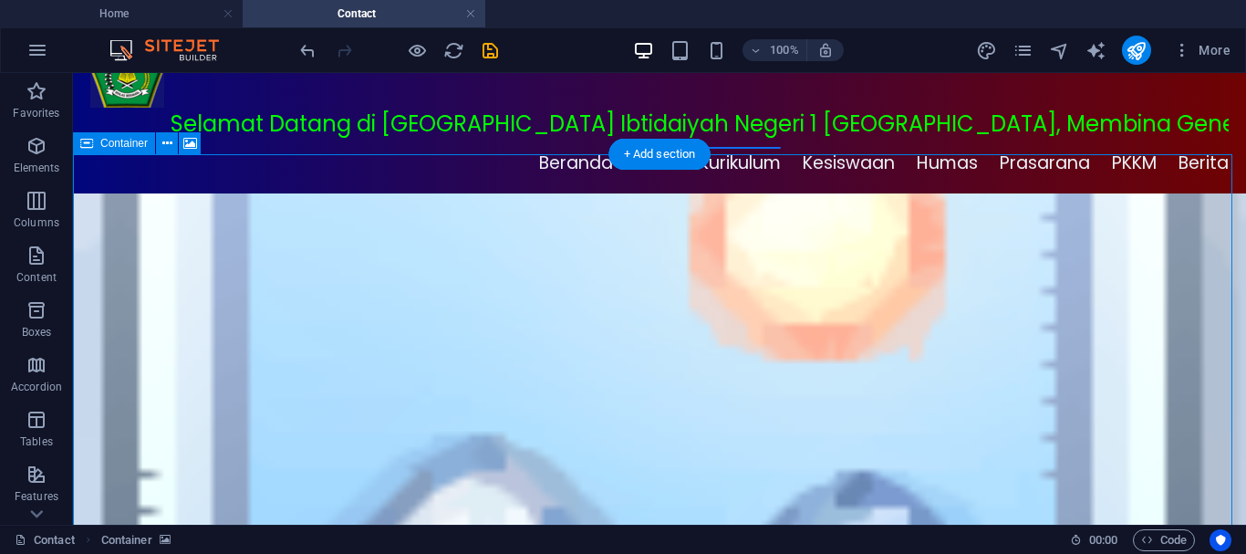
click at [401, 193] on figure at bounding box center [659, 433] width 1173 height 481
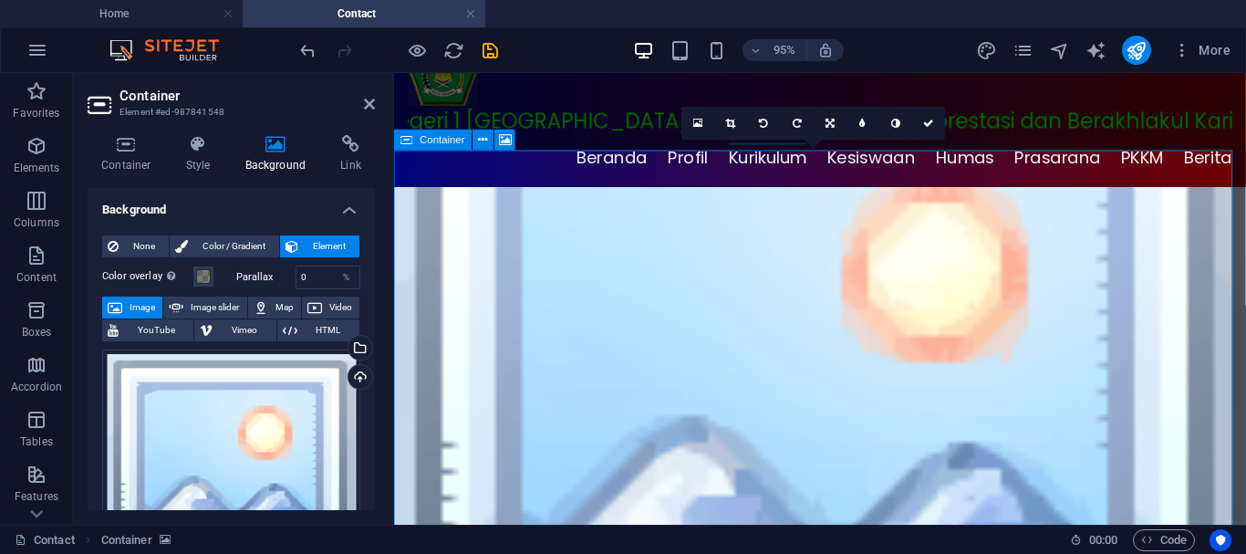
click at [574, 193] on figure at bounding box center [842, 433] width 897 height 481
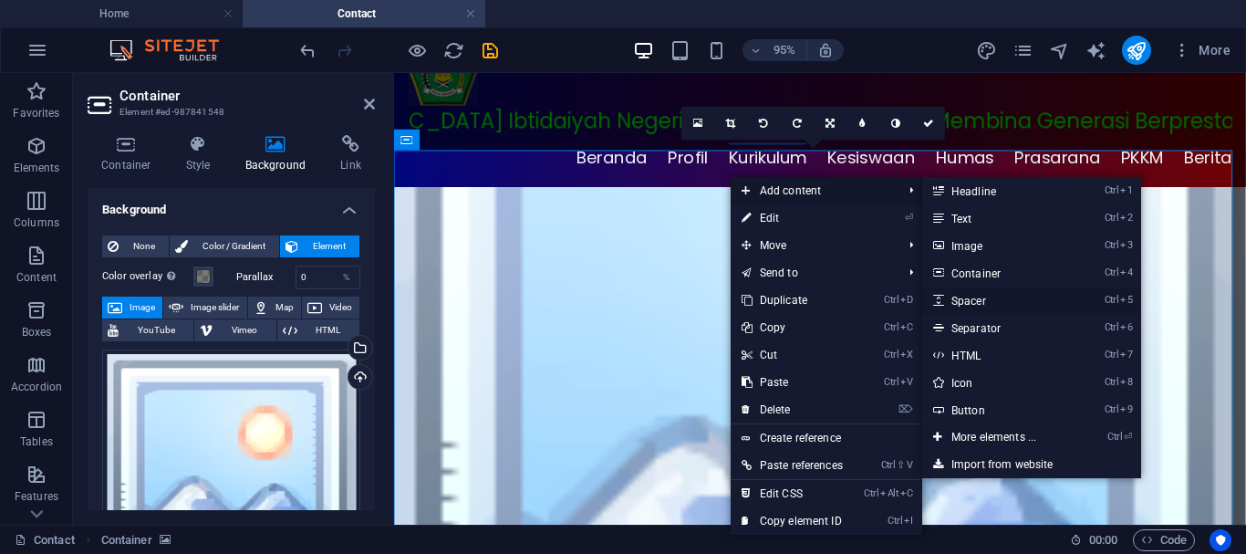
click at [980, 296] on link "Ctrl 5 Spacer" at bounding box center [997, 299] width 151 height 27
select select "px"
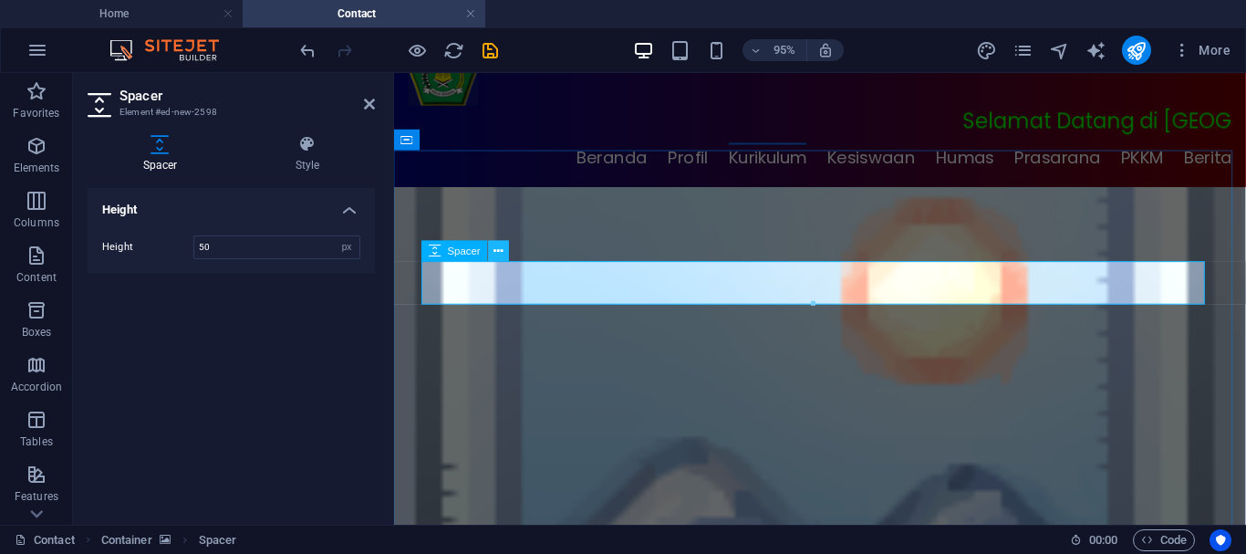
click at [494, 248] on icon at bounding box center [498, 251] width 9 height 18
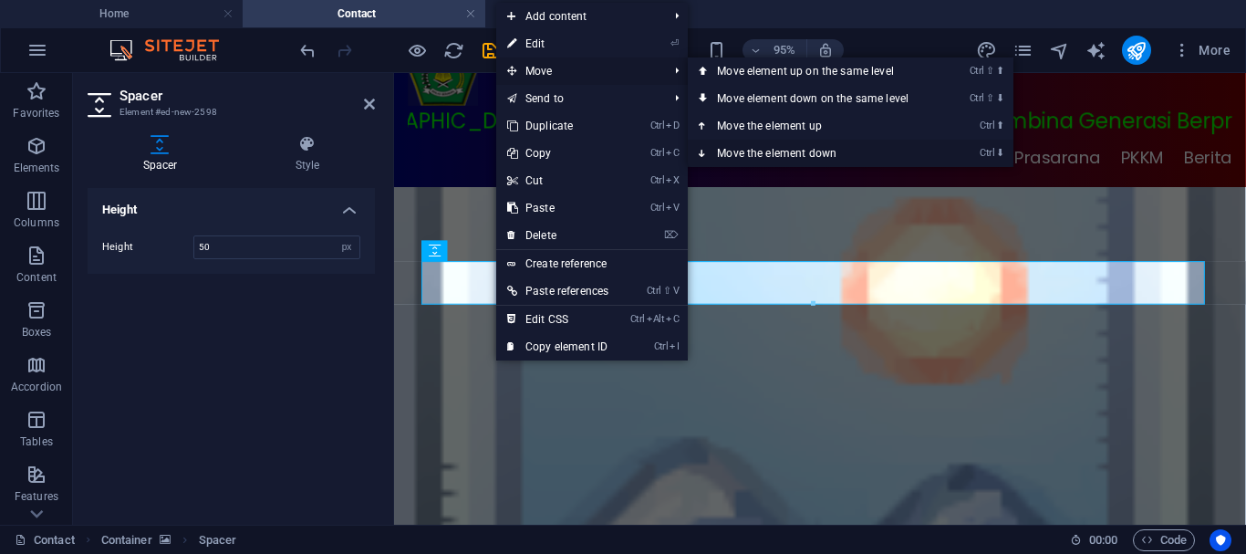
click at [708, 152] on icon at bounding box center [703, 153] width 9 height 27
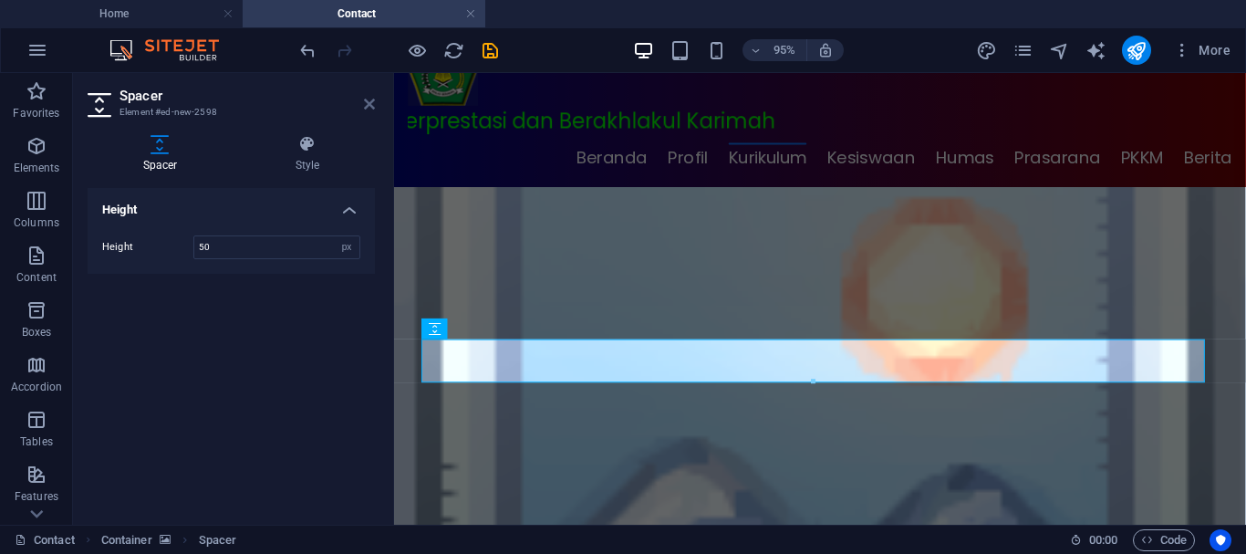
click at [369, 102] on icon at bounding box center [369, 104] width 11 height 15
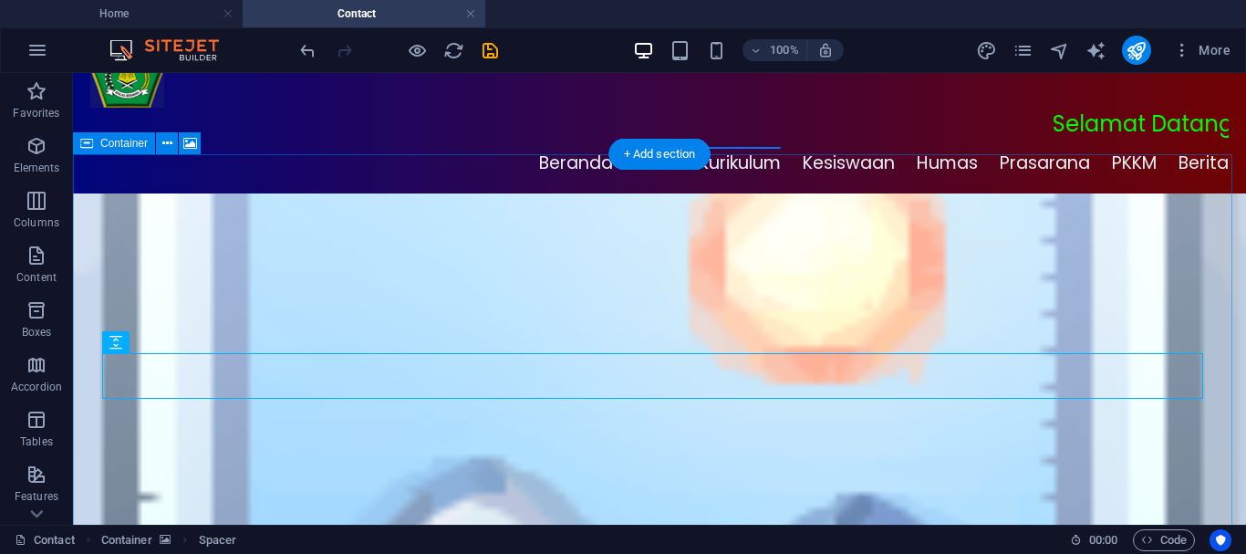
click at [1005, 214] on figure at bounding box center [659, 456] width 1173 height 526
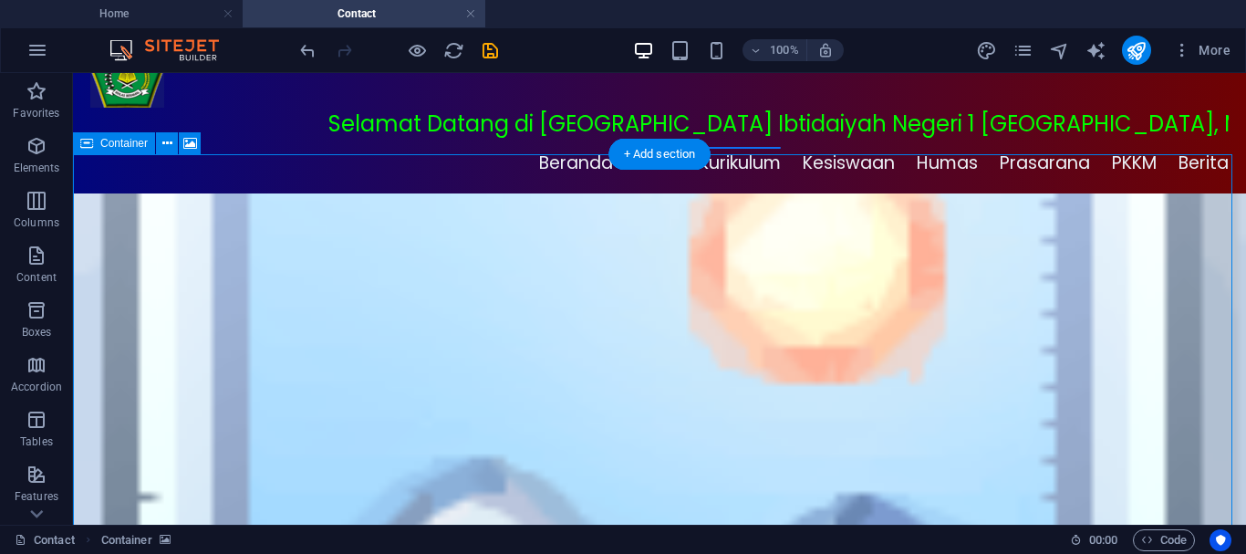
click at [544, 202] on figure at bounding box center [659, 456] width 1173 height 526
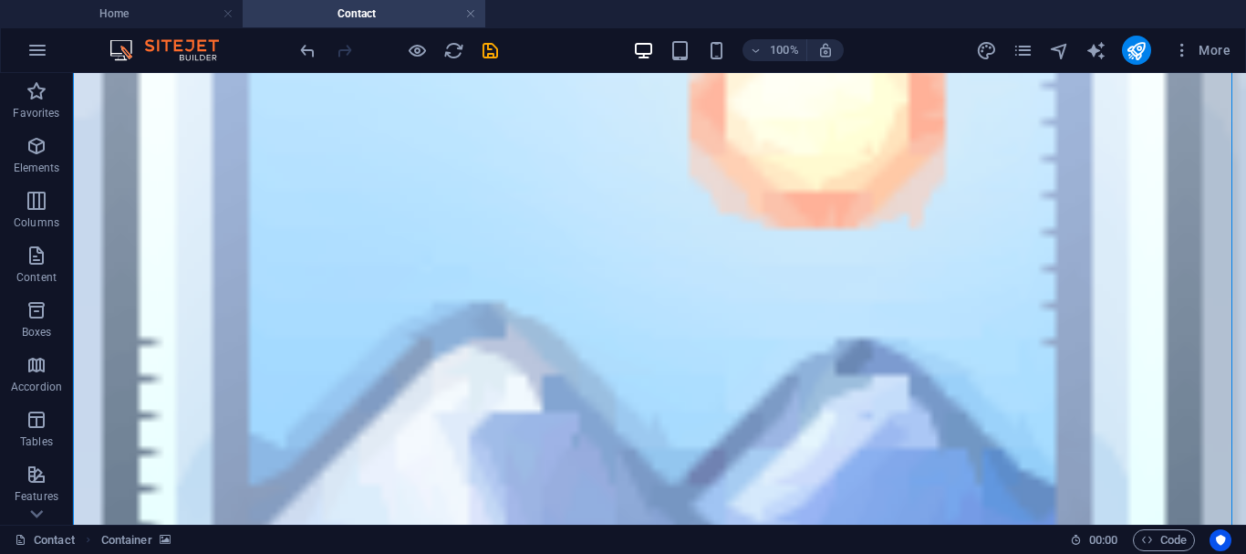
scroll to position [213, 0]
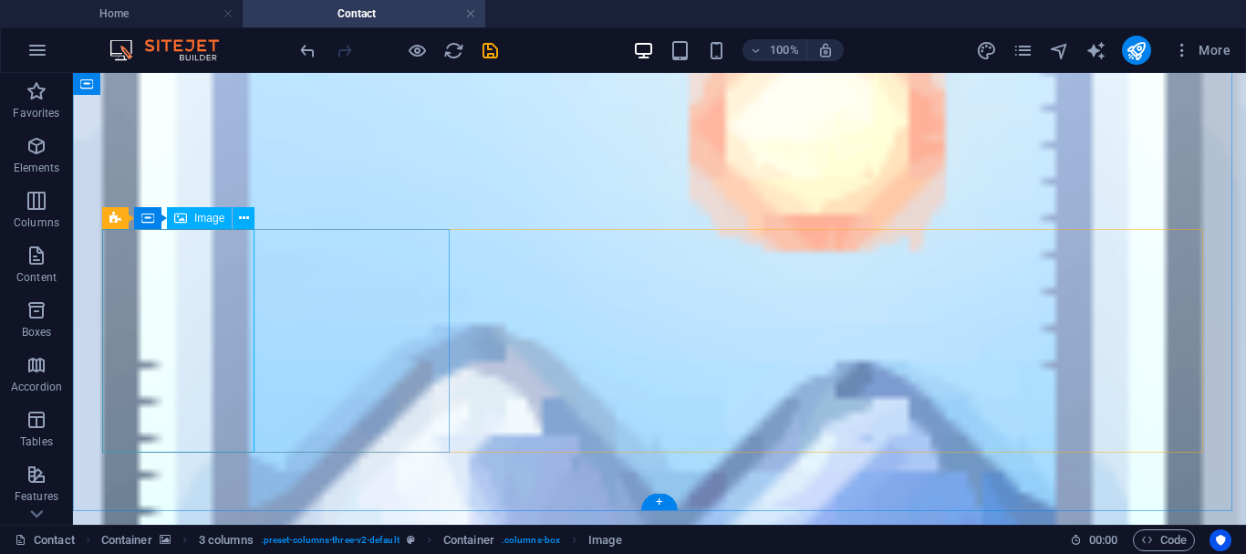
select select "px"
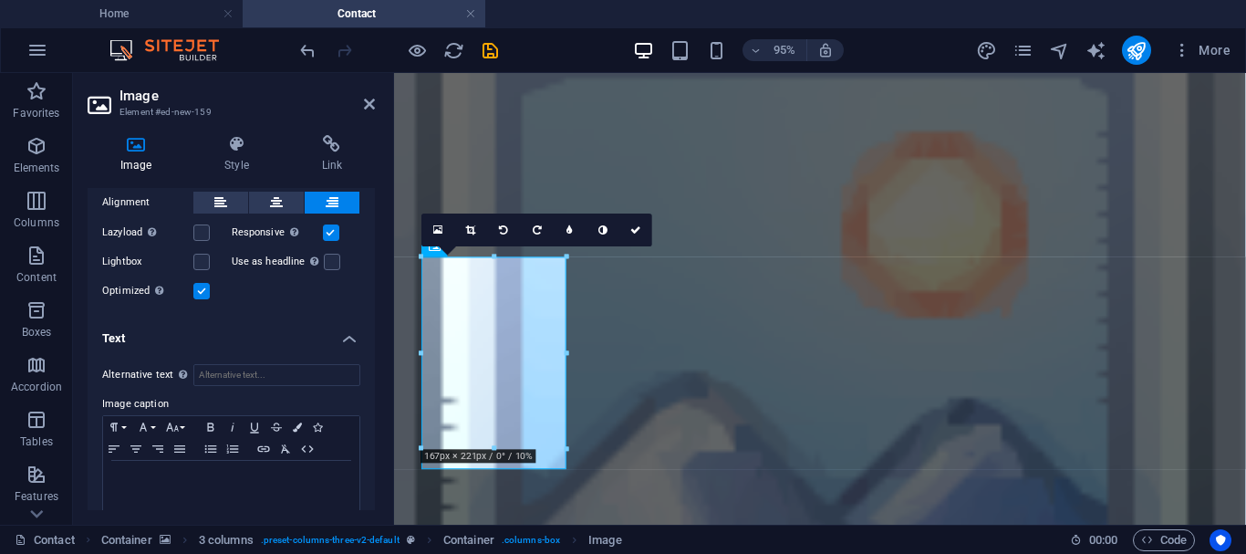
scroll to position [466, 0]
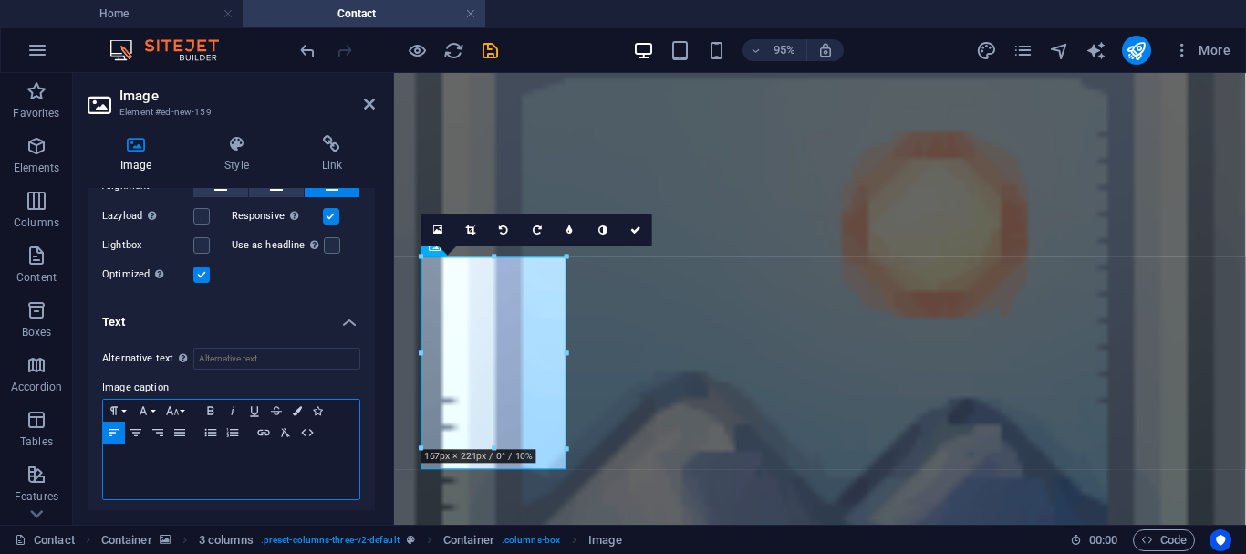
click at [168, 444] on div "​" at bounding box center [231, 471] width 256 height 55
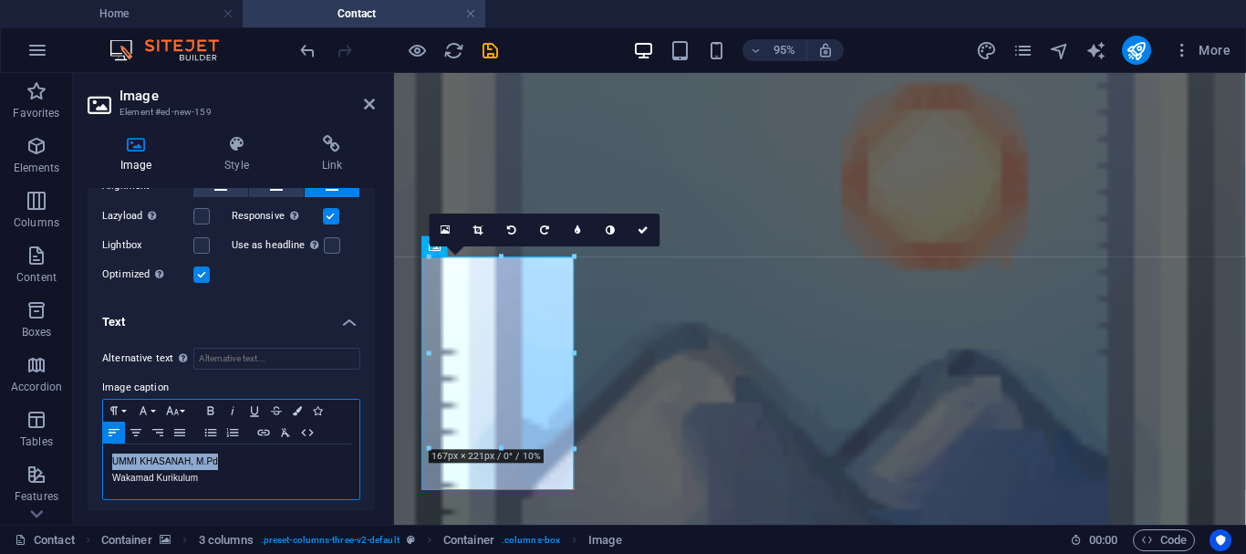
drag, startPoint x: 111, startPoint y: 452, endPoint x: 221, endPoint y: 456, distance: 109.5
click at [221, 456] on div "​UMMI KHASANAH, M.Pd Wakamad Kurikulum" at bounding box center [231, 471] width 256 height 55
click at [258, 406] on icon "button" at bounding box center [254, 411] width 8 height 10
click at [296, 408] on icon "button" at bounding box center [297, 410] width 9 height 9
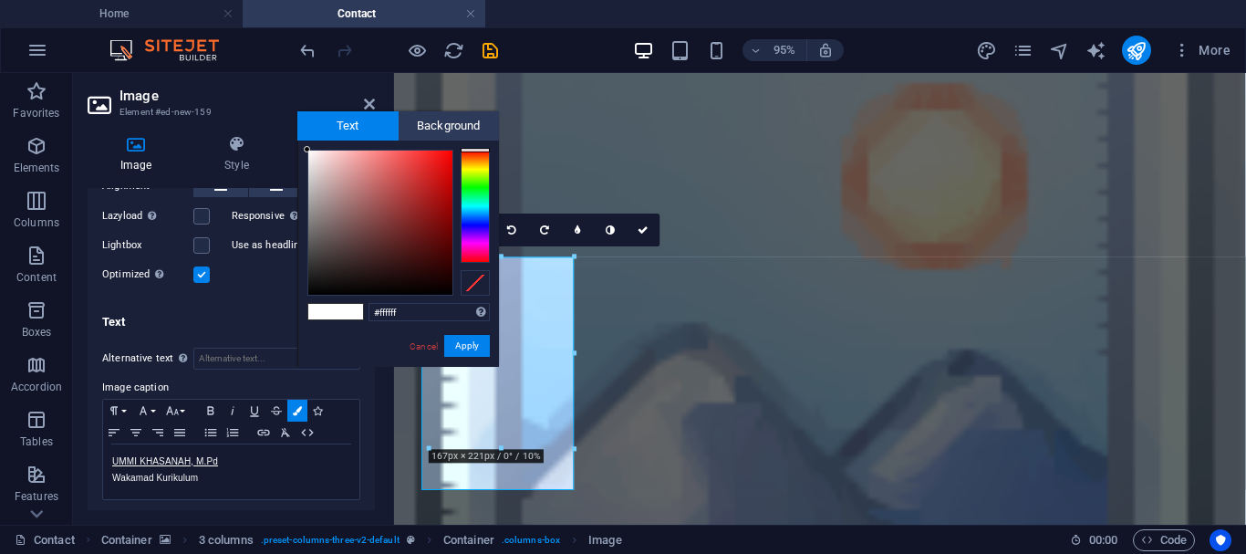
type input "#f7f1f1"
click at [311, 154] on div at bounding box center [380, 223] width 144 height 144
click at [471, 347] on button "Apply" at bounding box center [467, 346] width 46 height 22
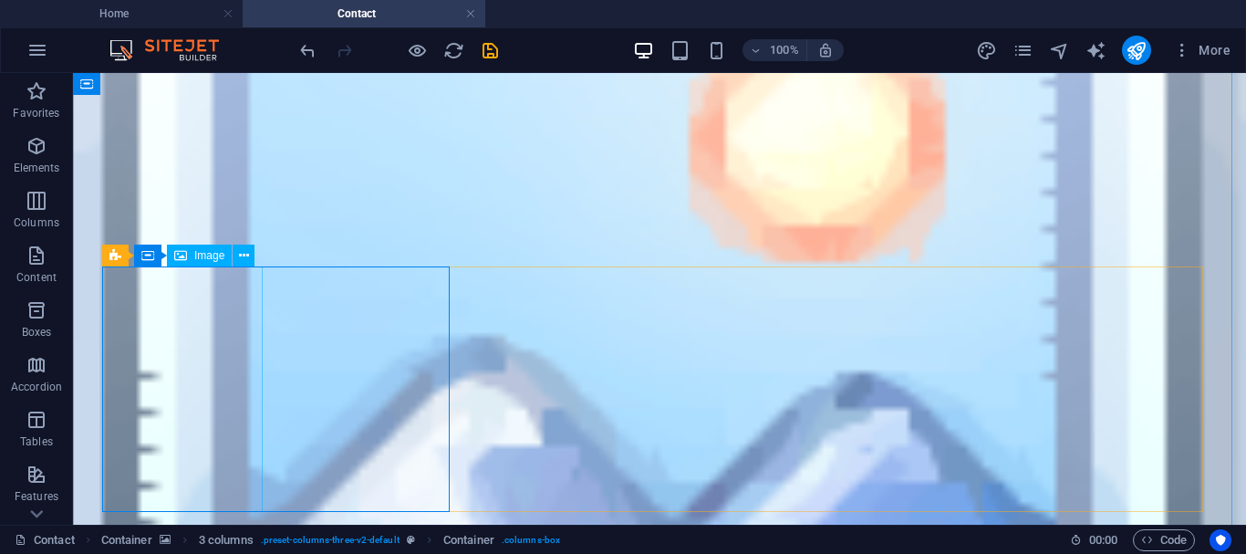
select select "px"
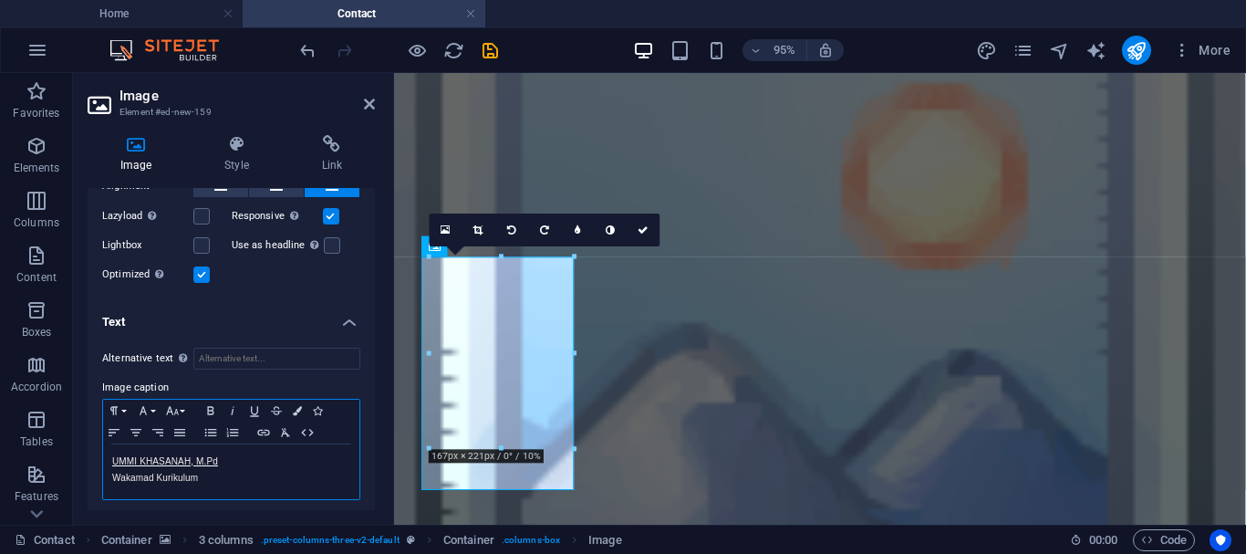
click at [112, 456] on span "​UMMI KHASANAH, M.Pd" at bounding box center [165, 461] width 106 height 10
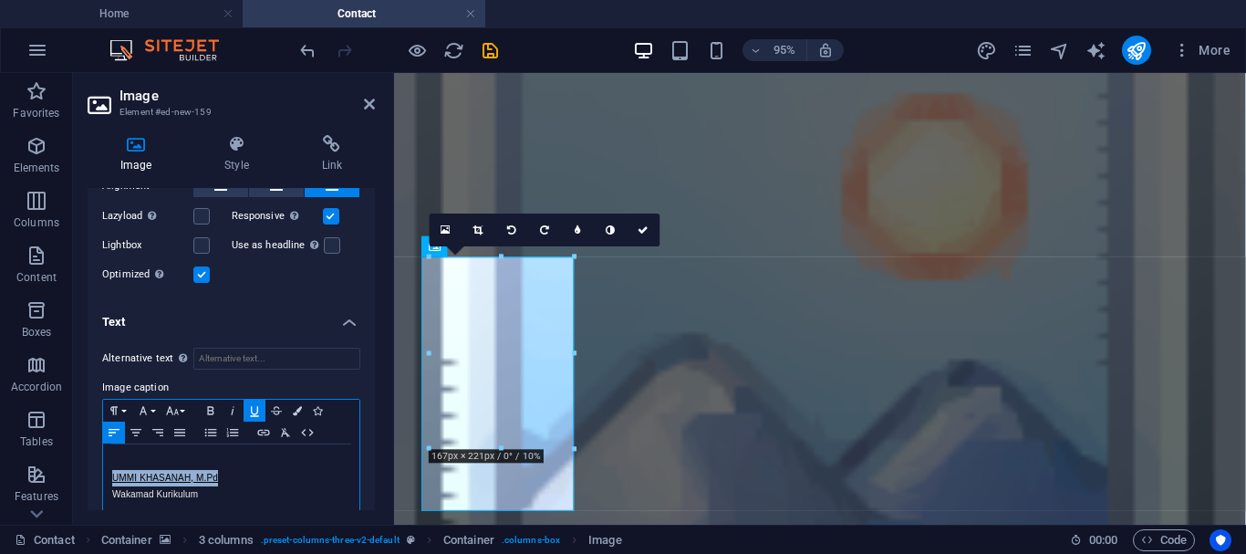
drag, startPoint x: 110, startPoint y: 475, endPoint x: 219, endPoint y: 470, distance: 108.7
click at [219, 470] on div "UMMI KHASANAH, M.Pd Wakamad Kurikulum" at bounding box center [231, 478] width 256 height 68
click at [182, 403] on icon "button" at bounding box center [172, 410] width 22 height 15
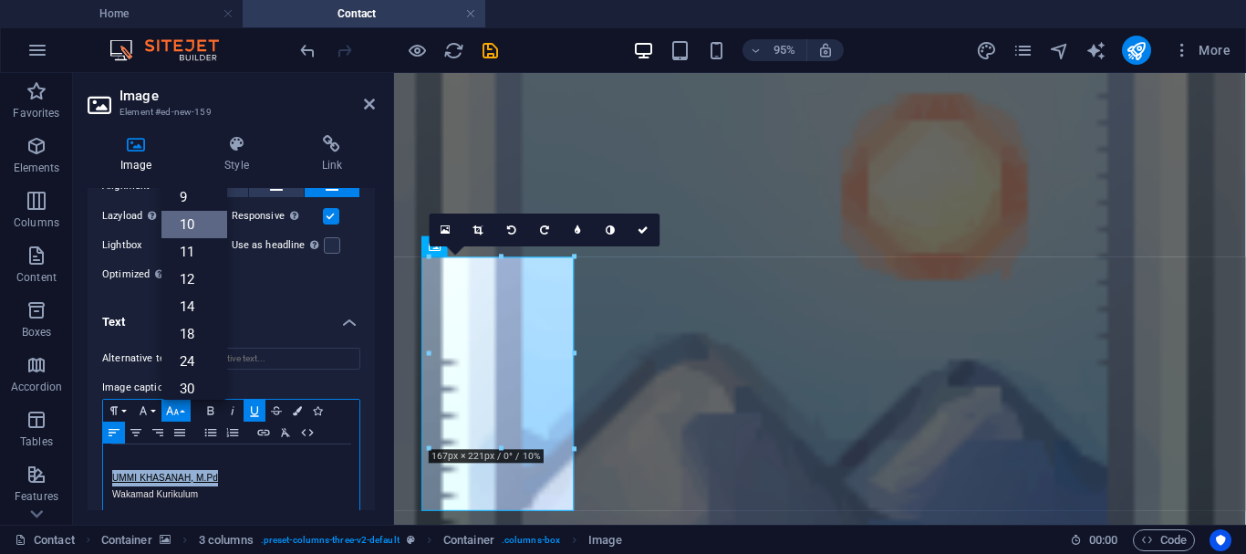
scroll to position [76, 0]
click at [194, 257] on link "18" at bounding box center [194, 257] width 66 height 27
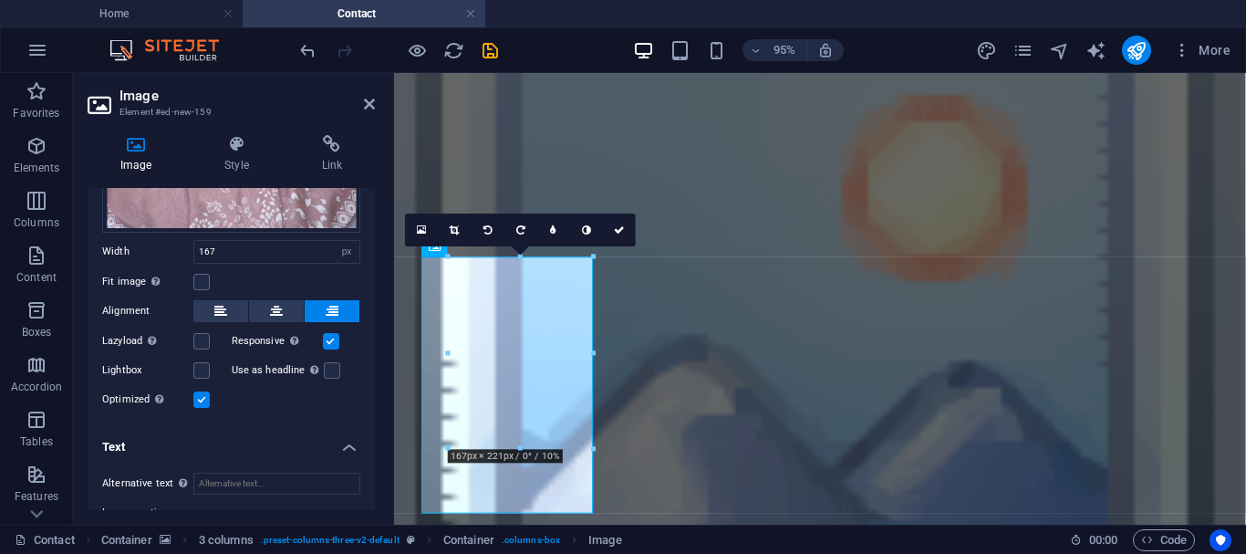
scroll to position [364, 0]
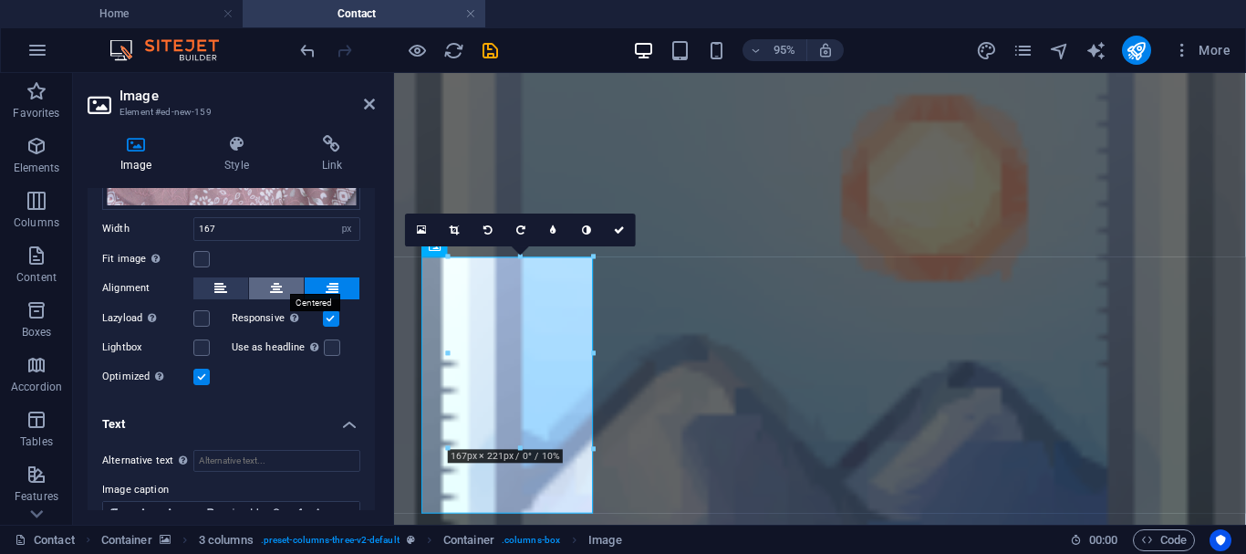
click at [277, 286] on icon at bounding box center [276, 288] width 13 height 22
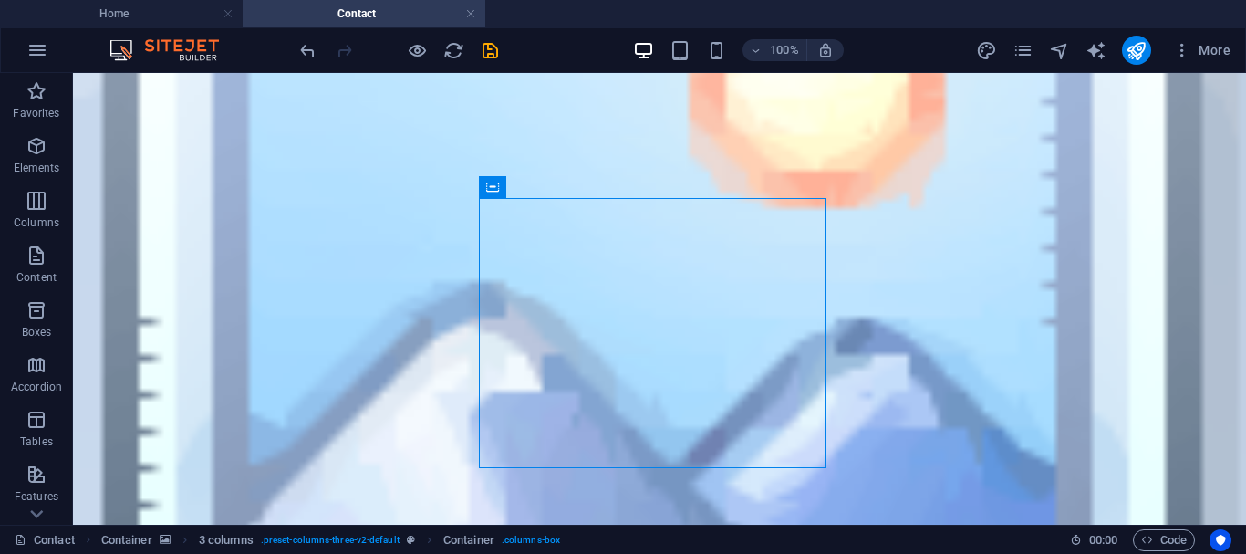
scroll to position [259, 0]
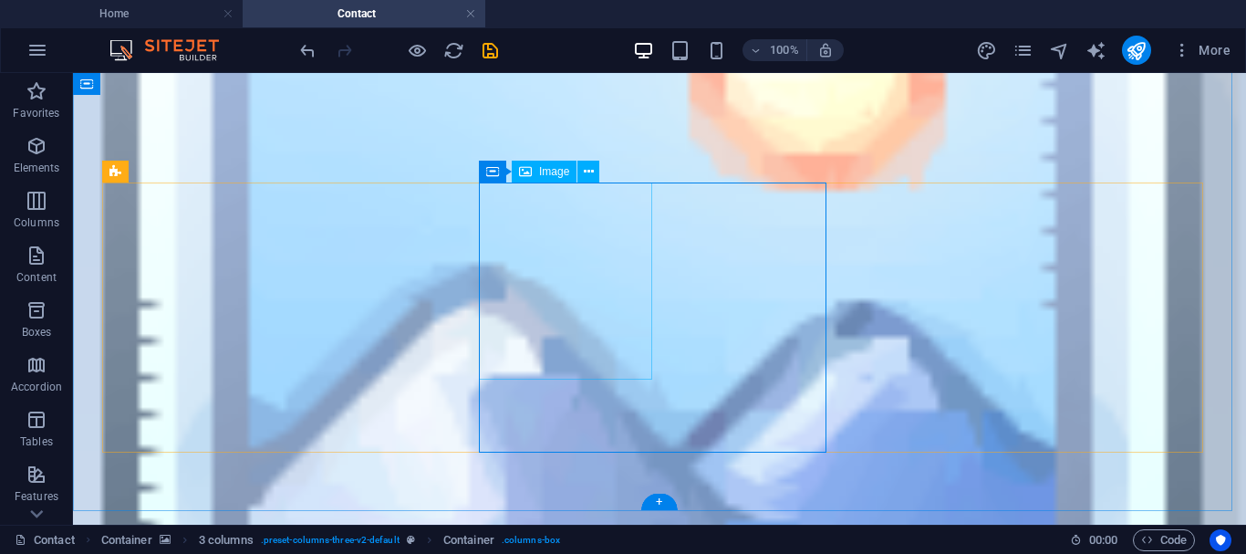
select select "%"
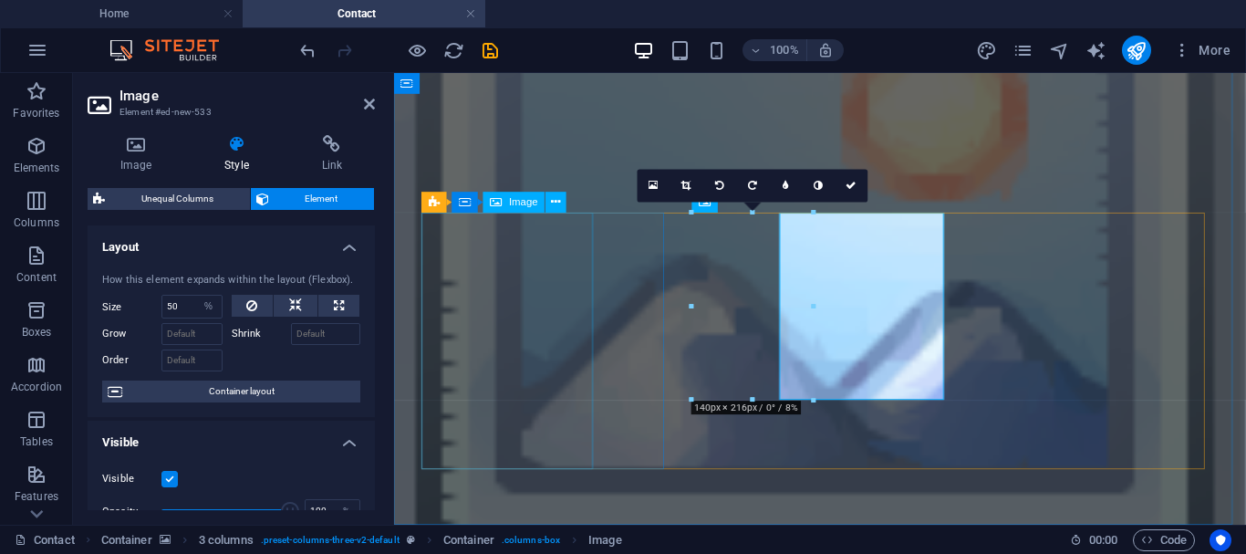
scroll to position [222, 0]
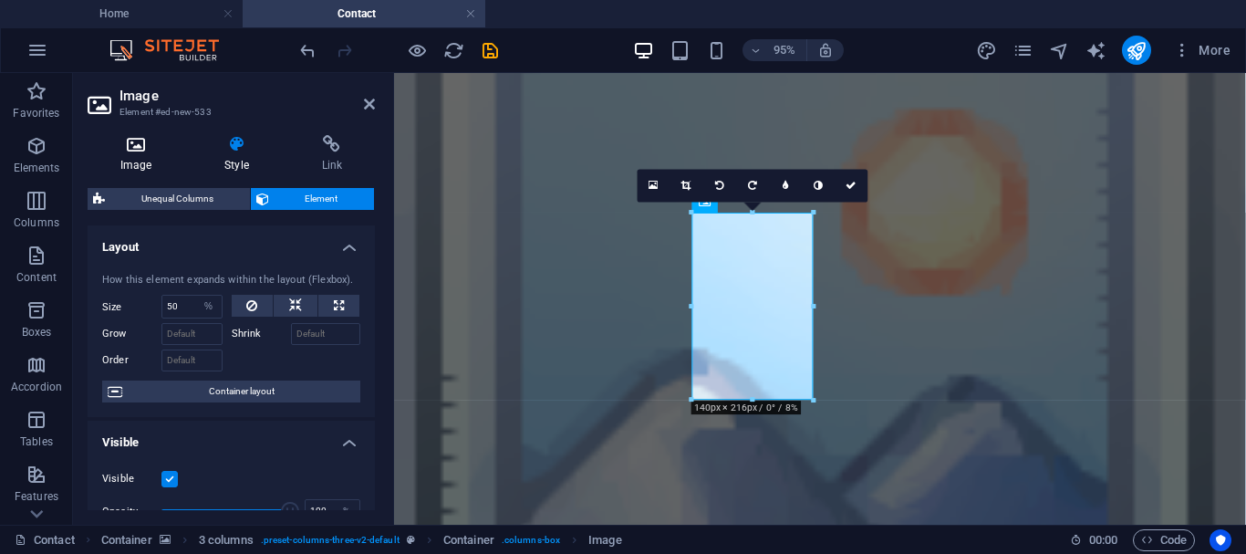
click at [141, 146] on icon at bounding box center [136, 144] width 97 height 18
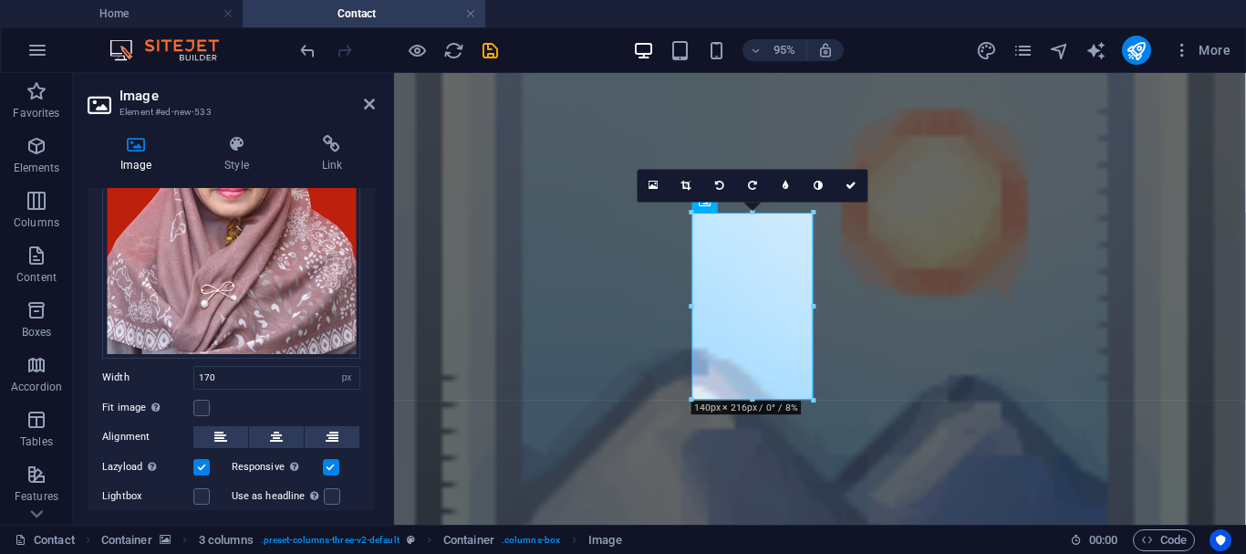
scroll to position [283, 0]
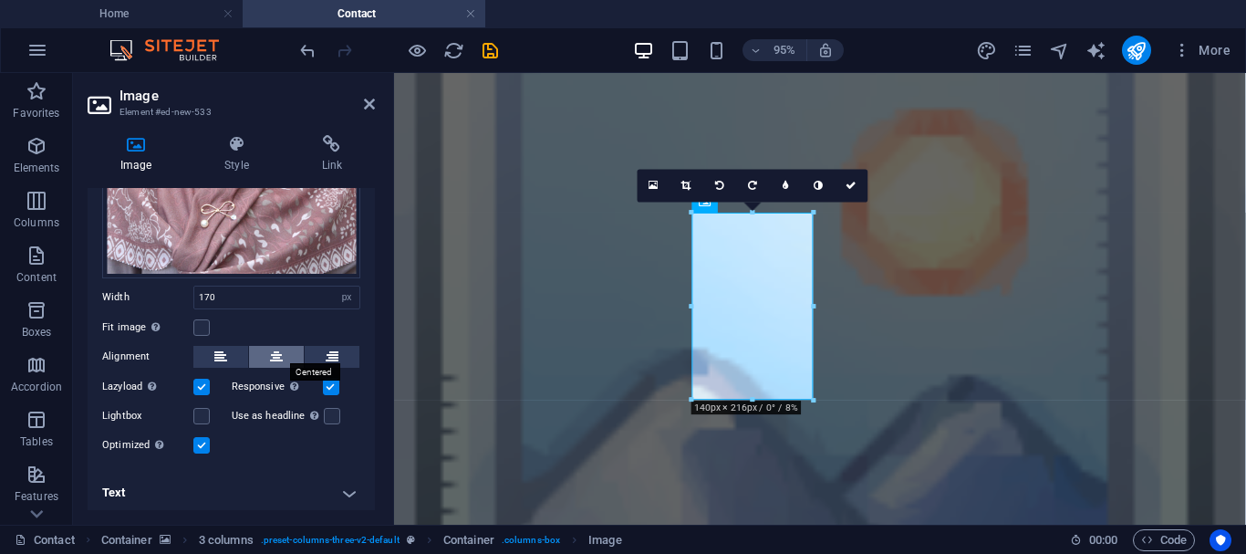
click at [272, 347] on icon at bounding box center [276, 357] width 13 height 22
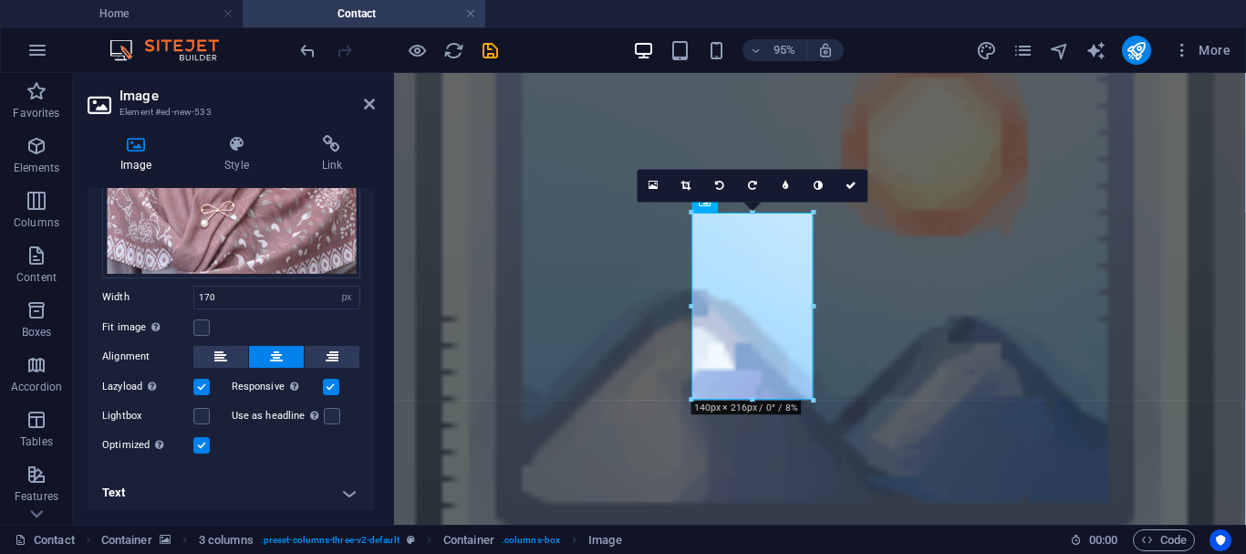
click at [344, 488] on h4 "Text" at bounding box center [231, 493] width 287 height 44
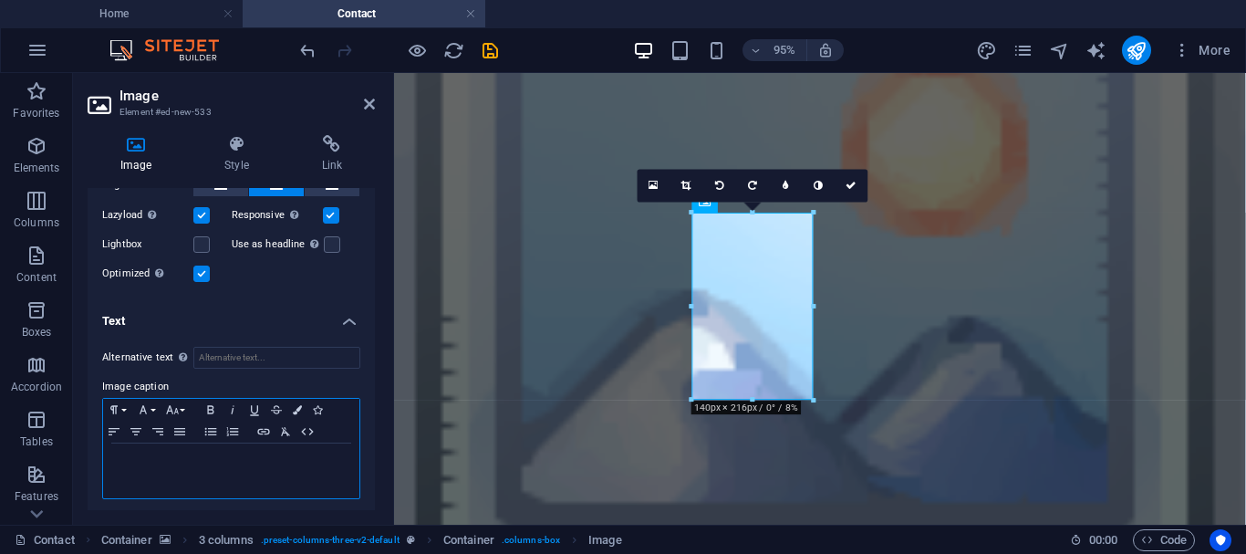
click at [251, 455] on p at bounding box center [231, 460] width 238 height 16
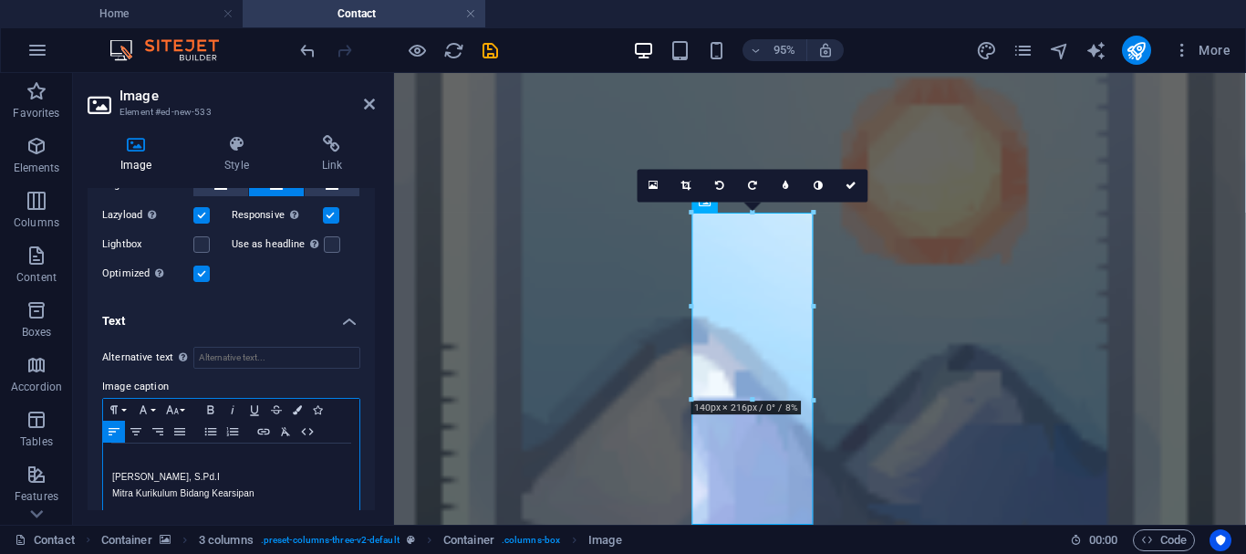
drag, startPoint x: 114, startPoint y: 473, endPoint x: 218, endPoint y: 473, distance: 104.0
click at [218, 473] on p "SUSILA HARYATI, S.Pd.I" at bounding box center [231, 477] width 238 height 16
click at [183, 403] on button "Font Size" at bounding box center [175, 410] width 29 height 22
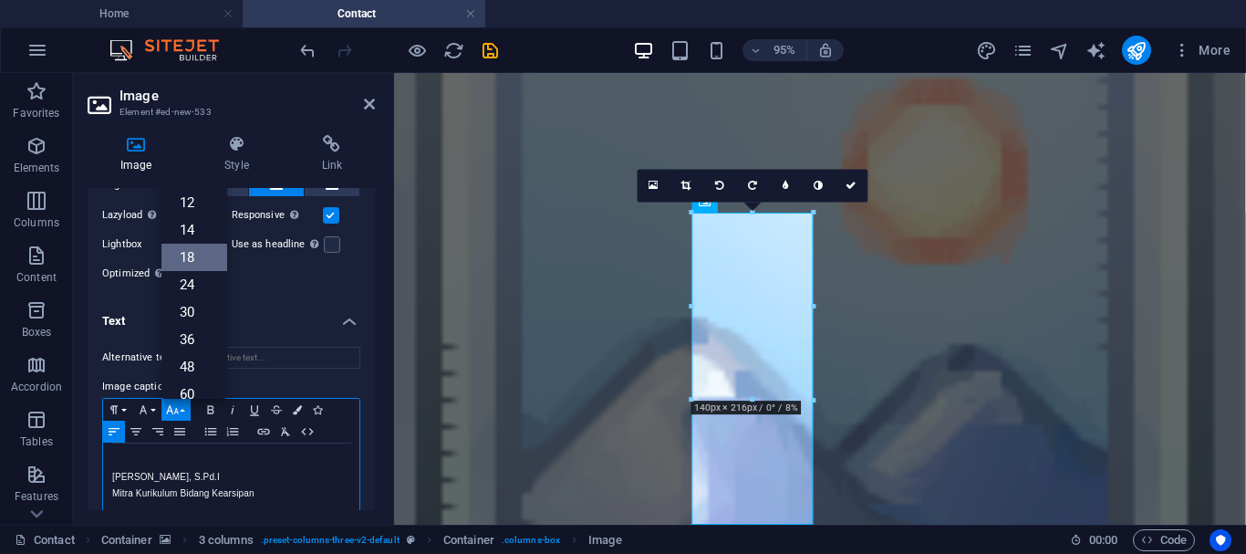
click at [191, 252] on link "18" at bounding box center [194, 257] width 66 height 27
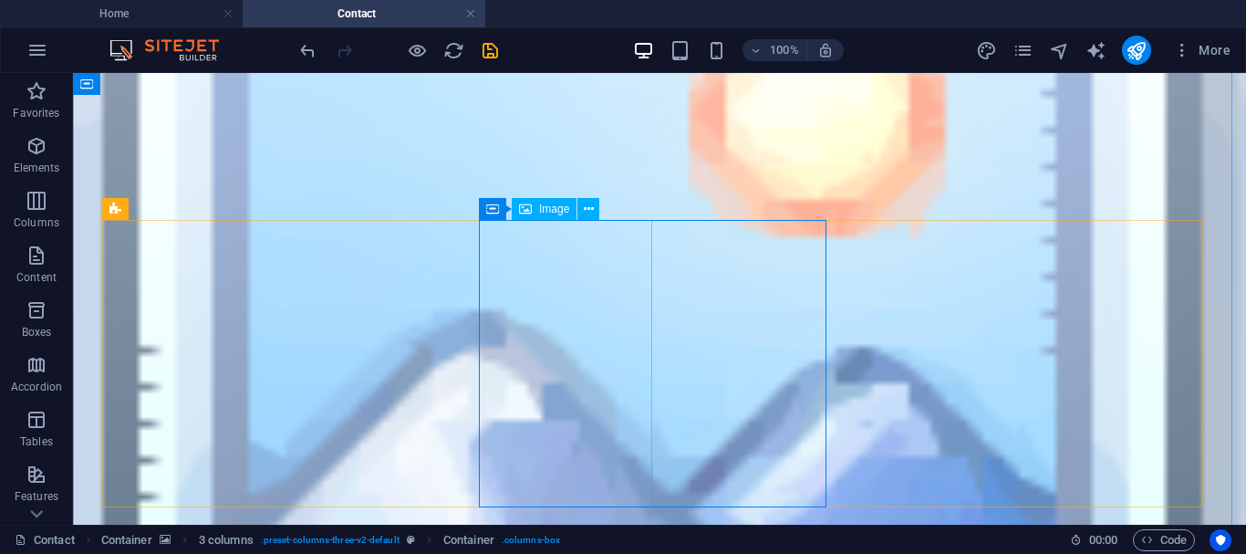
select select "px"
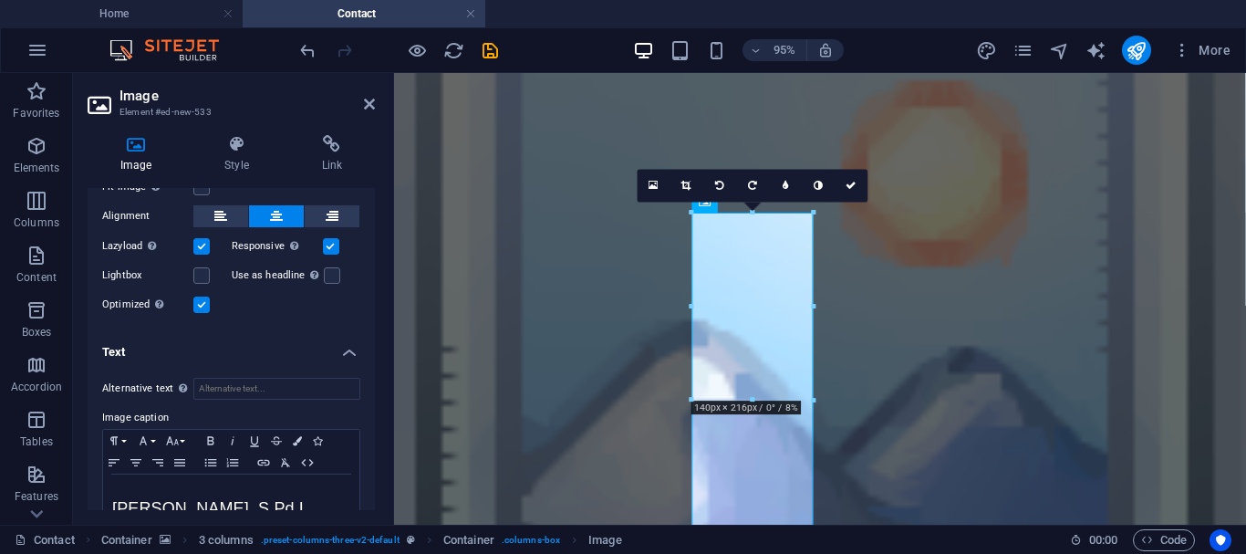
scroll to position [470, 0]
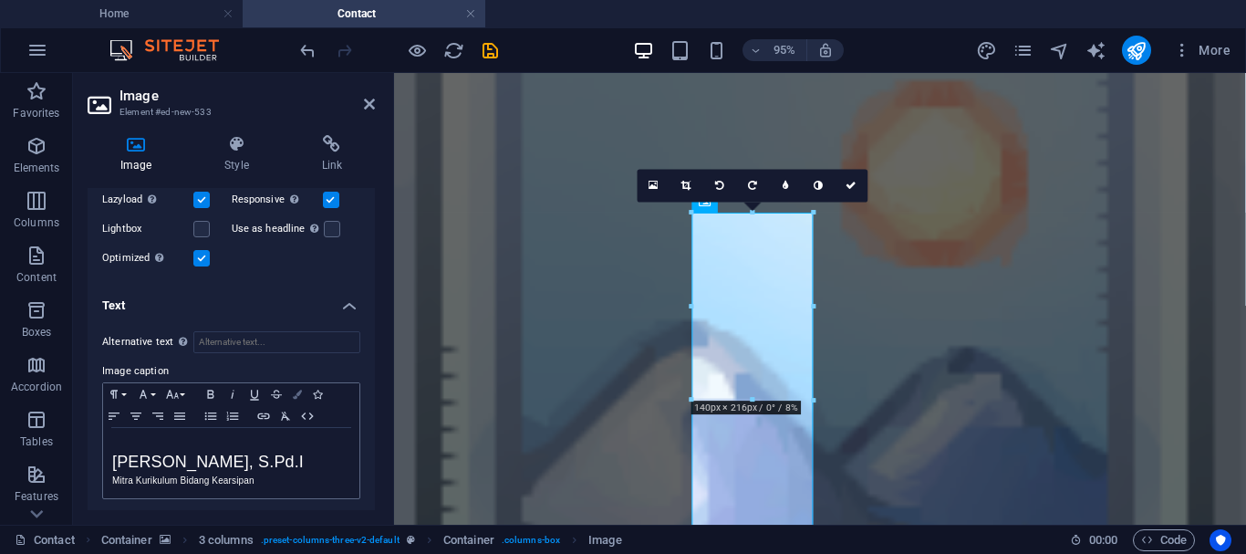
click at [297, 391] on icon "button" at bounding box center [297, 394] width 9 height 9
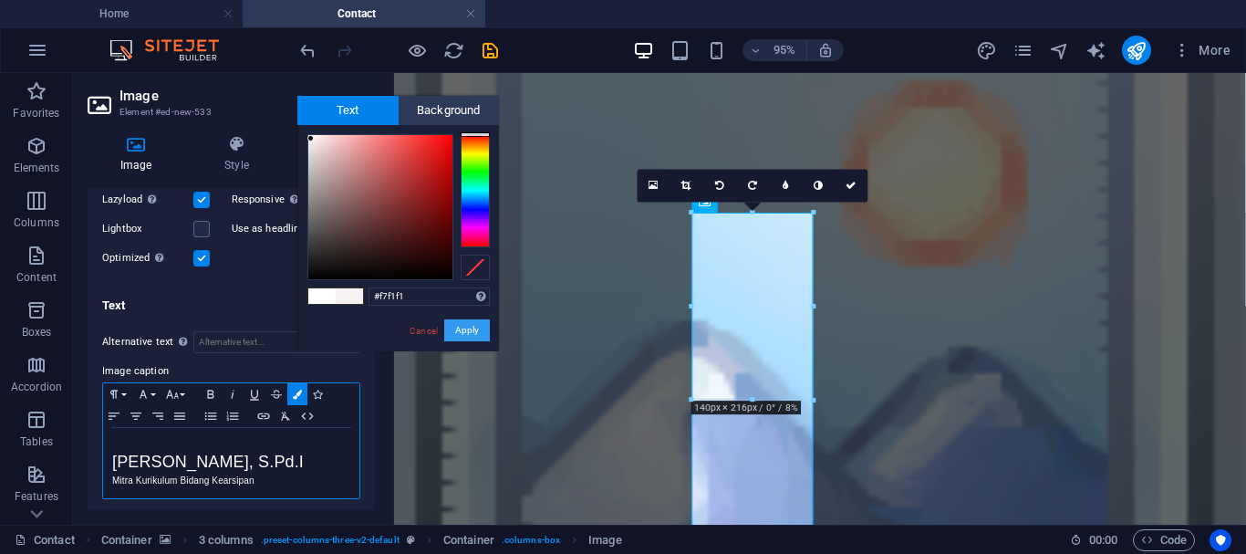
click at [465, 334] on button "Apply" at bounding box center [467, 330] width 46 height 22
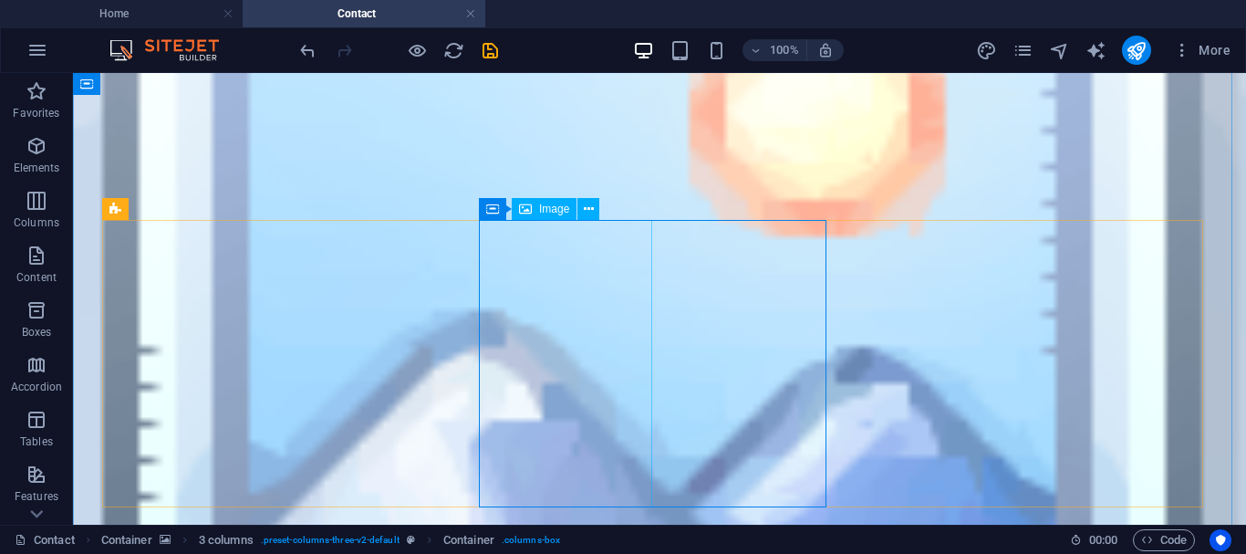
select select "px"
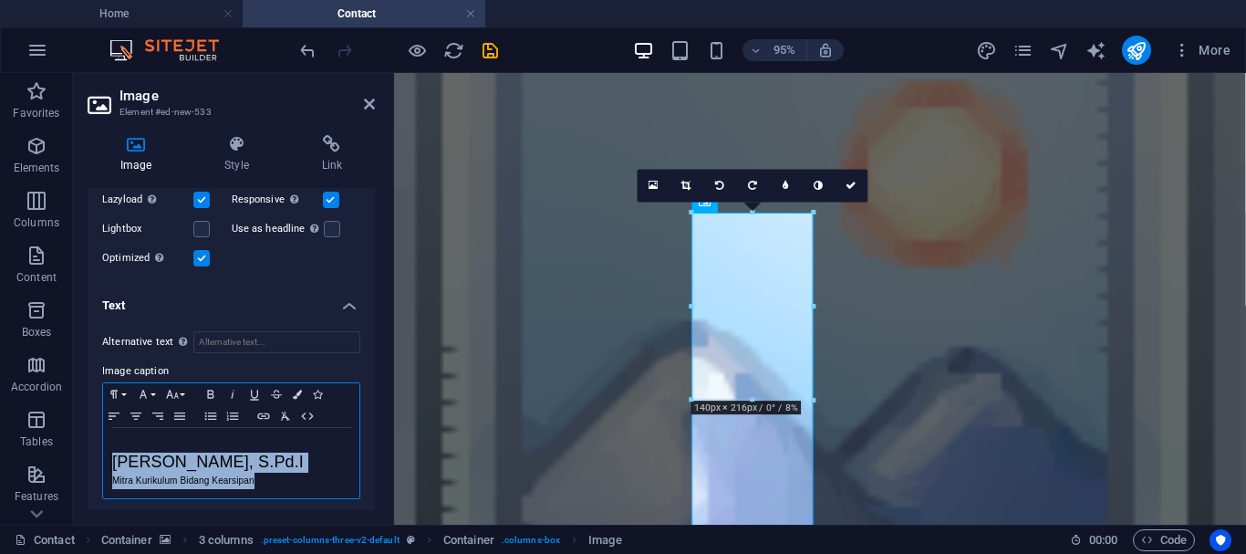
drag, startPoint x: 115, startPoint y: 453, endPoint x: 304, endPoint y: 486, distance: 191.7
click at [304, 486] on div "​ ​ SUSILA HARYATI, S.Pd.I ​Mitra Kurikulum Bidang Kearsipan" at bounding box center [231, 463] width 256 height 70
click at [295, 393] on icon "button" at bounding box center [297, 394] width 9 height 9
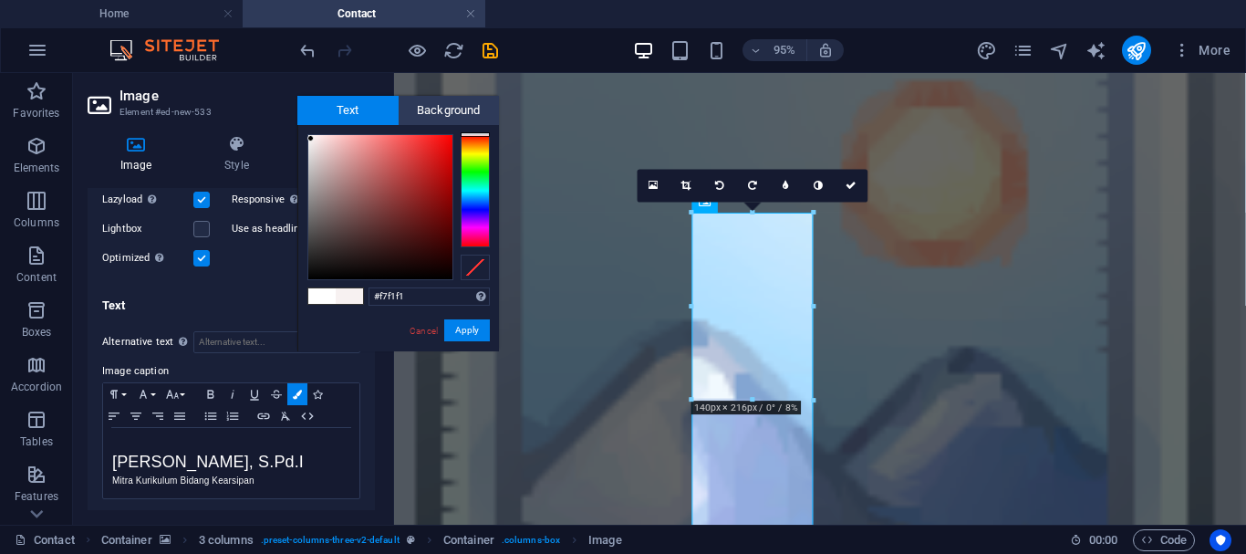
click at [327, 295] on span at bounding box center [321, 296] width 27 height 16
click at [344, 295] on span at bounding box center [349, 296] width 27 height 16
type input "#f5f0f0"
click at [310, 140] on div at bounding box center [380, 207] width 144 height 144
click at [465, 330] on button "Apply" at bounding box center [467, 330] width 46 height 22
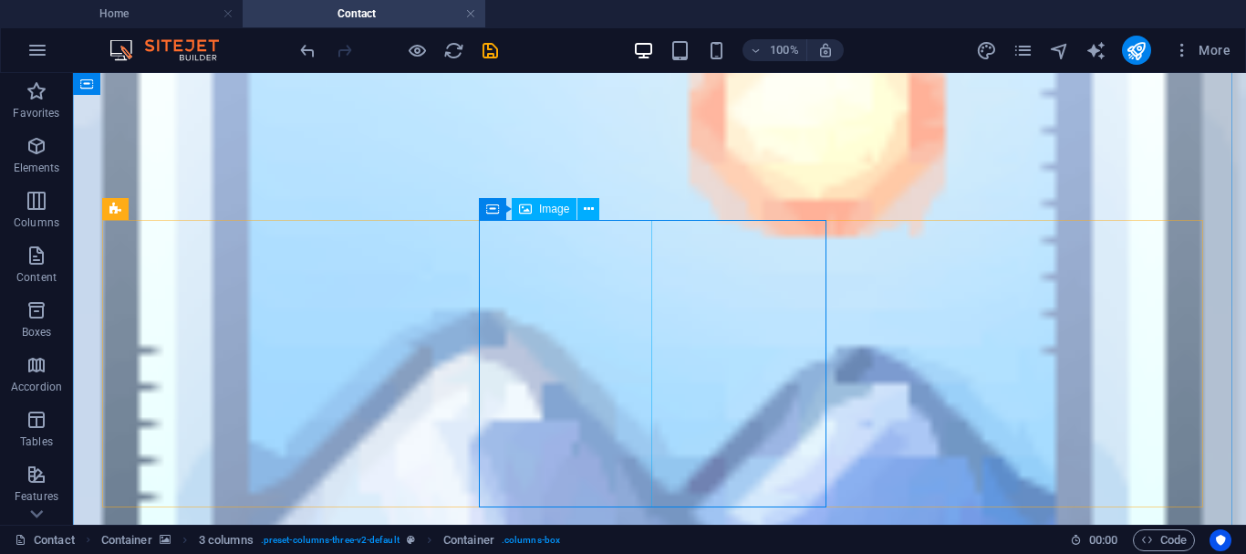
select select "px"
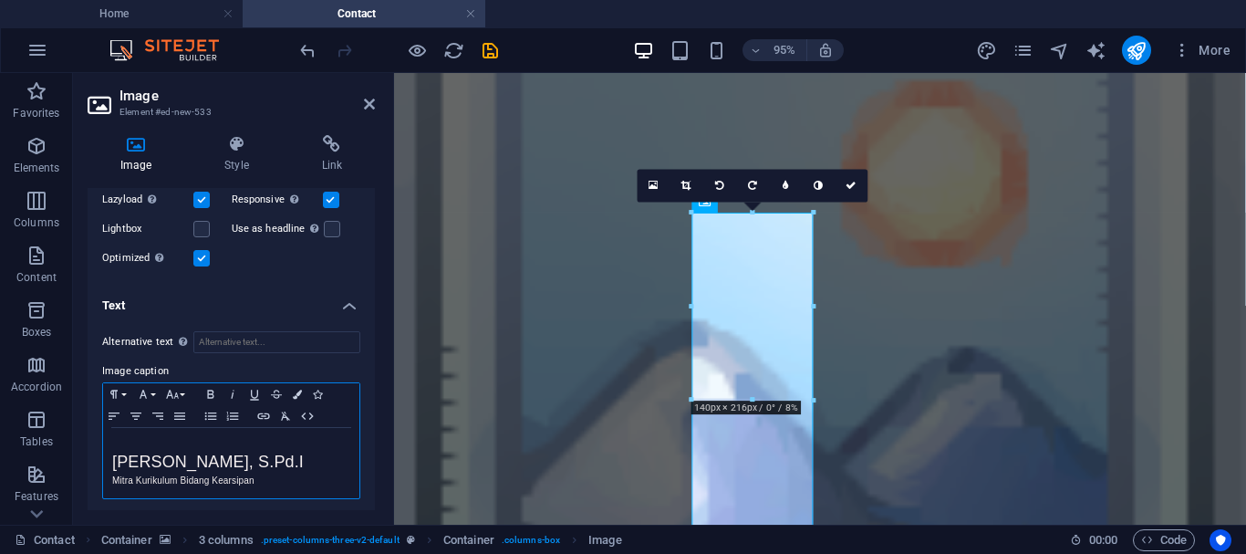
drag, startPoint x: 115, startPoint y: 457, endPoint x: 297, endPoint y: 460, distance: 182.5
click at [297, 460] on span "SUSILA HARYATI, S.Pd.I" at bounding box center [208, 461] width 192 height 18
click at [254, 388] on icon "button" at bounding box center [255, 394] width 22 height 15
click at [209, 388] on icon "button" at bounding box center [211, 394] width 22 height 15
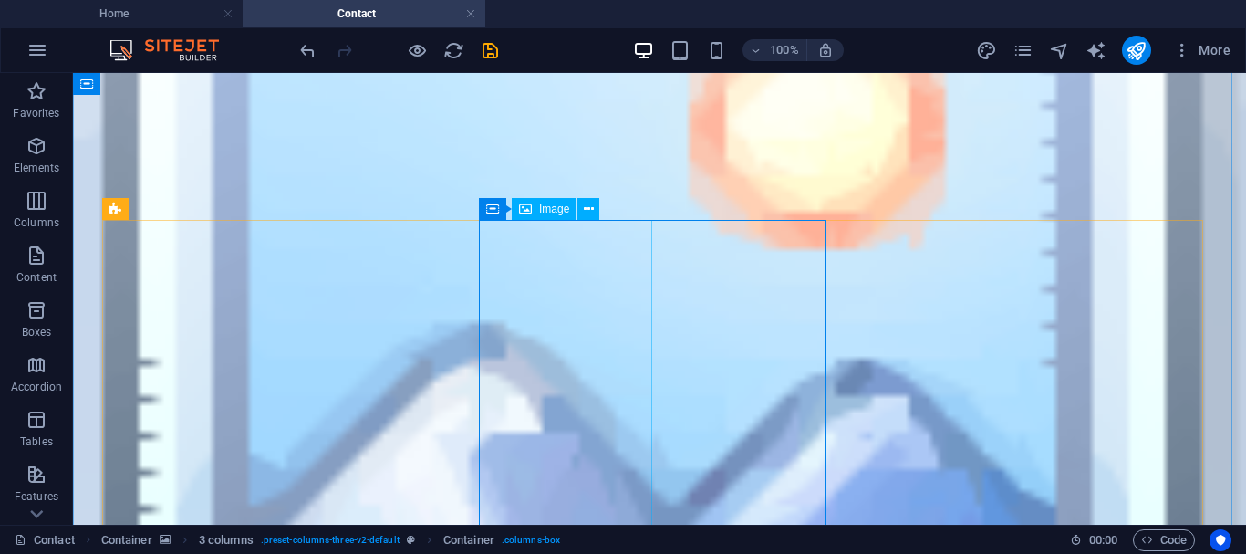
select select "px"
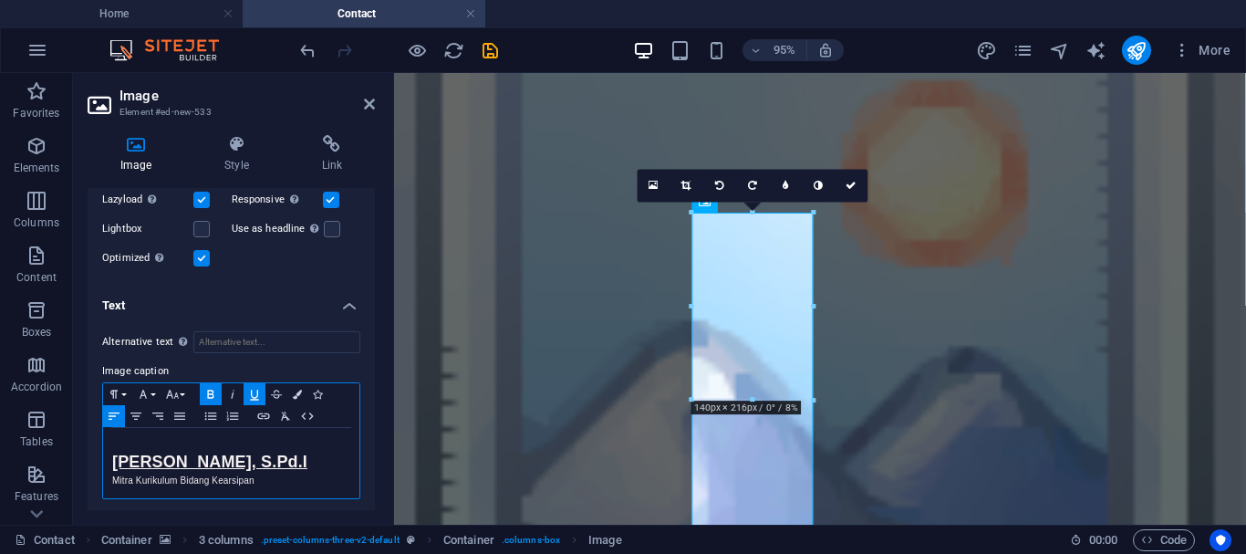
drag, startPoint x: 111, startPoint y: 456, endPoint x: 329, endPoint y: 451, distance: 218.1
click at [329, 451] on div "​ ​ SUSILA HARYATI, S.Pd.I ​Mitra Kurikulum Bidang Kearsipan" at bounding box center [231, 463] width 256 height 70
click at [213, 390] on icon "button" at bounding box center [210, 394] width 6 height 8
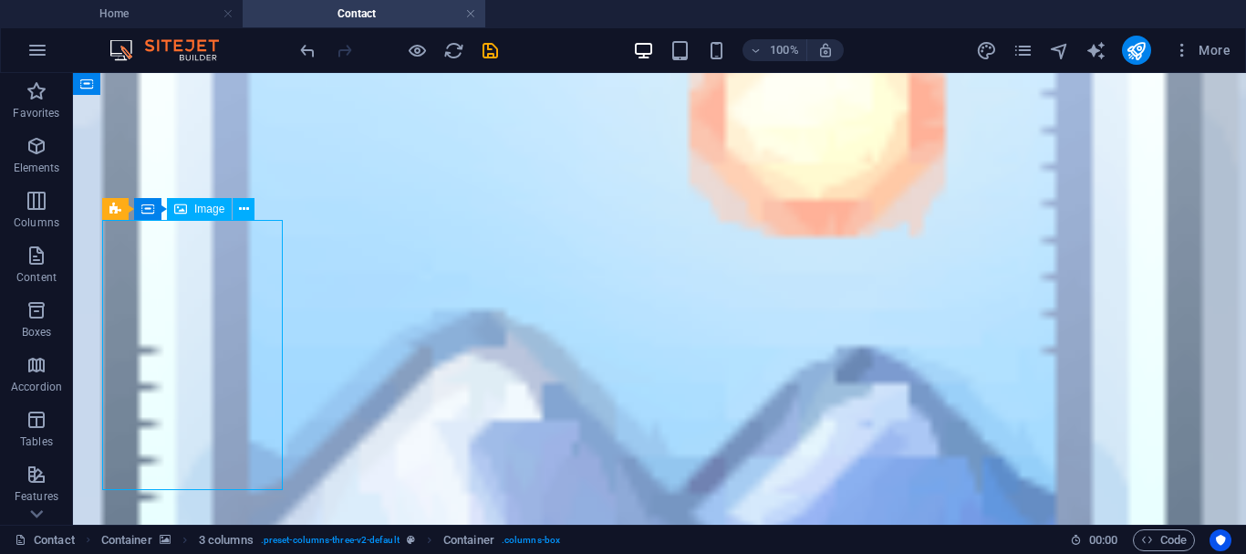
select select "px"
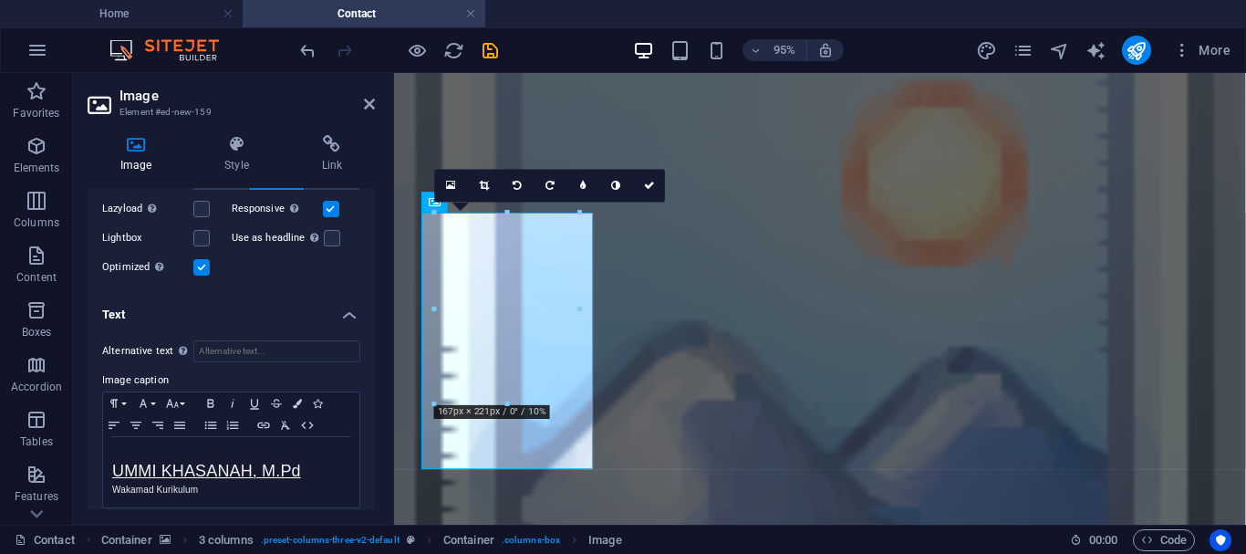
scroll to position [482, 0]
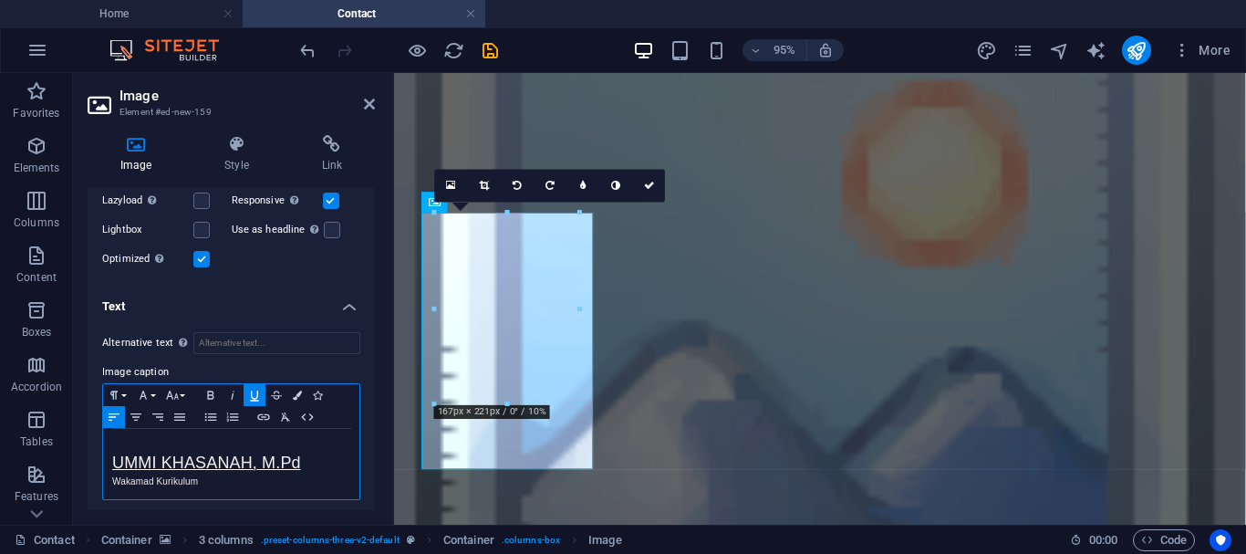
click at [240, 462] on span "UMMI KHASANAH, M.Pd" at bounding box center [206, 462] width 189 height 18
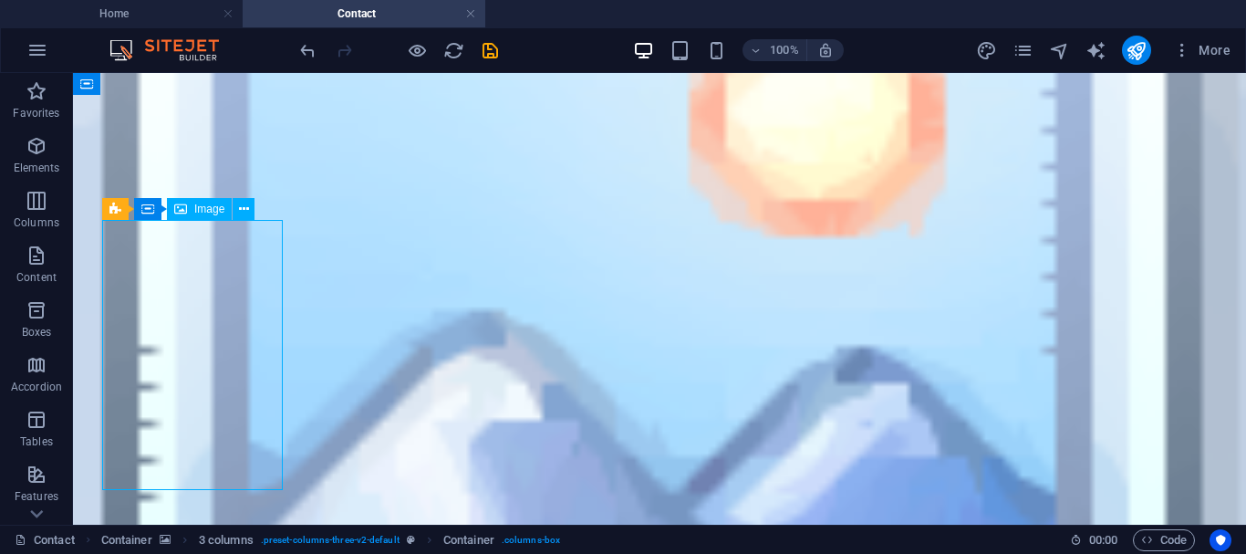
select select "px"
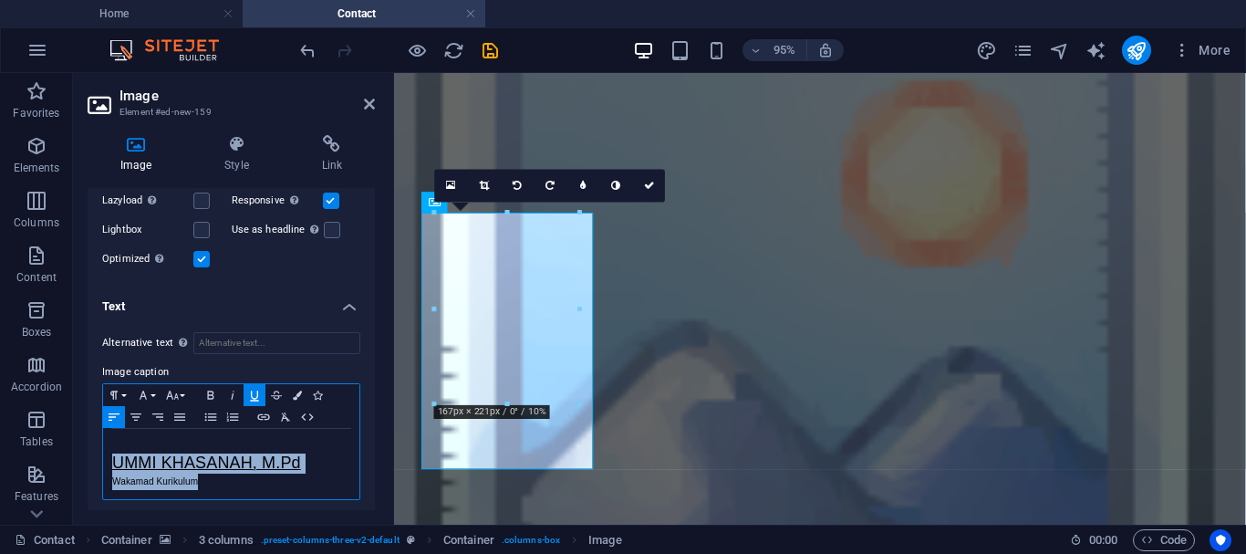
drag, startPoint x: 110, startPoint y: 453, endPoint x: 213, endPoint y: 475, distance: 105.4
click at [213, 475] on div "UMMI KHASANAH, M.Pd Wakamad Kurikulum" at bounding box center [231, 464] width 256 height 70
click at [296, 392] on icon "button" at bounding box center [297, 394] width 9 height 9
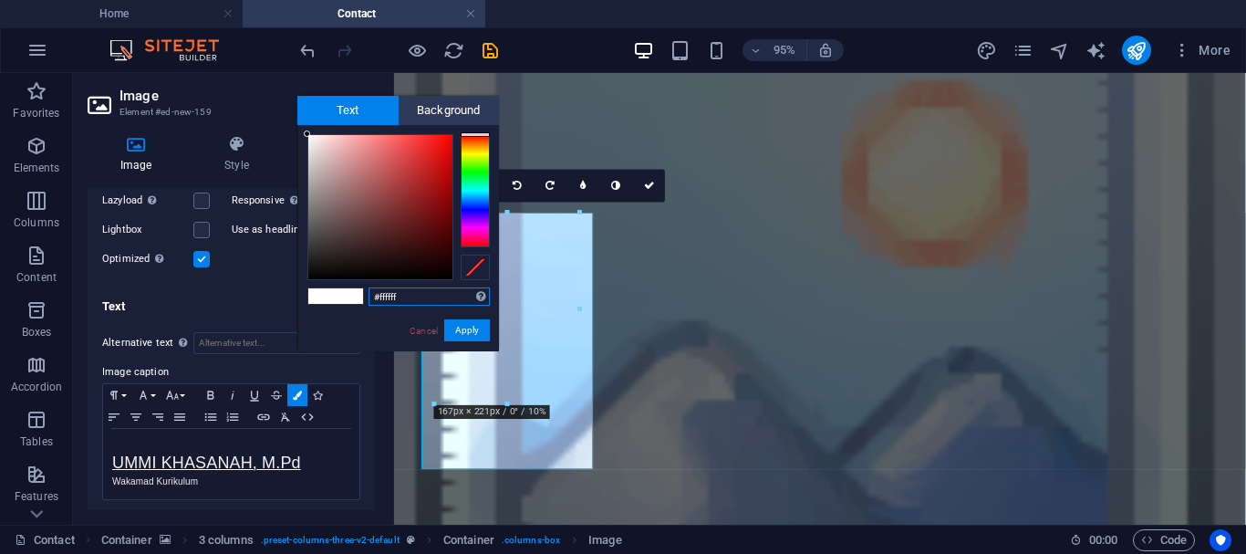
type input "#f7f3f3"
click at [310, 139] on div at bounding box center [380, 207] width 144 height 144
click at [462, 328] on button "Apply" at bounding box center [467, 330] width 46 height 22
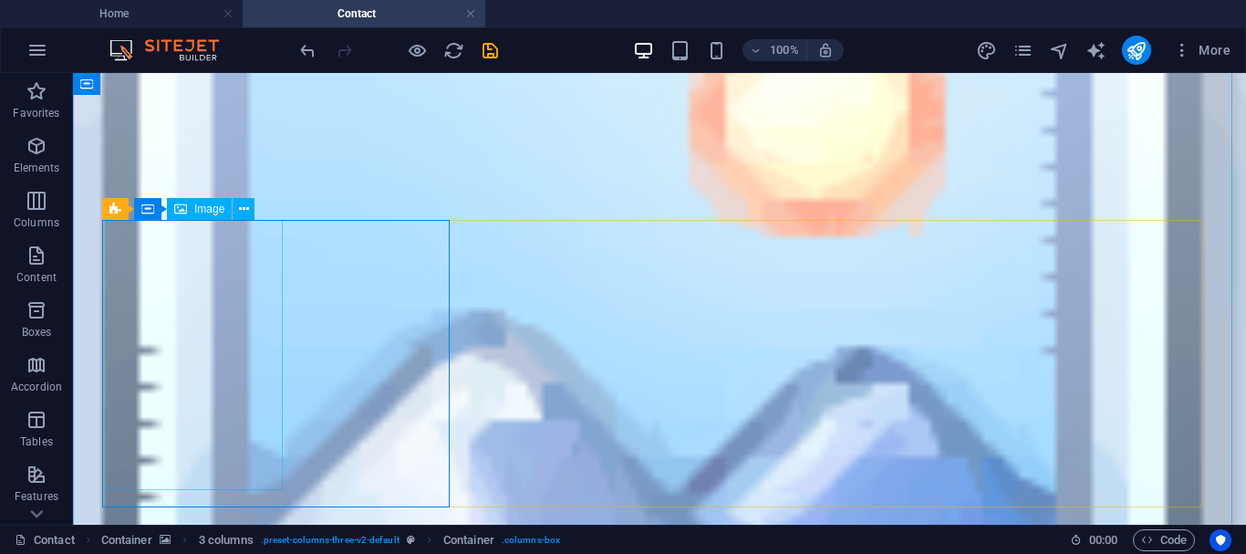
select select "px"
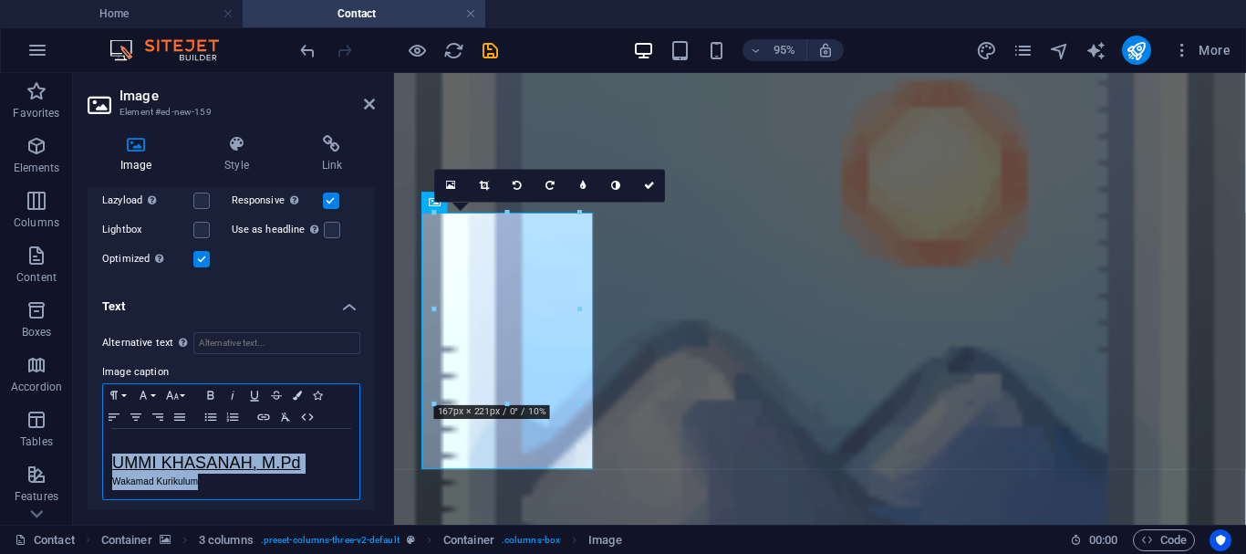
drag, startPoint x: 112, startPoint y: 455, endPoint x: 223, endPoint y: 472, distance: 112.5
click at [223, 472] on div "UMMI KHASANAH, M.Pd Wakamad Kurikulum" at bounding box center [231, 464] width 256 height 70
click at [257, 395] on icon "button" at bounding box center [254, 395] width 8 height 10
click at [299, 390] on icon "button" at bounding box center [297, 394] width 9 height 9
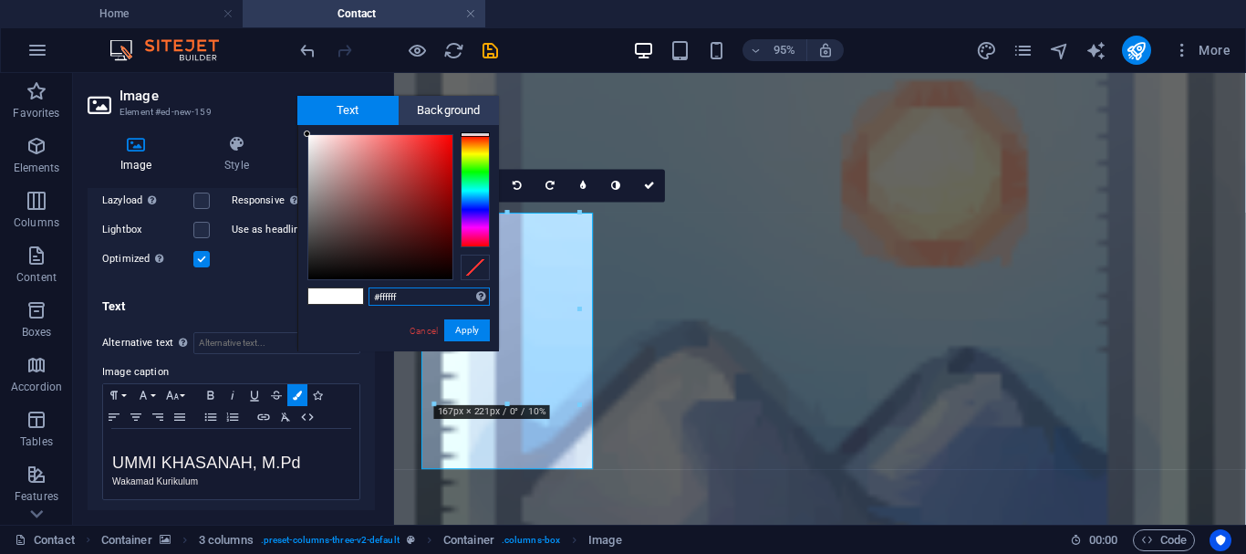
type input "#f4eded"
click at [312, 140] on div at bounding box center [380, 207] width 144 height 144
click at [468, 328] on button "Apply" at bounding box center [467, 330] width 46 height 22
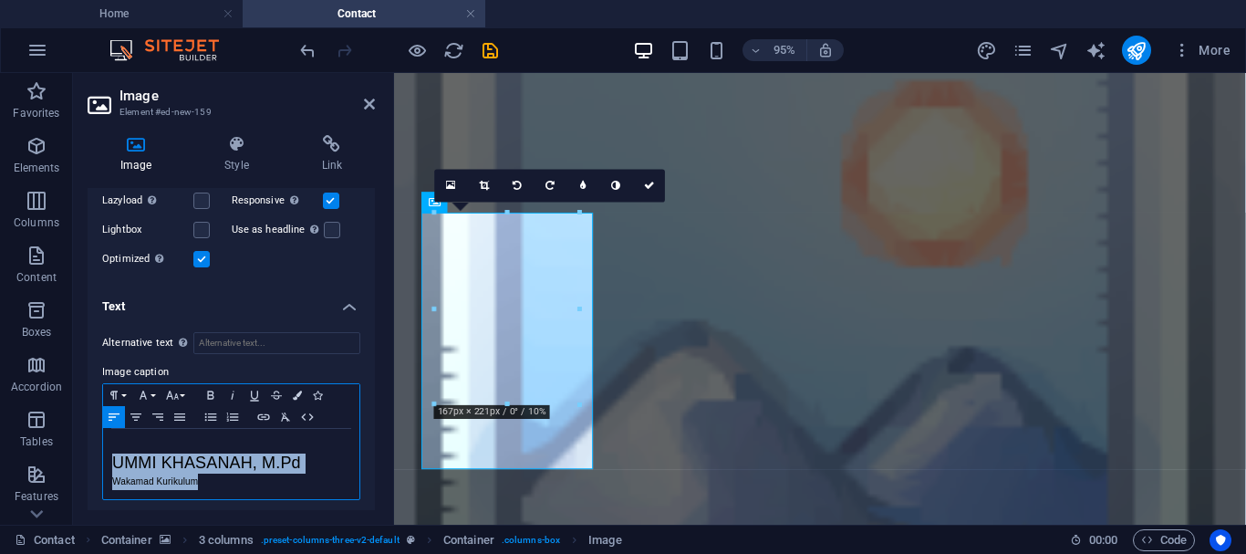
click at [161, 462] on span "UMMI KHASANAH, M.Pd" at bounding box center [206, 462] width 189 height 18
drag, startPoint x: 114, startPoint y: 456, endPoint x: 298, endPoint y: 455, distance: 184.3
click at [298, 455] on span "UMMI KHASANAH, M.Pd" at bounding box center [206, 462] width 189 height 18
click at [257, 388] on icon "button" at bounding box center [255, 395] width 22 height 15
click at [203, 481] on p "Wakamad Kurikulum" at bounding box center [231, 481] width 238 height 16
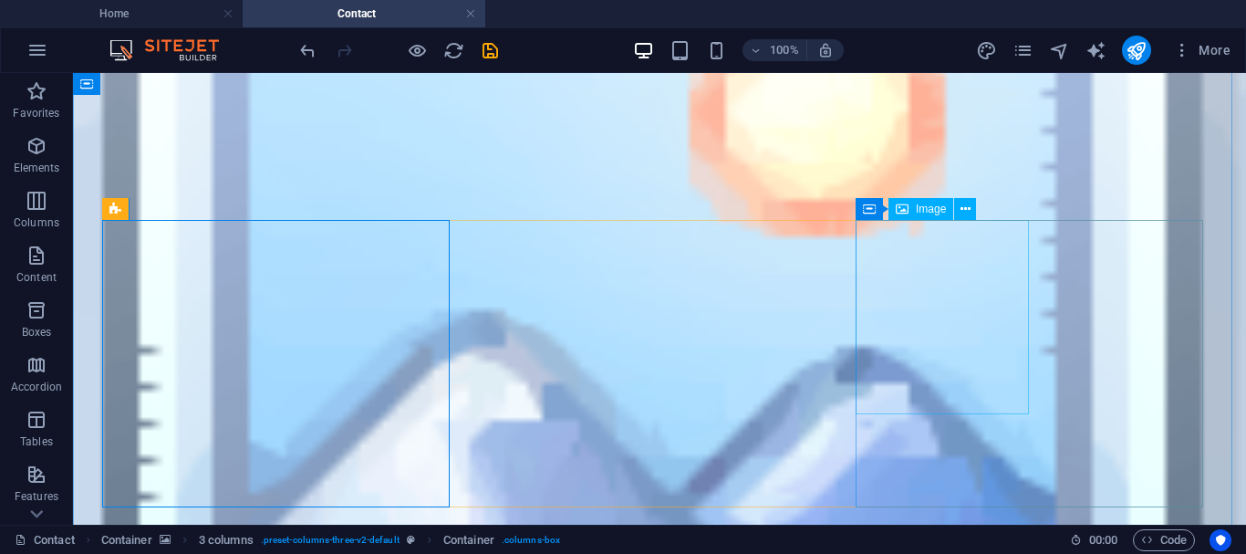
select select "px"
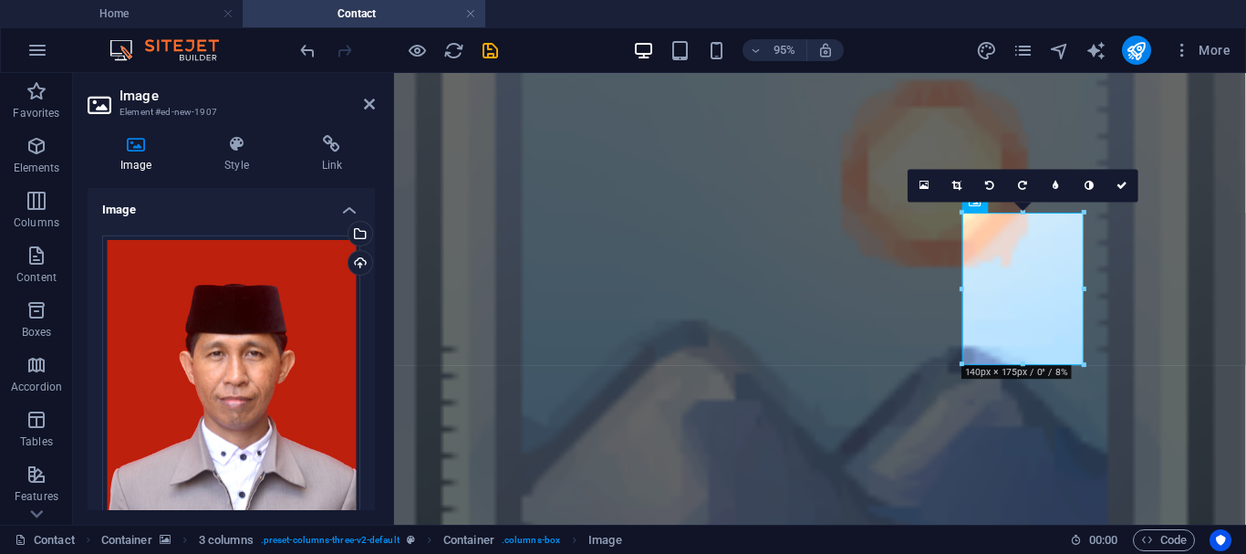
drag, startPoint x: 375, startPoint y: 300, endPoint x: 372, endPoint y: 340, distance: 40.2
click at [372, 340] on div "Image Style Link Image Drag files here, click to choose files or select files f…" at bounding box center [231, 322] width 317 height 404
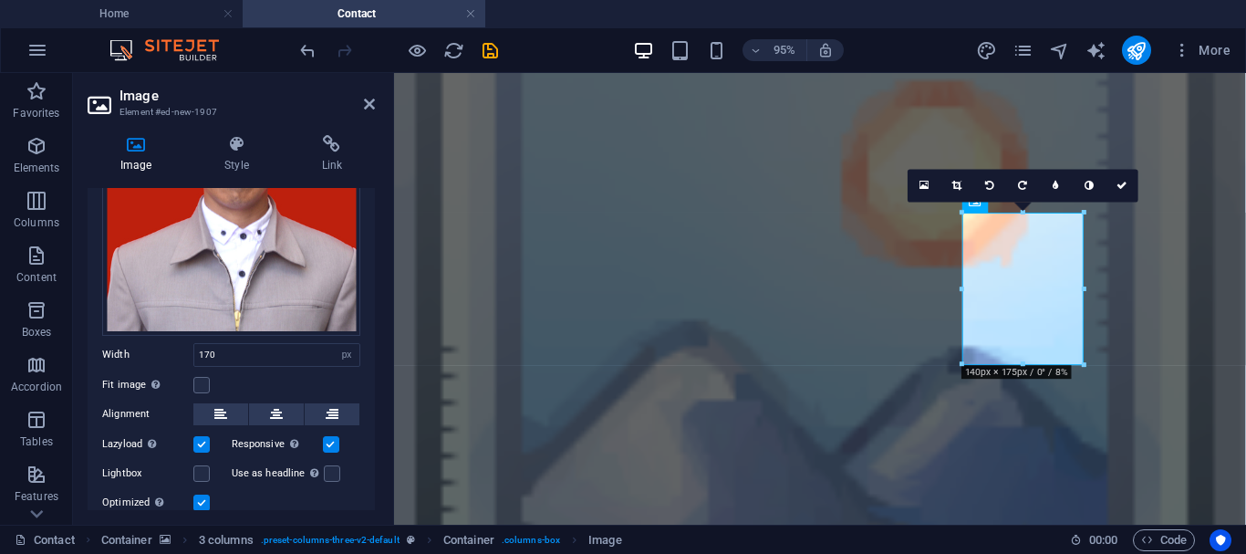
scroll to position [278, 0]
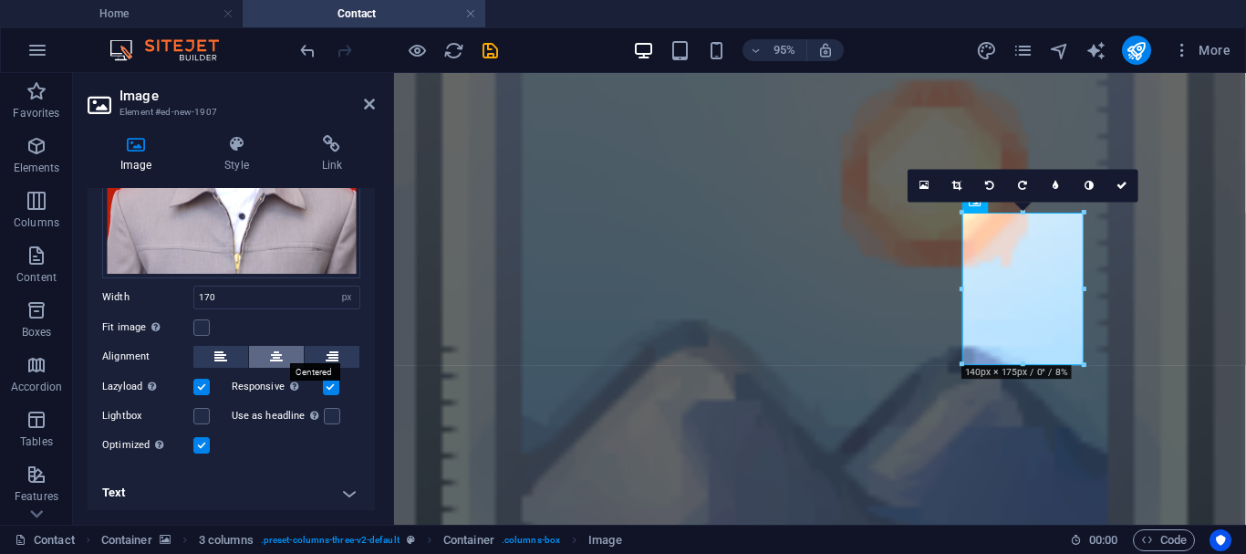
click at [280, 346] on icon at bounding box center [276, 357] width 13 height 22
click at [348, 485] on h4 "Text" at bounding box center [231, 493] width 287 height 44
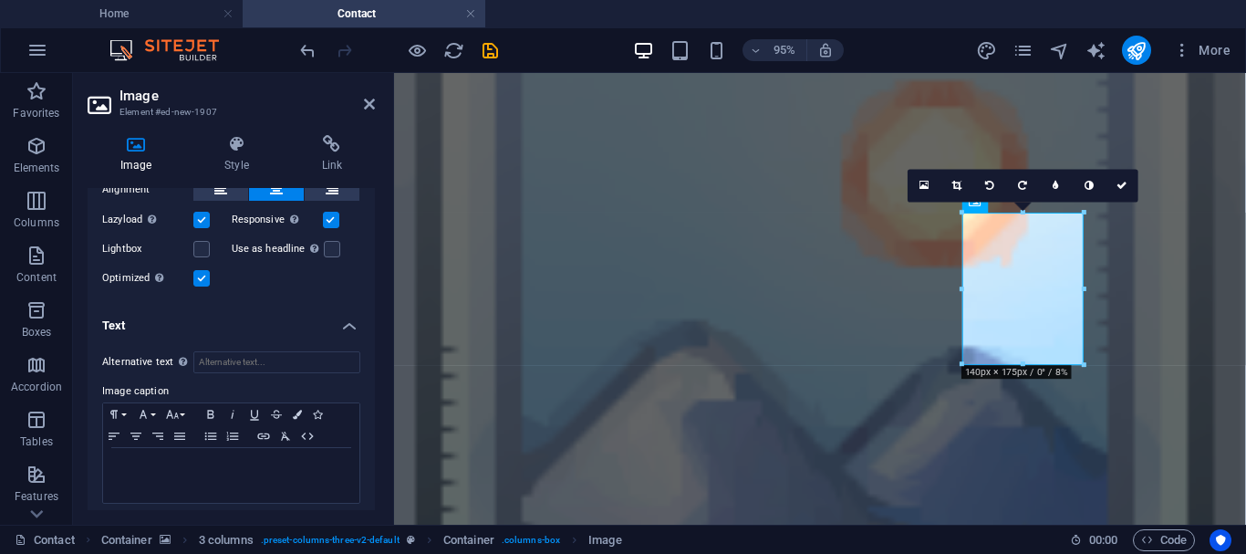
scroll to position [450, 0]
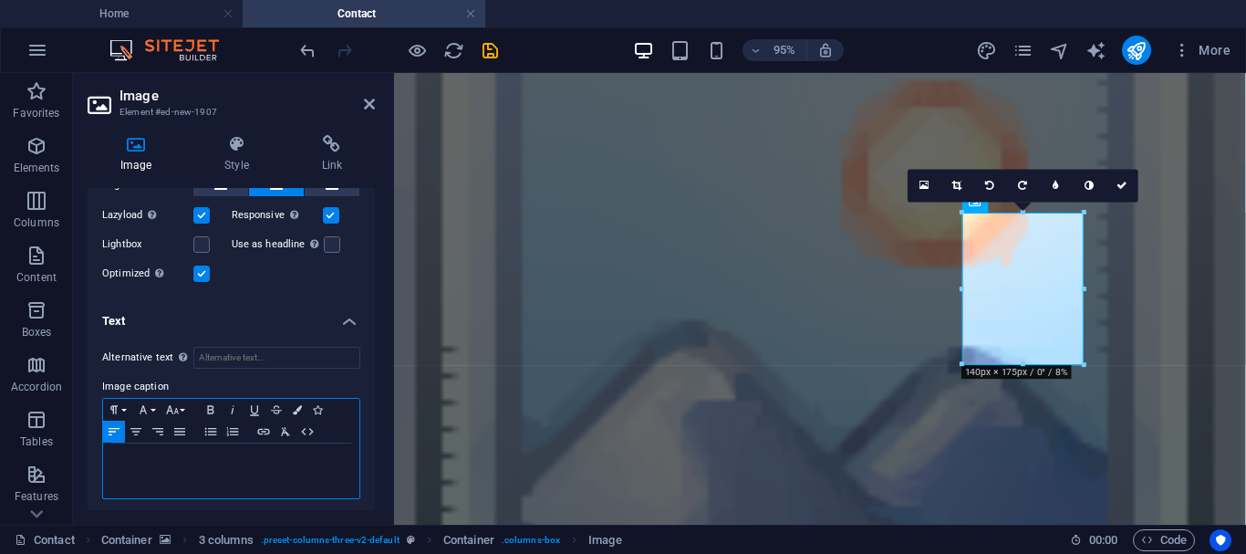
click at [130, 452] on p at bounding box center [231, 460] width 238 height 16
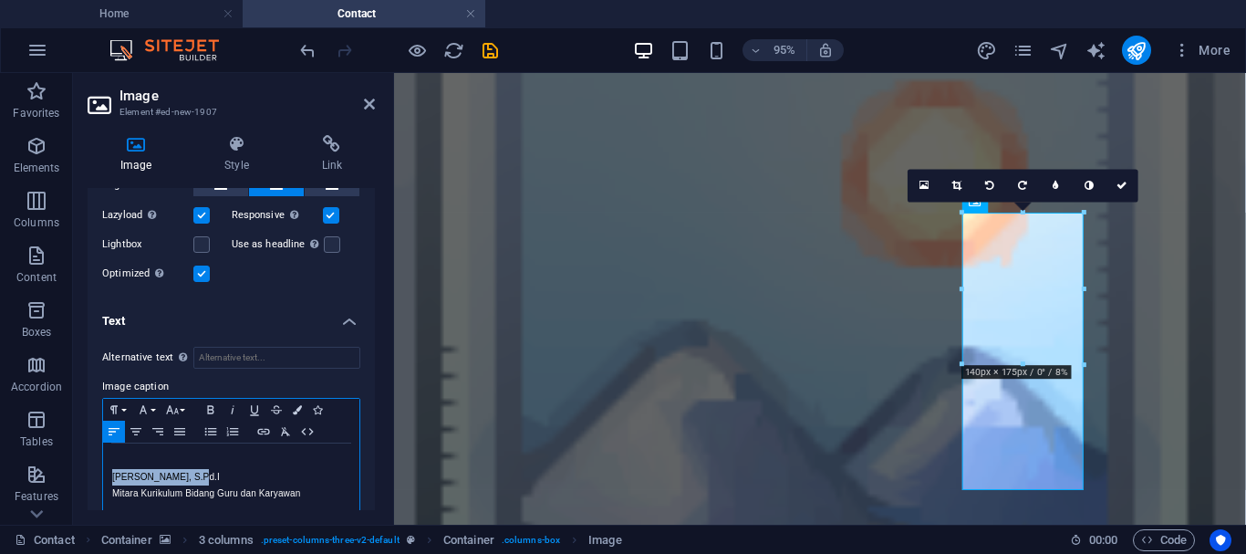
drag, startPoint x: 114, startPoint y: 469, endPoint x: 203, endPoint y: 467, distance: 88.5
click at [203, 469] on p "ALWI HASAN, S.Pd.I" at bounding box center [231, 477] width 238 height 16
click at [255, 405] on icon "button" at bounding box center [255, 409] width 22 height 15
click at [185, 405] on button "Font Size" at bounding box center [175, 410] width 29 height 22
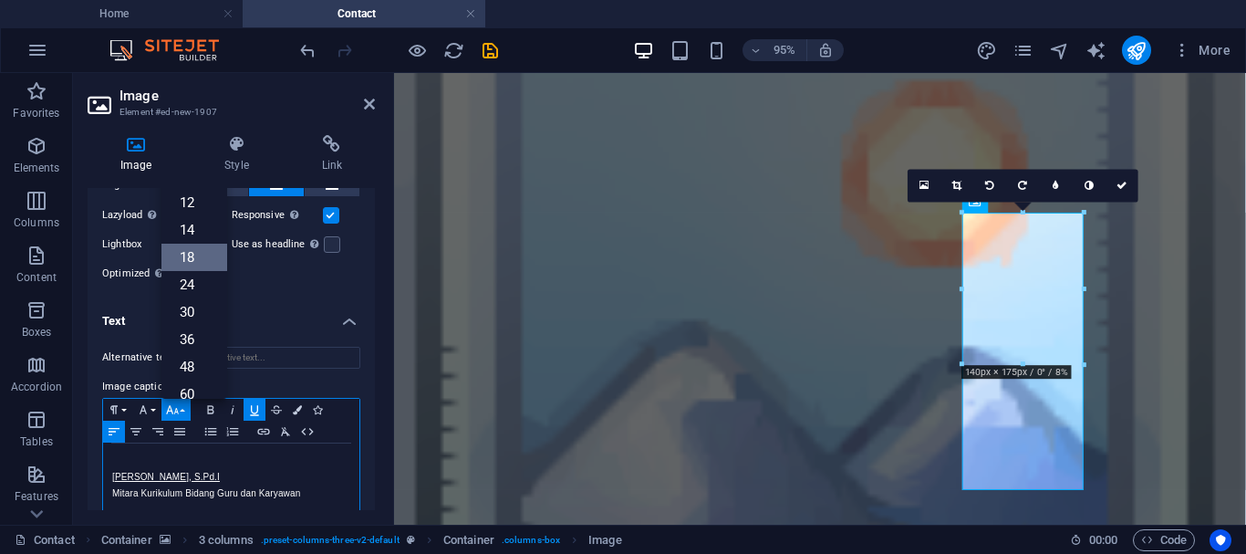
click at [188, 252] on link "18" at bounding box center [194, 257] width 66 height 27
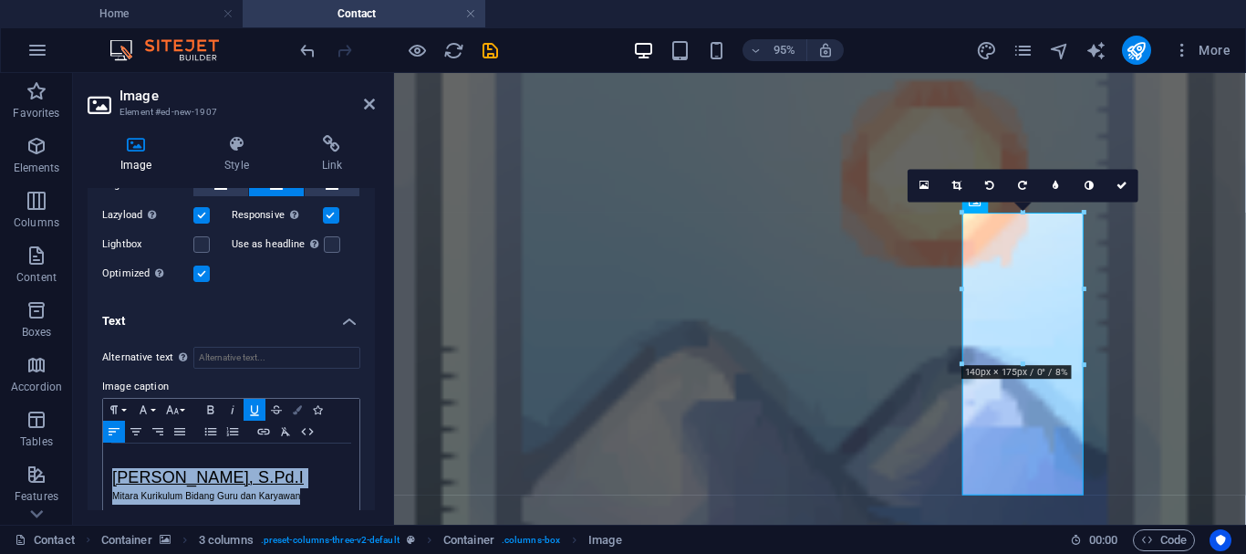
click at [300, 406] on icon "button" at bounding box center [297, 409] width 9 height 9
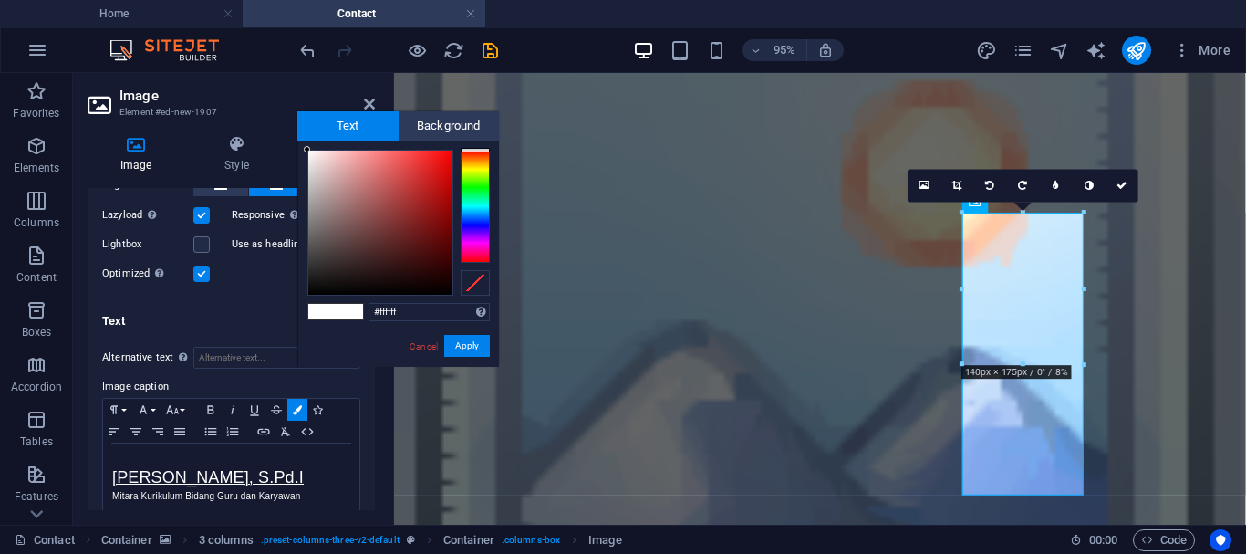
type input "#f5eeee"
click at [311, 155] on div at bounding box center [380, 223] width 144 height 144
click at [474, 347] on button "Apply" at bounding box center [467, 346] width 46 height 22
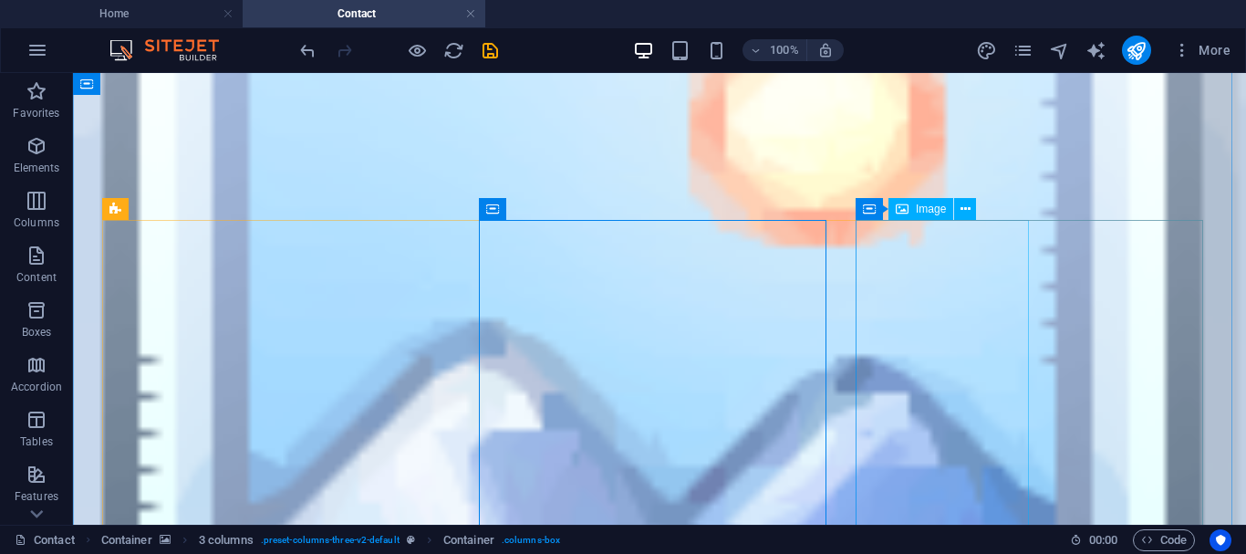
select select "px"
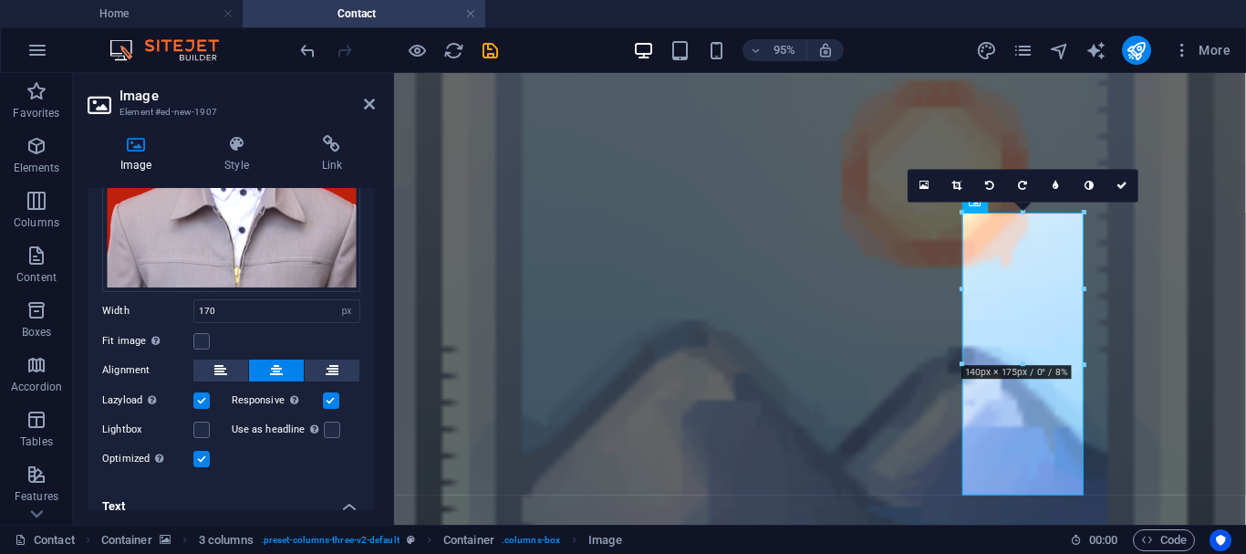
scroll to position [465, 0]
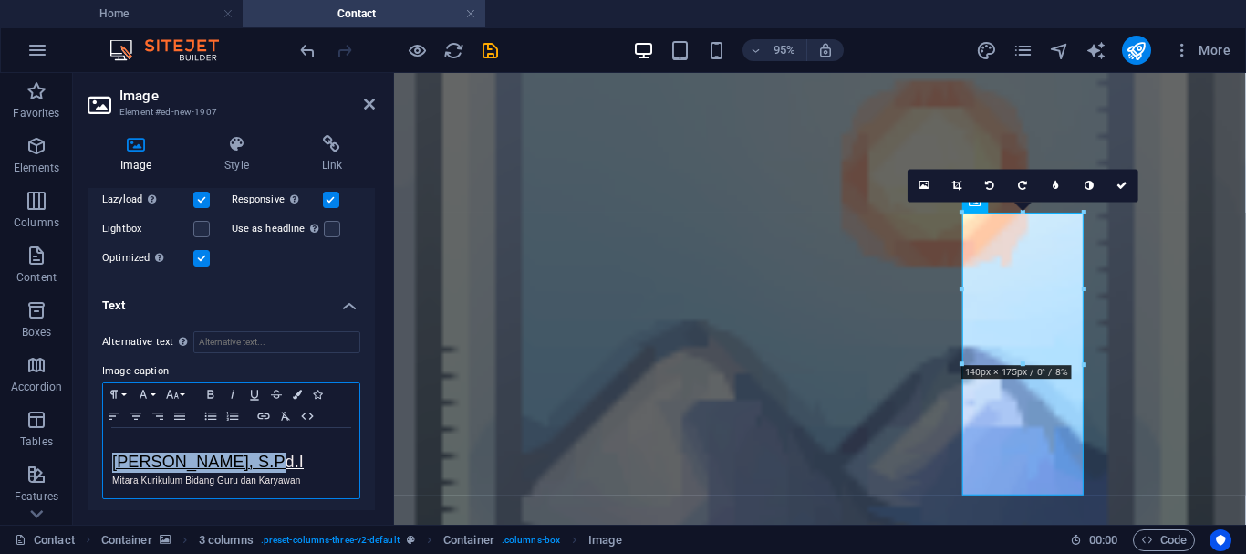
drag, startPoint x: 111, startPoint y: 456, endPoint x: 274, endPoint y: 459, distance: 162.4
click at [274, 459] on div "ALWI HASAN, S.Pd.I ​Mitara Kurikulum Bidang Guru dan Karyawan" at bounding box center [231, 463] width 256 height 70
click at [253, 391] on icon "button" at bounding box center [254, 395] width 8 height 10
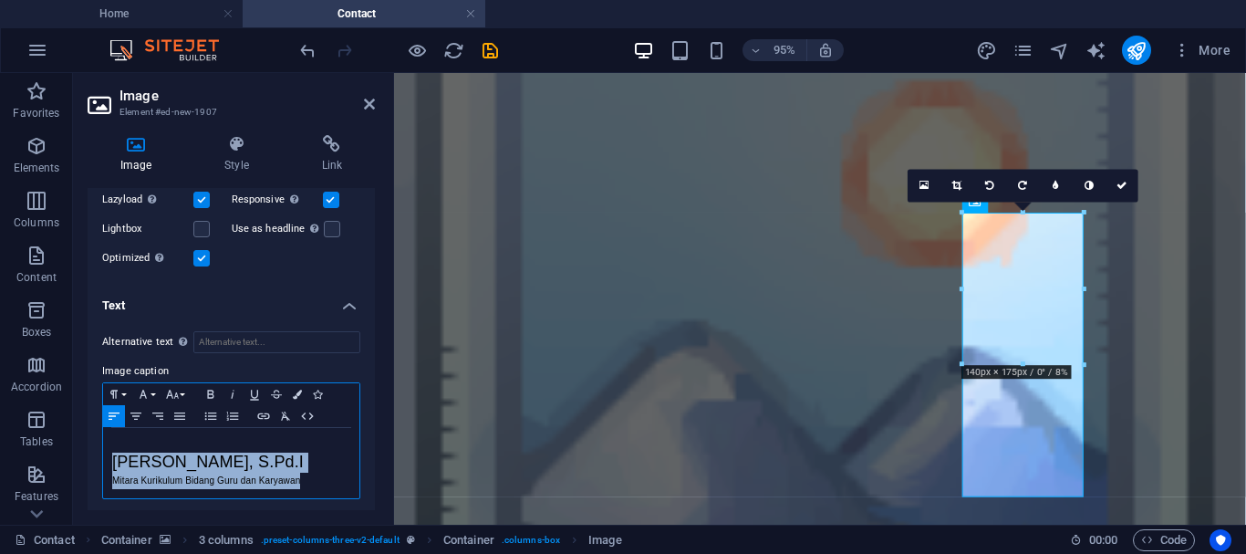
drag, startPoint x: 112, startPoint y: 458, endPoint x: 325, endPoint y: 484, distance: 214.2
click at [325, 484] on div "​ ALWI HASAN, S.Pd.I ​Mitara Kurikulum Bidang Guru dan Karyawan" at bounding box center [231, 463] width 256 height 70
click at [296, 390] on icon "button" at bounding box center [297, 394] width 9 height 9
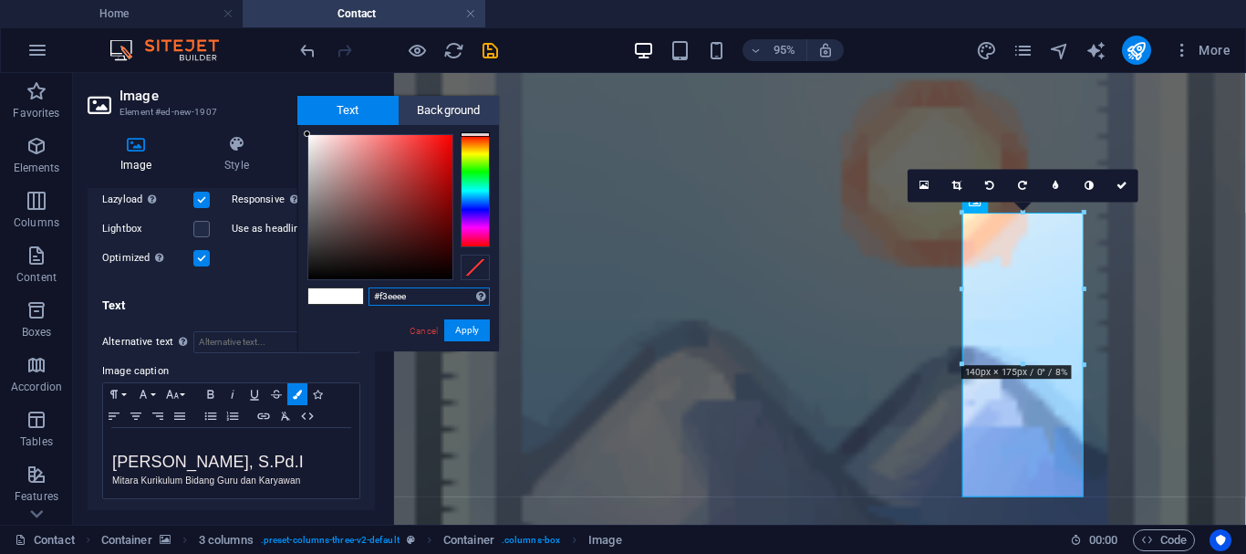
click at [310, 140] on div at bounding box center [380, 207] width 144 height 144
type input "#f3e8e8"
click at [314, 140] on div at bounding box center [380, 207] width 144 height 144
click at [471, 323] on button "Apply" at bounding box center [467, 330] width 46 height 22
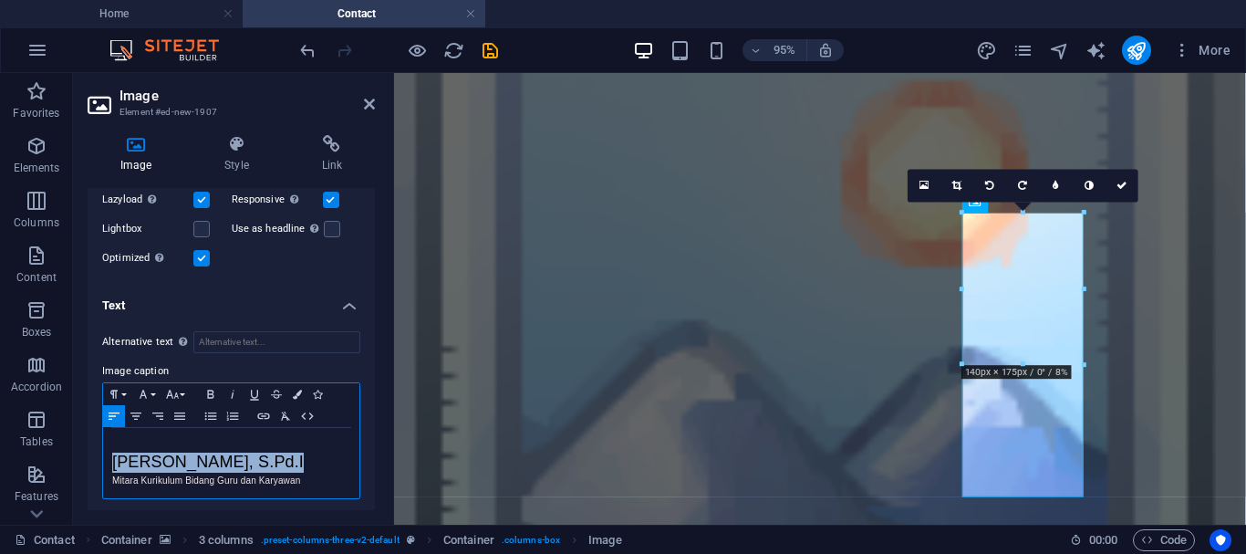
click at [256, 453] on span "ALWI HASAN, S.Pd.I" at bounding box center [208, 461] width 192 height 18
drag, startPoint x: 115, startPoint y: 455, endPoint x: 266, endPoint y: 459, distance: 151.5
click at [266, 459] on span "ALWI HASAN, S.Pd.I" at bounding box center [208, 461] width 192 height 18
click at [255, 389] on icon "button" at bounding box center [255, 394] width 22 height 15
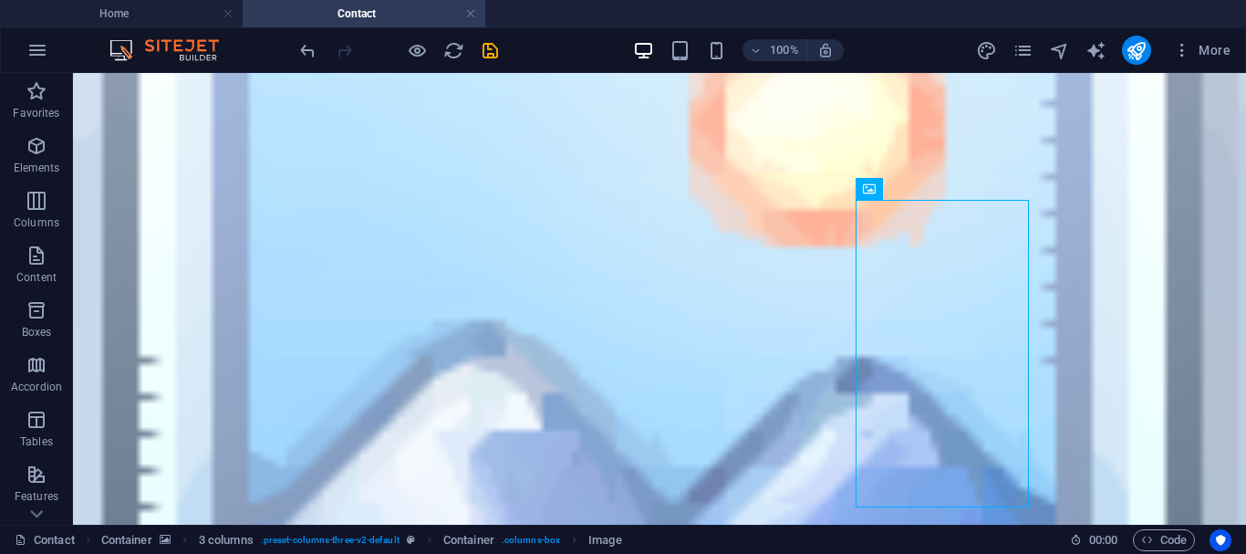
scroll to position [296, 0]
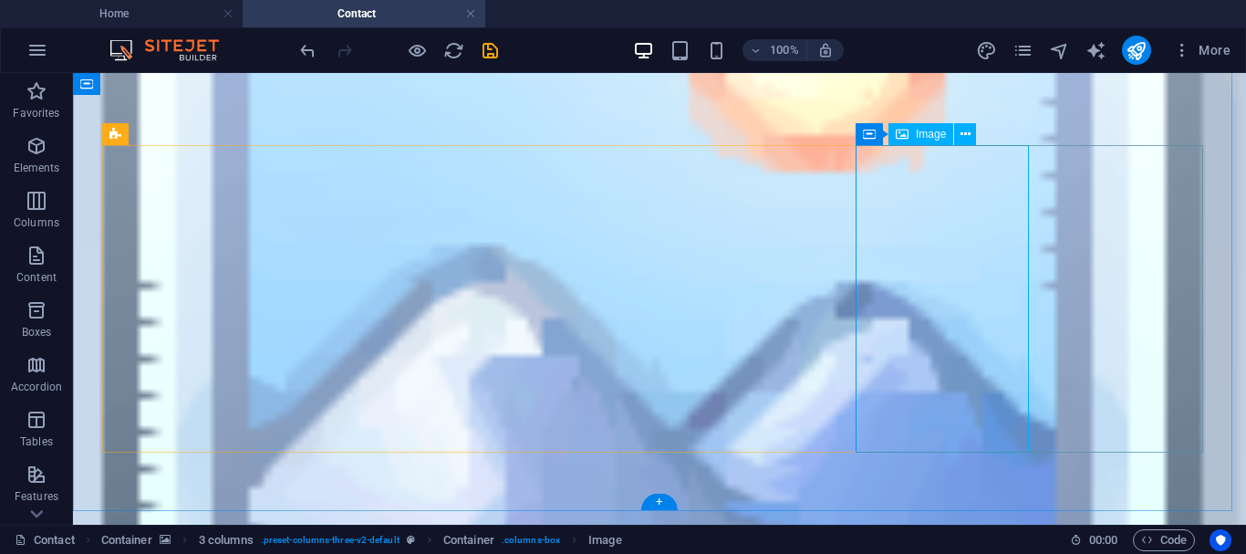
select select "px"
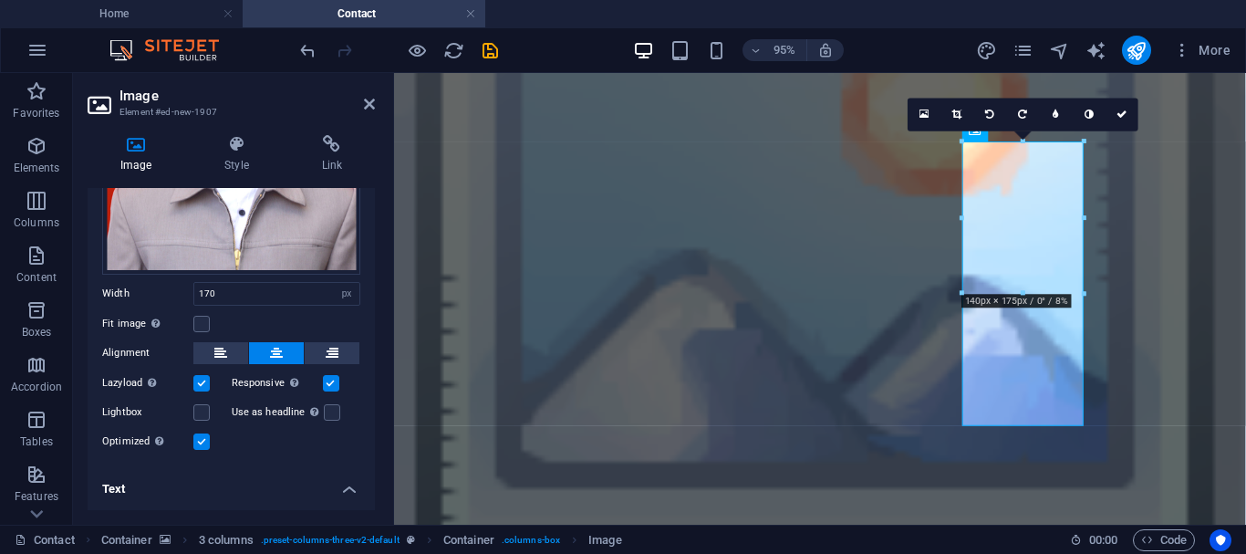
scroll to position [465, 0]
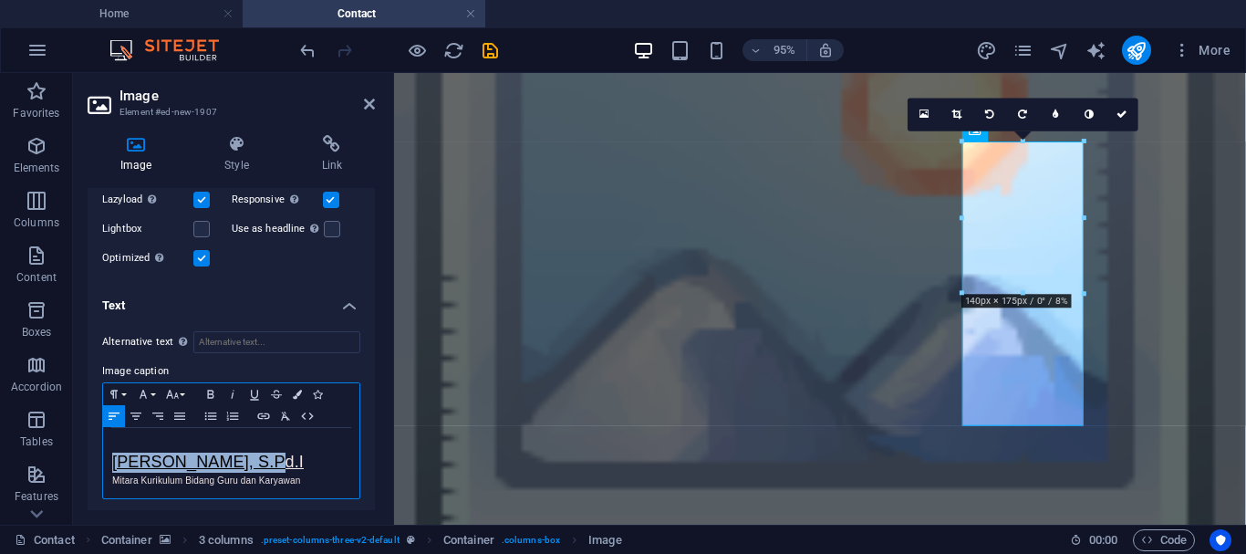
drag, startPoint x: 109, startPoint y: 456, endPoint x: 268, endPoint y: 454, distance: 159.7
click at [268, 454] on div "​ ALWI HASAN, S.Pd.I ​Mitara Kurikulum Bidang Guru dan Karyawan" at bounding box center [231, 463] width 256 height 70
click at [297, 395] on button "Colors" at bounding box center [297, 394] width 20 height 22
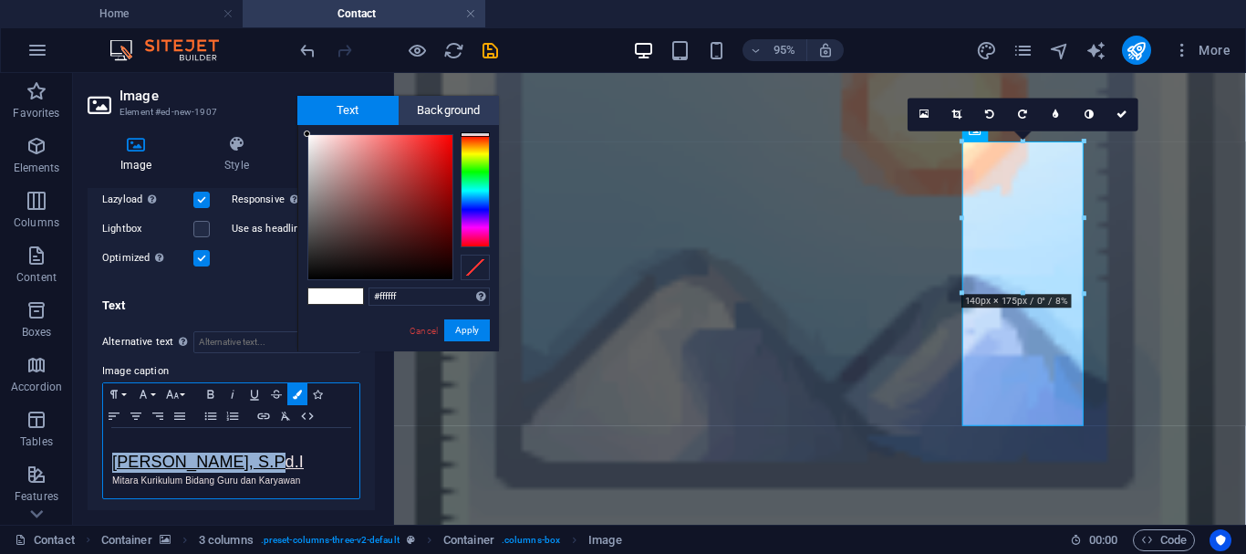
drag, startPoint x: 110, startPoint y: 454, endPoint x: 286, endPoint y: 463, distance: 175.4
click at [286, 463] on div "​ ALWI HASAN, S.Pd.I ​Mitara Kurikulum Bidang Guru dan Karyawan" at bounding box center [231, 463] width 256 height 70
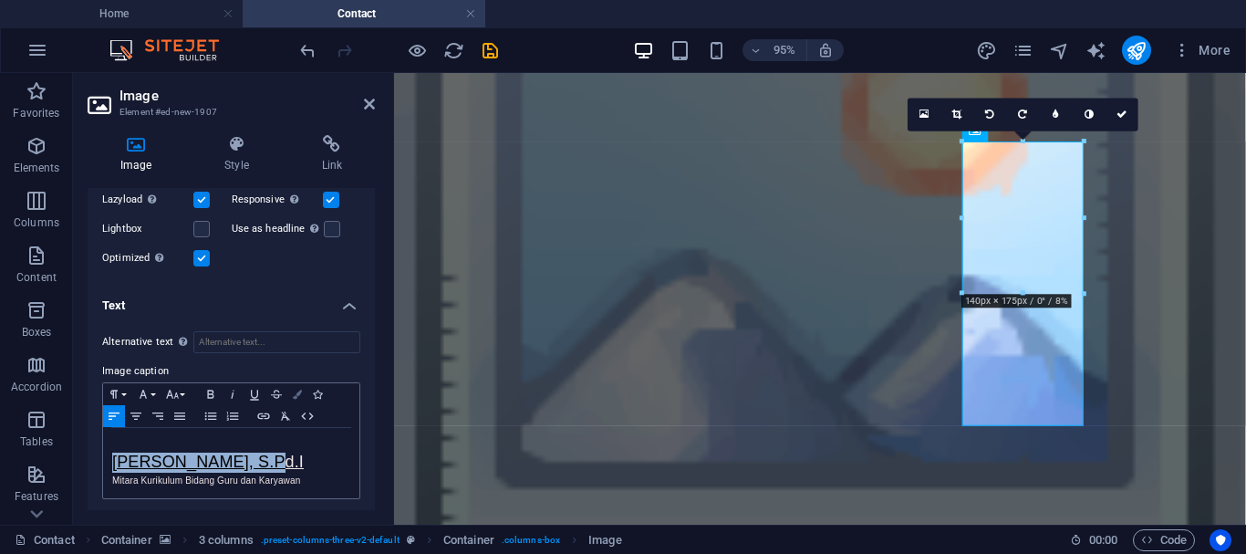
click at [296, 390] on icon "button" at bounding box center [297, 394] width 9 height 9
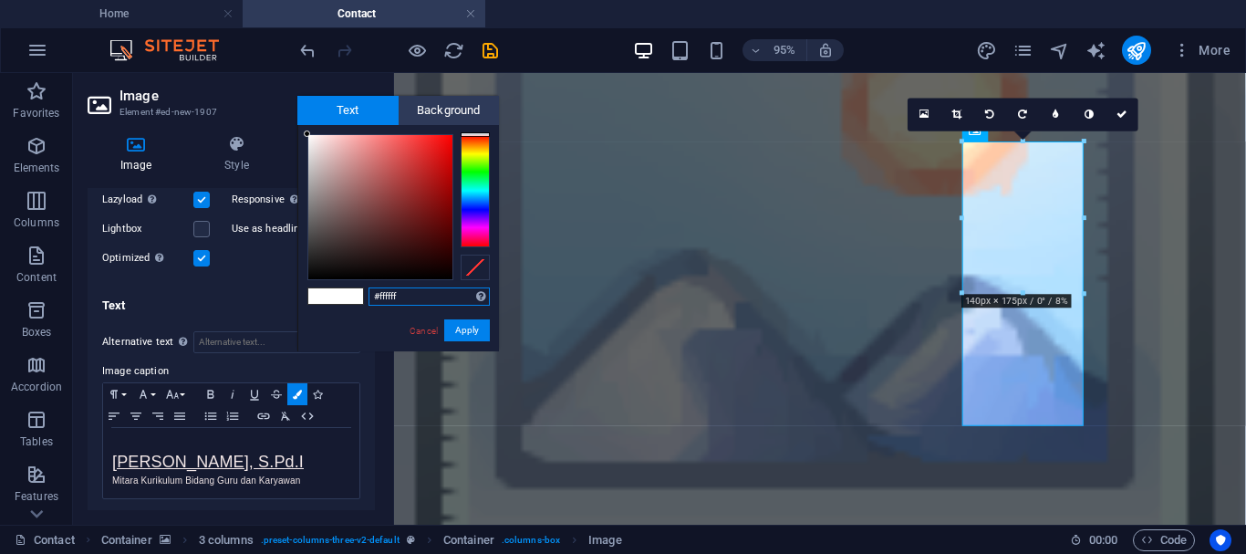
type input "#f3eaea"
click at [313, 140] on div at bounding box center [380, 207] width 144 height 144
click at [473, 329] on button "Apply" at bounding box center [467, 330] width 46 height 22
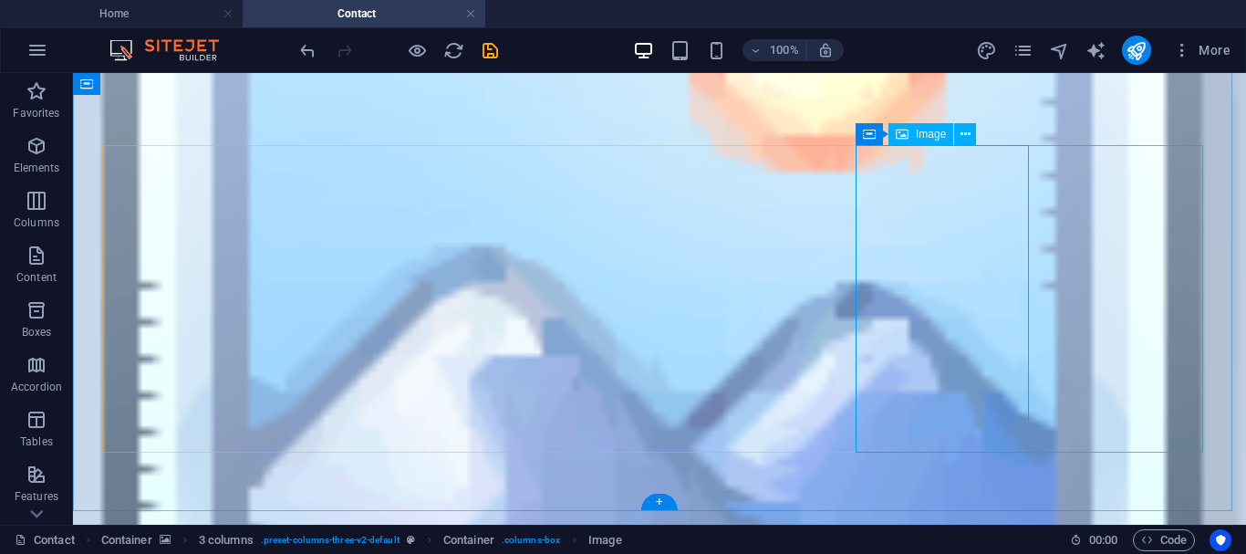
select select "px"
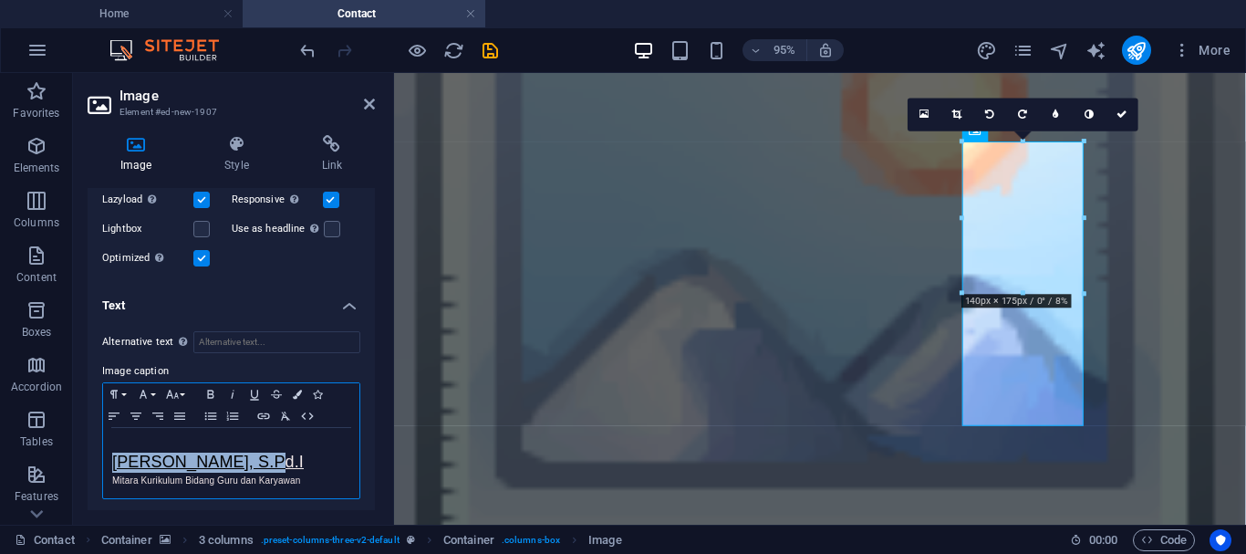
drag, startPoint x: 111, startPoint y: 453, endPoint x: 289, endPoint y: 454, distance: 177.9
click at [289, 454] on div "​ ALWI HASAN, S.Pd.I ​Mitara Kurikulum Bidang Guru dan Karyawan" at bounding box center [231, 463] width 256 height 70
click at [133, 410] on icon "button" at bounding box center [136, 416] width 22 height 15
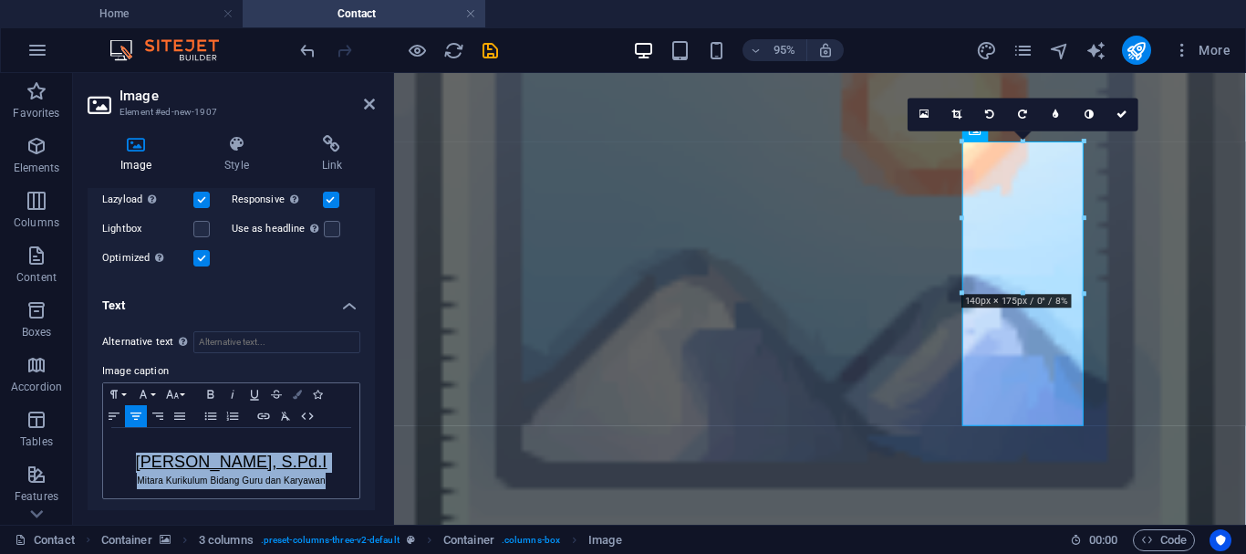
click at [296, 391] on icon "button" at bounding box center [297, 394] width 9 height 9
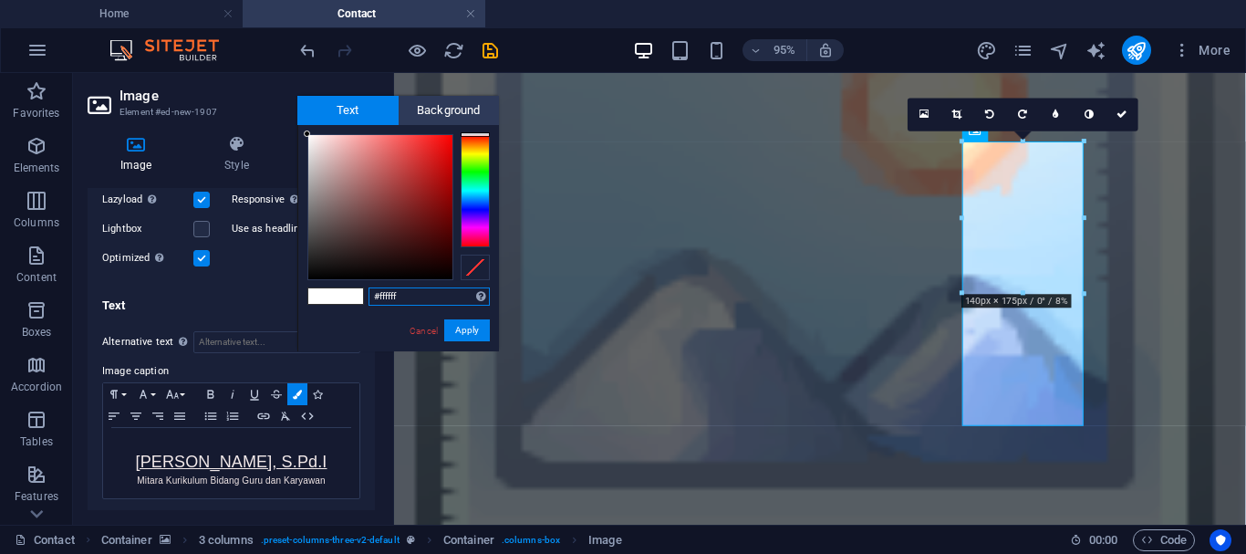
type input "#f6f1f1"
click at [310, 139] on div at bounding box center [380, 207] width 144 height 144
click at [468, 326] on button "Apply" at bounding box center [467, 330] width 46 height 22
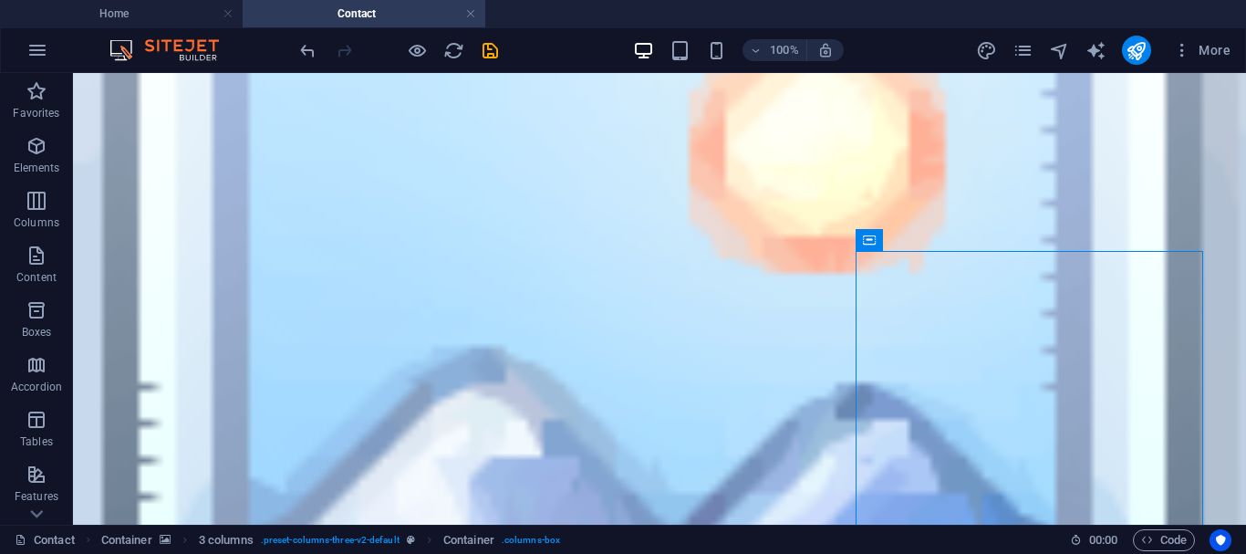
scroll to position [199, 0]
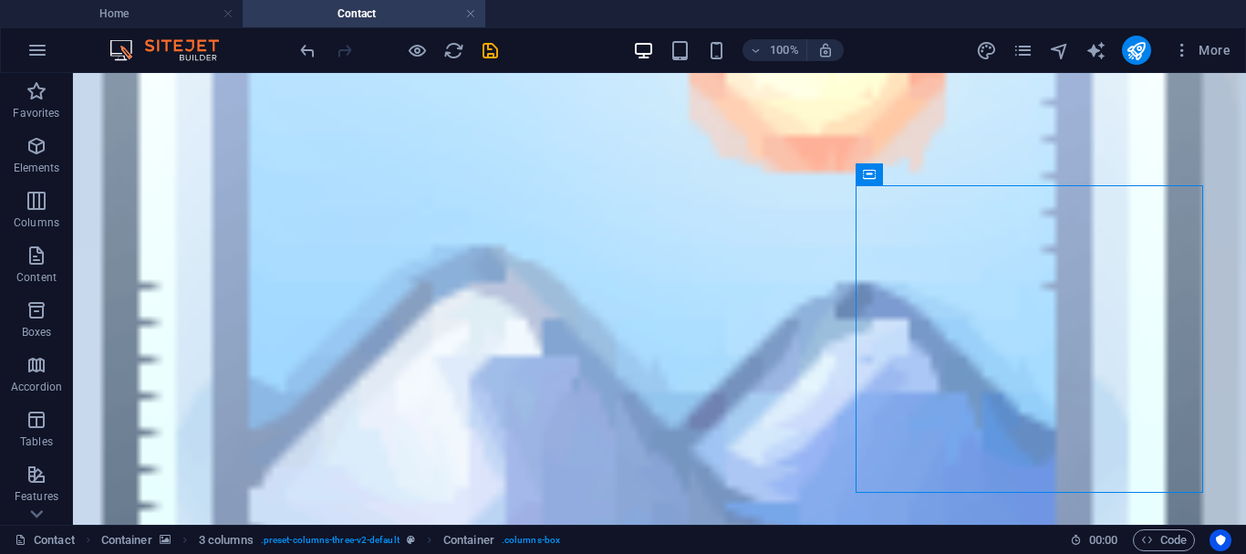
scroll to position [338, 0]
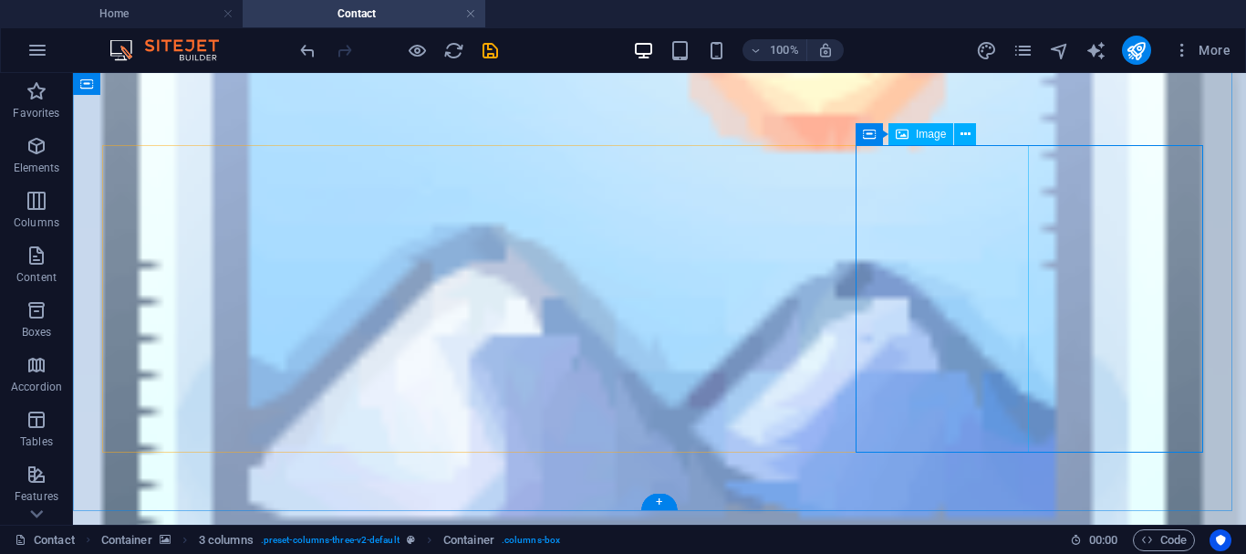
select select "px"
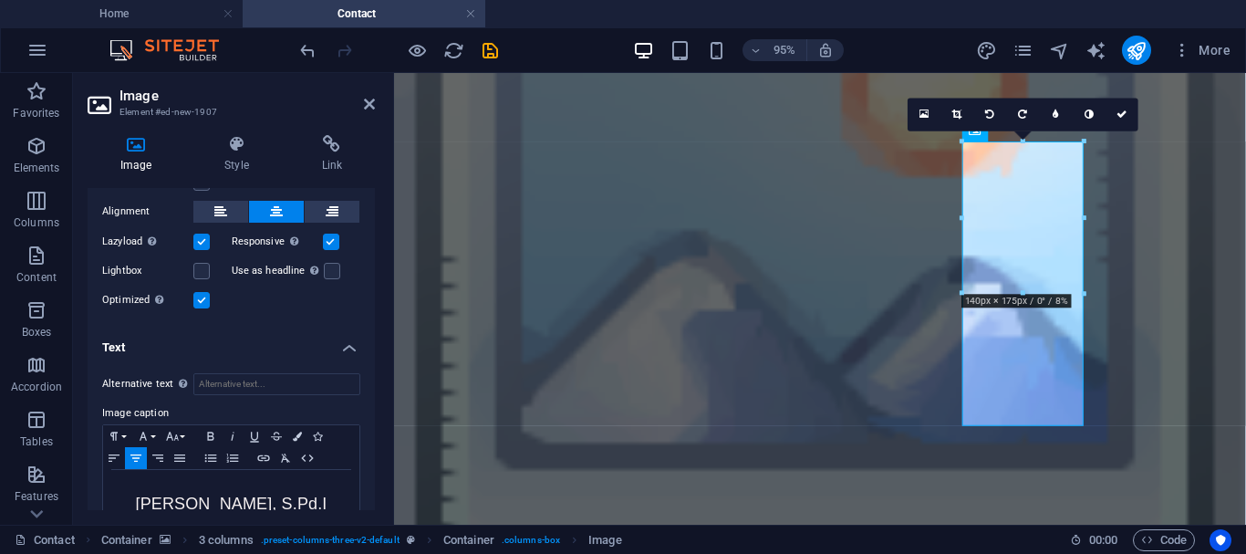
scroll to position [465, 0]
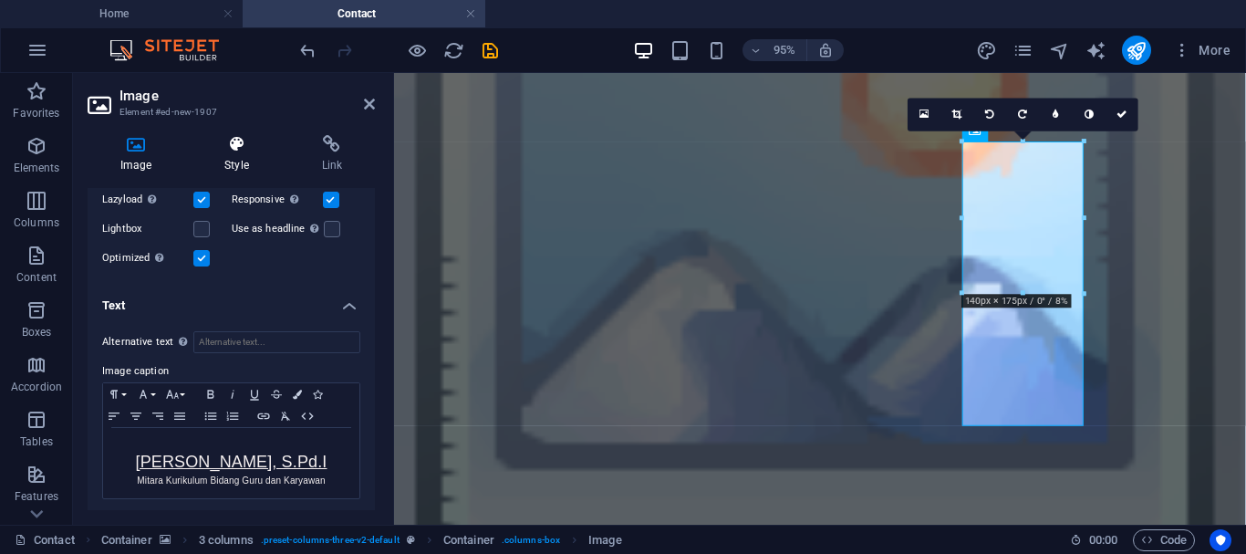
click at [236, 150] on icon at bounding box center [236, 144] width 89 height 18
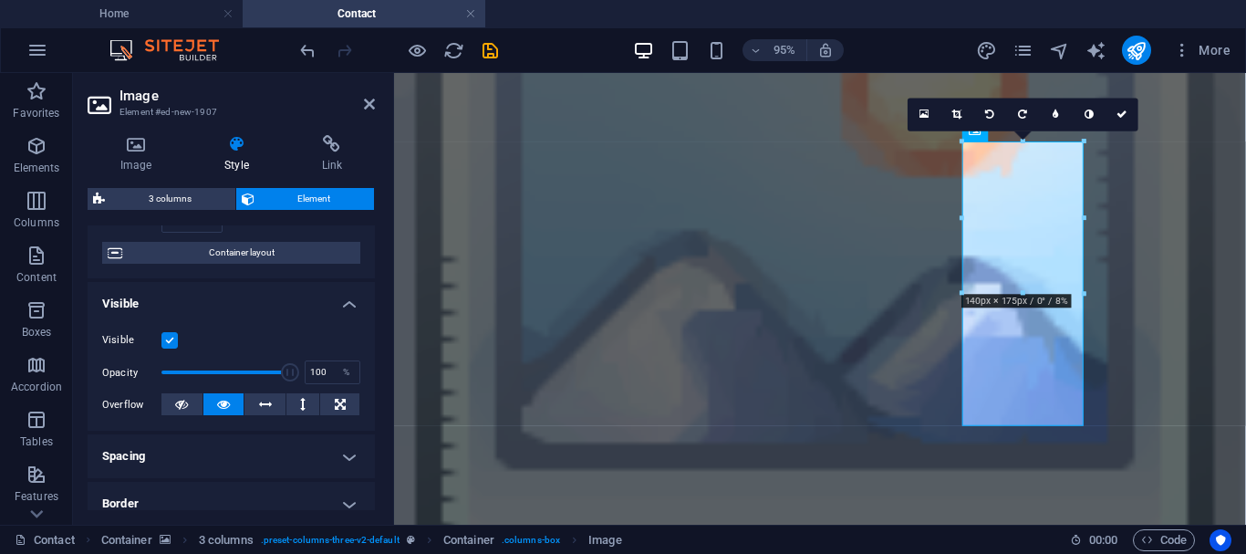
scroll to position [0, 0]
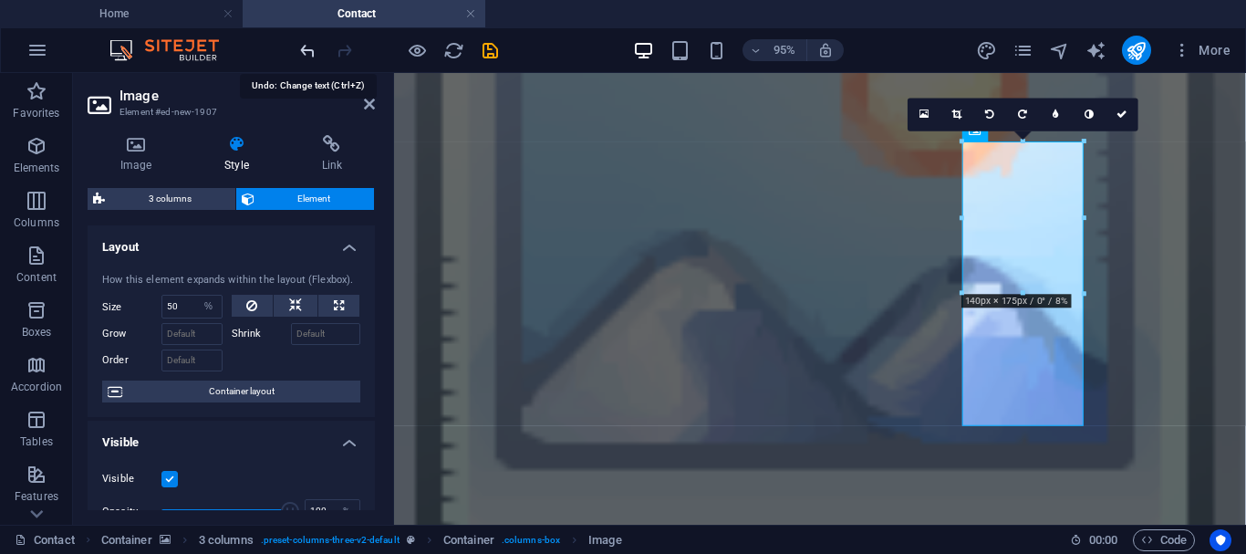
click at [306, 45] on icon "undo" at bounding box center [307, 50] width 21 height 21
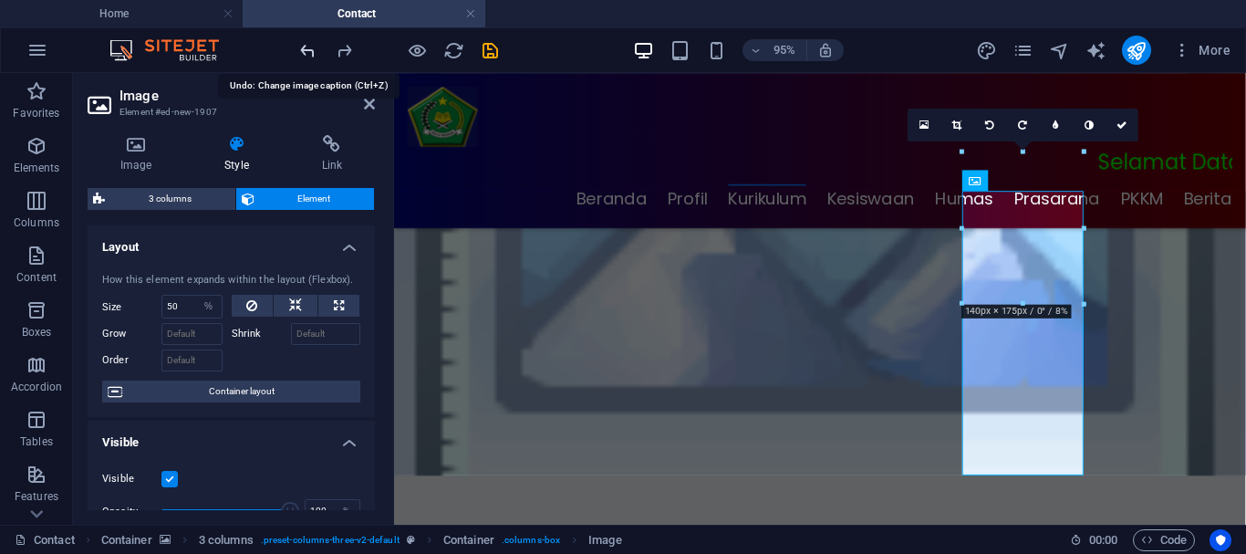
scroll to position [286, 0]
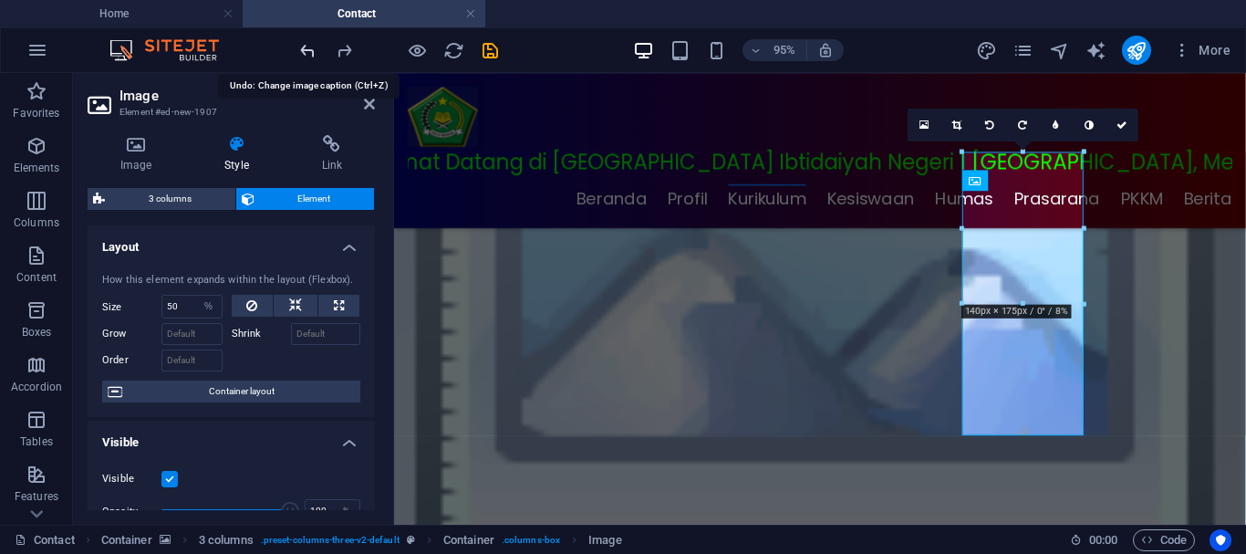
click at [306, 45] on icon "undo" at bounding box center [307, 50] width 21 height 21
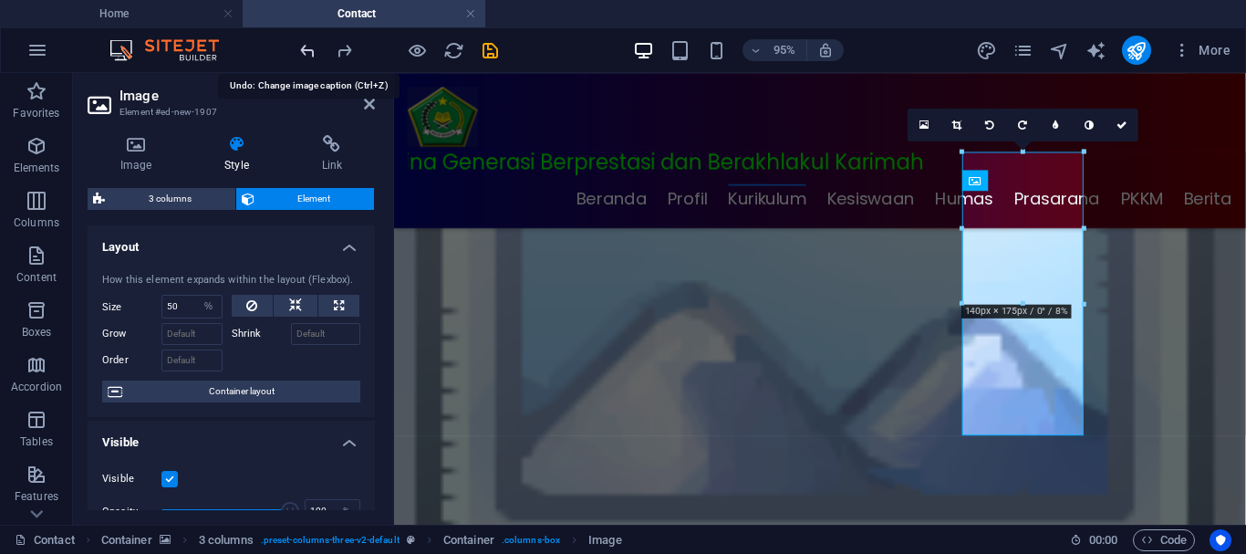
click at [306, 45] on icon "undo" at bounding box center [307, 50] width 21 height 21
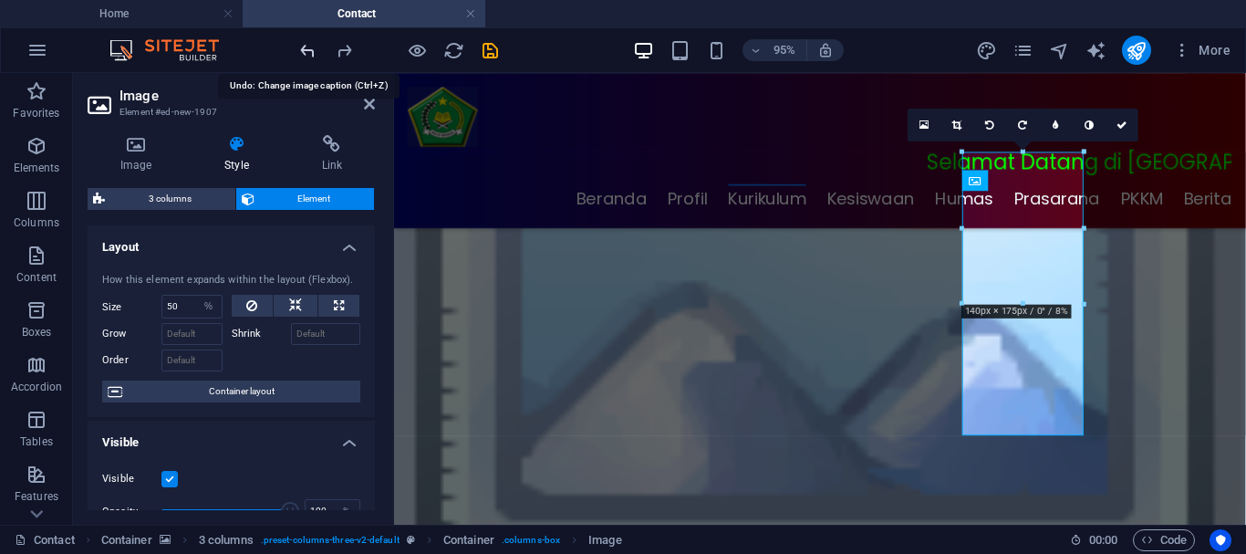
click at [306, 45] on icon "undo" at bounding box center [307, 50] width 21 height 21
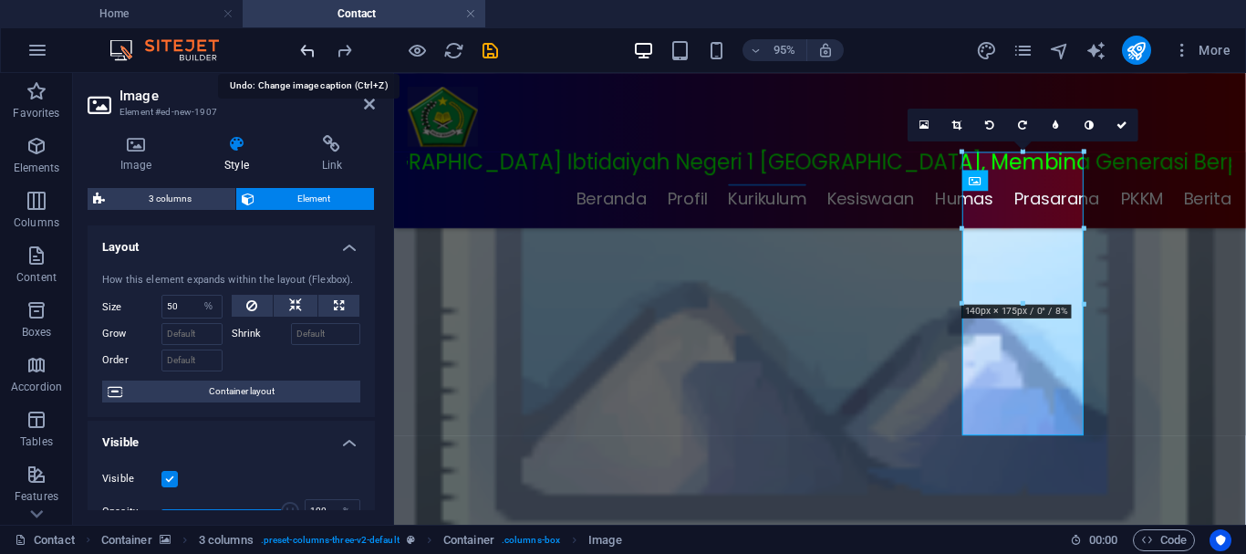
click at [307, 51] on icon "undo" at bounding box center [307, 50] width 21 height 21
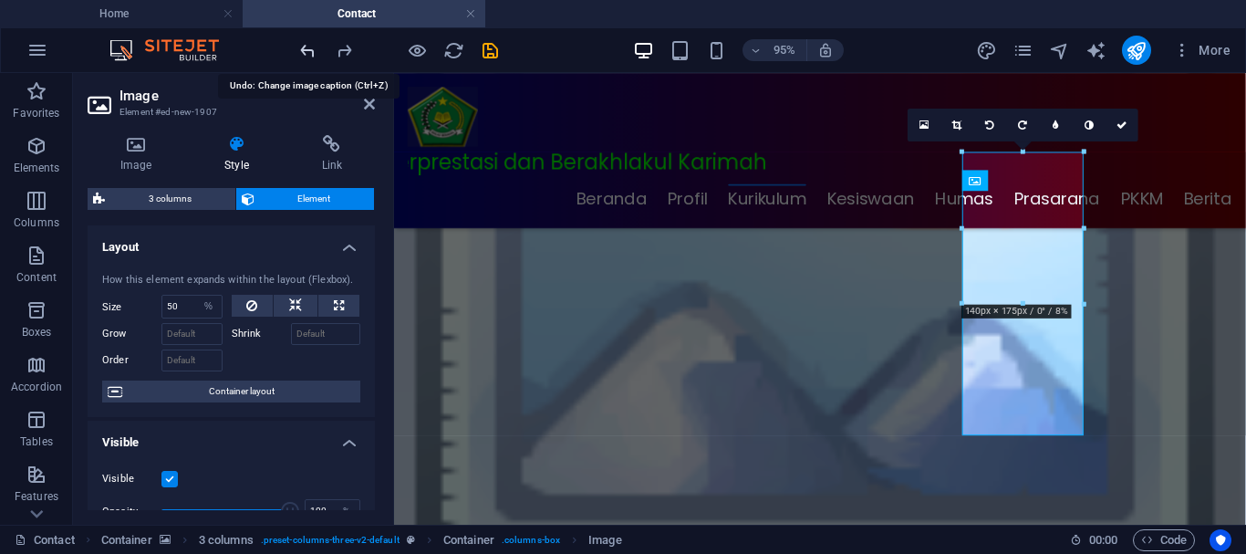
click at [307, 51] on icon "undo" at bounding box center [307, 50] width 21 height 21
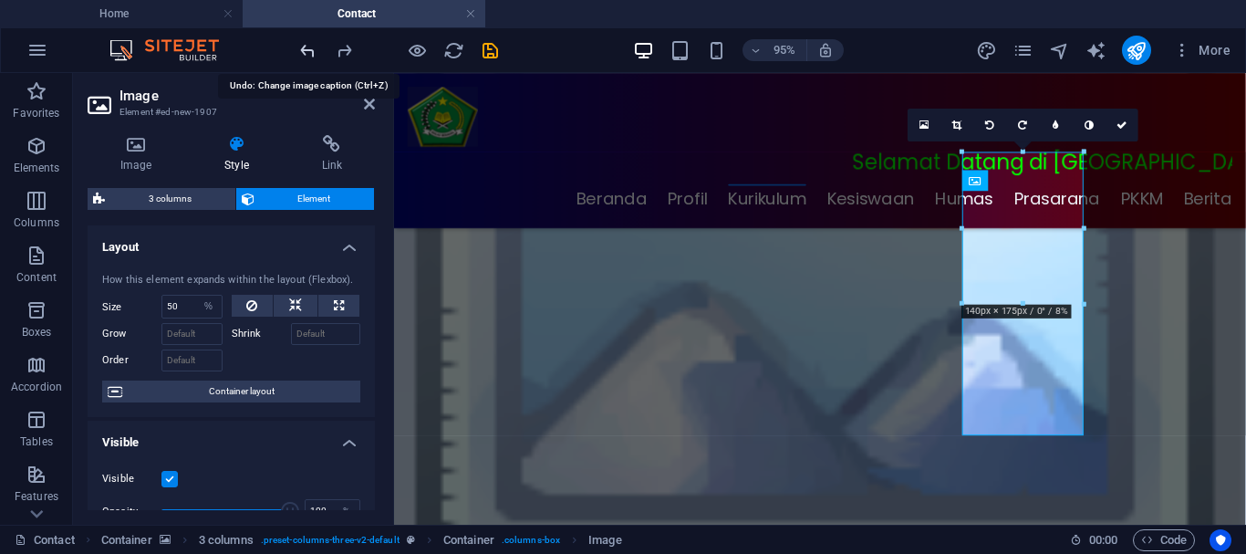
click at [306, 50] on icon "undo" at bounding box center [307, 50] width 21 height 21
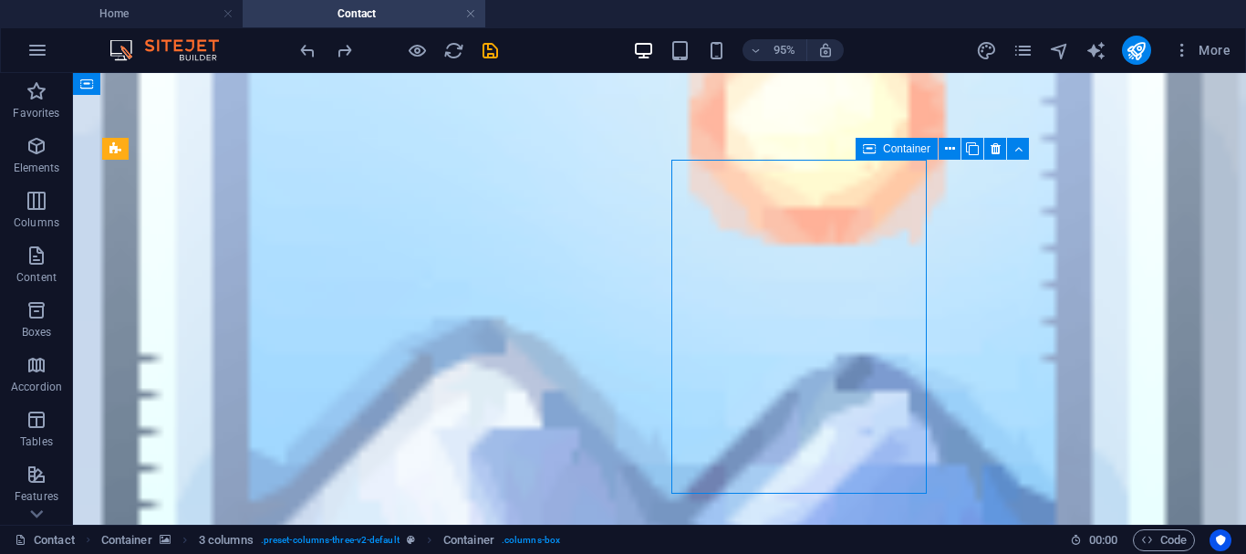
scroll to position [282, 0]
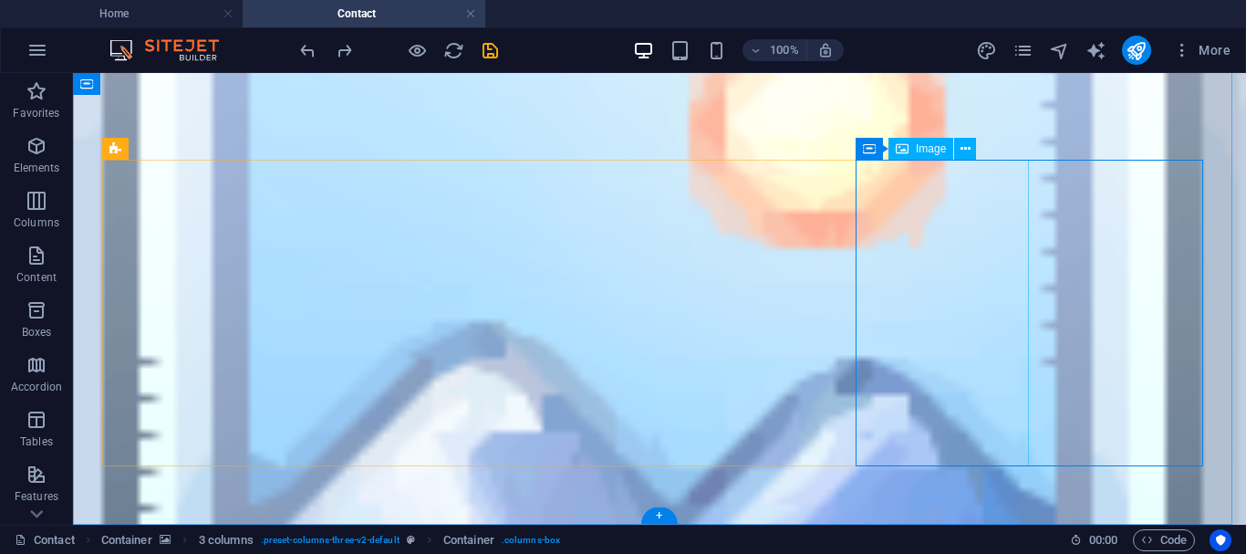
select select "%"
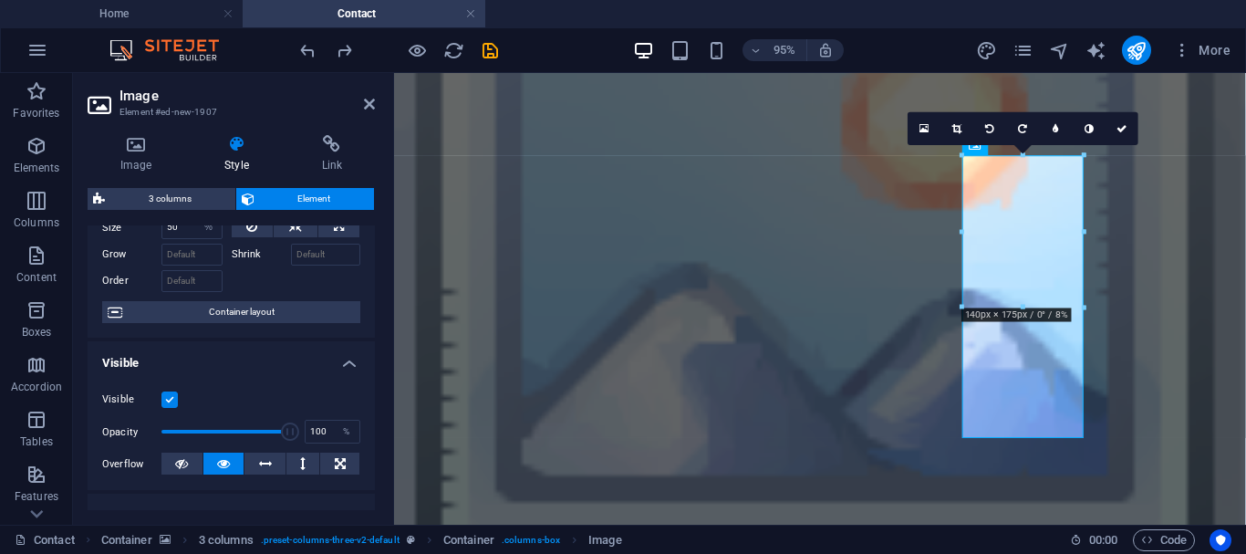
scroll to position [0, 0]
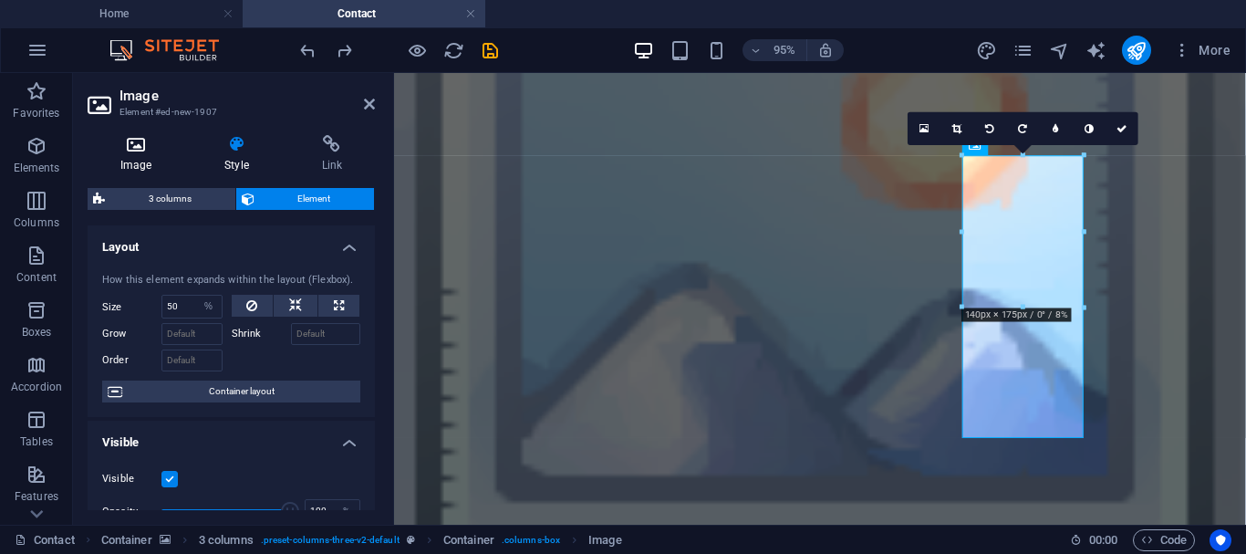
click at [147, 148] on icon at bounding box center [136, 144] width 97 height 18
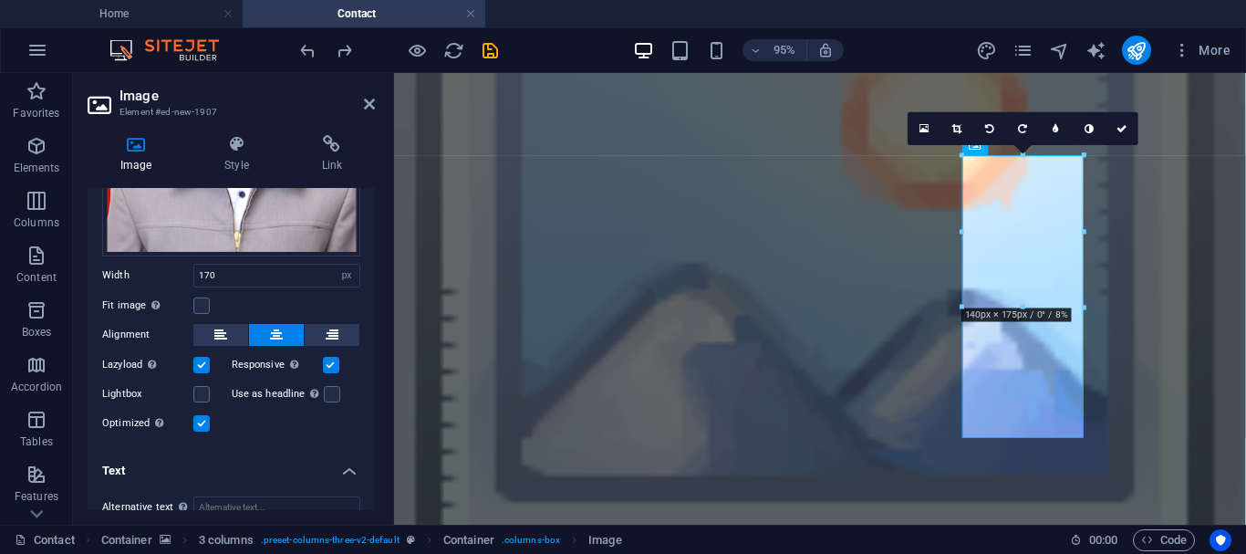
scroll to position [465, 0]
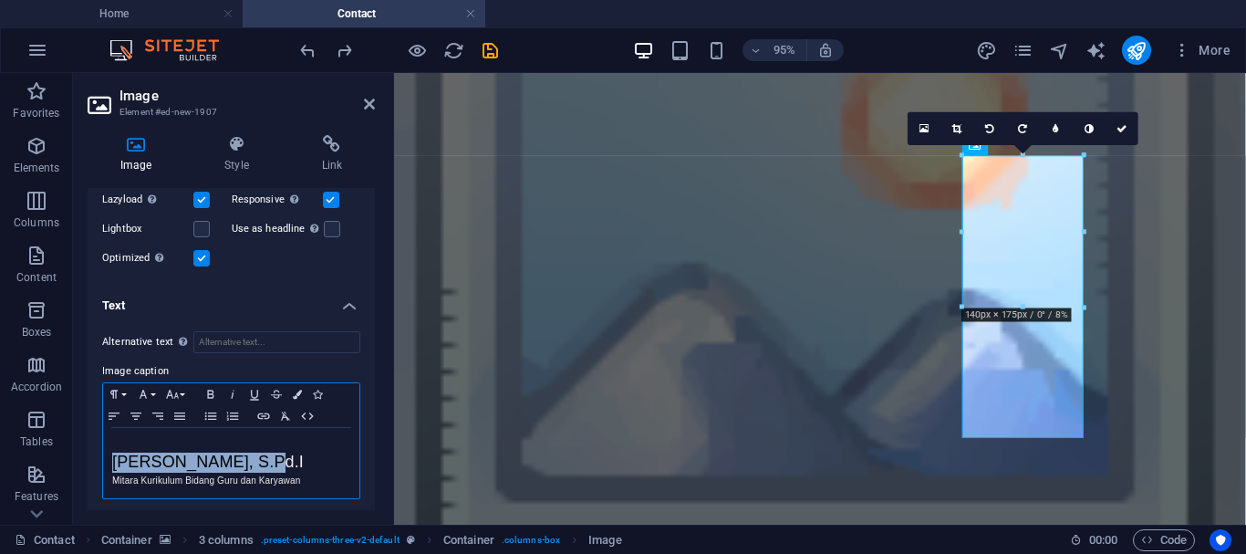
drag, startPoint x: 113, startPoint y: 454, endPoint x: 266, endPoint y: 452, distance: 153.3
click at [266, 452] on span "ALWI HASAN, S.Pd.I" at bounding box center [208, 461] width 192 height 18
click at [257, 391] on icon "button" at bounding box center [254, 395] width 8 height 10
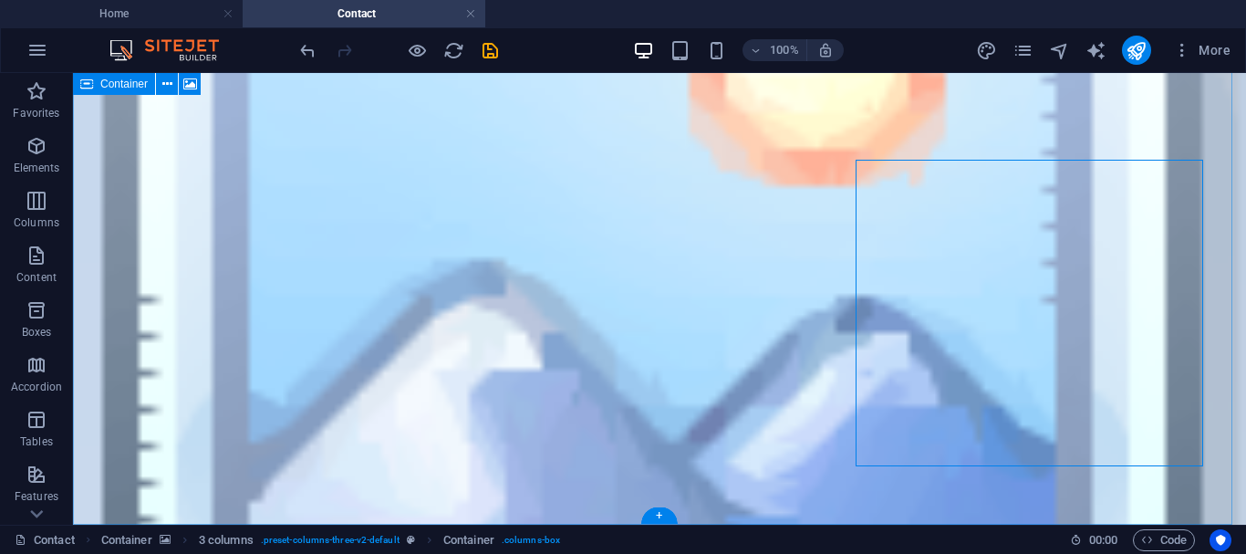
click at [829, 492] on figure at bounding box center [659, 258] width 1173 height 609
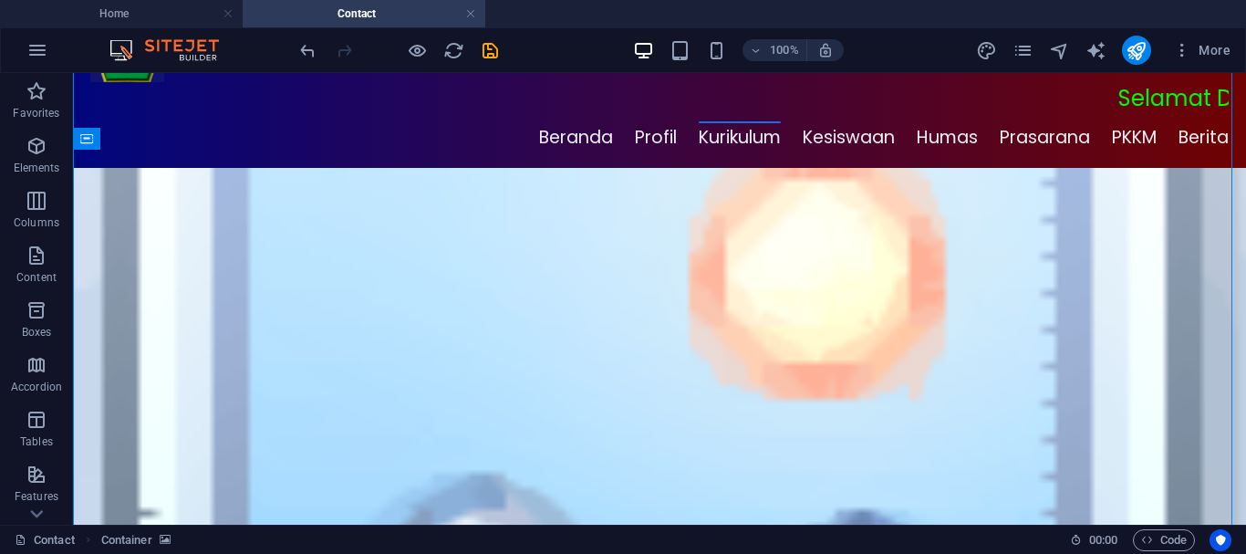
scroll to position [103, 0]
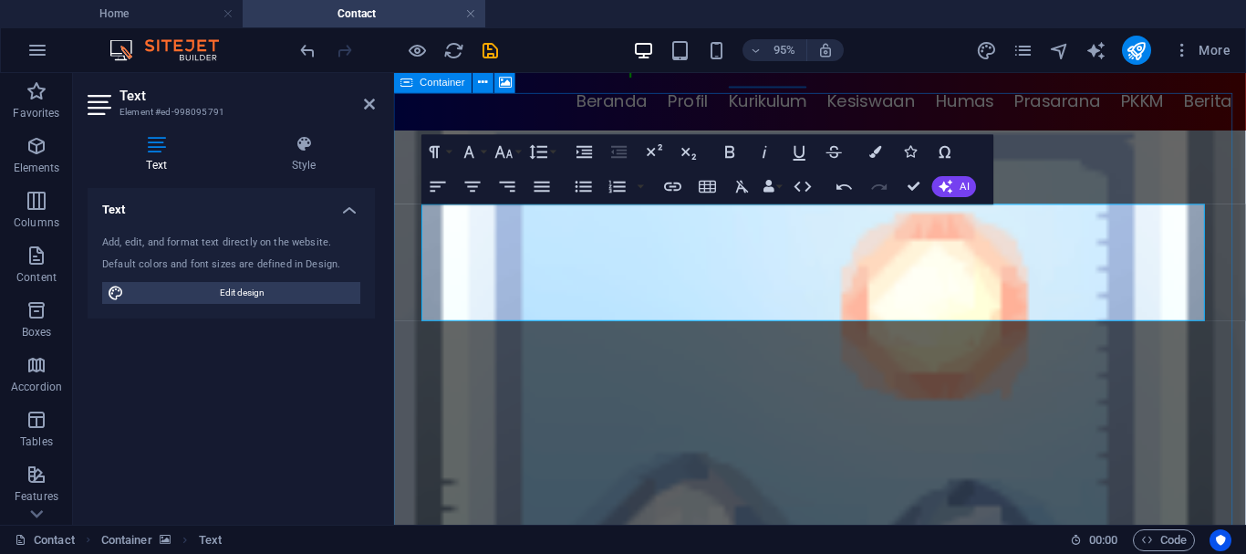
click at [1232, 150] on figure at bounding box center [842, 472] width 897 height 678
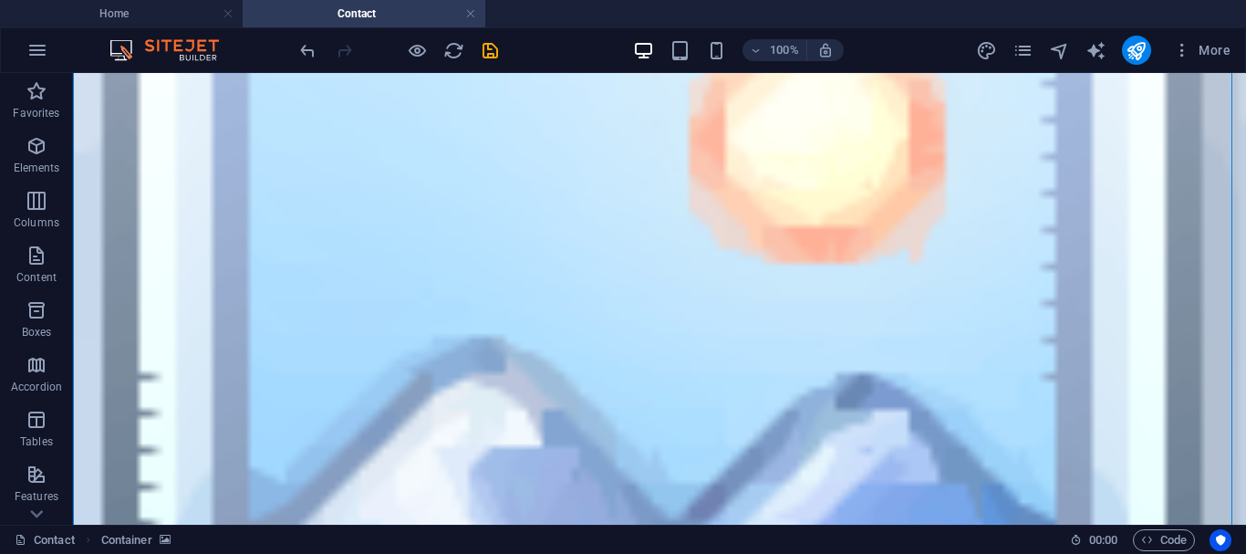
scroll to position [229, 0]
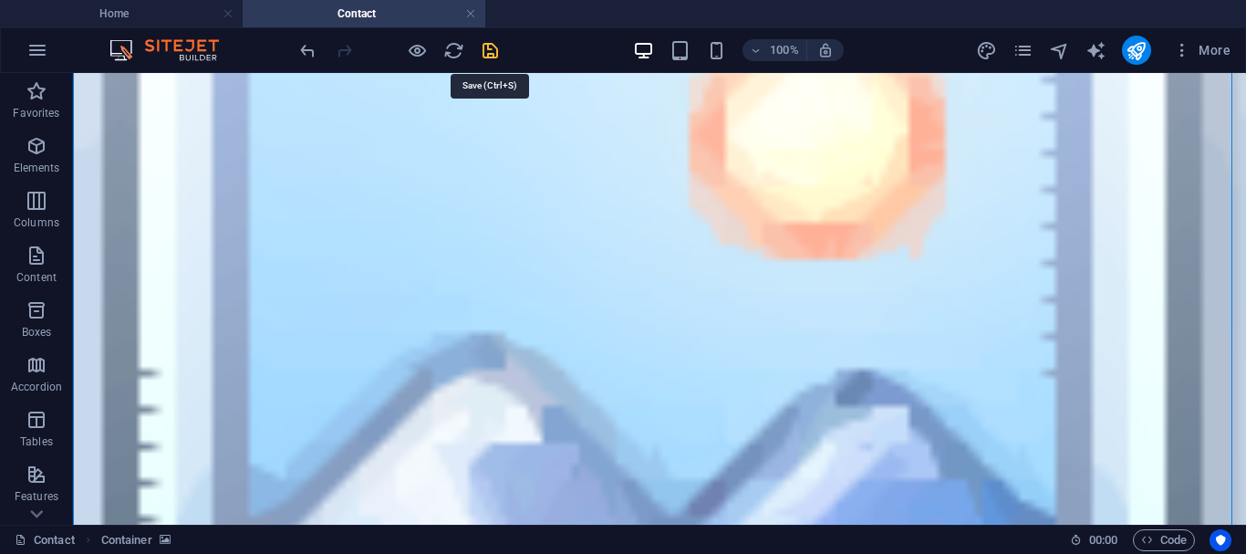
click at [494, 44] on icon "save" at bounding box center [490, 50] width 21 height 21
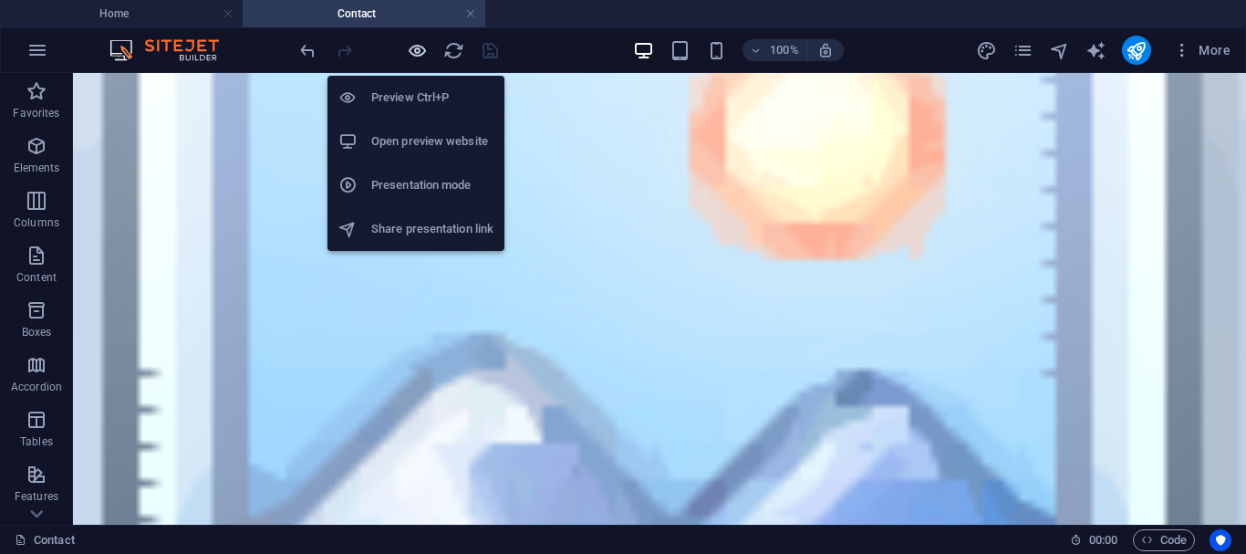
click at [412, 51] on icon "button" at bounding box center [417, 50] width 21 height 21
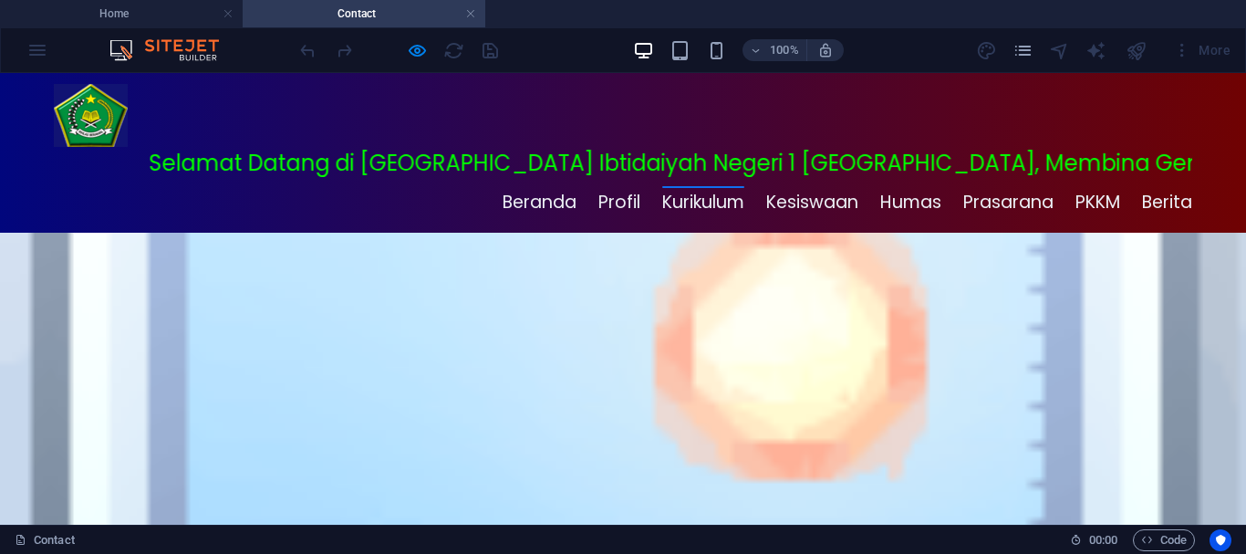
scroll to position [0, 0]
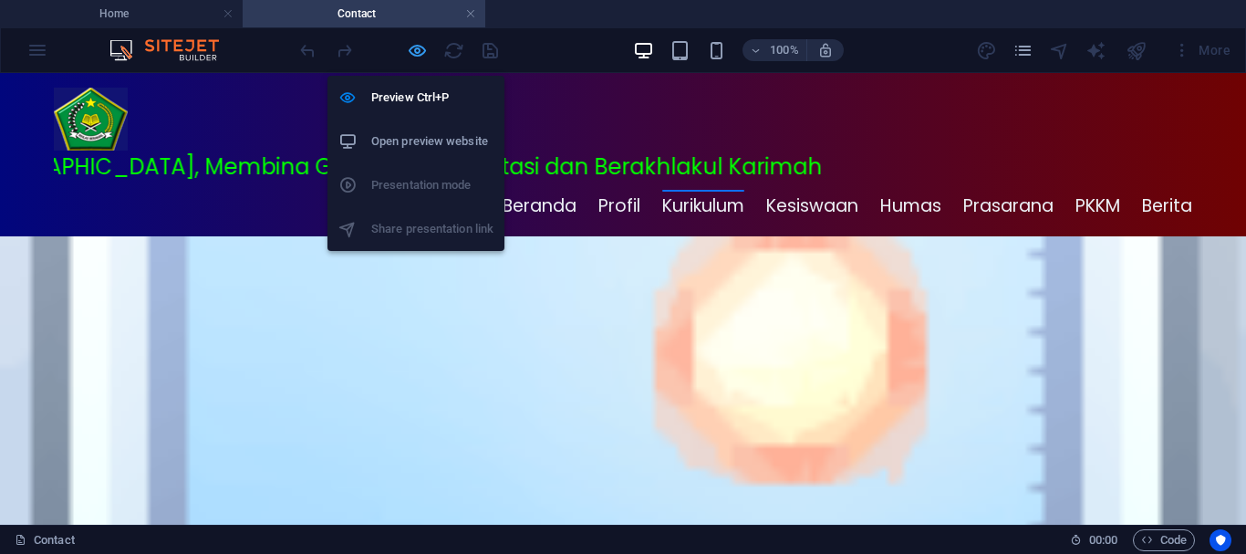
click at [420, 48] on icon "button" at bounding box center [417, 50] width 21 height 21
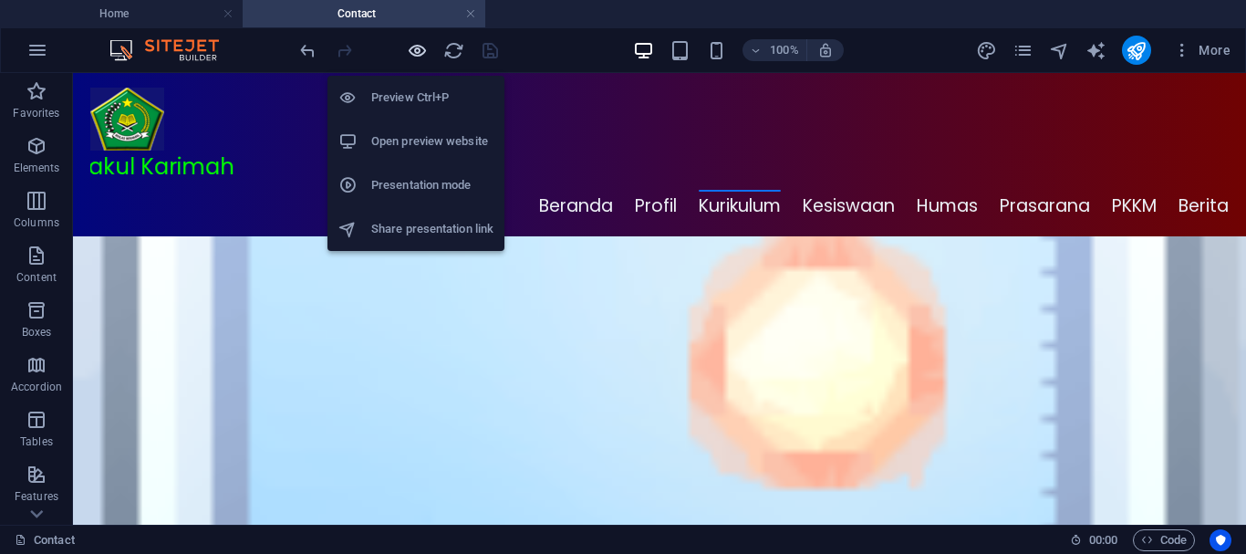
click at [423, 48] on icon "button" at bounding box center [417, 50] width 21 height 21
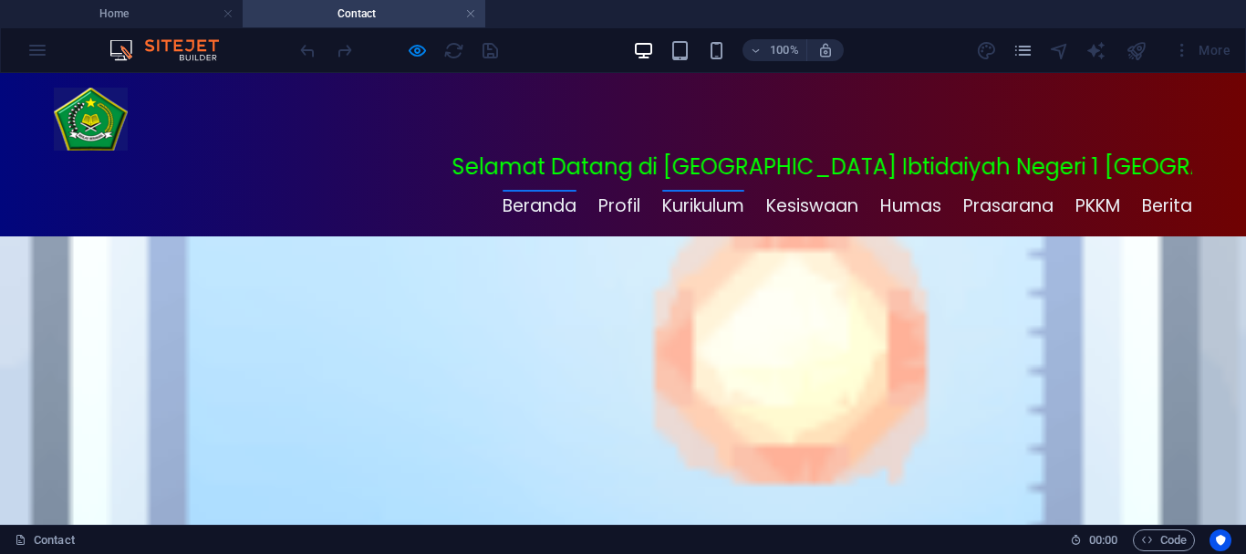
click at [535, 190] on link "Beranda" at bounding box center [540, 206] width 74 height 32
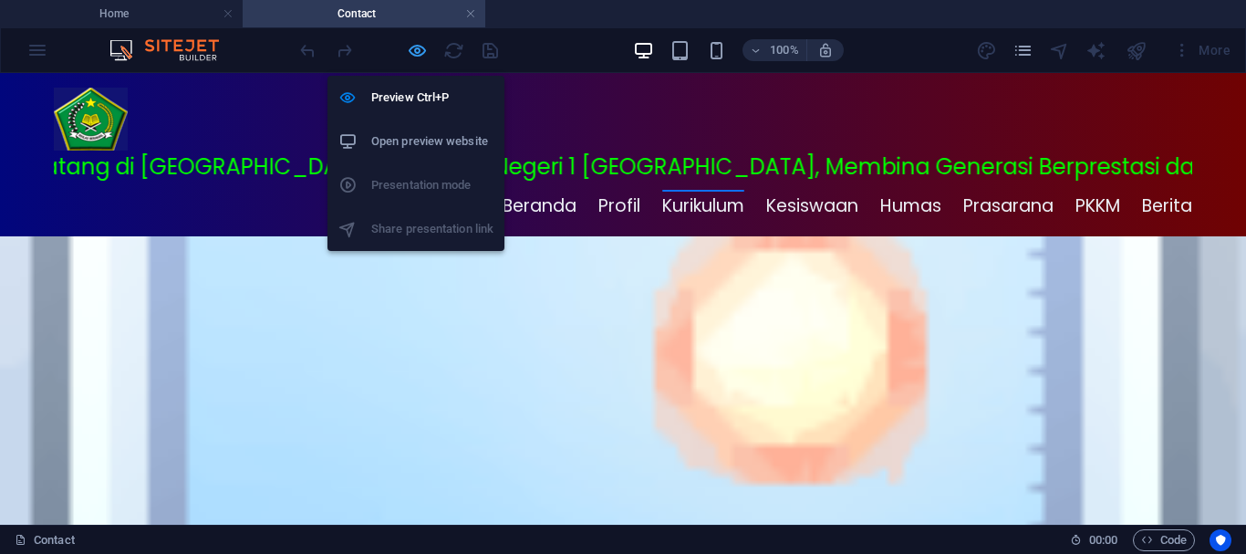
click at [421, 52] on icon "button" at bounding box center [417, 50] width 21 height 21
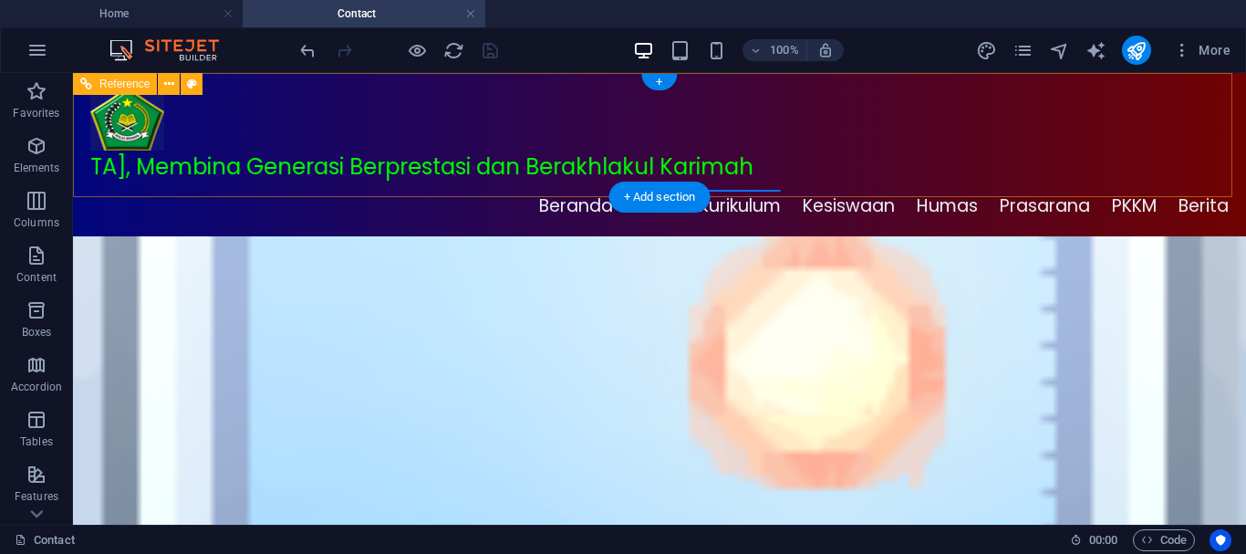
click at [546, 190] on nav "Beranda Profil Profil 02 Profil 03 Profil 01 Kurikulum Kurikulum 1 Kurikulum 3 …" at bounding box center [718, 206] width 1022 height 32
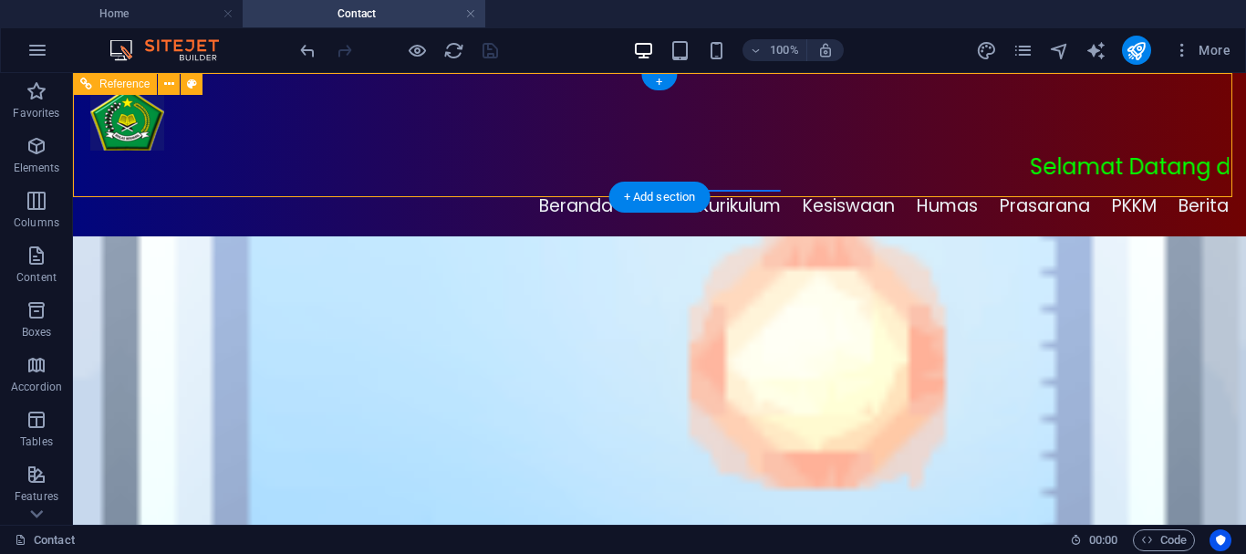
click at [546, 190] on nav "Beranda Profil Profil 02 Profil 03 Profil 01 Kurikulum Kurikulum 1 Kurikulum 3 …" at bounding box center [718, 206] width 1022 height 32
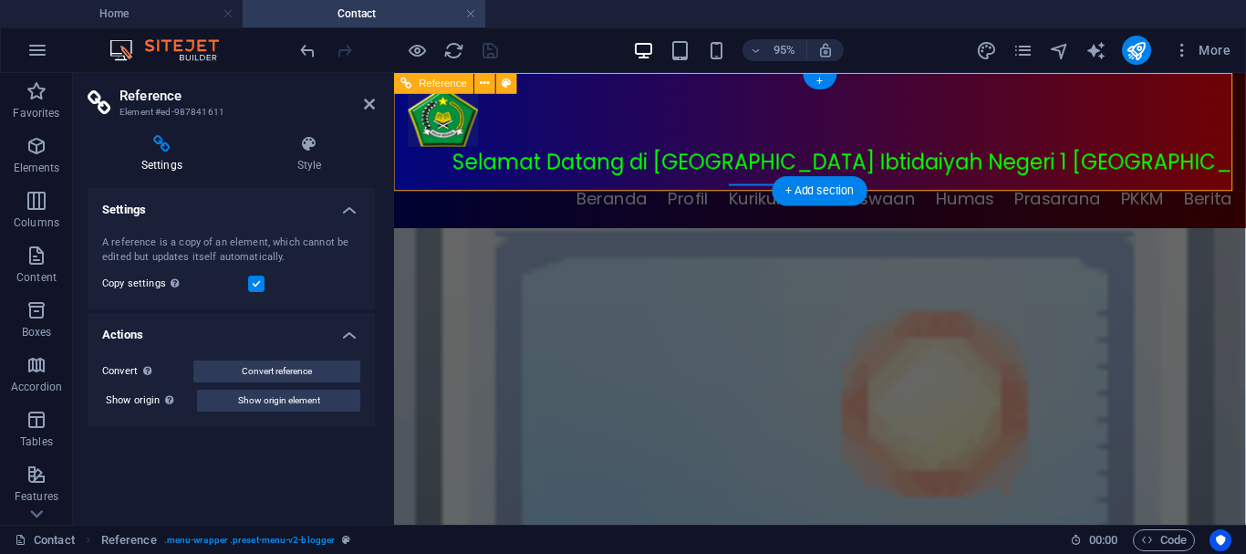
click at [676, 190] on nav "Beranda Profil Profil 02 Profil 03 Profil 01 Kurikulum Kurikulum 1 Kurikulum 3 …" at bounding box center [900, 206] width 751 height 32
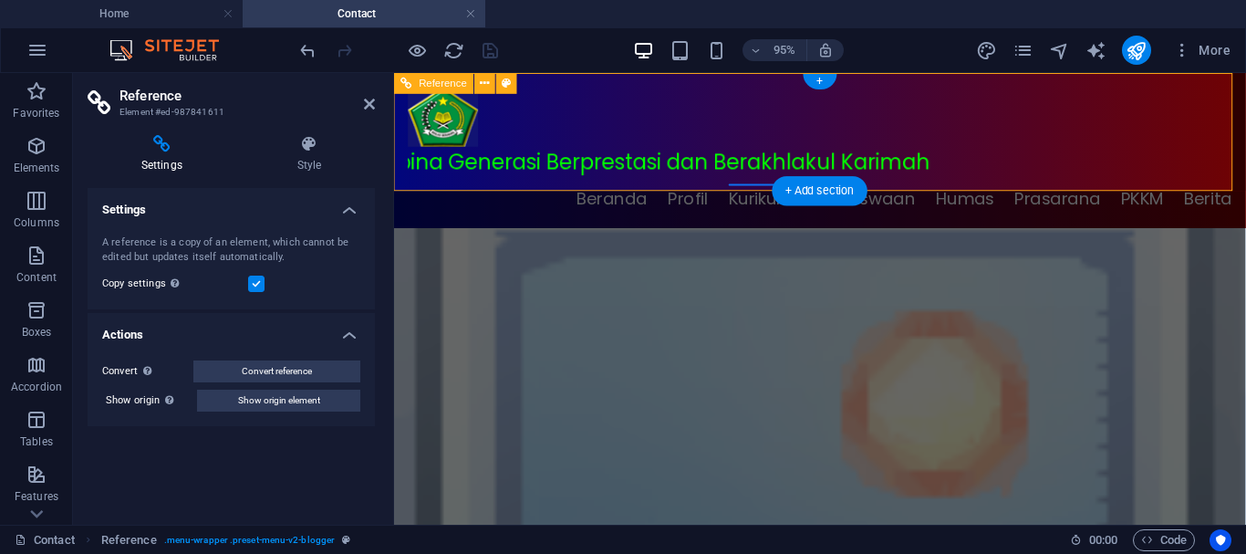
click at [676, 190] on nav "Beranda Profil Profil 02 Profil 03 Profil 01 Kurikulum Kurikulum 1 Kurikulum 3 …" at bounding box center [900, 206] width 751 height 32
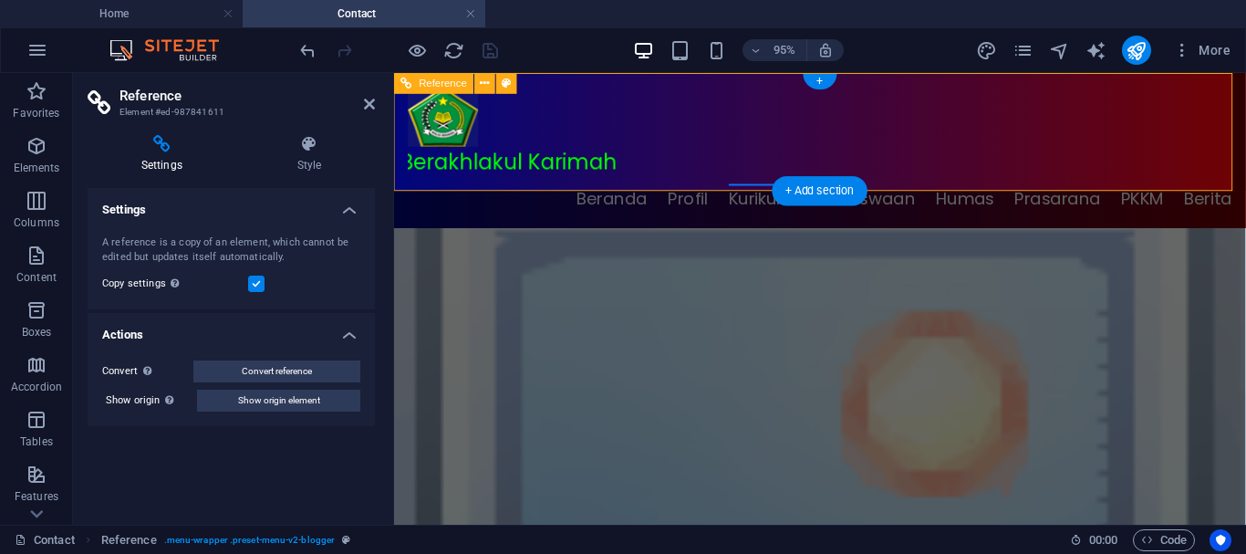
click at [676, 190] on nav "Beranda Profil Profil 02 Profil 03 Profil 01 Kurikulum Kurikulum 1 Kurikulum 3 …" at bounding box center [900, 206] width 751 height 32
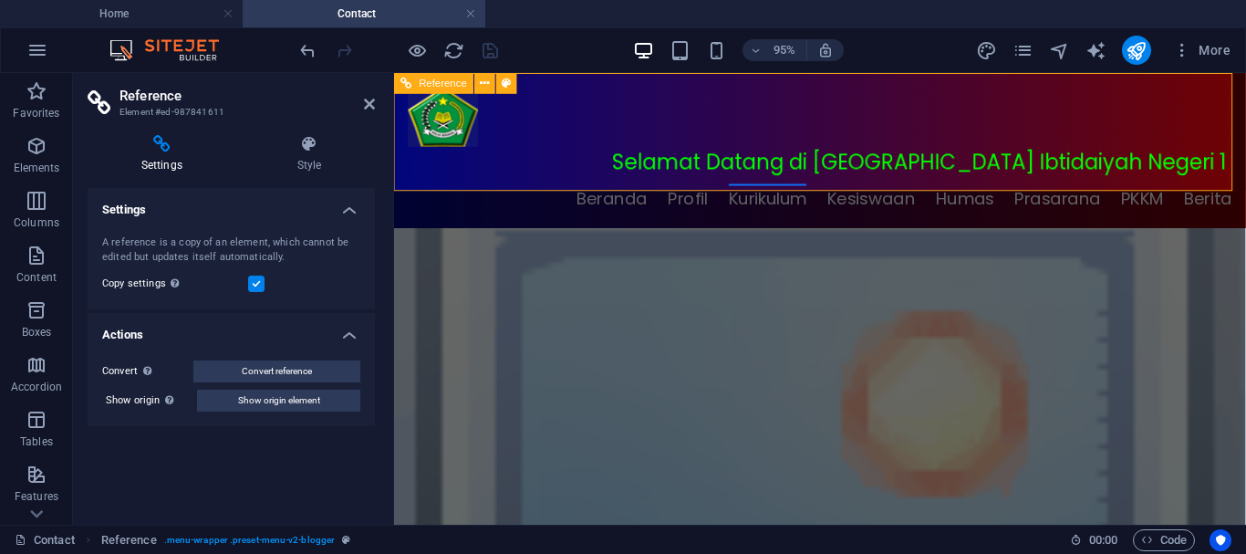
click at [568, 190] on nav "Beranda Profil Profil 02 Profil 03 Profil 01 Kurikulum Kurikulum 1 Kurikulum 3 …" at bounding box center [900, 206] width 751 height 32
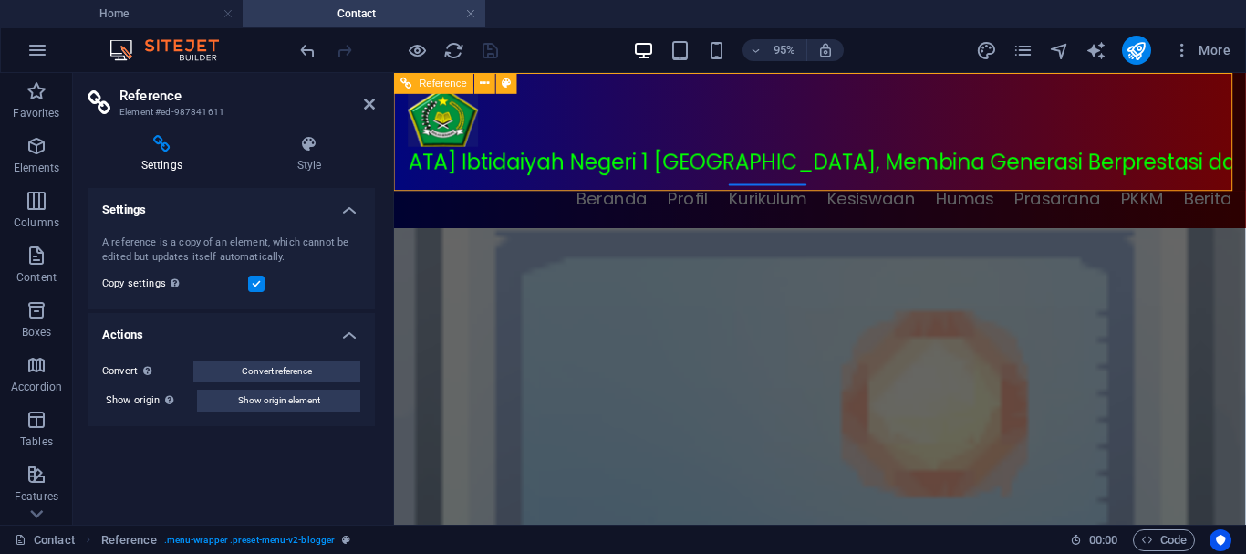
click at [568, 190] on nav "Beranda Profil Profil 02 Profil 03 Profil 01 Kurikulum Kurikulum 1 Kurikulum 3 …" at bounding box center [900, 206] width 751 height 32
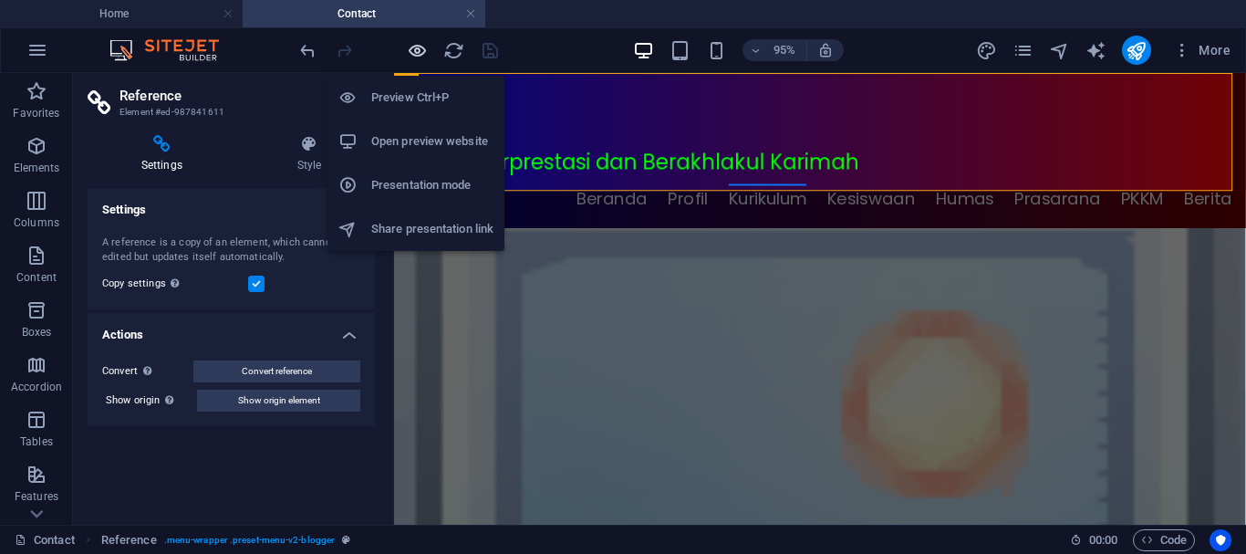
click at [417, 51] on icon "button" at bounding box center [417, 50] width 21 height 21
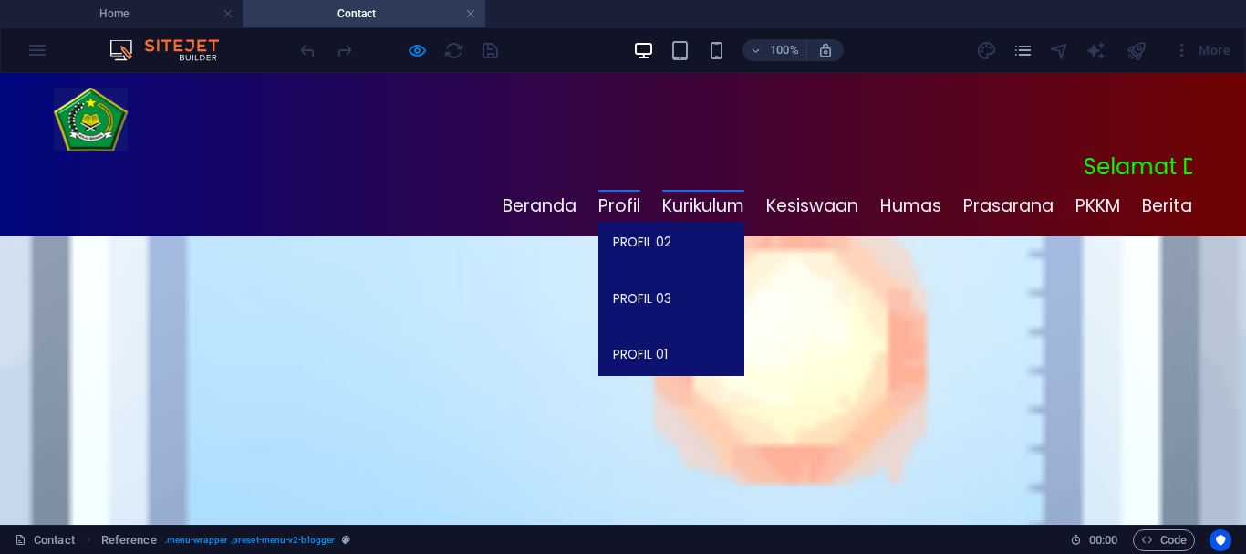
click at [608, 190] on link "Profil" at bounding box center [619, 206] width 42 height 32
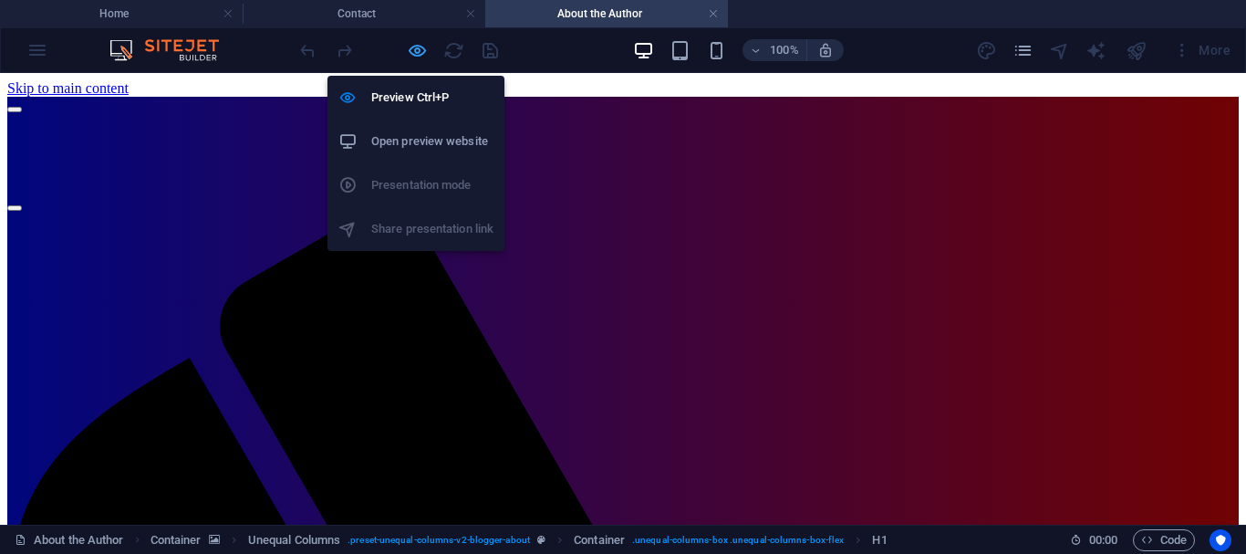
click at [420, 48] on icon "button" at bounding box center [417, 50] width 21 height 21
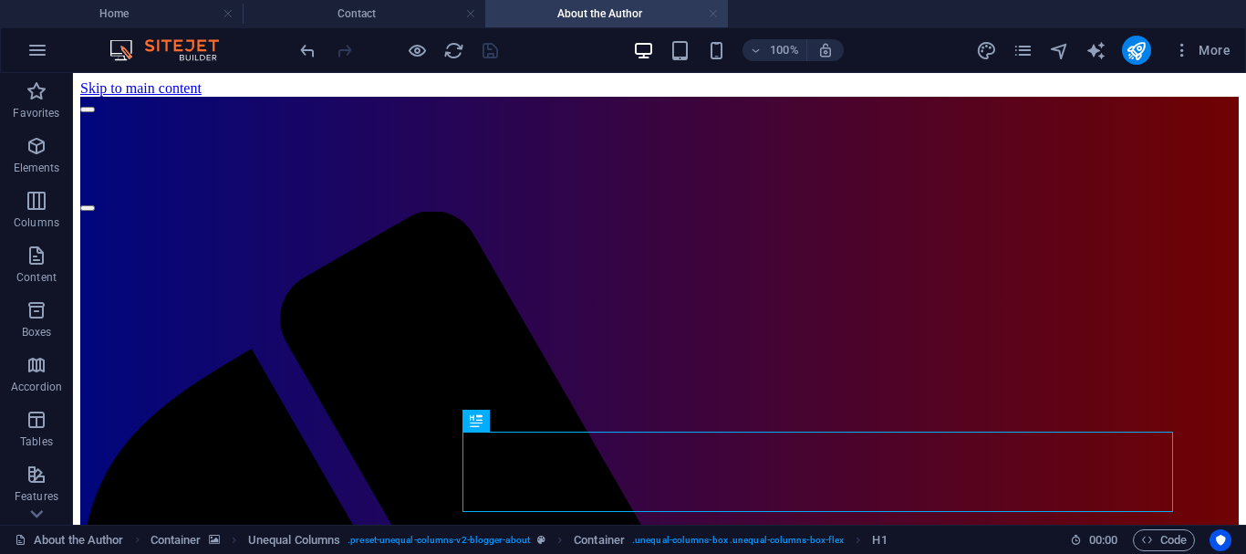
click at [714, 14] on link at bounding box center [713, 13] width 11 height 17
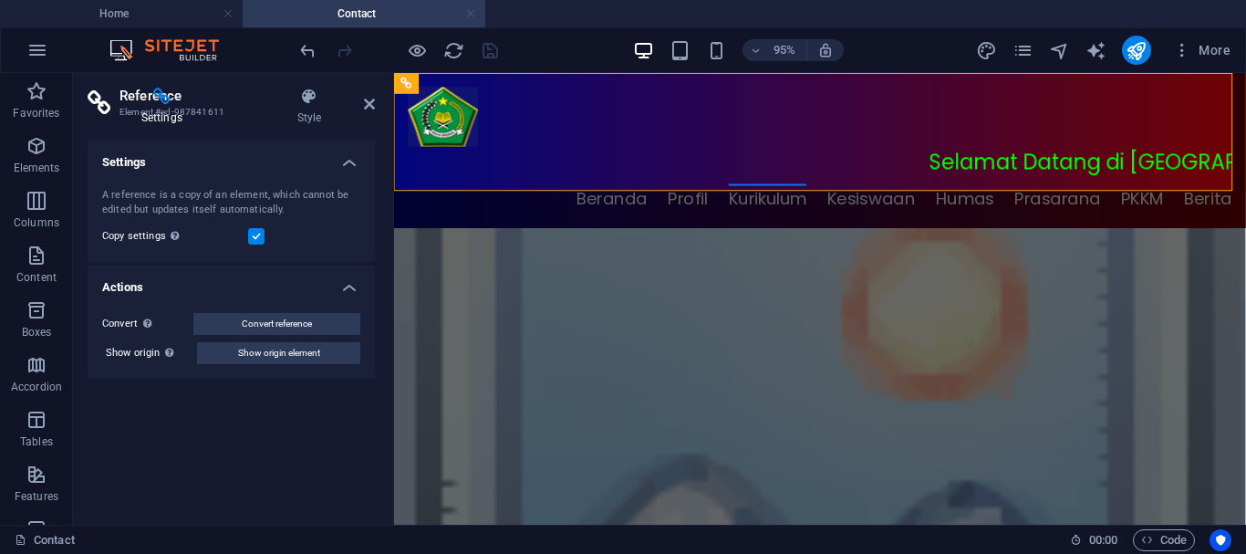
click at [472, 10] on link at bounding box center [470, 13] width 11 height 17
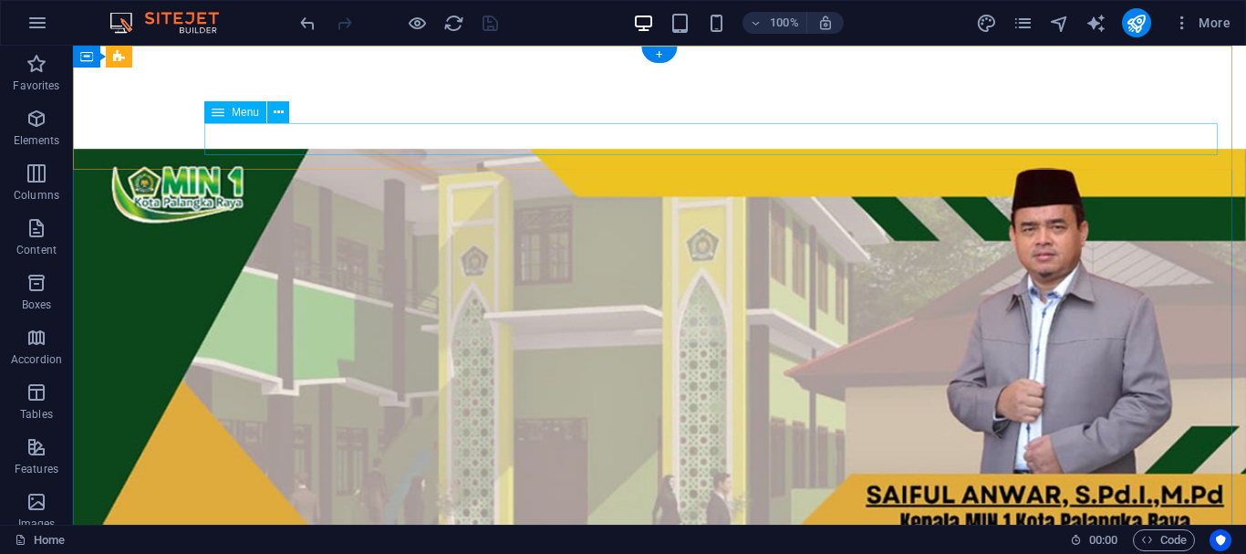
select select
select select "1"
select select
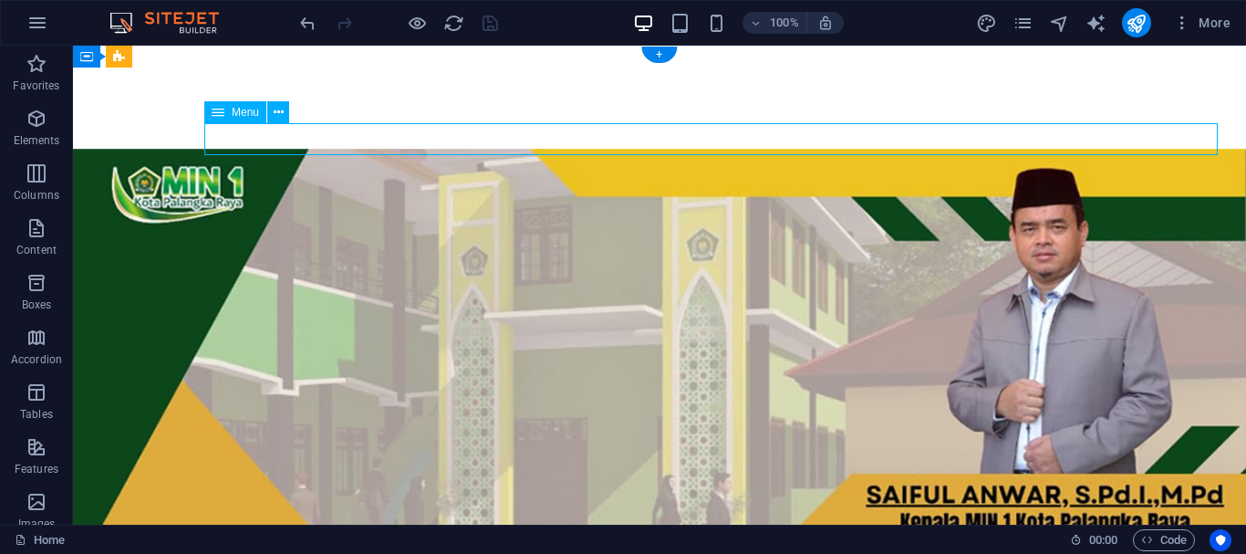
select select "3"
select select
select select "2"
select select
select select "4"
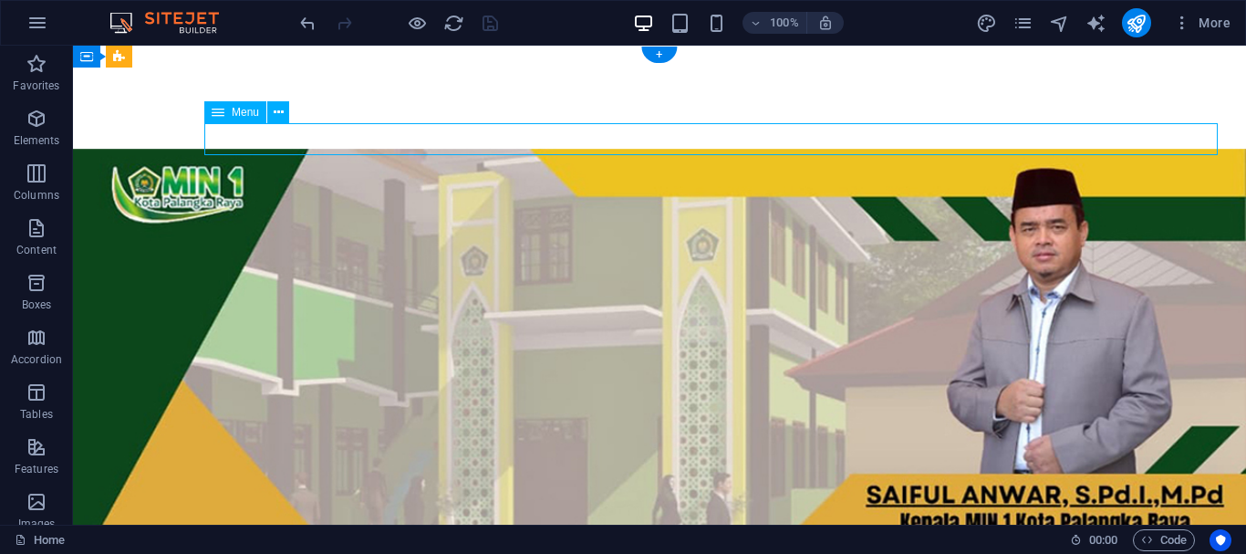
select select
select select "6"
select select
select select "7"
select select
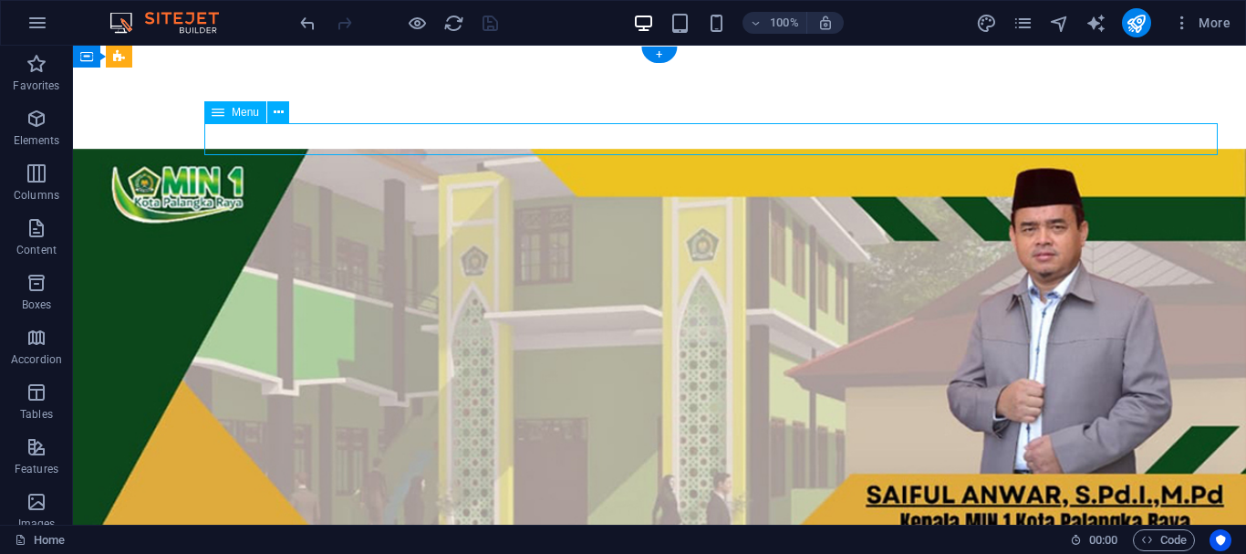
select select "9"
select select
select select "8"
select select
select select "10"
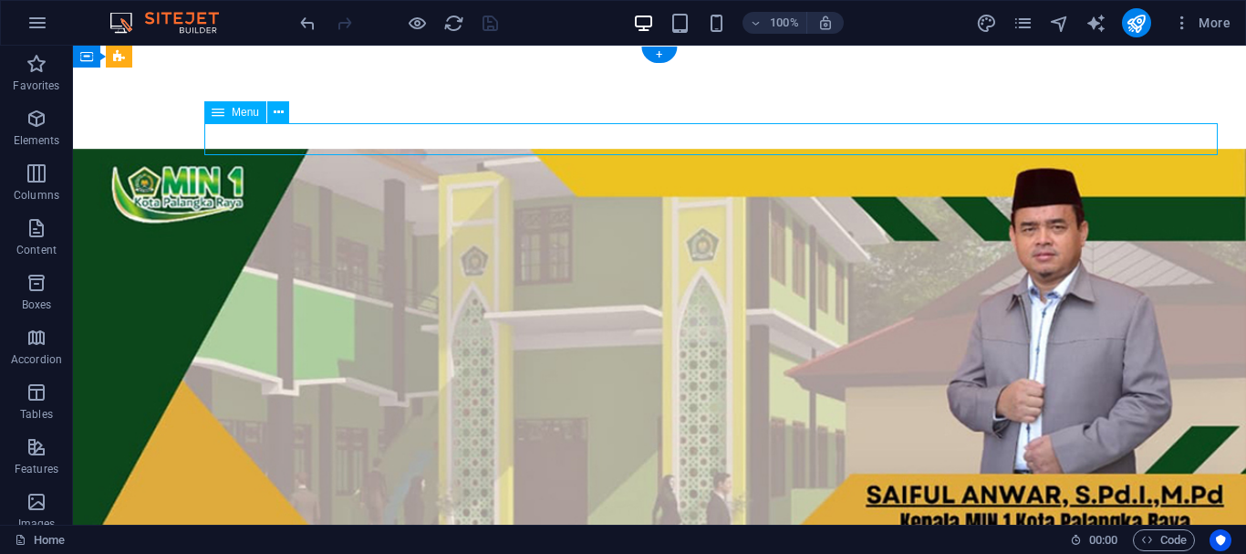
select select
select select "11"
select select
select select "13"
select select
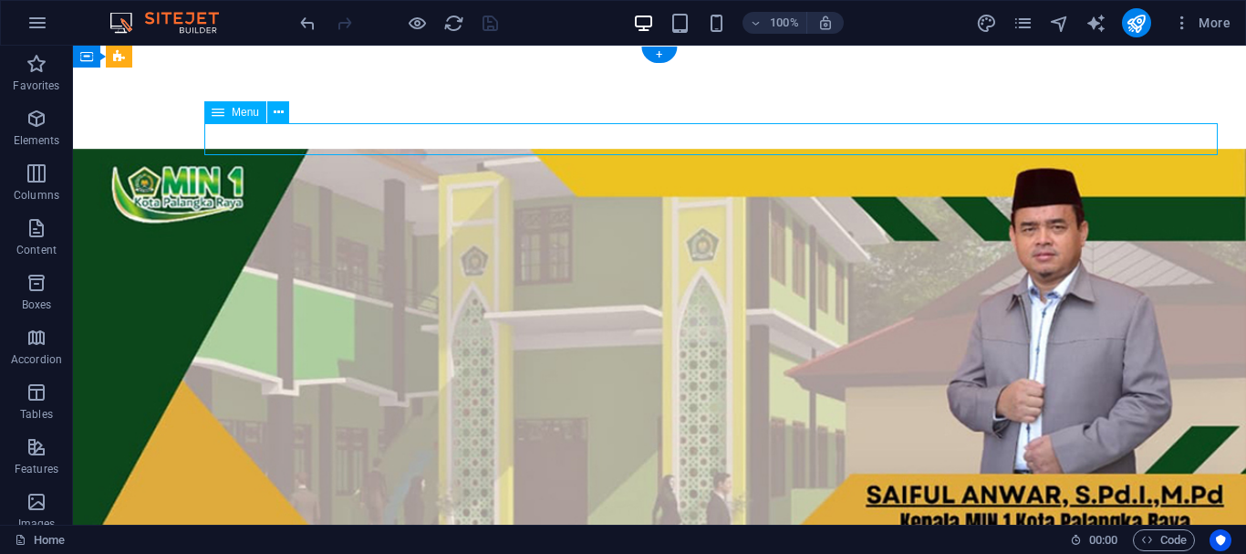
select select "12"
select select
select select "14"
select select
select select "15"
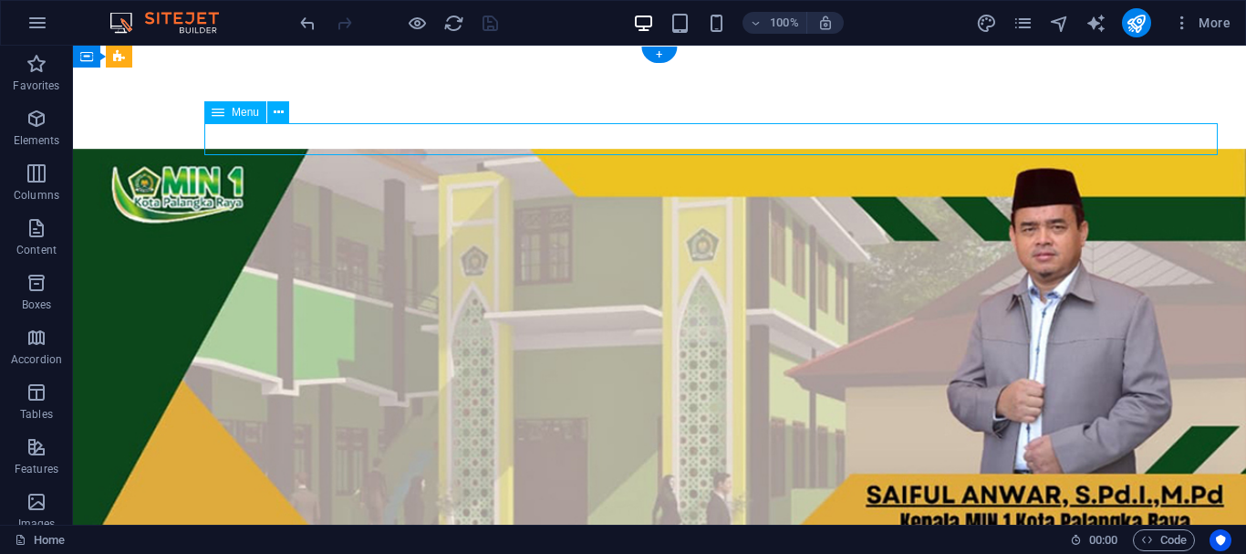
select select
select select "16"
select select
select select "17"
select select
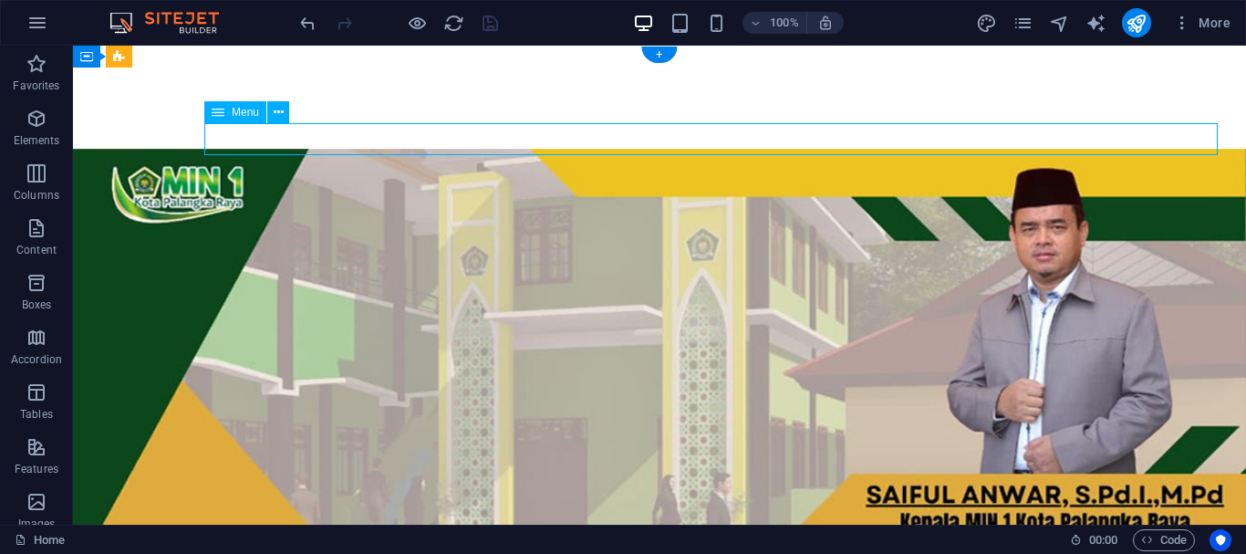
select select "18"
select select
select select "19"
select select
select select "20"
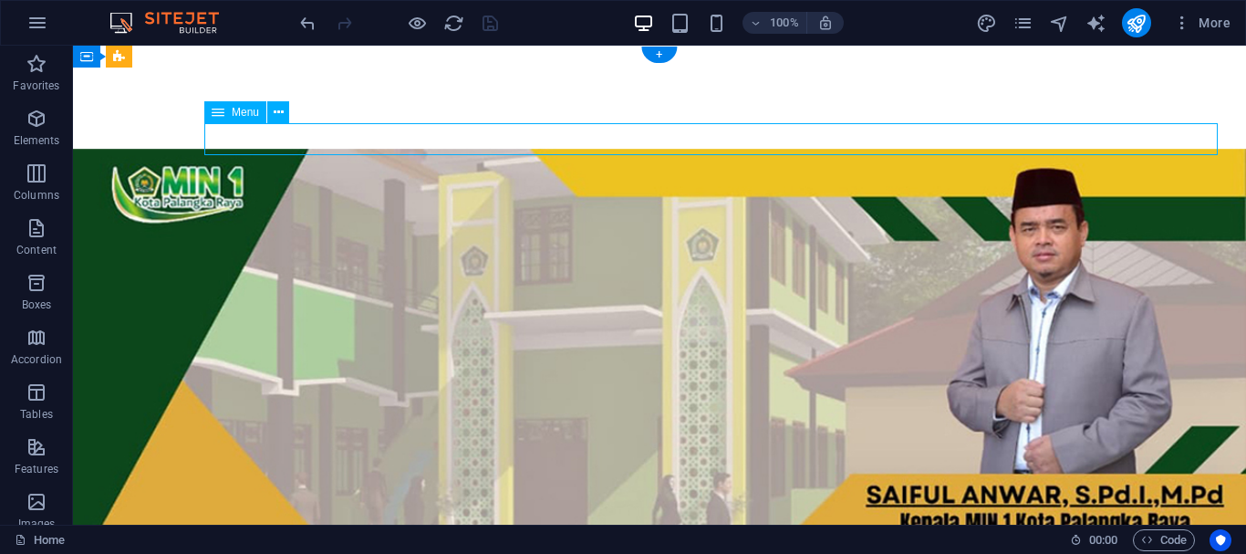
select select
select select "21"
select select
select select "25"
select select
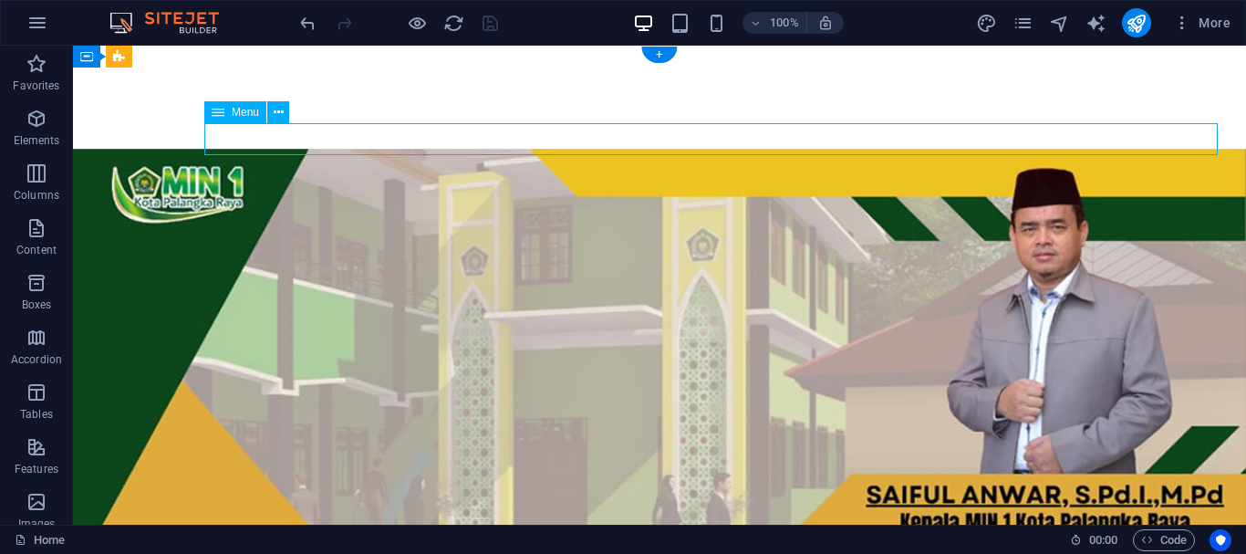
select select "24"
select select
select select "23"
select select
select select "22"
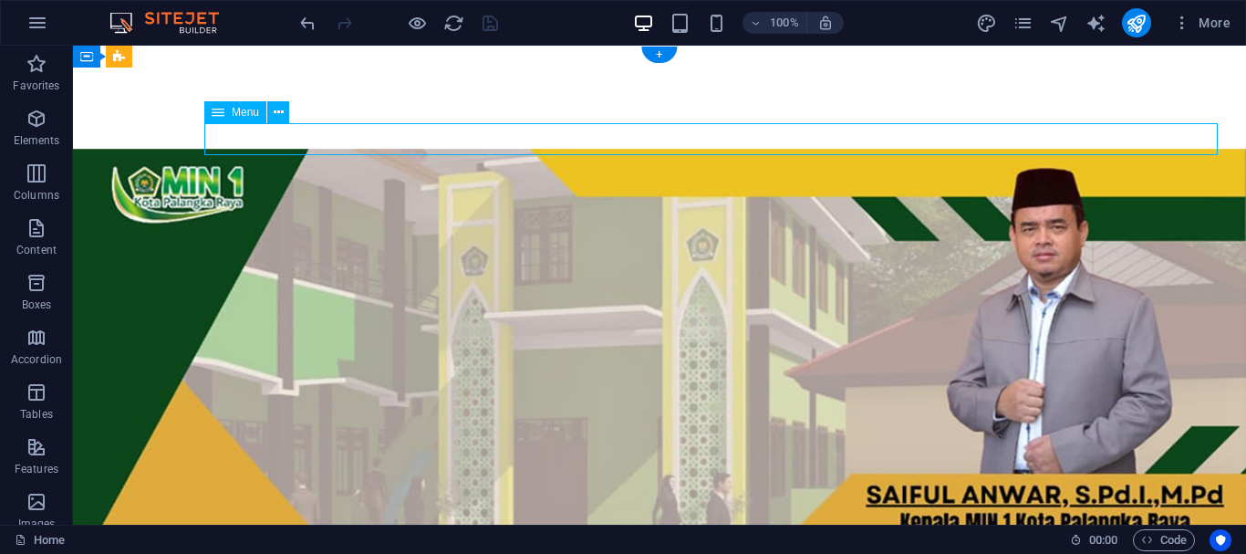
select select
select select "26"
select select
select select "external"
select select "31"
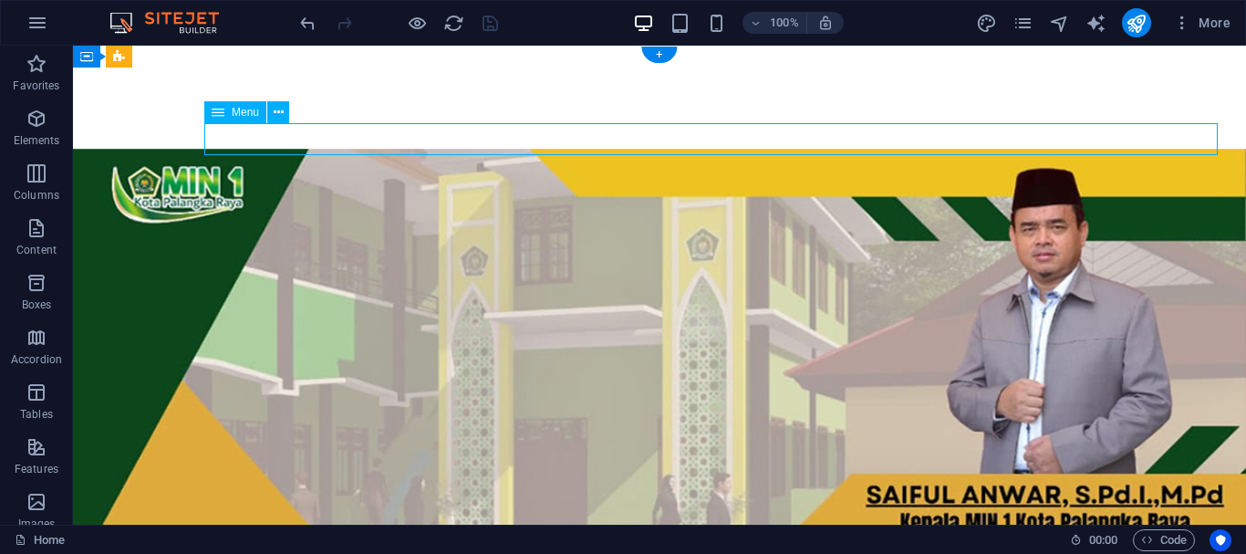
select select
select select "27"
select select
select select "29"
select select
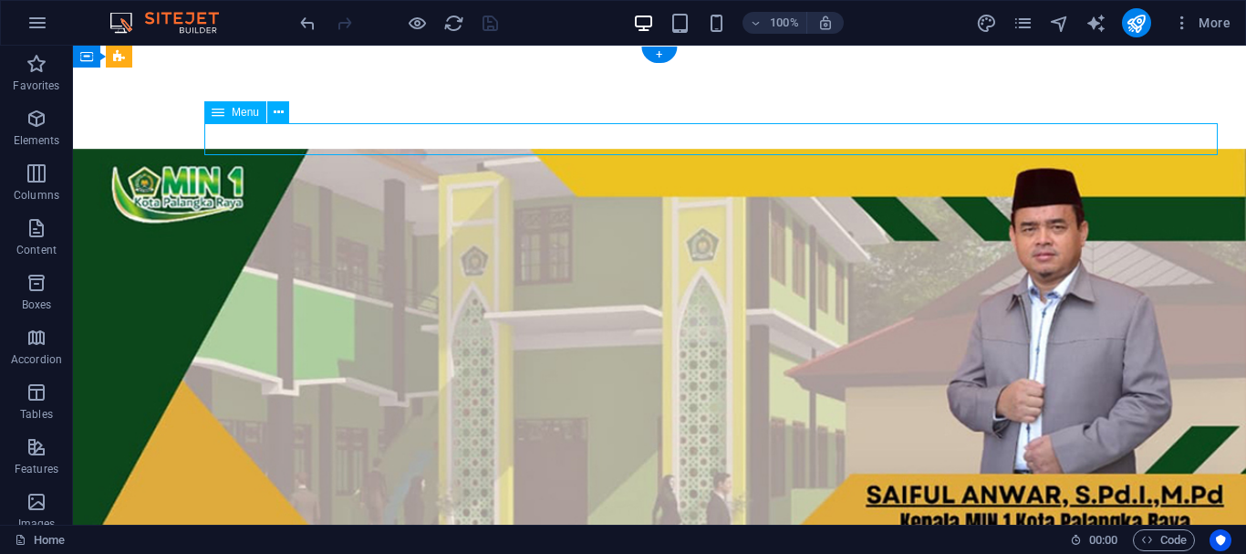
select select "30"
select select
select select "external"
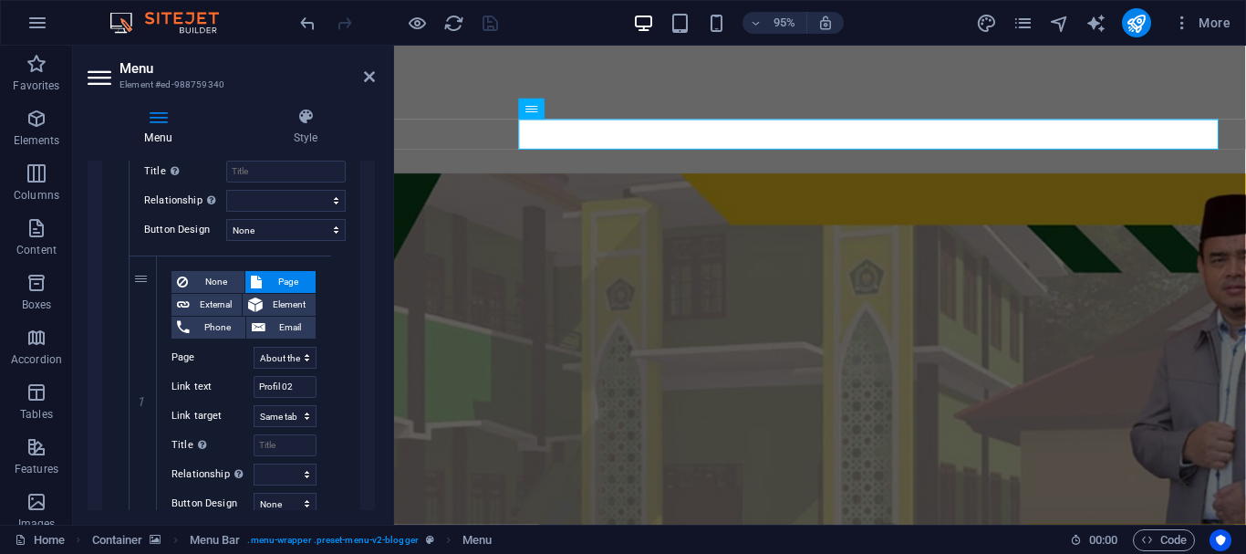
scroll to position [623, 0]
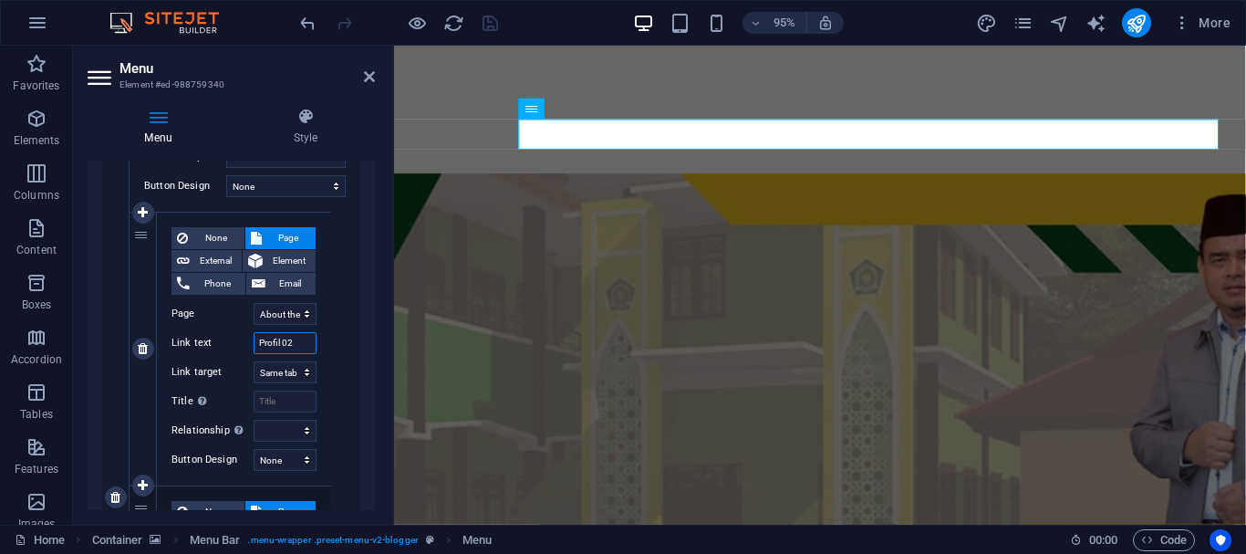
click at [297, 343] on input "Profil 02" at bounding box center [285, 343] width 63 height 22
type input "Profil"
select select
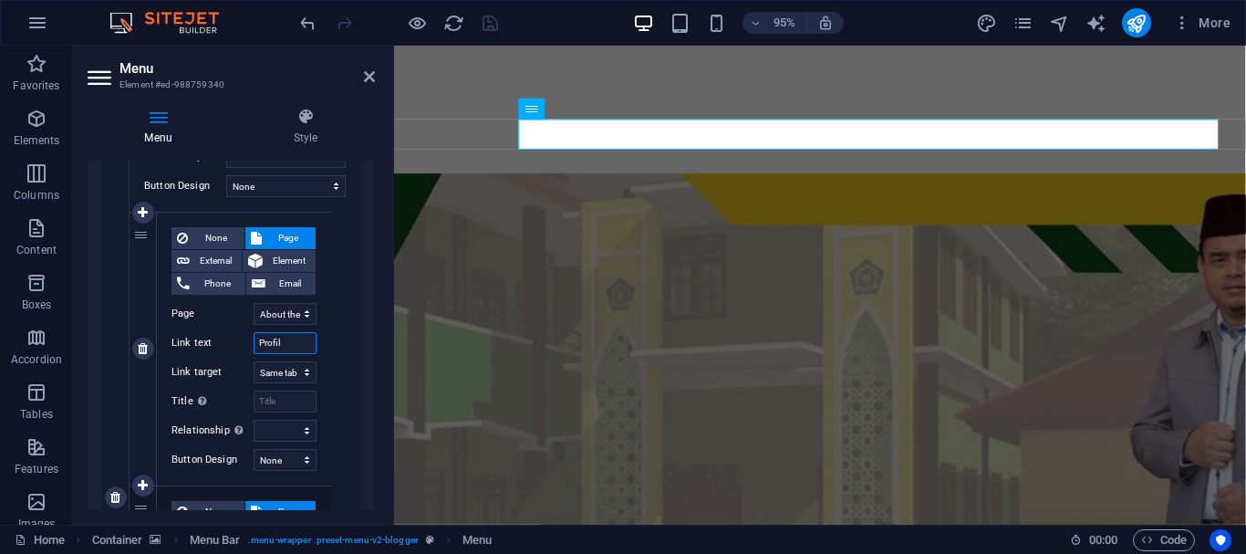
select select
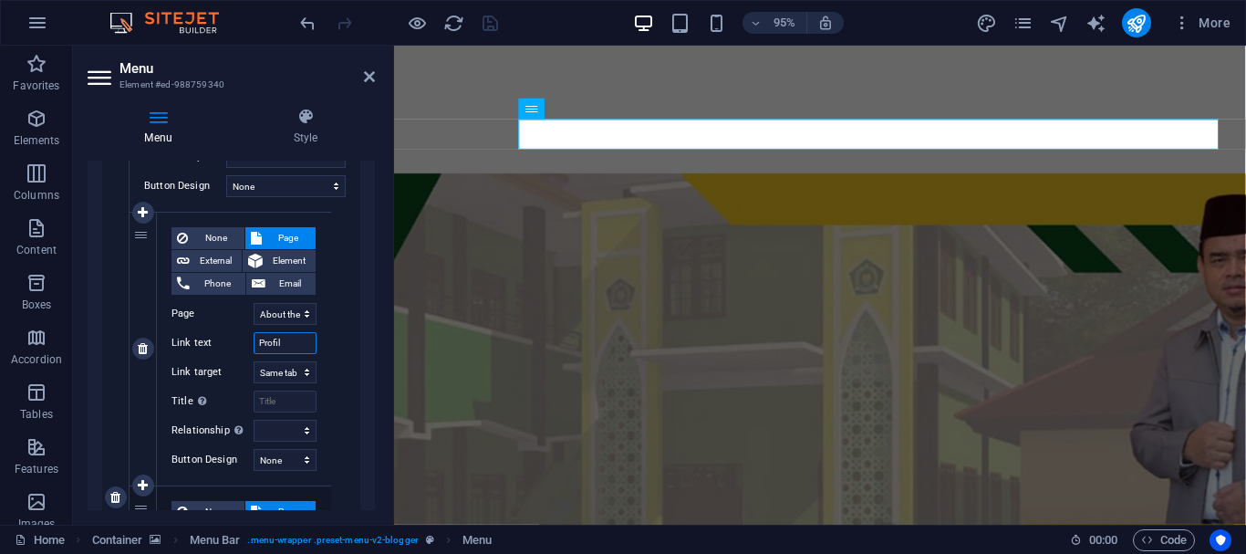
select select
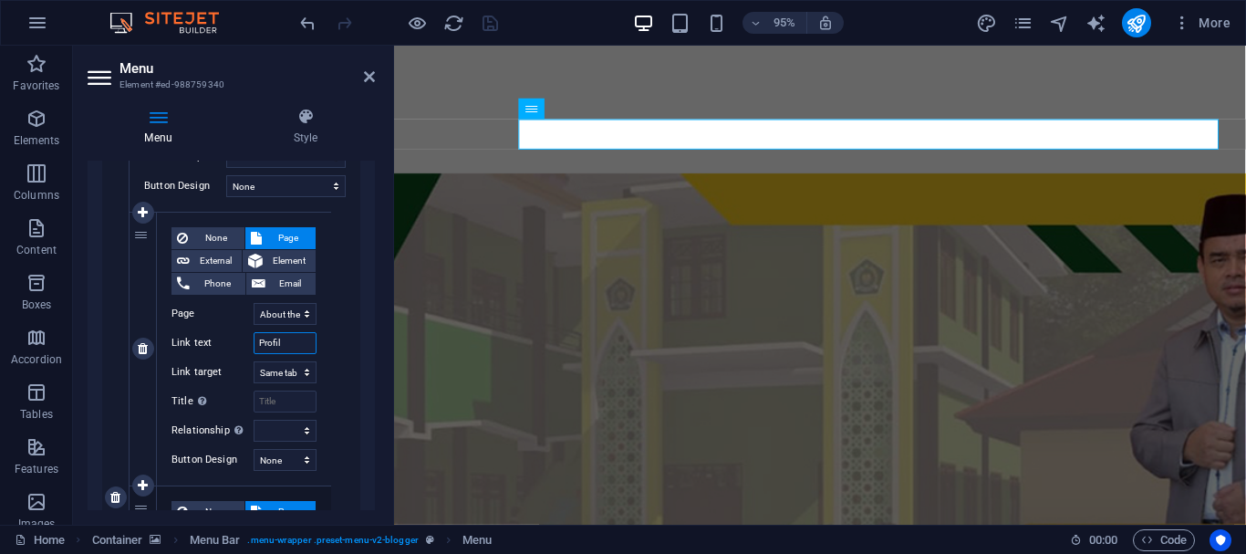
select select
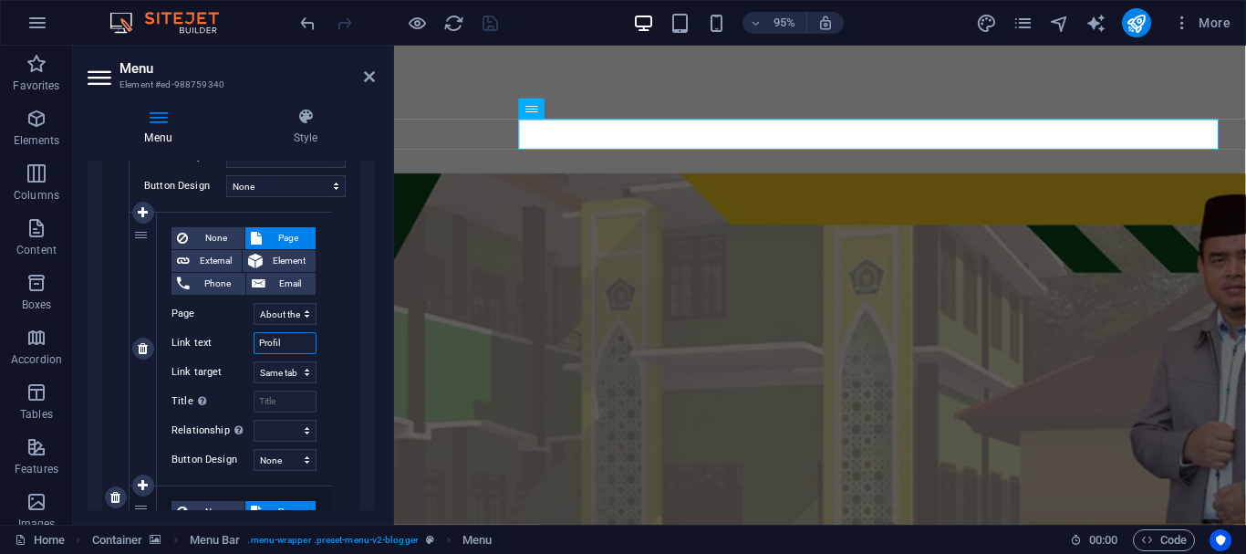
select select
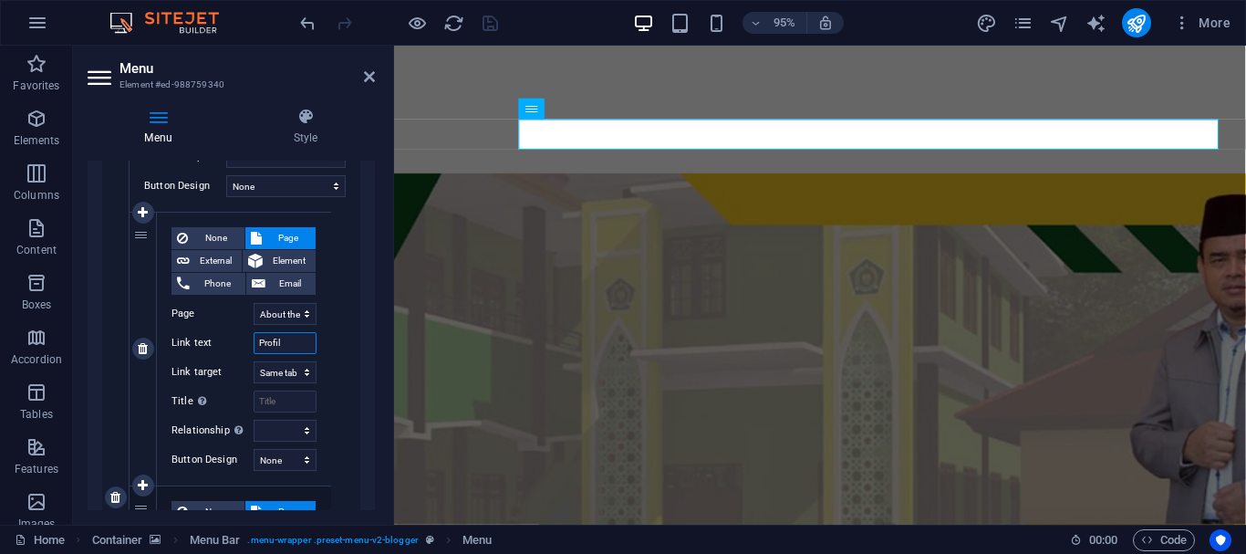
select select
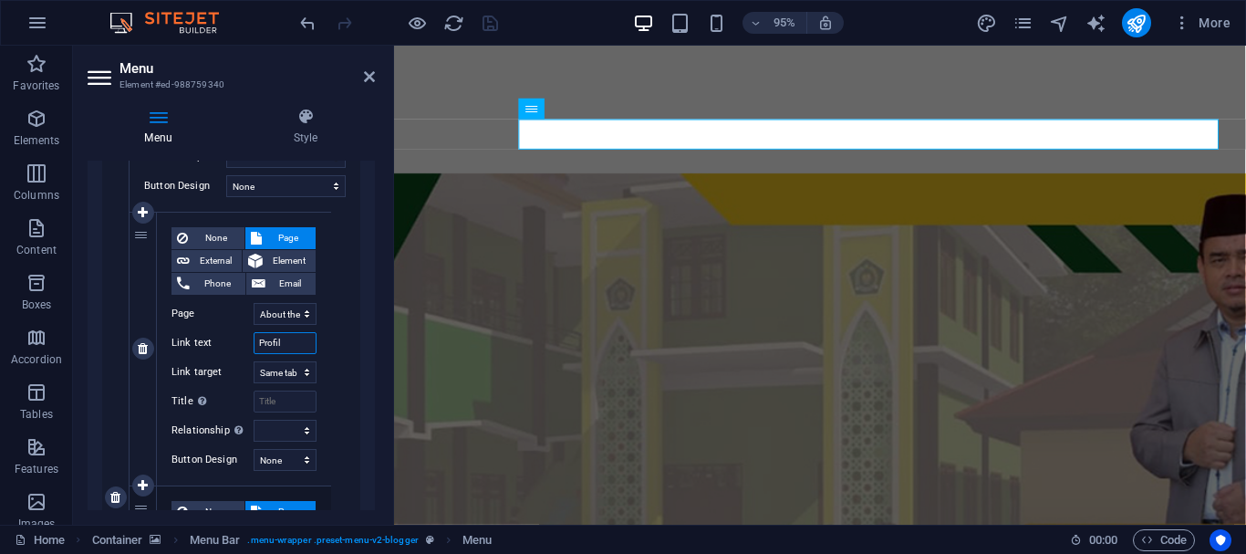
select select
type input "Profil M"
select select
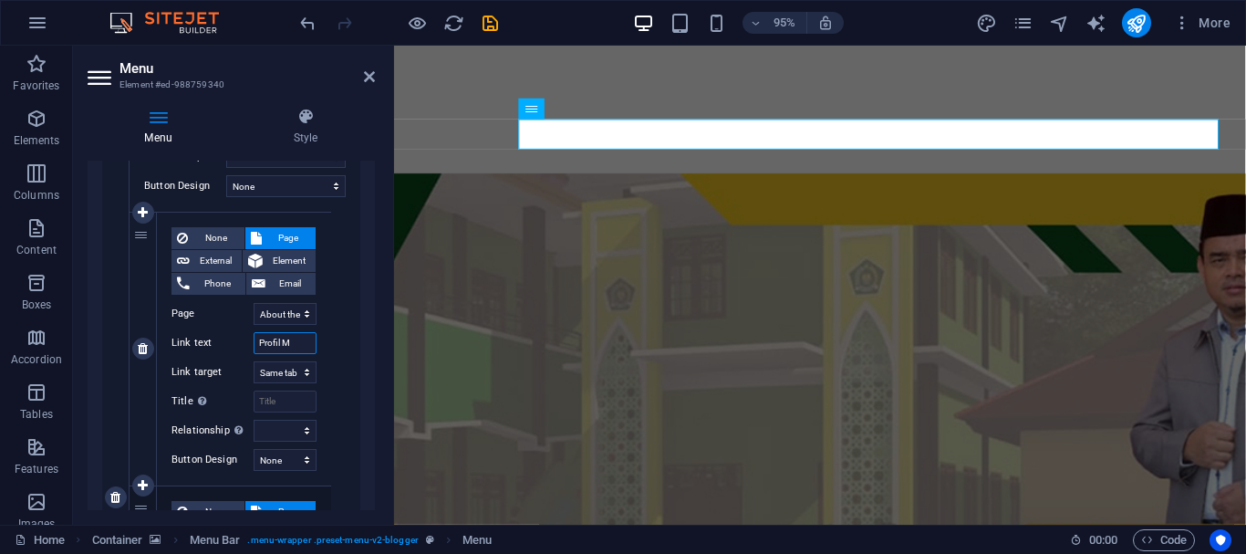
select select
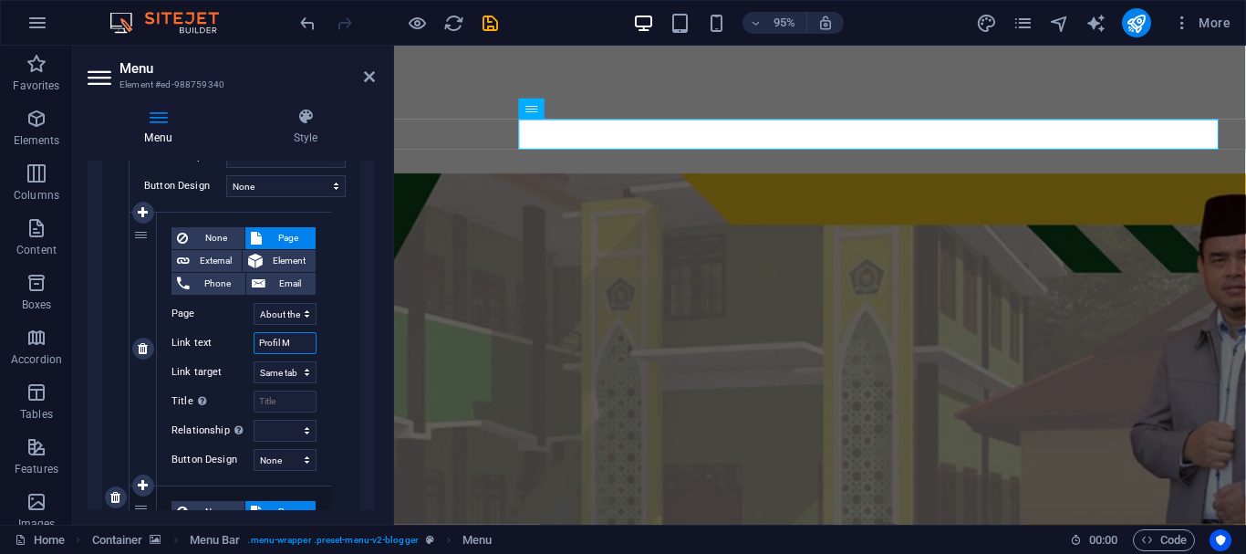
select select
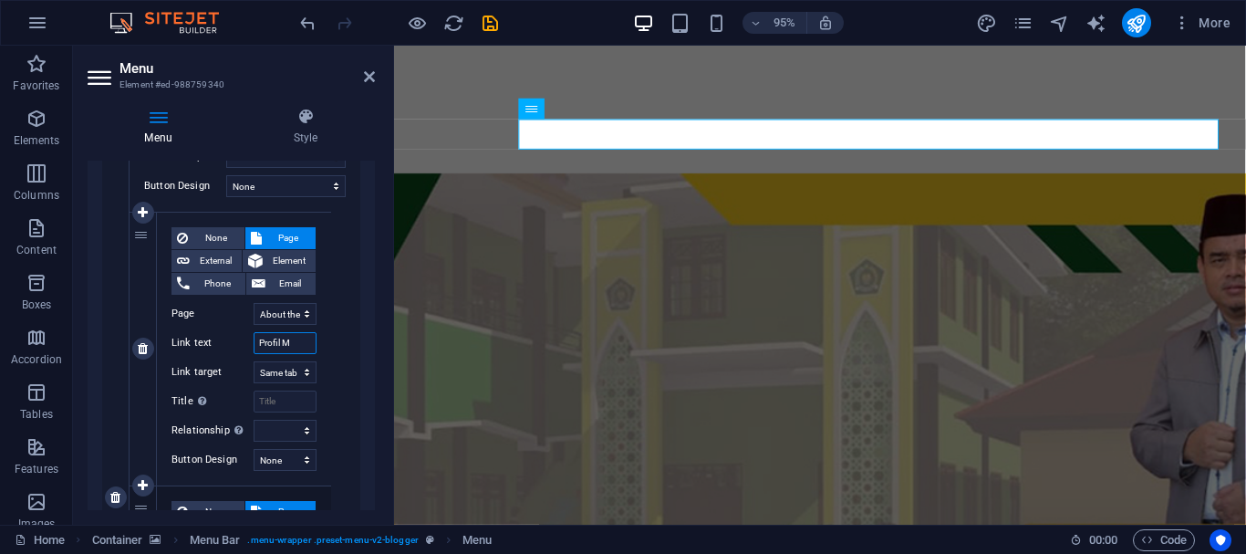
select select
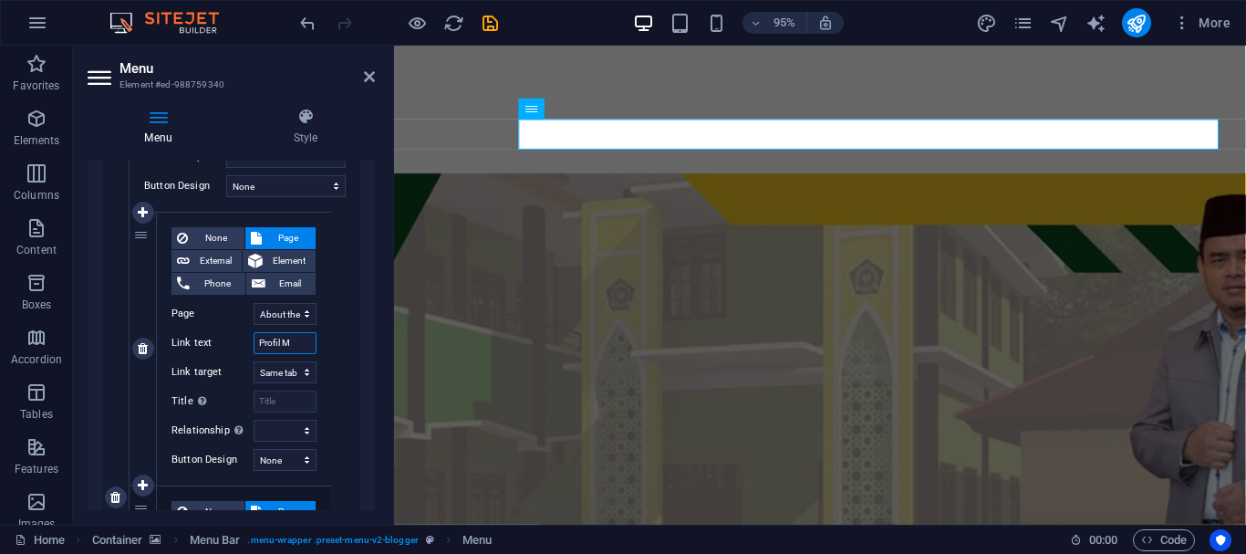
select select
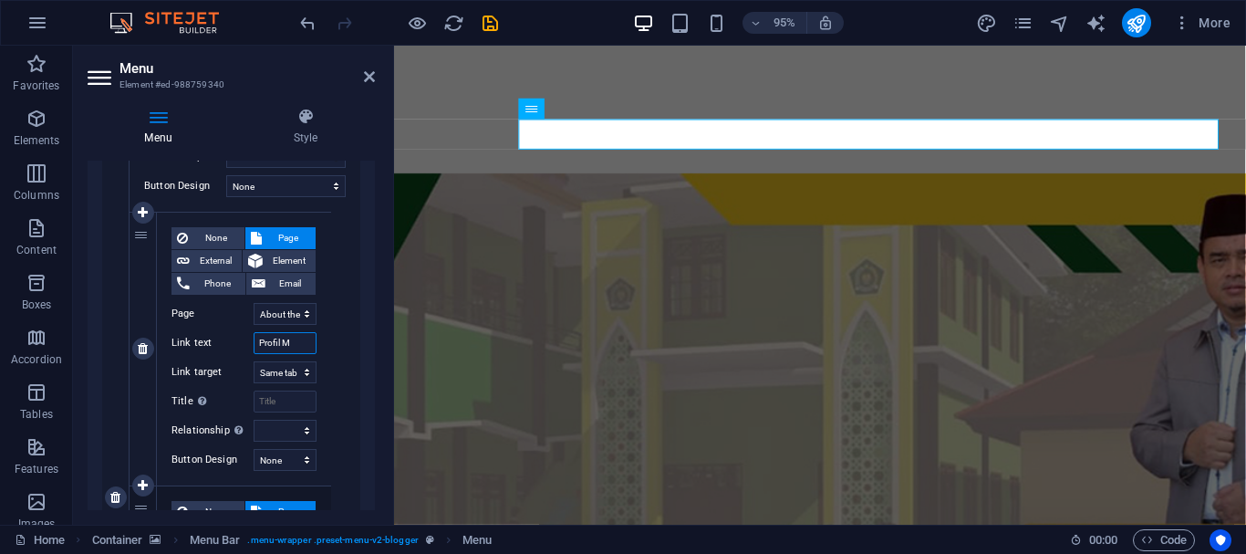
select select
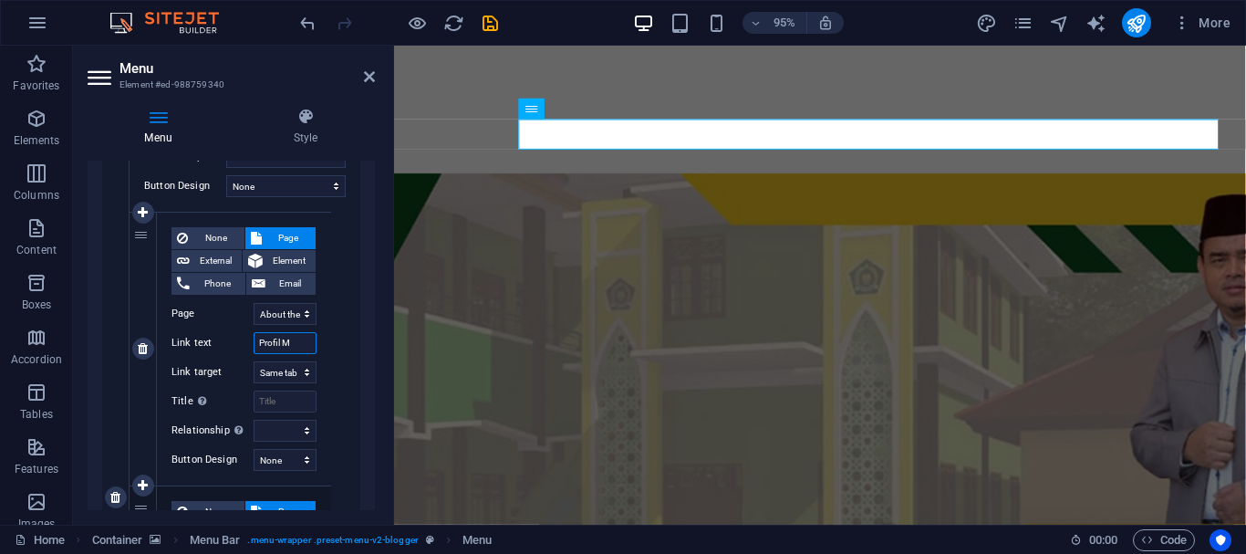
select select
type input "Profil Ma"
select select
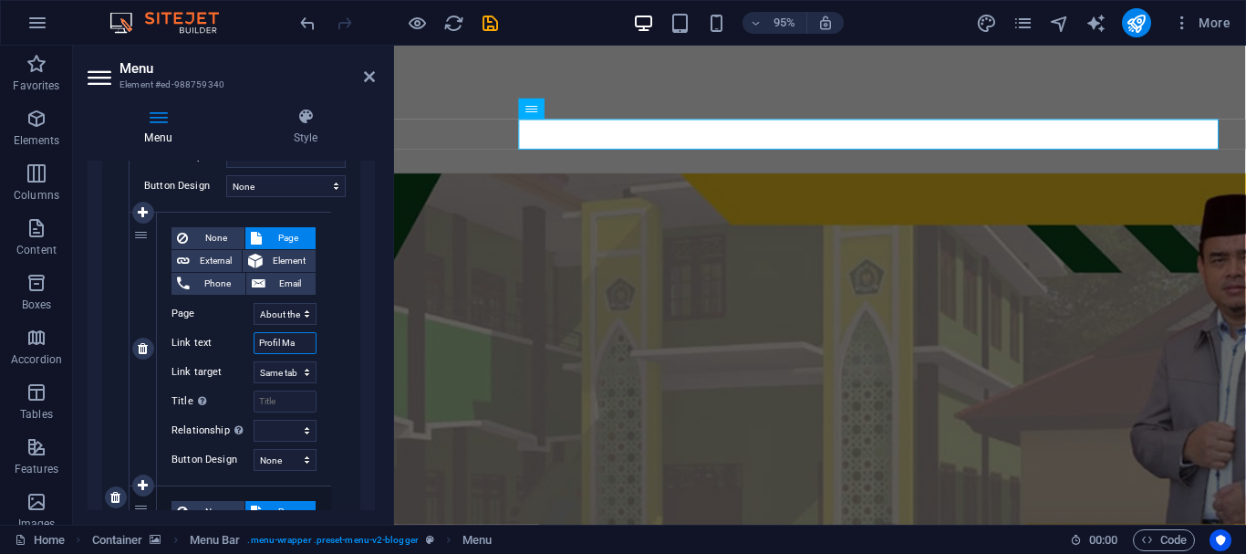
select select
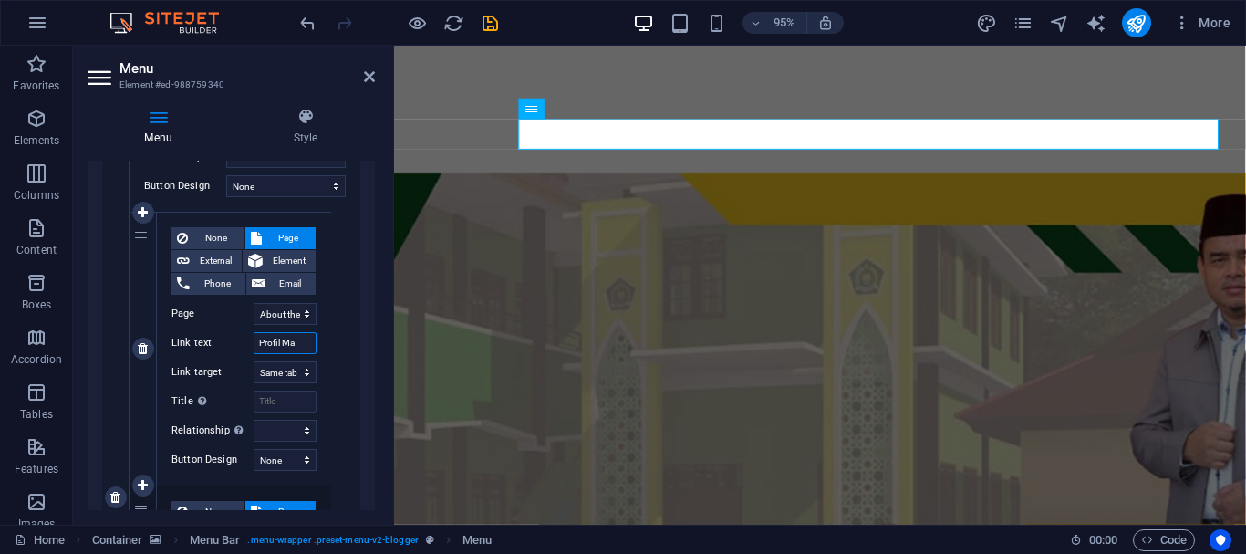
select select
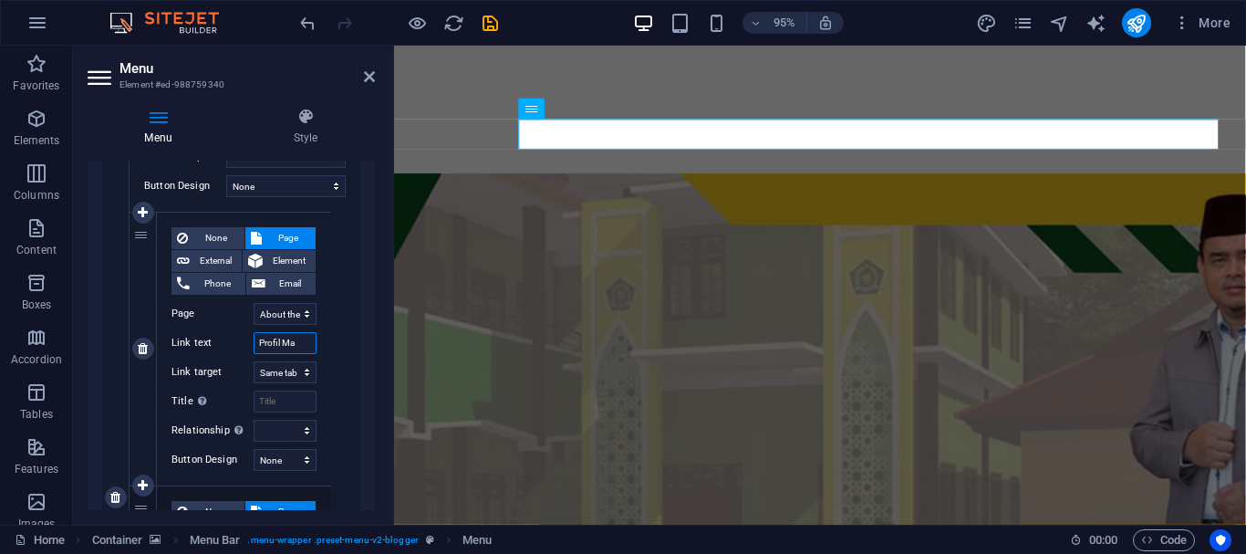
select select
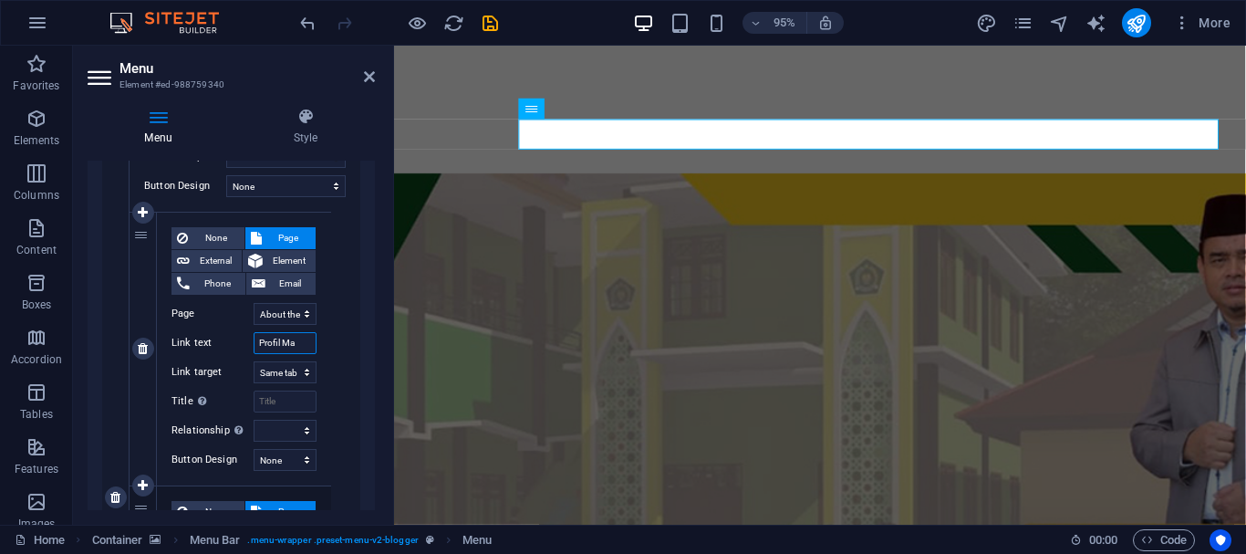
select select
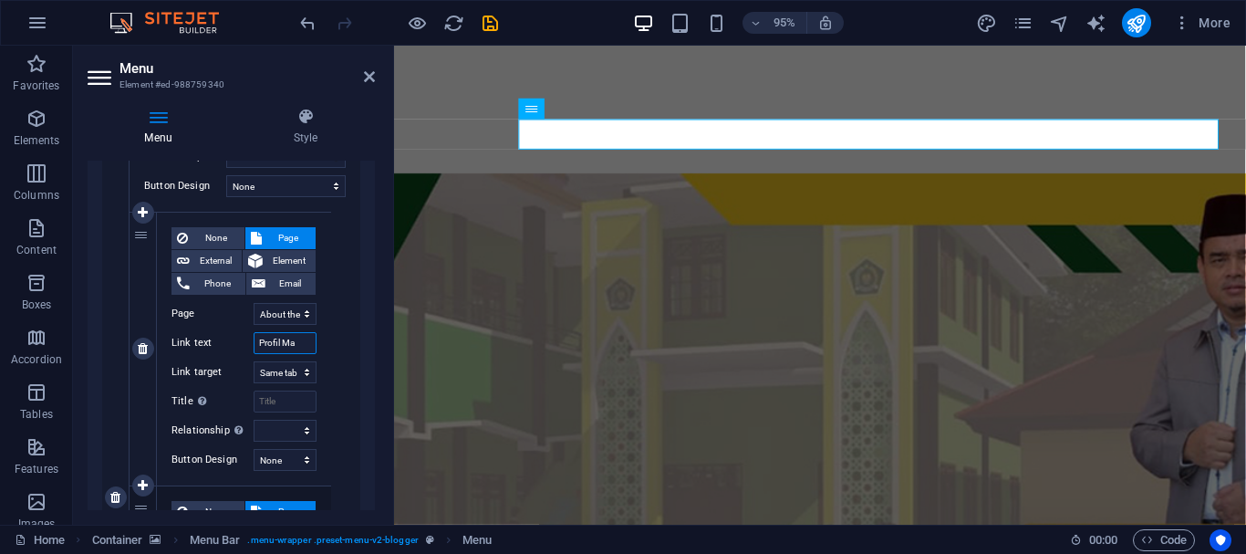
select select
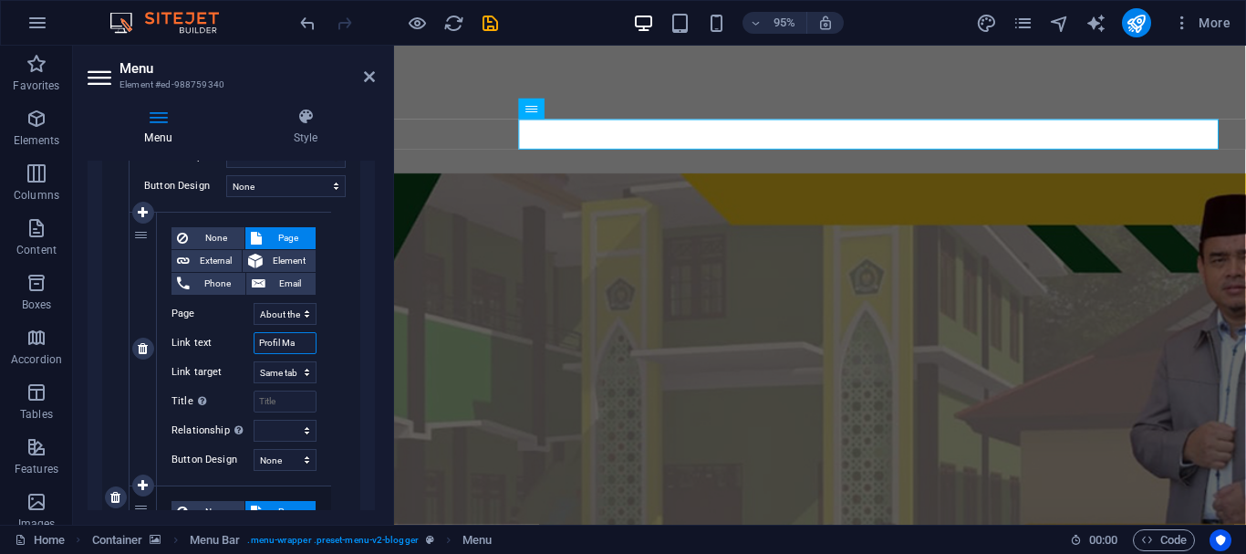
select select
type input "Profil Madrasah"
select select
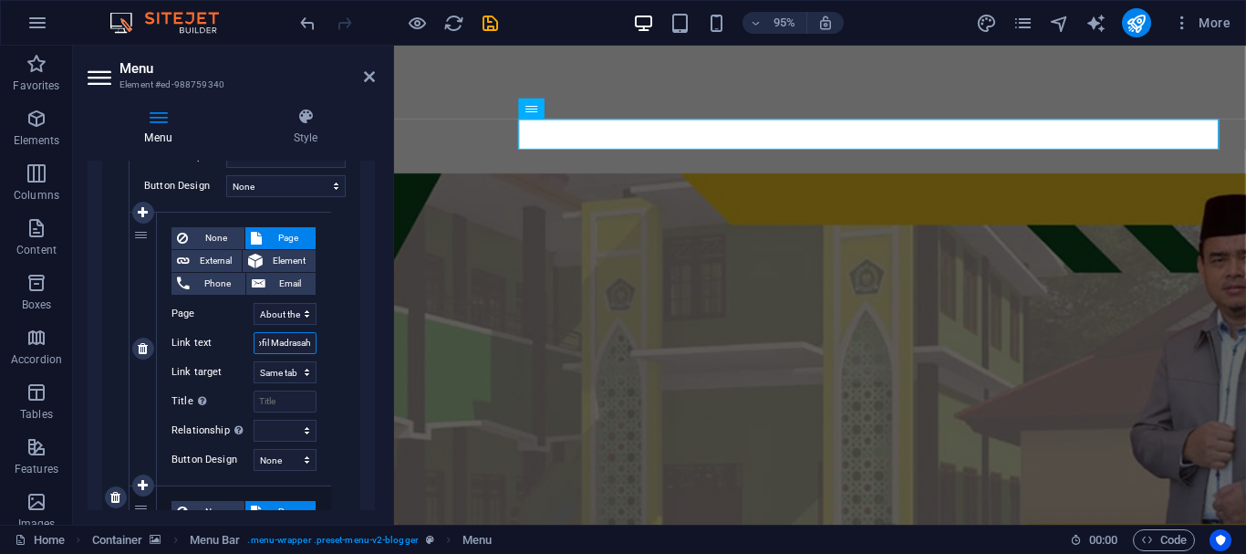
select select
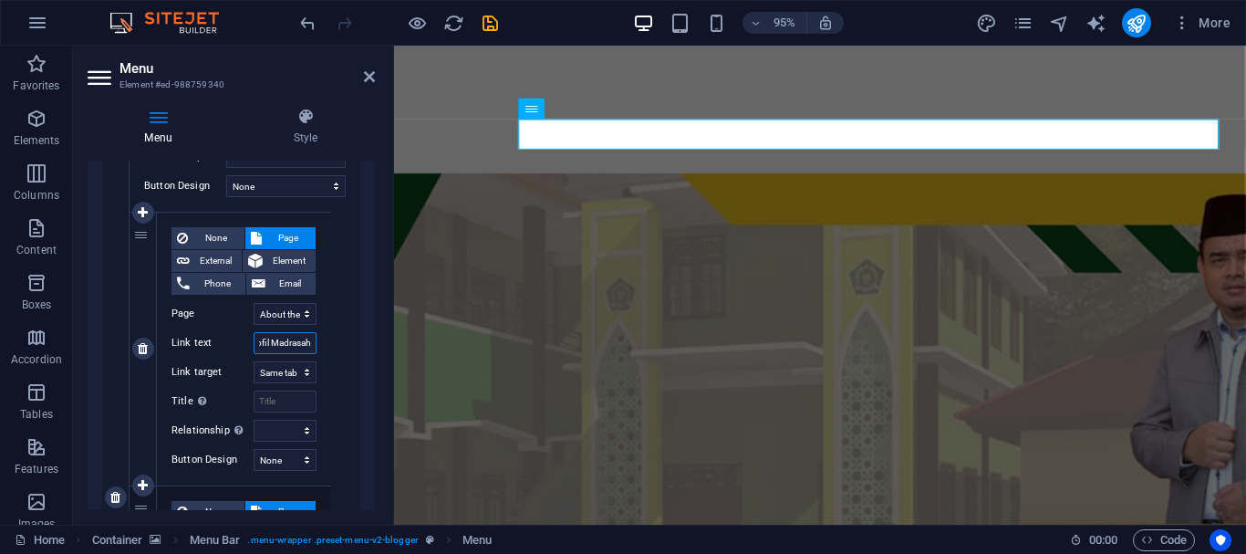
select select
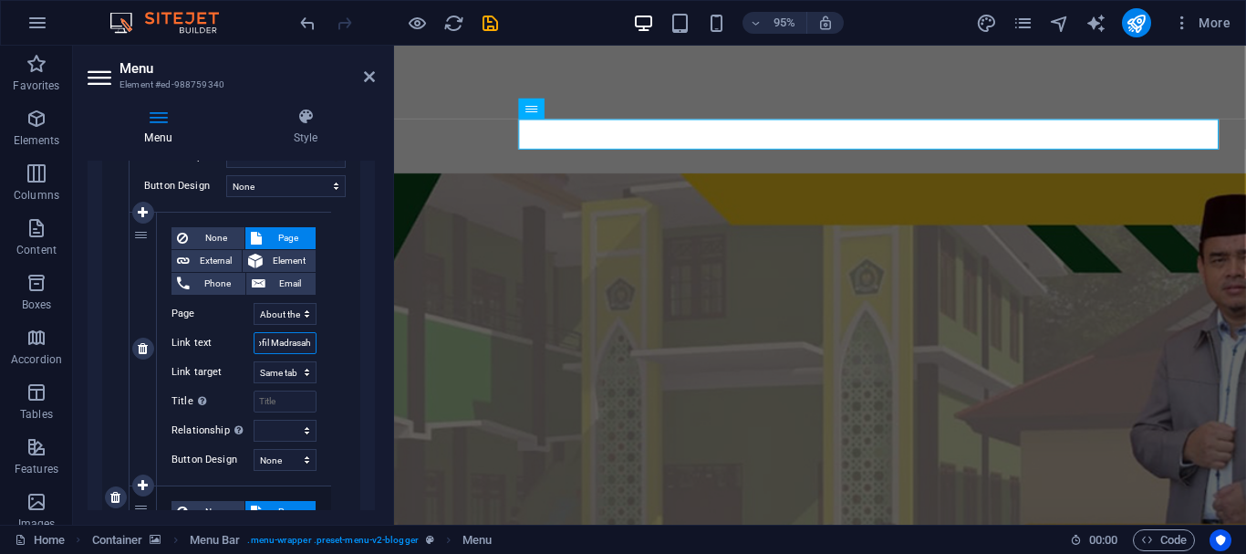
select select
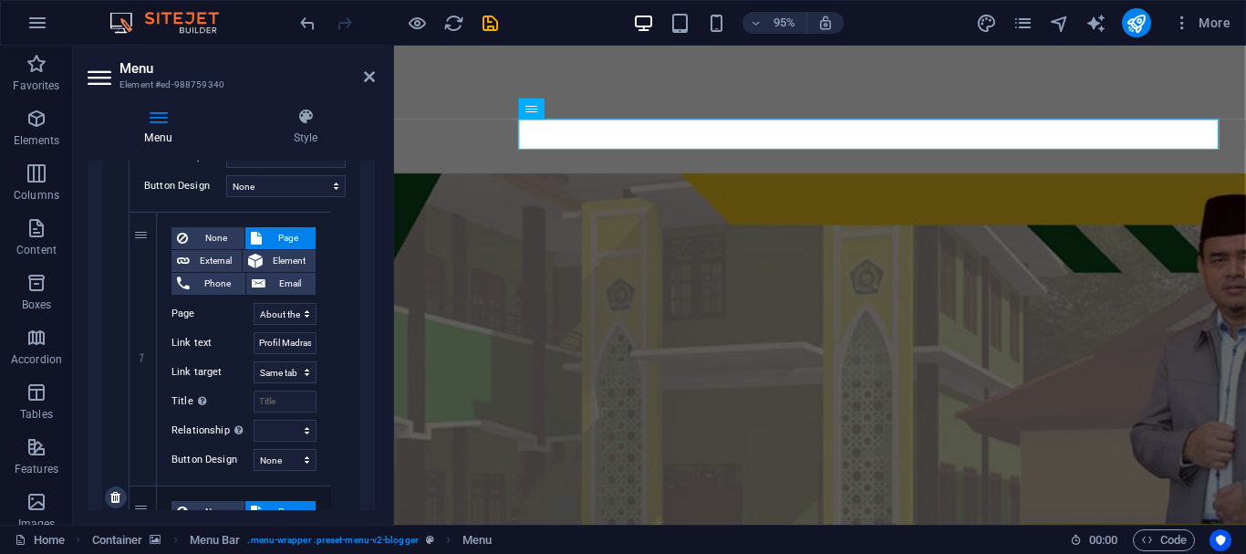
click at [353, 326] on div "None Page External Element Phone Email Page Home About the Author About the Aut…" at bounding box center [245, 497] width 231 height 1071
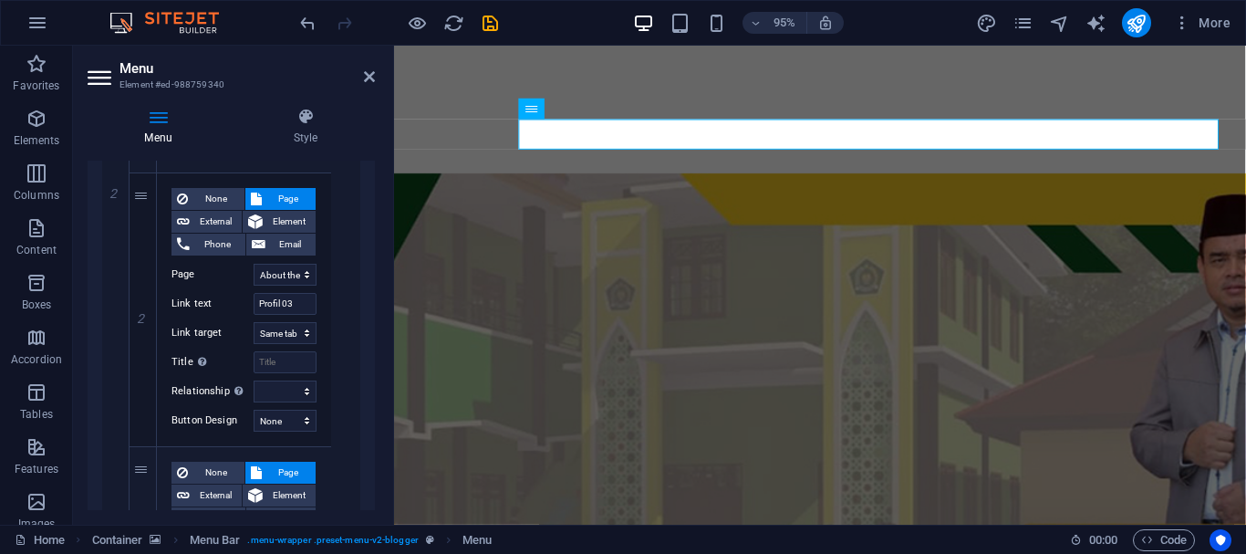
scroll to position [958, 0]
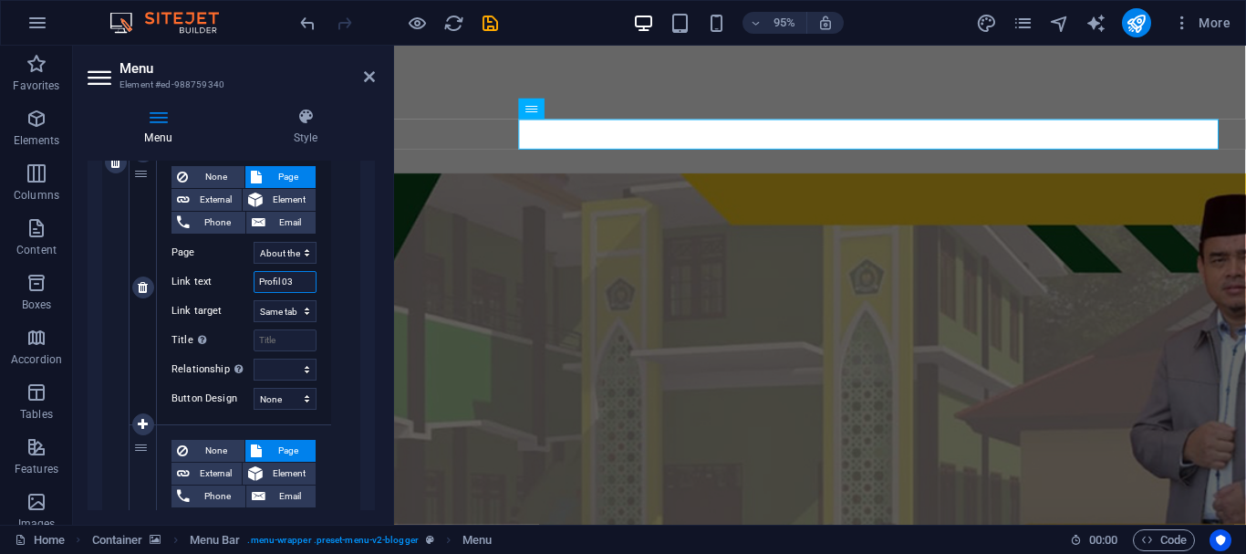
click at [296, 281] on input "Profil 03" at bounding box center [285, 282] width 63 height 22
click at [338, 304] on div "None Page External Element Phone Email Page Home About the Author About the Aut…" at bounding box center [245, 162] width 231 height 1071
click at [371, 78] on icon at bounding box center [369, 76] width 11 height 15
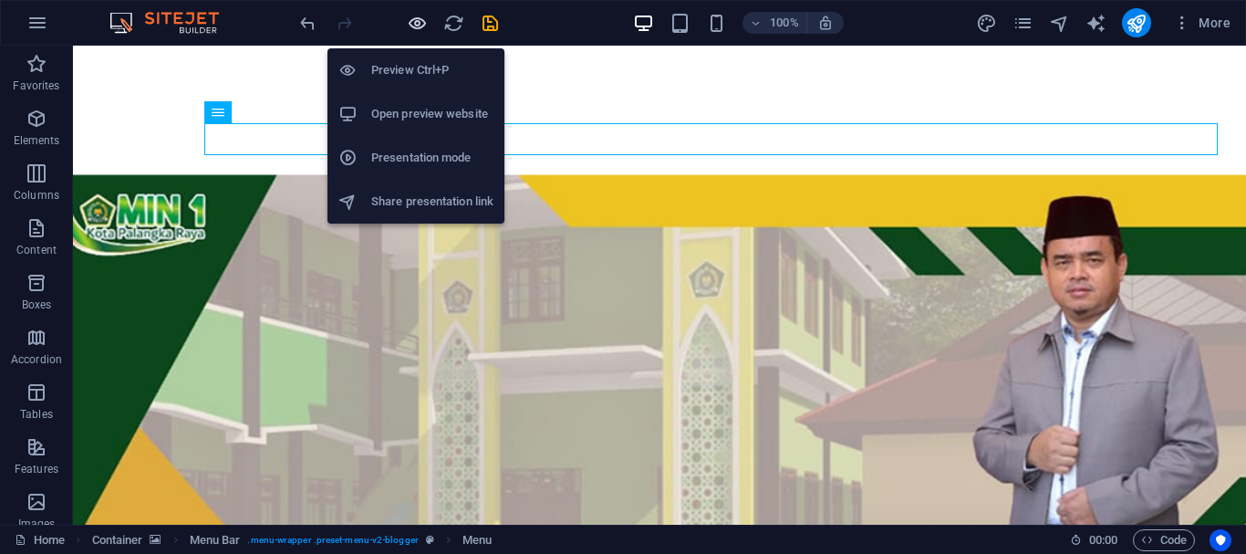
click at [418, 23] on icon "button" at bounding box center [417, 23] width 21 height 21
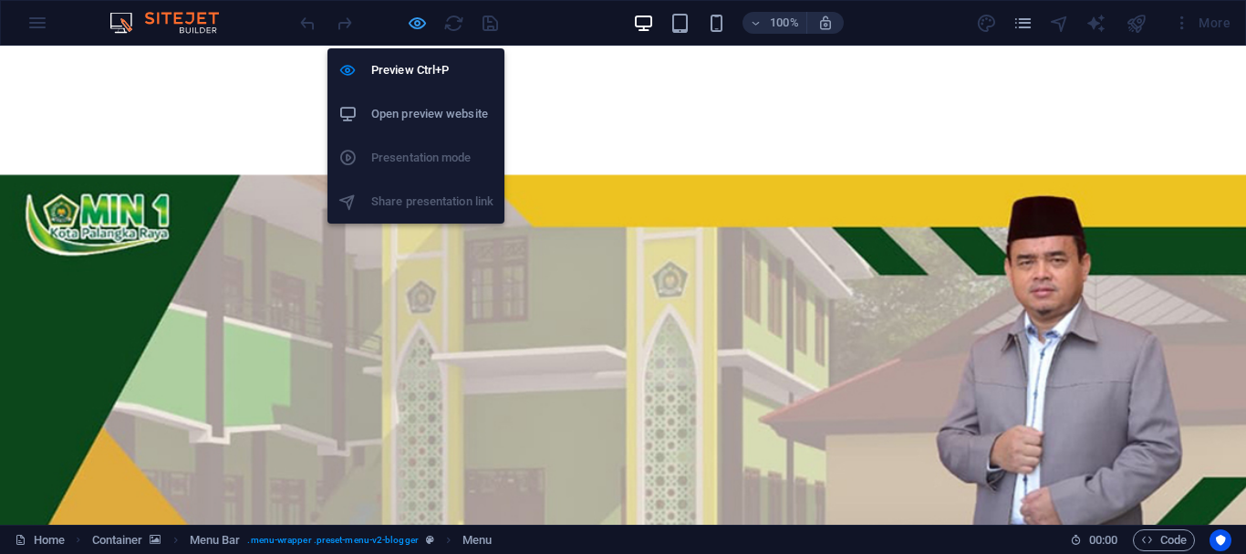
click at [411, 16] on icon "button" at bounding box center [417, 23] width 21 height 21
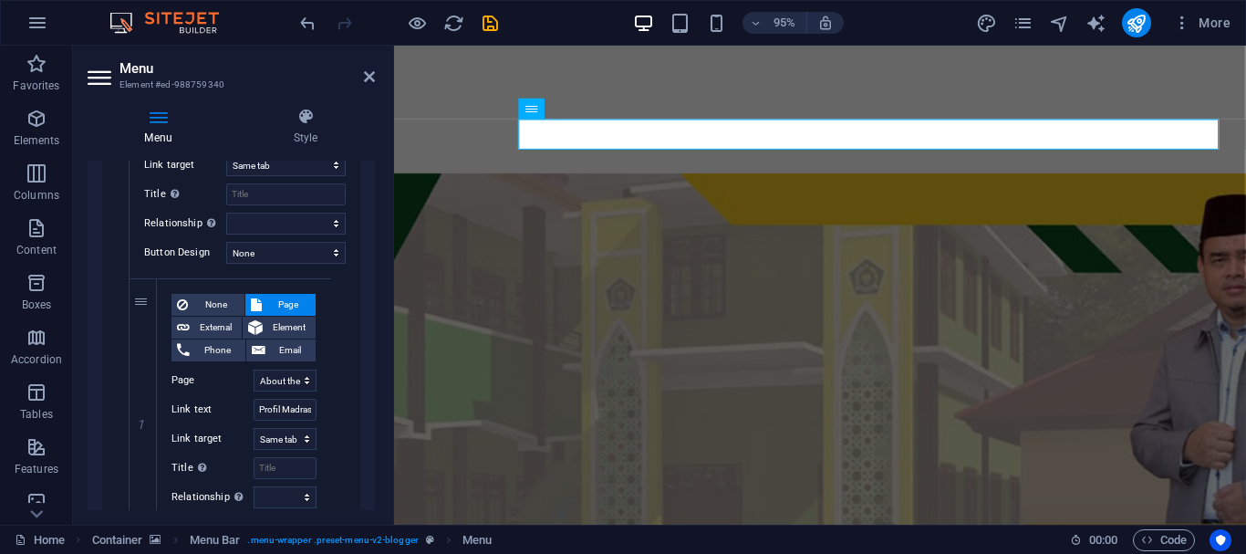
scroll to position [557, 0]
click at [370, 75] on icon at bounding box center [369, 76] width 11 height 15
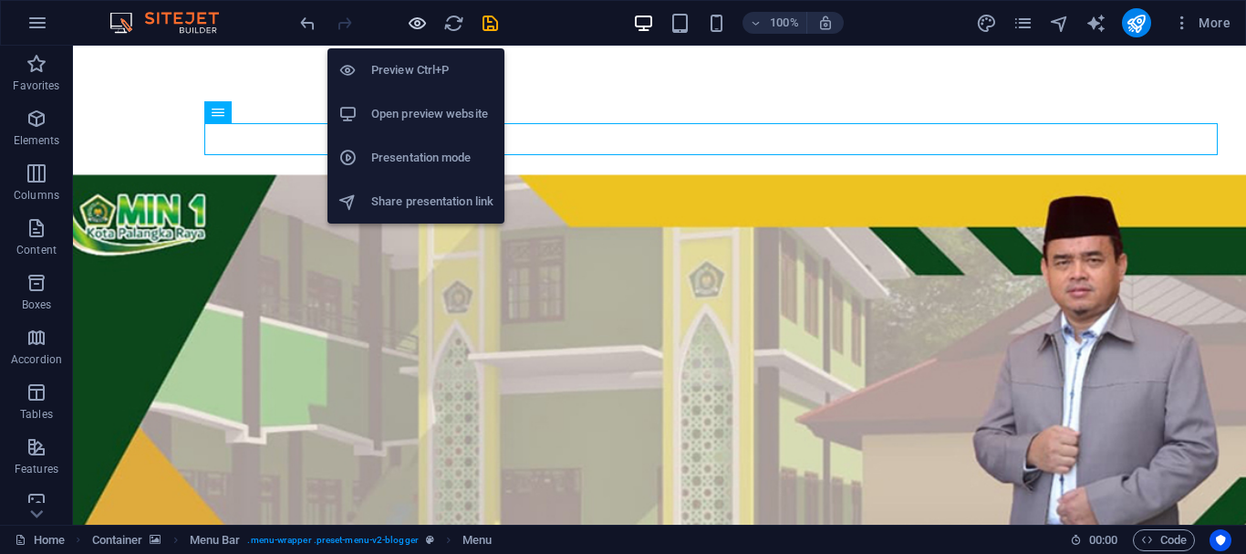
click at [411, 21] on icon "button" at bounding box center [417, 23] width 21 height 21
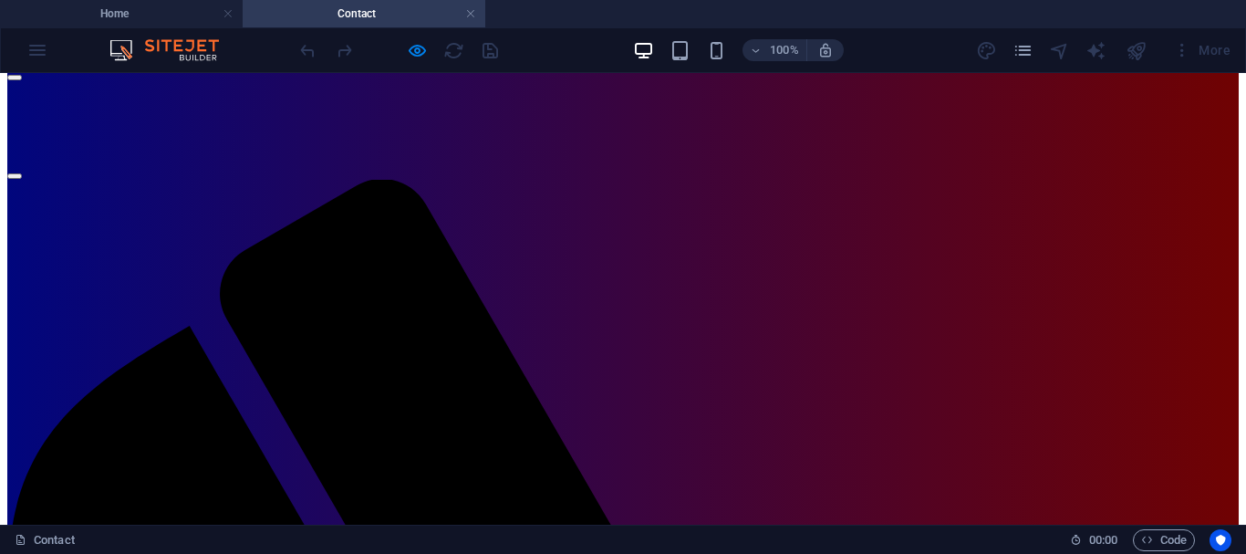
scroll to position [0, 0]
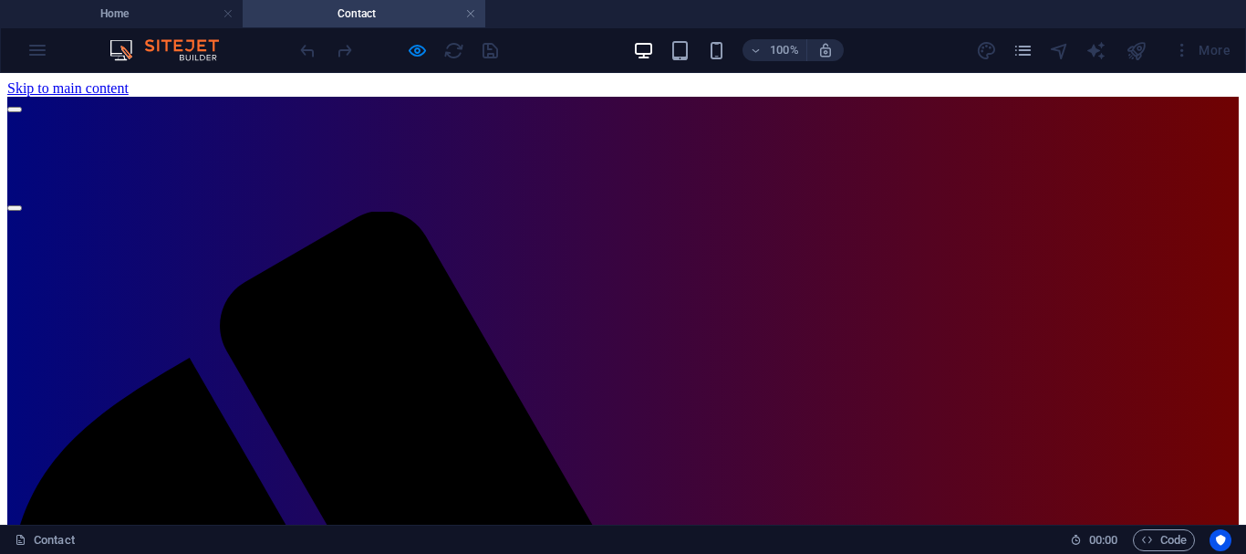
click at [470, 12] on link at bounding box center [470, 13] width 11 height 17
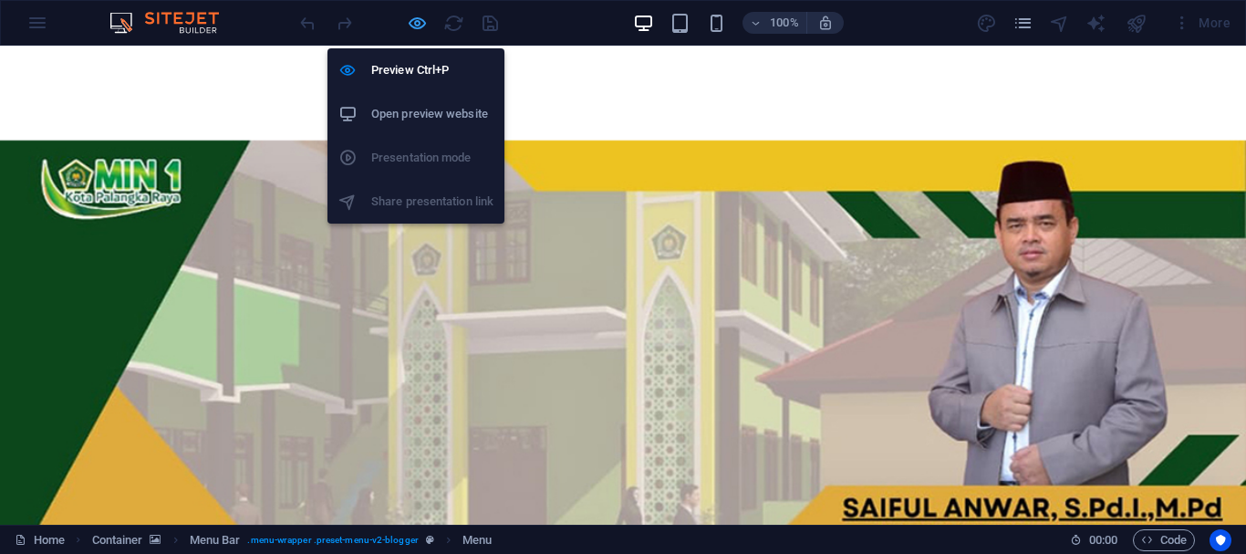
click at [411, 21] on icon "button" at bounding box center [417, 23] width 21 height 21
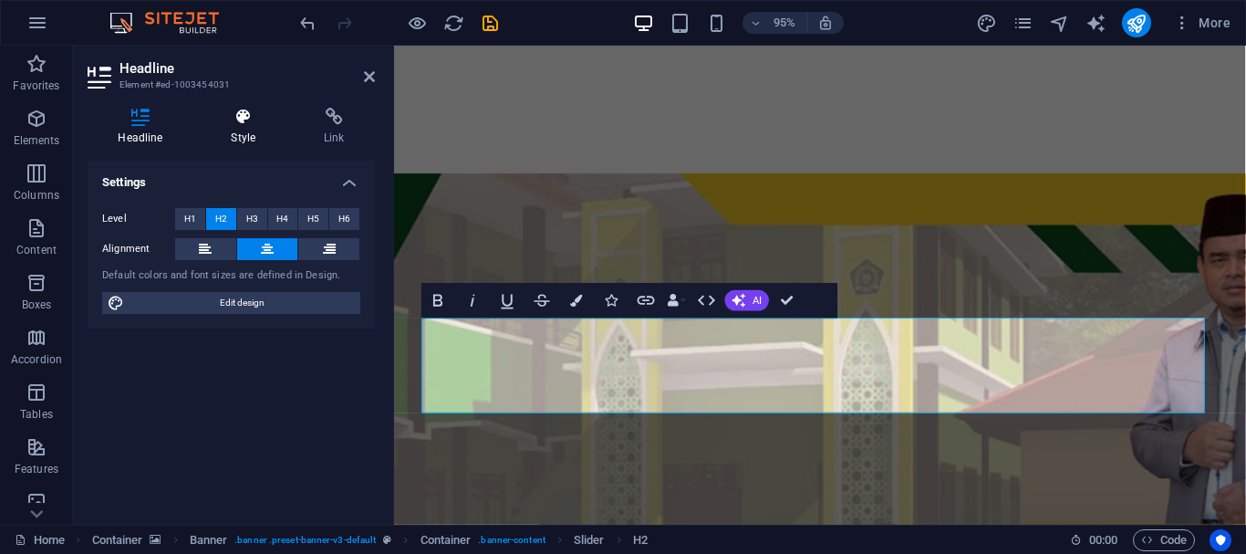
click at [246, 125] on icon at bounding box center [244, 117] width 86 height 18
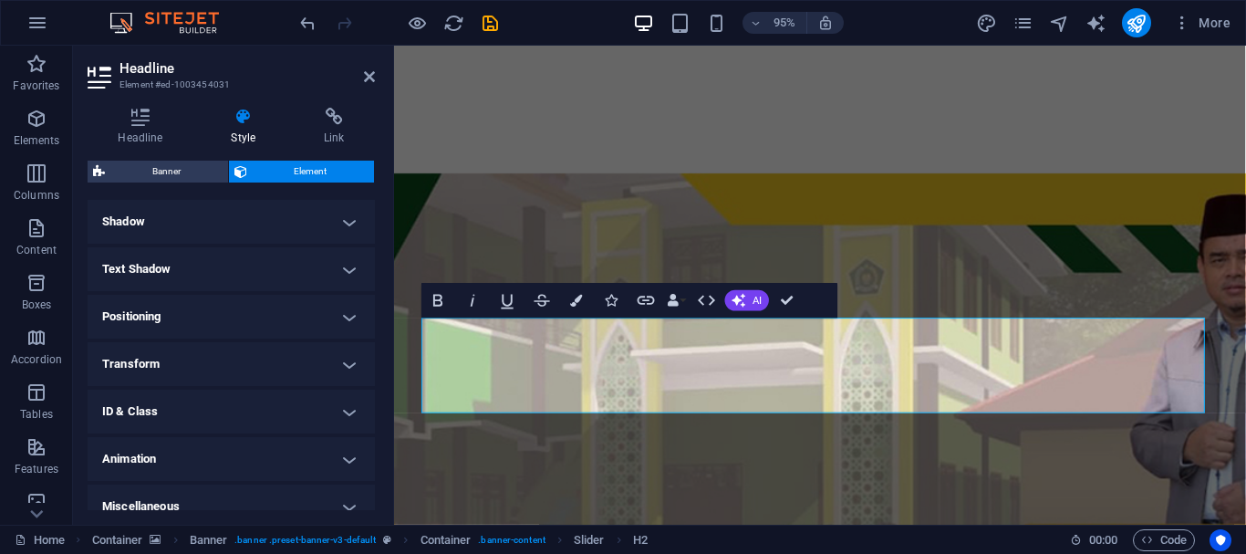
scroll to position [264, 0]
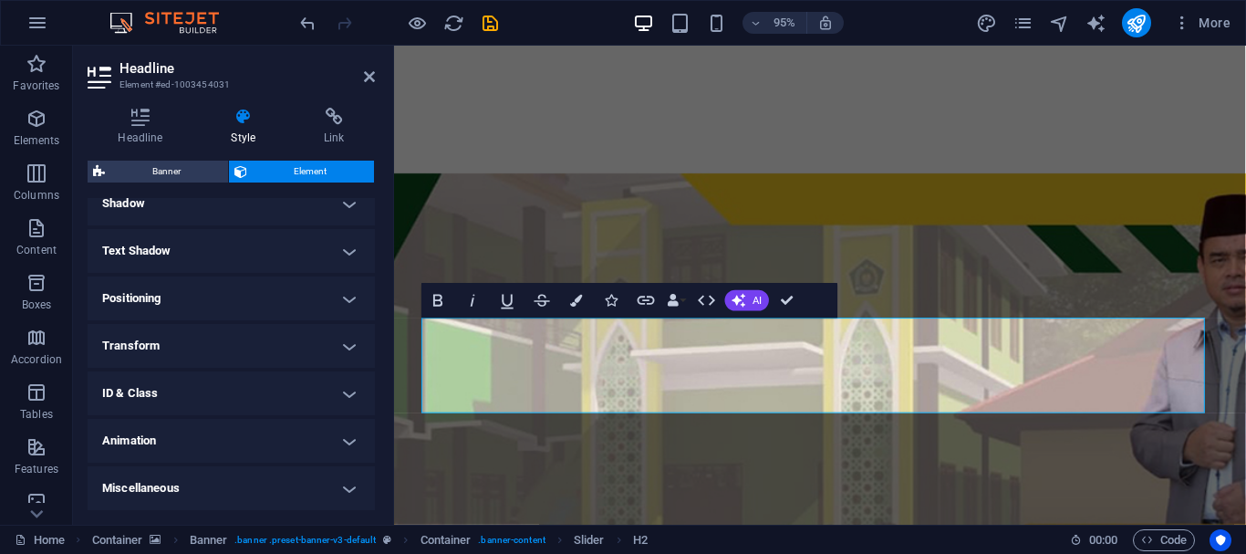
click at [346, 342] on h4 "Transform" at bounding box center [231, 346] width 287 height 44
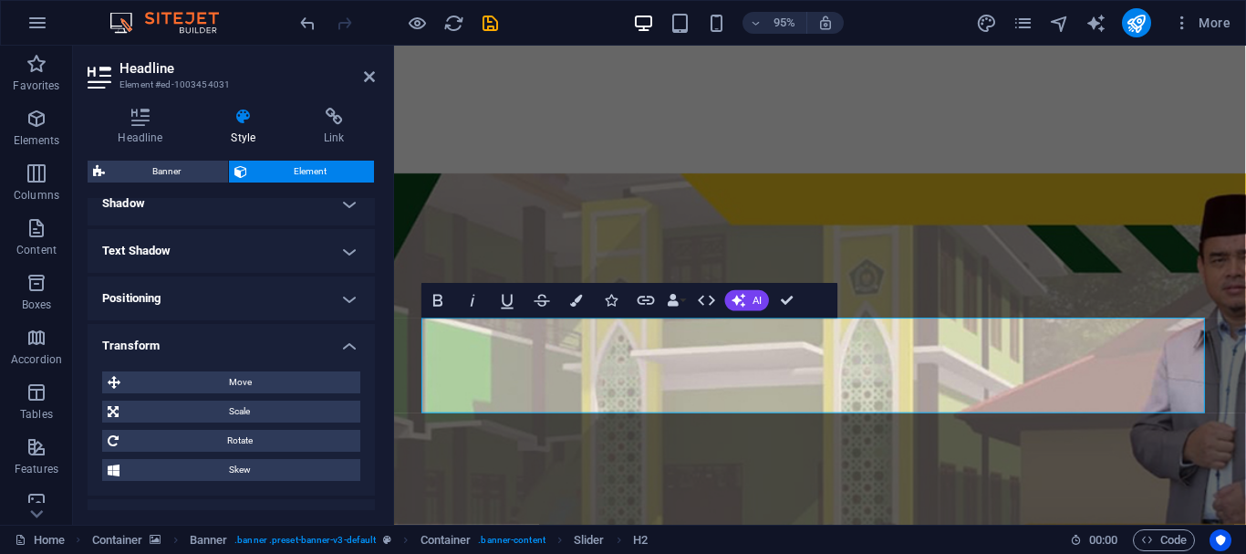
click at [347, 297] on h4 "Positioning" at bounding box center [231, 298] width 287 height 44
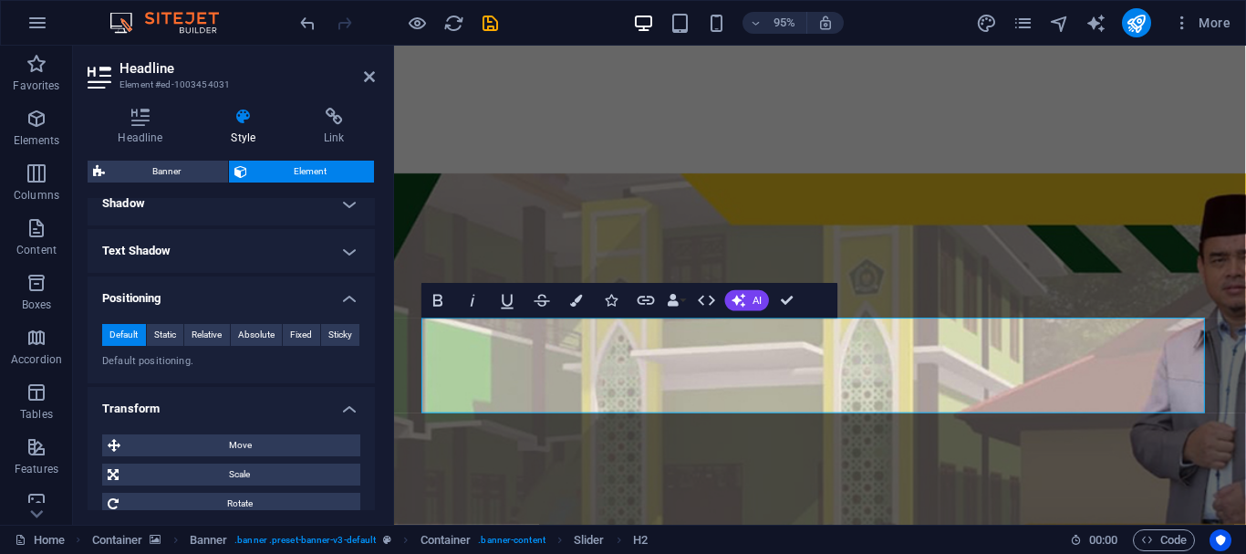
click at [346, 251] on h4 "Text Shadow" at bounding box center [231, 251] width 287 height 44
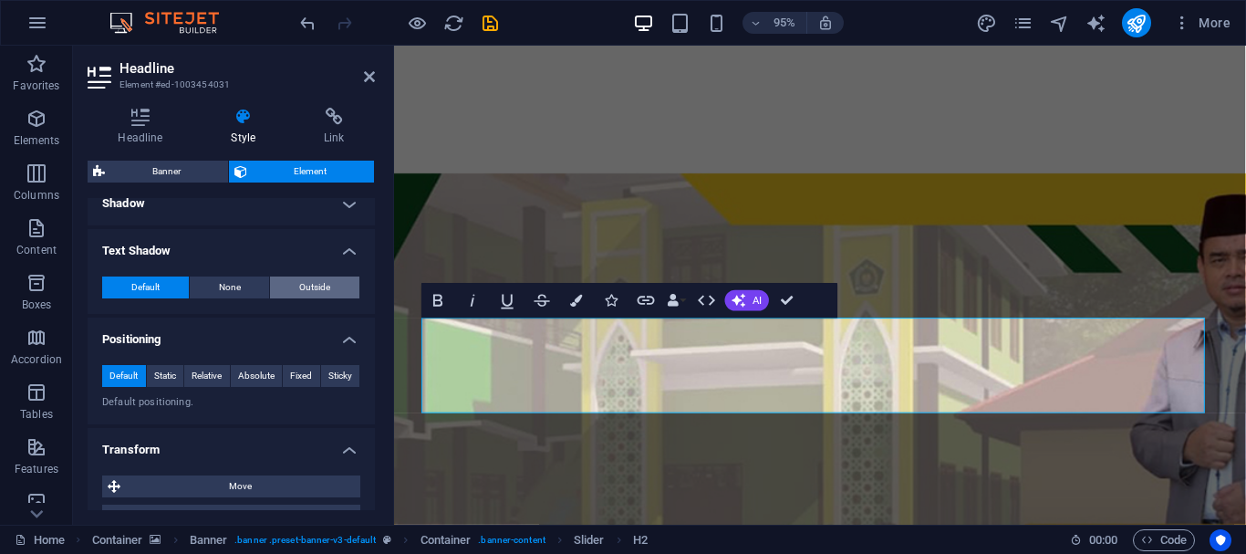
click at [299, 286] on span "Outside" at bounding box center [314, 287] width 31 height 22
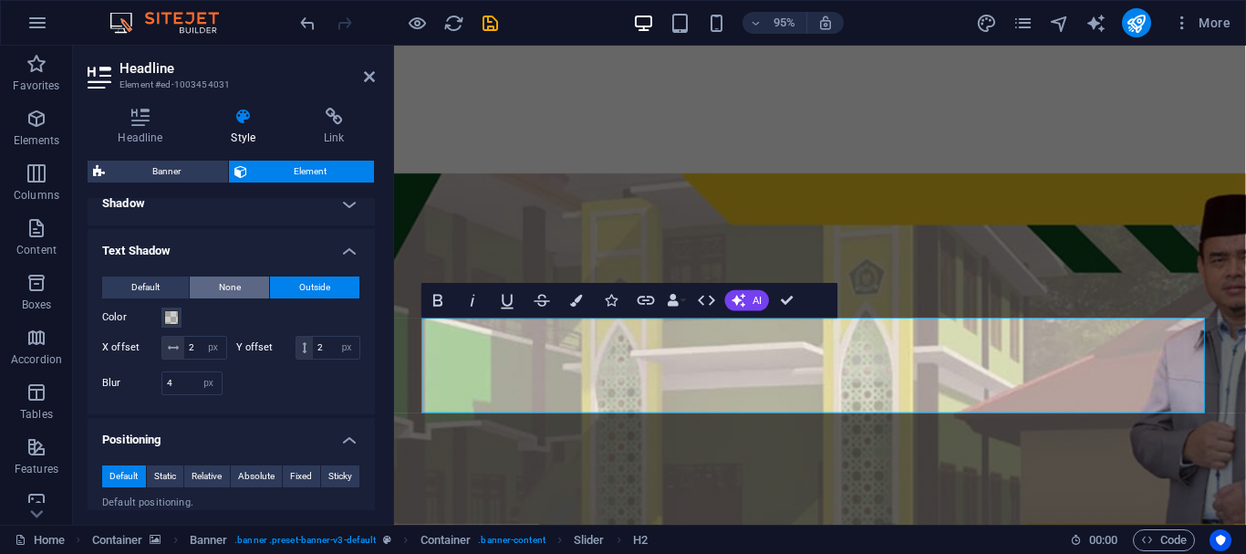
click at [216, 287] on button "None" at bounding box center [230, 287] width 80 height 22
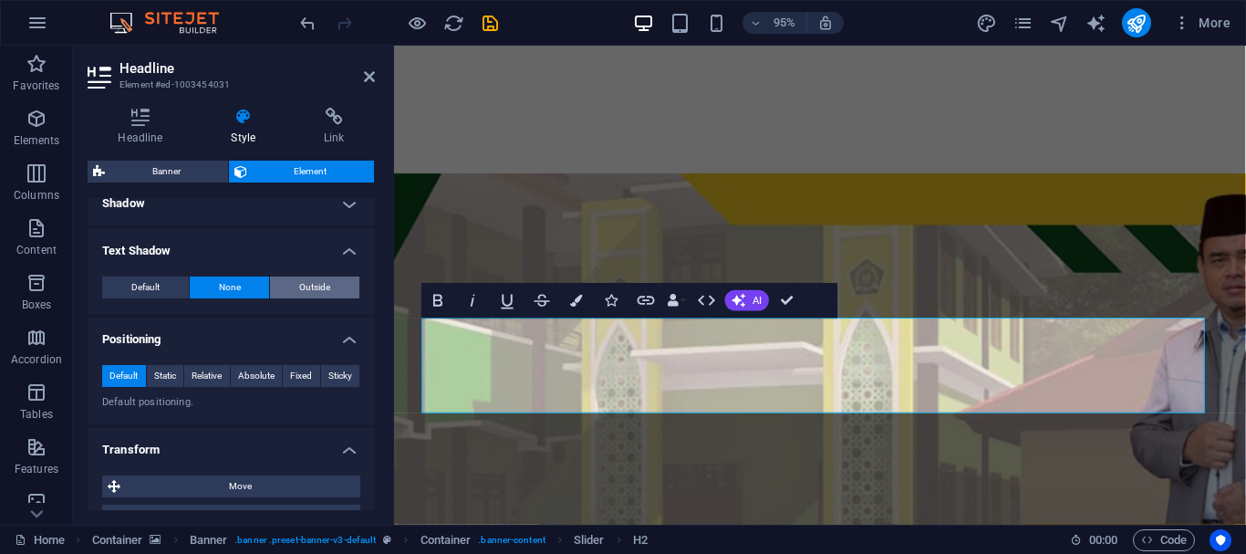
click at [299, 283] on span "Outside" at bounding box center [314, 287] width 31 height 22
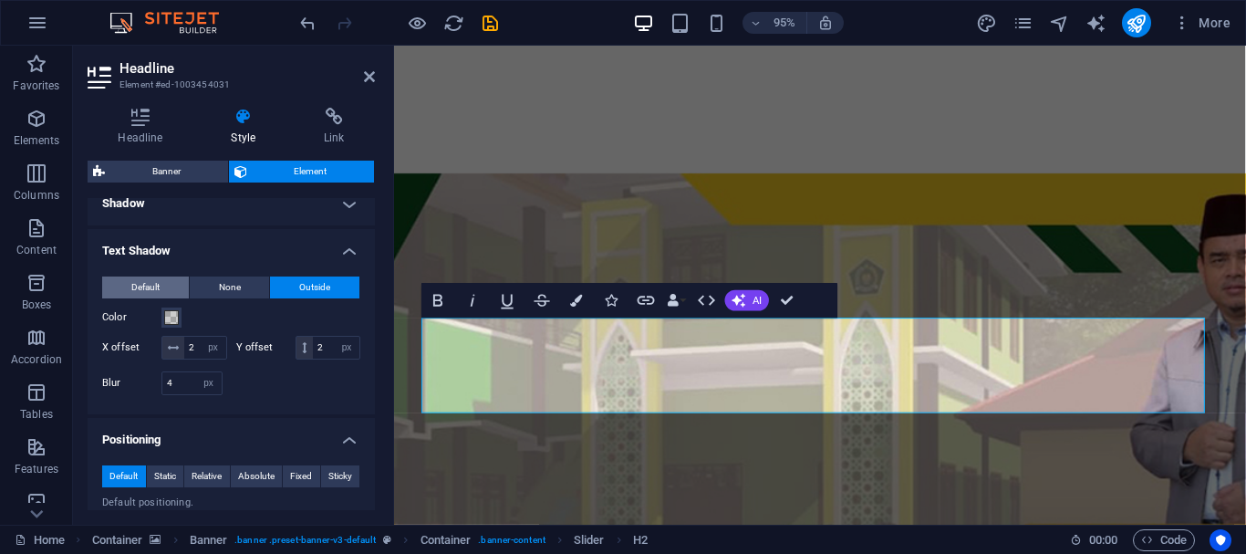
click at [163, 281] on button "Default" at bounding box center [145, 287] width 87 height 22
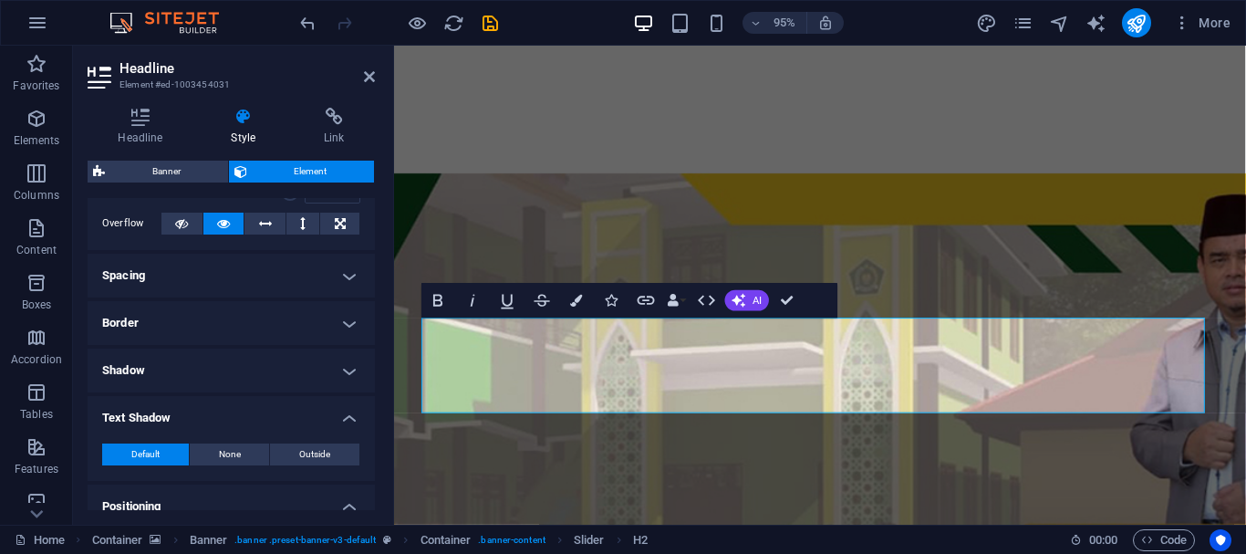
scroll to position [92, 0]
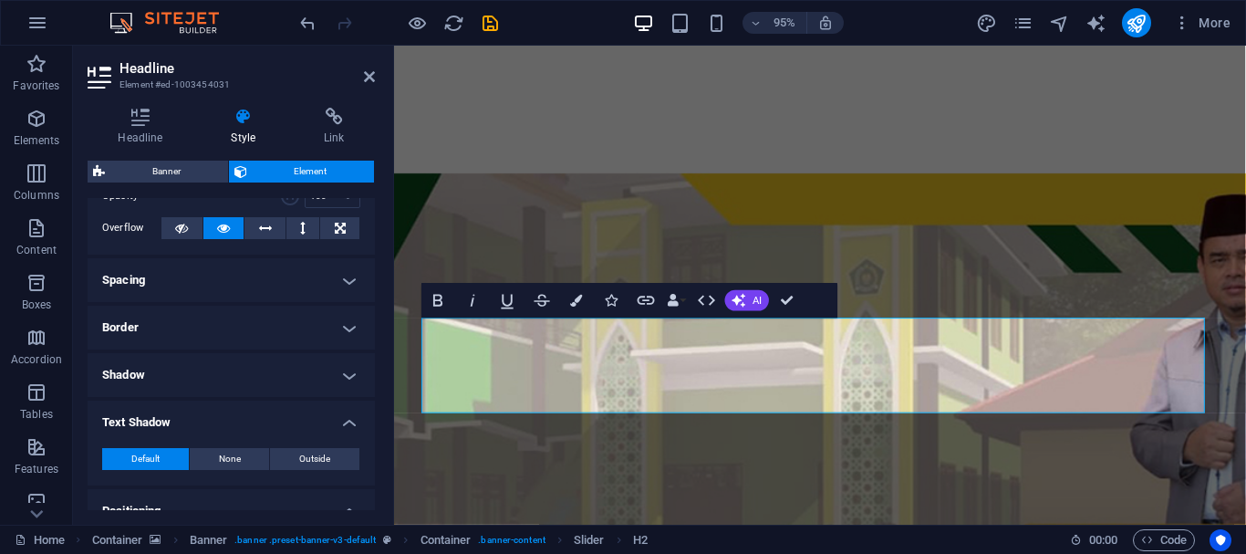
click at [341, 371] on h4 "Shadow" at bounding box center [231, 375] width 287 height 44
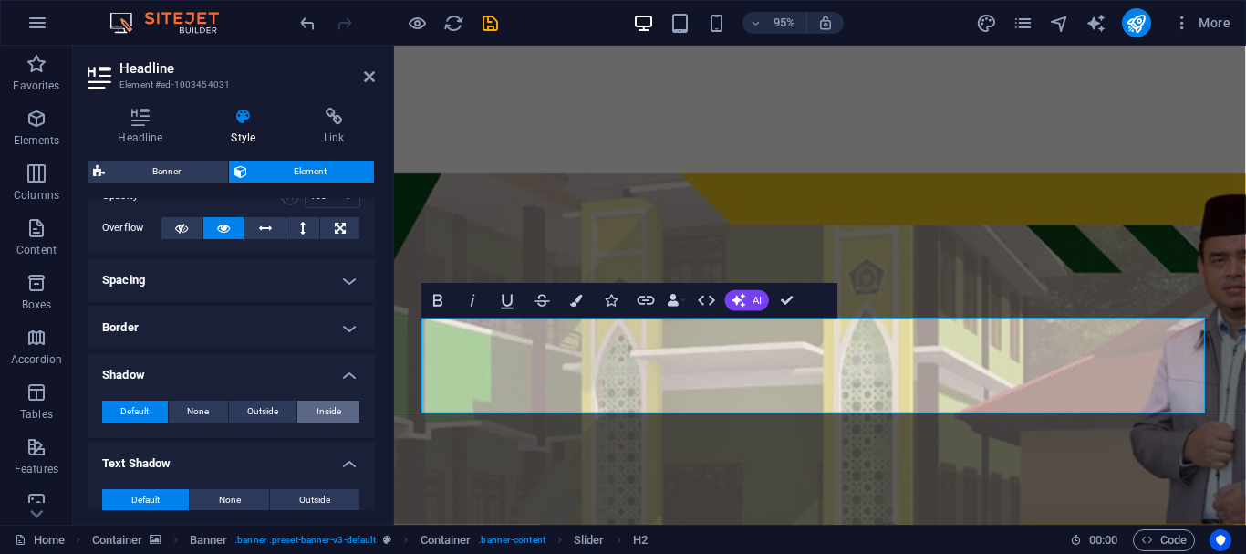
click at [317, 414] on span "Inside" at bounding box center [329, 411] width 25 height 22
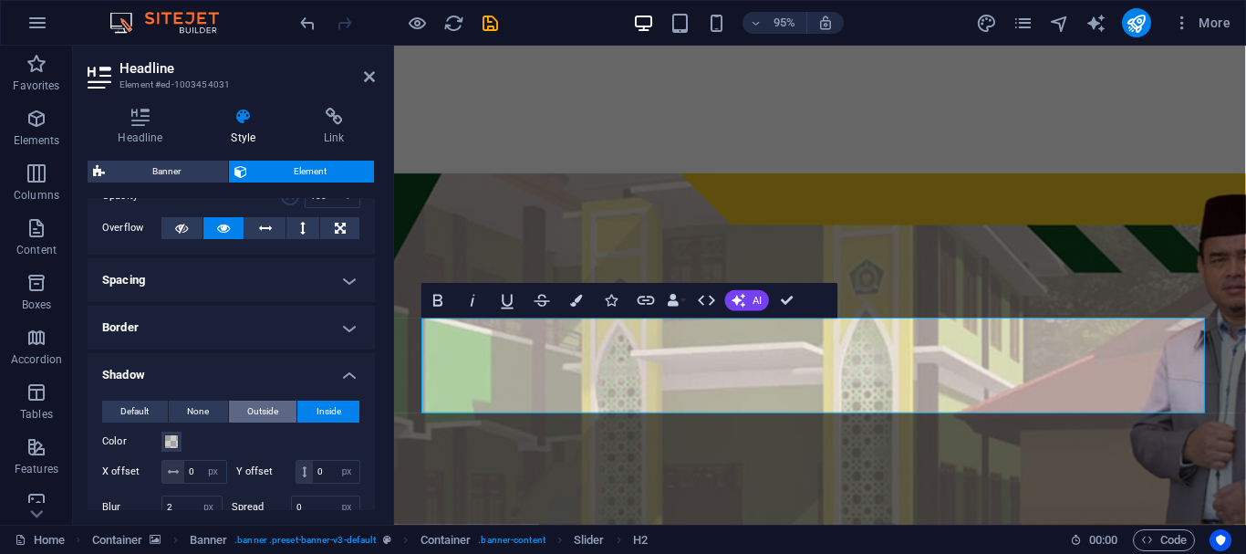
click at [267, 410] on span "Outside" at bounding box center [262, 411] width 31 height 22
click at [203, 409] on span "None" at bounding box center [198, 411] width 22 height 22
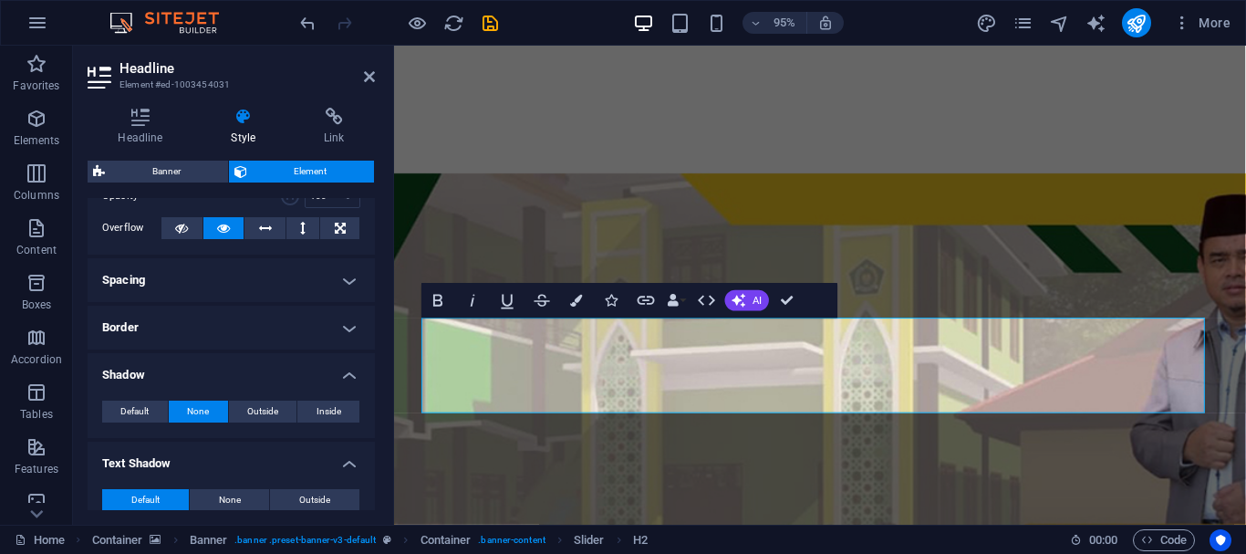
click at [349, 376] on h4 "Shadow" at bounding box center [231, 369] width 287 height 33
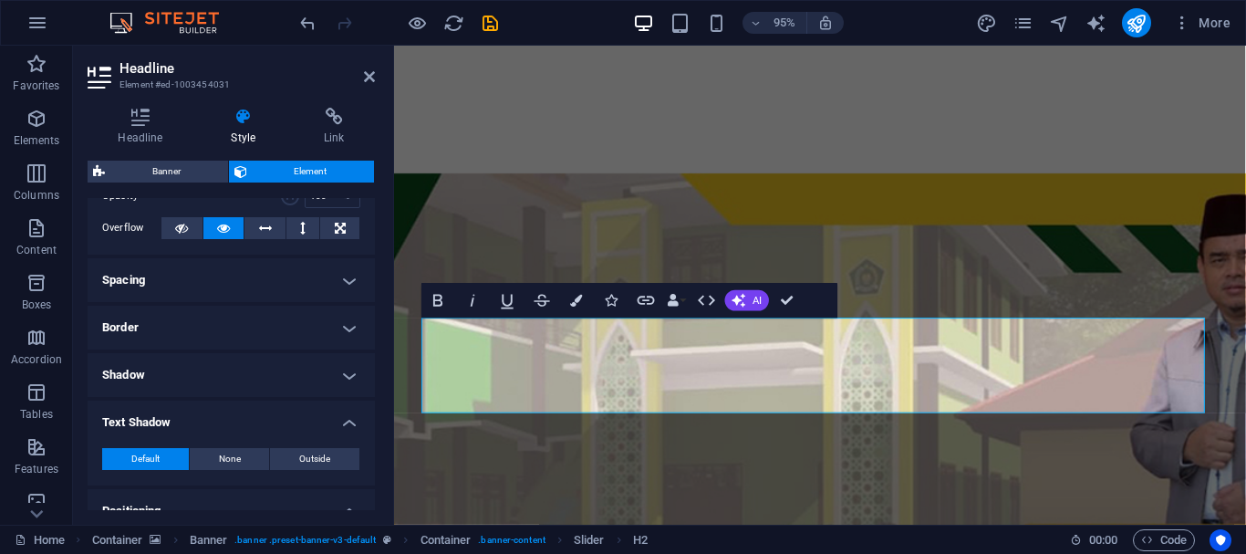
click at [346, 329] on h4 "Border" at bounding box center [231, 328] width 287 height 44
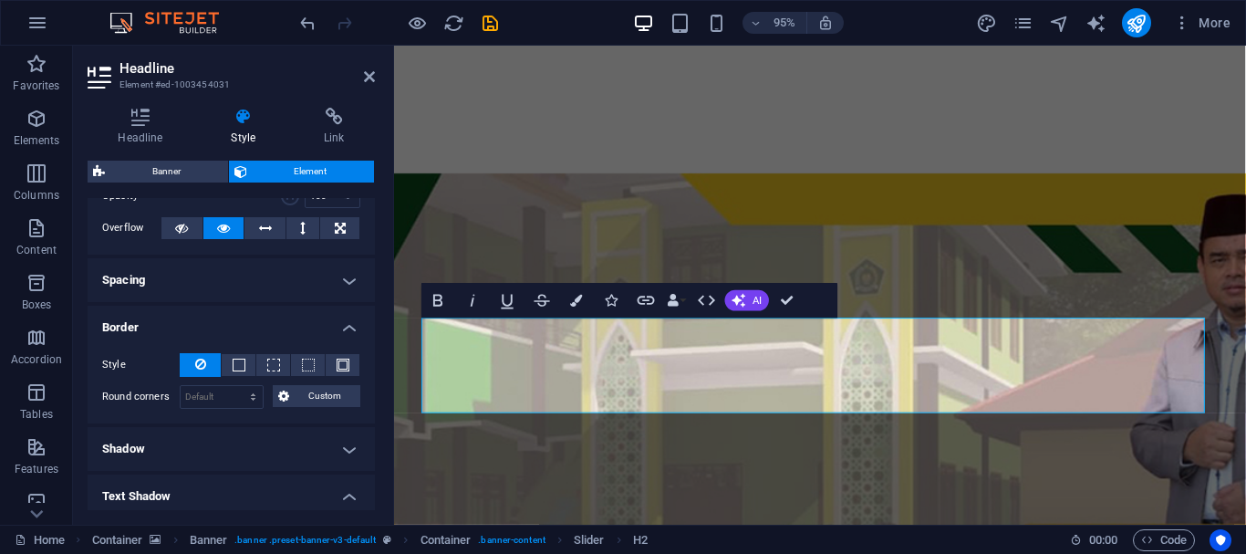
click at [340, 274] on h4 "Spacing" at bounding box center [231, 280] width 287 height 44
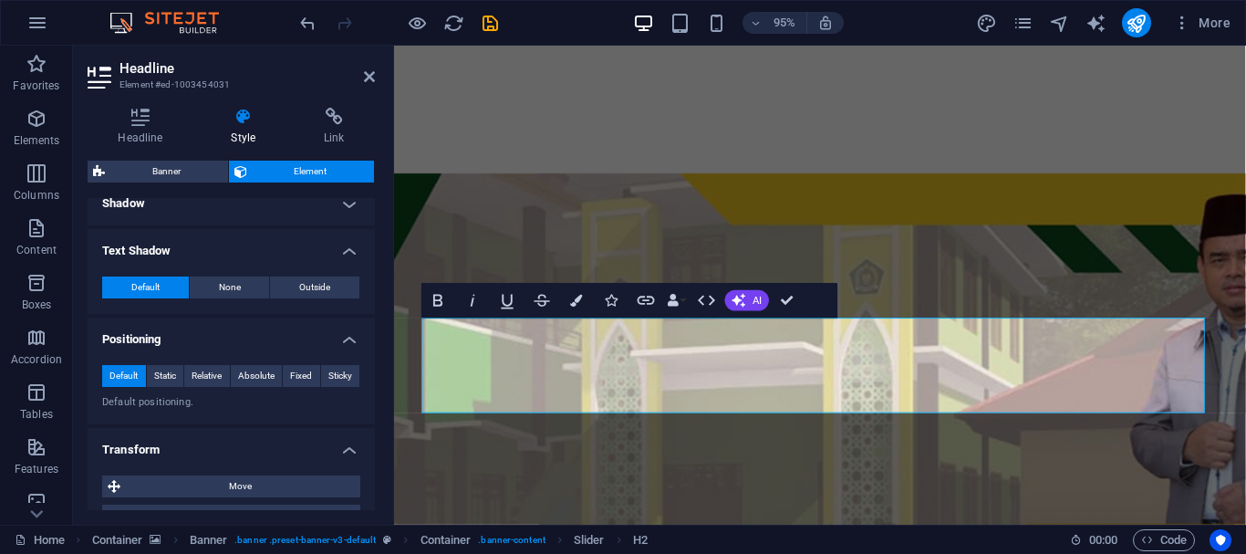
scroll to position [386, 0]
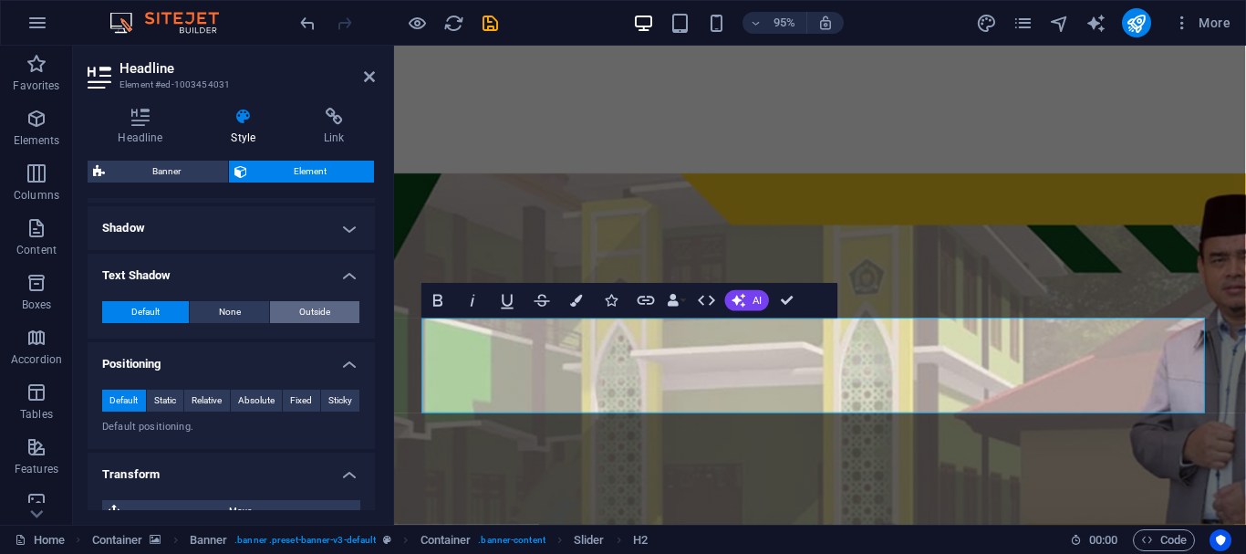
click at [303, 310] on span "Outside" at bounding box center [314, 312] width 31 height 22
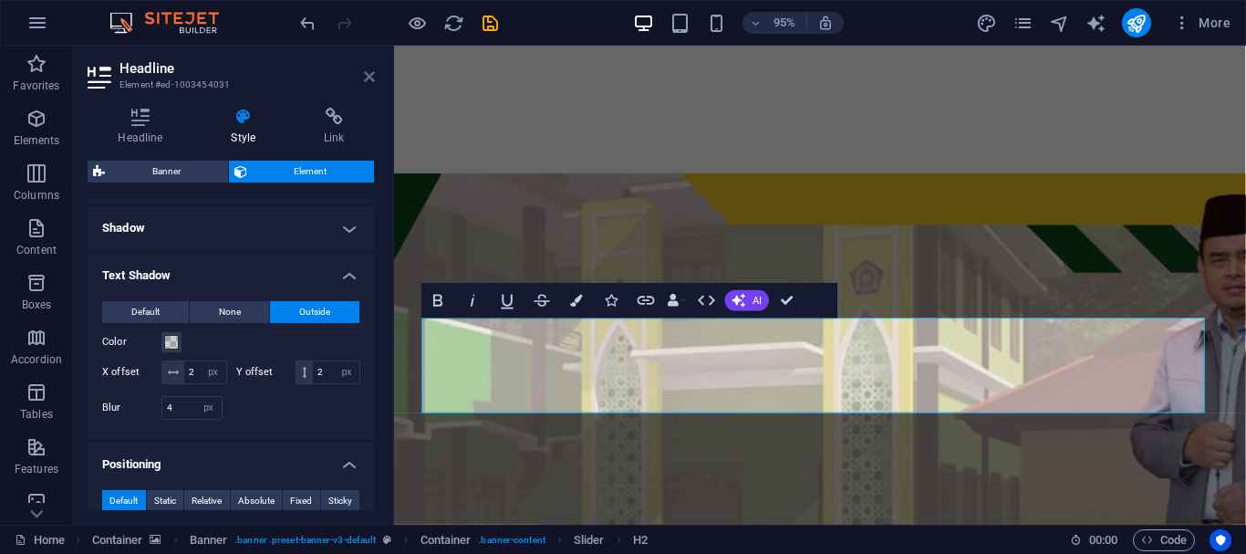
click at [370, 76] on icon at bounding box center [369, 76] width 11 height 15
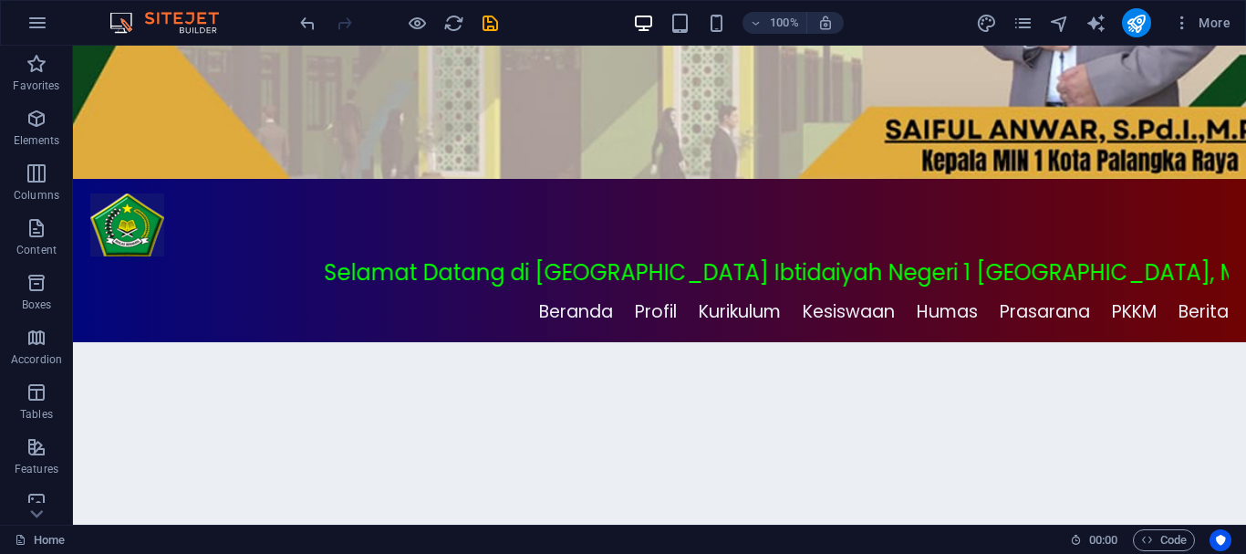
scroll to position [0, 0]
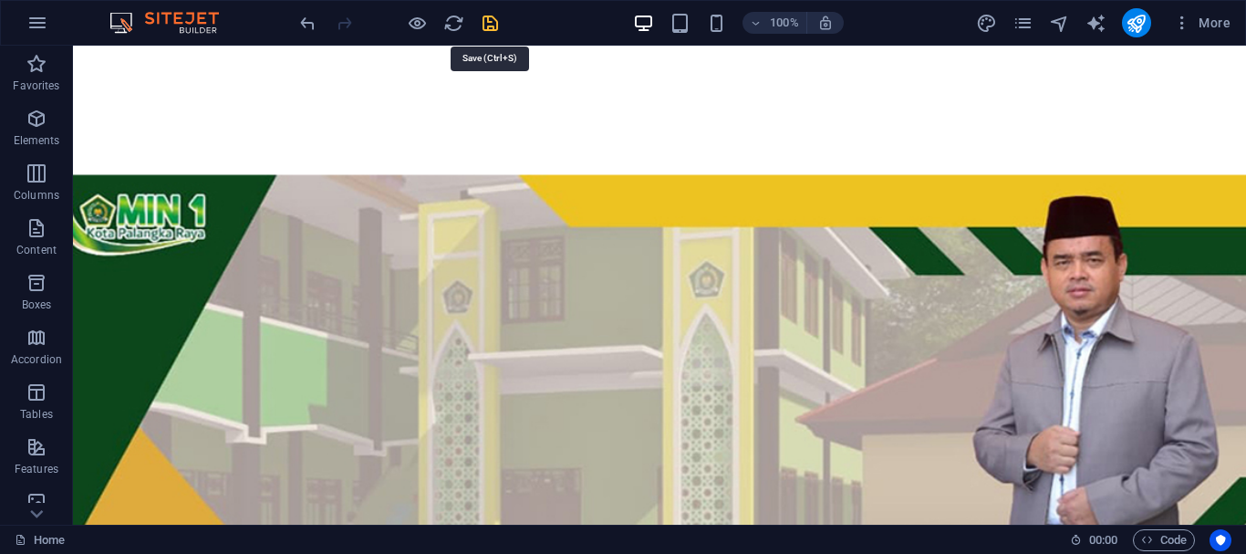
click at [494, 19] on icon "save" at bounding box center [490, 23] width 21 height 21
click at [1135, 23] on icon "publish" at bounding box center [1136, 23] width 21 height 21
